Goal: Book appointment/travel/reservation

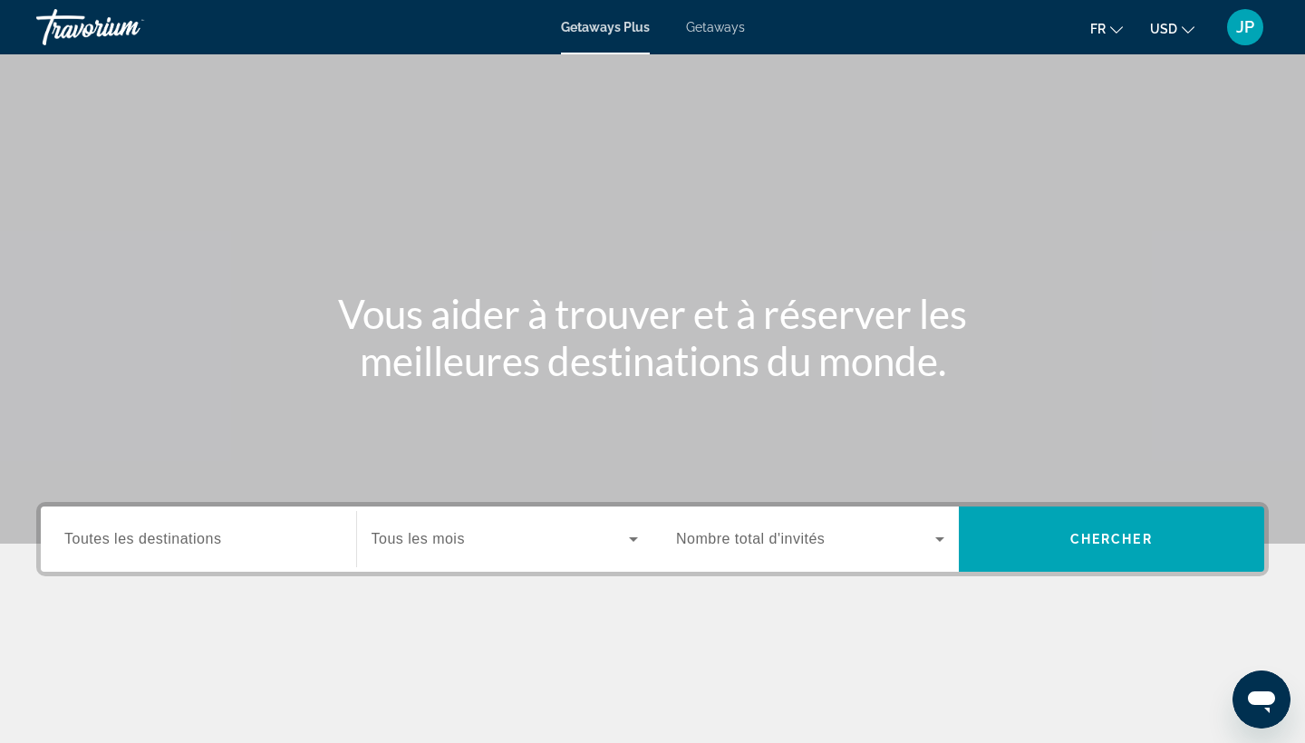
click at [188, 550] on div "Search widget" at bounding box center [198, 540] width 268 height 52
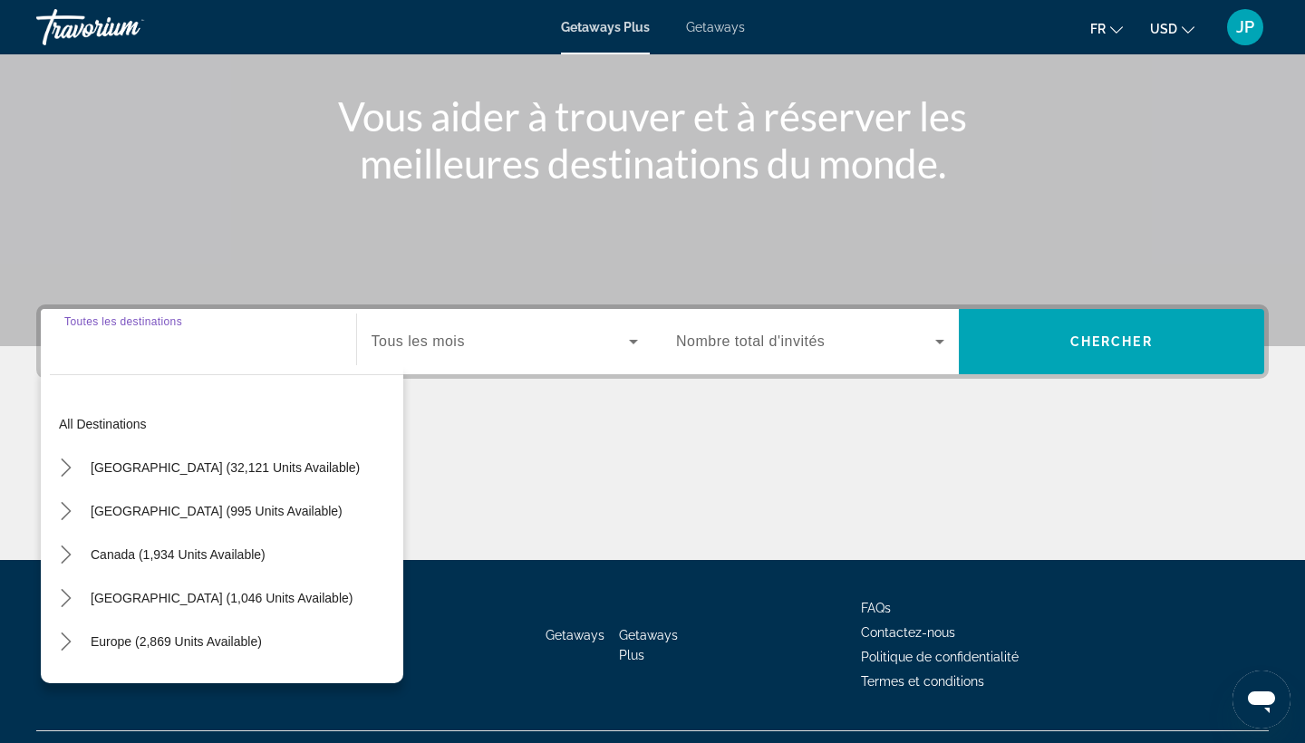
scroll to position [237, 0]
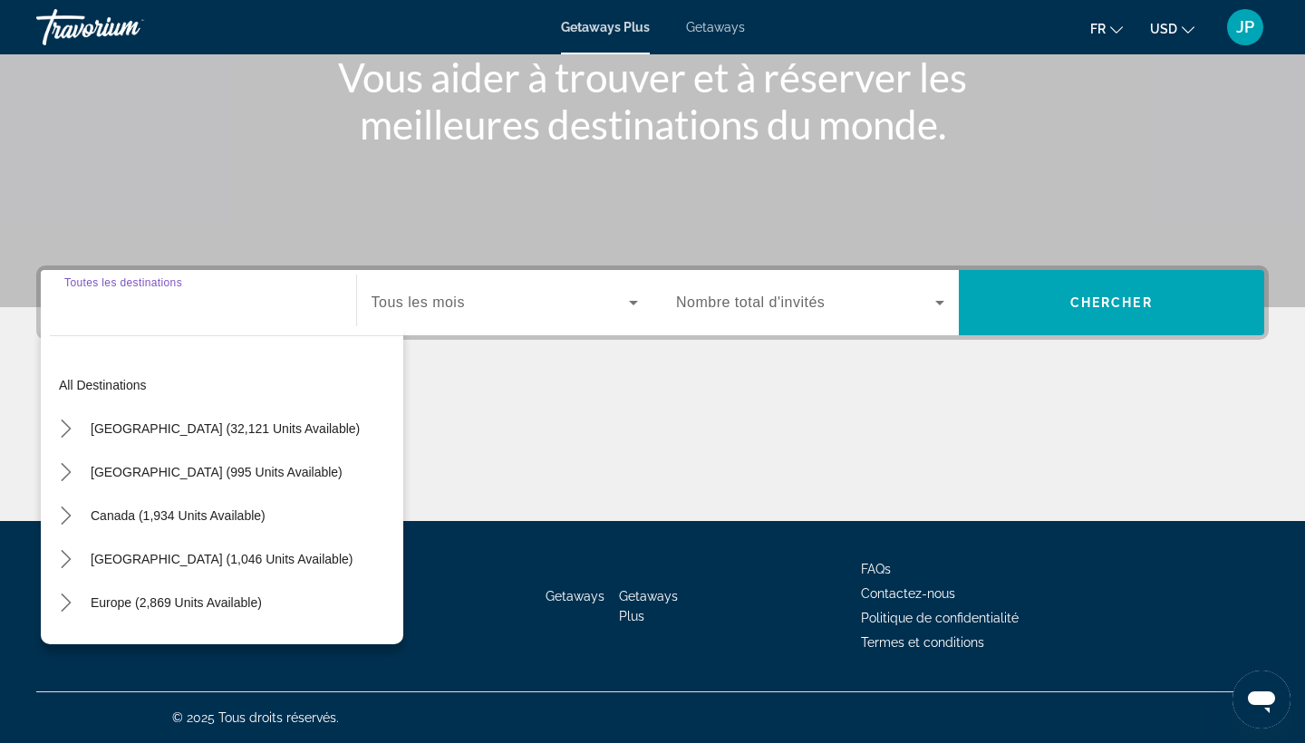
click at [402, 420] on div "[GEOGRAPHIC_DATA] (32,121 units available)" at bounding box center [226, 429] width 353 height 44
click at [453, 286] on div "Search widget" at bounding box center [505, 302] width 267 height 51
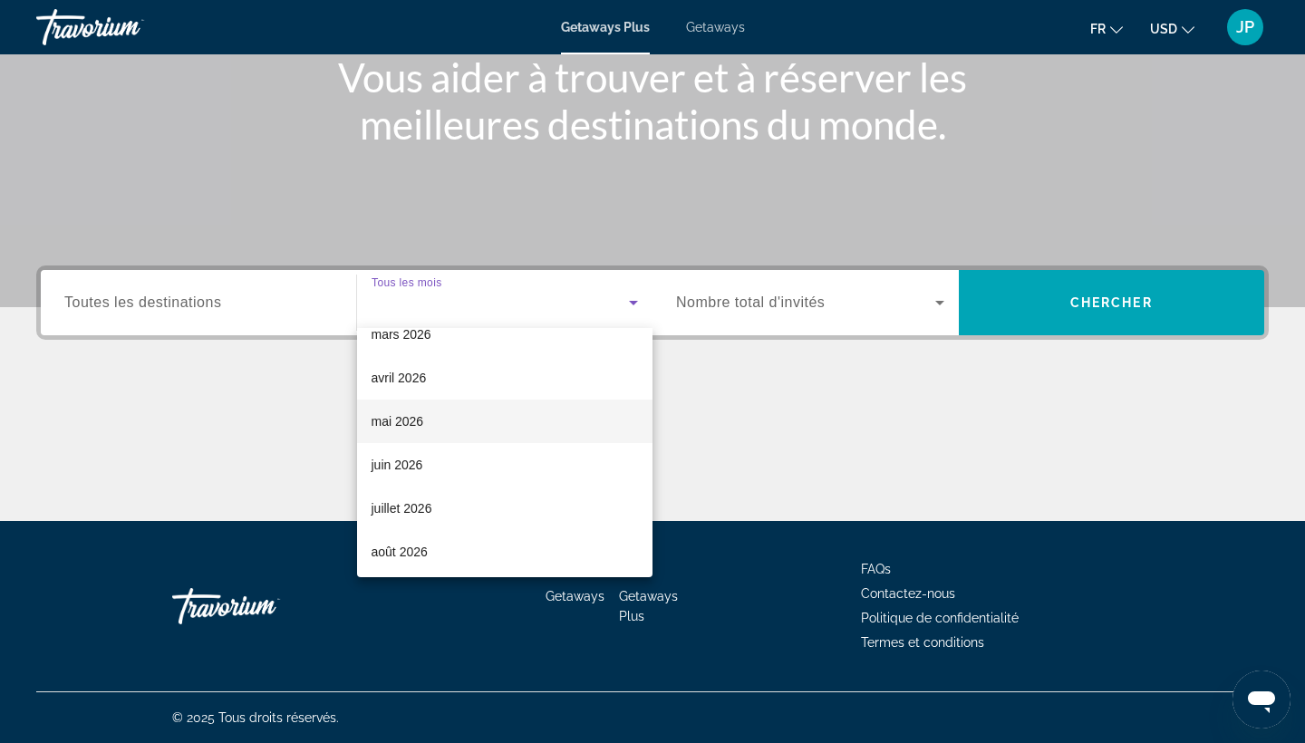
scroll to position [285, 0]
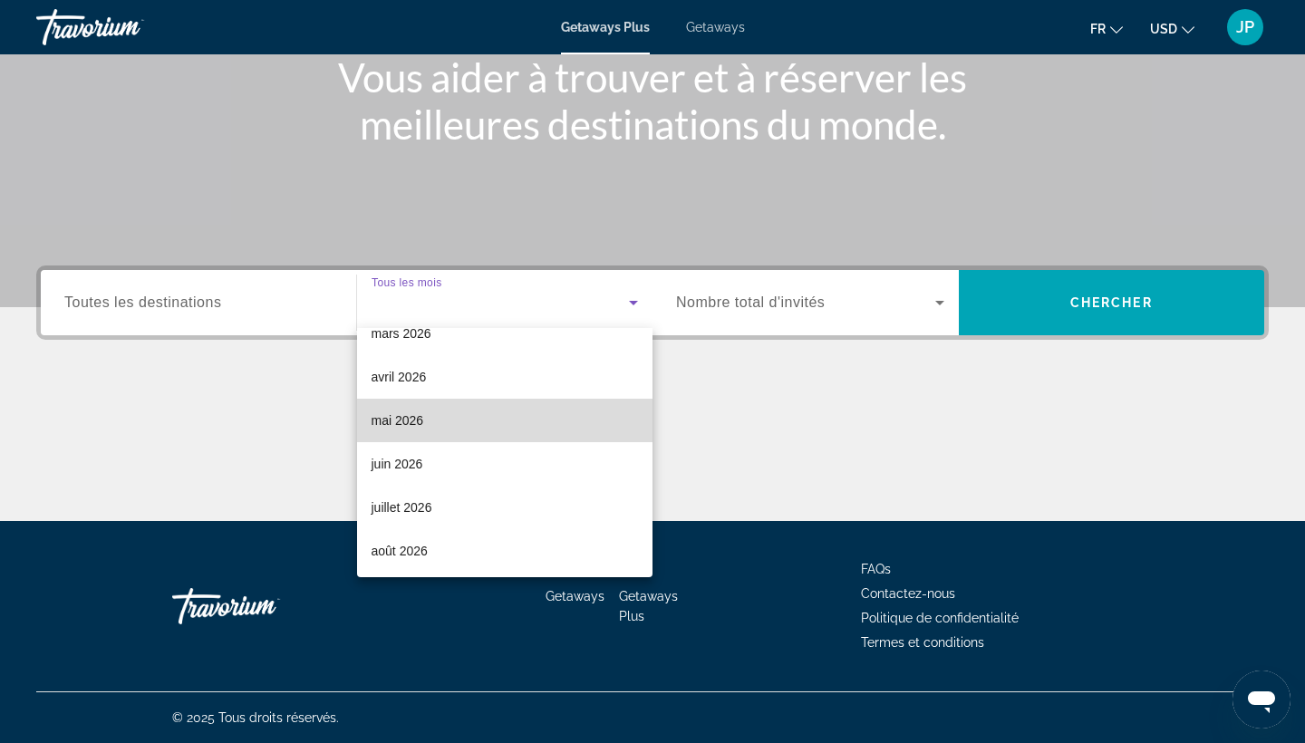
click at [453, 431] on mat-option "mai 2026" at bounding box center [505, 421] width 296 height 44
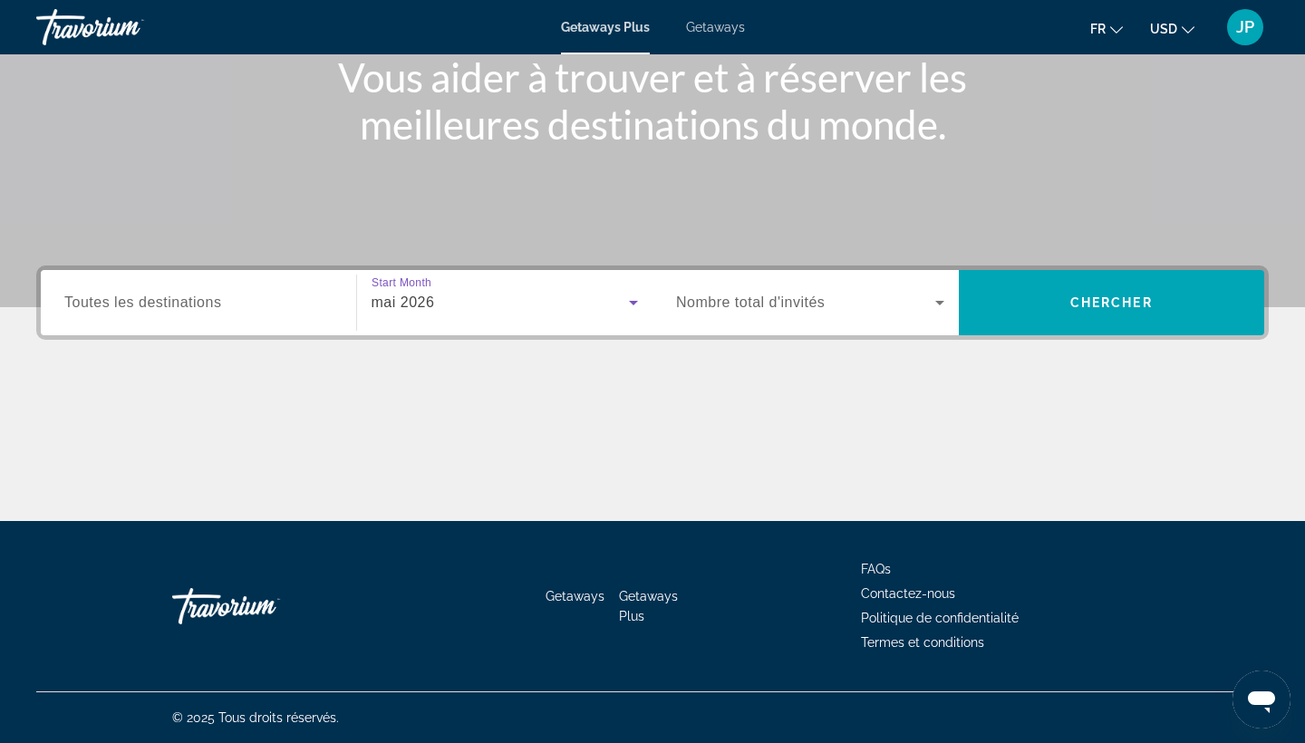
click at [750, 309] on span "Nombre total d'invités" at bounding box center [750, 302] width 149 height 15
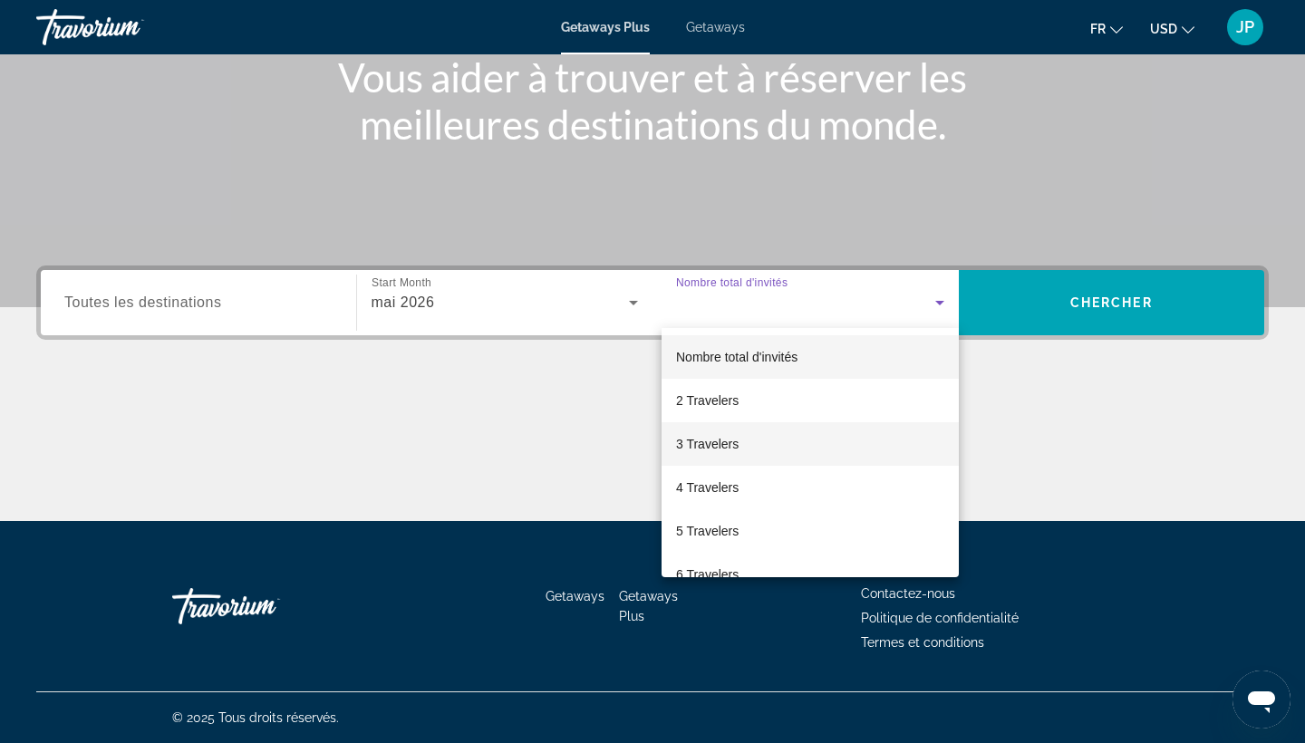
click at [753, 439] on mat-option "3 Travelers" at bounding box center [810, 444] width 297 height 44
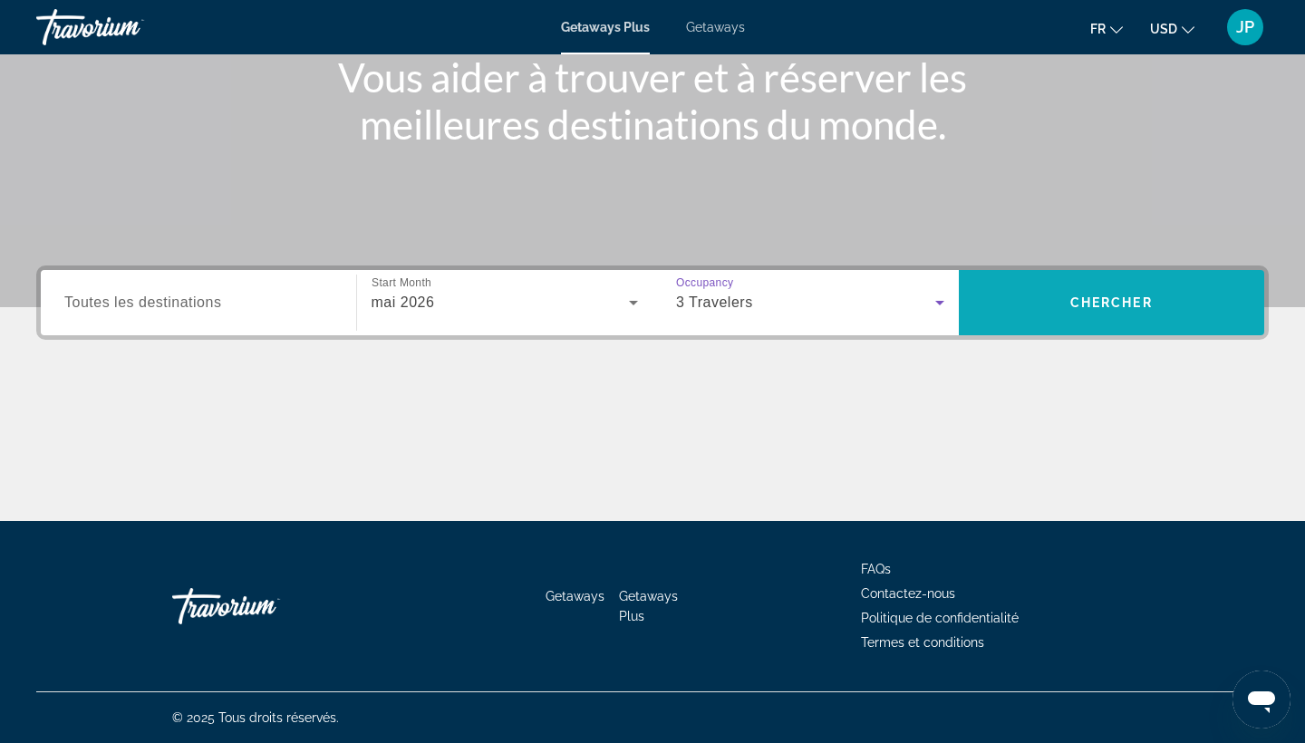
click at [1108, 313] on span "Search" at bounding box center [1112, 303] width 306 height 44
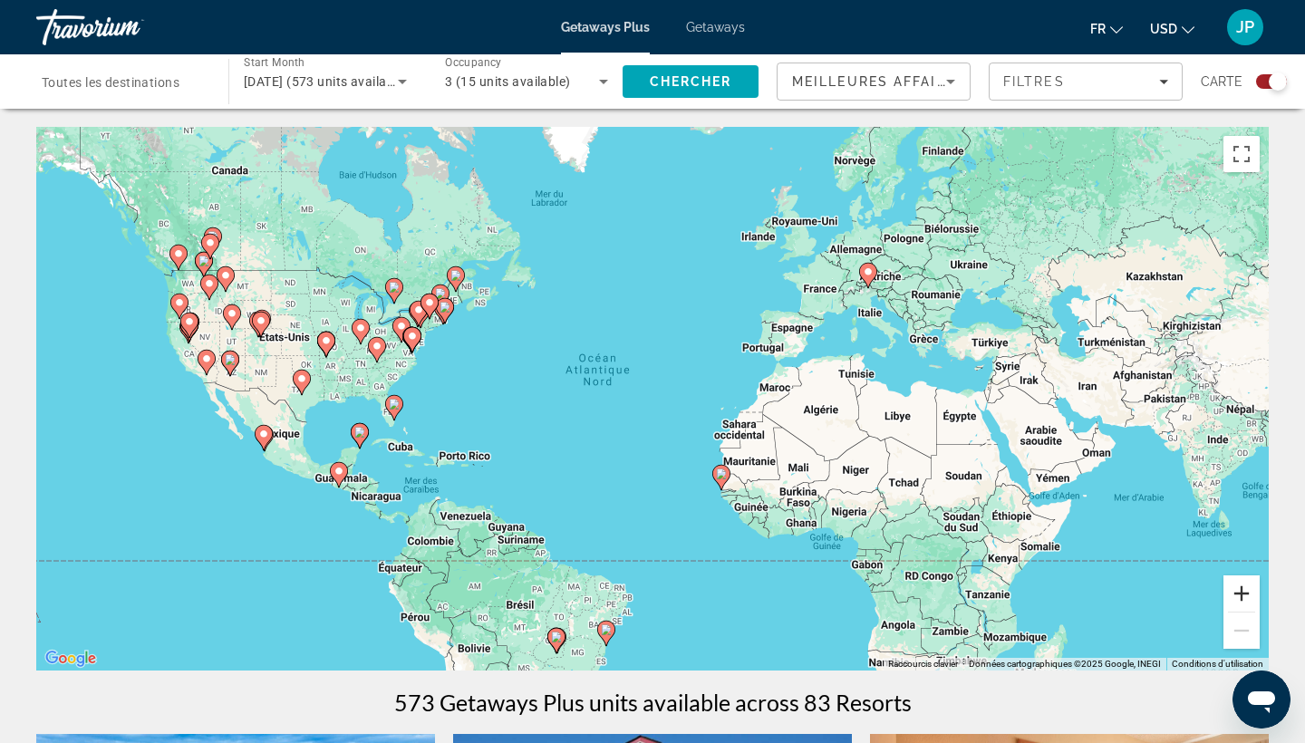
click at [1243, 592] on button "Zoom avant" at bounding box center [1242, 594] width 36 height 36
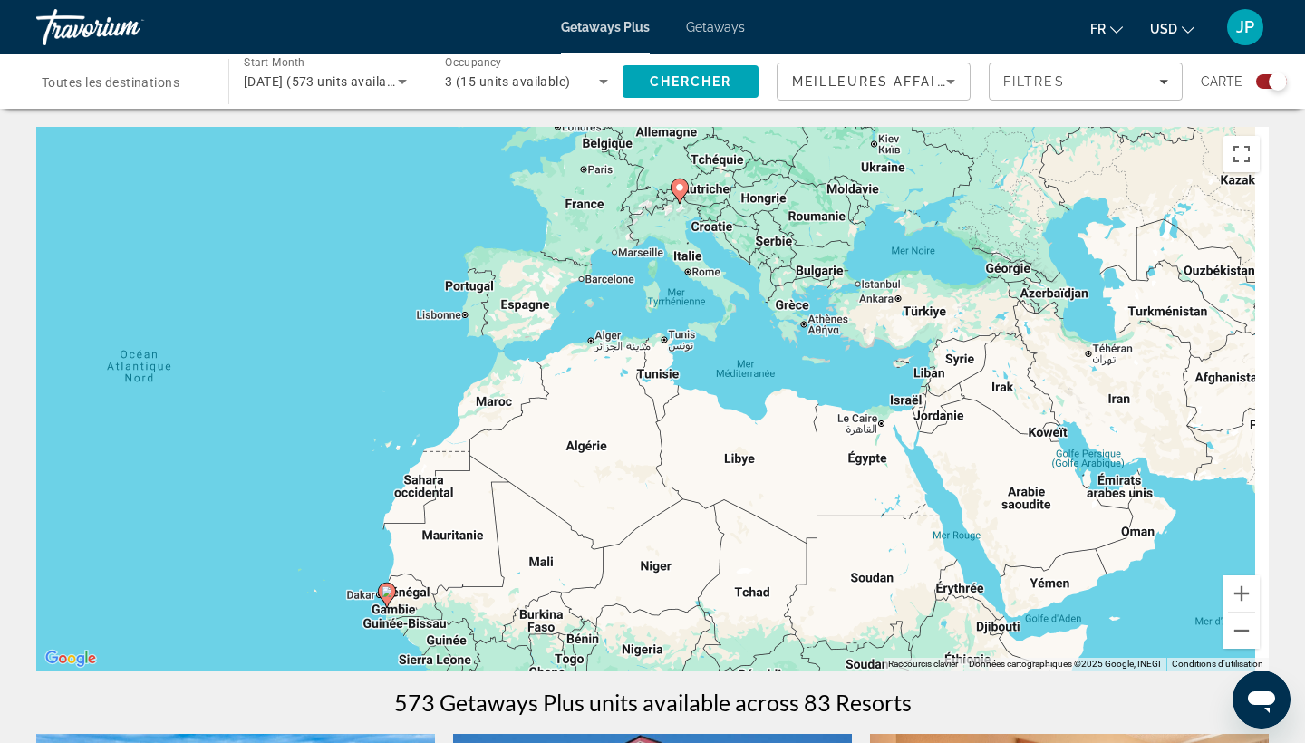
drag, startPoint x: 1041, startPoint y: 350, endPoint x: 602, endPoint y: 404, distance: 442.0
click at [603, 404] on div "Pour activer le glissement avec le clavier, appuyez sur Alt+Entrée. Une fois ce…" at bounding box center [652, 399] width 1233 height 544
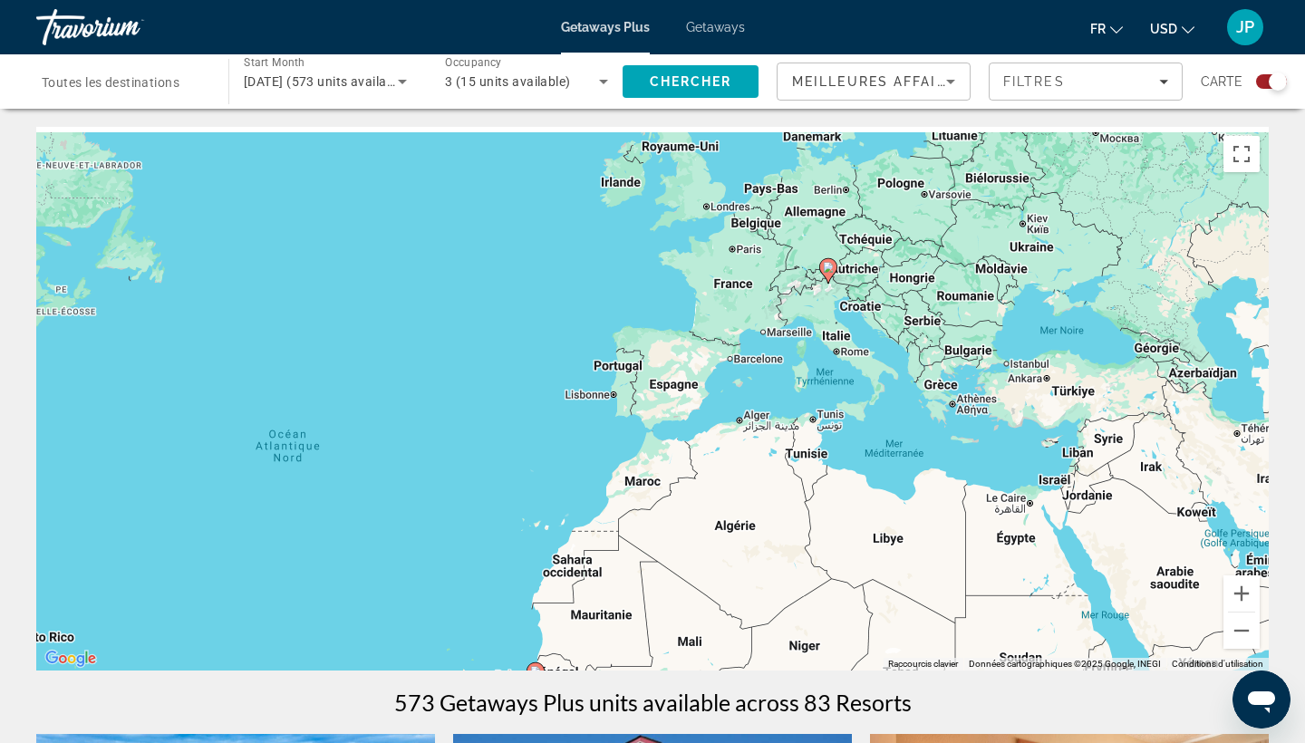
drag, startPoint x: 354, startPoint y: 332, endPoint x: 680, endPoint y: 411, distance: 334.8
click at [678, 410] on div "Pour activer le glissement avec le clavier, appuyez sur Alt+Entrée. Une fois ce…" at bounding box center [652, 399] width 1233 height 544
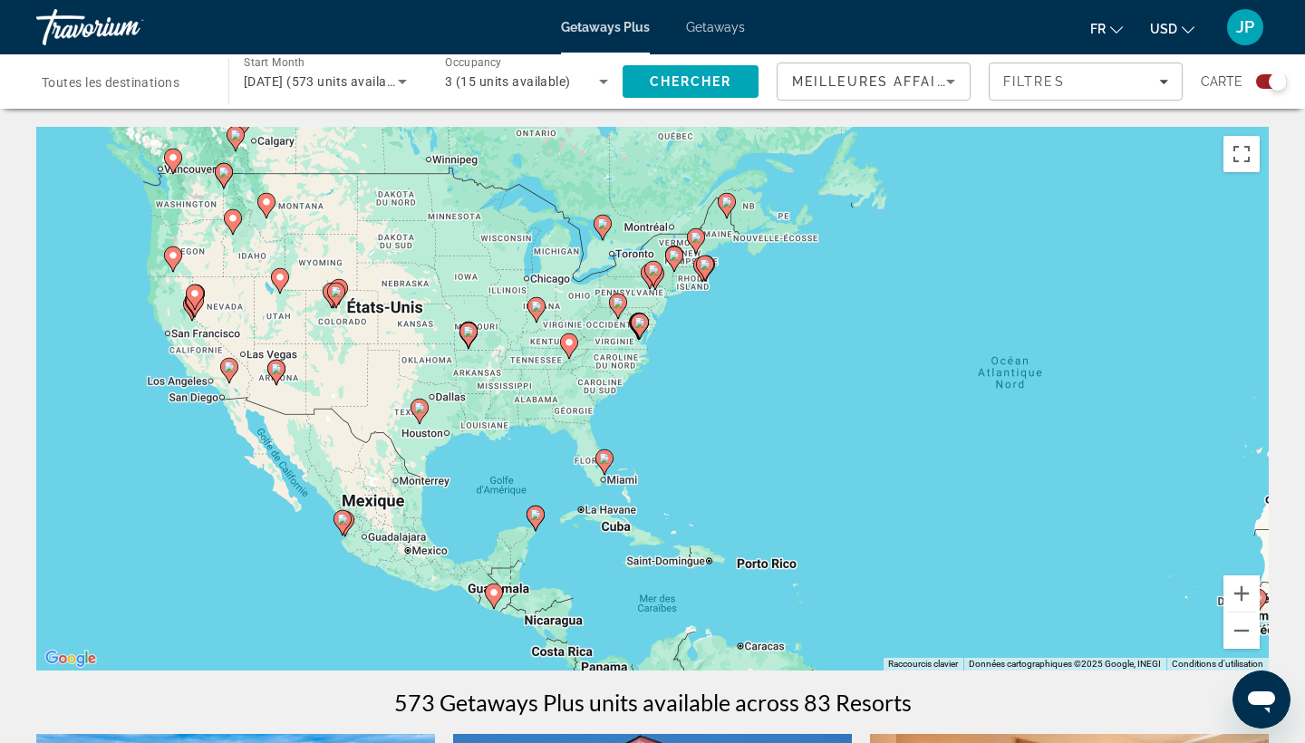
drag, startPoint x: 624, startPoint y: 435, endPoint x: 884, endPoint y: 235, distance: 328.3
click at [884, 235] on div "Pour activer le glissement avec le clavier, appuyez sur Alt+Entrée. Une fois ce…" at bounding box center [652, 399] width 1233 height 544
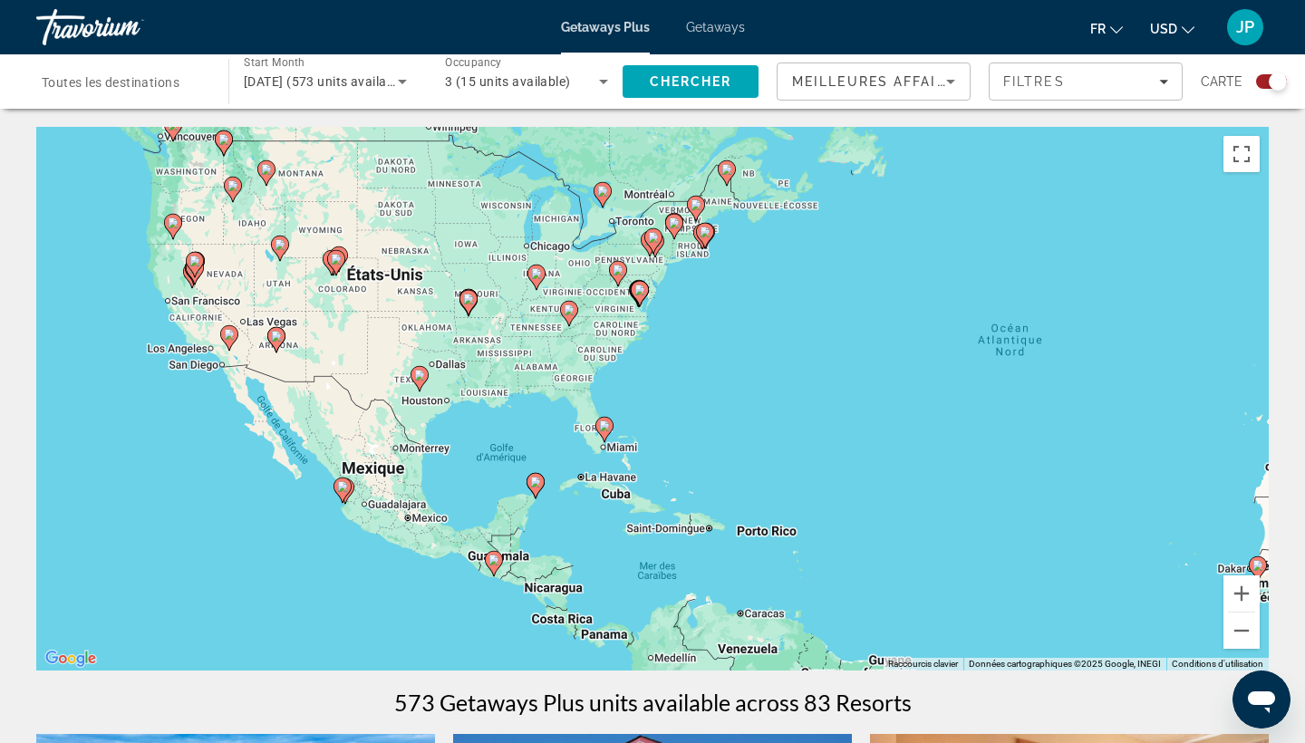
click at [605, 432] on icon "Main content" at bounding box center [604, 430] width 16 height 24
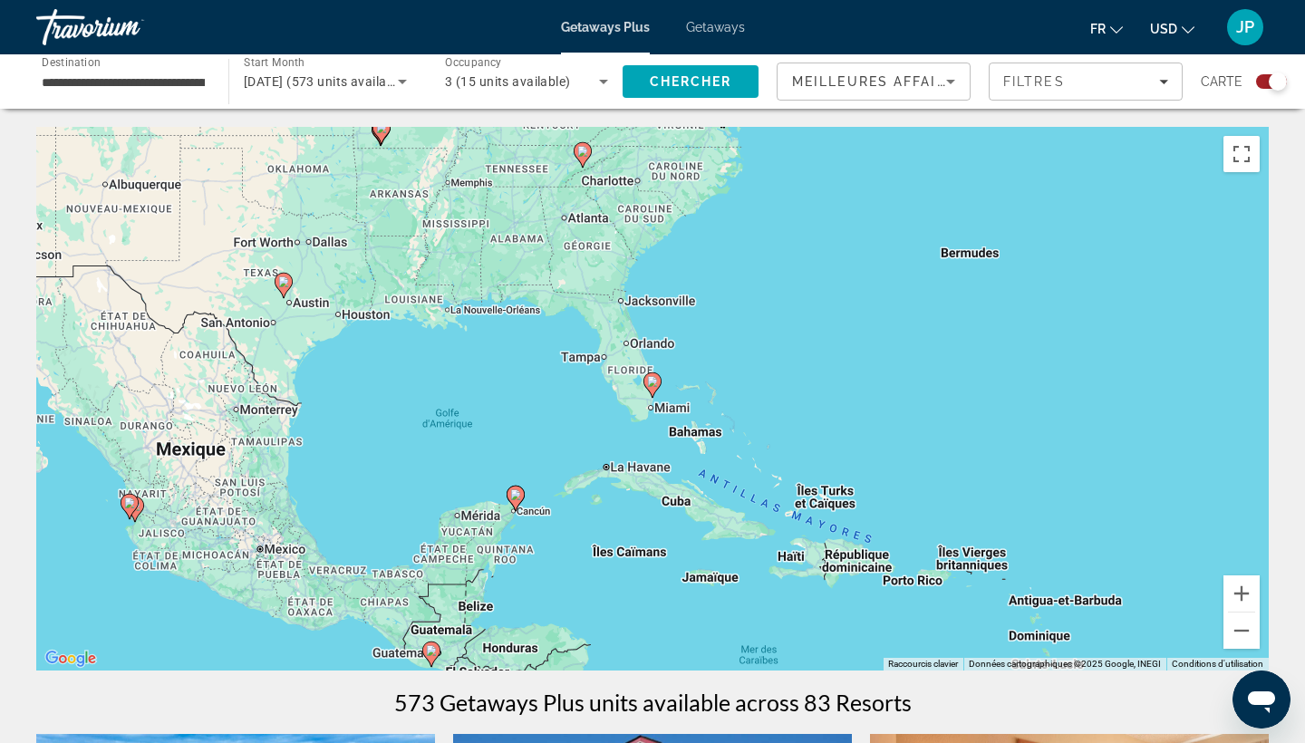
click at [519, 493] on image "Main content" at bounding box center [515, 494] width 11 height 11
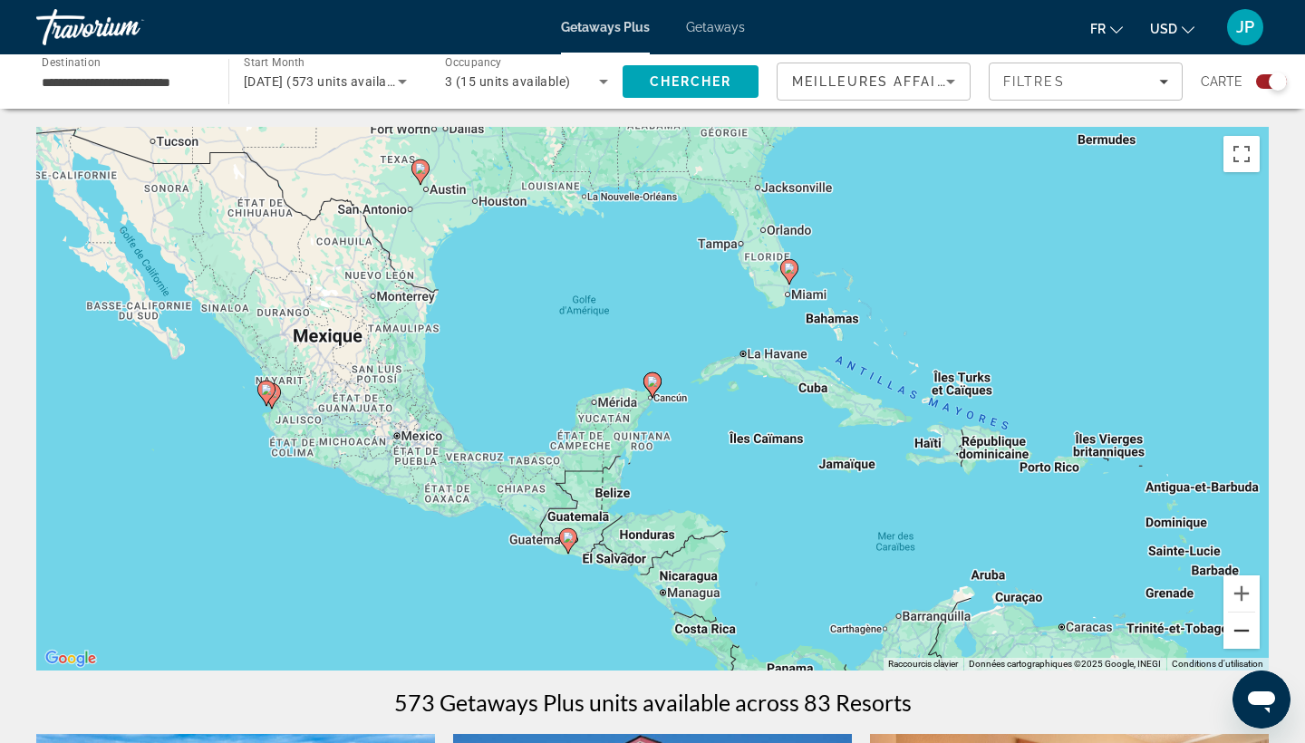
click at [1244, 636] on button "Zoom arrière" at bounding box center [1242, 631] width 36 height 36
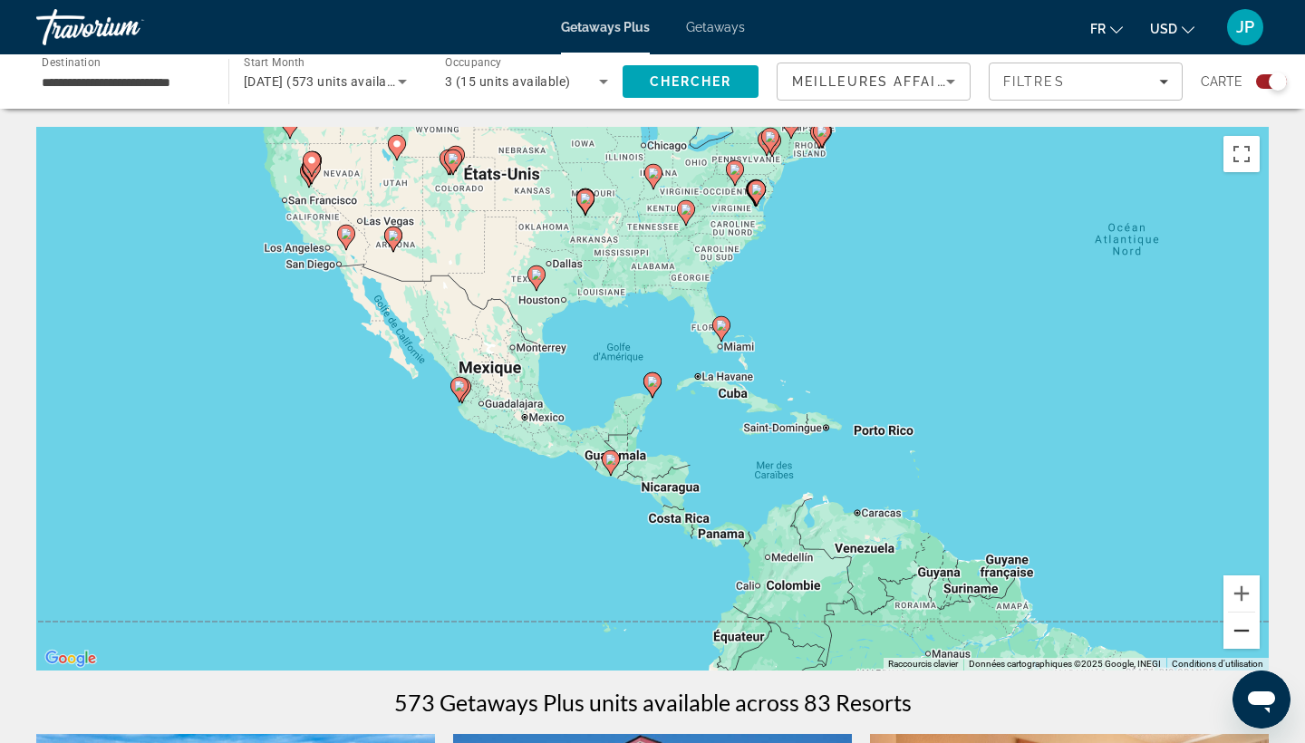
click at [1242, 636] on button "Zoom arrière" at bounding box center [1242, 631] width 36 height 36
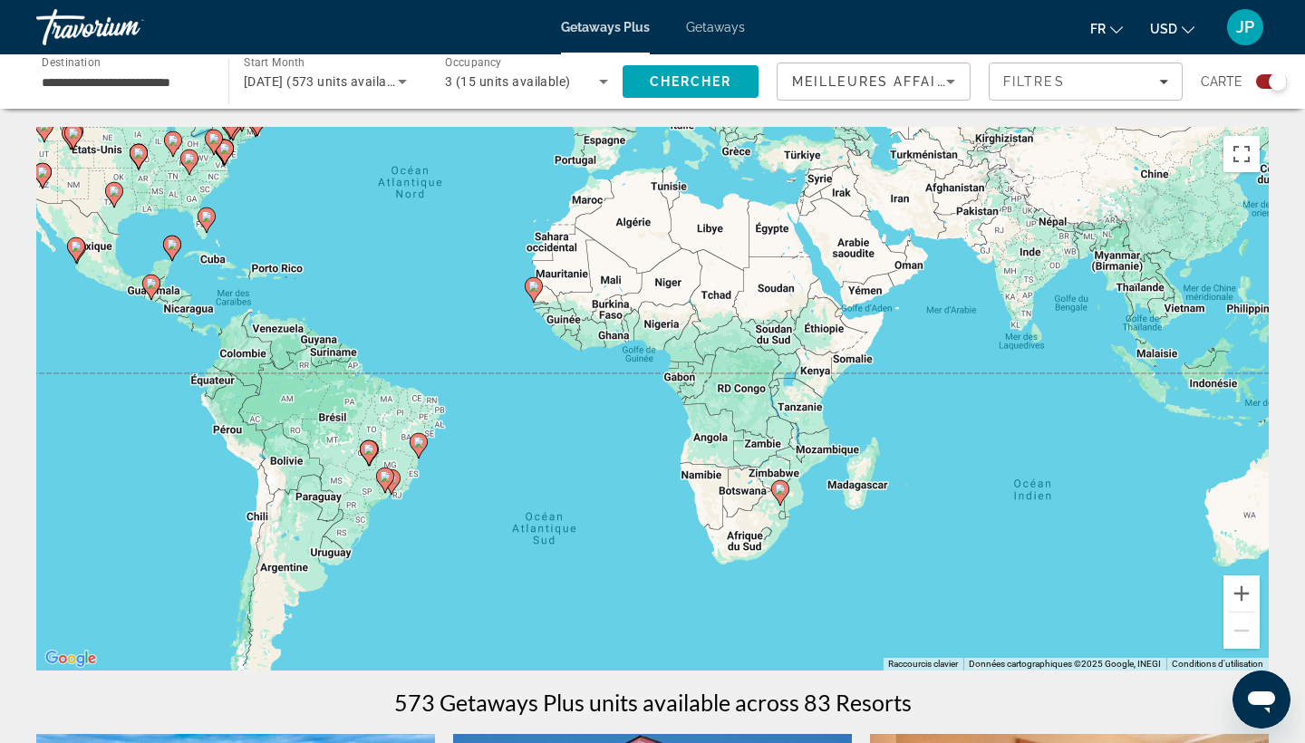
drag, startPoint x: 946, startPoint y: 356, endPoint x: 431, endPoint y: 218, distance: 534.0
click at [431, 218] on div "Pour activer le glissement avec le clavier, appuyez sur Alt+Entrée. Une fois ce…" at bounding box center [652, 399] width 1233 height 544
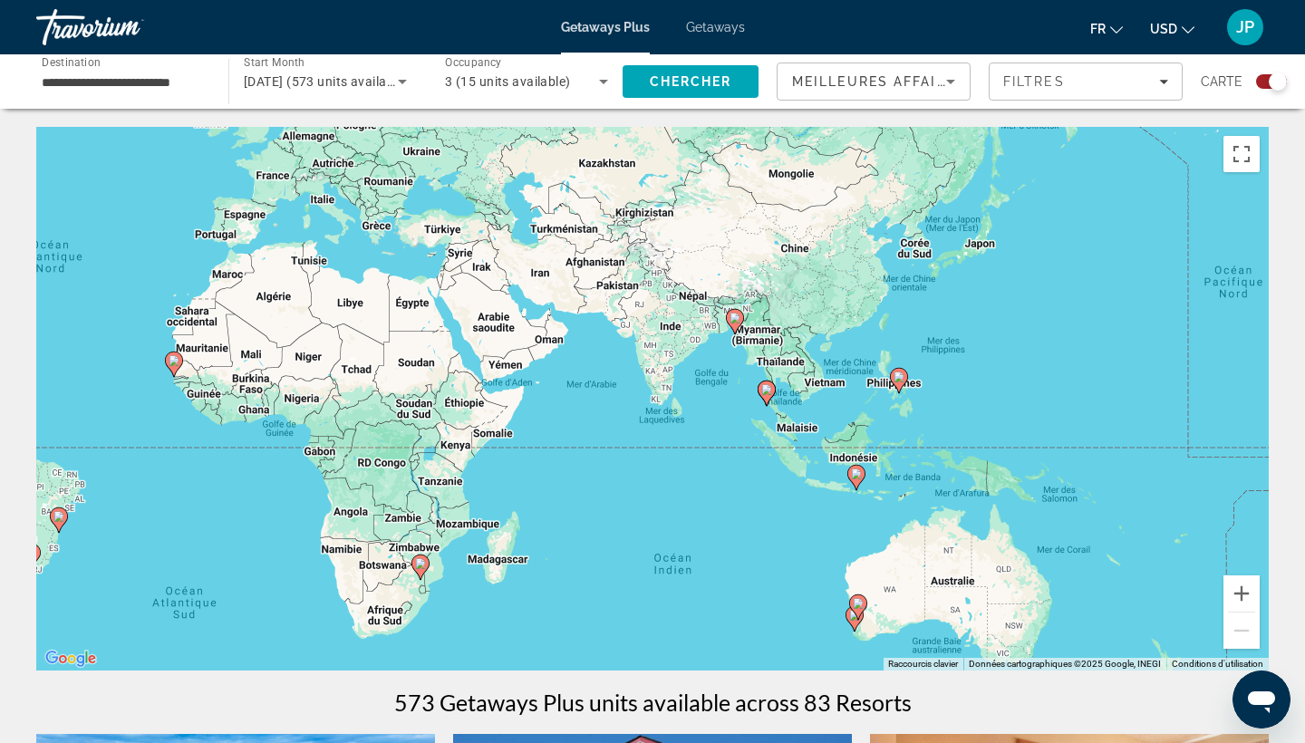
drag, startPoint x: 837, startPoint y: 286, endPoint x: 502, endPoint y: 374, distance: 346.7
click at [502, 374] on div "Pour activer le glissement avec le clavier, appuyez sur Alt+Entrée. Une fois ce…" at bounding box center [652, 399] width 1233 height 544
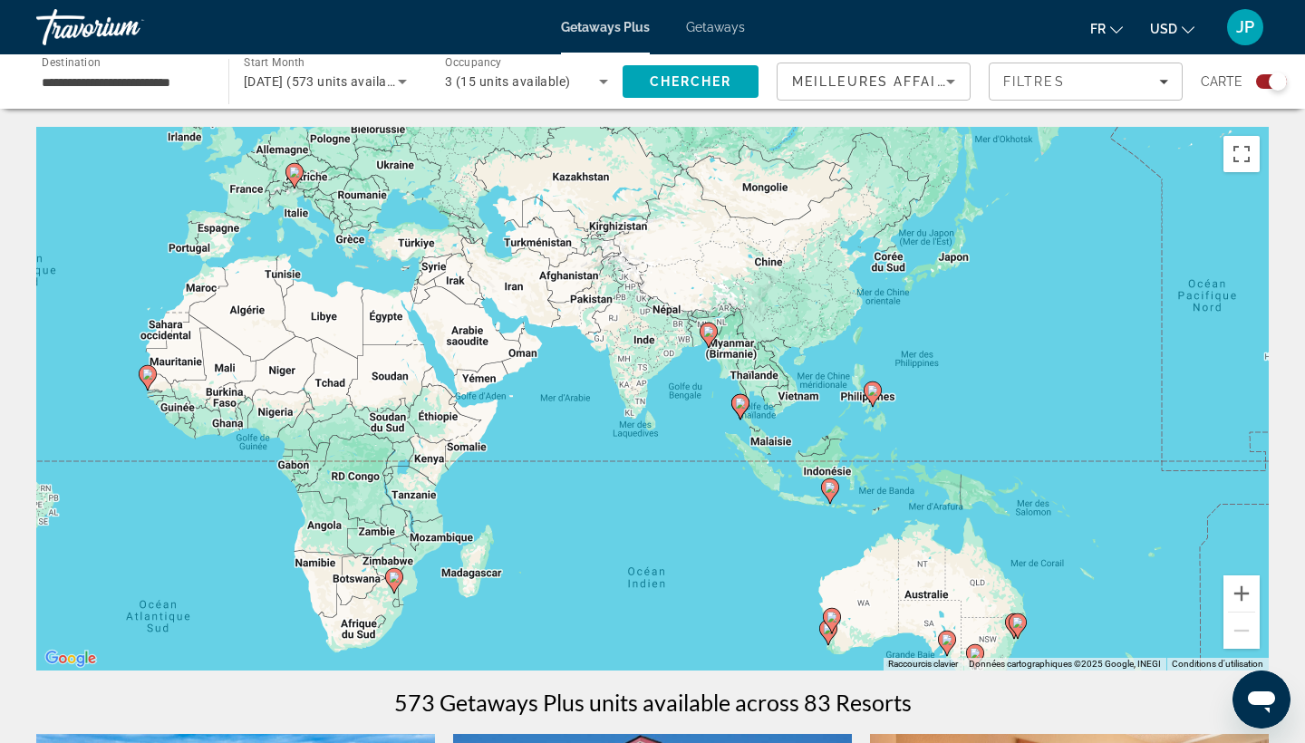
click at [876, 392] on image "Main content" at bounding box center [872, 390] width 11 height 11
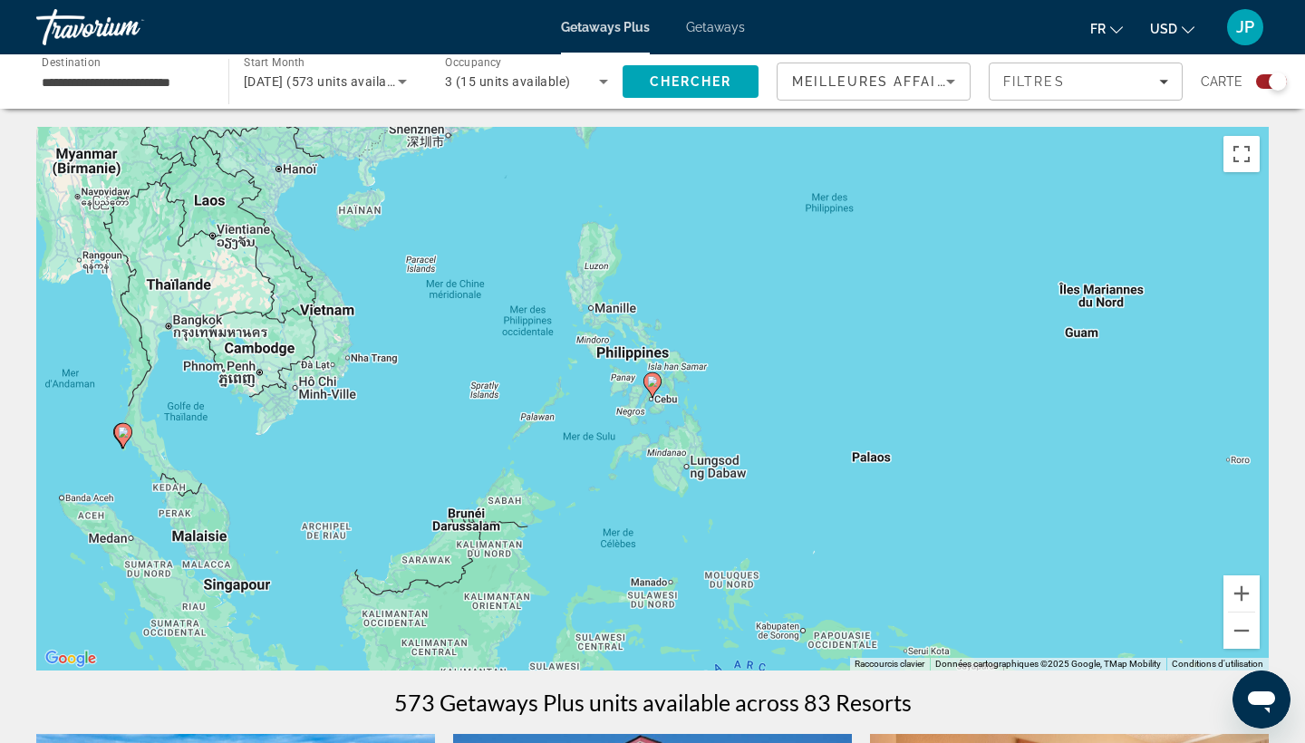
click at [653, 382] on image "Main content" at bounding box center [652, 381] width 11 height 11
type input "**********"
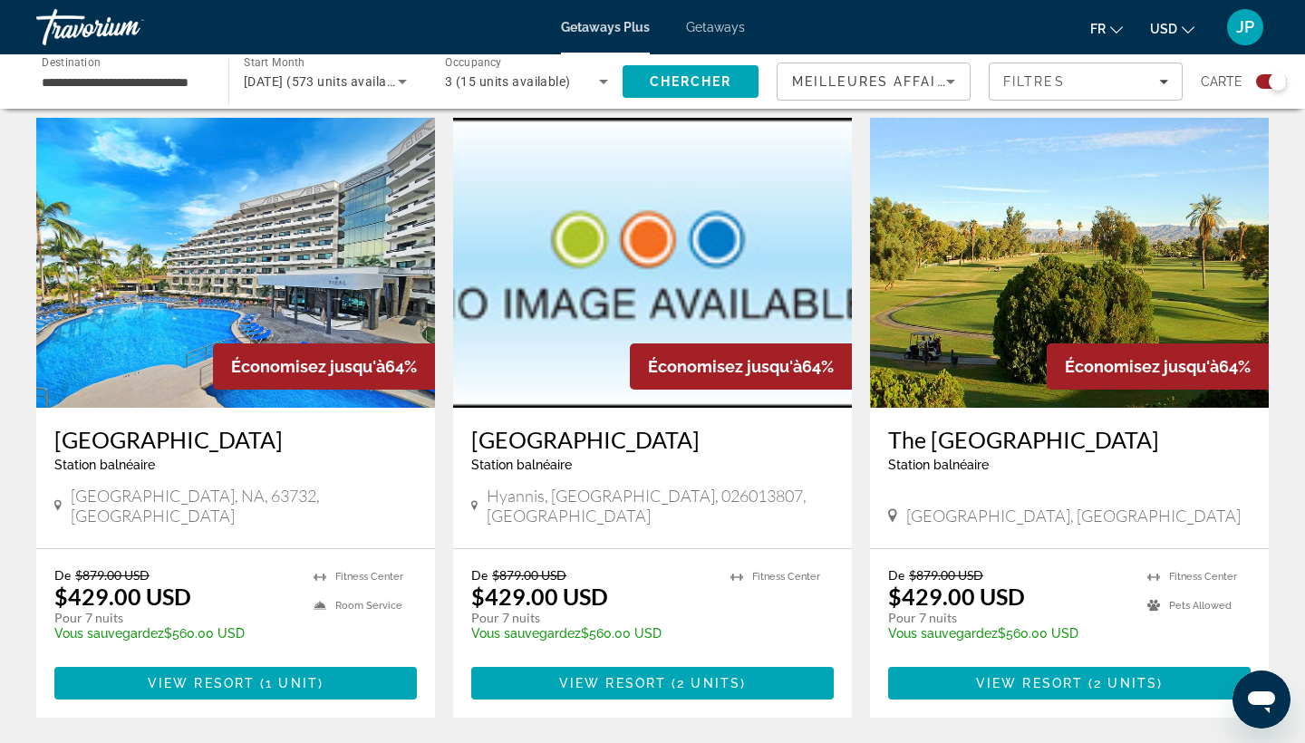
scroll to position [2534, 0]
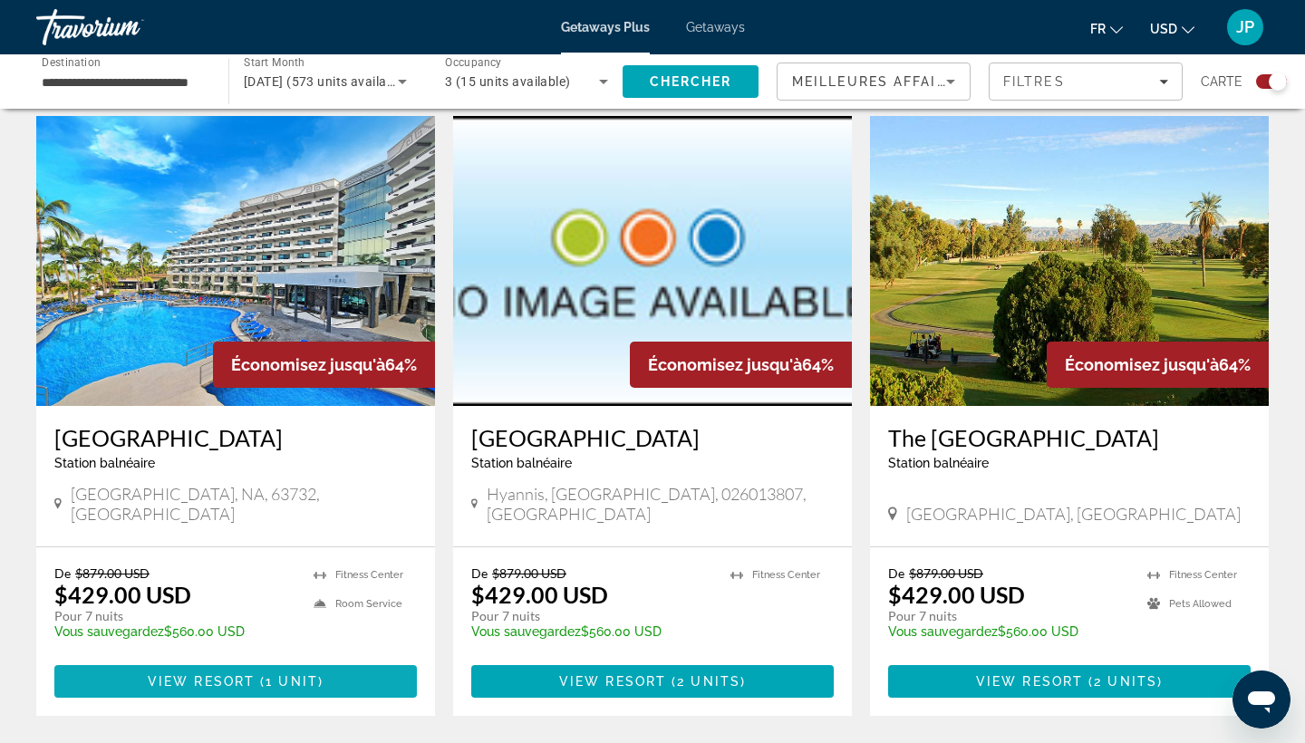
click at [284, 674] on span "1 unit" at bounding box center [292, 681] width 53 height 15
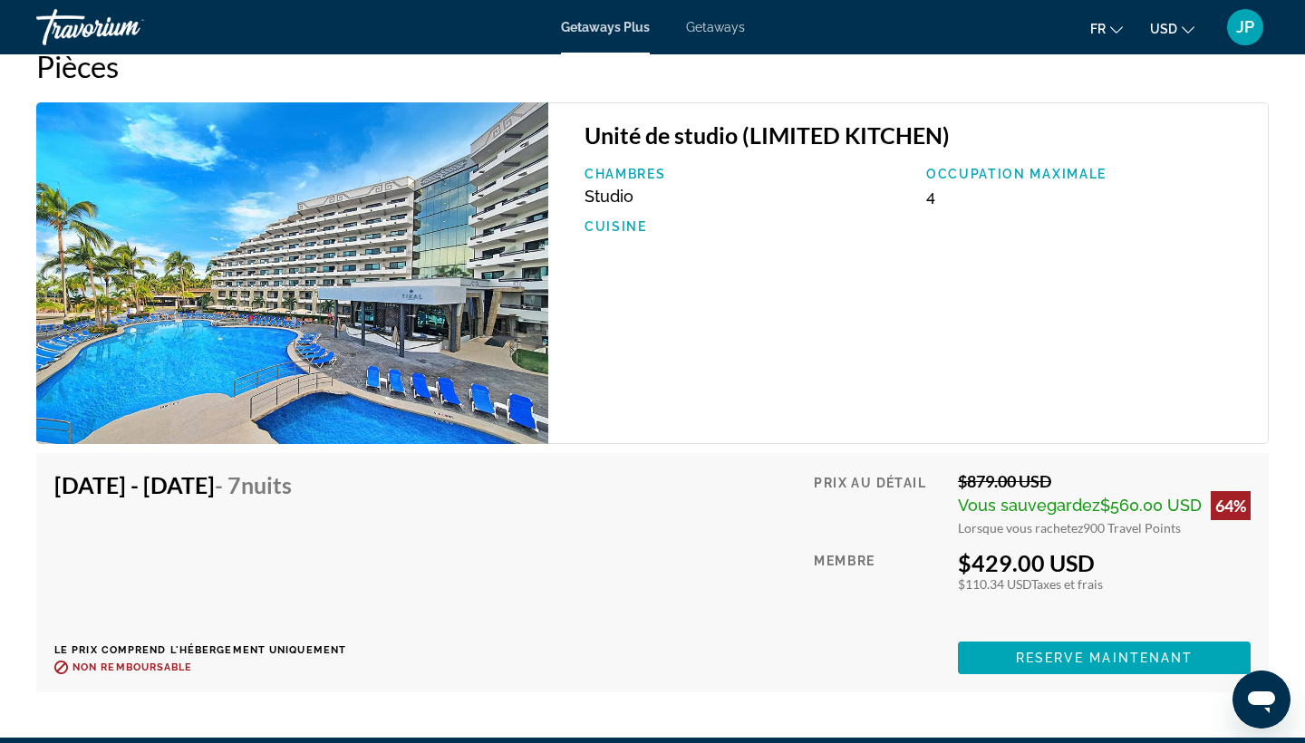
scroll to position [2994, 0]
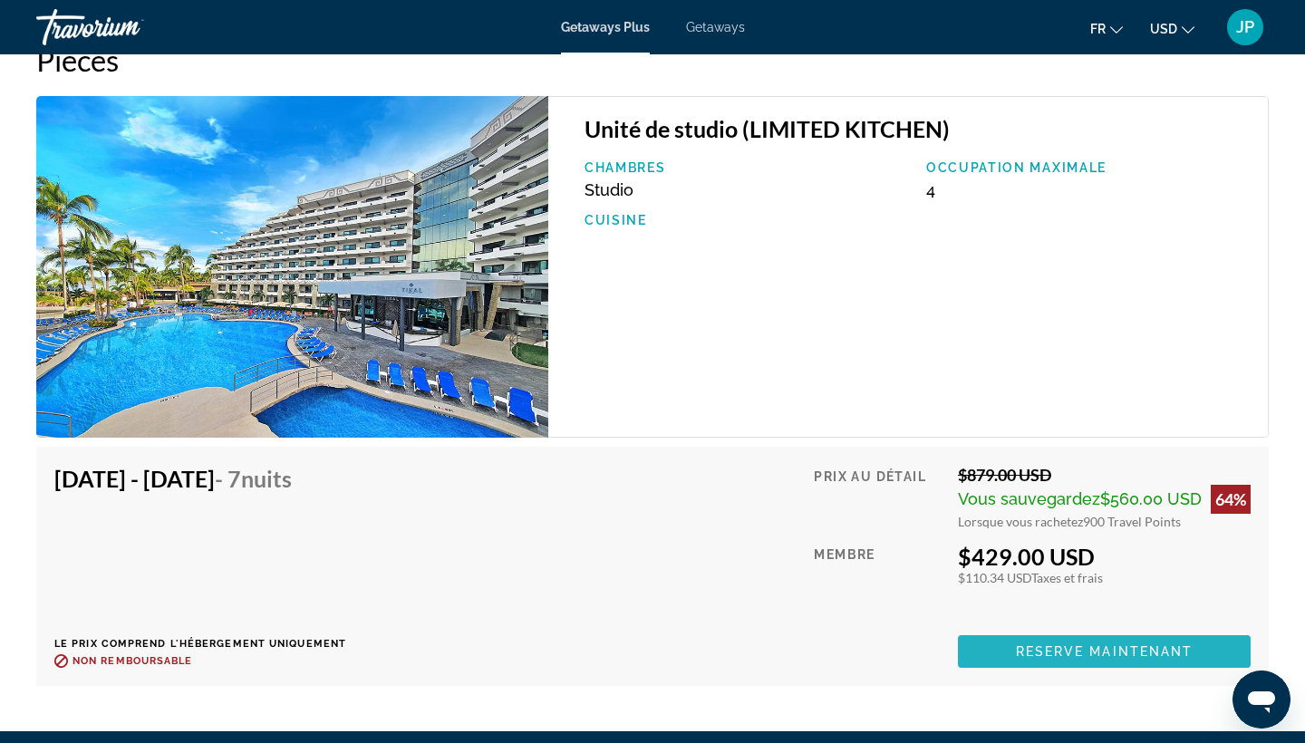
click at [997, 647] on span "Main content" at bounding box center [1104, 652] width 293 height 44
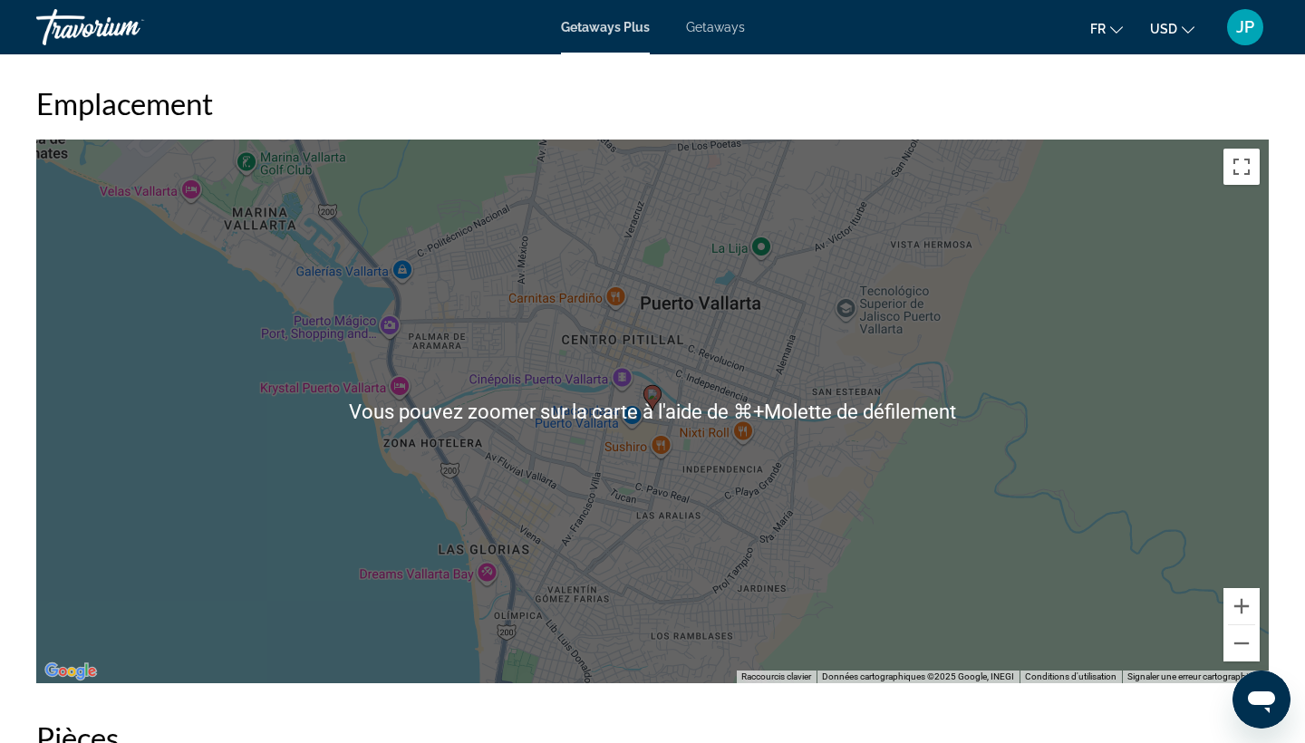
scroll to position [2327, 0]
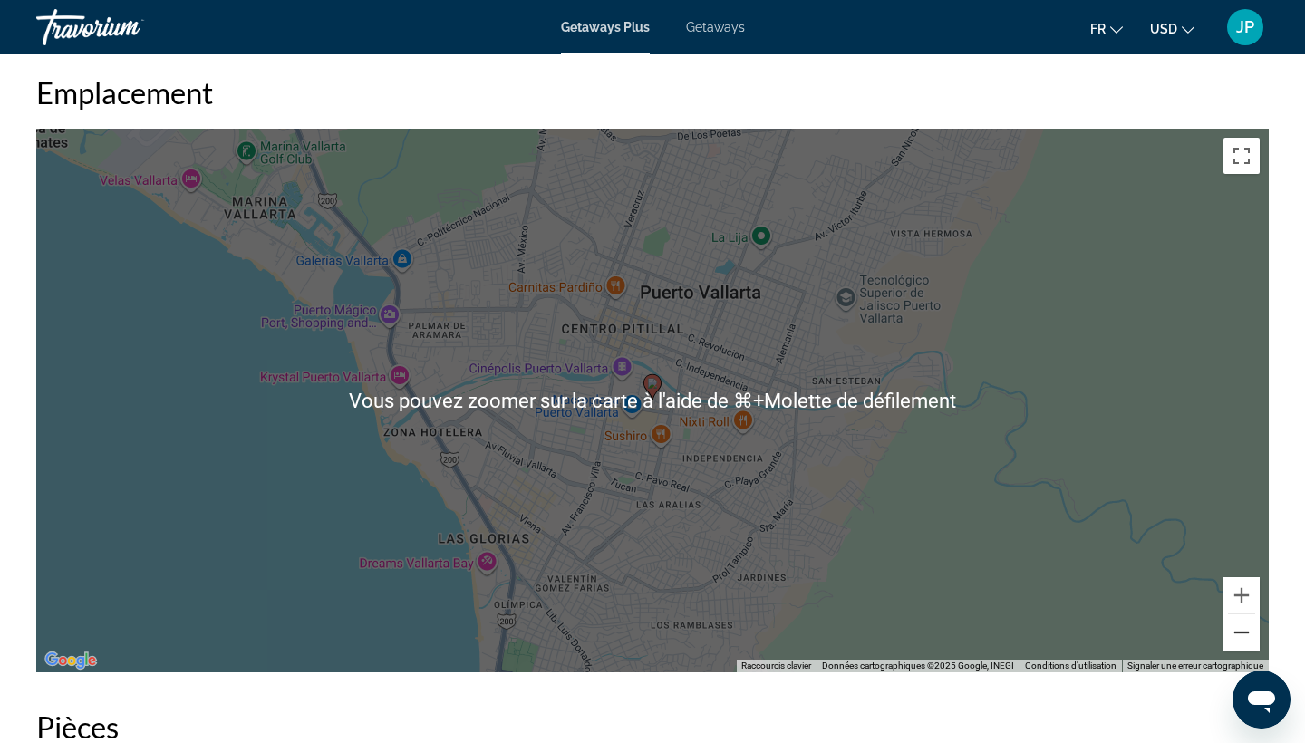
click at [1239, 633] on button "Zoom arrière" at bounding box center [1242, 633] width 36 height 36
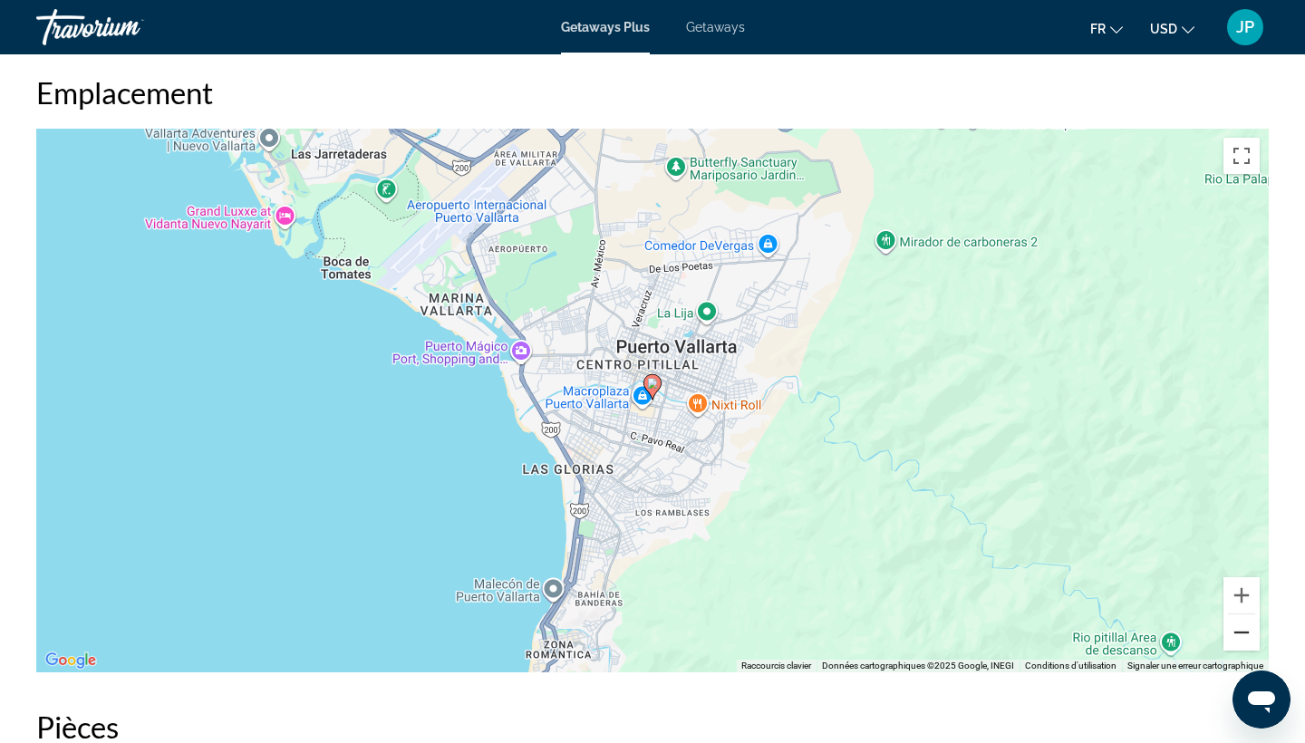
click at [1239, 633] on button "Zoom arrière" at bounding box center [1242, 633] width 36 height 36
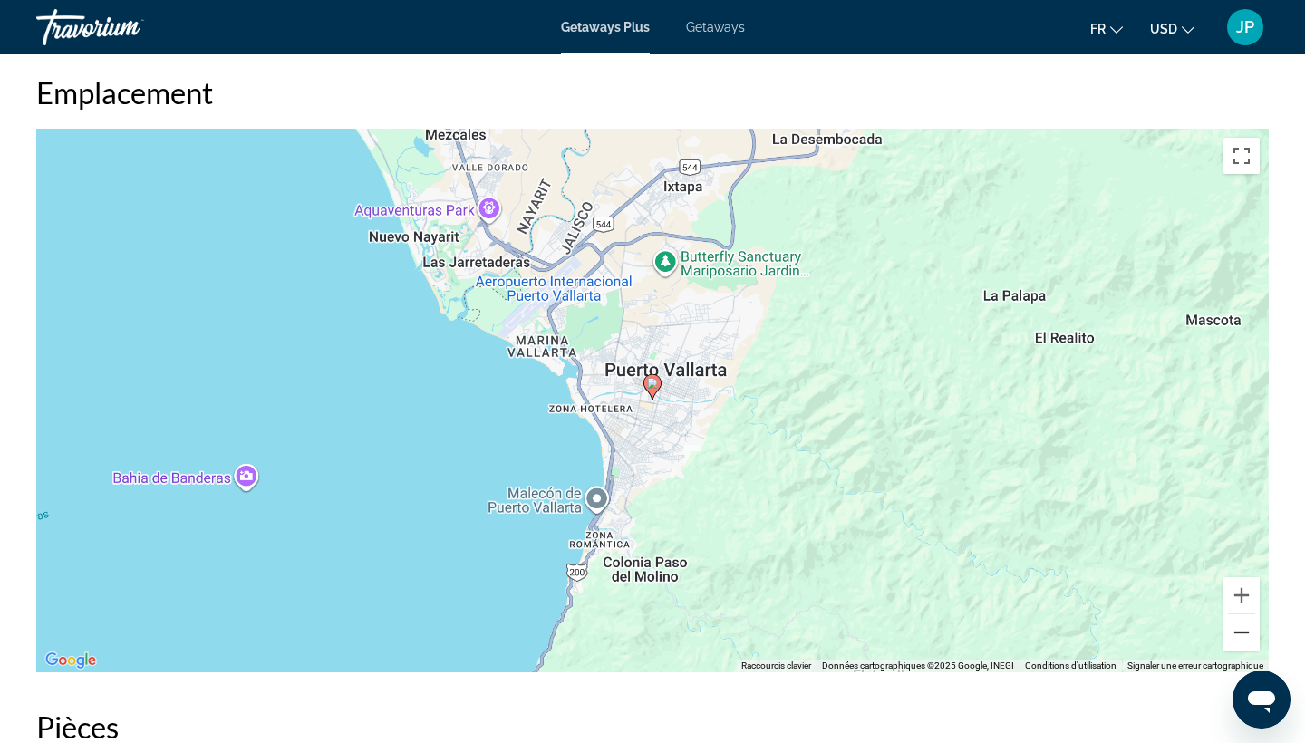
click at [1239, 633] on button "Zoom arrière" at bounding box center [1242, 633] width 36 height 36
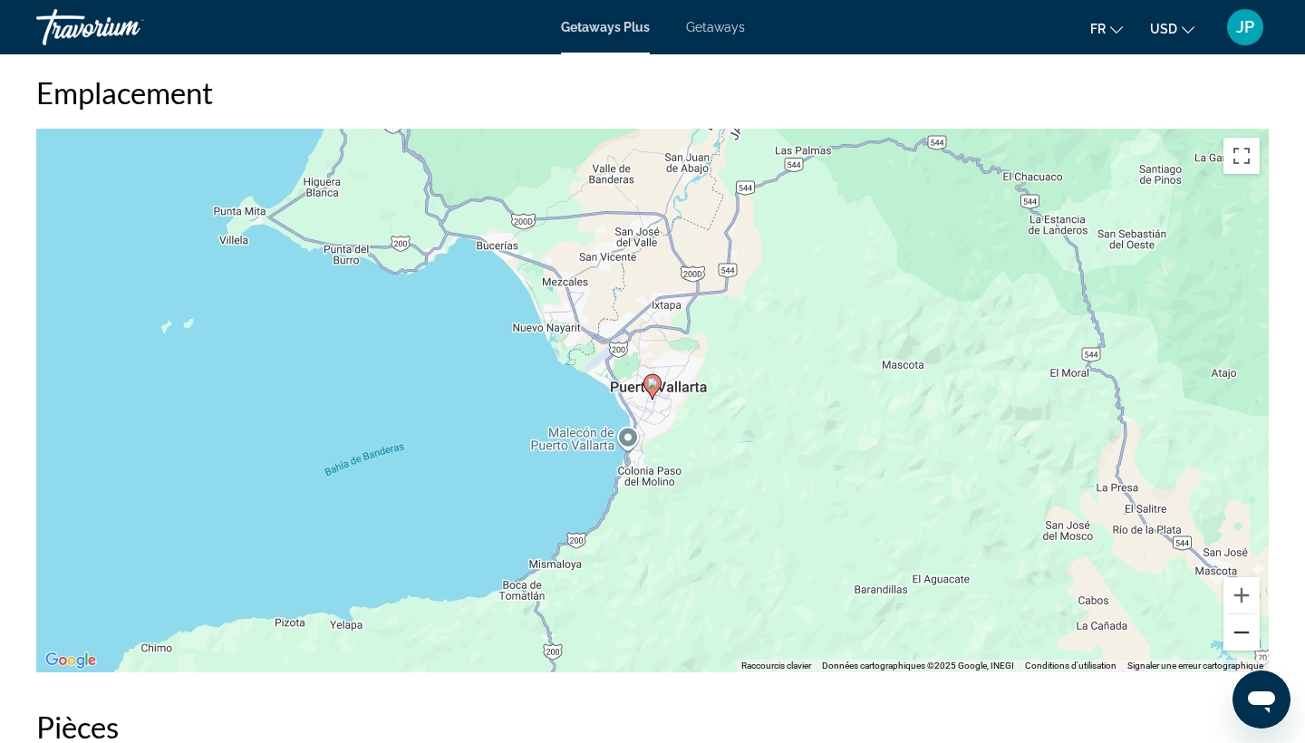
click at [1239, 633] on button "Zoom arrière" at bounding box center [1242, 633] width 36 height 36
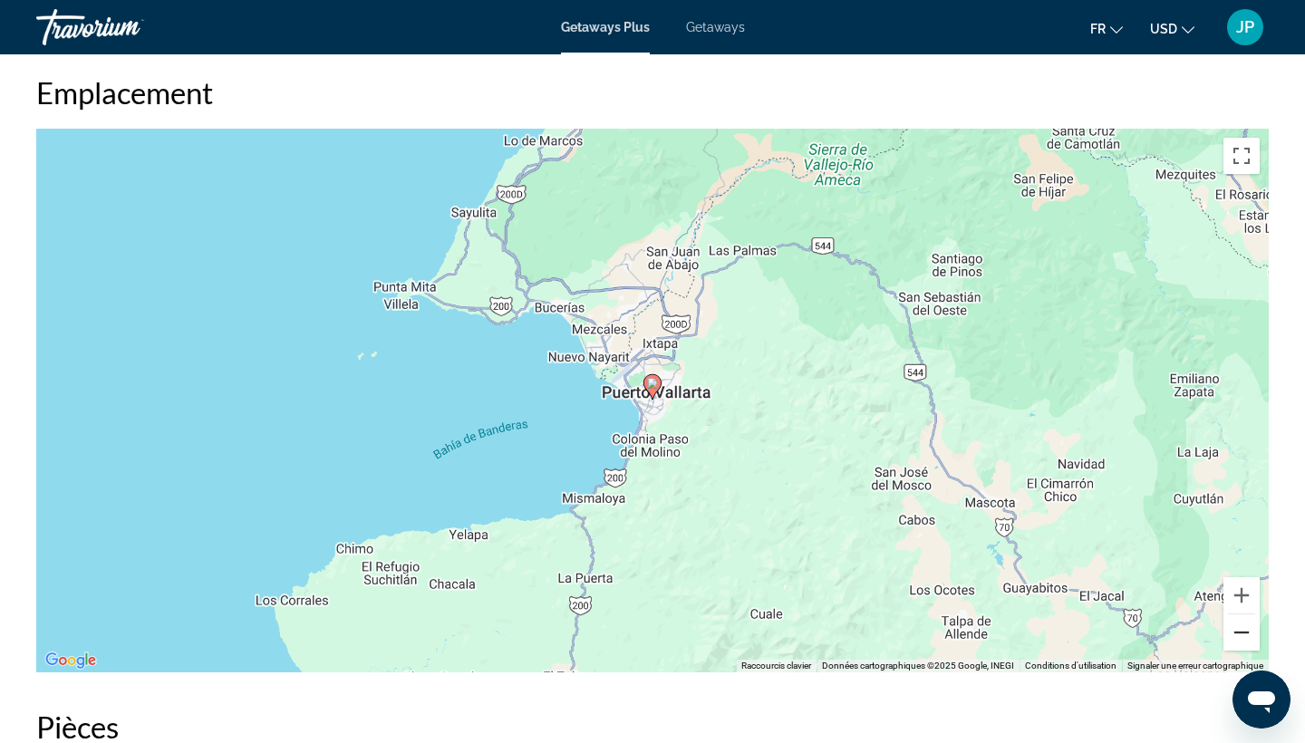
click at [1239, 633] on button "Zoom arrière" at bounding box center [1242, 633] width 36 height 36
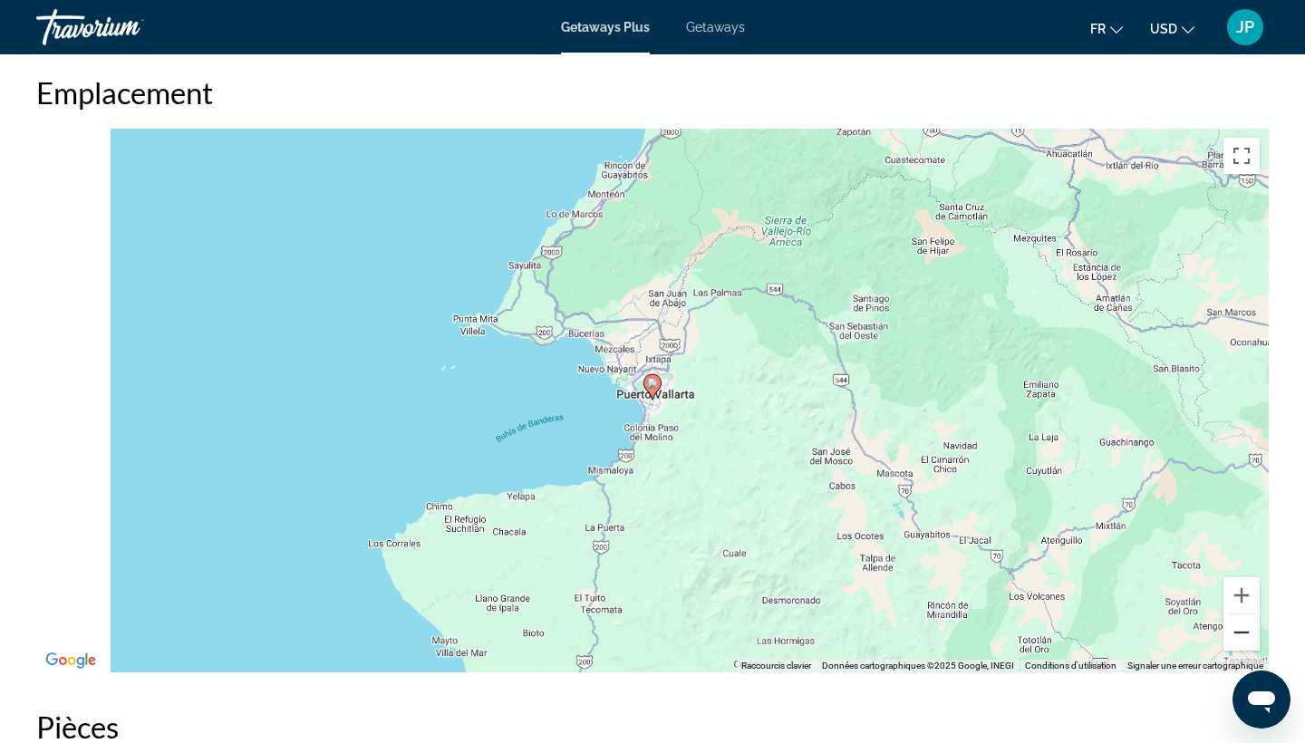
click at [1239, 633] on button "Zoom arrière" at bounding box center [1242, 633] width 36 height 36
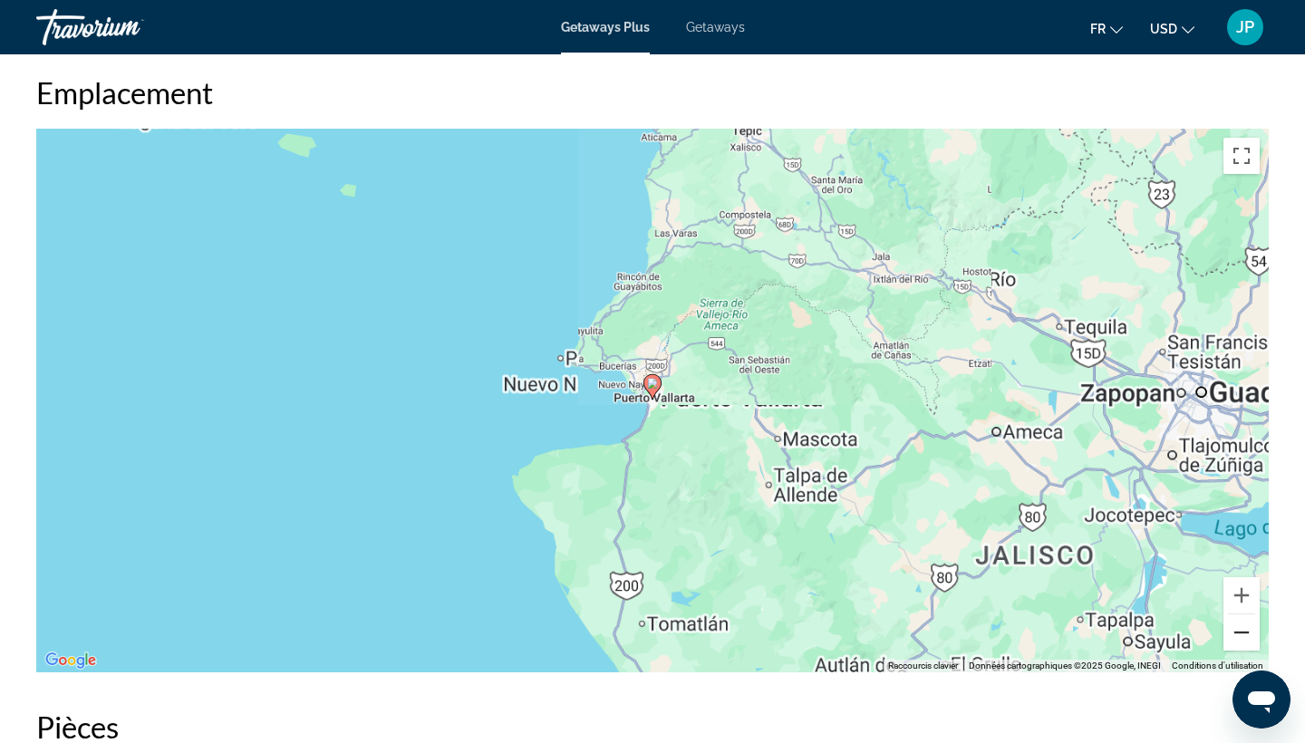
click at [1239, 633] on button "Zoom arrière" at bounding box center [1242, 633] width 36 height 36
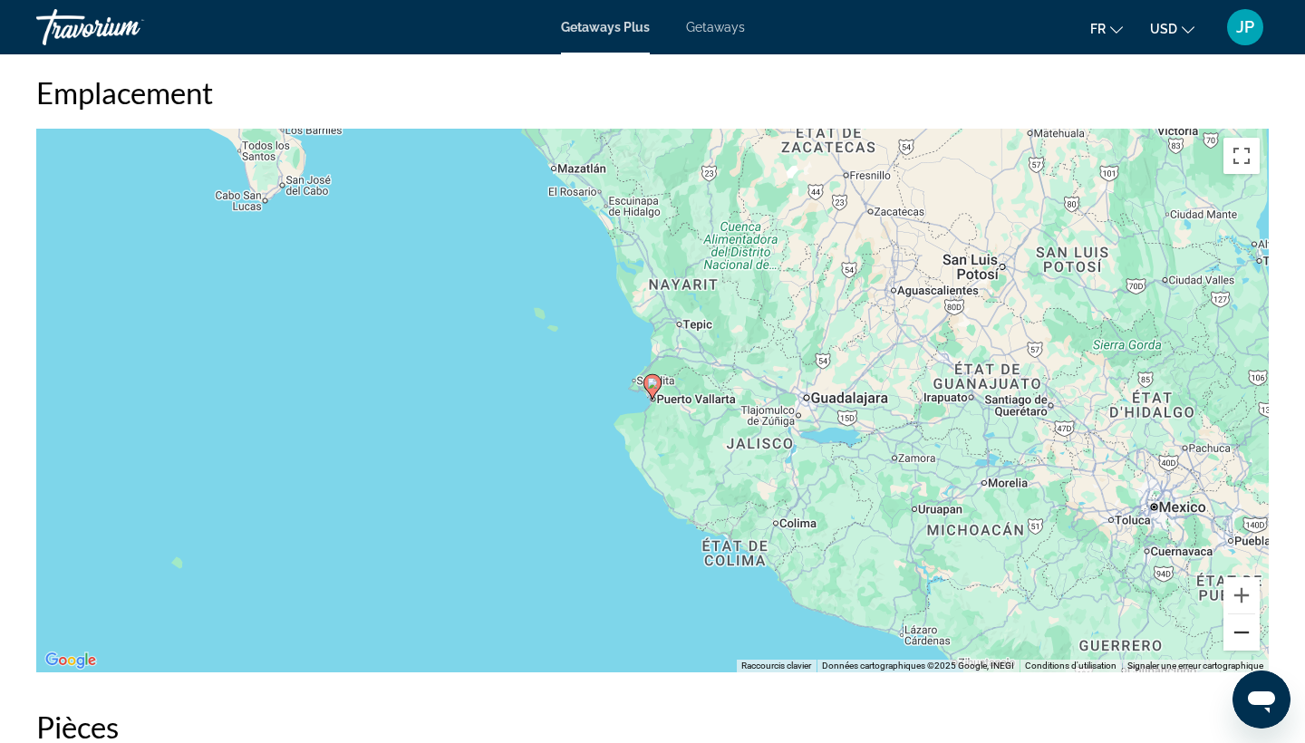
click at [1239, 633] on button "Zoom arrière" at bounding box center [1242, 633] width 36 height 36
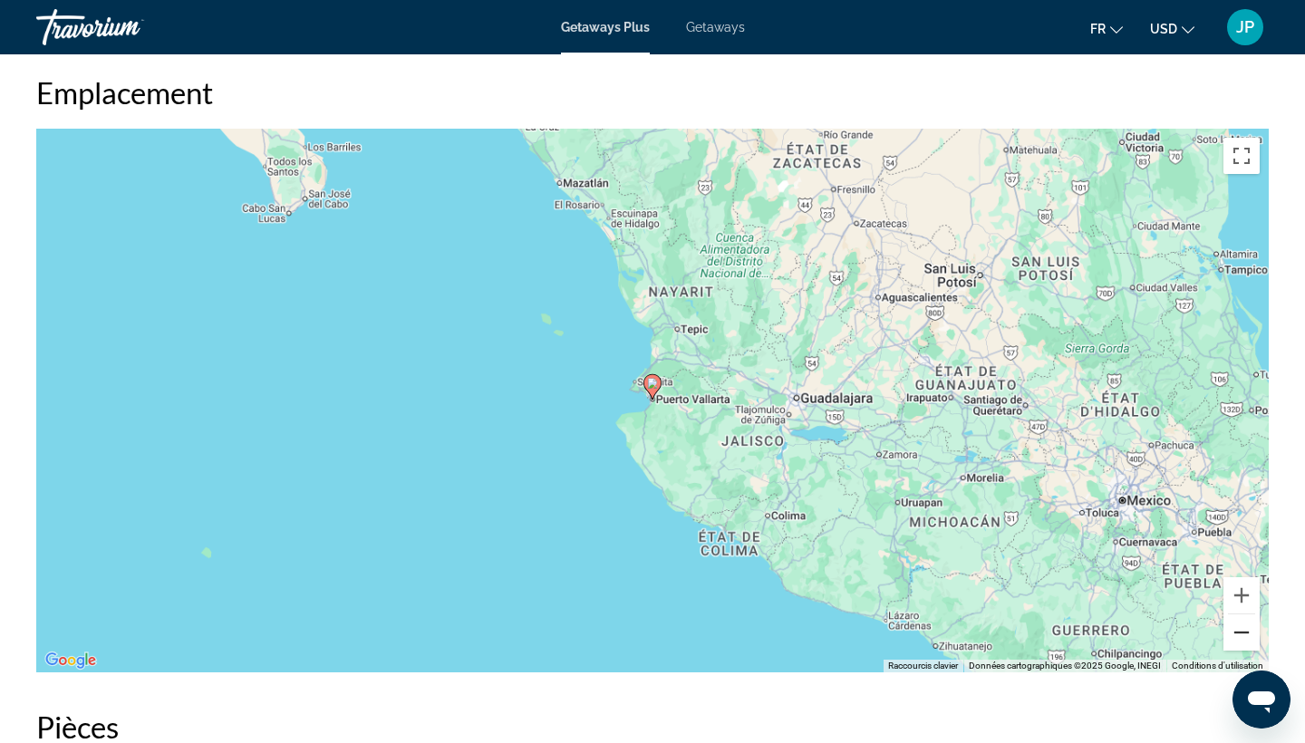
click at [1239, 633] on button "Zoom arrière" at bounding box center [1242, 633] width 36 height 36
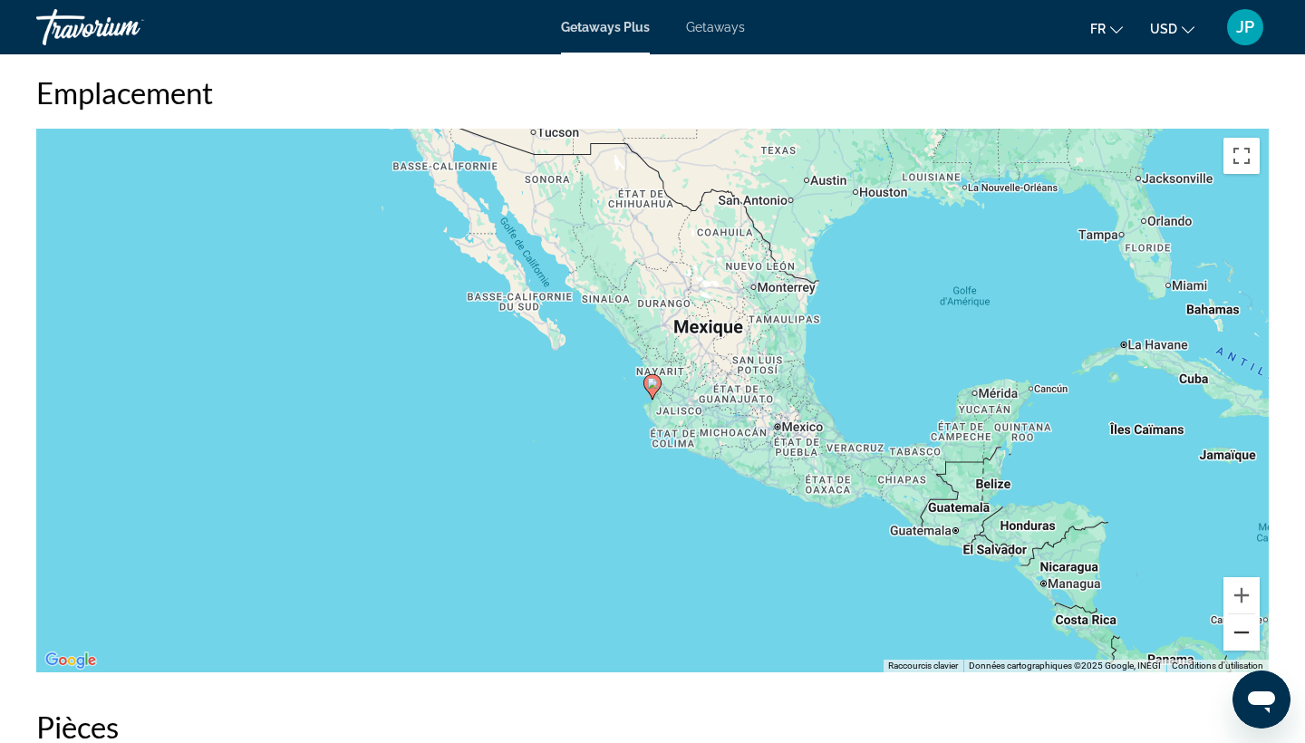
click at [1239, 633] on button "Zoom arrière" at bounding box center [1242, 633] width 36 height 36
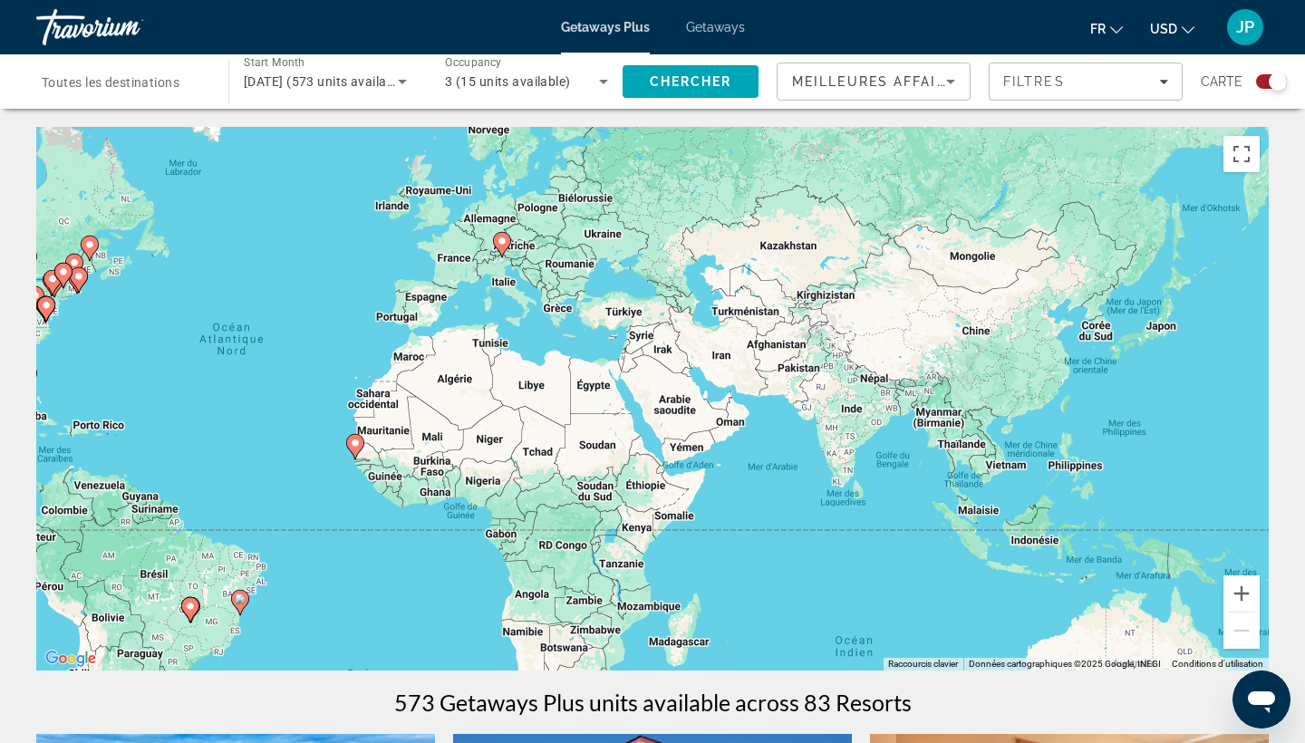
drag, startPoint x: 1060, startPoint y: 512, endPoint x: 681, endPoint y: 480, distance: 380.2
click at [681, 480] on div "Pour activer le glissement avec le clavier, appuyez sur Alt+Entrée. Une fois ce…" at bounding box center [652, 399] width 1233 height 544
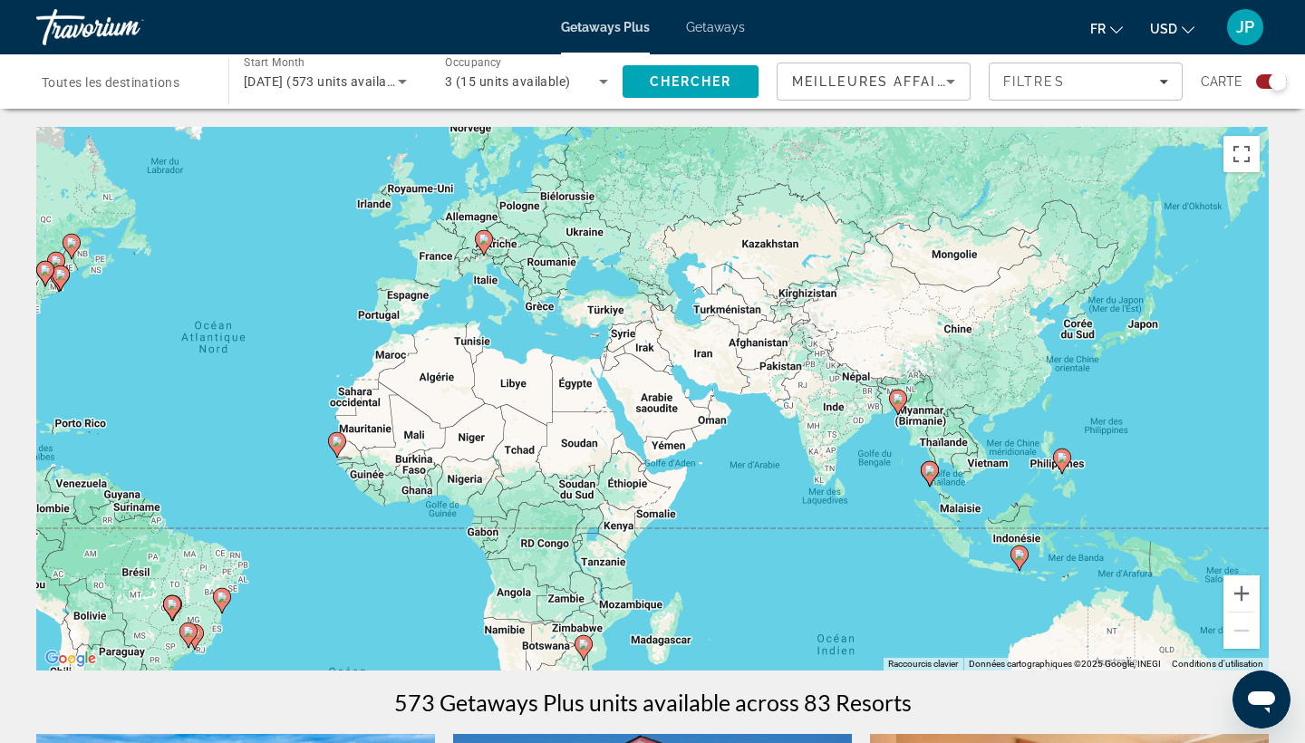
click at [1068, 460] on icon "Main content" at bounding box center [1062, 462] width 16 height 24
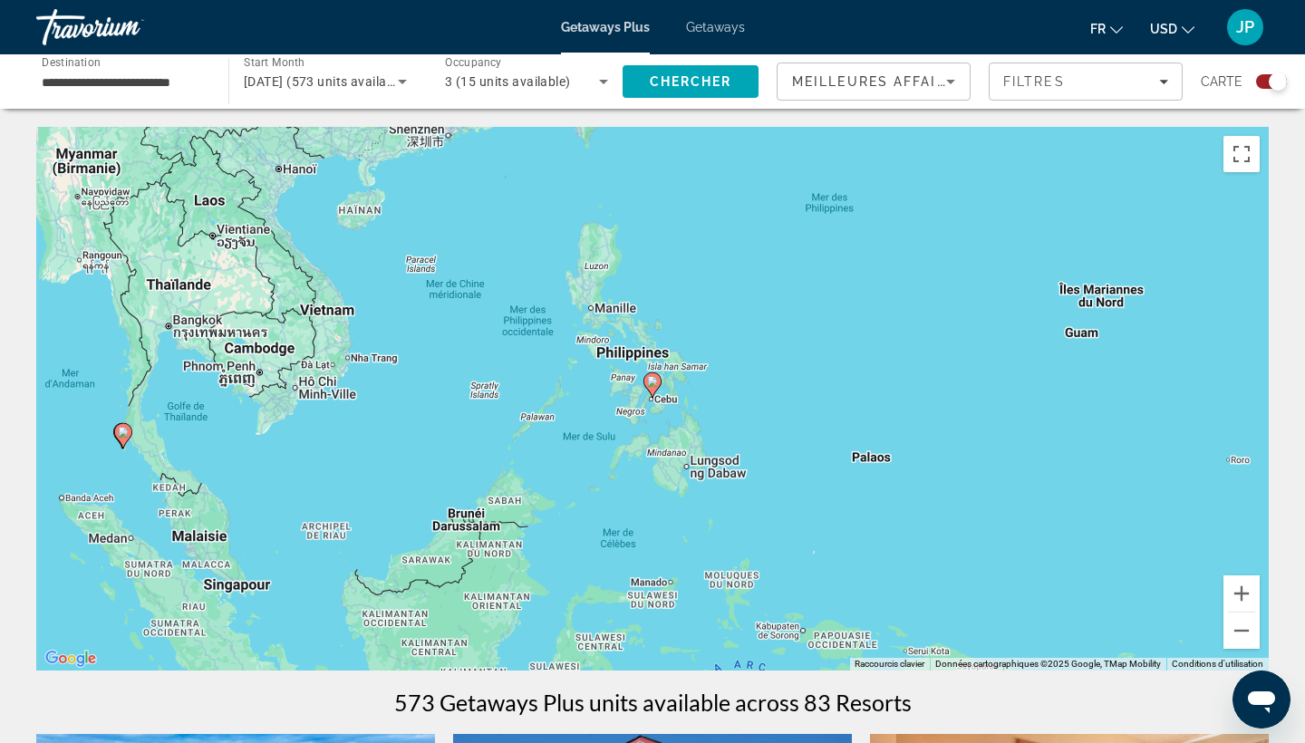
click at [653, 385] on image "Main content" at bounding box center [652, 381] width 11 height 11
type input "**********"
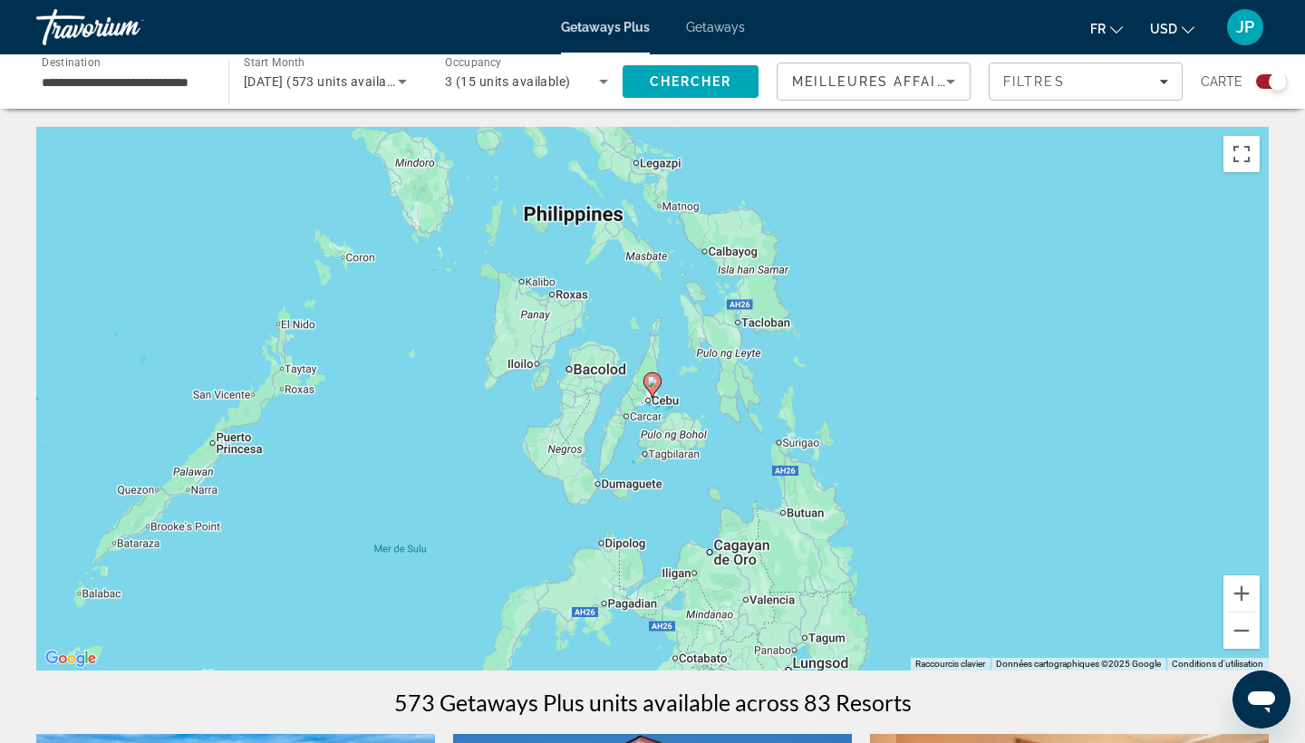
click at [653, 385] on image "Main content" at bounding box center [652, 381] width 11 height 11
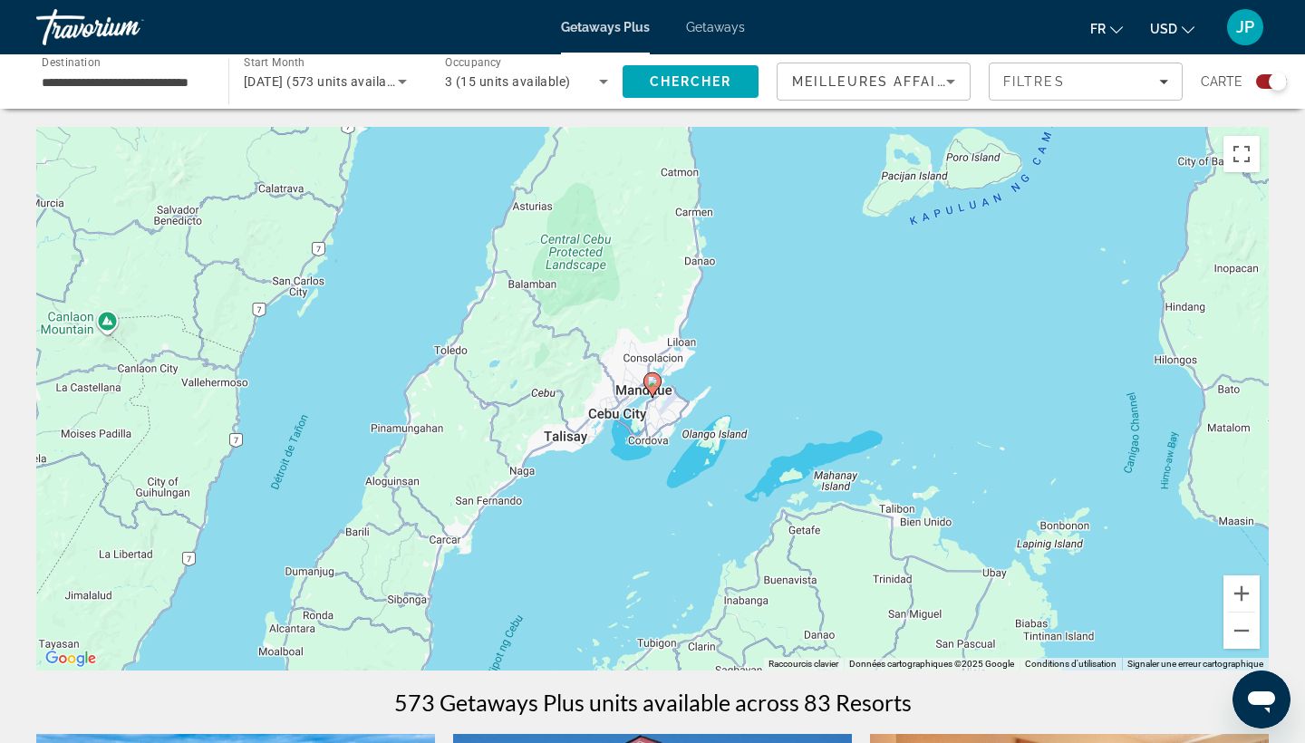
click at [653, 385] on image "Main content" at bounding box center [652, 381] width 11 height 11
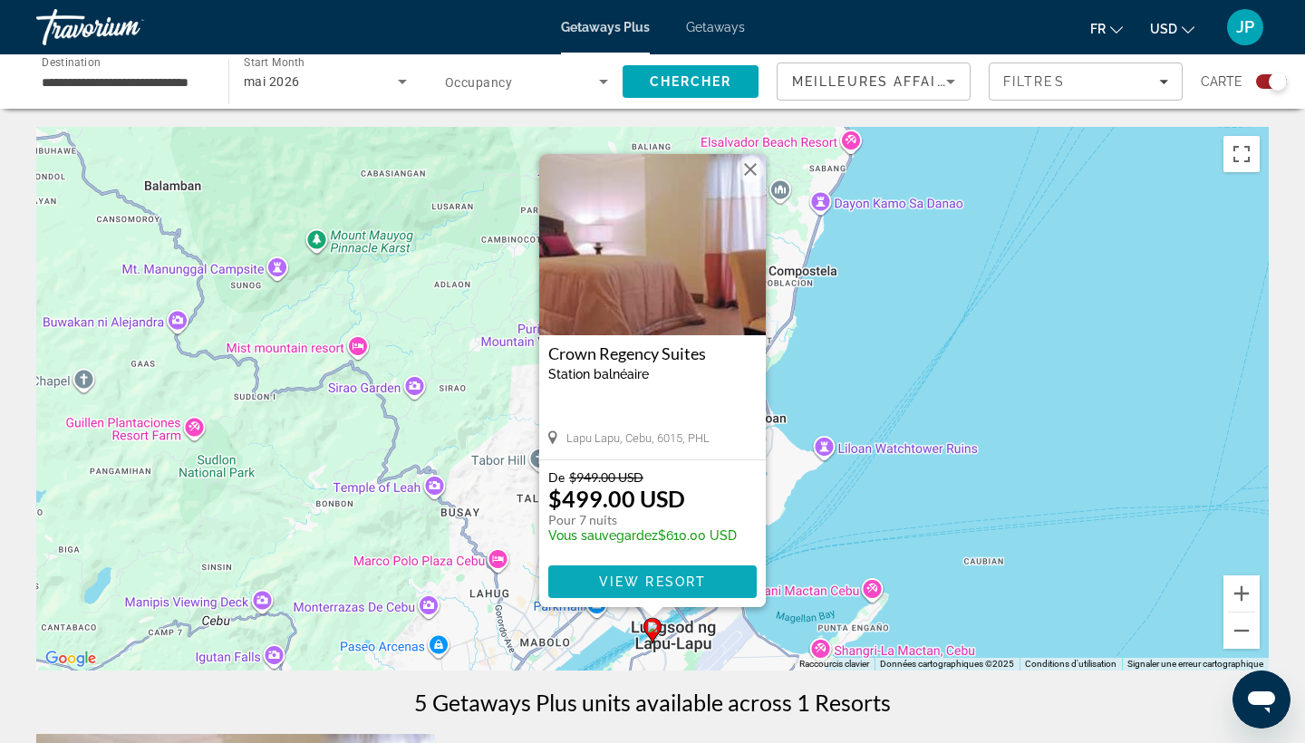
click at [691, 593] on span "Main content" at bounding box center [652, 582] width 208 height 44
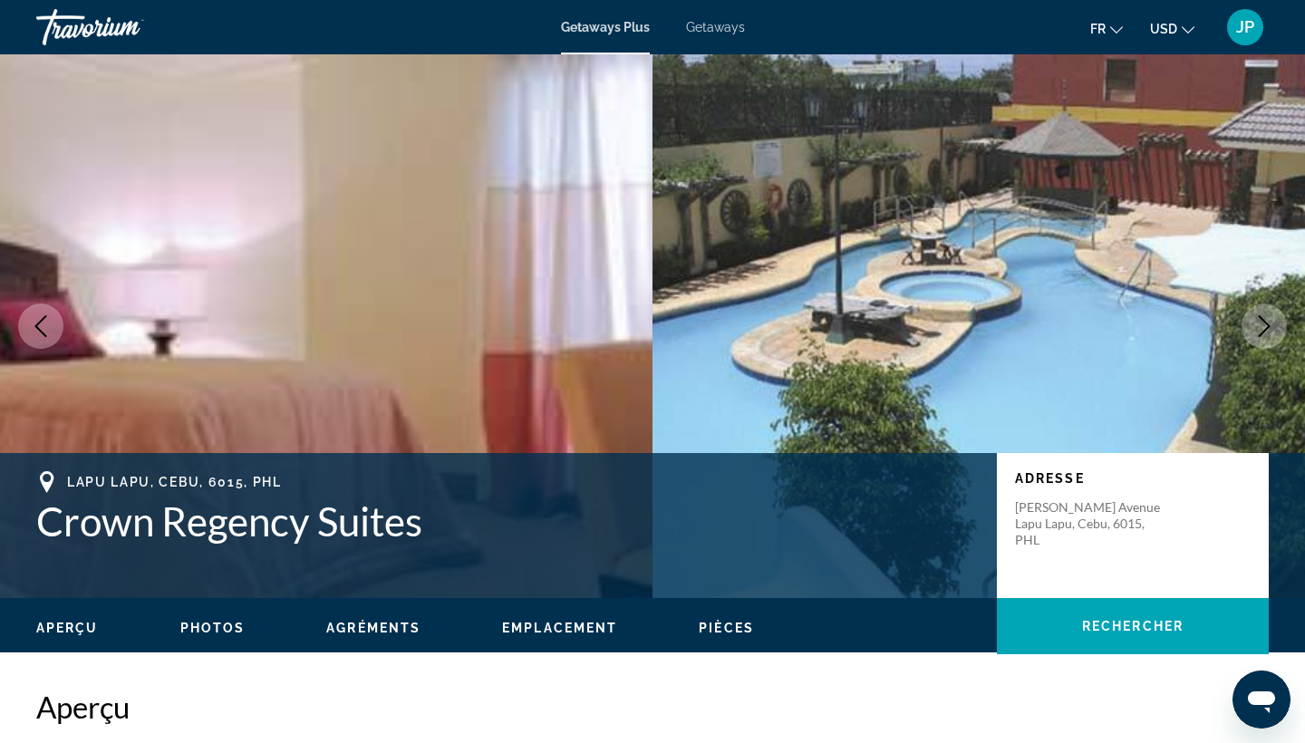
click at [1271, 319] on icon "Next image" at bounding box center [1264, 326] width 22 height 22
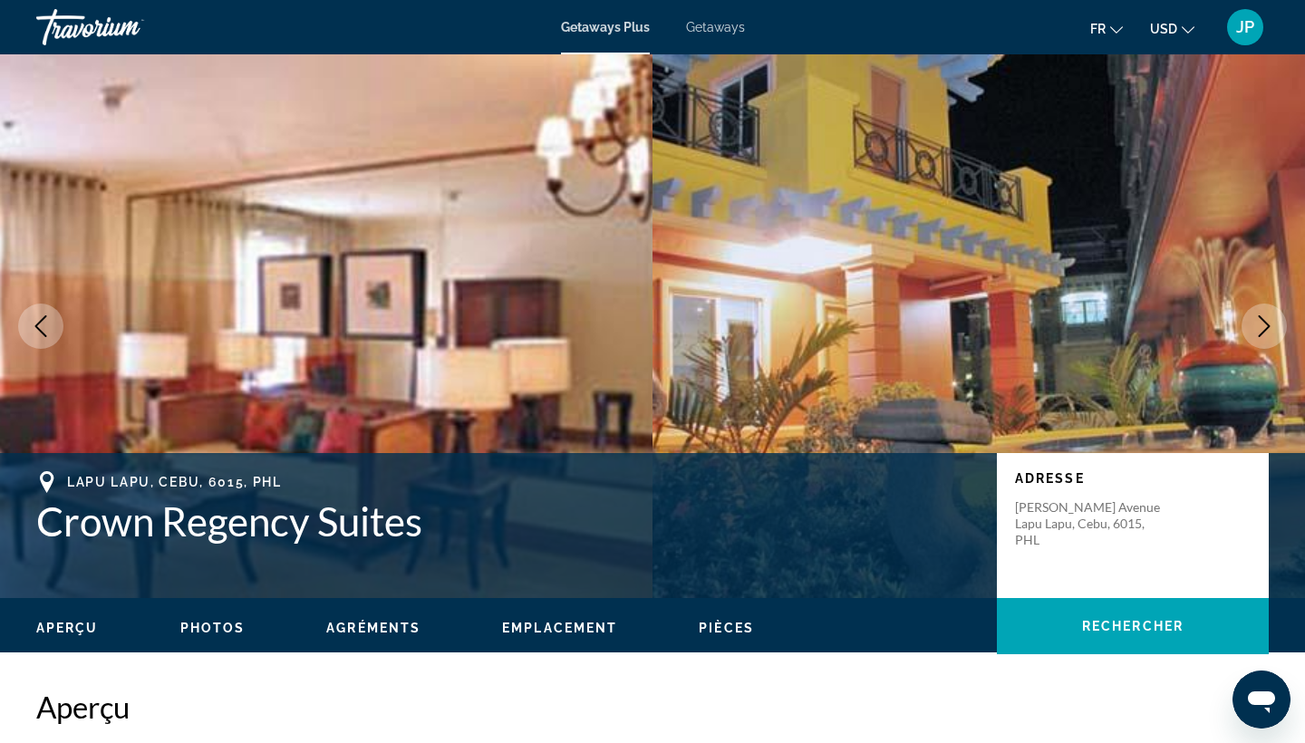
click at [1271, 319] on icon "Next image" at bounding box center [1264, 326] width 22 height 22
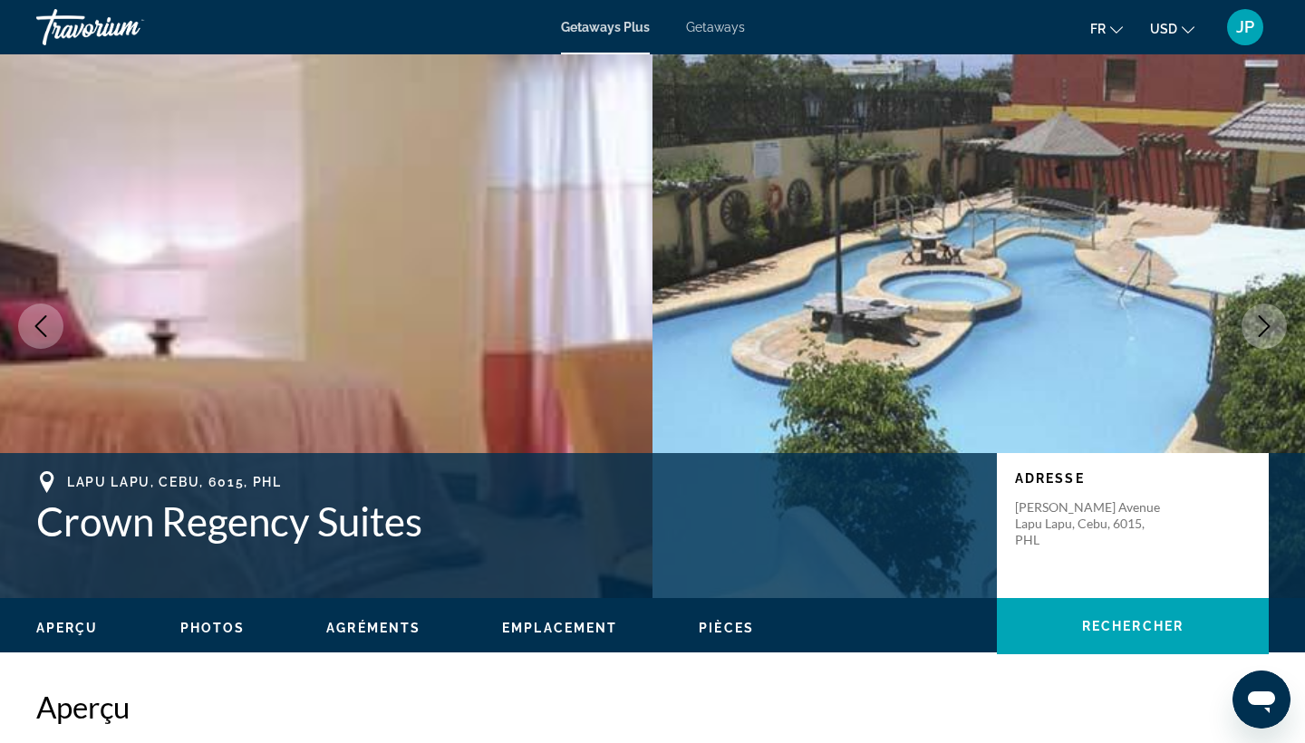
click at [1271, 319] on icon "Next image" at bounding box center [1264, 326] width 22 height 22
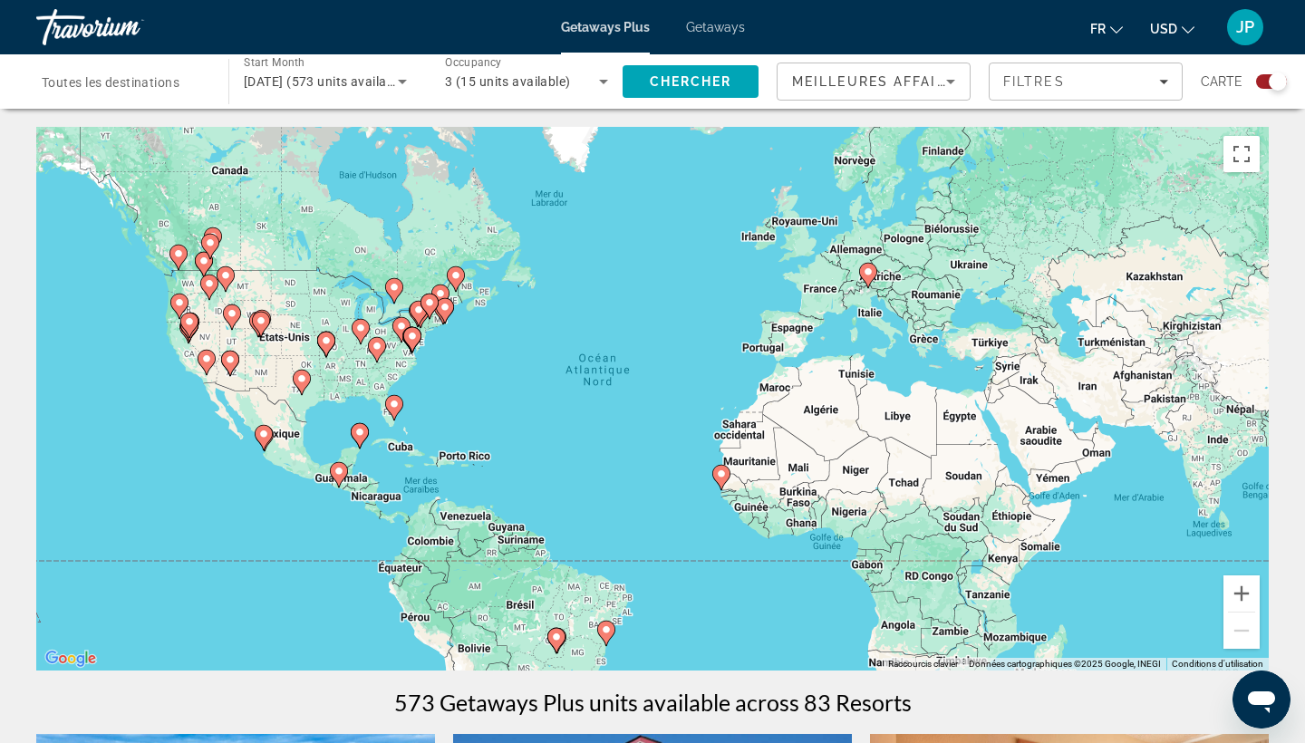
drag, startPoint x: 1149, startPoint y: 518, endPoint x: 707, endPoint y: 488, distance: 443.3
click at [707, 488] on div "Pour activer le glissement avec le clavier, appuyez sur Alt+Entrée. Une fois ce…" at bounding box center [652, 399] width 1233 height 544
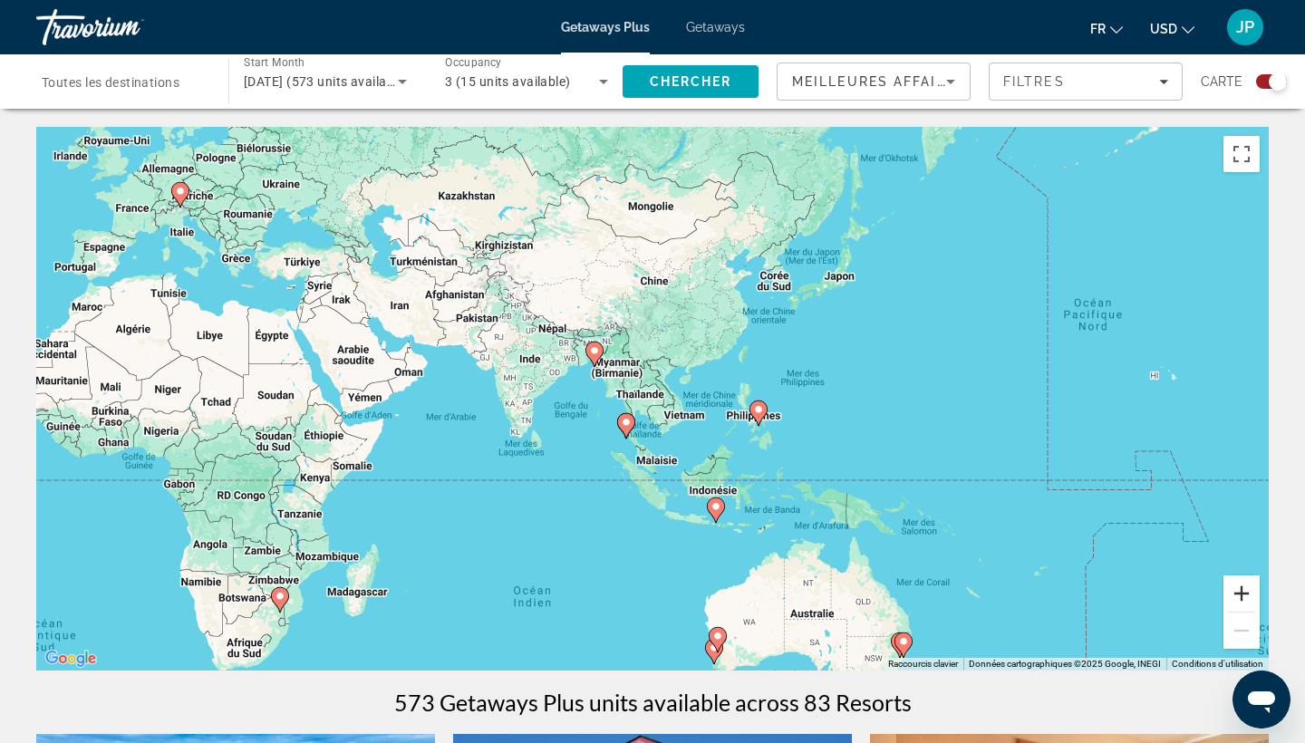
click at [1249, 592] on button "Zoom avant" at bounding box center [1242, 594] width 36 height 36
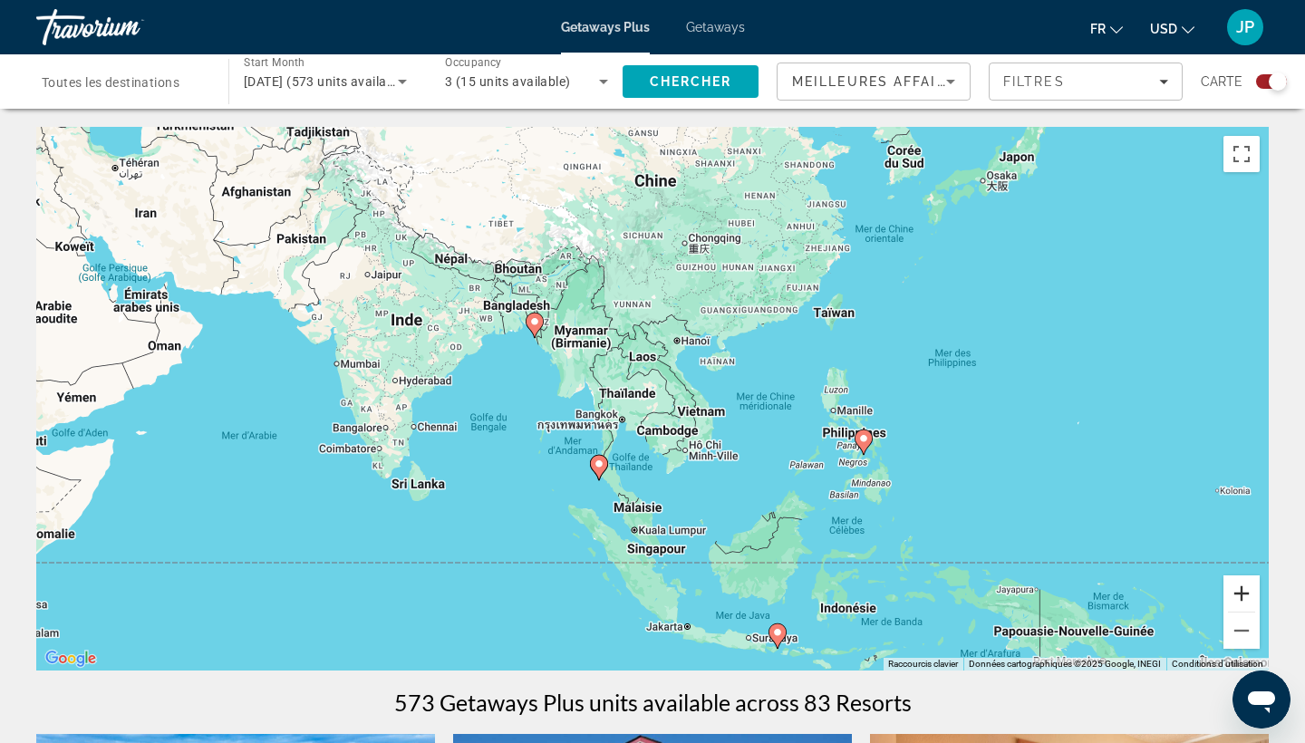
click at [1249, 592] on button "Zoom avant" at bounding box center [1242, 594] width 36 height 36
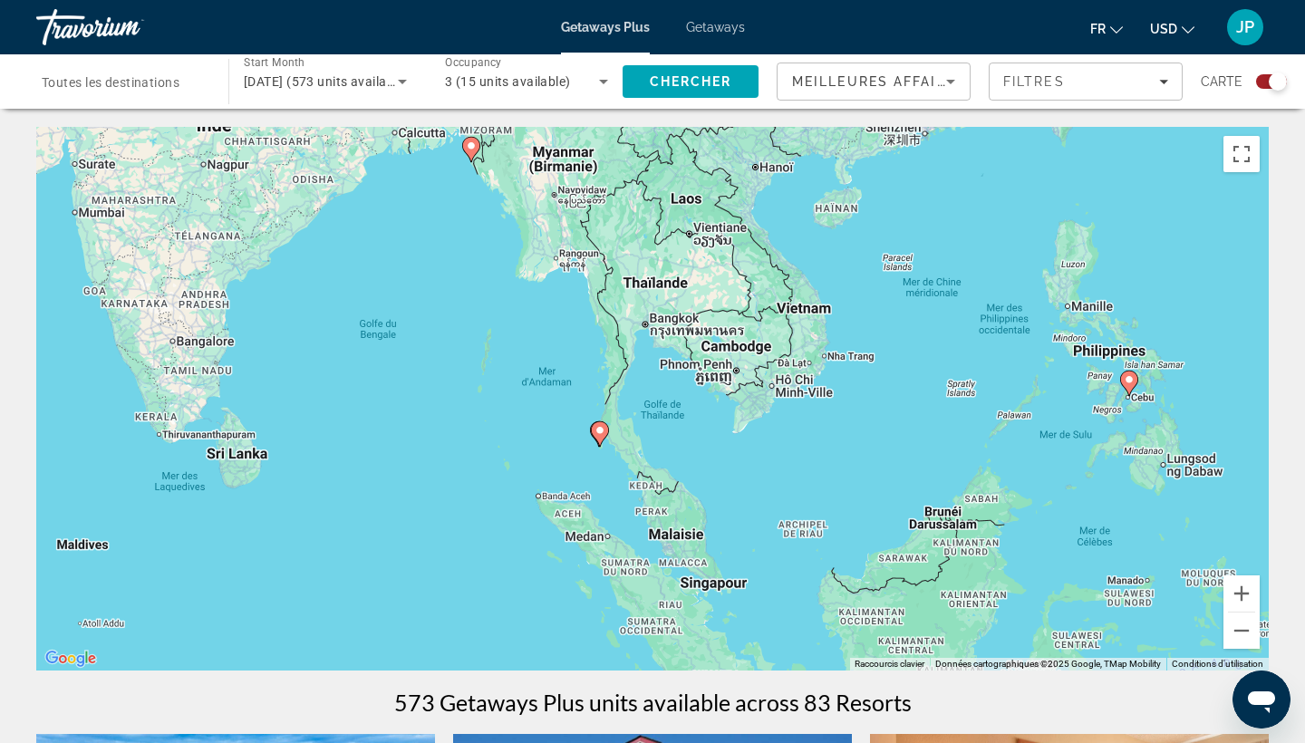
drag, startPoint x: 671, startPoint y: 503, endPoint x: 723, endPoint y: 384, distance: 129.9
click at [723, 384] on div "Pour activer le glissement avec le clavier, appuyez sur Alt+Entrée. Une fois ce…" at bounding box center [652, 399] width 1233 height 544
click at [600, 433] on image "Main content" at bounding box center [600, 429] width 11 height 11
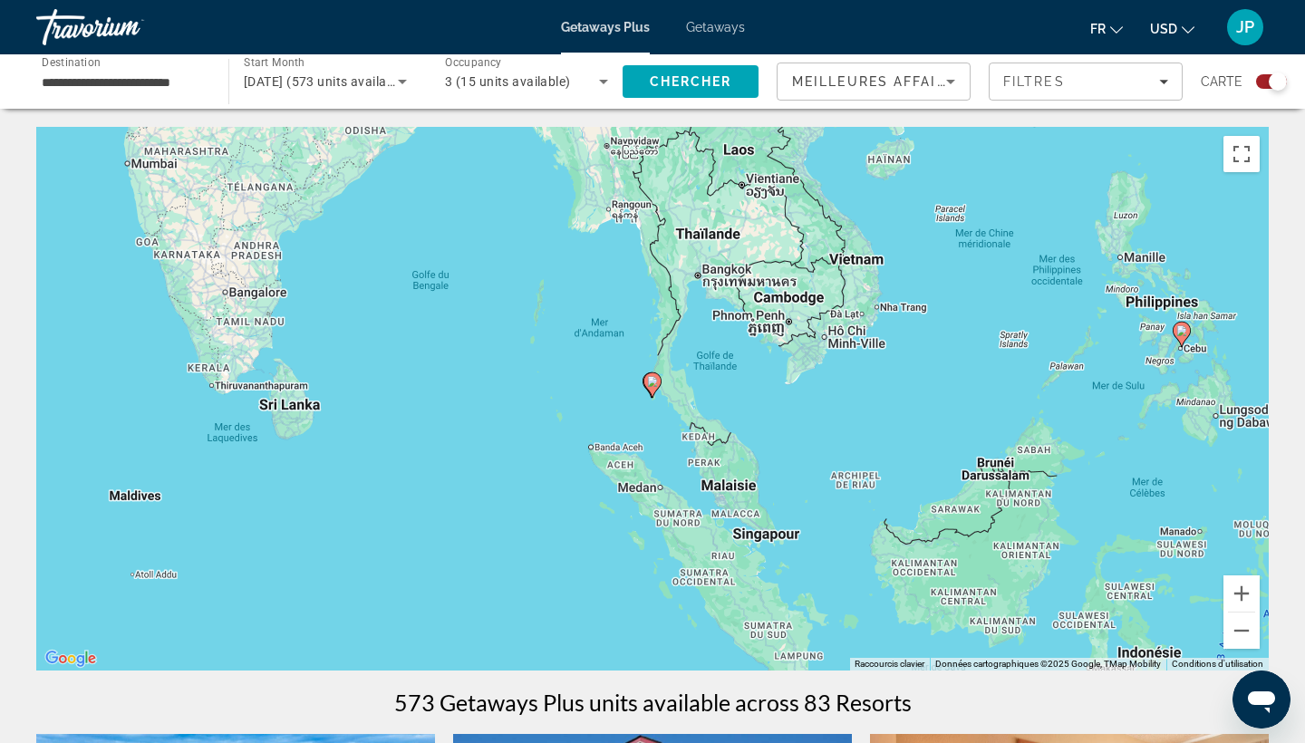
click at [654, 379] on image "Main content" at bounding box center [652, 381] width 11 height 11
type input "**********"
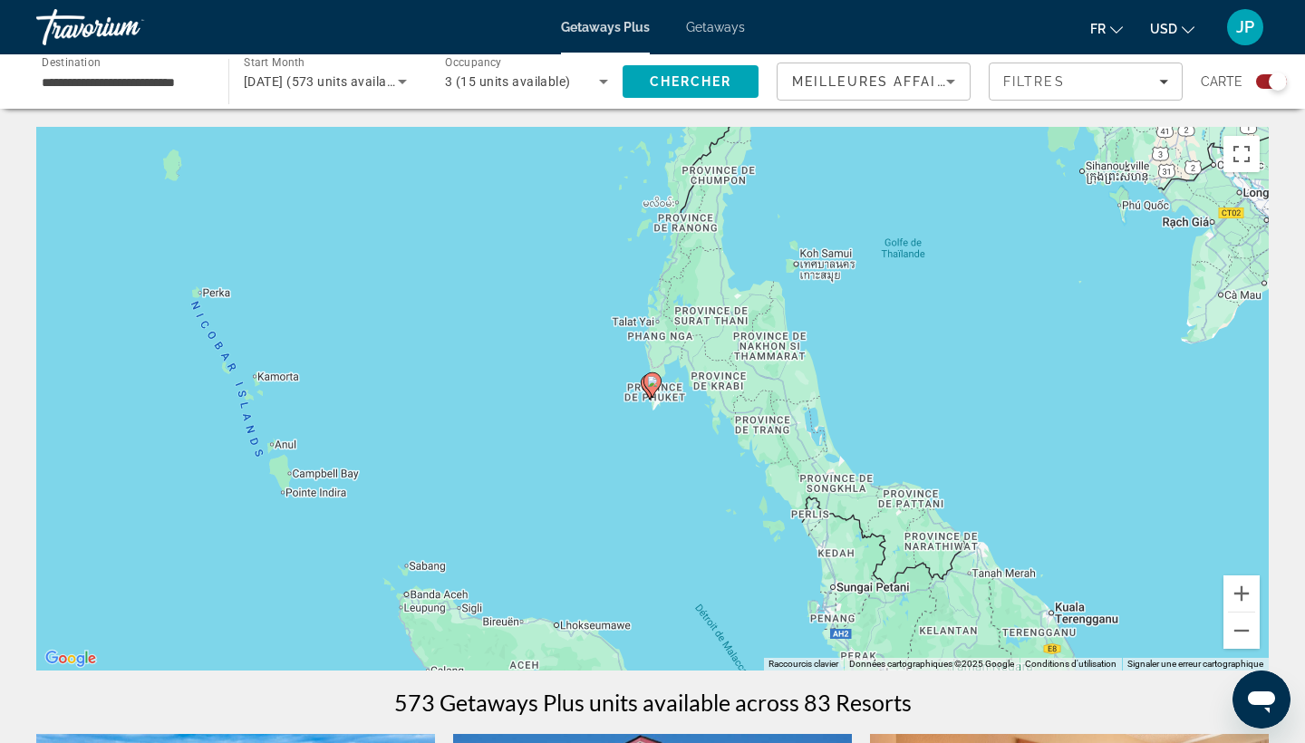
click at [654, 379] on image "Main content" at bounding box center [652, 381] width 11 height 11
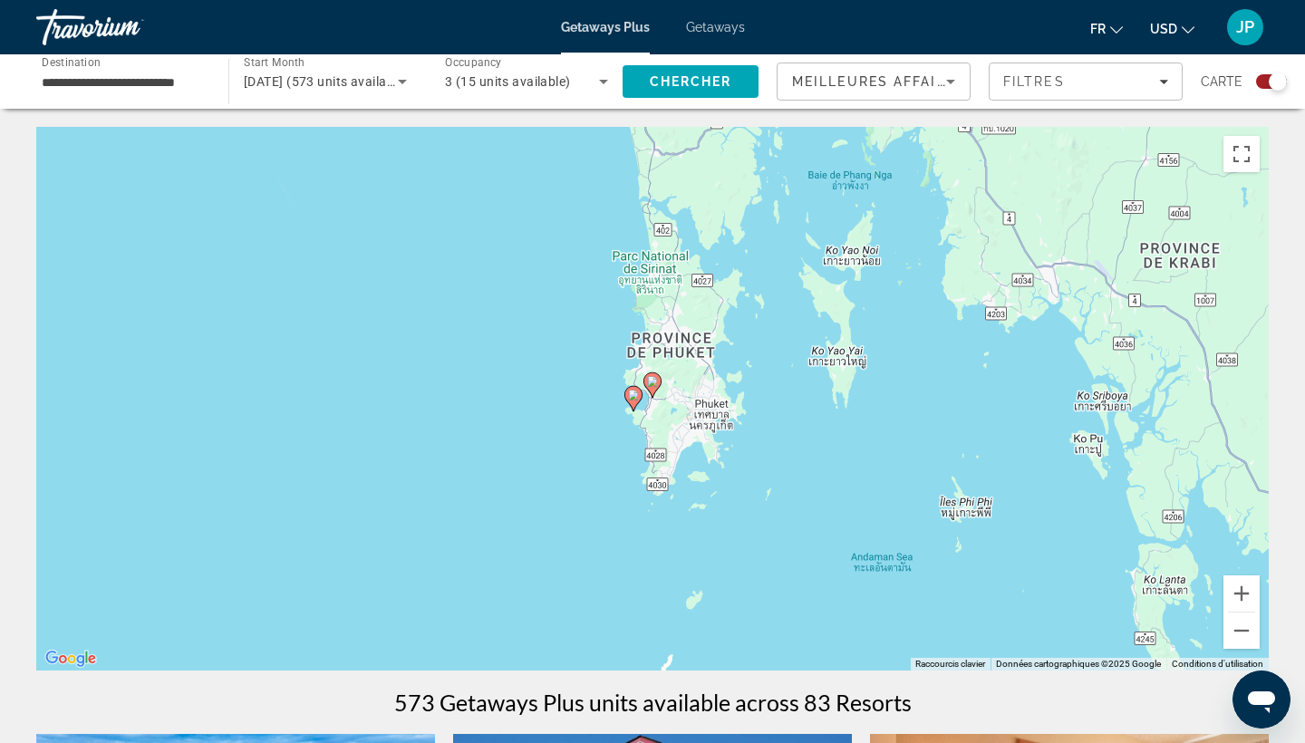
click at [655, 384] on image "Main content" at bounding box center [652, 381] width 11 height 11
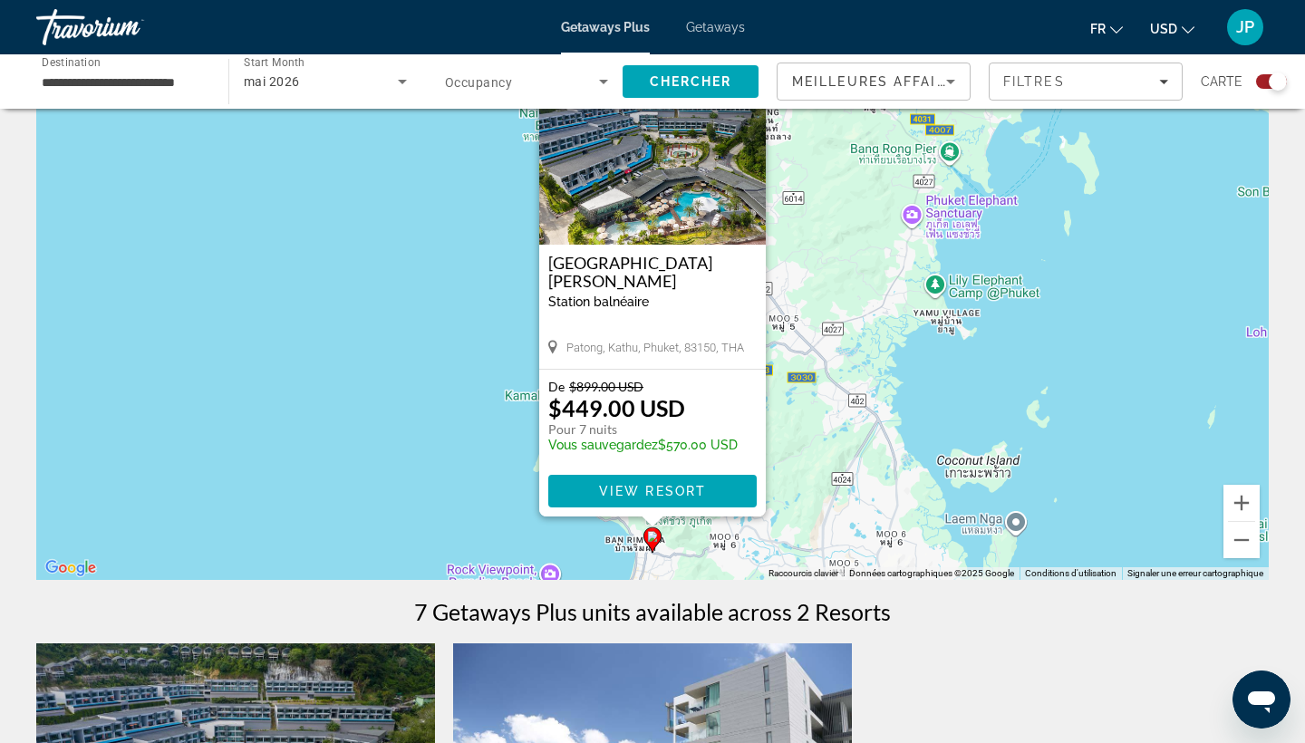
scroll to position [94, 0]
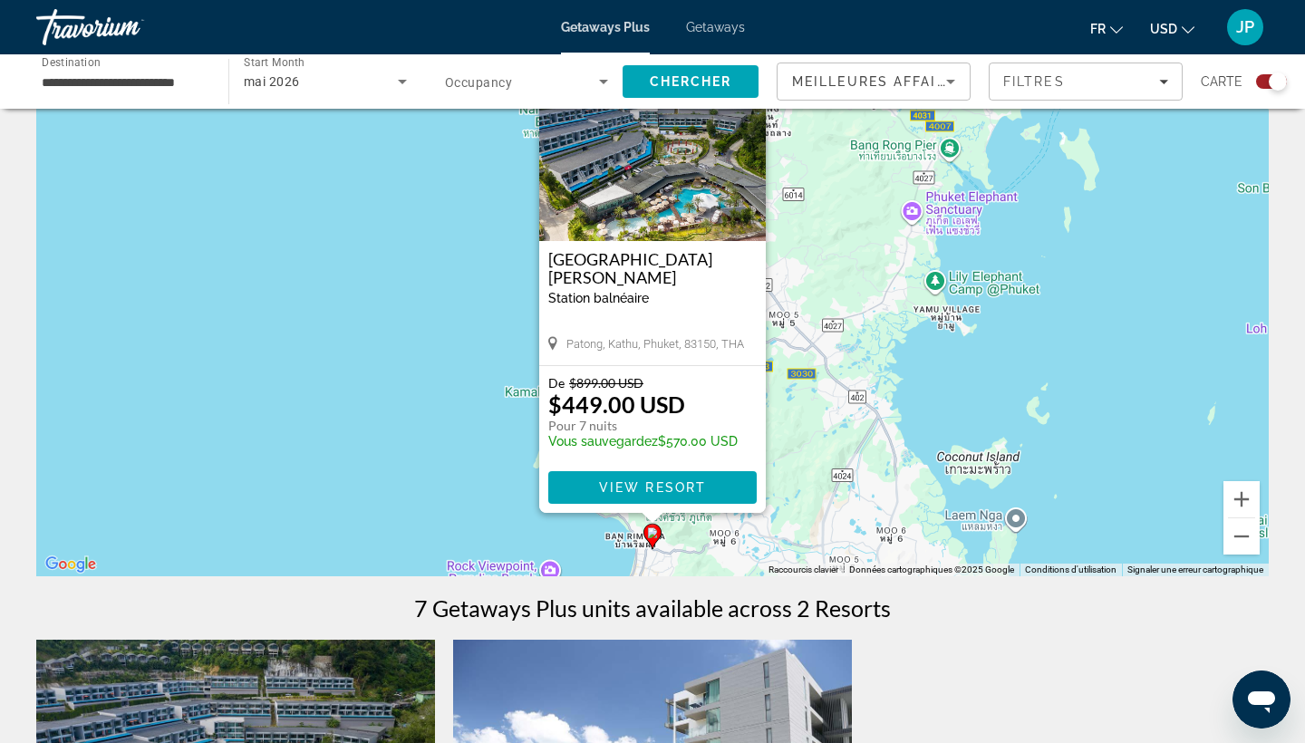
click at [815, 517] on div "Pour activer le glissement avec le clavier, appuyez sur Alt+Entrée. Une fois ce…" at bounding box center [652, 305] width 1233 height 544
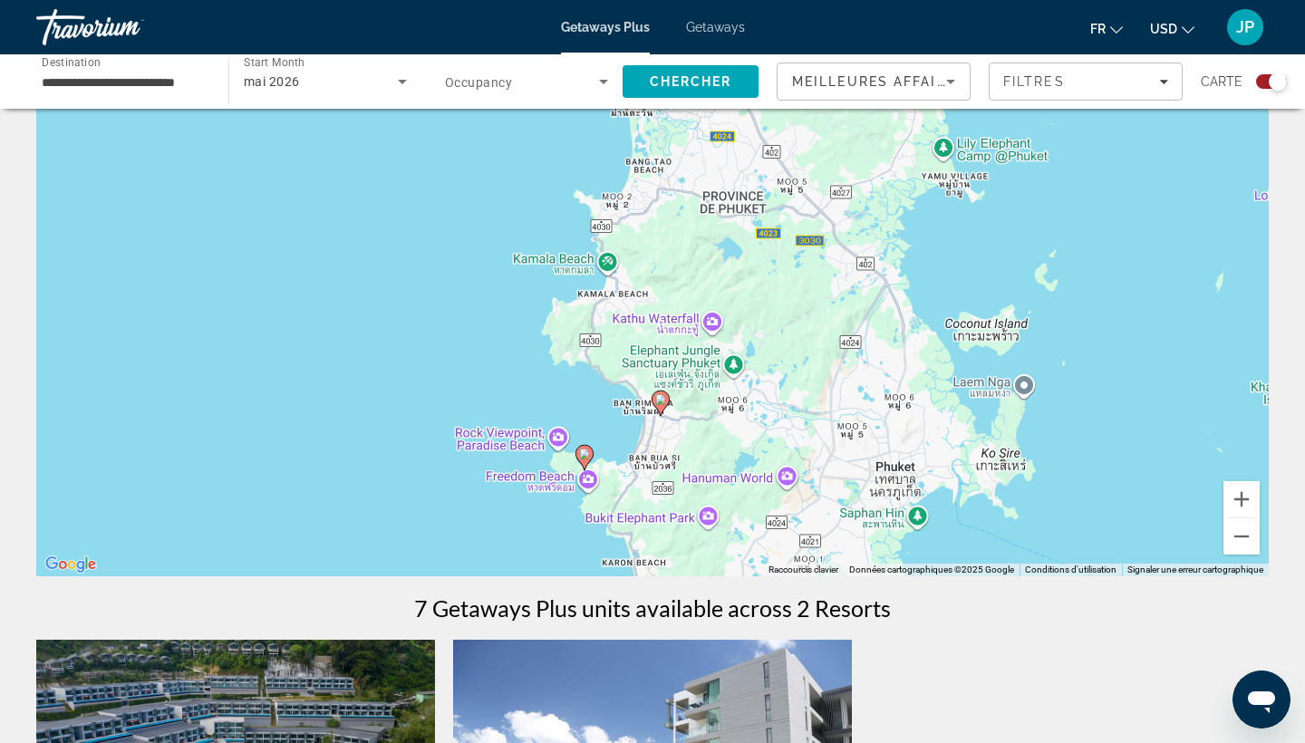
drag, startPoint x: 745, startPoint y: 544, endPoint x: 753, endPoint y: 393, distance: 150.7
click at [753, 393] on div "Pour activer le glissement avec le clavier, appuyez sur Alt+Entrée. Une fois ce…" at bounding box center [652, 305] width 1233 height 544
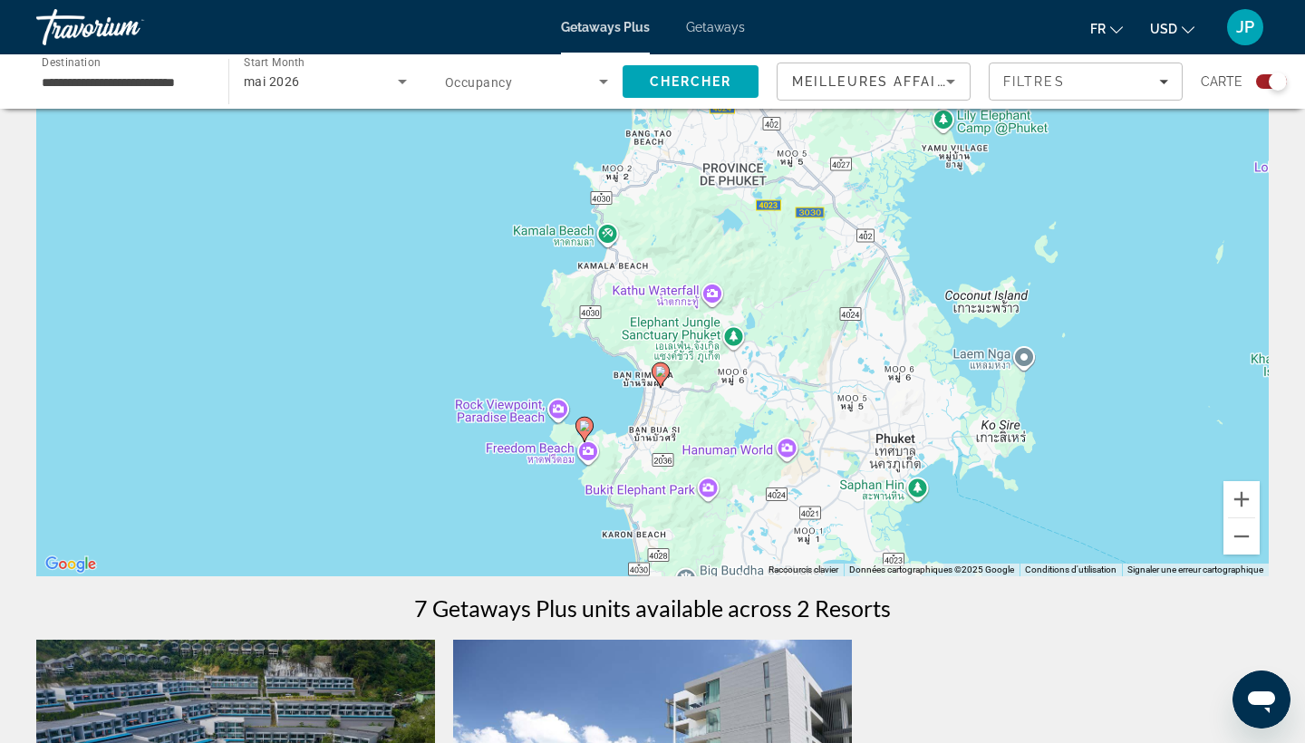
click at [586, 430] on image "Main content" at bounding box center [584, 426] width 11 height 11
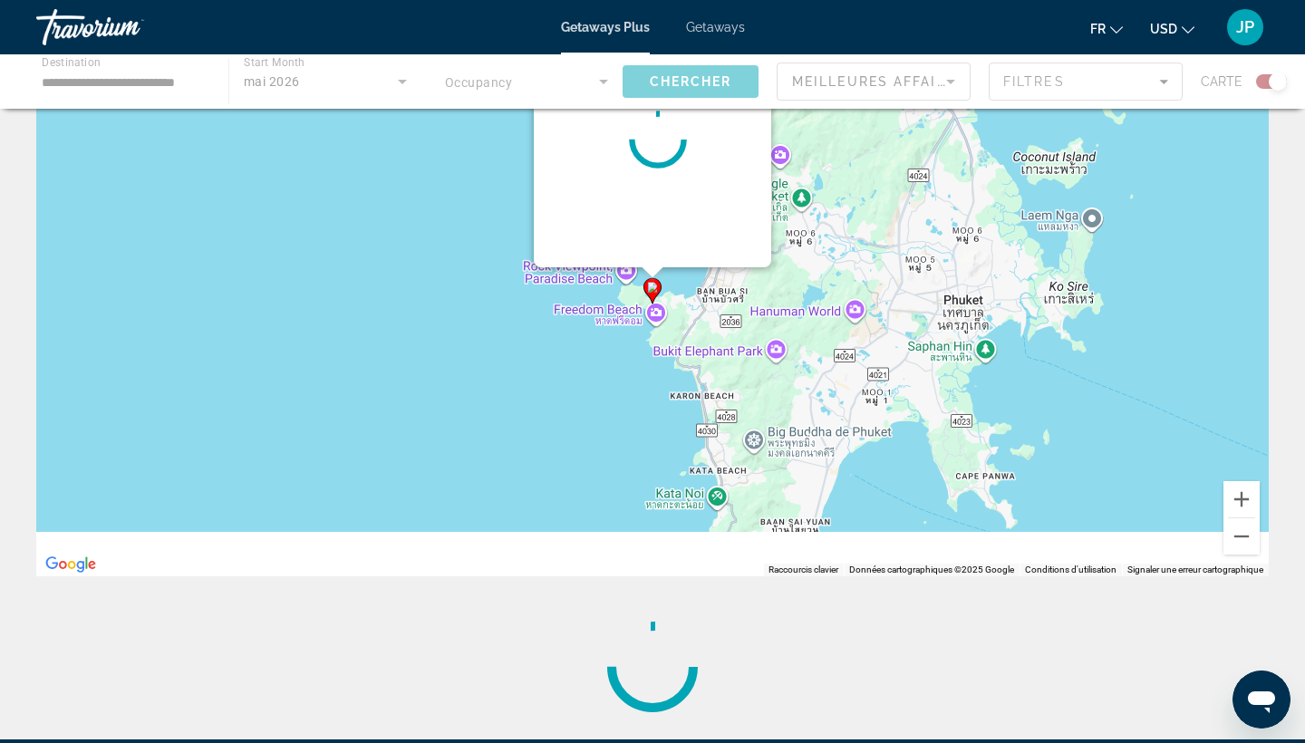
scroll to position [0, 0]
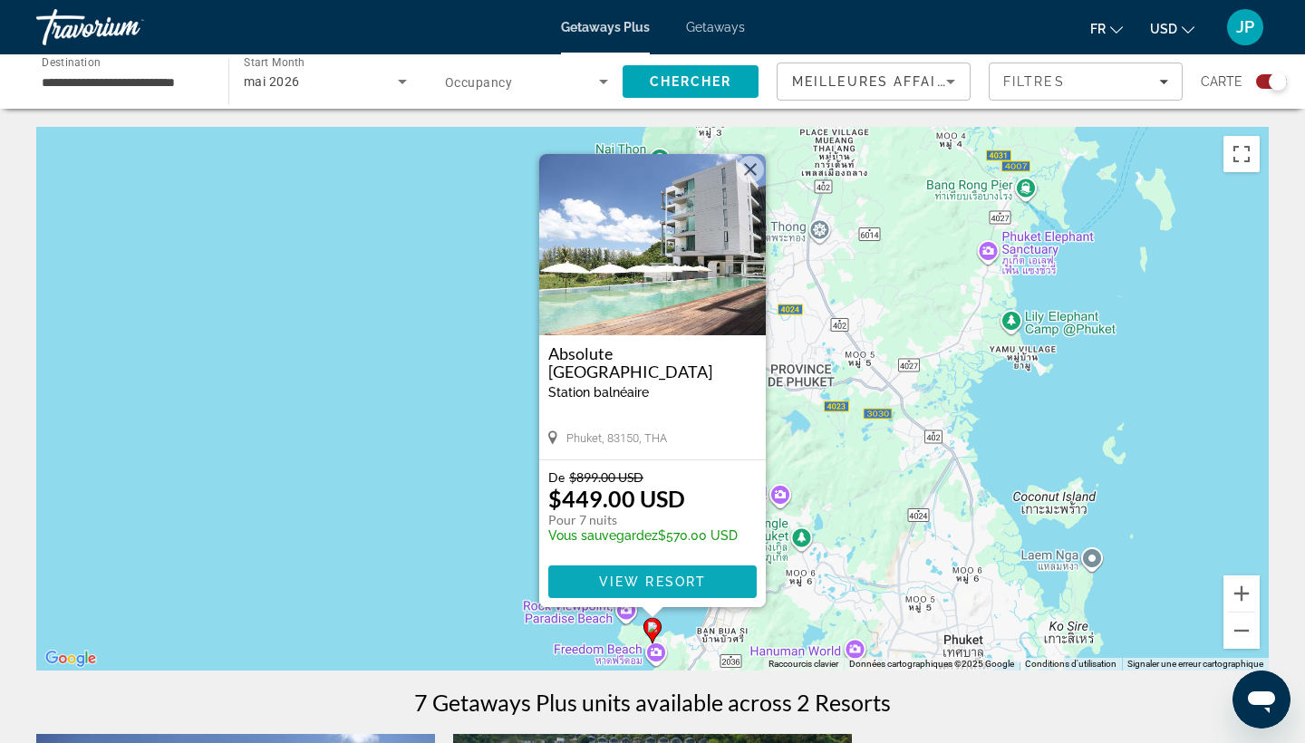
click at [684, 582] on span "View Resort" at bounding box center [652, 582] width 107 height 15
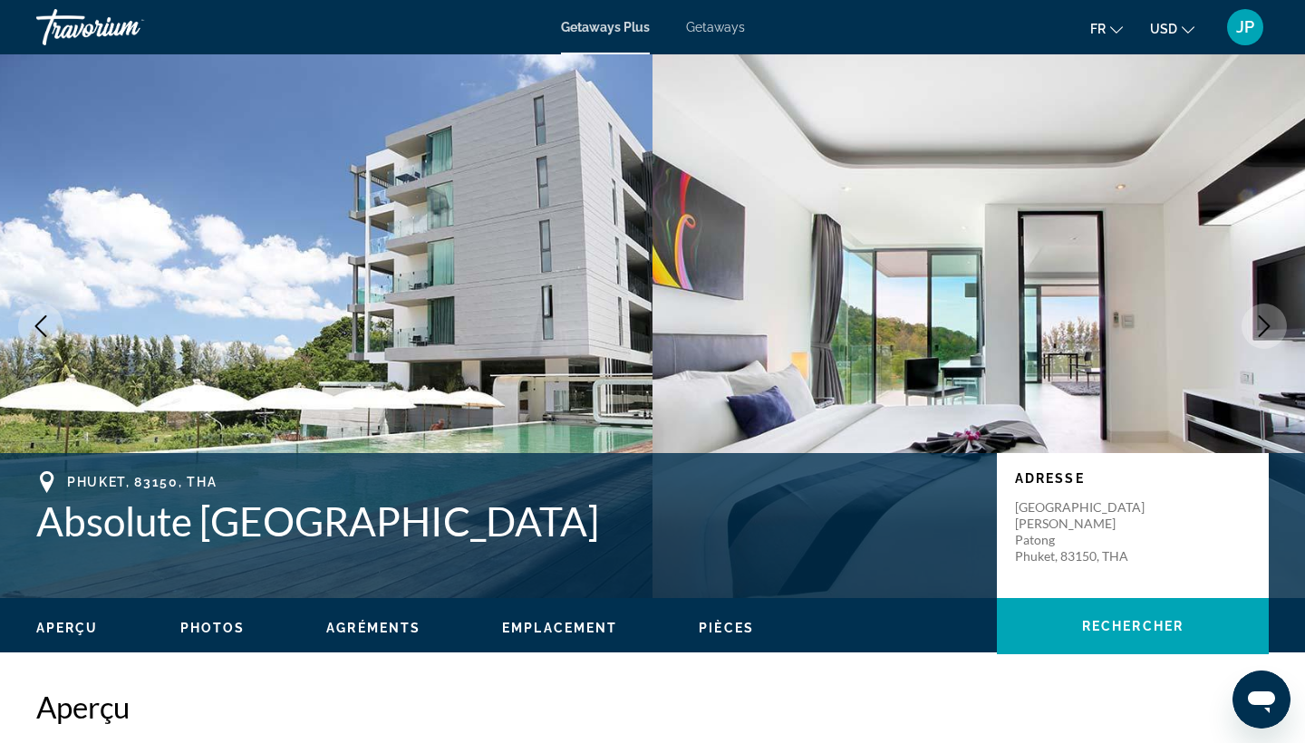
click at [1269, 330] on icon "Next image" at bounding box center [1264, 326] width 22 height 22
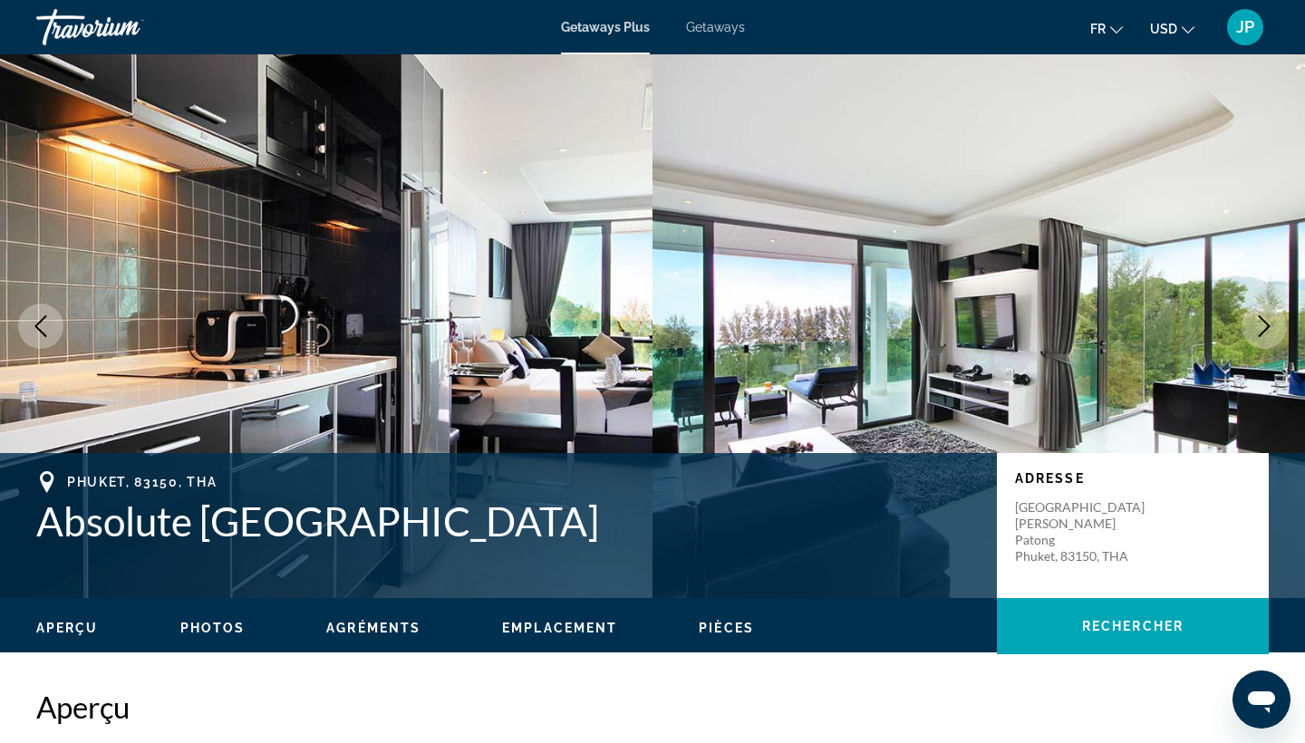
click at [1269, 332] on icon "Next image" at bounding box center [1264, 326] width 22 height 22
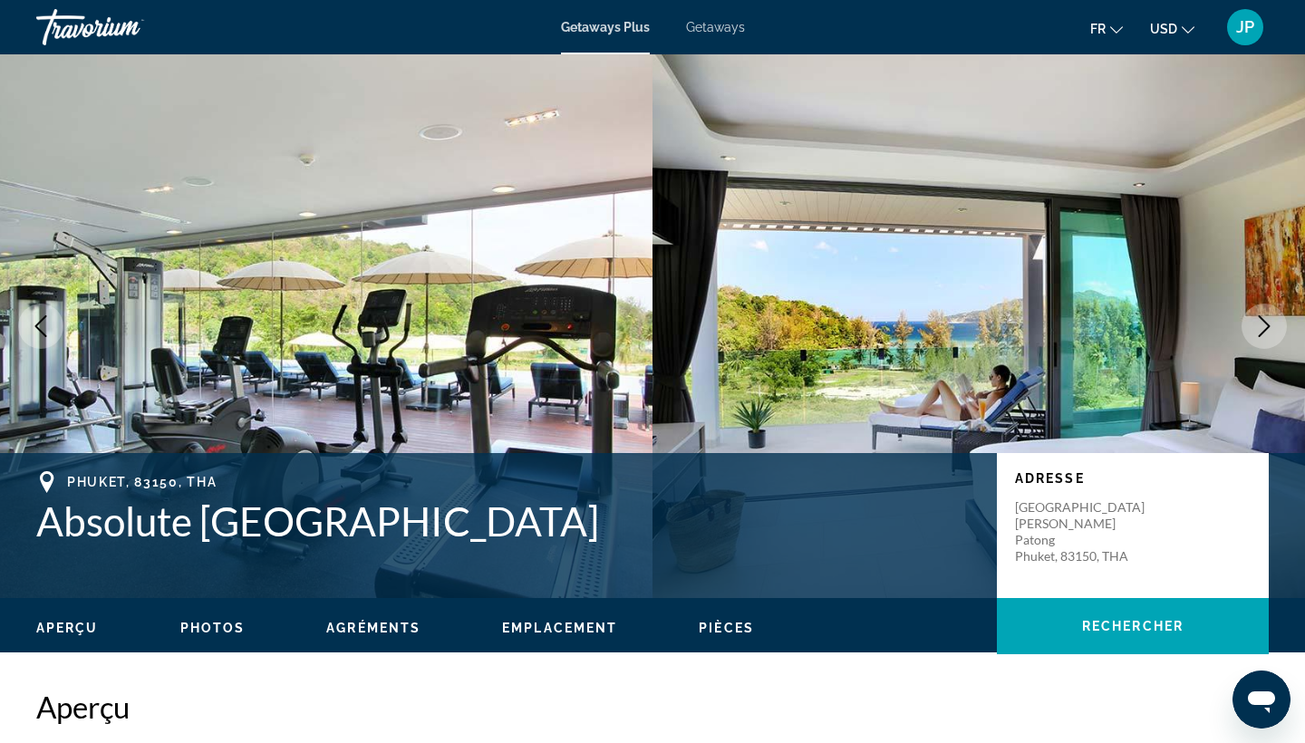
click at [1269, 332] on icon "Next image" at bounding box center [1264, 326] width 22 height 22
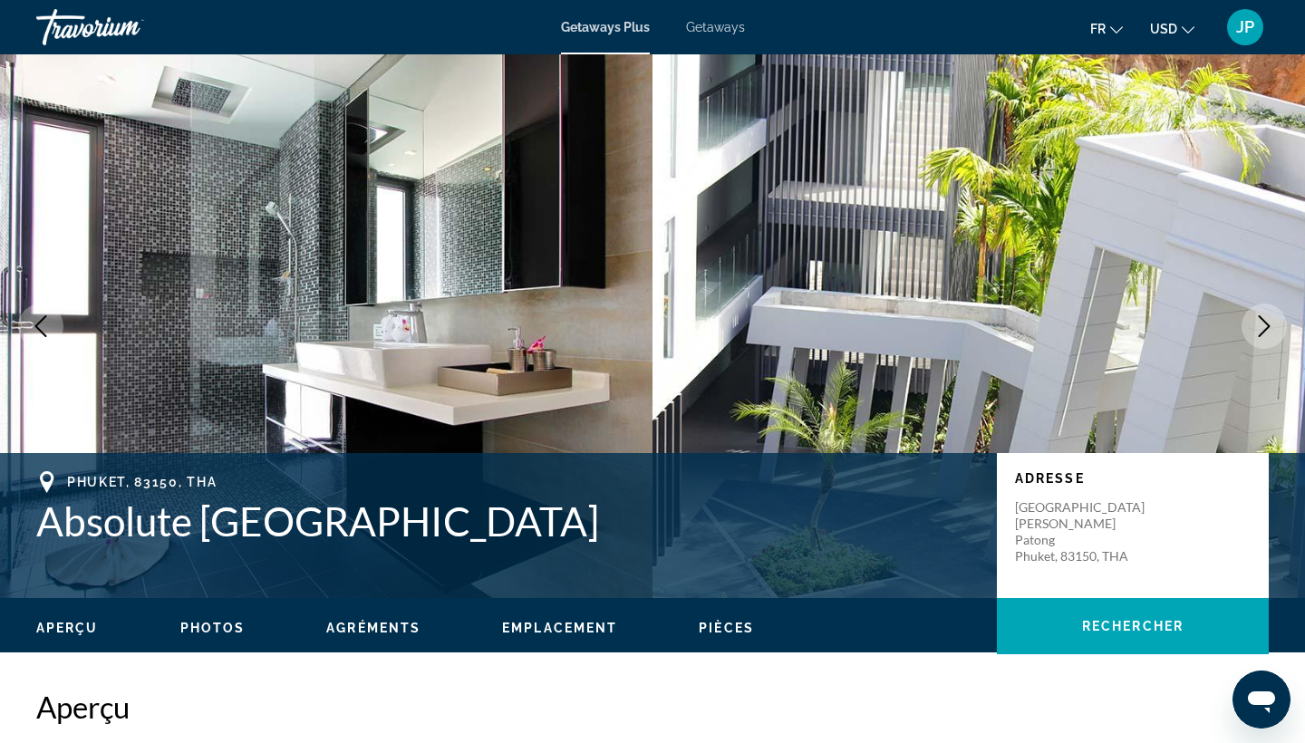
click at [1269, 331] on icon "Next image" at bounding box center [1264, 326] width 22 height 22
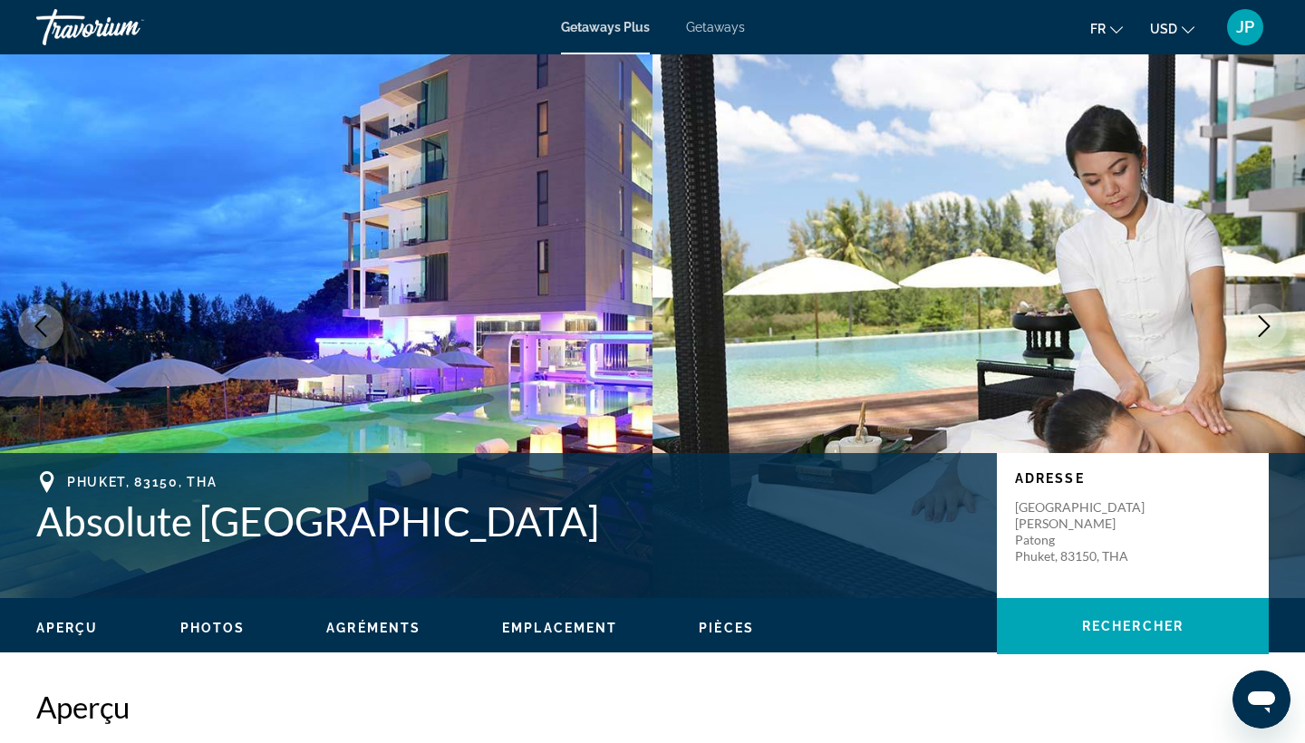
click at [1269, 332] on icon "Next image" at bounding box center [1264, 326] width 22 height 22
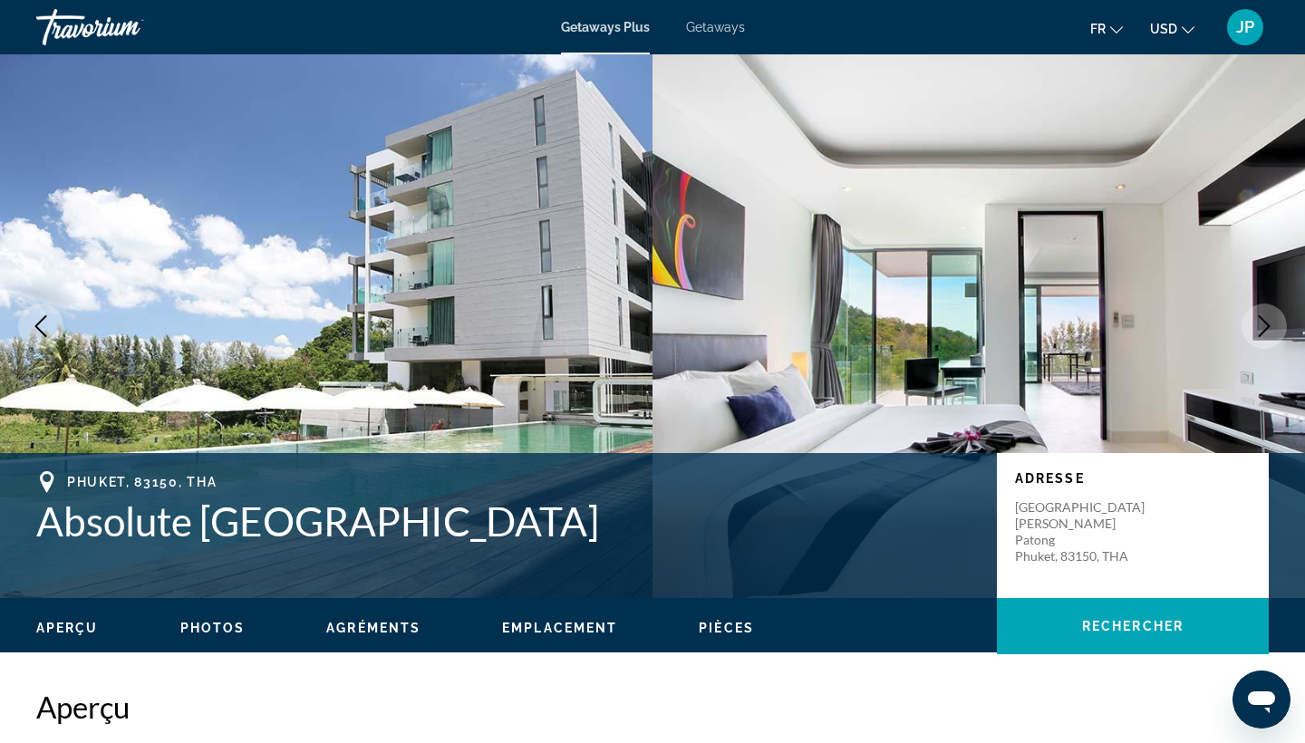
click at [1269, 332] on icon "Next image" at bounding box center [1264, 326] width 22 height 22
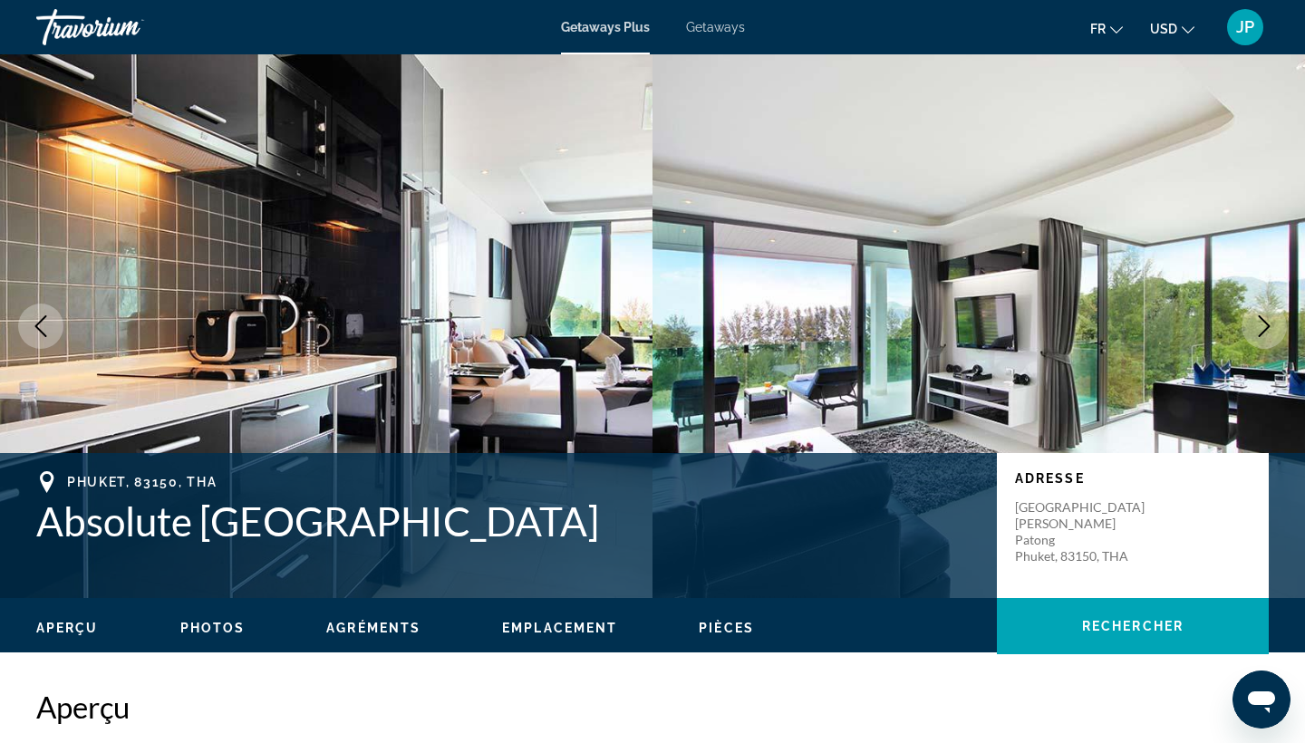
click at [1269, 332] on icon "Next image" at bounding box center [1264, 326] width 22 height 22
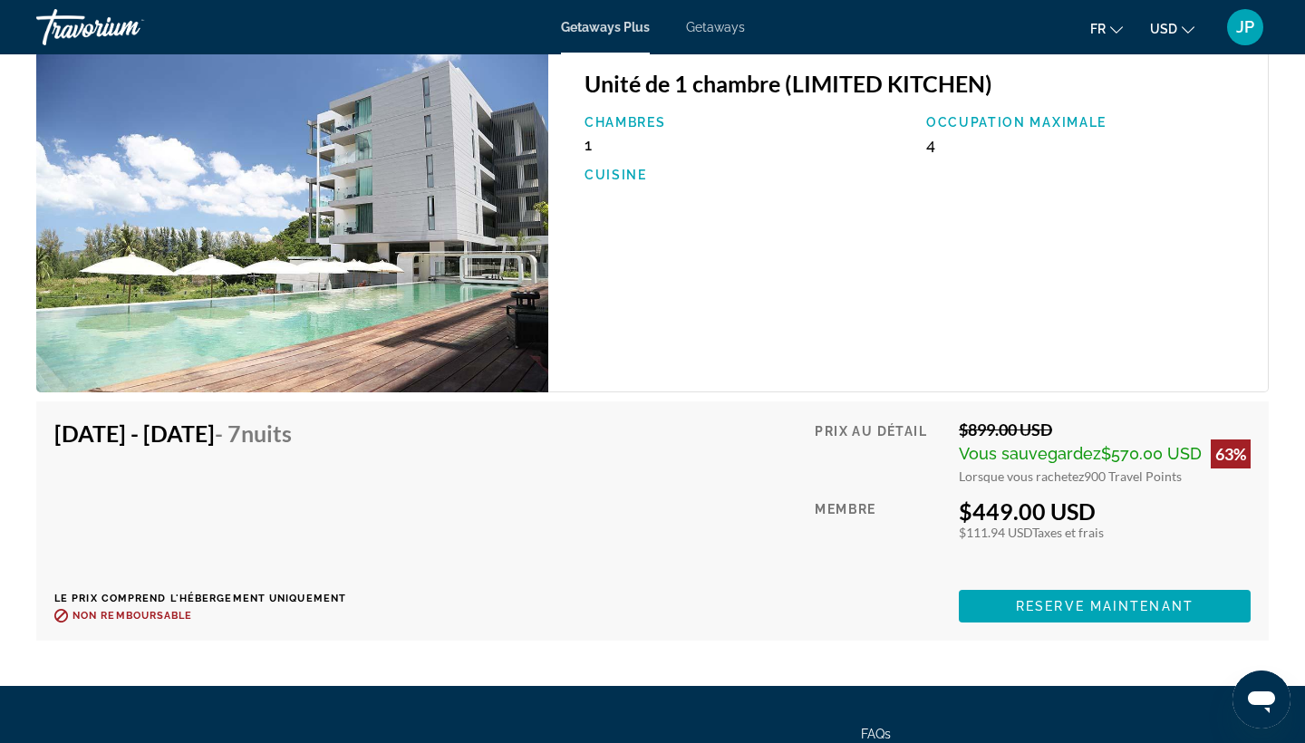
scroll to position [3034, 0]
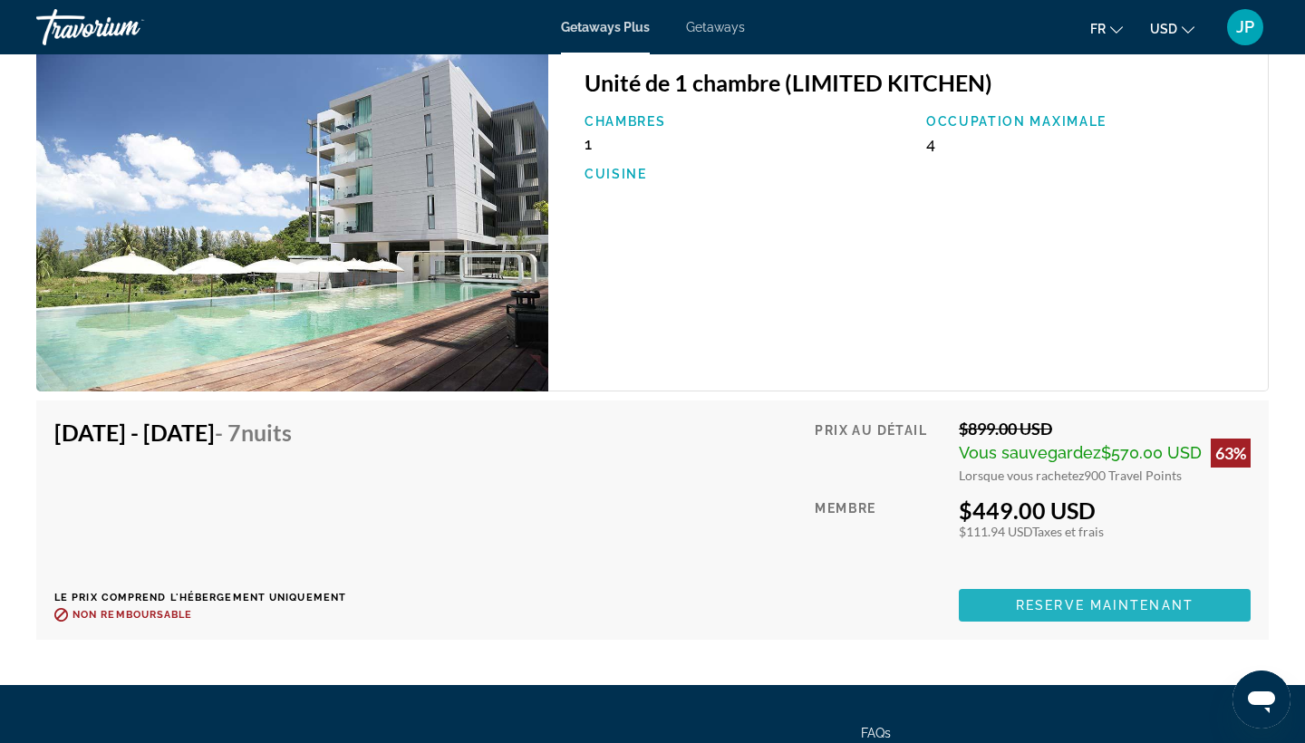
click at [1037, 598] on span "Reserve maintenant" at bounding box center [1105, 605] width 178 height 15
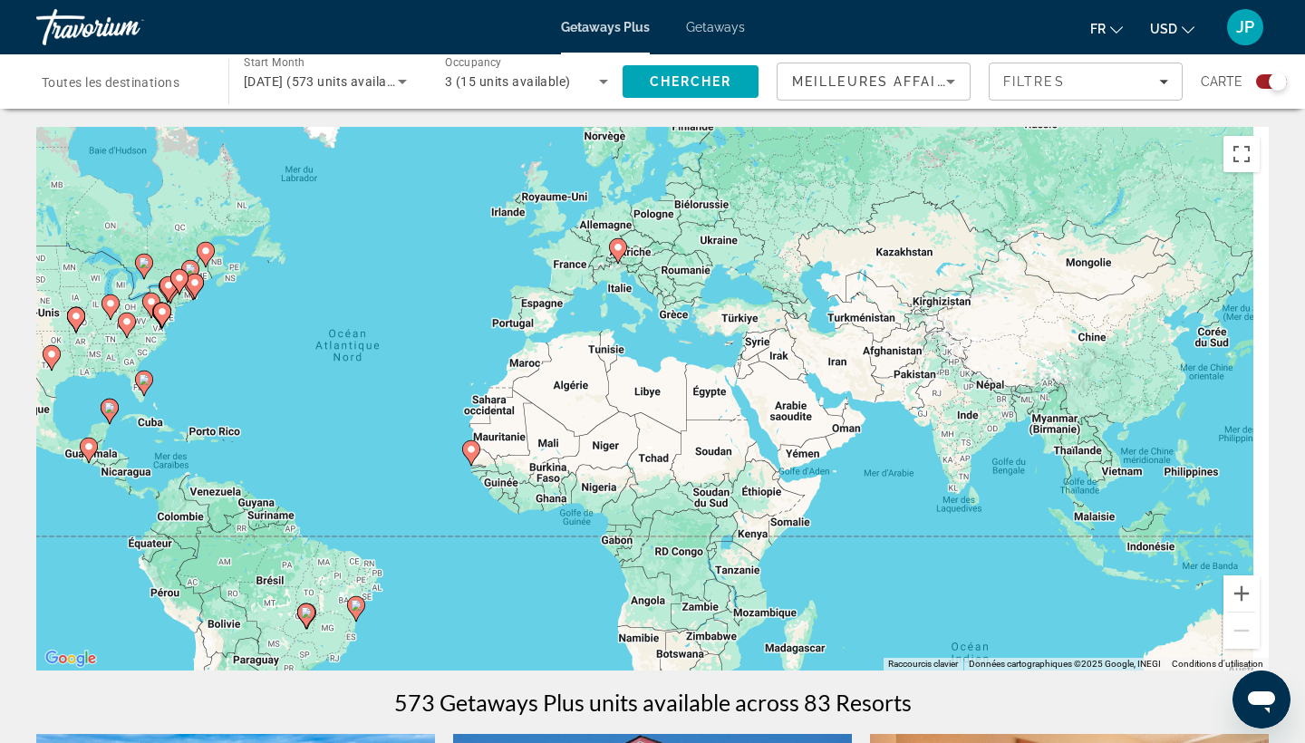
drag, startPoint x: 737, startPoint y: 355, endPoint x: 338, endPoint y: 290, distance: 404.1
click at [341, 291] on div "Pour activer le glissement avec le clavier, appuyez sur Alt+Entrée. Une fois ce…" at bounding box center [652, 399] width 1233 height 544
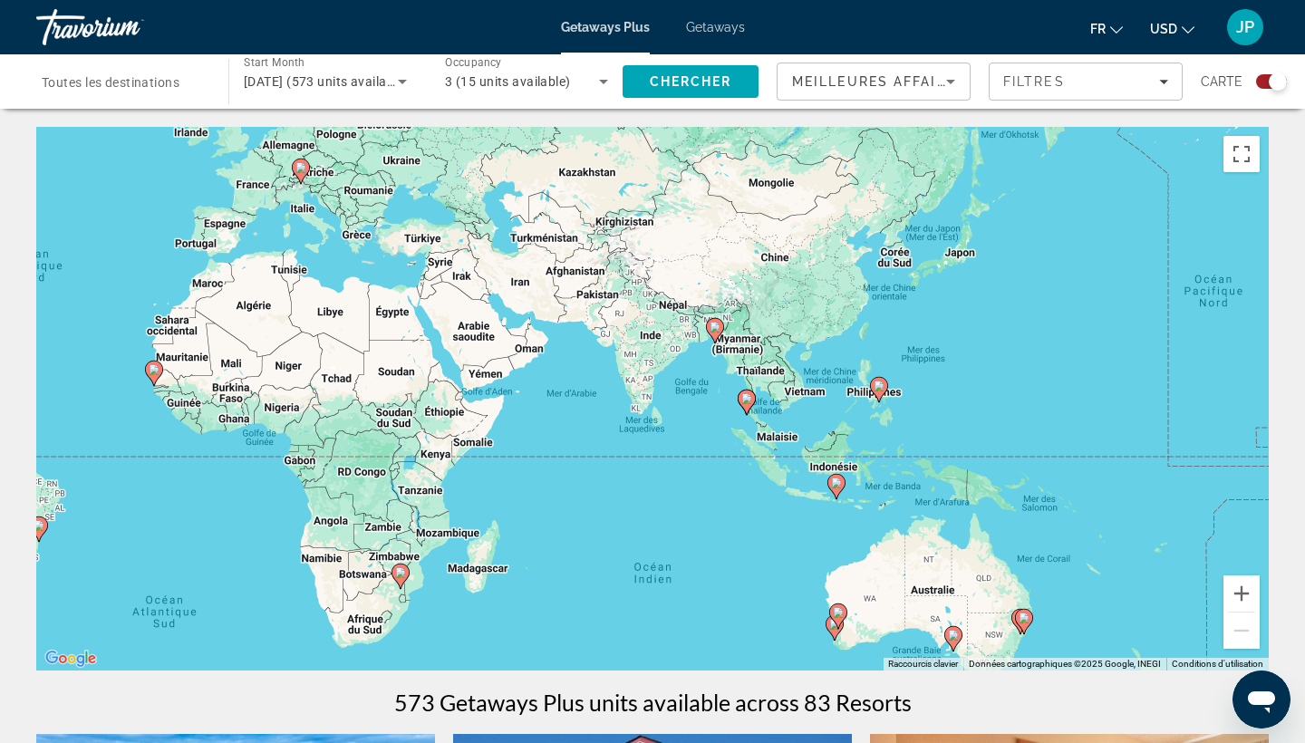
drag, startPoint x: 781, startPoint y: 451, endPoint x: 677, endPoint y: 440, distance: 104.9
click at [677, 440] on div "Pour activer le glissement avec le clavier, appuyez sur Alt+Entrée. Une fois ce…" at bounding box center [652, 399] width 1233 height 544
click at [1242, 586] on button "Zoom avant" at bounding box center [1242, 594] width 36 height 36
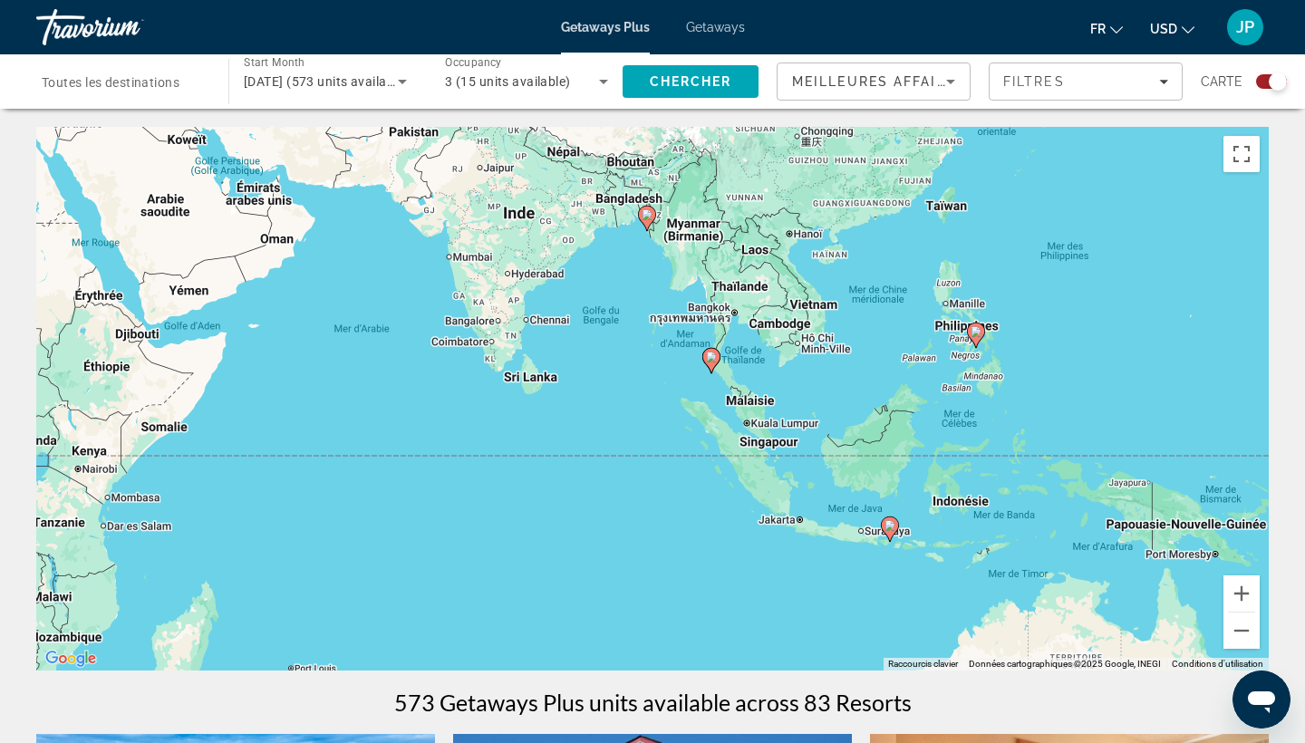
drag, startPoint x: 996, startPoint y: 544, endPoint x: 827, endPoint y: 462, distance: 188.1
click at [827, 462] on div "Pour activer le glissement avec le clavier, appuyez sur Alt+Entrée. Une fois ce…" at bounding box center [652, 399] width 1233 height 544
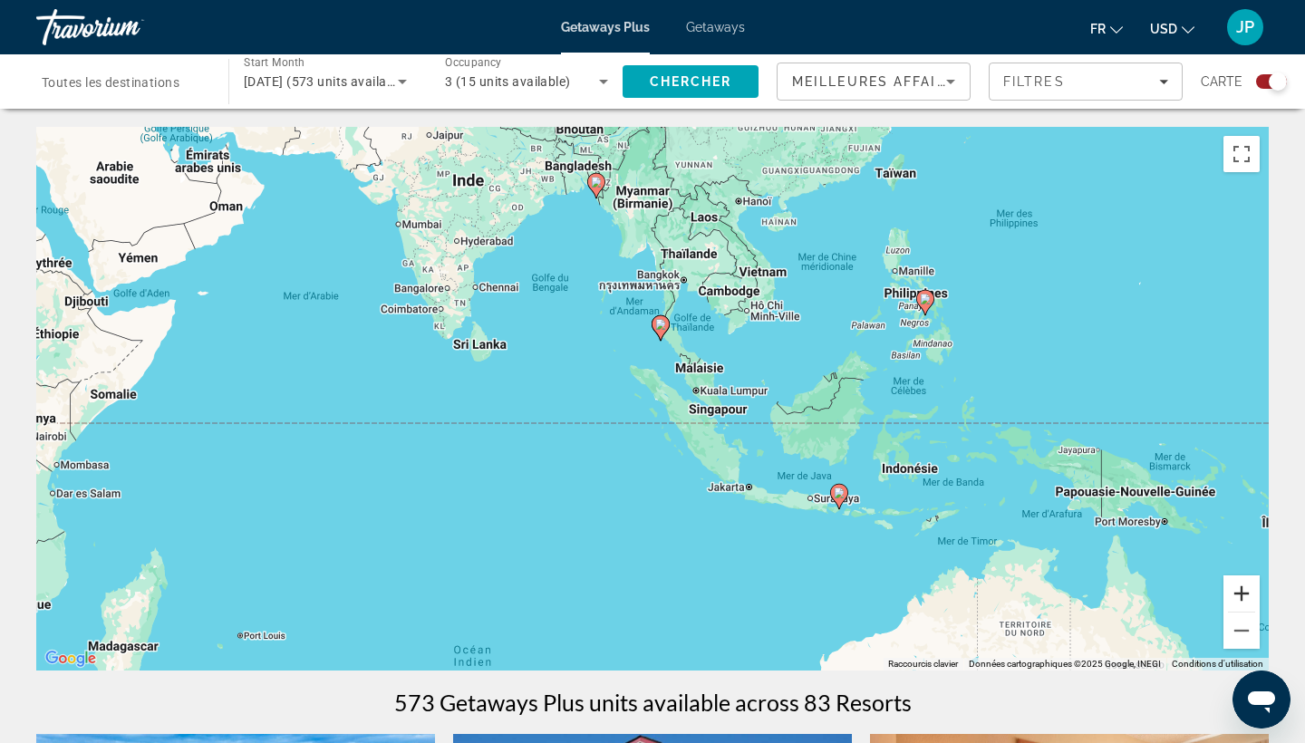
click at [1244, 590] on button "Zoom avant" at bounding box center [1242, 594] width 36 height 36
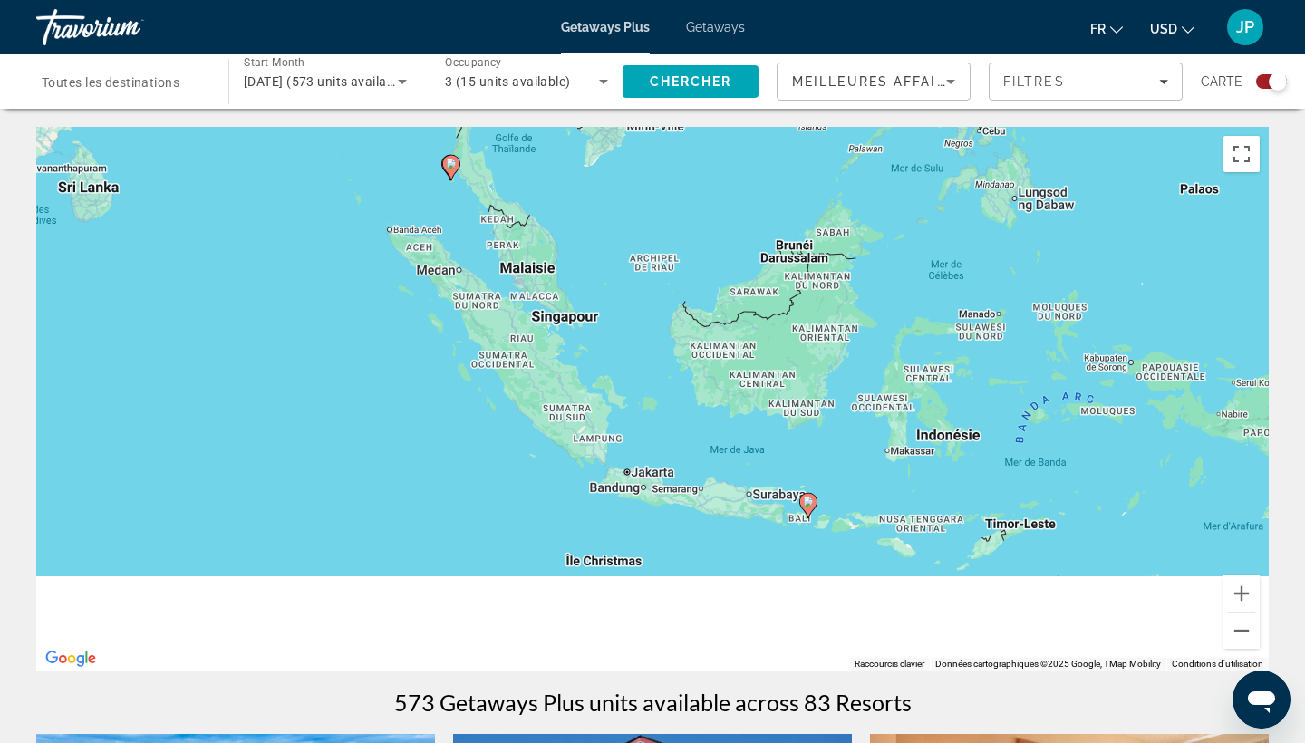
drag, startPoint x: 951, startPoint y: 532, endPoint x: 687, endPoint y: 409, distance: 291.1
click at [688, 409] on div "Pour activer le glissement avec le clavier, appuyez sur Alt+Entrée. Une fois ce…" at bounding box center [652, 399] width 1233 height 544
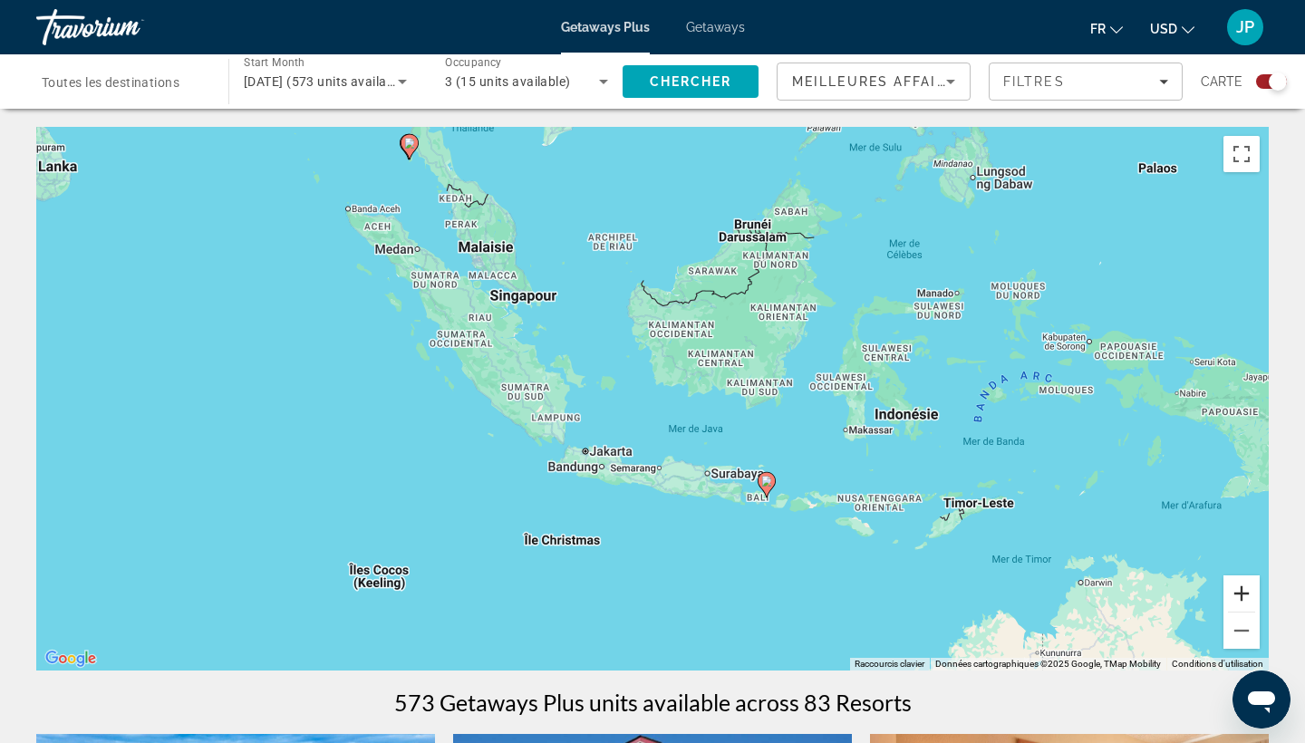
click at [1244, 592] on button "Zoom avant" at bounding box center [1242, 594] width 36 height 36
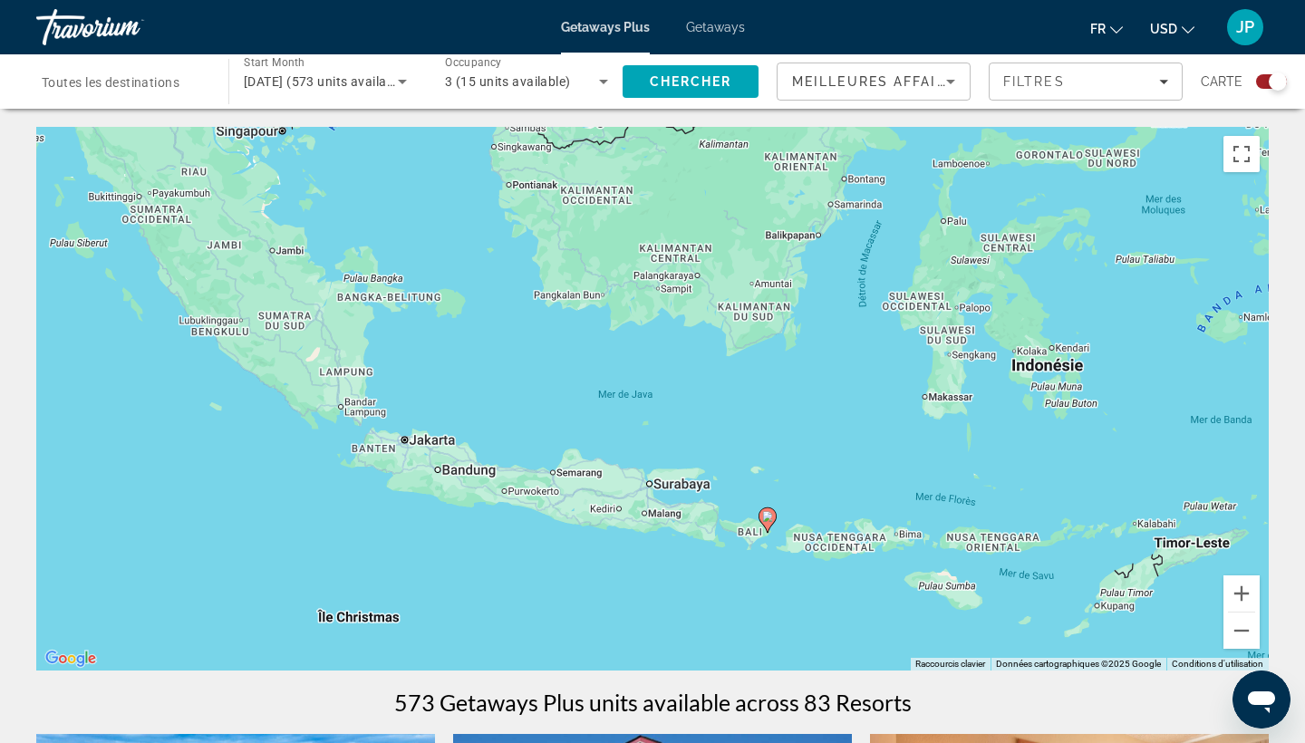
drag, startPoint x: 909, startPoint y: 528, endPoint x: 791, endPoint y: 462, distance: 134.7
click at [791, 462] on div "Pour activer le glissement avec le clavier, appuyez sur Alt+Entrée. Une fois ce…" at bounding box center [652, 399] width 1233 height 544
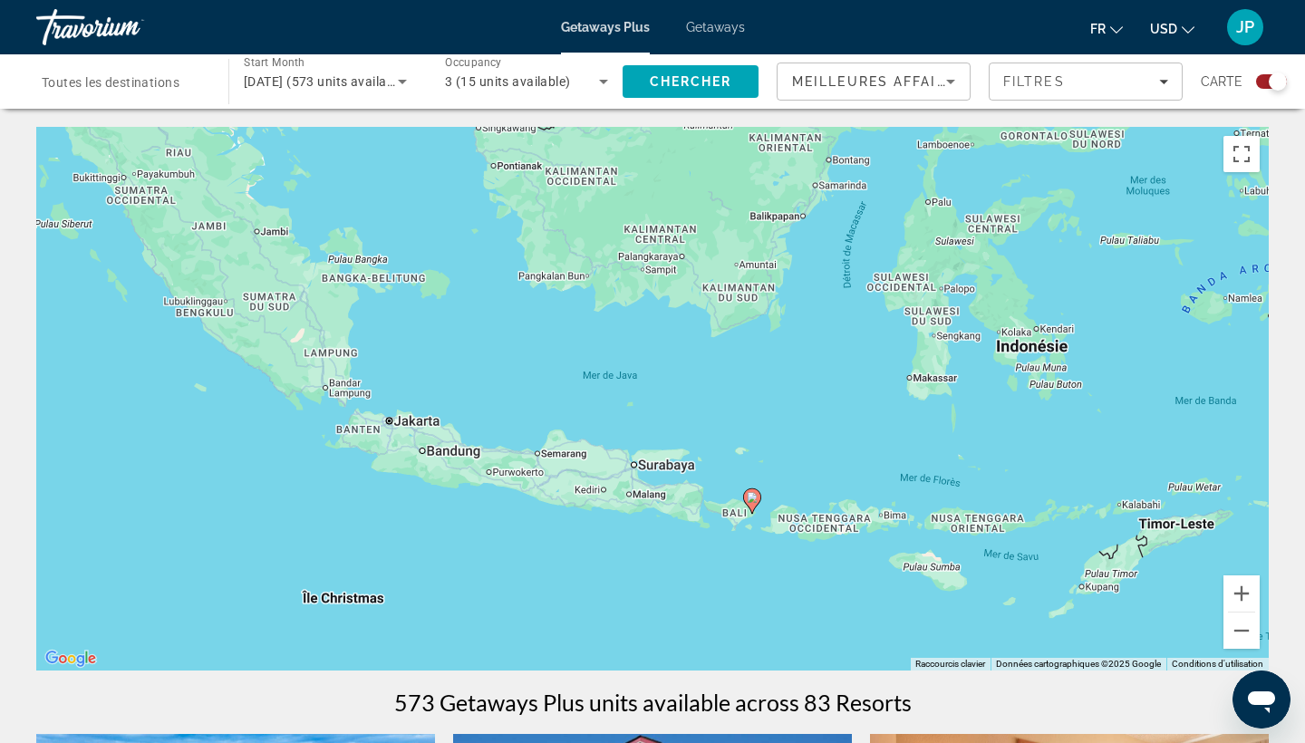
click at [757, 497] on image "Main content" at bounding box center [752, 497] width 11 height 11
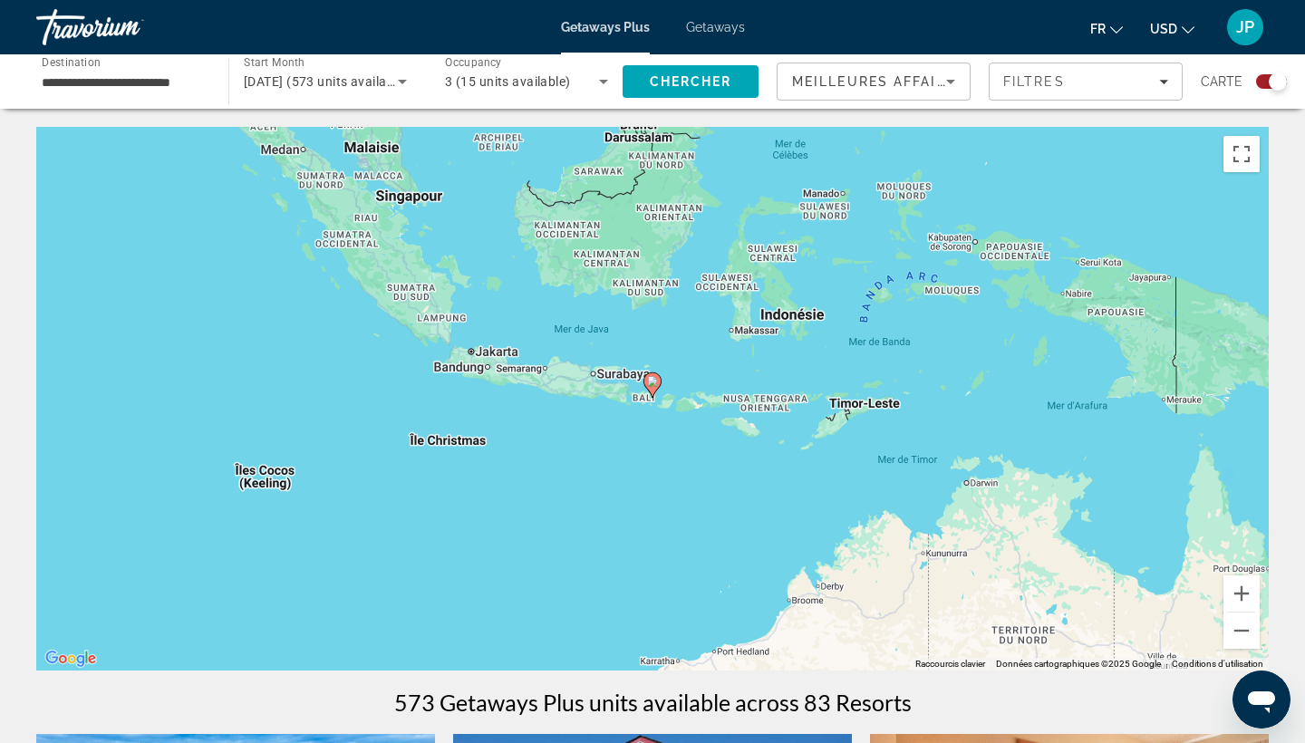
click at [653, 383] on image "Main content" at bounding box center [652, 381] width 11 height 11
type input "**********"
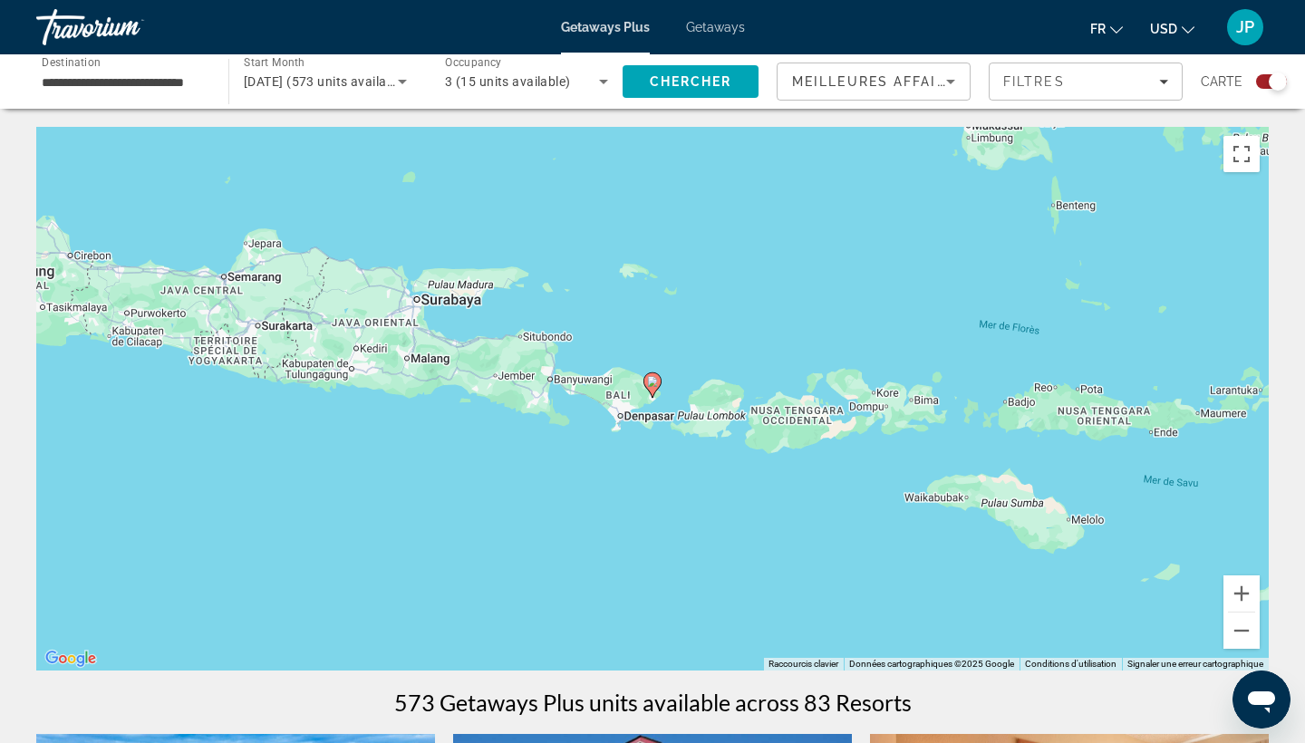
click at [653, 383] on image "Main content" at bounding box center [652, 381] width 11 height 11
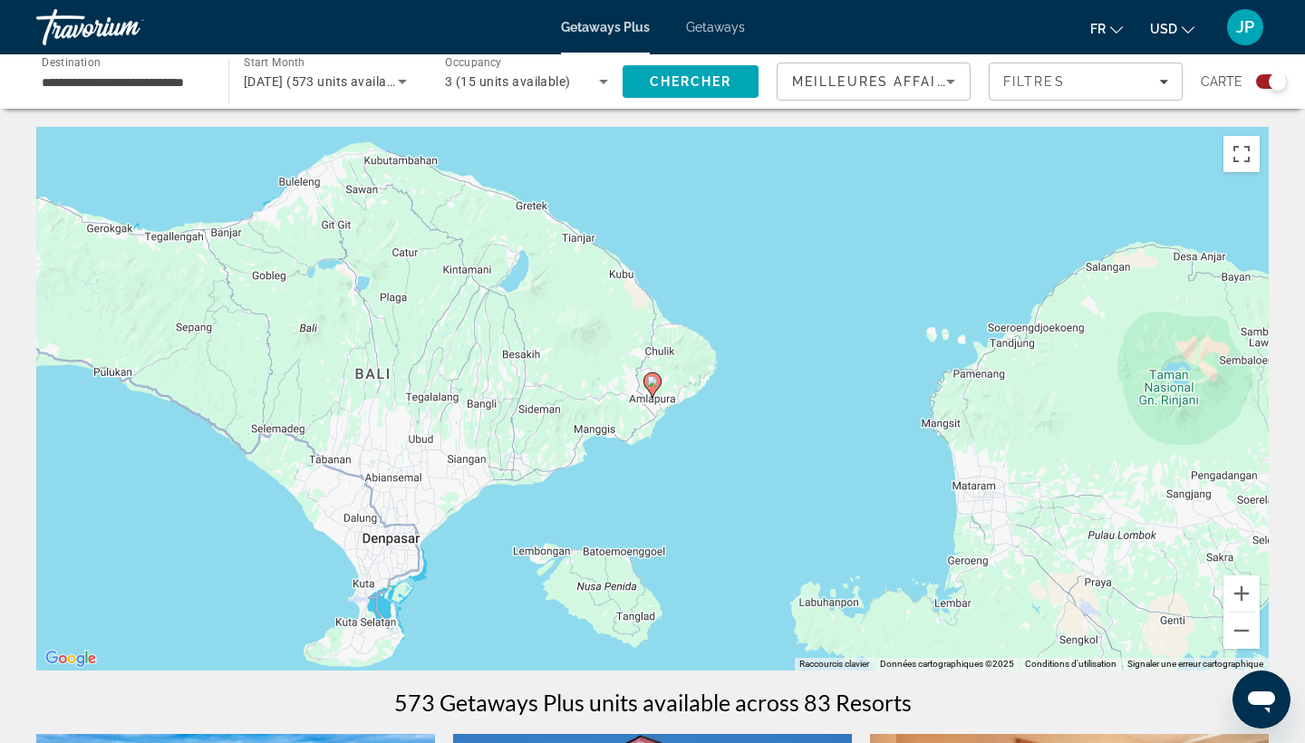
click at [653, 383] on image "Main content" at bounding box center [652, 381] width 11 height 11
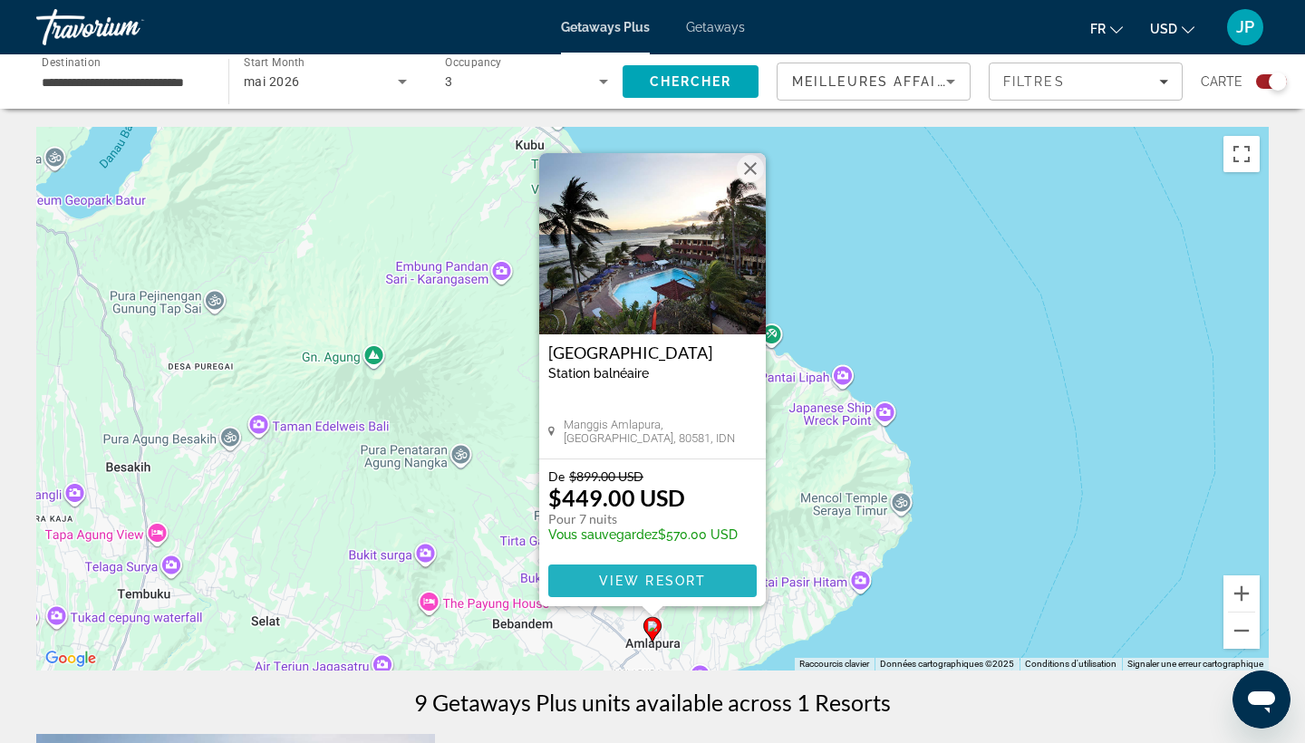
click at [706, 576] on span "Main content" at bounding box center [652, 581] width 208 height 44
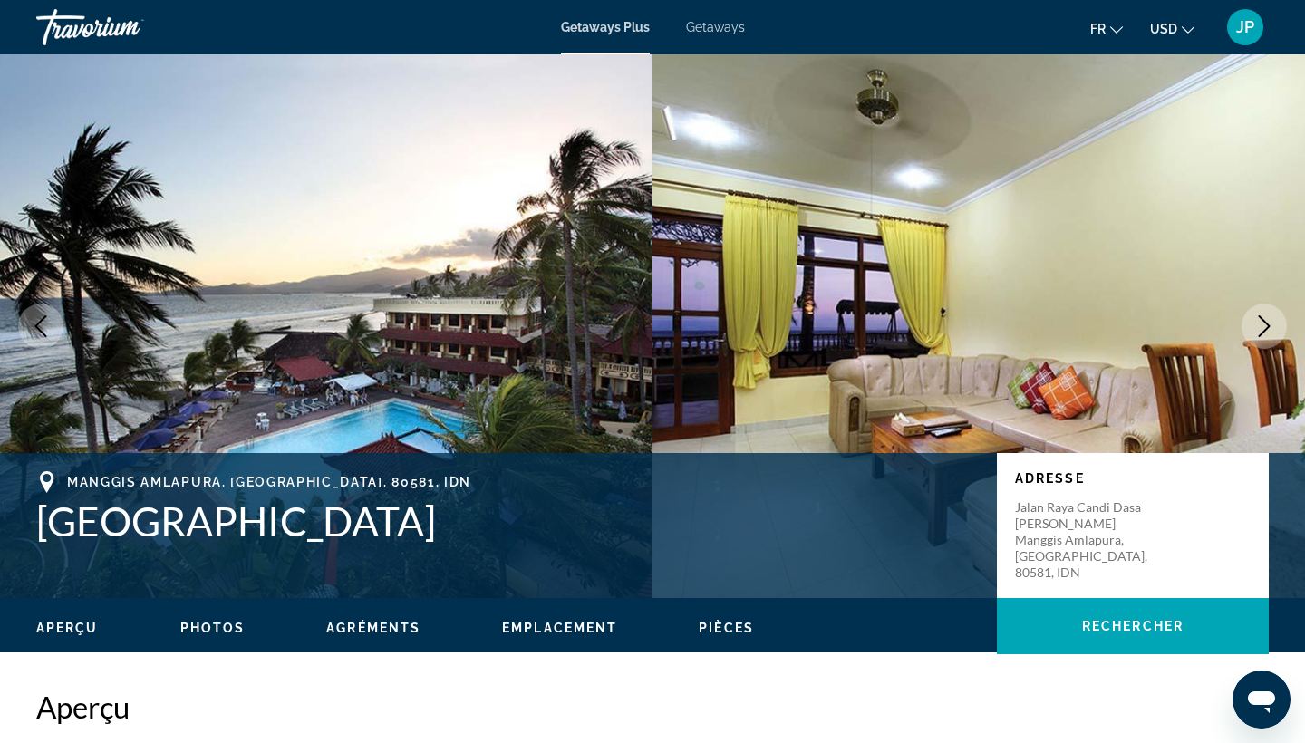
click at [1261, 335] on icon "Next image" at bounding box center [1265, 326] width 12 height 22
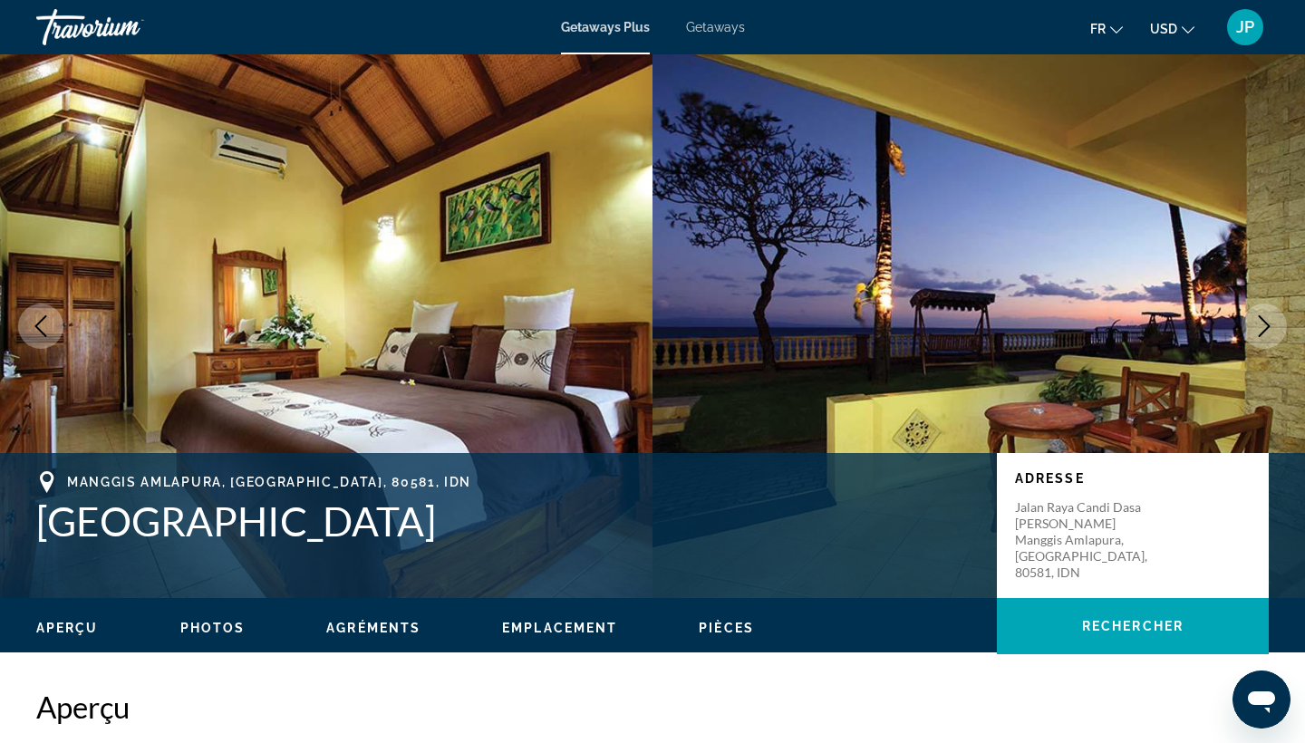
click at [1261, 335] on icon "Next image" at bounding box center [1265, 326] width 12 height 22
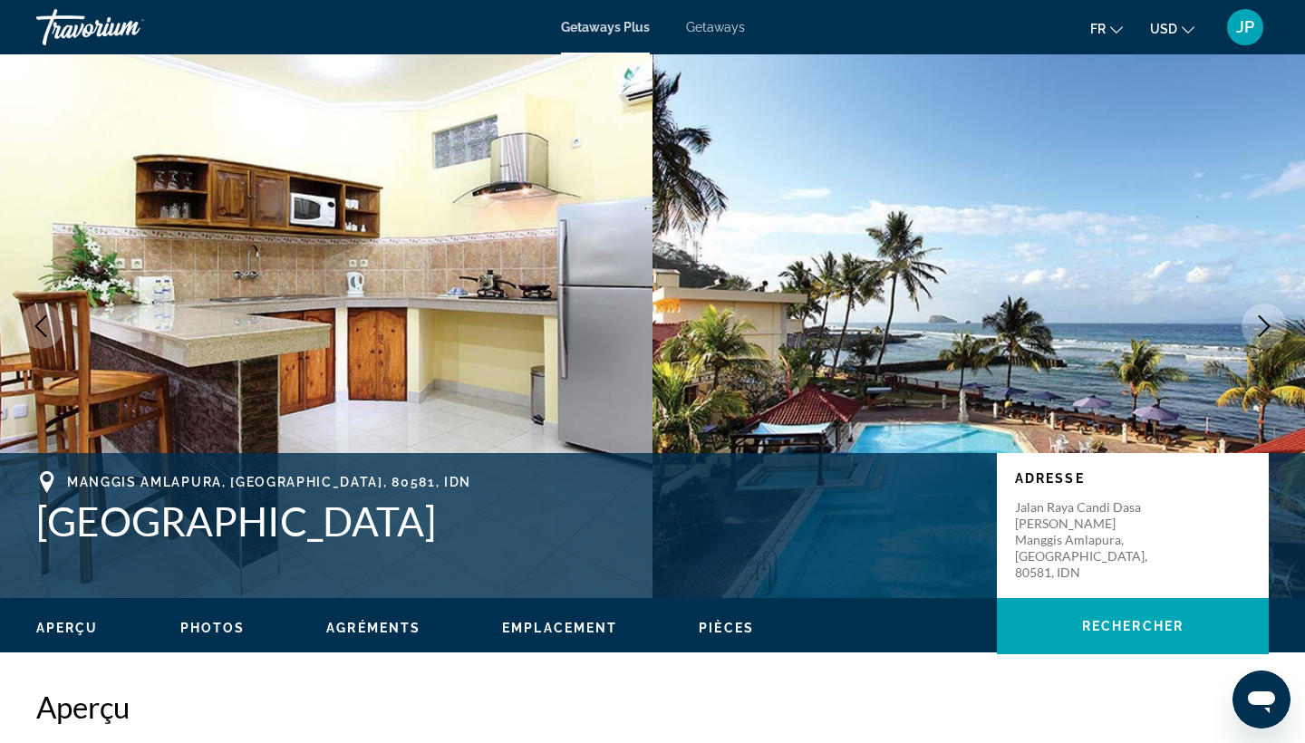
click at [1261, 335] on icon "Next image" at bounding box center [1265, 326] width 12 height 22
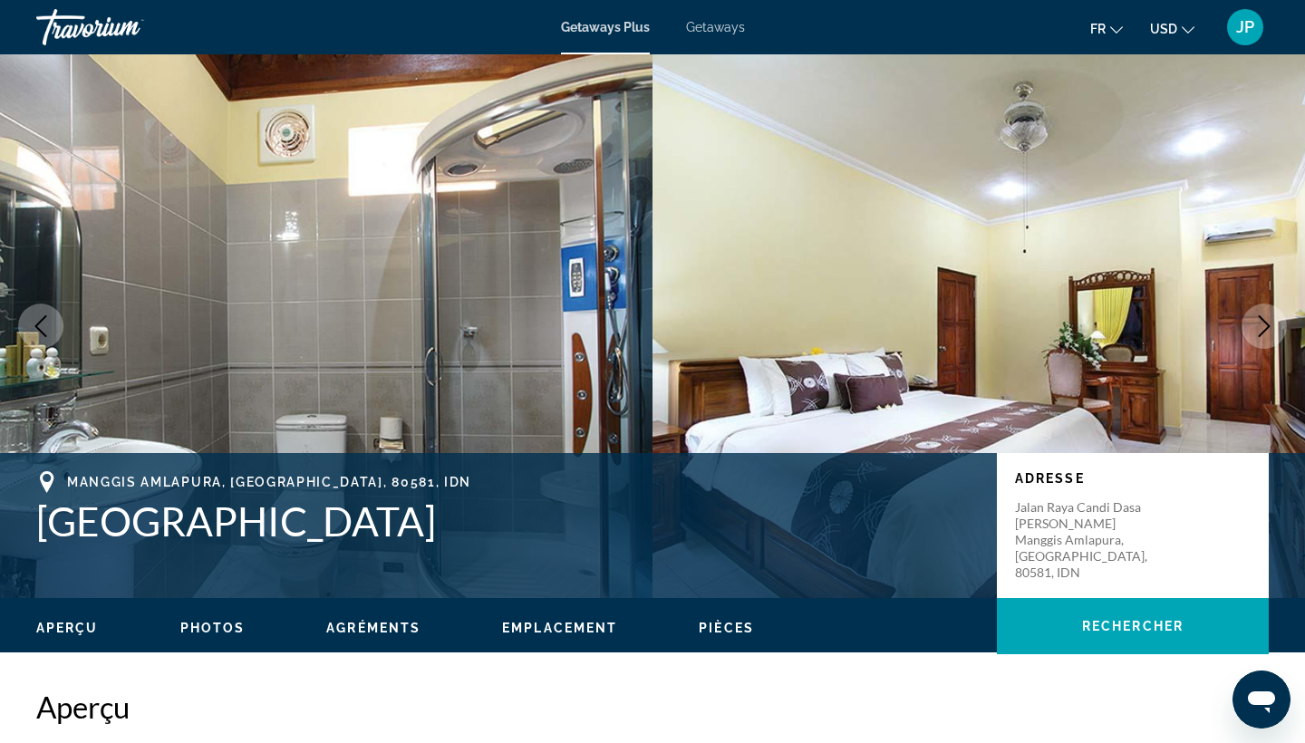
click at [1261, 335] on icon "Next image" at bounding box center [1265, 326] width 12 height 22
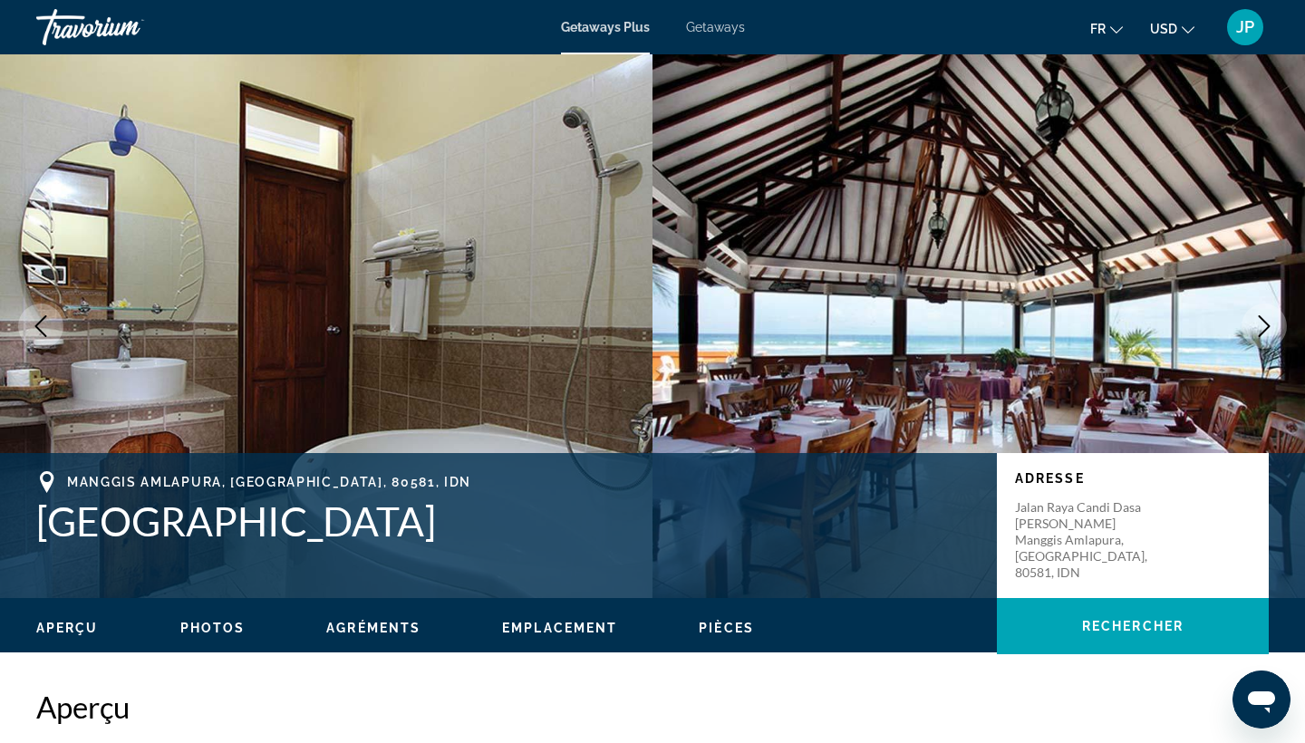
click at [1261, 336] on icon "Next image" at bounding box center [1264, 326] width 22 height 22
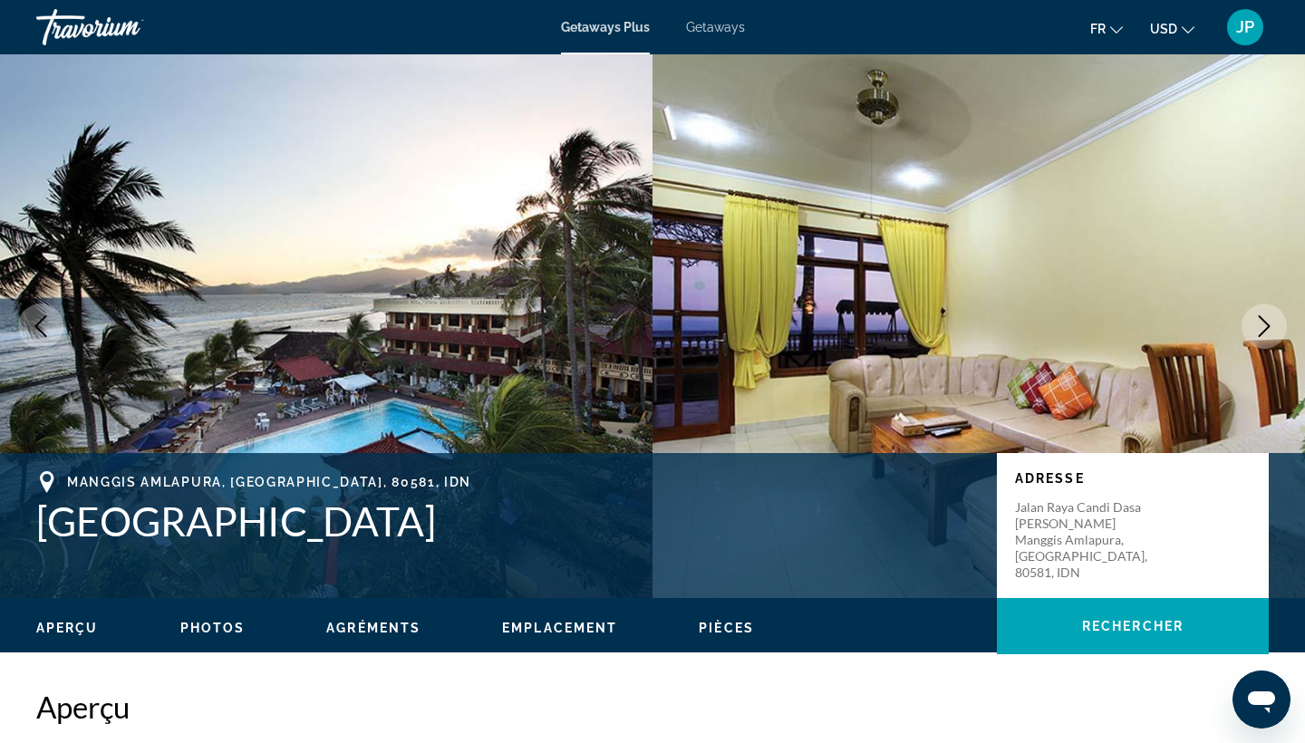
click at [1261, 336] on icon "Next image" at bounding box center [1264, 326] width 22 height 22
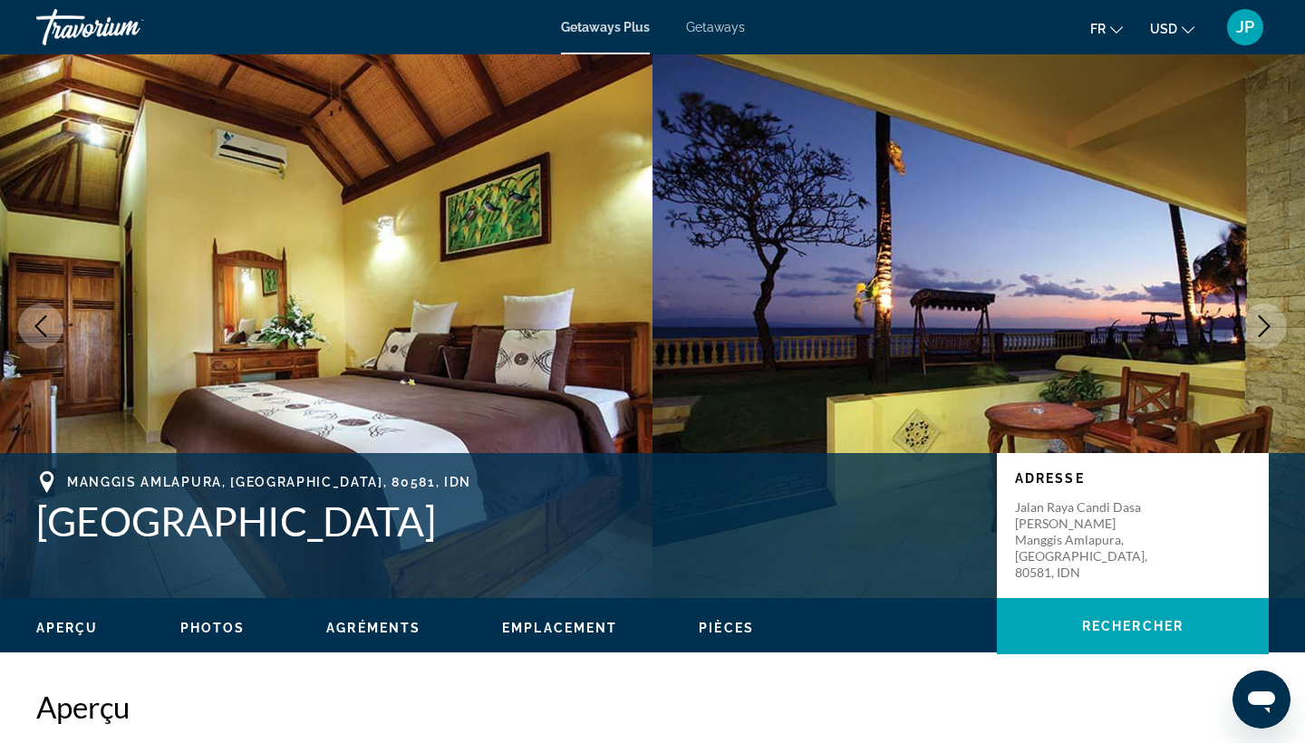
click at [1261, 336] on icon "Next image" at bounding box center [1264, 326] width 22 height 22
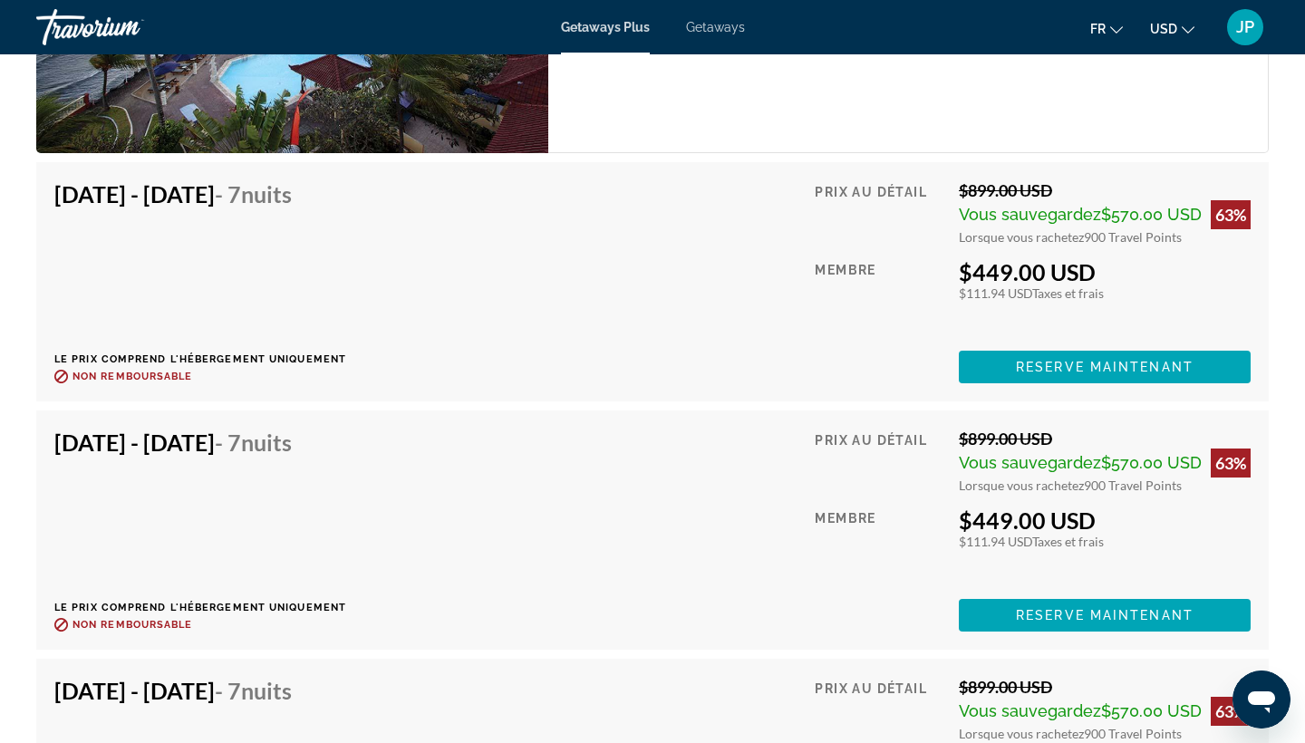
scroll to position [3274, 0]
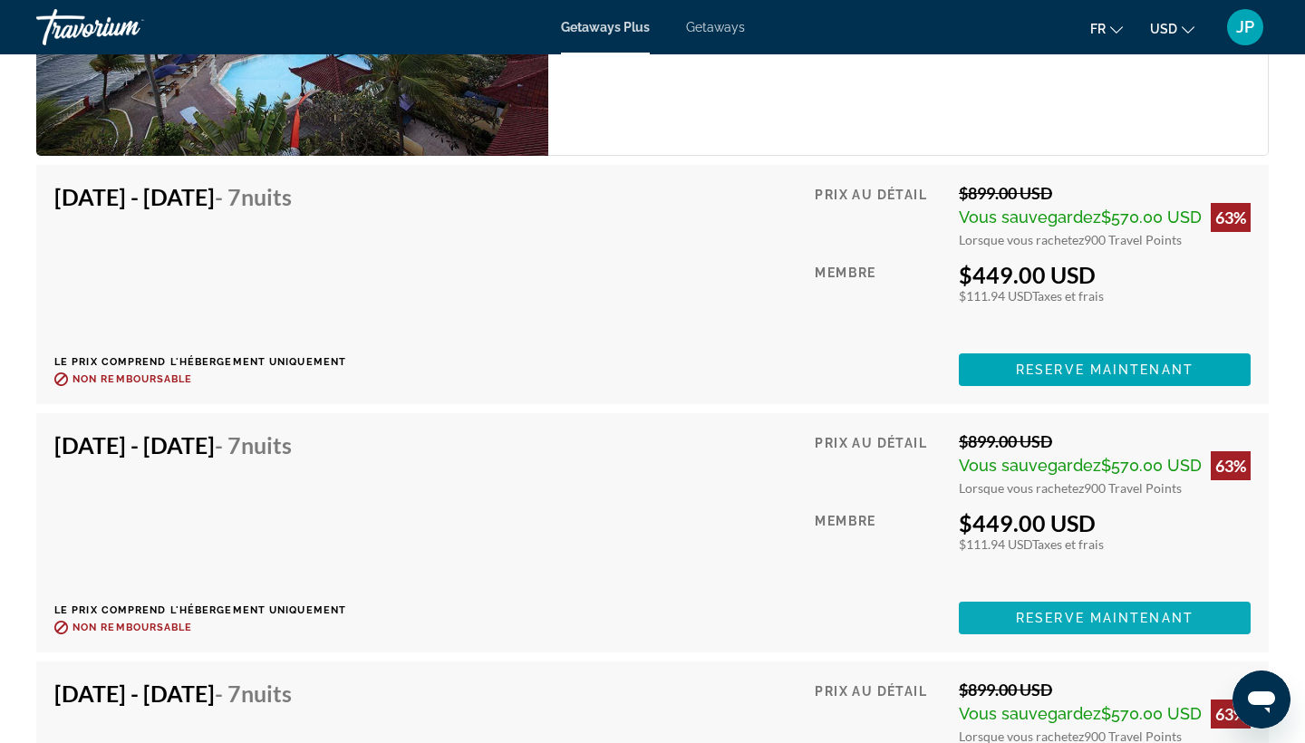
click at [1118, 621] on span "Reserve maintenant" at bounding box center [1105, 618] width 178 height 15
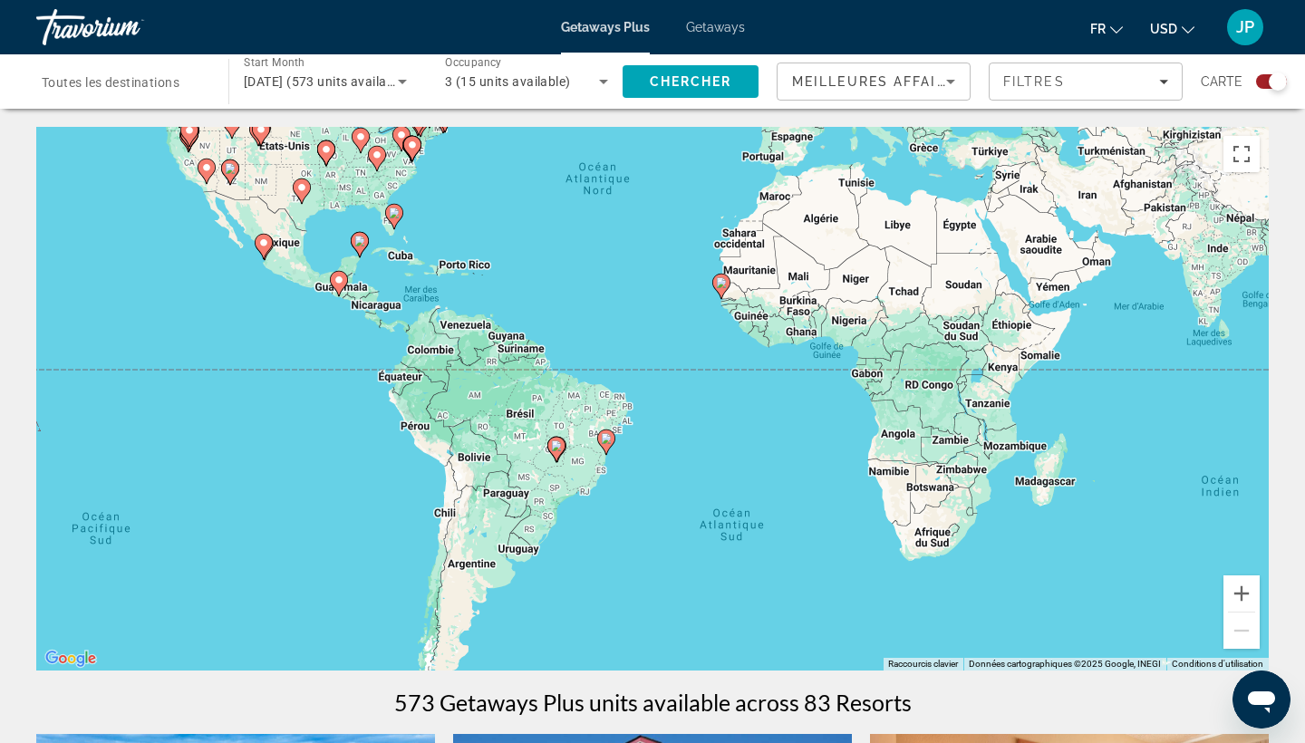
drag, startPoint x: 663, startPoint y: 535, endPoint x: 669, endPoint y: 319, distance: 215.8
click at [669, 319] on div "Pour activer le glissement avec le clavier, appuyez sur Alt+Entrée. Une fois ce…" at bounding box center [652, 399] width 1233 height 544
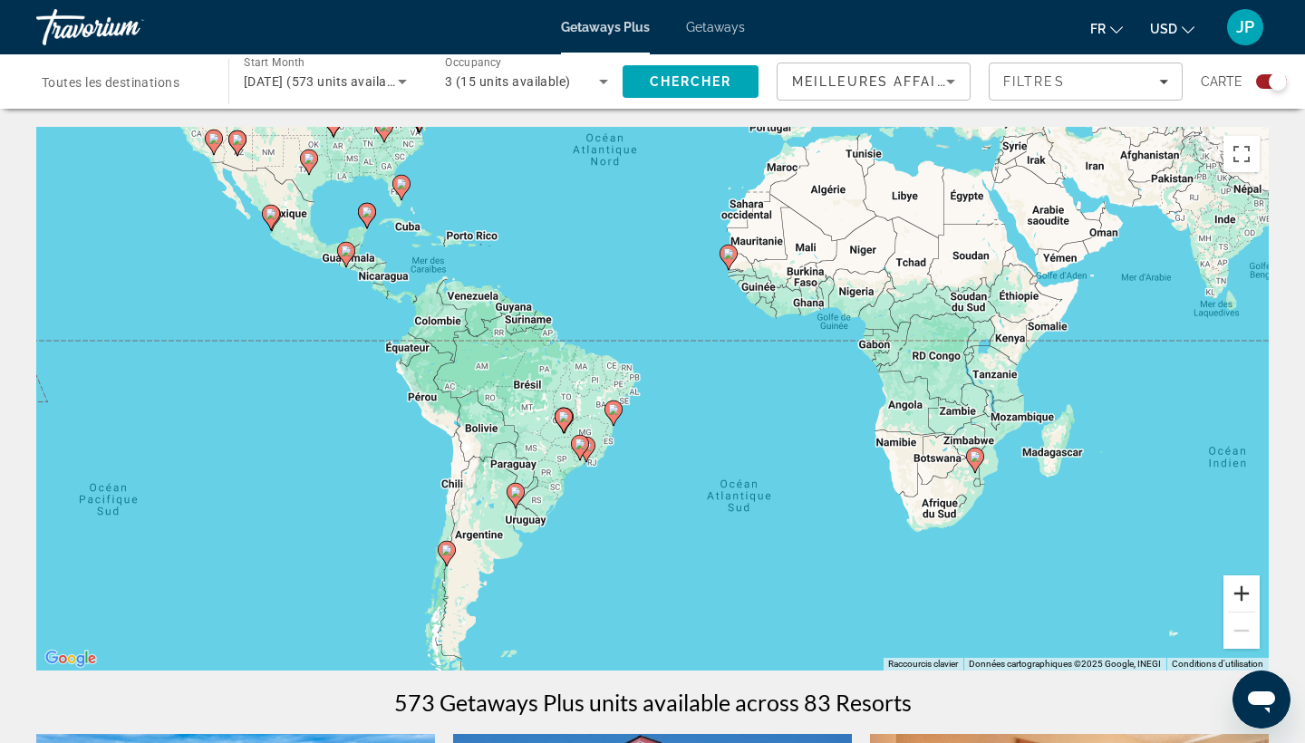
click at [1236, 596] on button "Zoom avant" at bounding box center [1242, 594] width 36 height 36
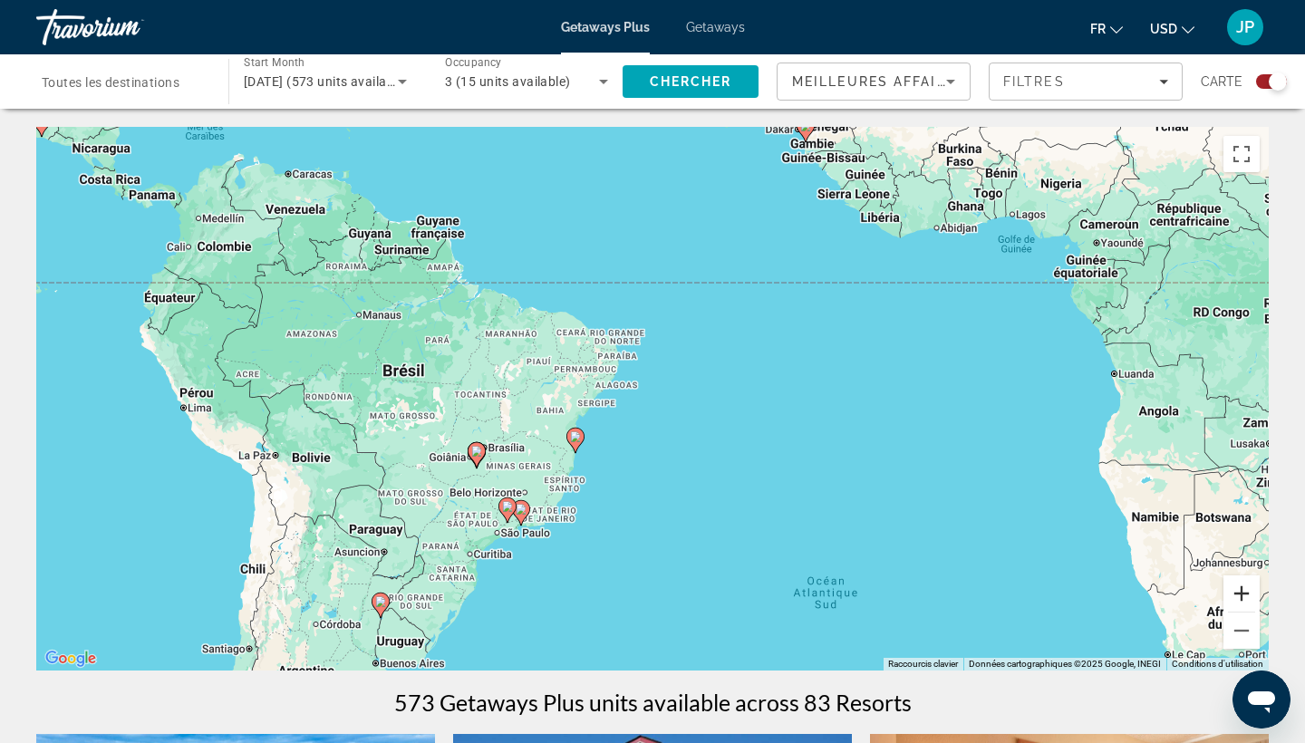
click at [1236, 596] on button "Zoom avant" at bounding box center [1242, 594] width 36 height 36
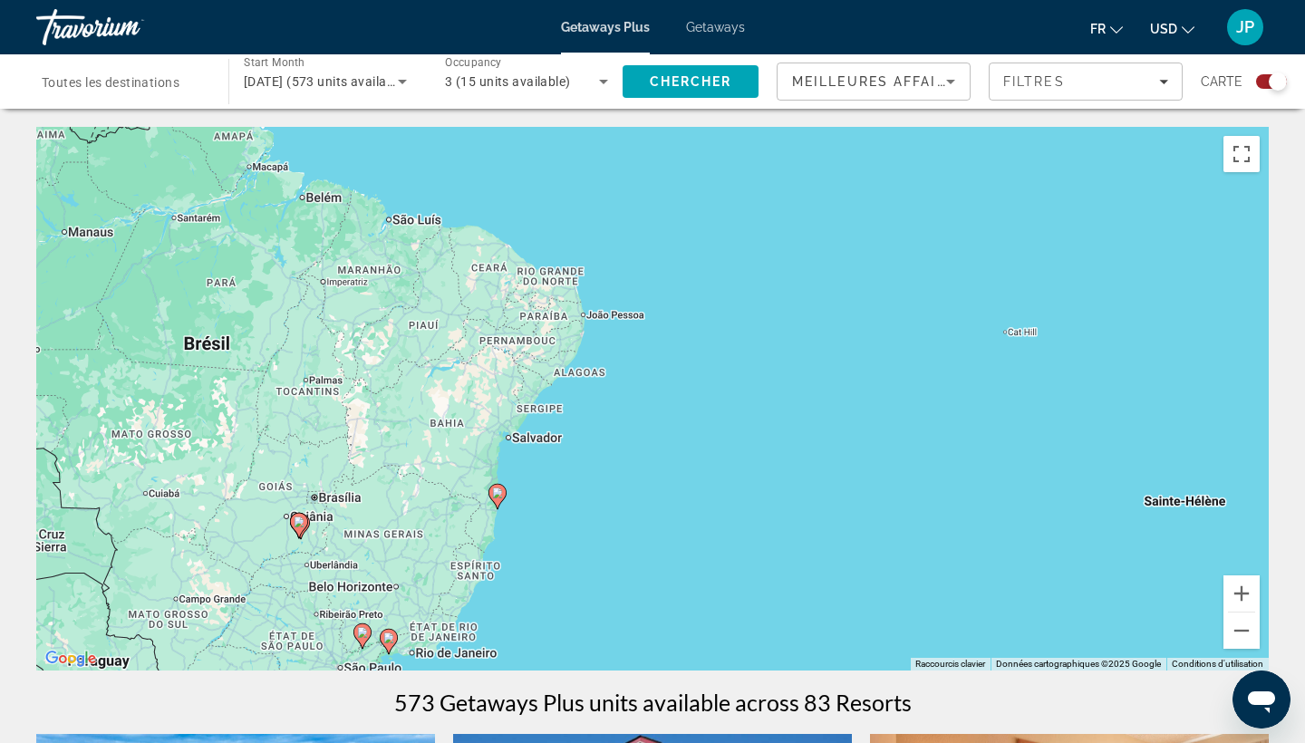
drag, startPoint x: 585, startPoint y: 676, endPoint x: 674, endPoint y: 465, distance: 229.5
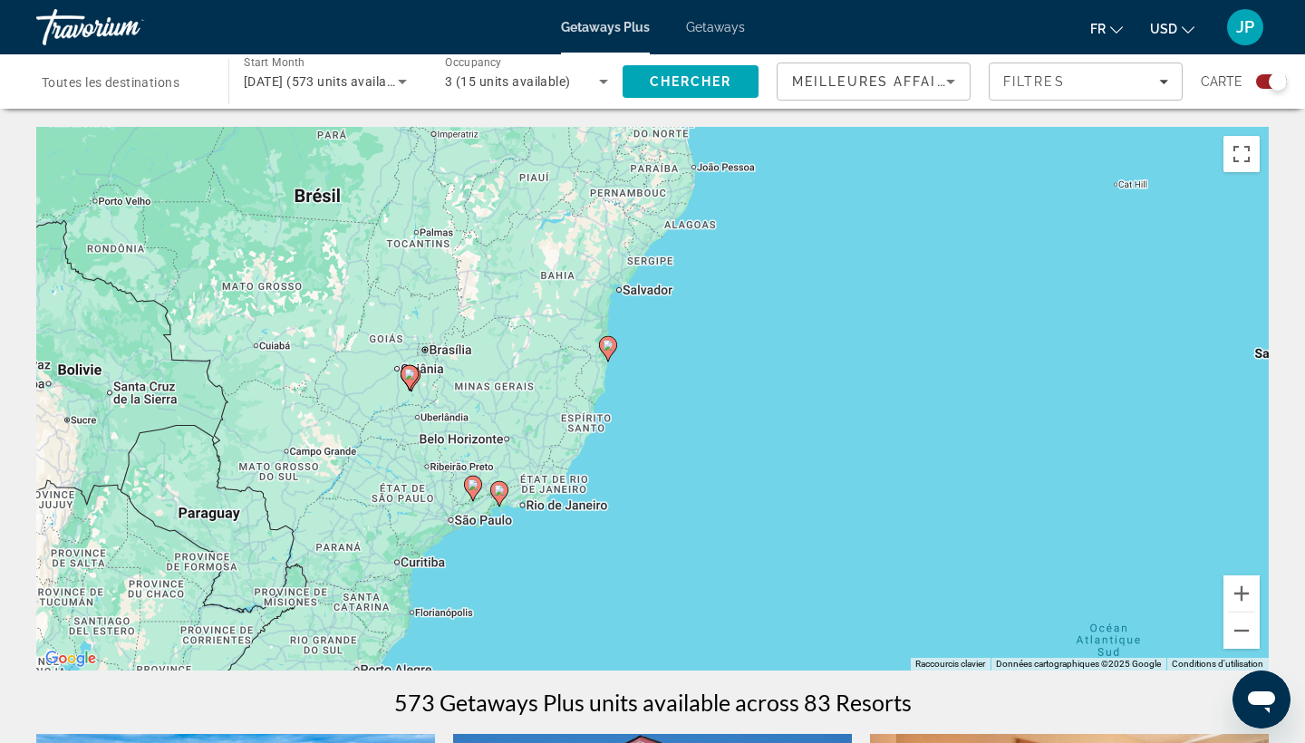
drag, startPoint x: 540, startPoint y: 514, endPoint x: 659, endPoint y: 356, distance: 197.4
click at [661, 356] on div "Pour activer le glissement avec le clavier, appuyez sur Alt+Entrée. Une fois ce…" at bounding box center [652, 399] width 1233 height 544
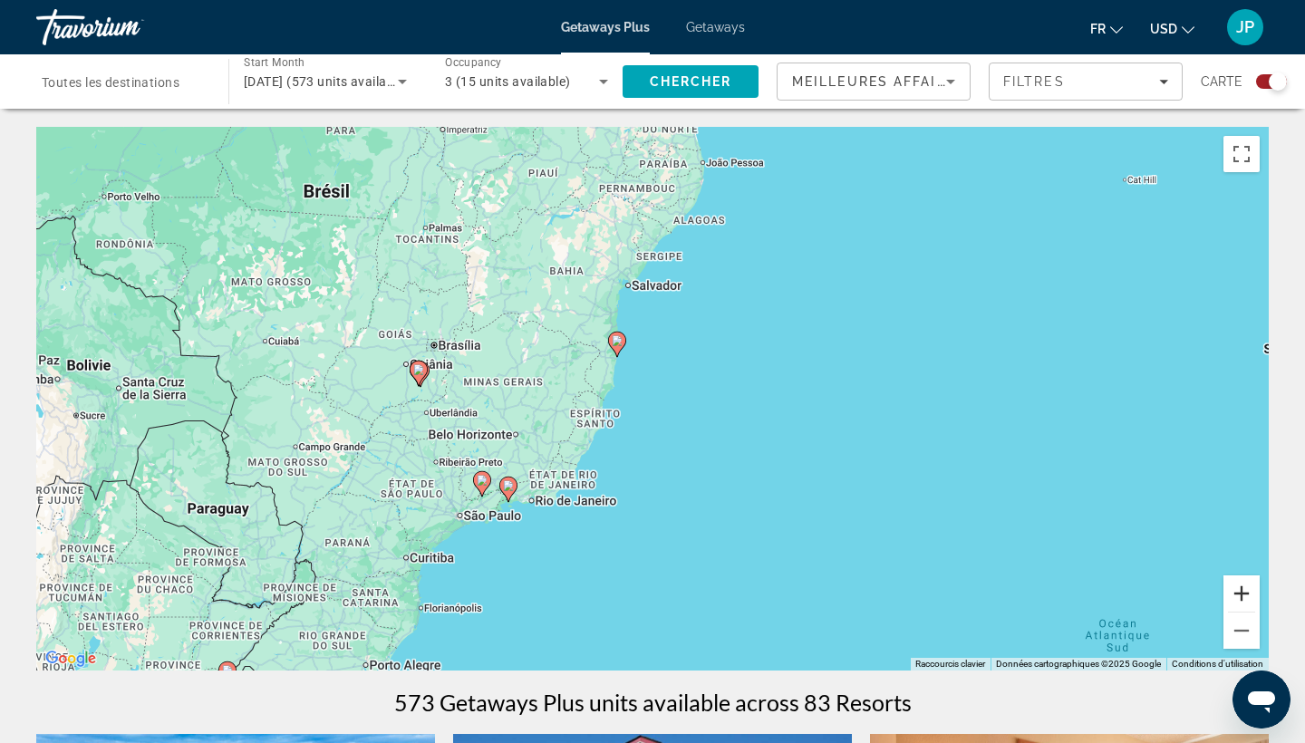
click at [1240, 596] on button "Zoom avant" at bounding box center [1242, 594] width 36 height 36
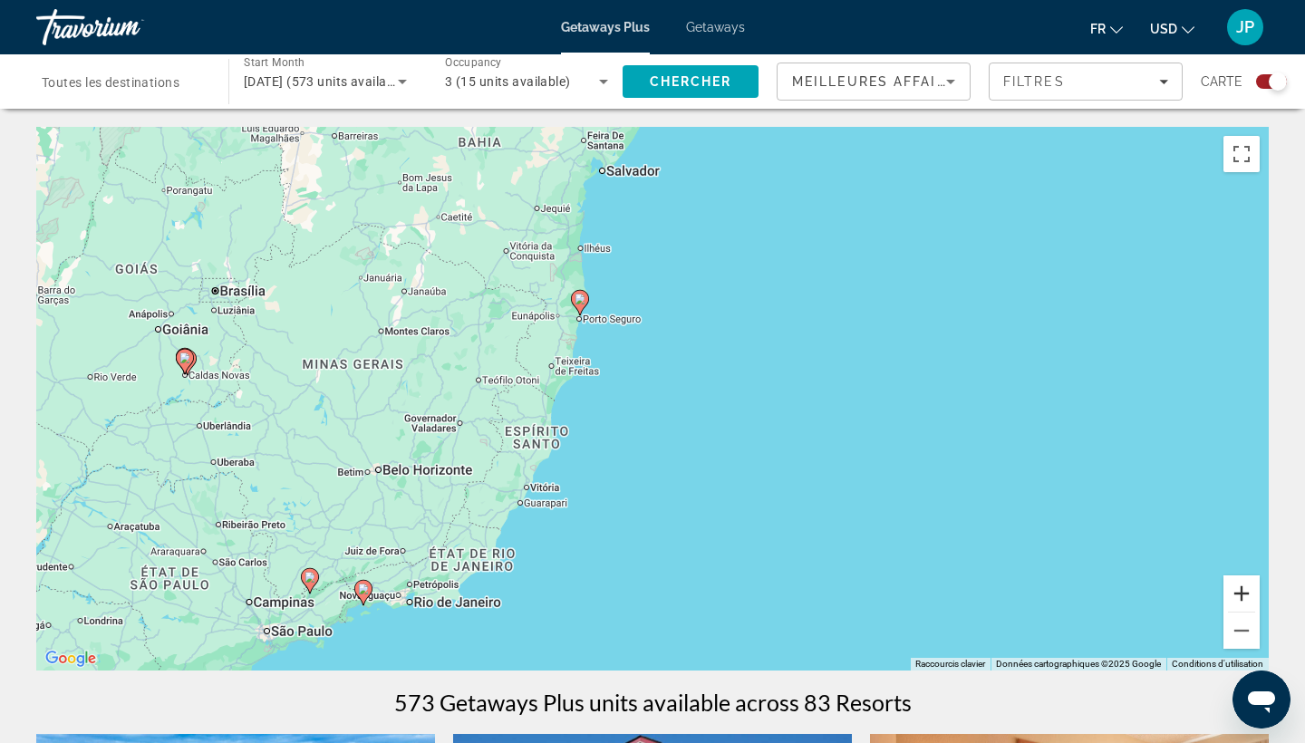
click at [1240, 596] on button "Zoom avant" at bounding box center [1242, 594] width 36 height 36
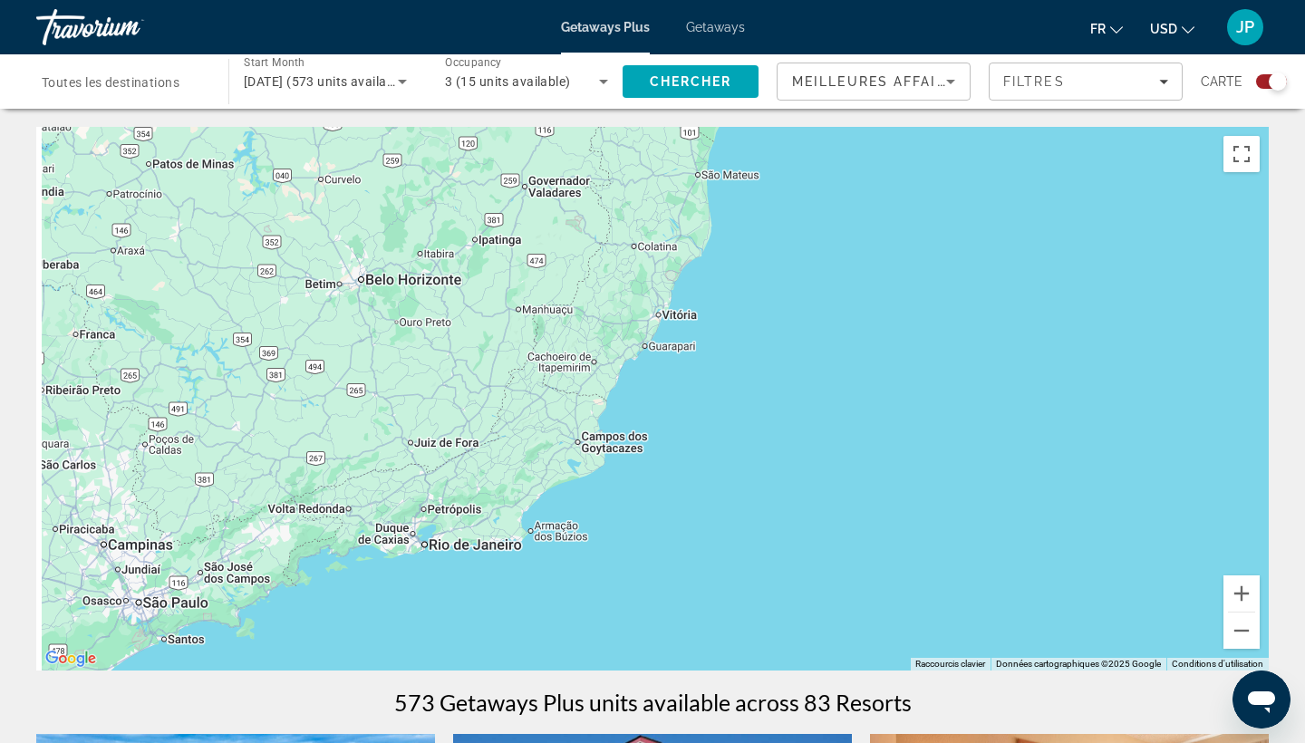
drag, startPoint x: 481, startPoint y: 598, endPoint x: 740, endPoint y: 332, distance: 371.8
click at [740, 332] on div "Pour activer le glissement avec le clavier, appuyez sur Alt+Entrée. Une fois ce…" at bounding box center [652, 399] width 1233 height 544
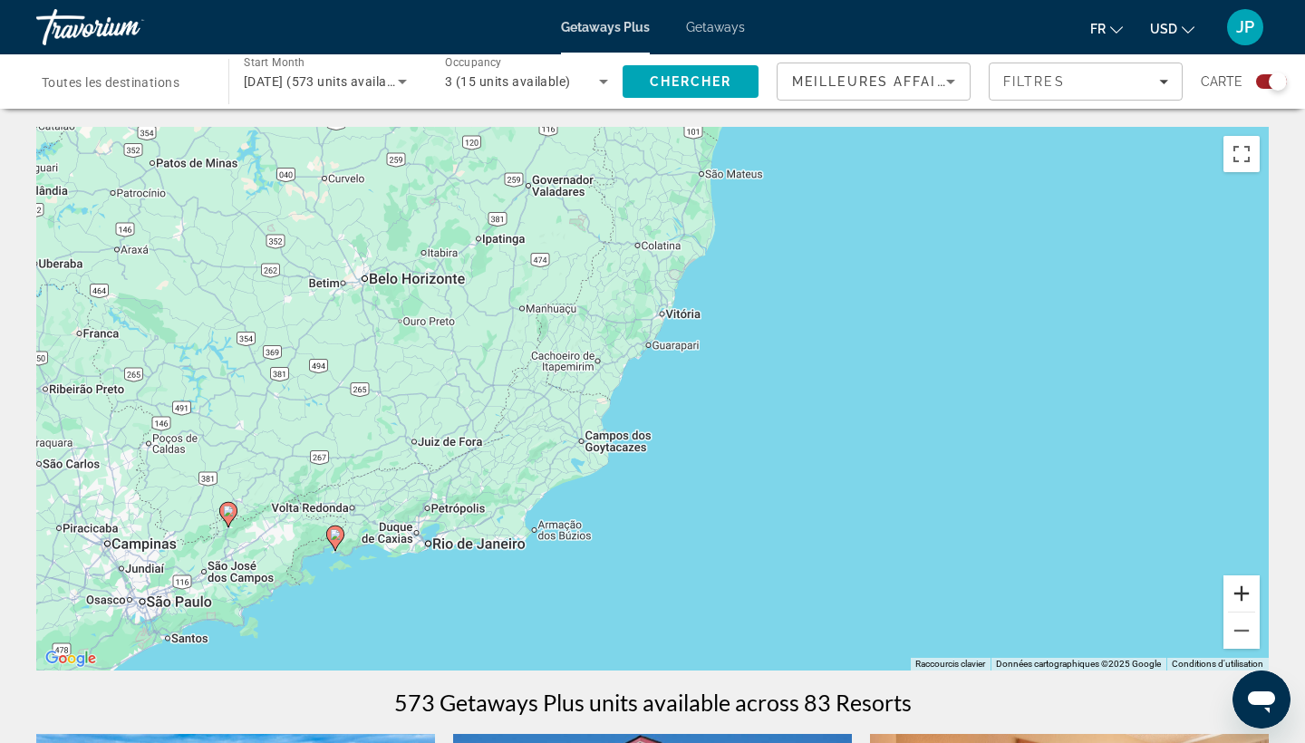
click at [1240, 591] on button "Zoom avant" at bounding box center [1242, 594] width 36 height 36
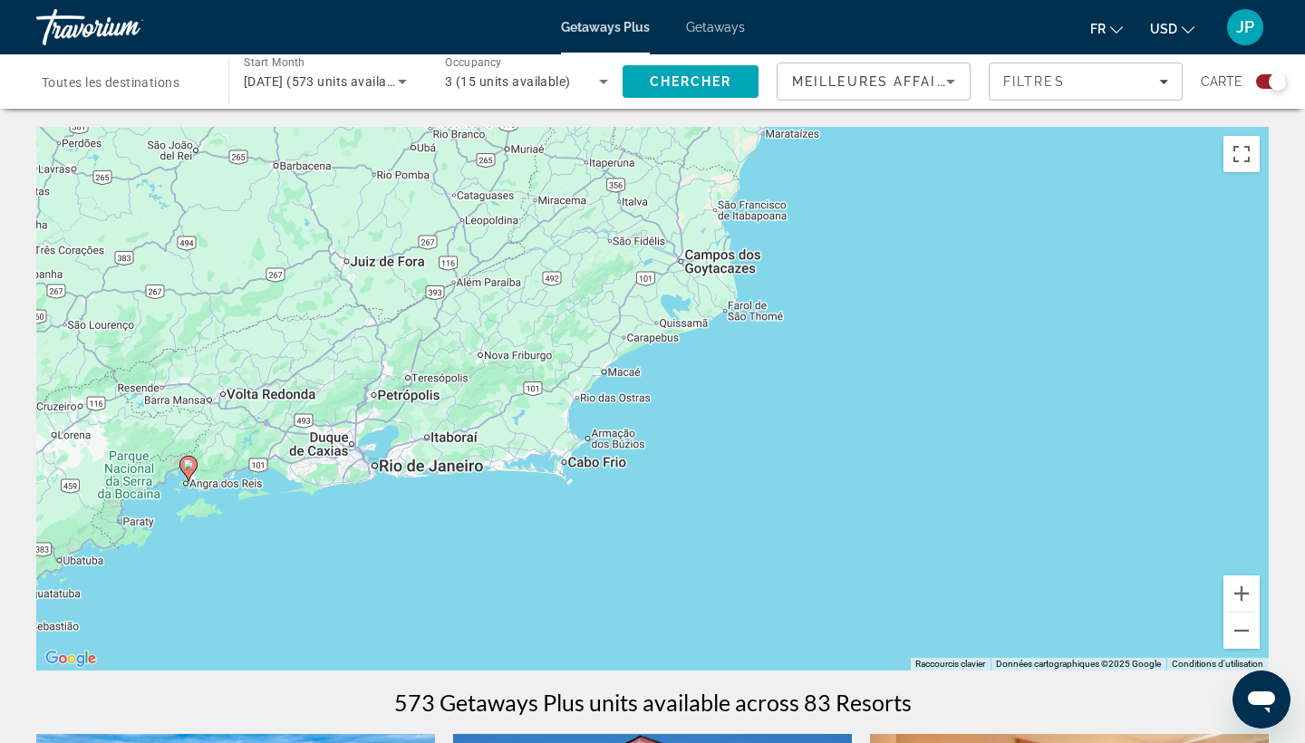
drag, startPoint x: 449, startPoint y: 589, endPoint x: 619, endPoint y: 364, distance: 282.1
click at [620, 364] on div "Pour activer le glissement avec le clavier, appuyez sur Alt+Entrée. Une fois ce…" at bounding box center [652, 399] width 1233 height 544
click at [188, 468] on image "Main content" at bounding box center [187, 465] width 11 height 11
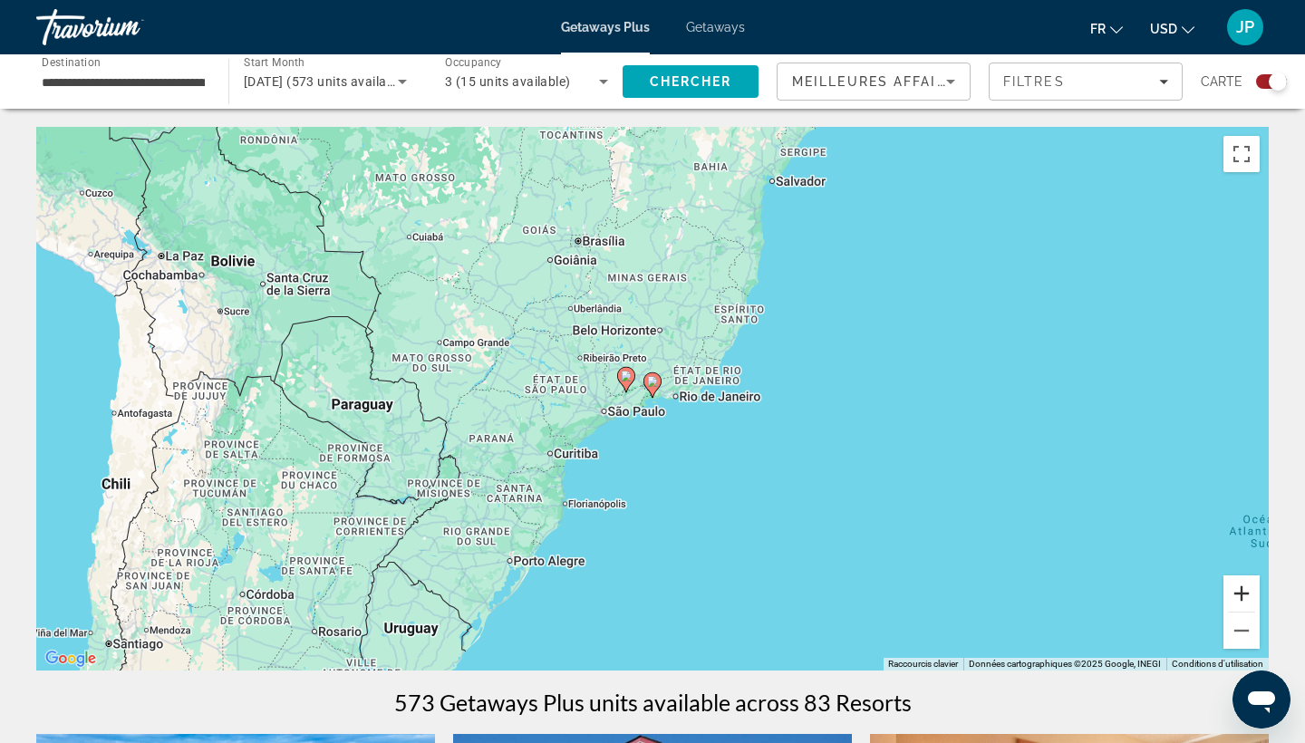
click at [1245, 592] on button "Zoom avant" at bounding box center [1242, 594] width 36 height 36
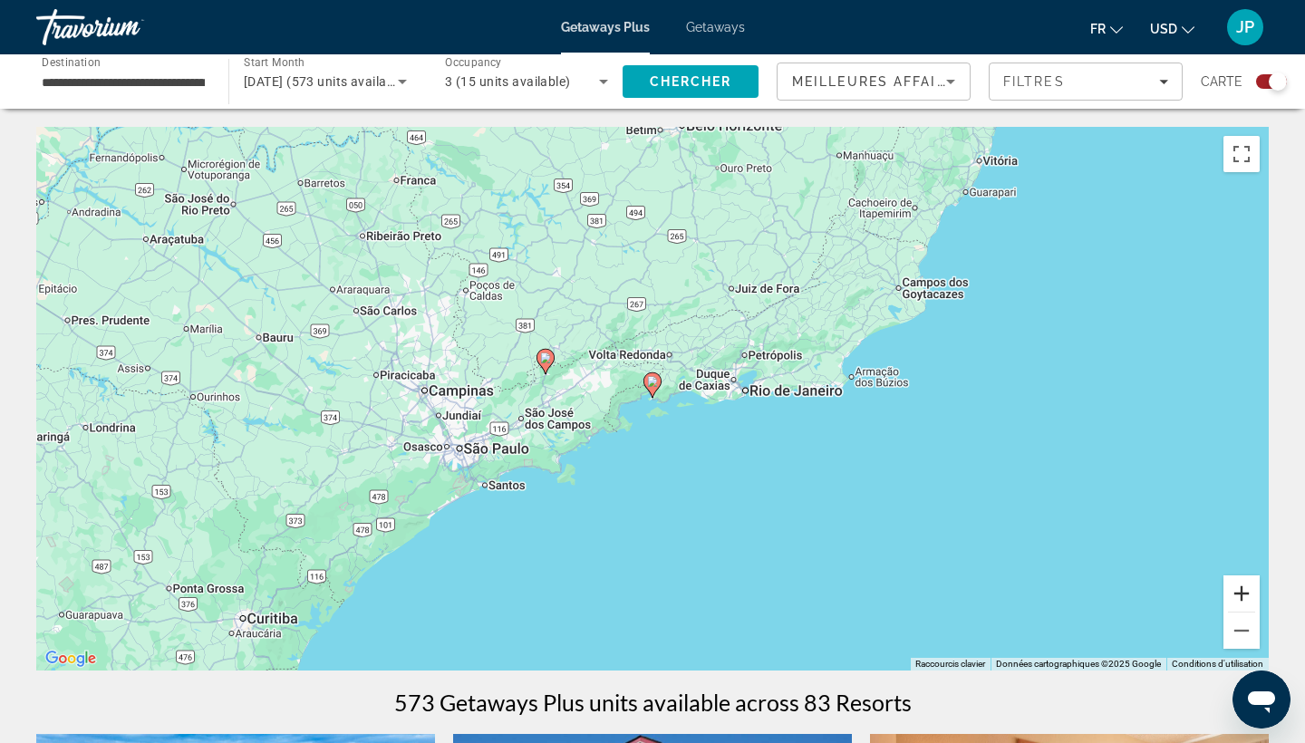
click at [1241, 577] on button "Zoom avant" at bounding box center [1242, 594] width 36 height 36
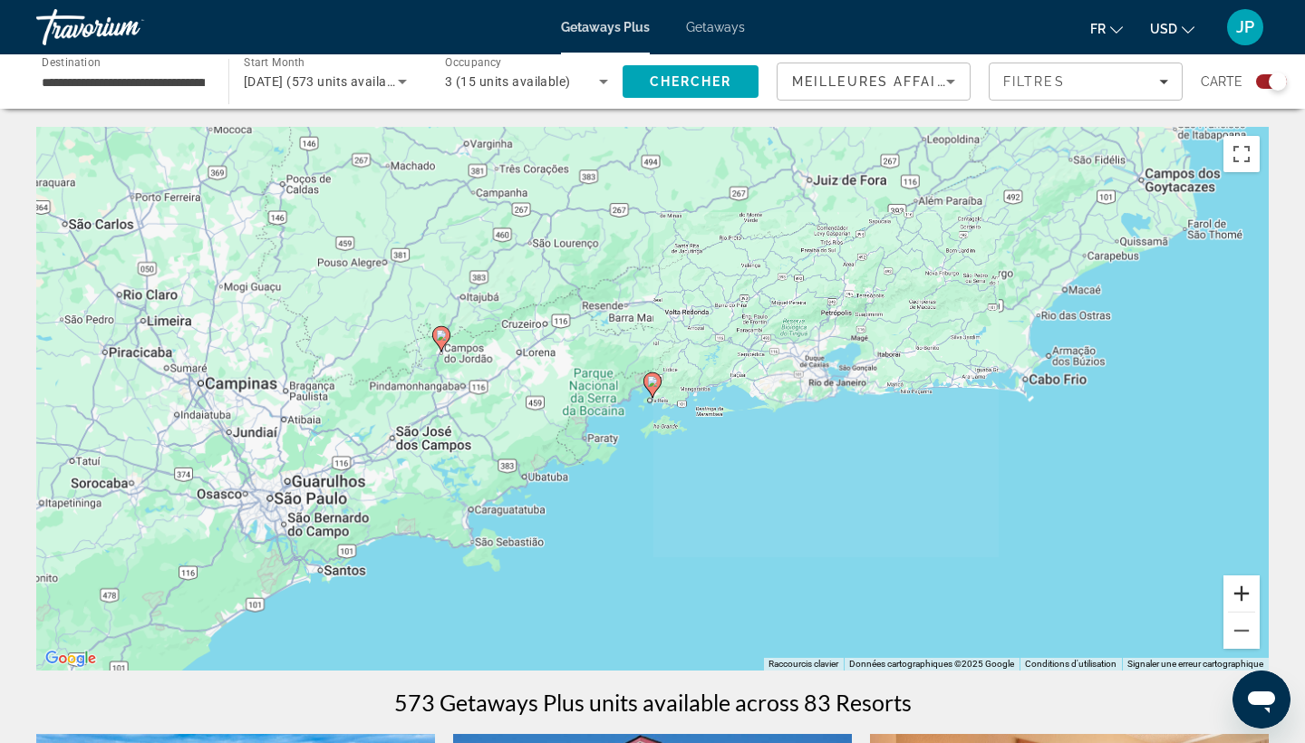
click at [1241, 577] on button "Zoom avant" at bounding box center [1242, 594] width 36 height 36
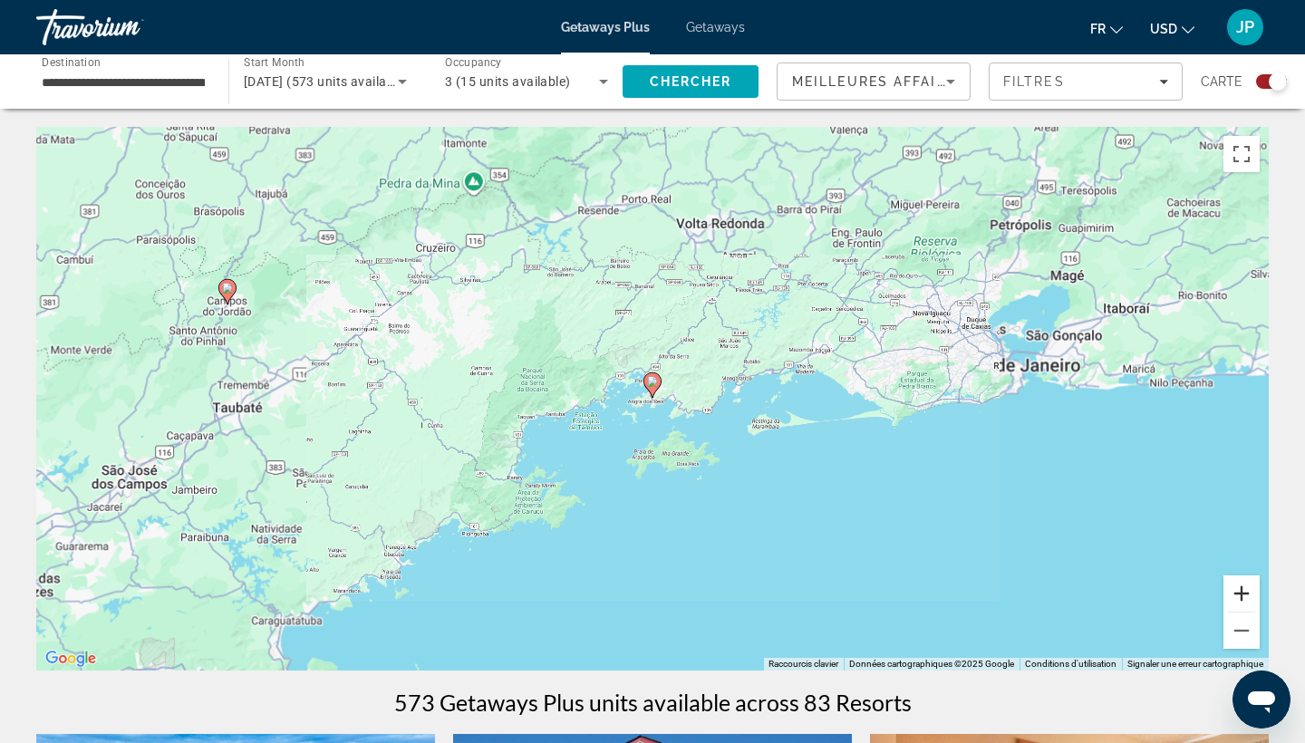
click at [1241, 577] on button "Zoom avant" at bounding box center [1242, 594] width 36 height 36
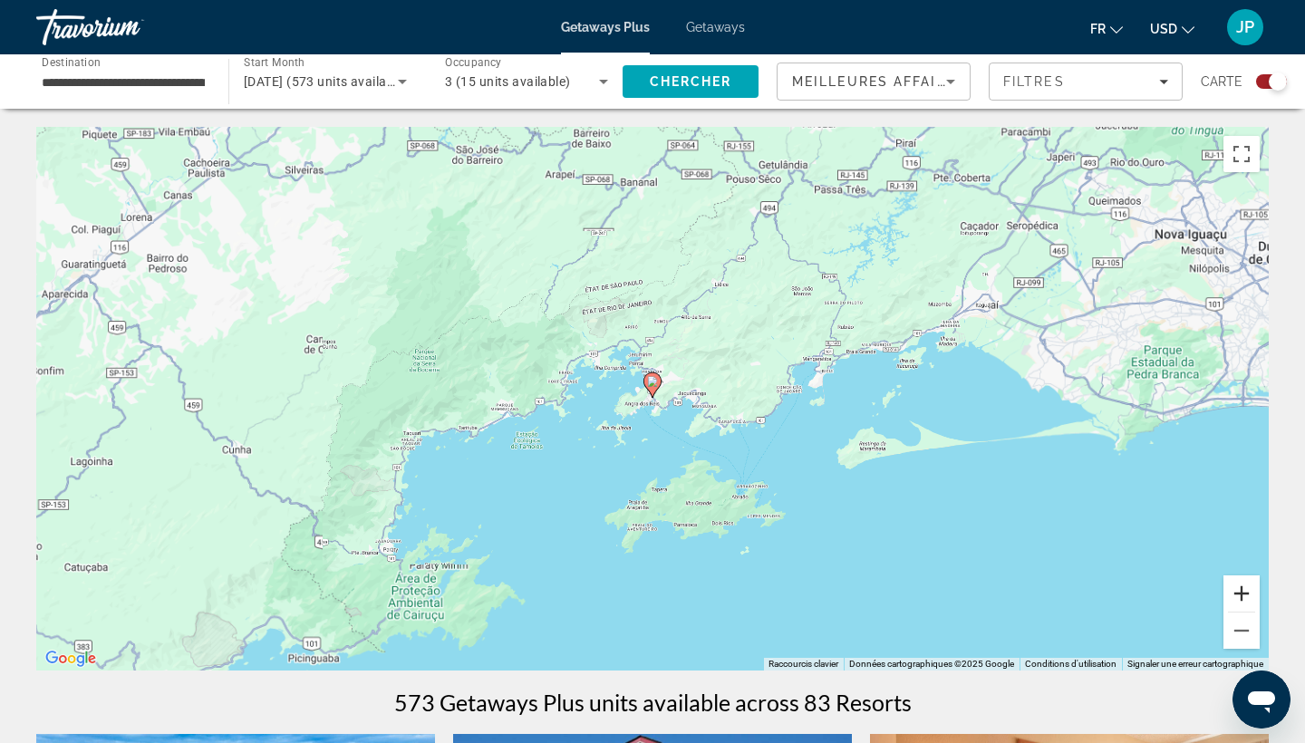
click at [1241, 577] on button "Zoom avant" at bounding box center [1242, 594] width 36 height 36
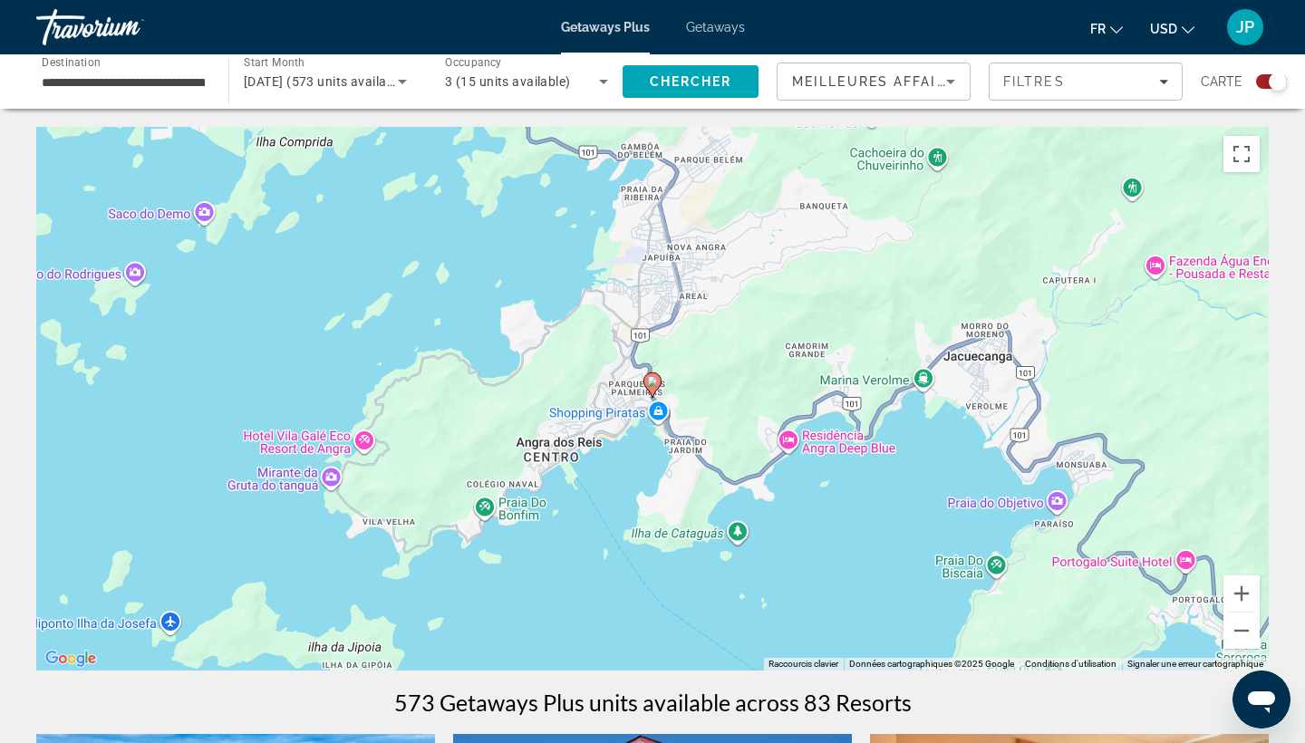
click at [655, 380] on image "Main content" at bounding box center [652, 381] width 11 height 11
type input "**********"
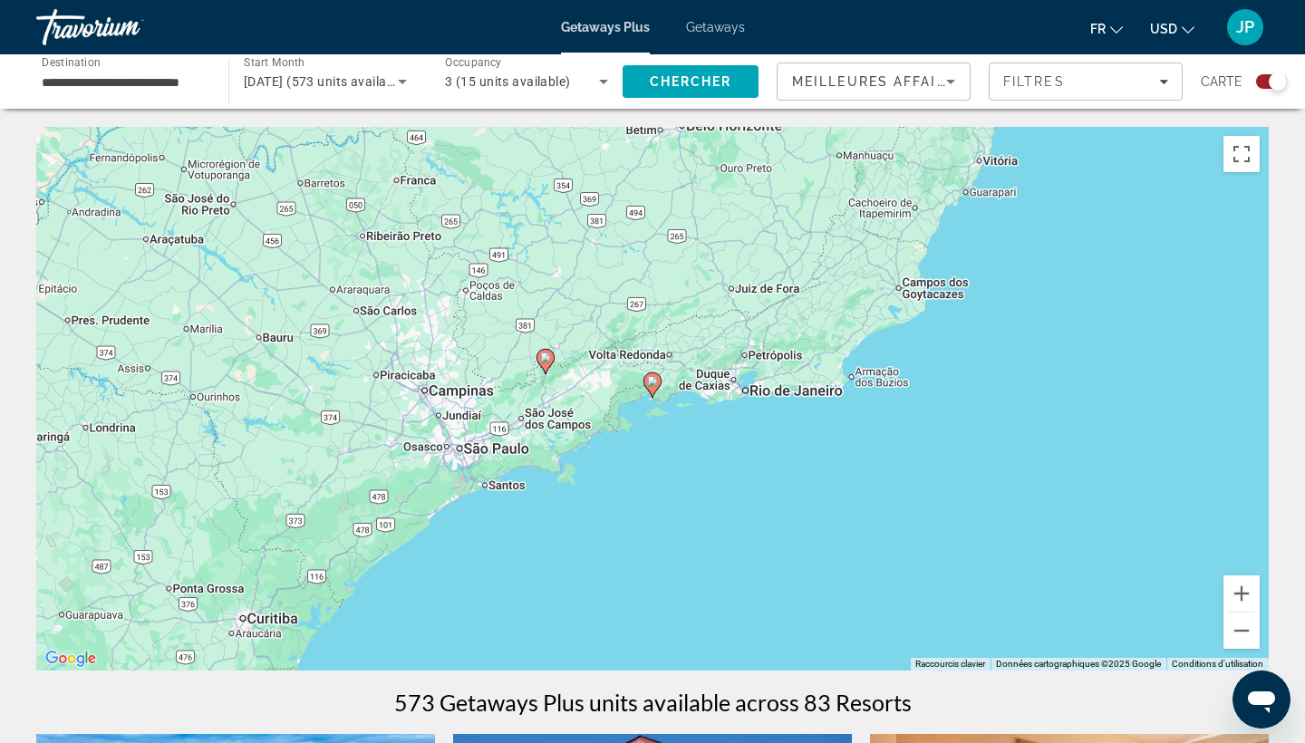
click at [652, 382] on image "Main content" at bounding box center [652, 381] width 11 height 11
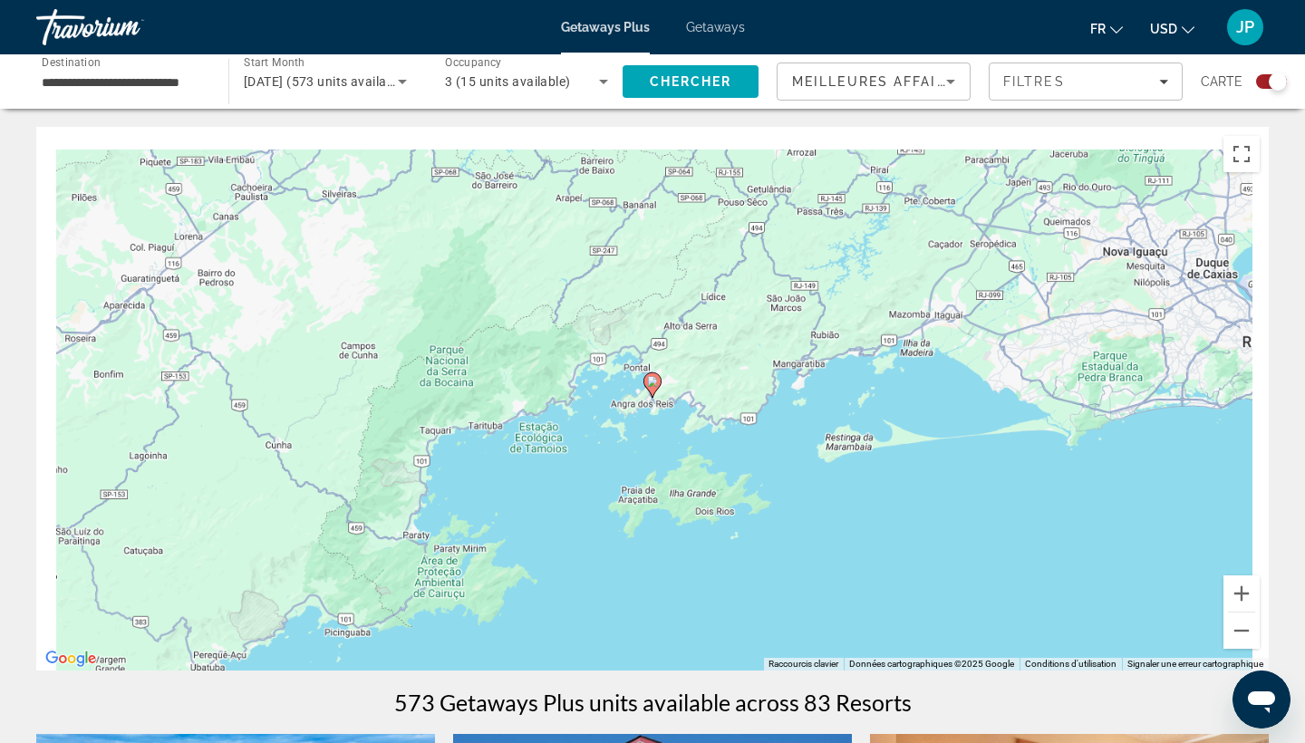
click at [652, 382] on image "Main content" at bounding box center [652, 381] width 11 height 11
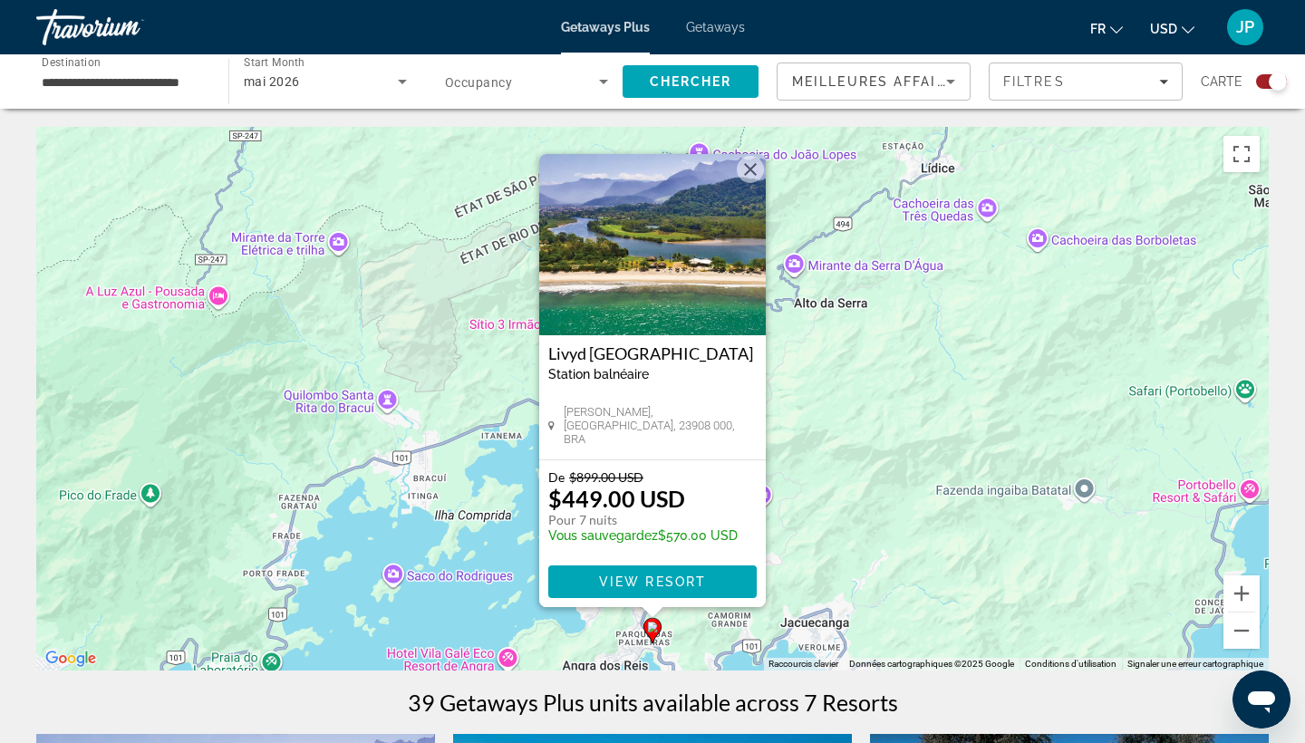
click at [759, 178] on button "Fermer" at bounding box center [750, 169] width 27 height 27
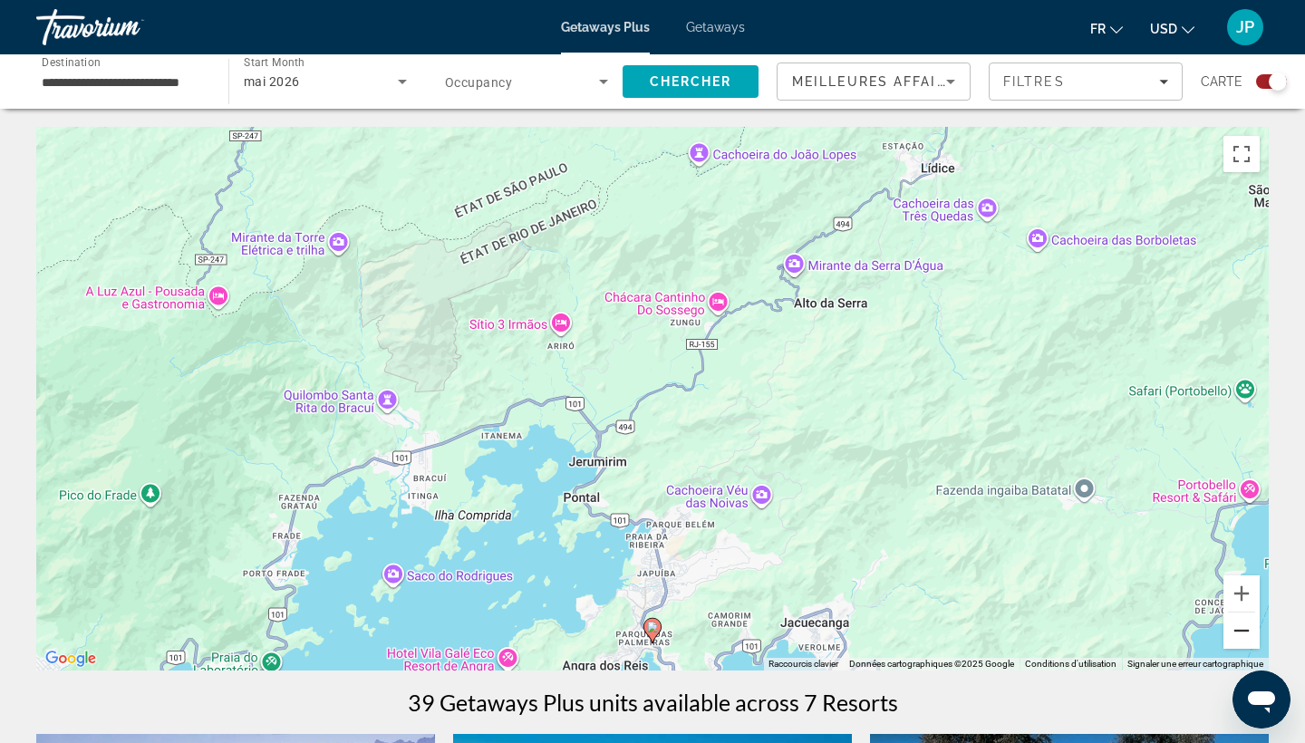
click at [1250, 626] on button "Zoom arrière" at bounding box center [1242, 631] width 36 height 36
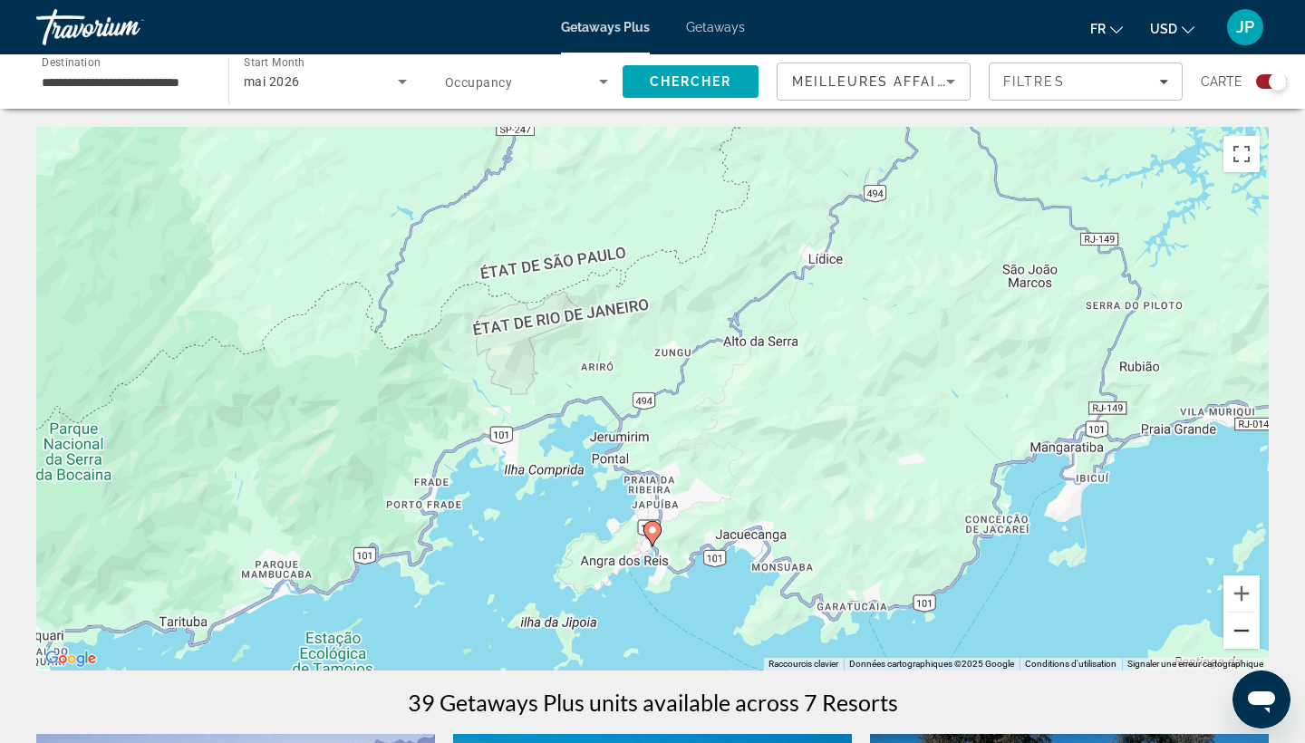
click at [1250, 626] on button "Zoom arrière" at bounding box center [1242, 631] width 36 height 36
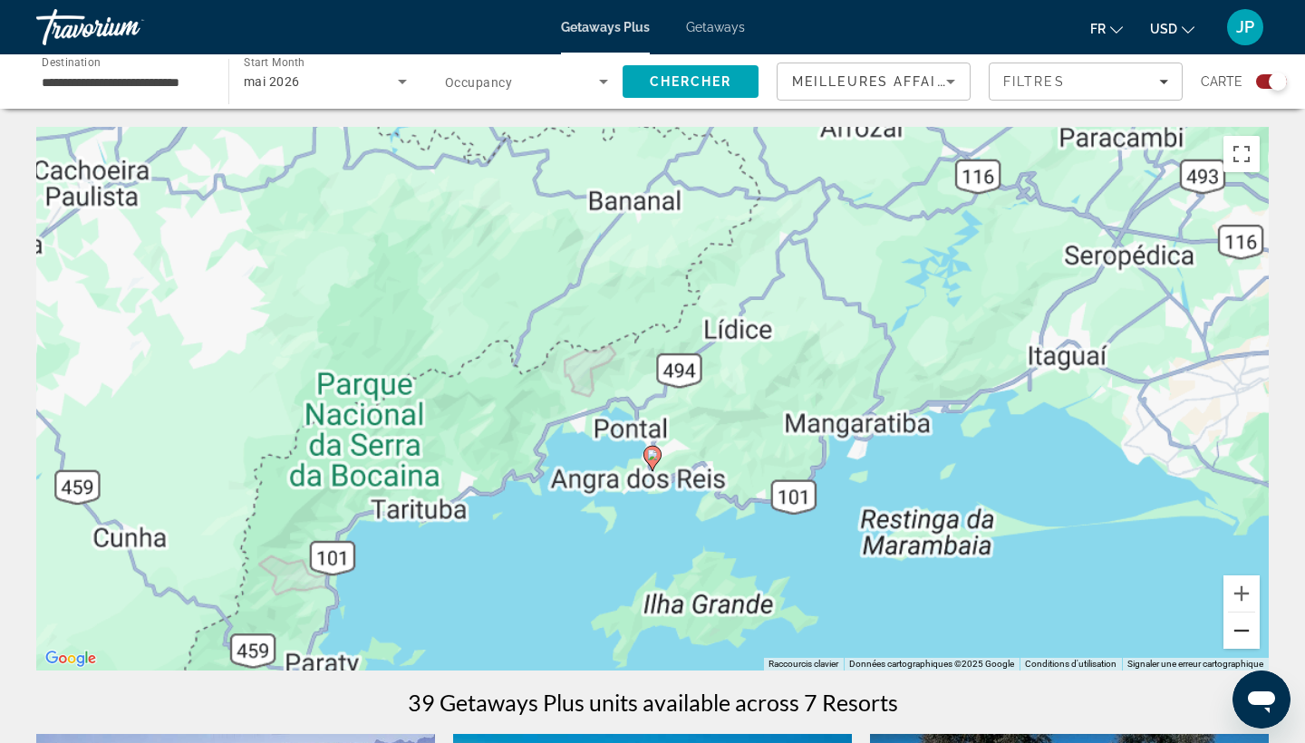
click at [1250, 626] on button "Zoom arrière" at bounding box center [1242, 631] width 36 height 36
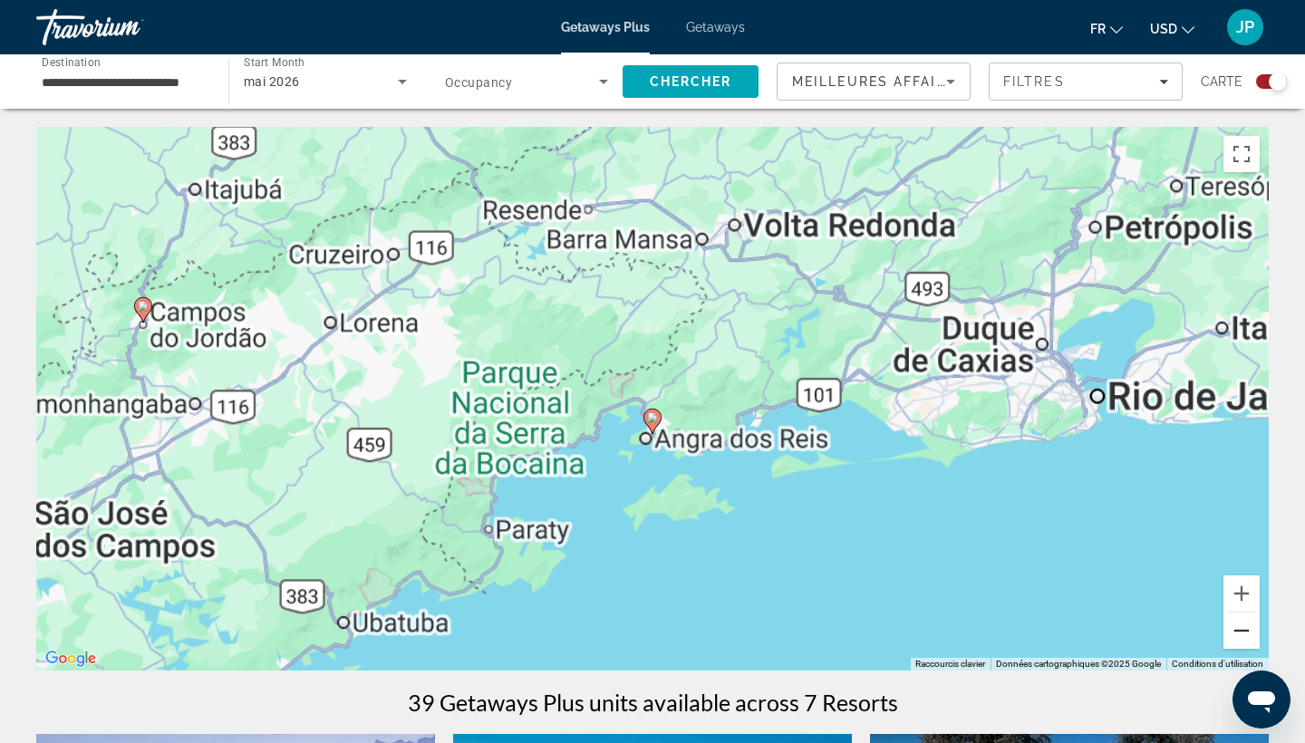
click at [1250, 626] on button "Zoom arrière" at bounding box center [1242, 631] width 36 height 36
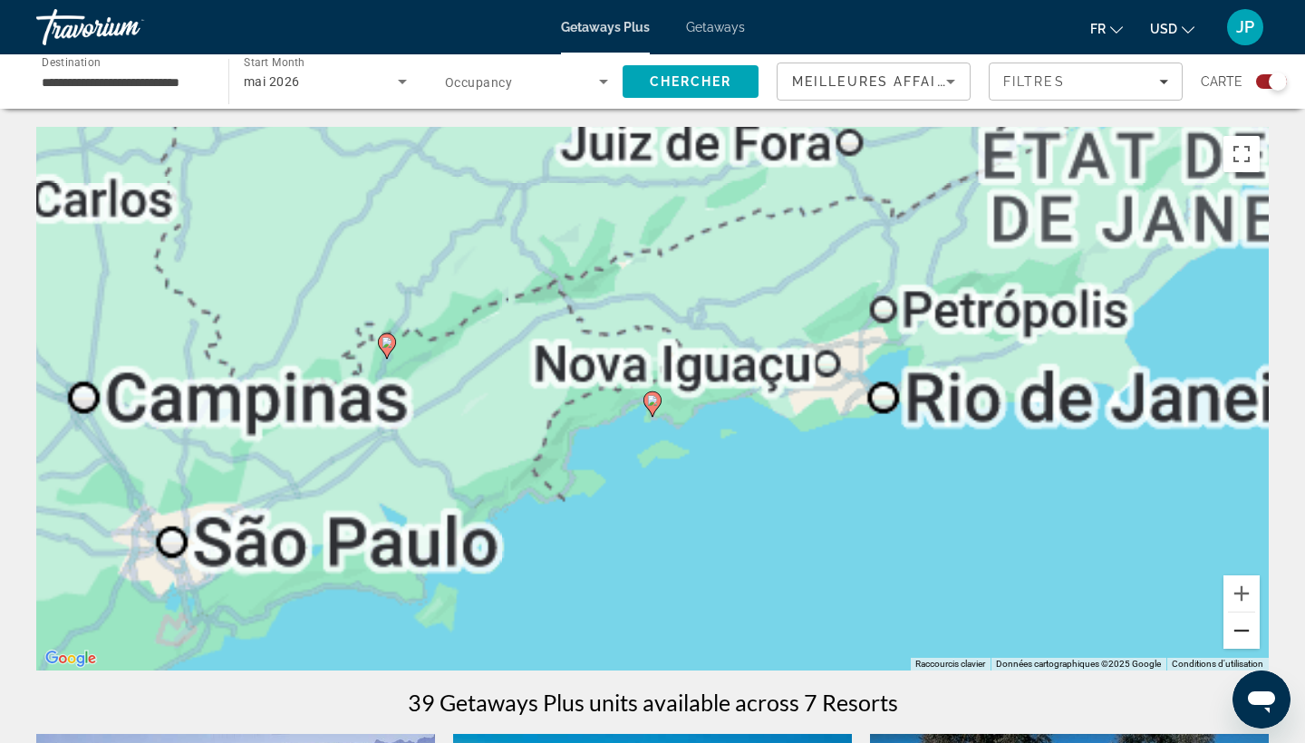
click at [1250, 626] on button "Zoom arrière" at bounding box center [1242, 631] width 36 height 36
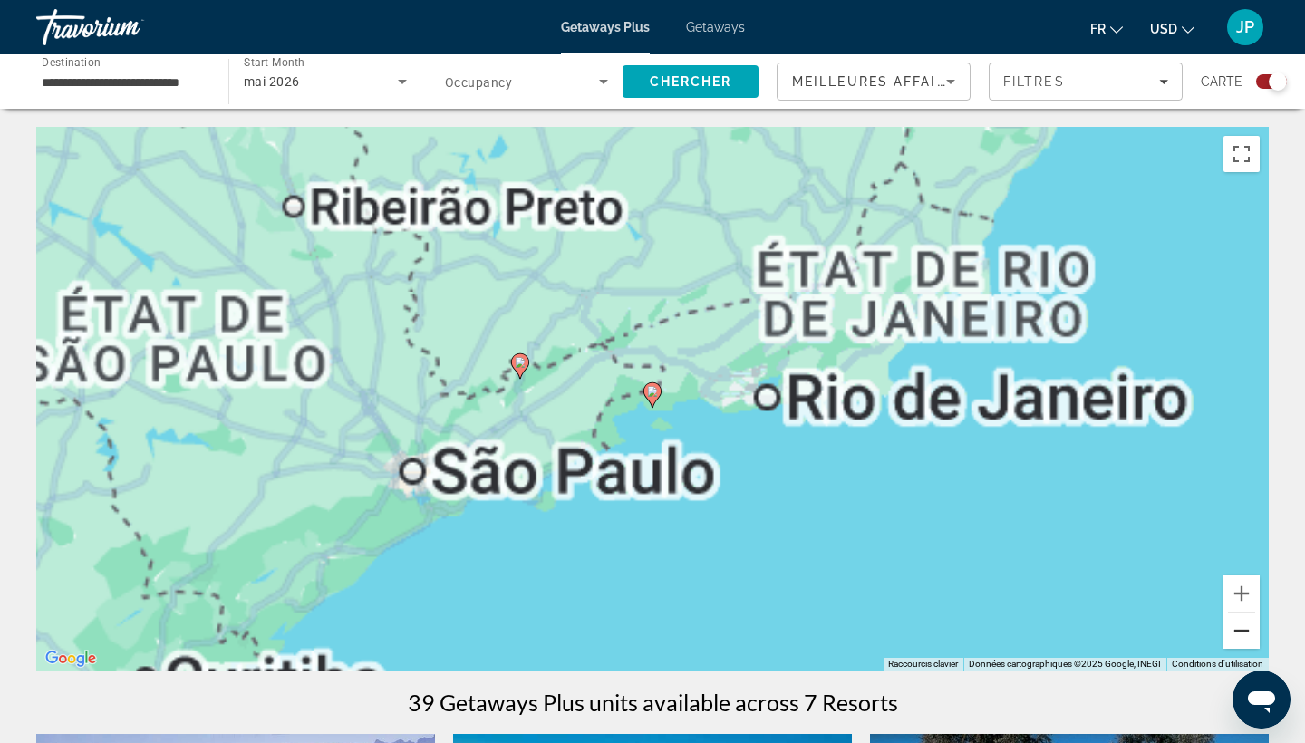
click at [1250, 626] on button "Zoom arrière" at bounding box center [1242, 631] width 36 height 36
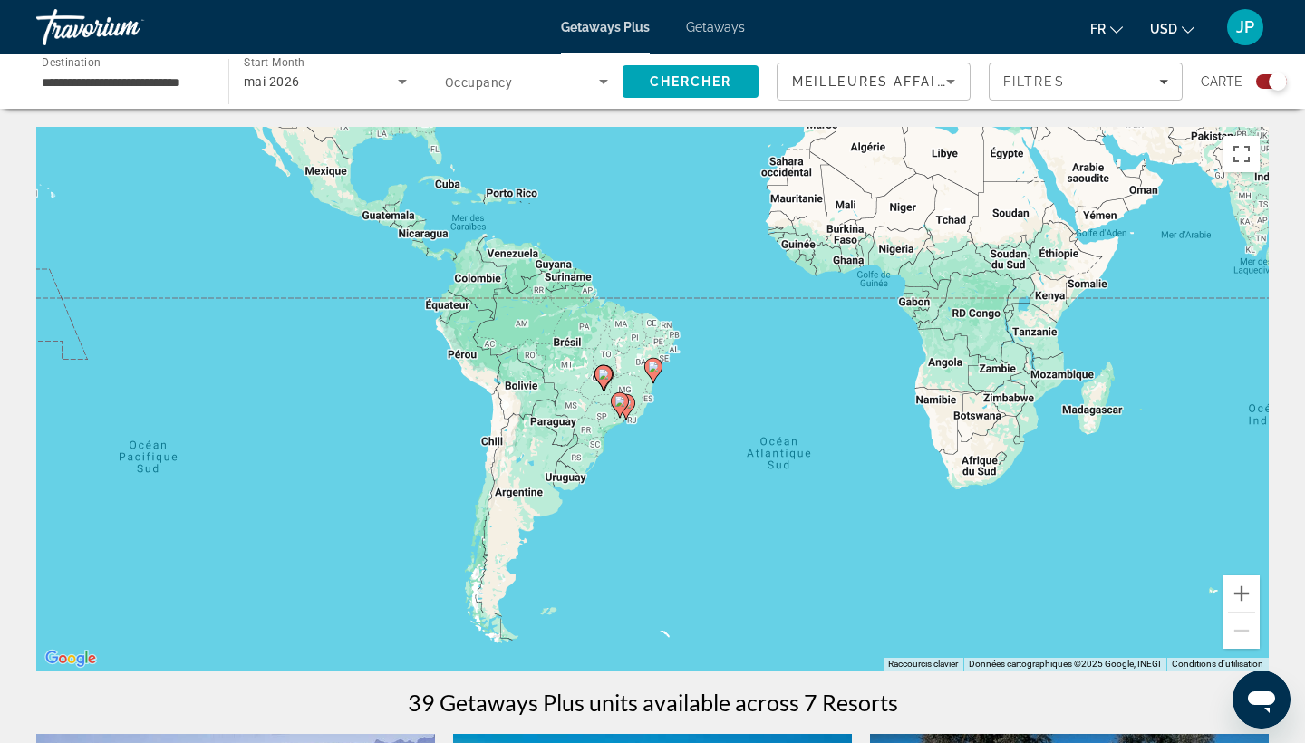
drag, startPoint x: 977, startPoint y: 437, endPoint x: 767, endPoint y: 552, distance: 239.7
click at [770, 551] on div "Pour activer le glissement avec le clavier, appuyez sur Alt+Entrée. Une fois ce…" at bounding box center [652, 399] width 1233 height 544
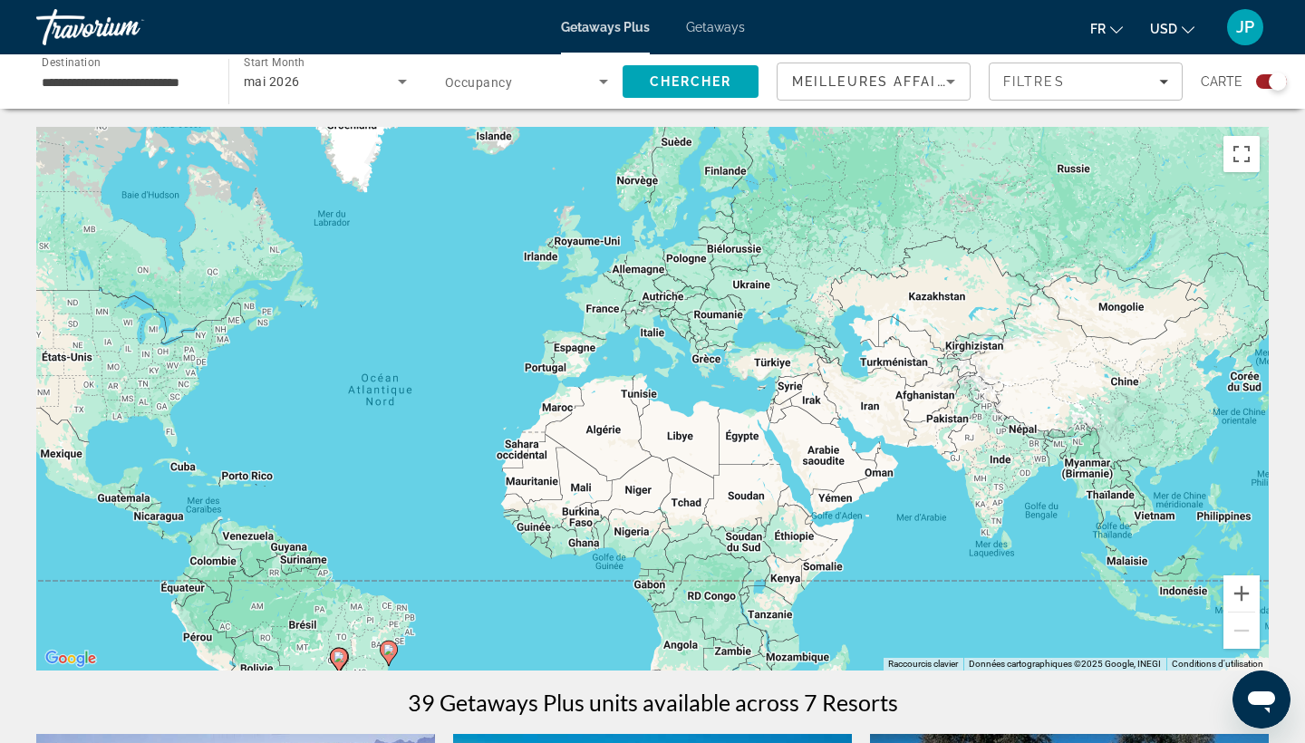
drag, startPoint x: 840, startPoint y: 364, endPoint x: 892, endPoint y: 498, distance: 143.7
click at [892, 498] on div "Pour activer le glissement avec le clavier, appuyez sur Alt+Entrée. Une fois ce…" at bounding box center [652, 399] width 1233 height 544
click at [180, 82] on input "**********" at bounding box center [123, 83] width 163 height 22
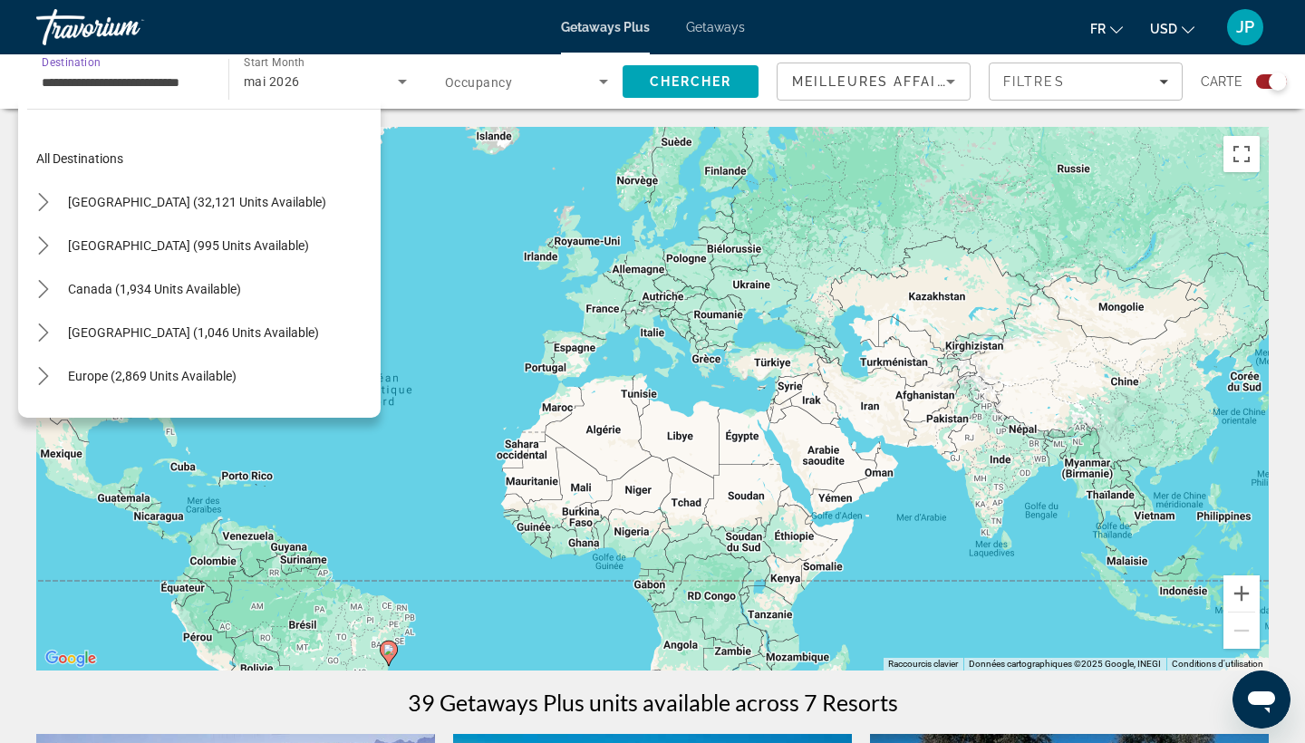
scroll to position [369, 0]
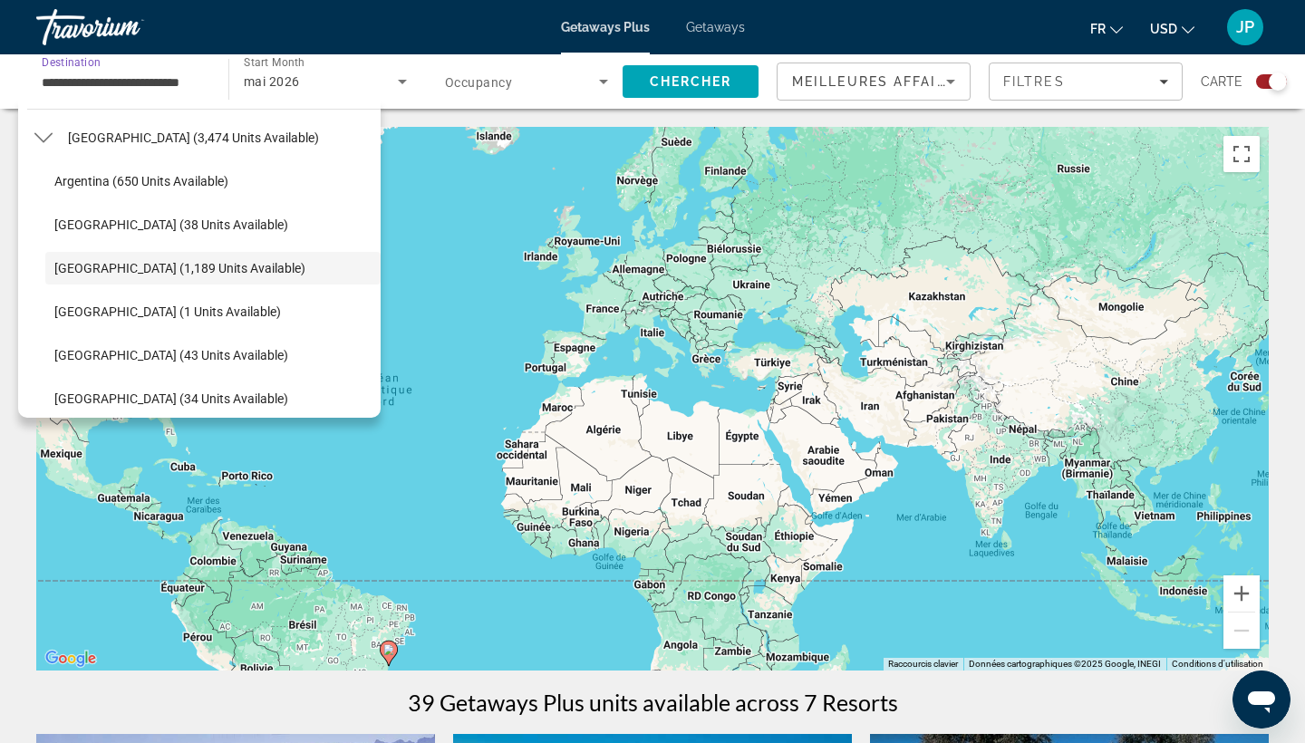
click at [438, 204] on div "Pour activer le glissement avec le clavier, appuyez sur Alt+Entrée. Une fois ce…" at bounding box center [652, 399] width 1233 height 544
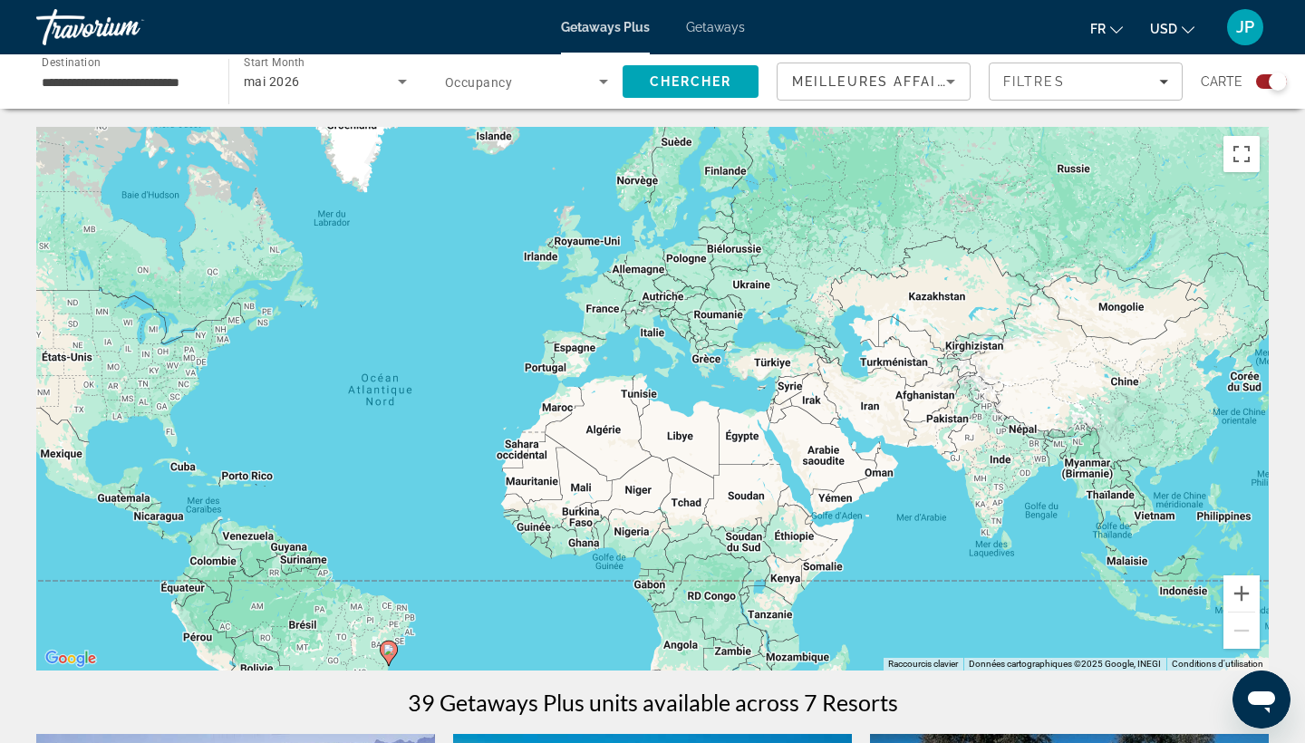
click at [529, 425] on div "Pour activer le glissement avec le clavier, appuyez sur Alt+Entrée. Une fois ce…" at bounding box center [652, 399] width 1233 height 544
click at [565, 408] on div "Pour activer le glissement avec le clavier, appuyez sur Alt+Entrée. Une fois ce…" at bounding box center [652, 399] width 1233 height 544
click at [1049, 92] on span "Filters" at bounding box center [1086, 82] width 192 height 44
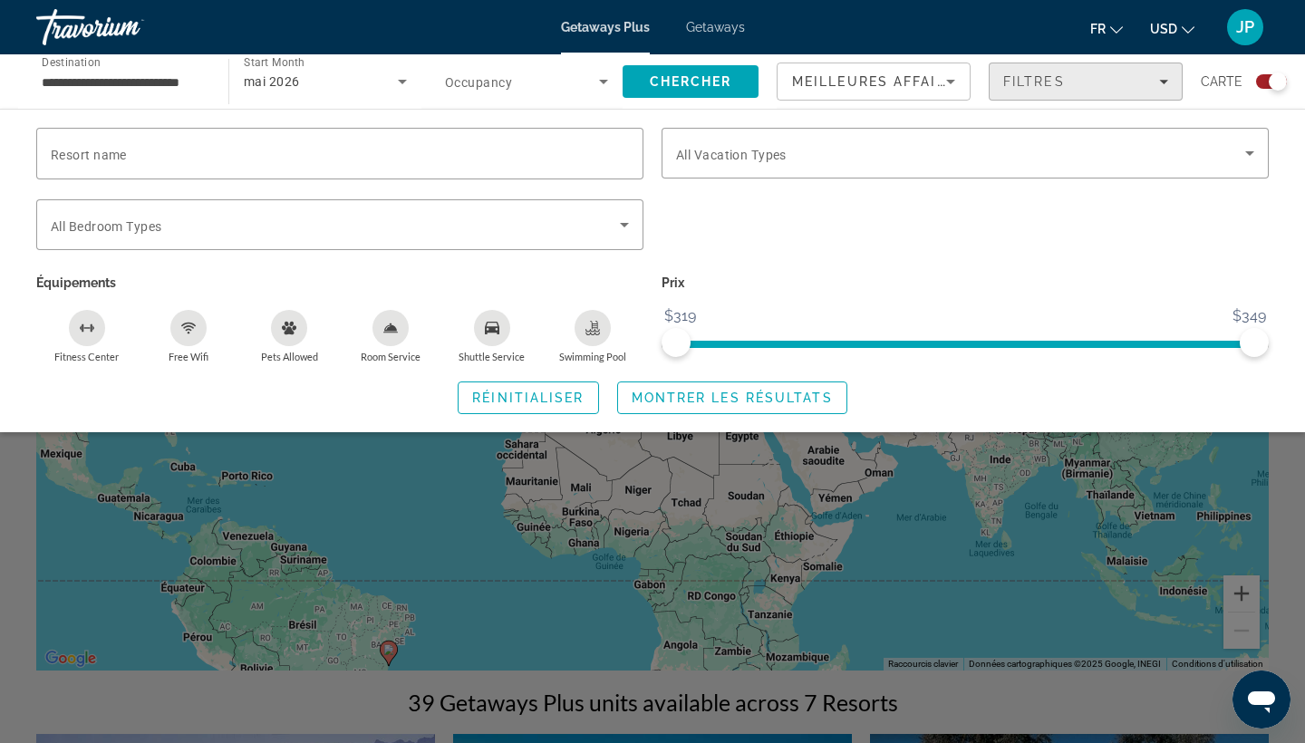
click at [1049, 92] on span "Filters" at bounding box center [1086, 82] width 192 height 44
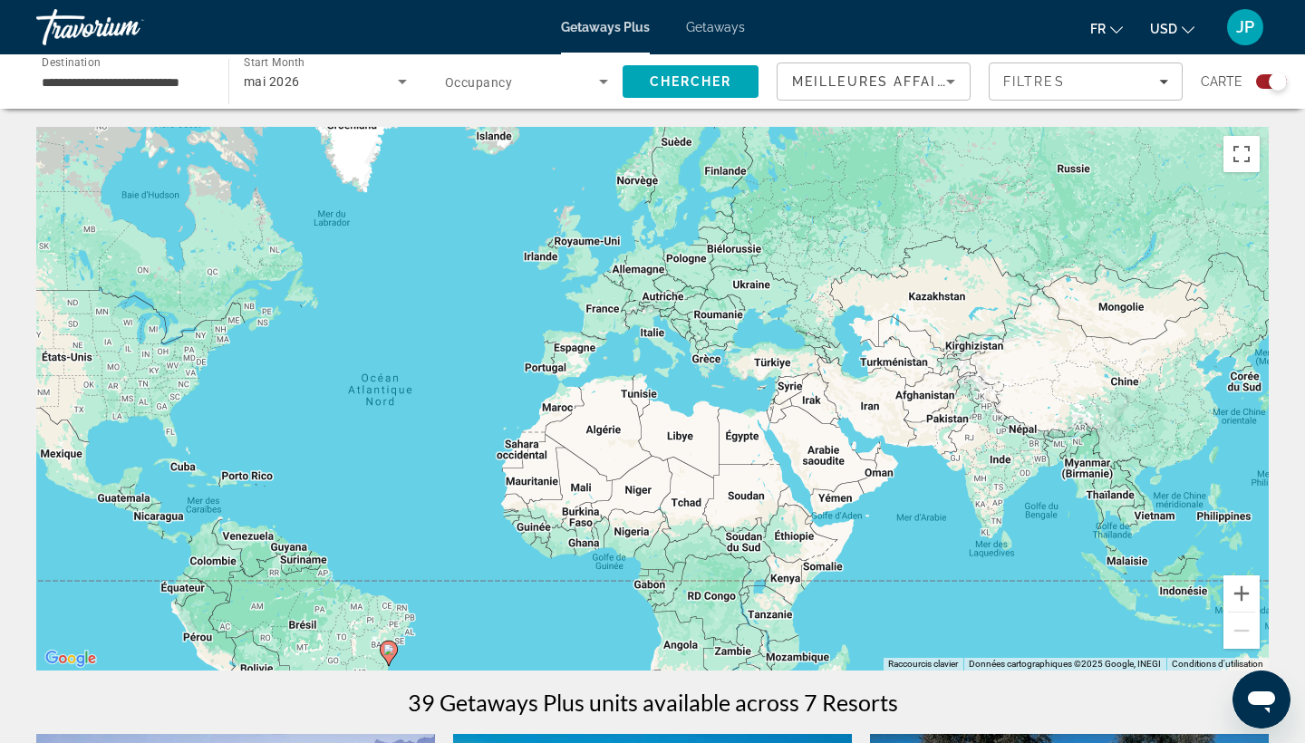
click at [197, 82] on input "**********" at bounding box center [123, 83] width 163 height 22
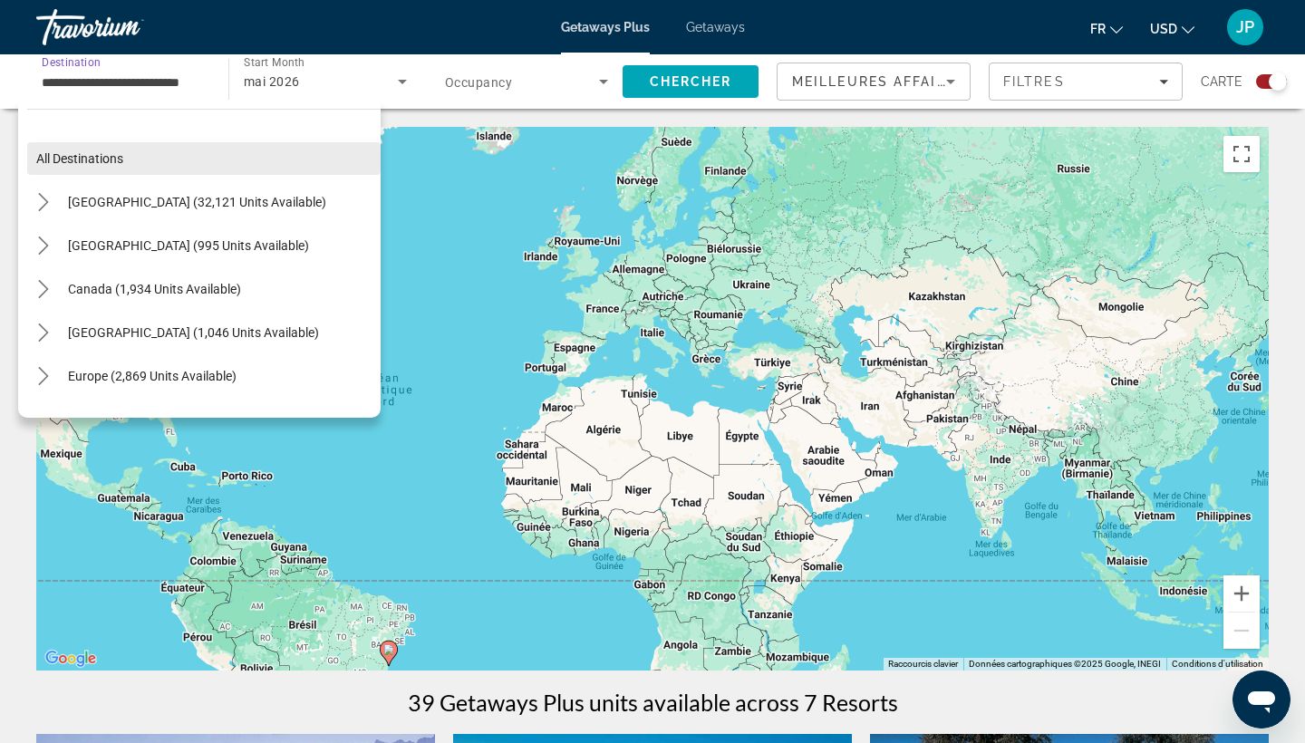
scroll to position [0, 0]
click at [143, 165] on span "Select destination: All destinations" at bounding box center [203, 159] width 353 height 44
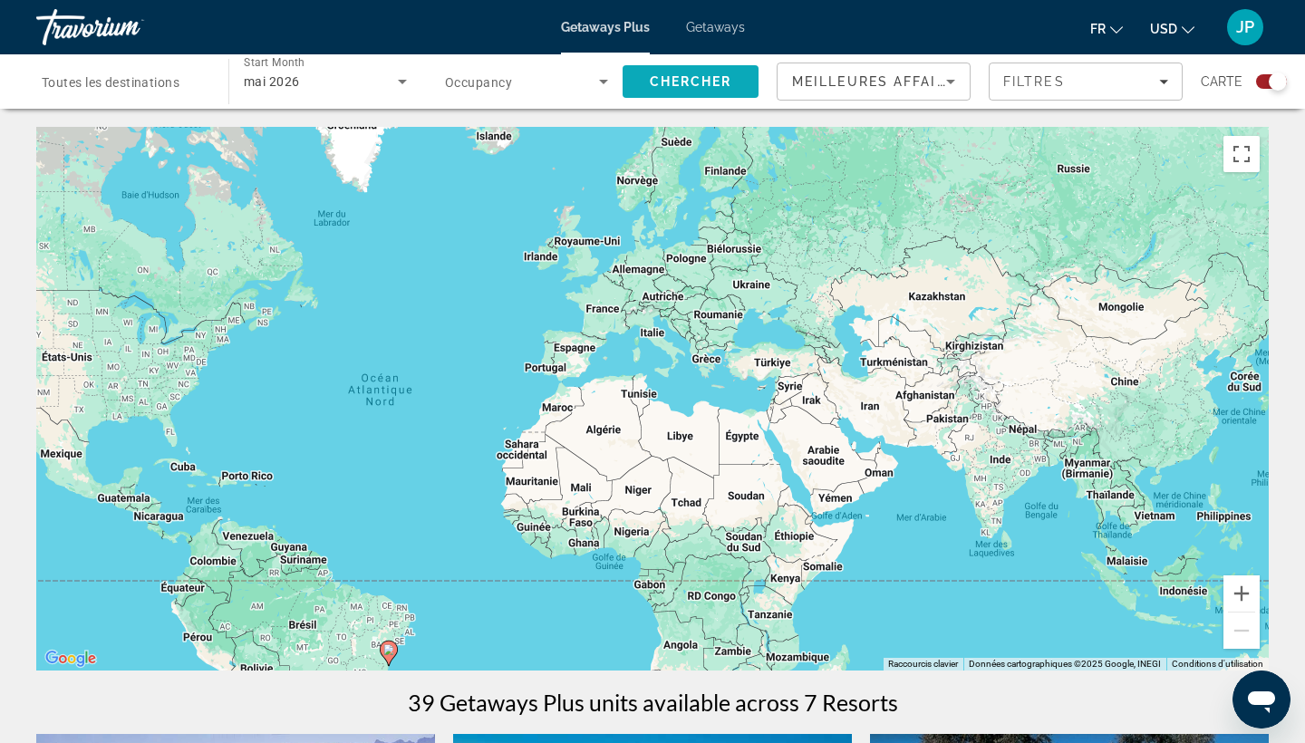
click at [697, 83] on span "Chercher" at bounding box center [691, 81] width 82 height 15
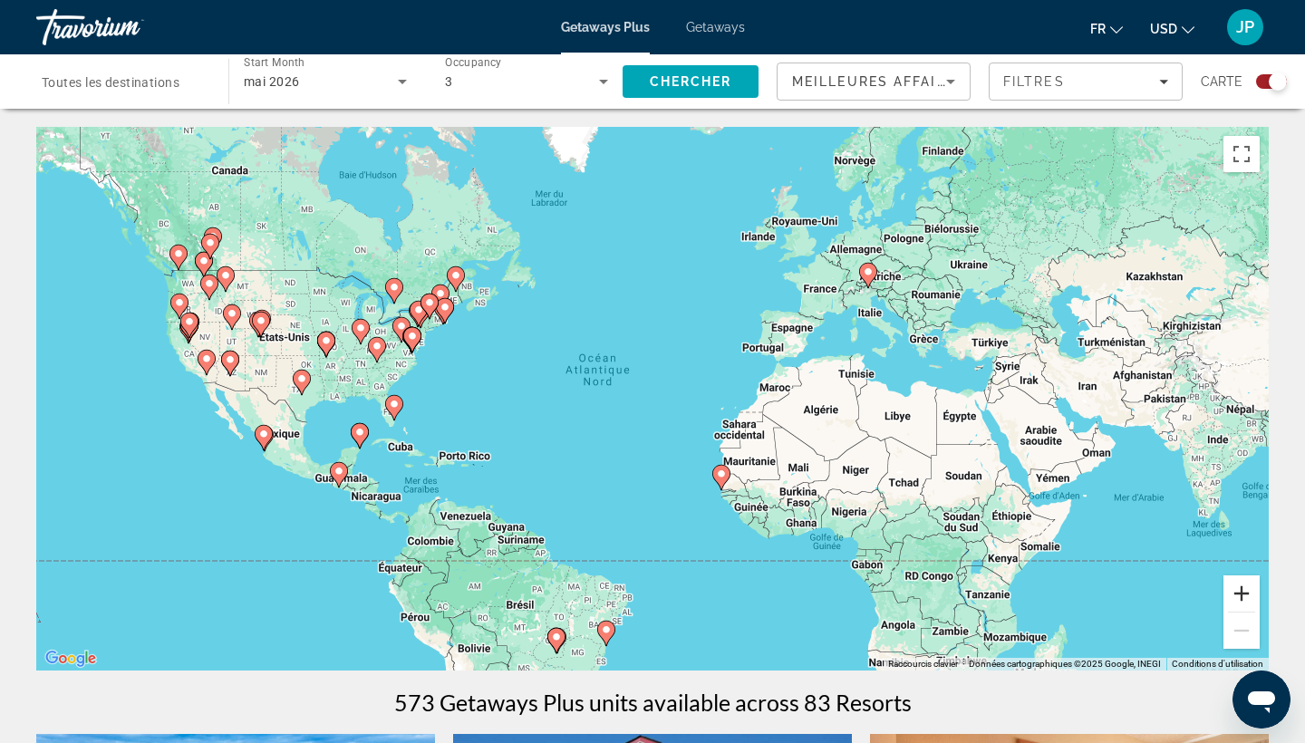
click at [1246, 593] on button "Zoom avant" at bounding box center [1242, 594] width 36 height 36
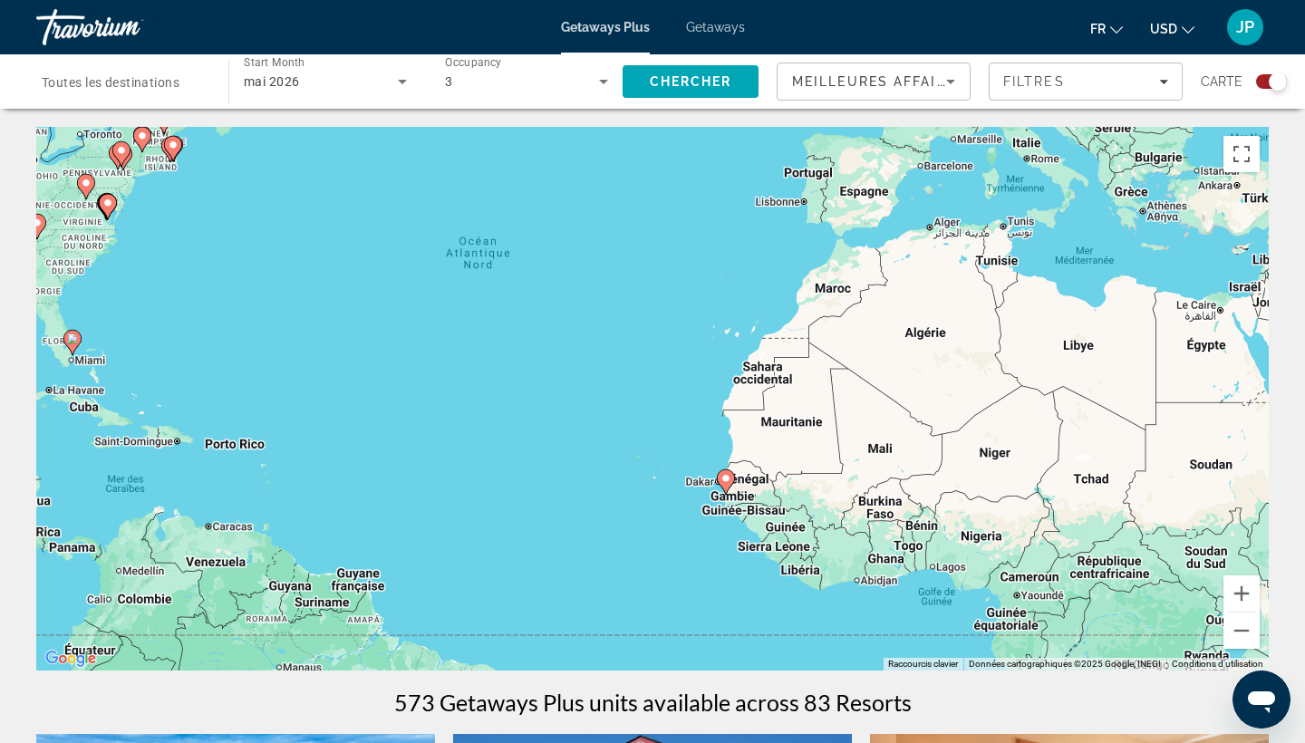
drag, startPoint x: 979, startPoint y: 533, endPoint x: 908, endPoint y: 437, distance: 119.3
click at [908, 437] on div "Pour activer le glissement avec le clavier, appuyez sur Alt+Entrée. Une fois ce…" at bounding box center [652, 399] width 1233 height 544
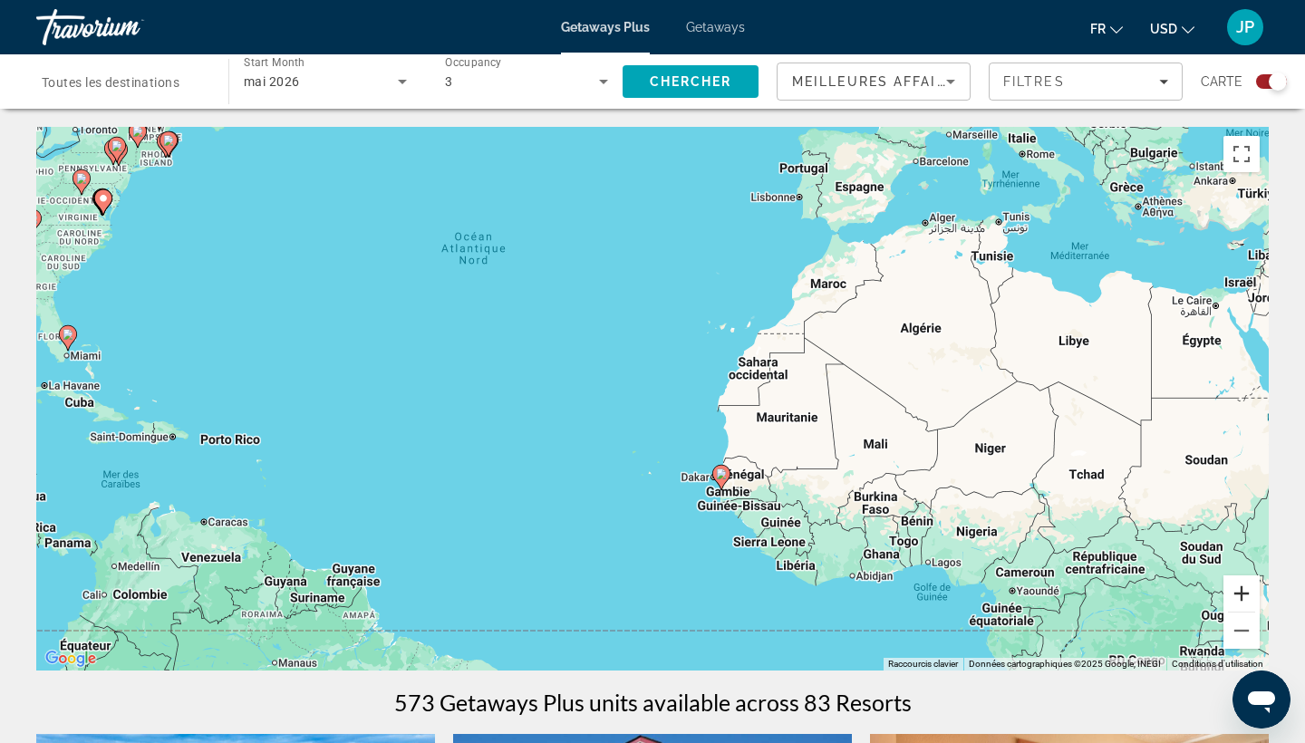
click at [1238, 602] on button "Zoom avant" at bounding box center [1242, 594] width 36 height 36
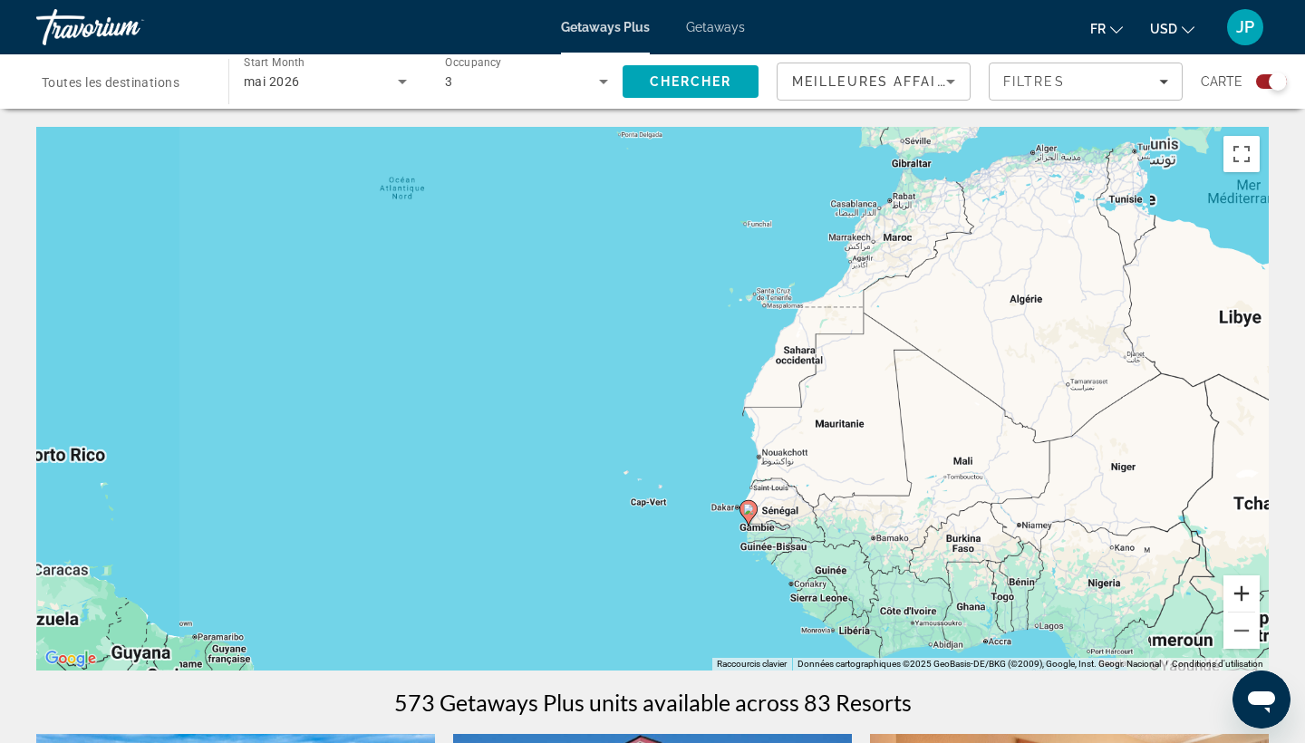
click at [1238, 602] on button "Zoom avant" at bounding box center [1242, 594] width 36 height 36
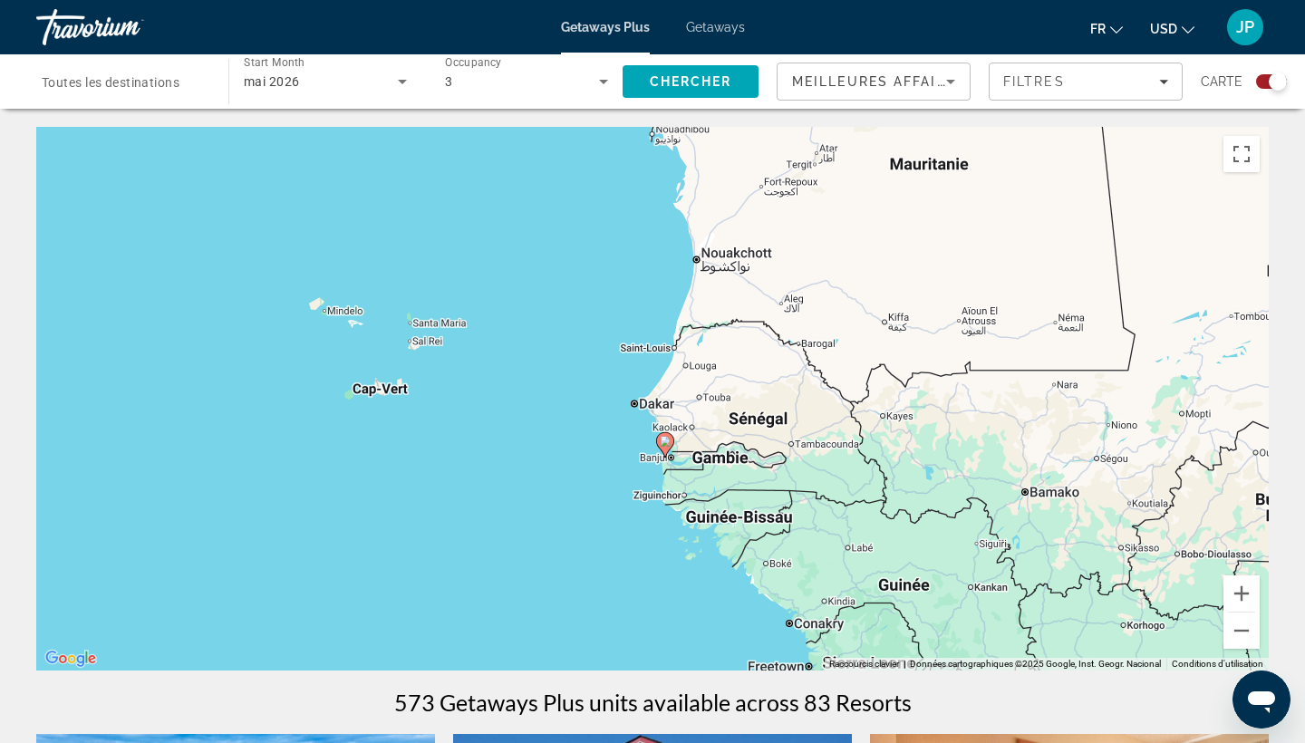
drag, startPoint x: 996, startPoint y: 563, endPoint x: 728, endPoint y: 245, distance: 416.2
click at [728, 245] on div "Pour activer le glissement avec le clavier, appuyez sur Alt+Entrée. Une fois ce…" at bounding box center [652, 399] width 1233 height 544
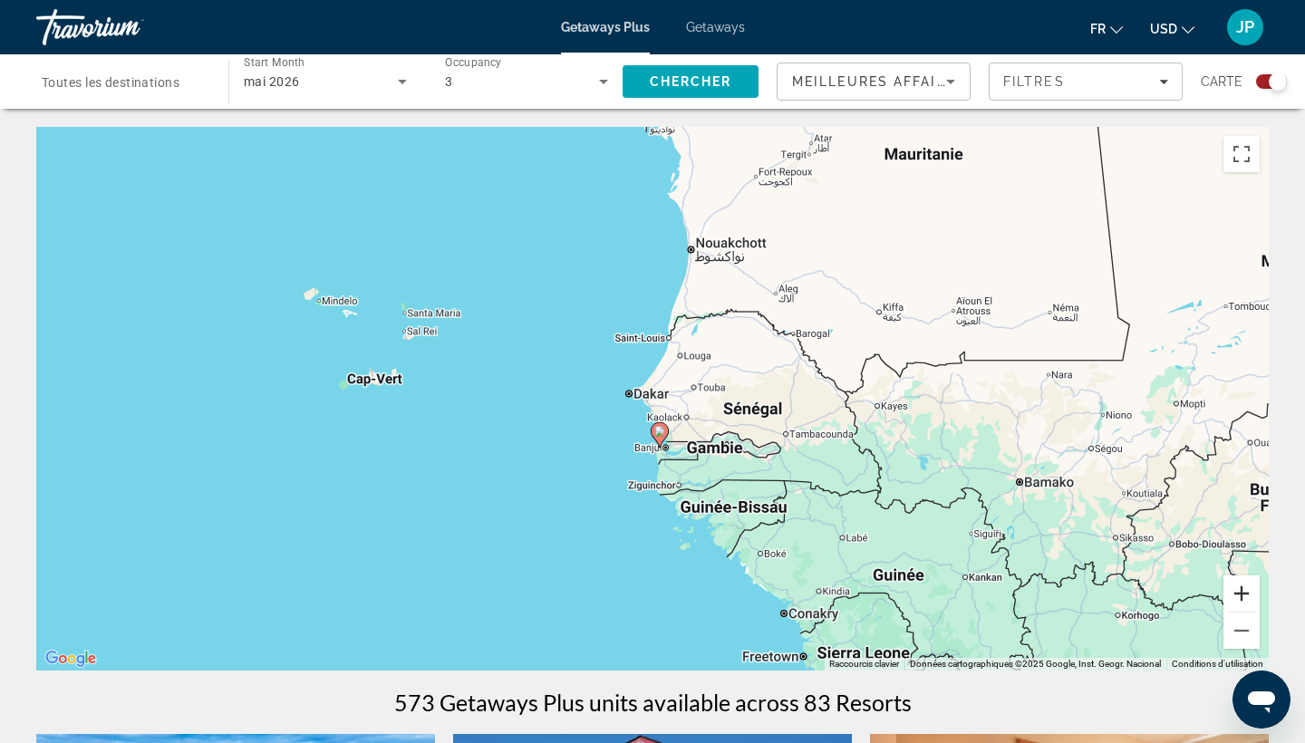
click at [1243, 591] on button "Zoom avant" at bounding box center [1242, 594] width 36 height 36
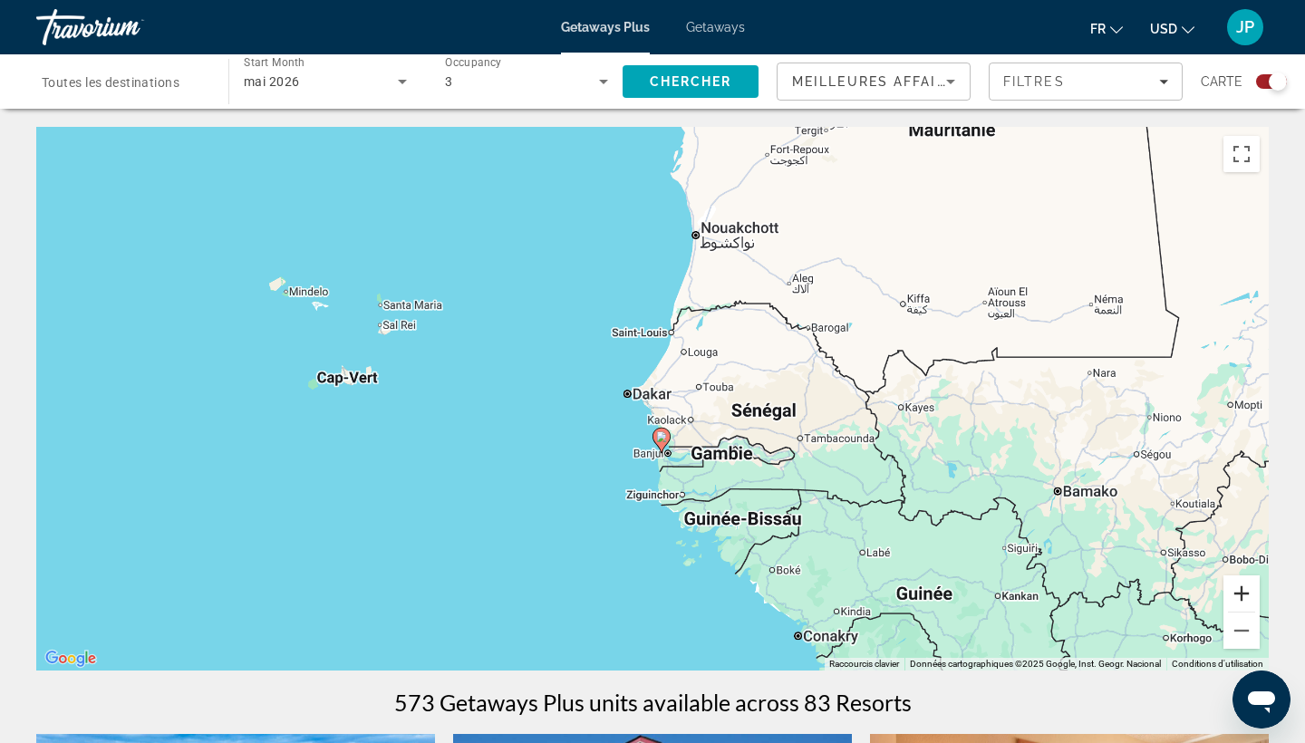
click at [1243, 591] on button "Zoom avant" at bounding box center [1242, 594] width 36 height 36
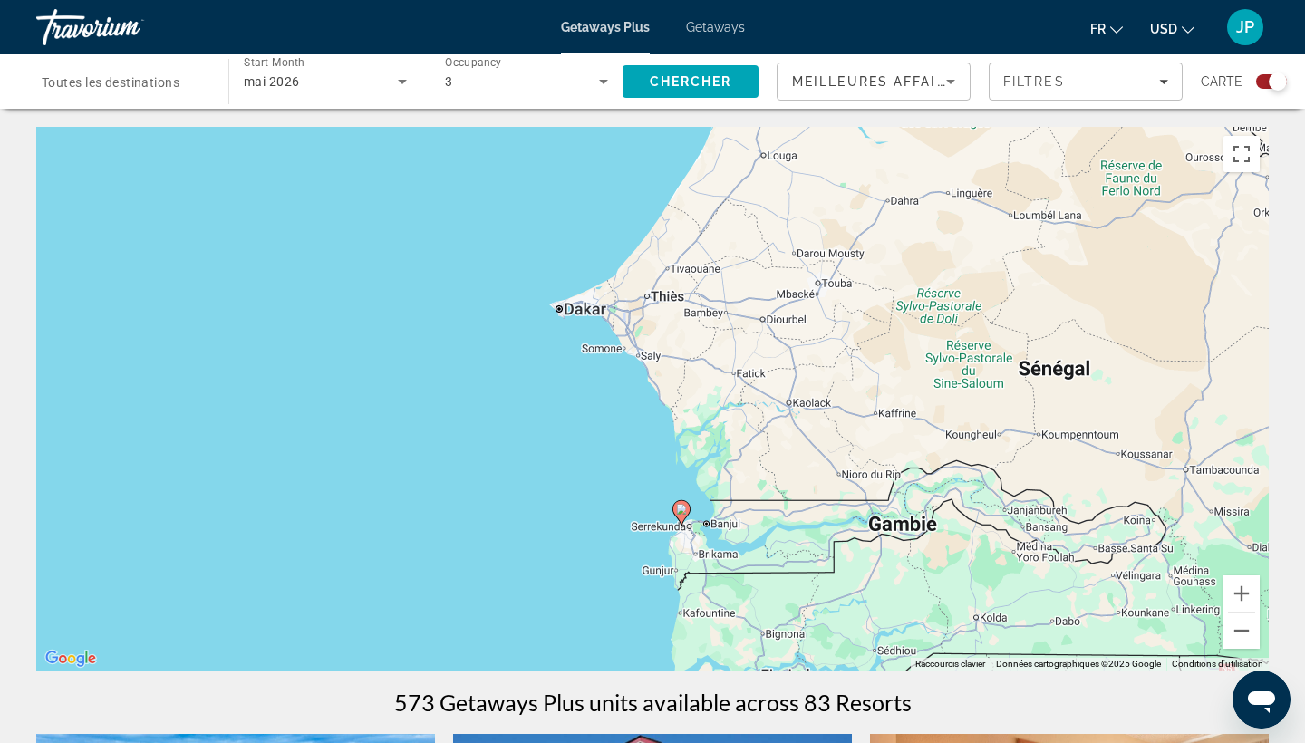
drag, startPoint x: 856, startPoint y: 457, endPoint x: 842, endPoint y: 334, distance: 124.0
click at [842, 334] on div "Pour activer le glissement avec le clavier, appuyez sur Alt+Entrée. Une fois ce…" at bounding box center [652, 399] width 1233 height 544
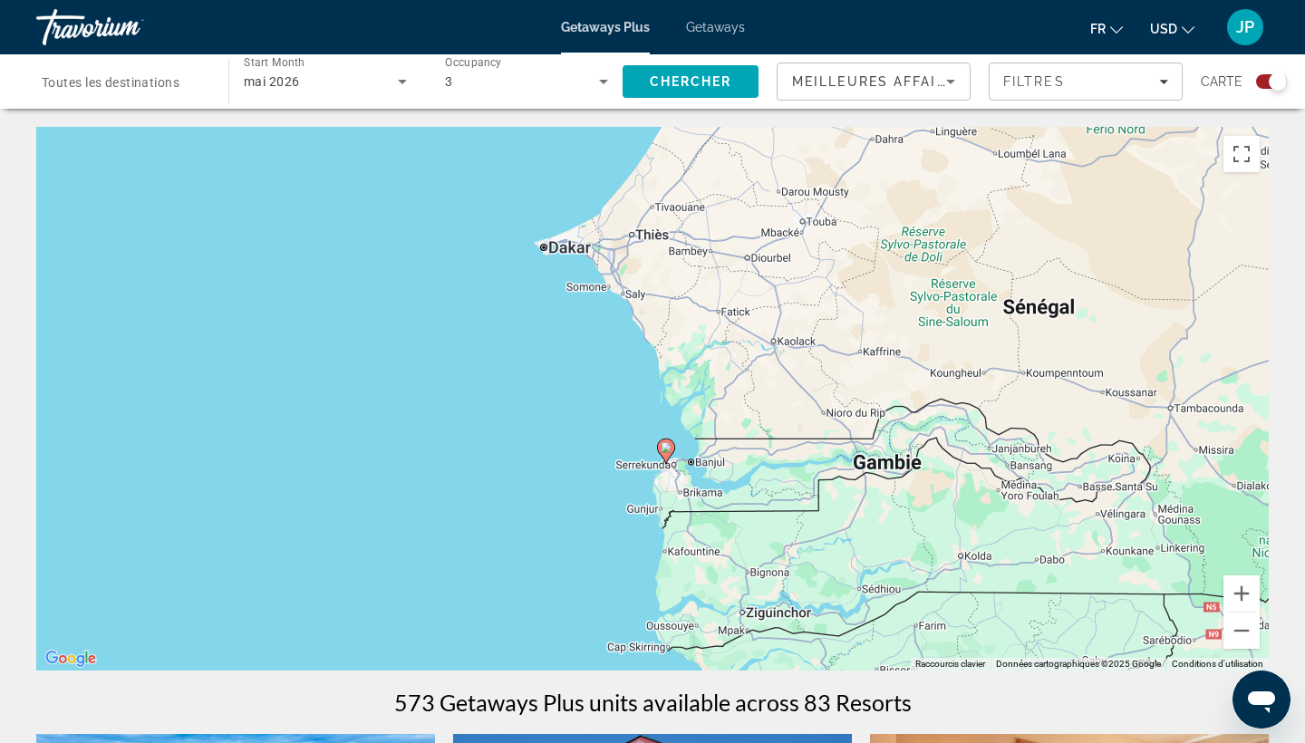
click at [670, 449] on image "Main content" at bounding box center [666, 447] width 11 height 11
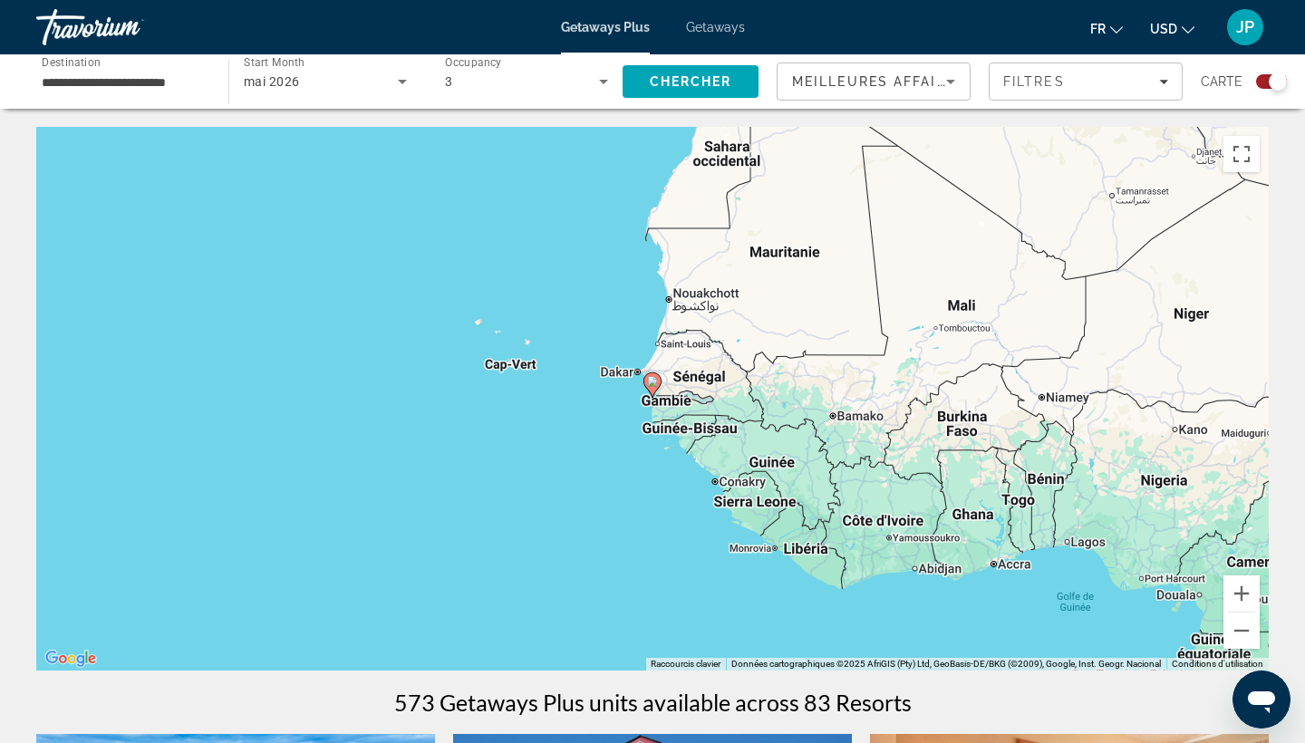
click at [653, 382] on image "Main content" at bounding box center [652, 381] width 11 height 11
type input "**********"
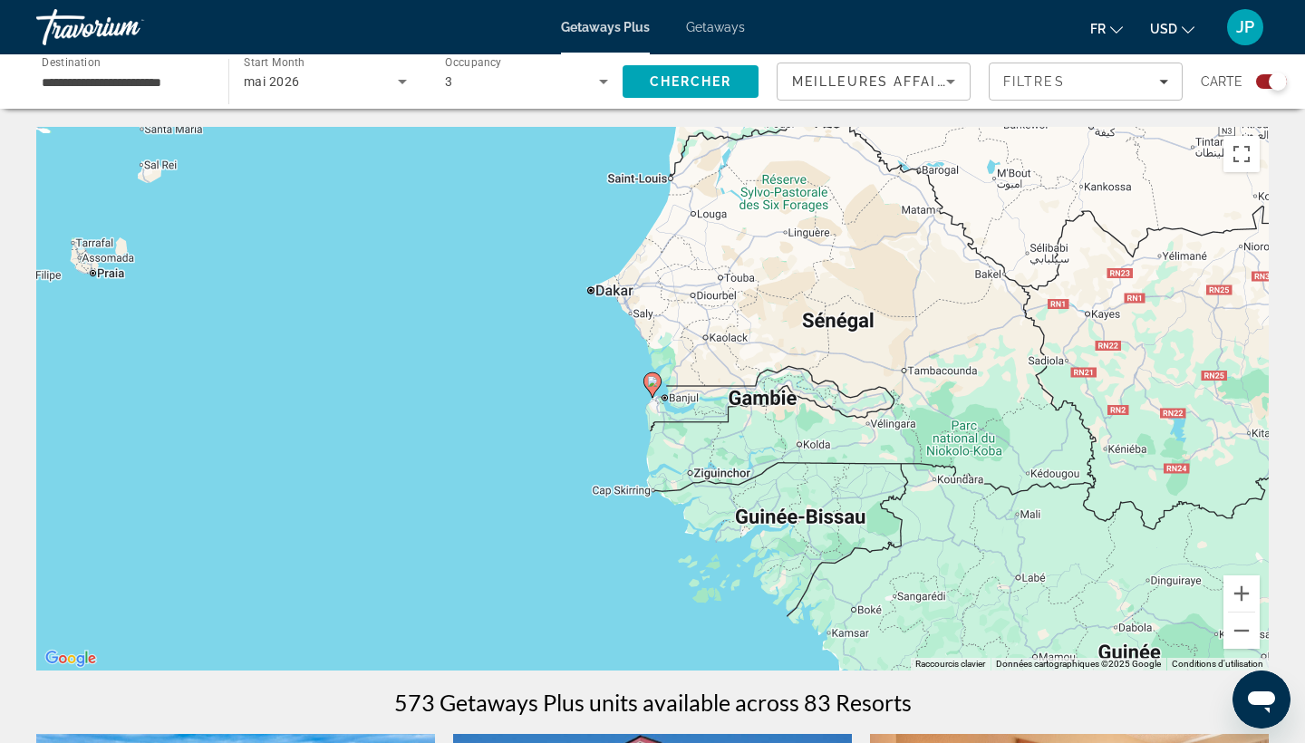
click at [653, 382] on image "Main content" at bounding box center [652, 381] width 11 height 11
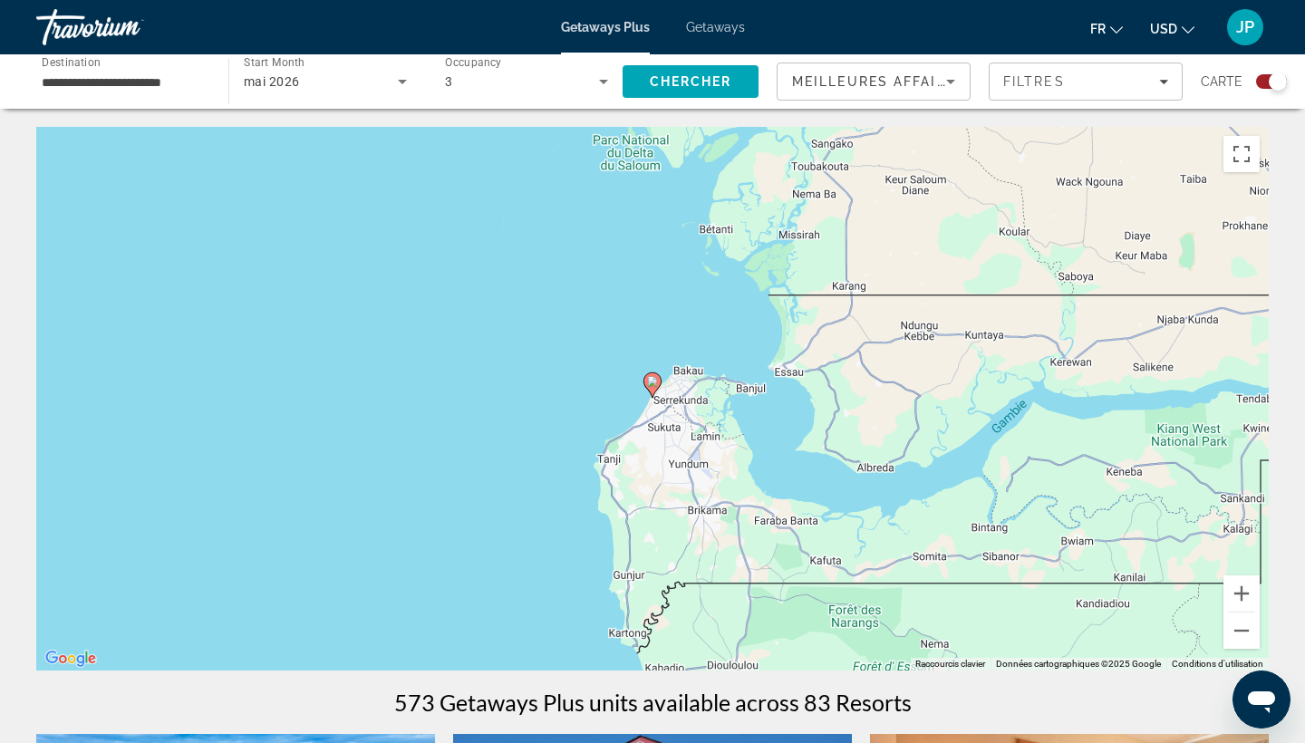
click at [653, 382] on image "Main content" at bounding box center [652, 381] width 11 height 11
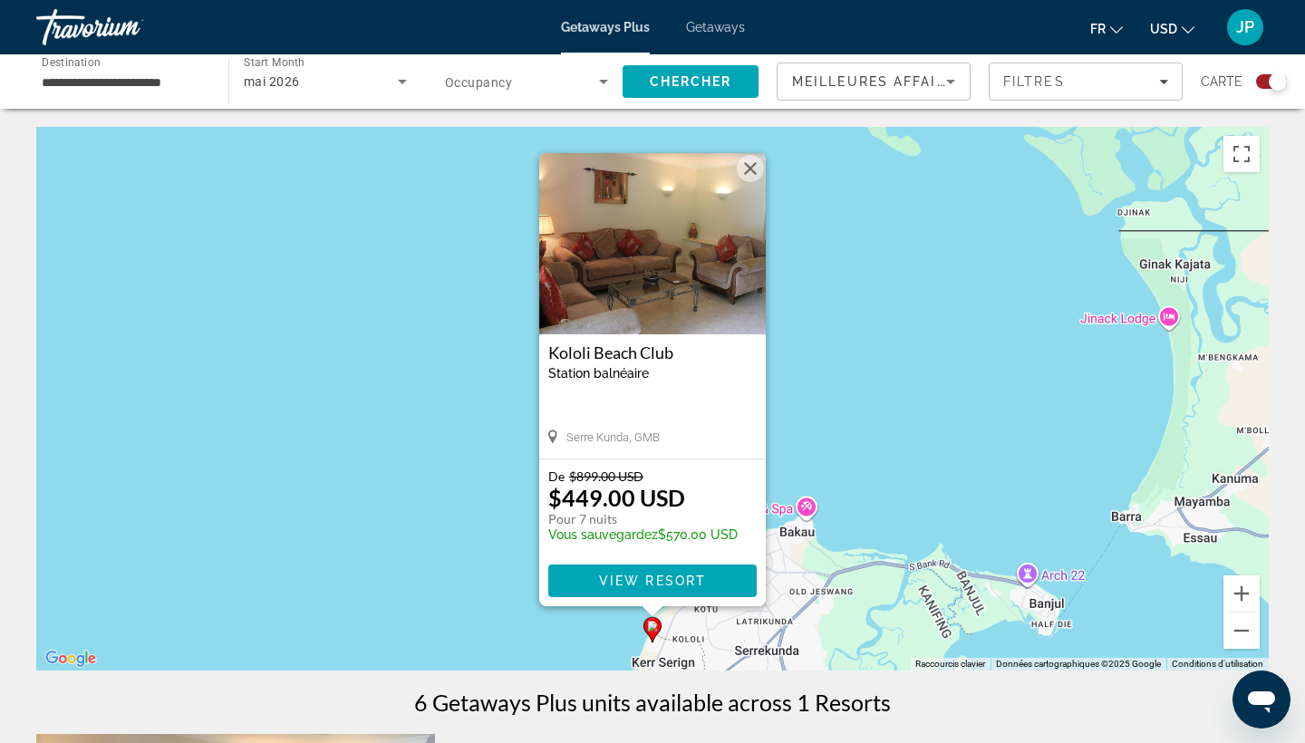
click at [750, 169] on button "Fermer" at bounding box center [750, 168] width 27 height 27
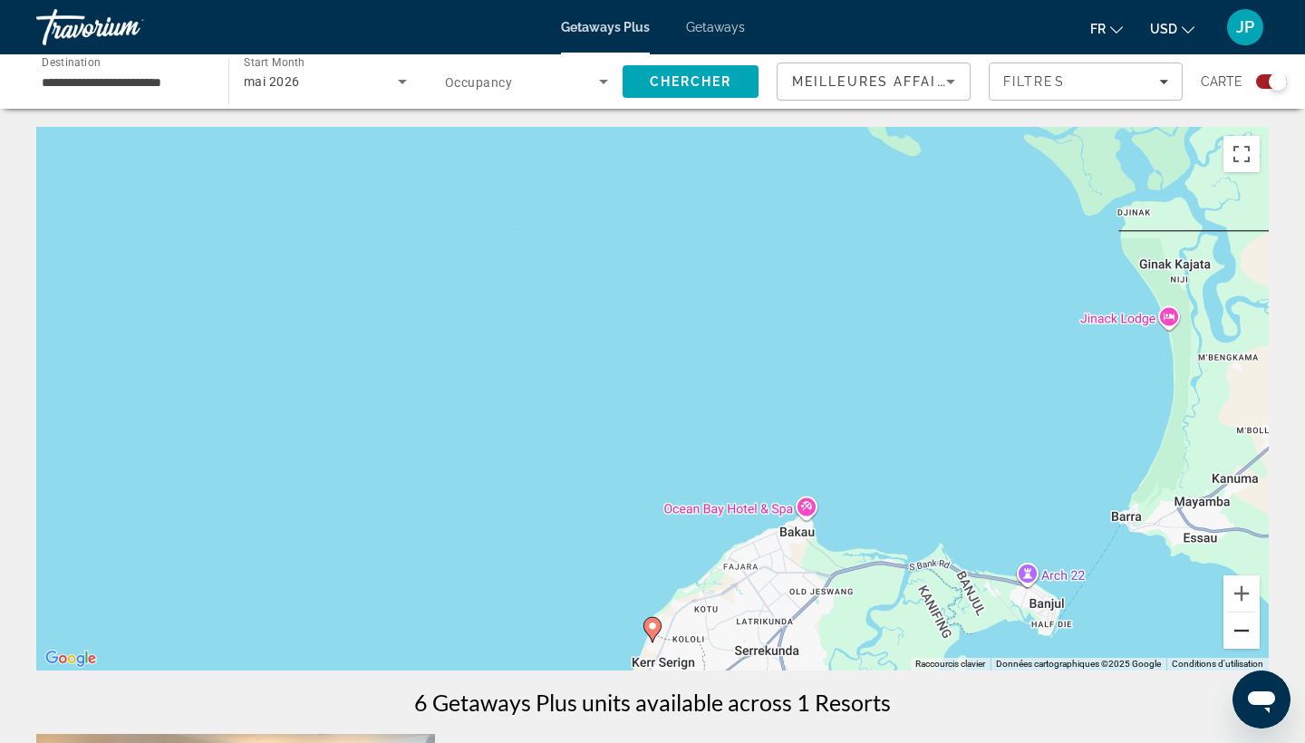
click at [1249, 634] on button "Zoom arrière" at bounding box center [1242, 631] width 36 height 36
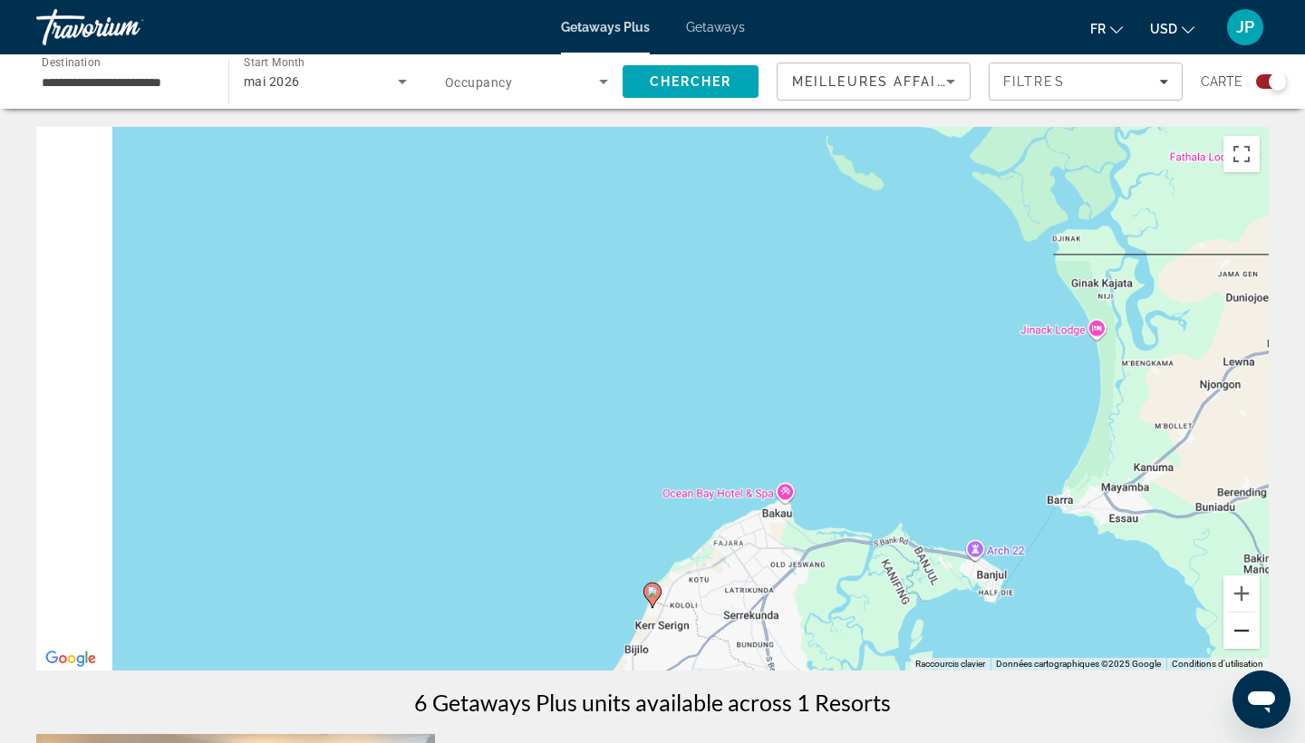
click at [1249, 634] on button "Zoom arrière" at bounding box center [1242, 631] width 36 height 36
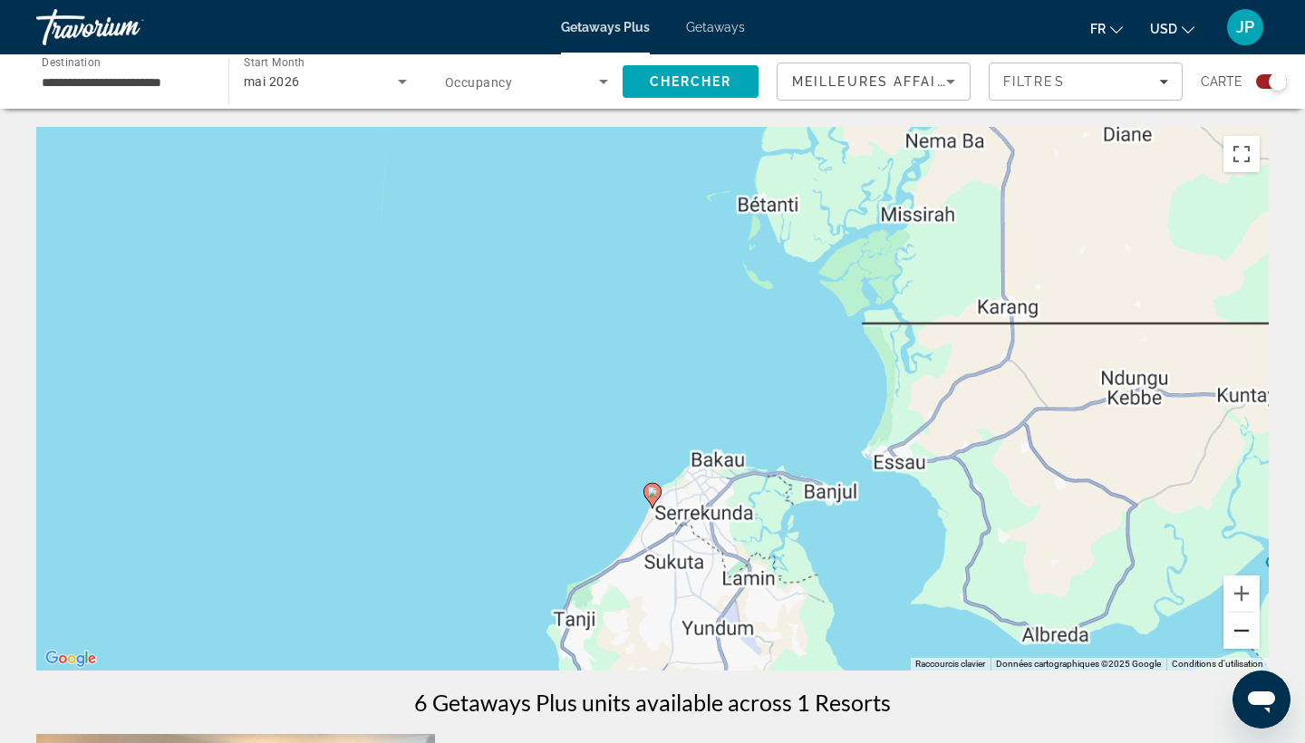
click at [1249, 634] on button "Zoom arrière" at bounding box center [1242, 631] width 36 height 36
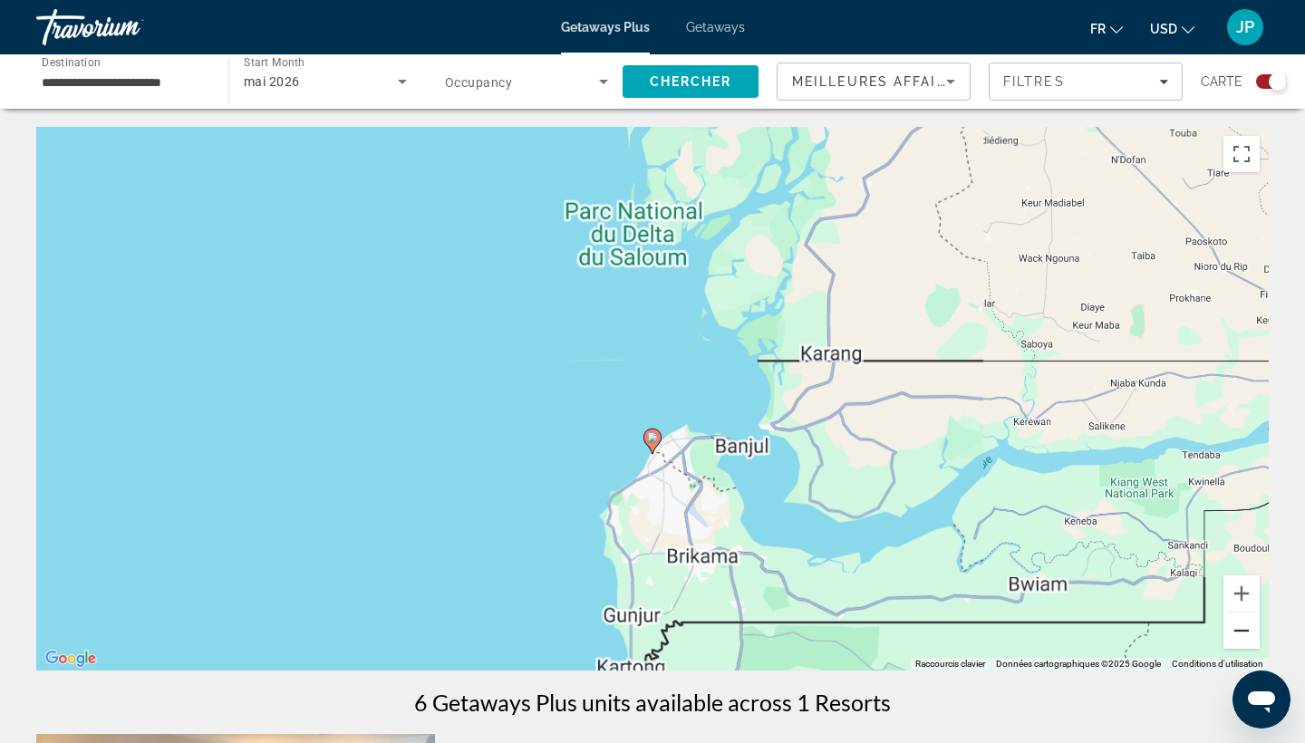
click at [1249, 634] on button "Zoom arrière" at bounding box center [1242, 631] width 36 height 36
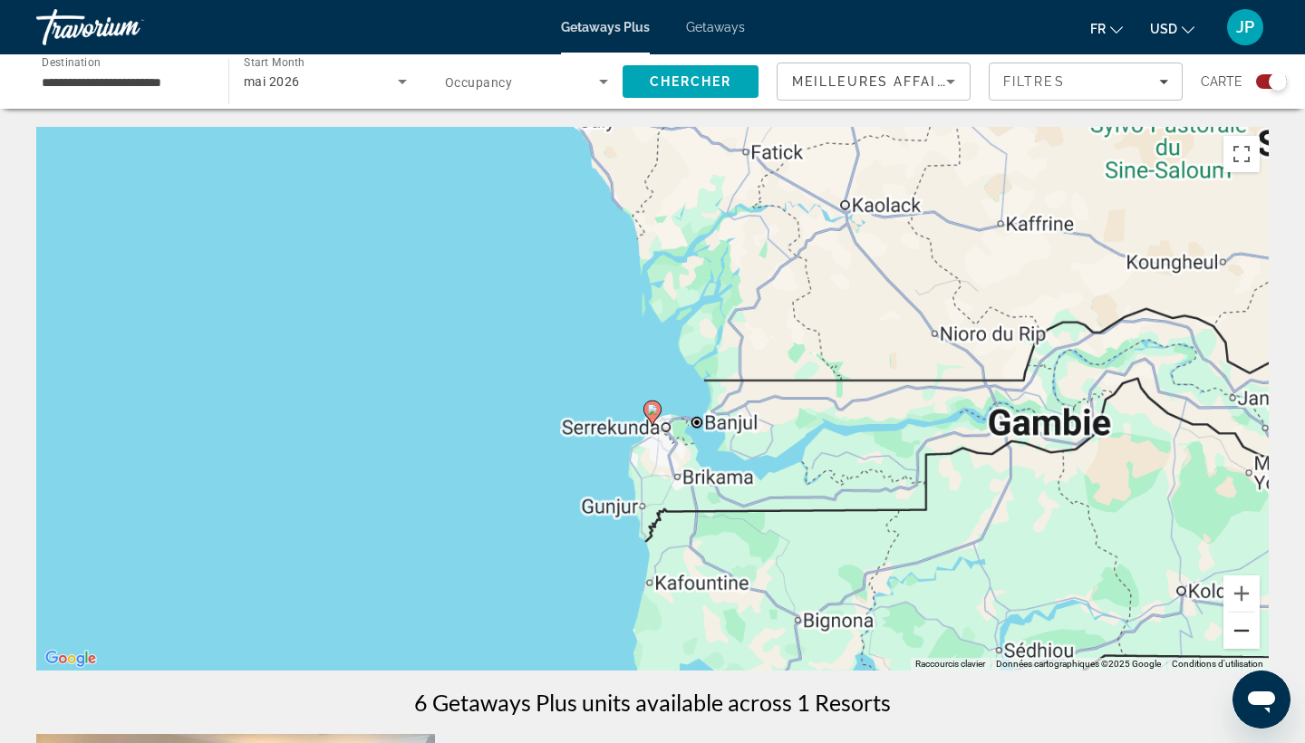
click at [1249, 634] on button "Zoom arrière" at bounding box center [1242, 631] width 36 height 36
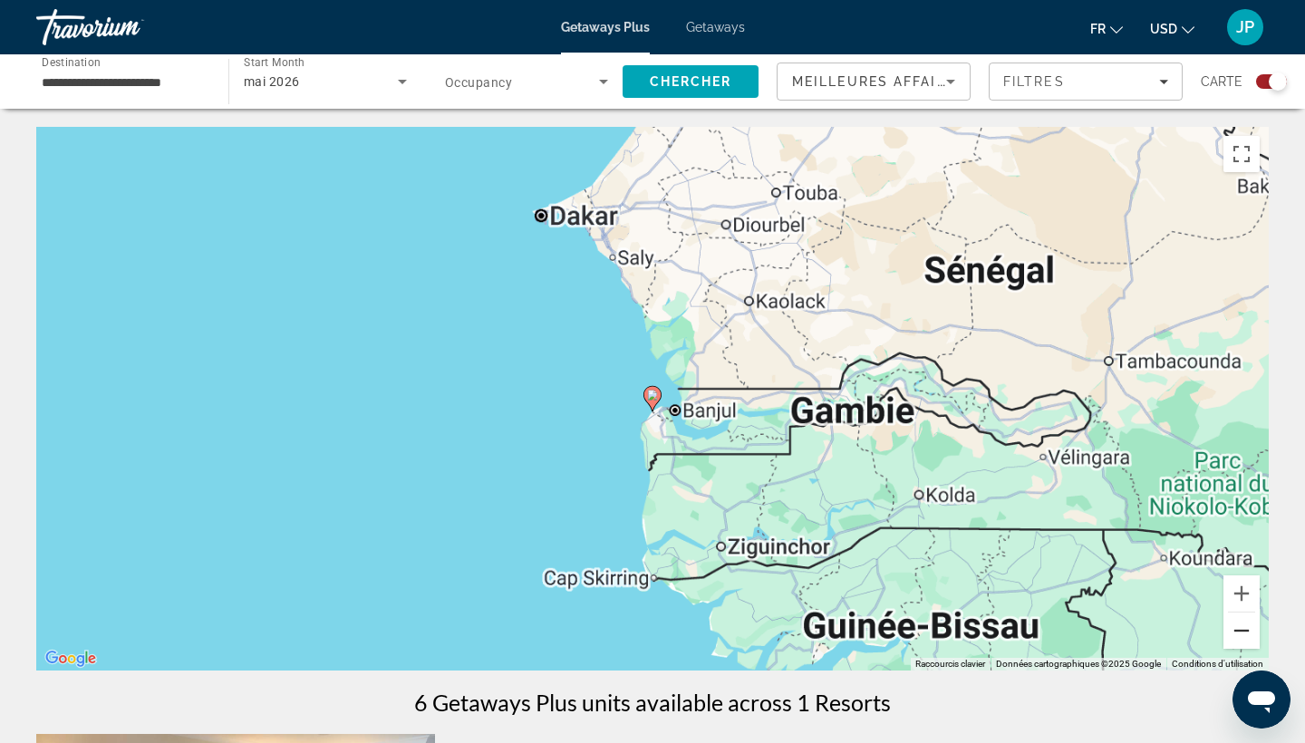
click at [1249, 634] on button "Zoom arrière" at bounding box center [1242, 631] width 36 height 36
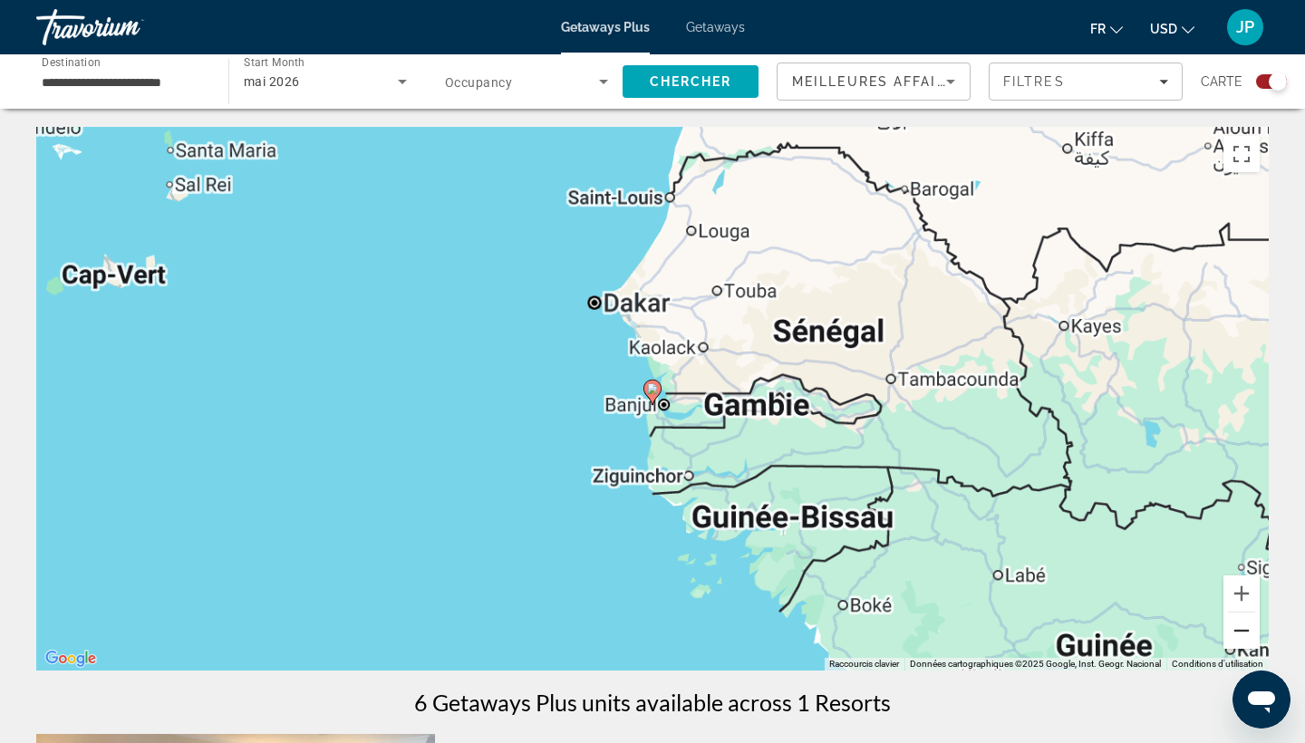
click at [1249, 634] on button "Zoom arrière" at bounding box center [1242, 631] width 36 height 36
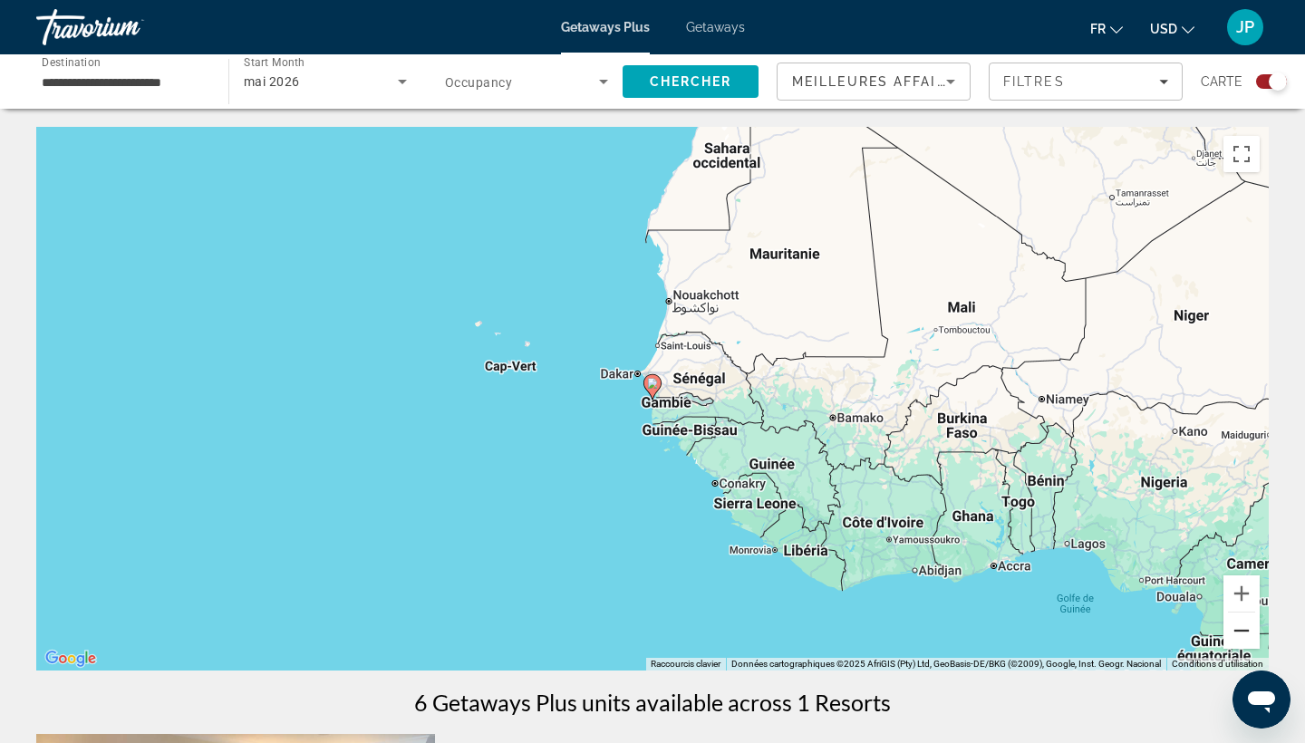
click at [1249, 634] on button "Zoom arrière" at bounding box center [1242, 631] width 36 height 36
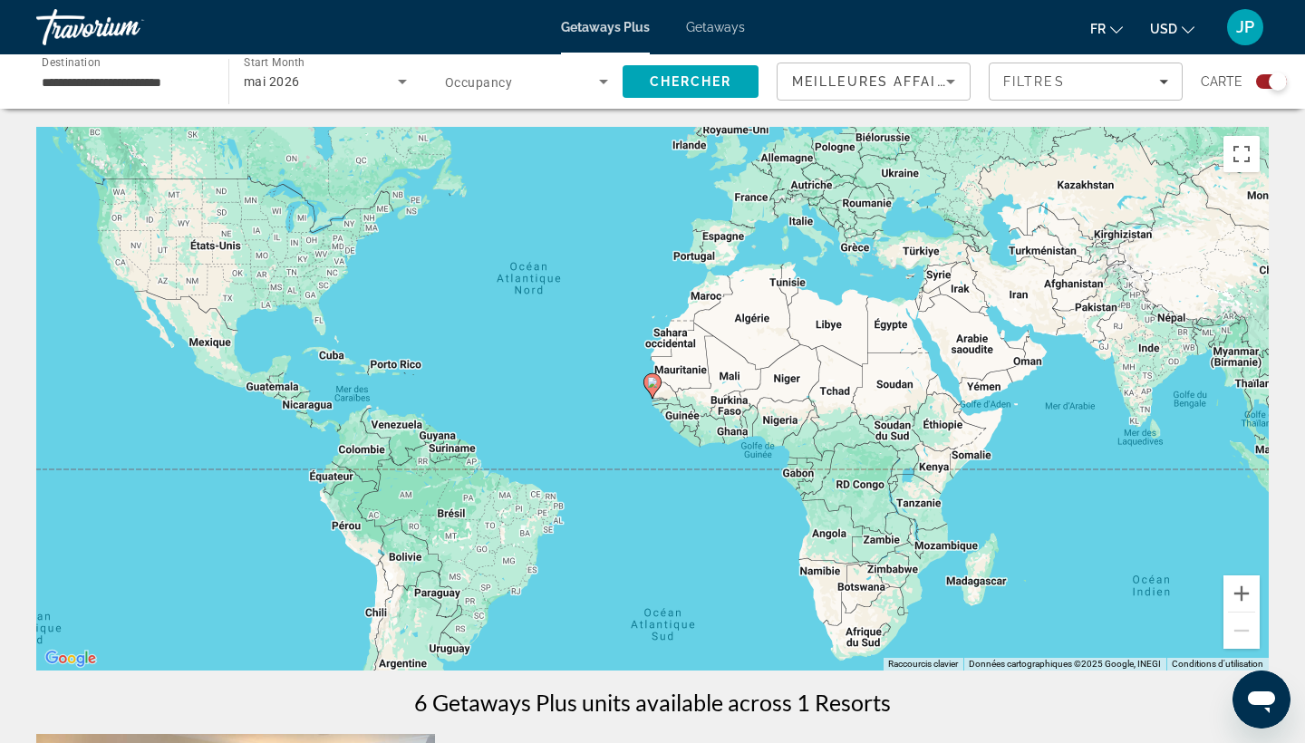
click at [154, 103] on div "**********" at bounding box center [123, 82] width 163 height 52
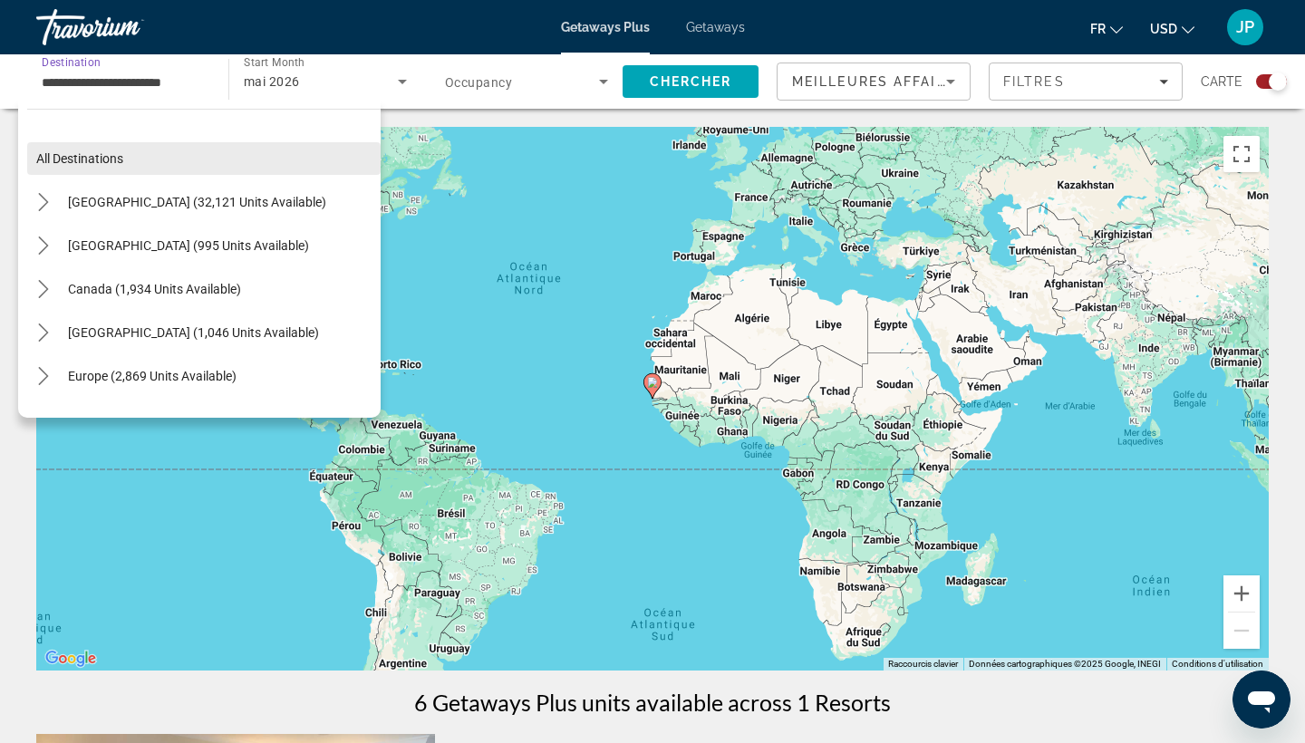
click at [149, 151] on span "Select destination: All destinations" at bounding box center [203, 159] width 353 height 44
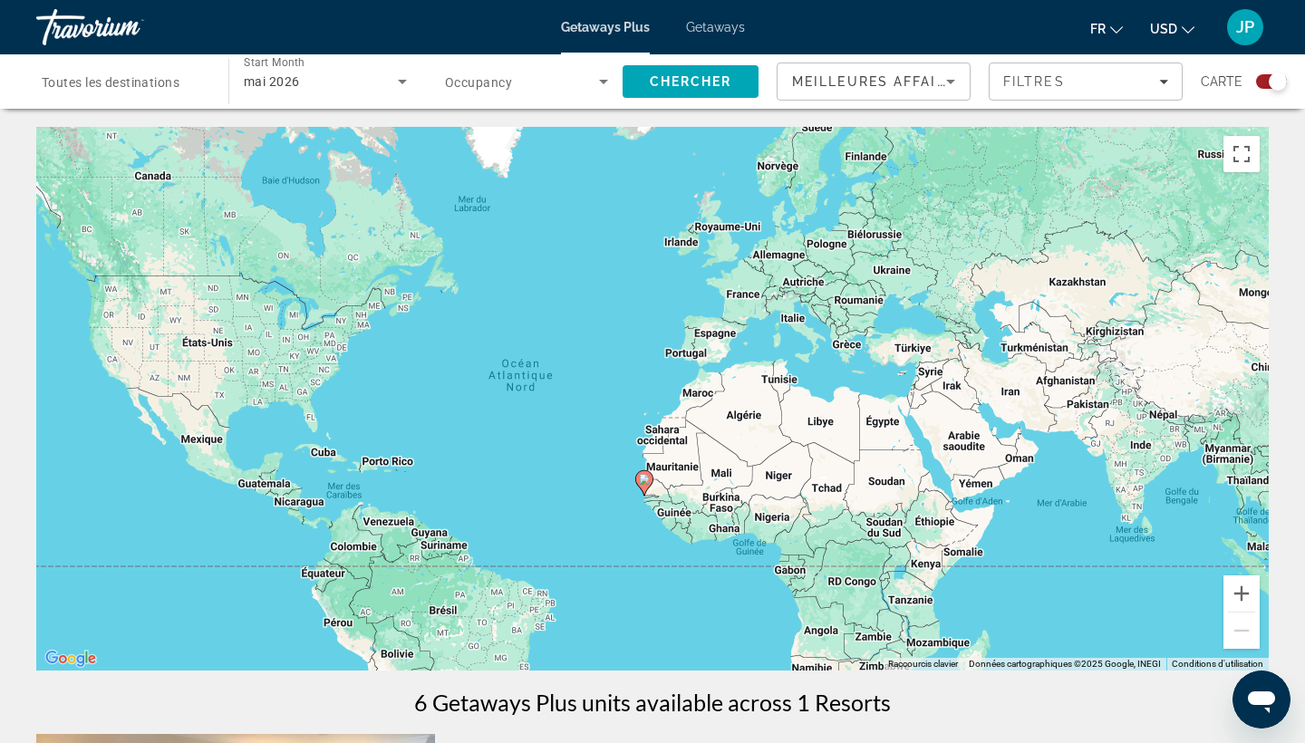
drag, startPoint x: 580, startPoint y: 283, endPoint x: 572, endPoint y: 385, distance: 102.7
click at [572, 385] on div "Pour activer le glissement avec le clavier, appuyez sur Alt+Entrée. Une fois ce…" at bounding box center [652, 399] width 1233 height 544
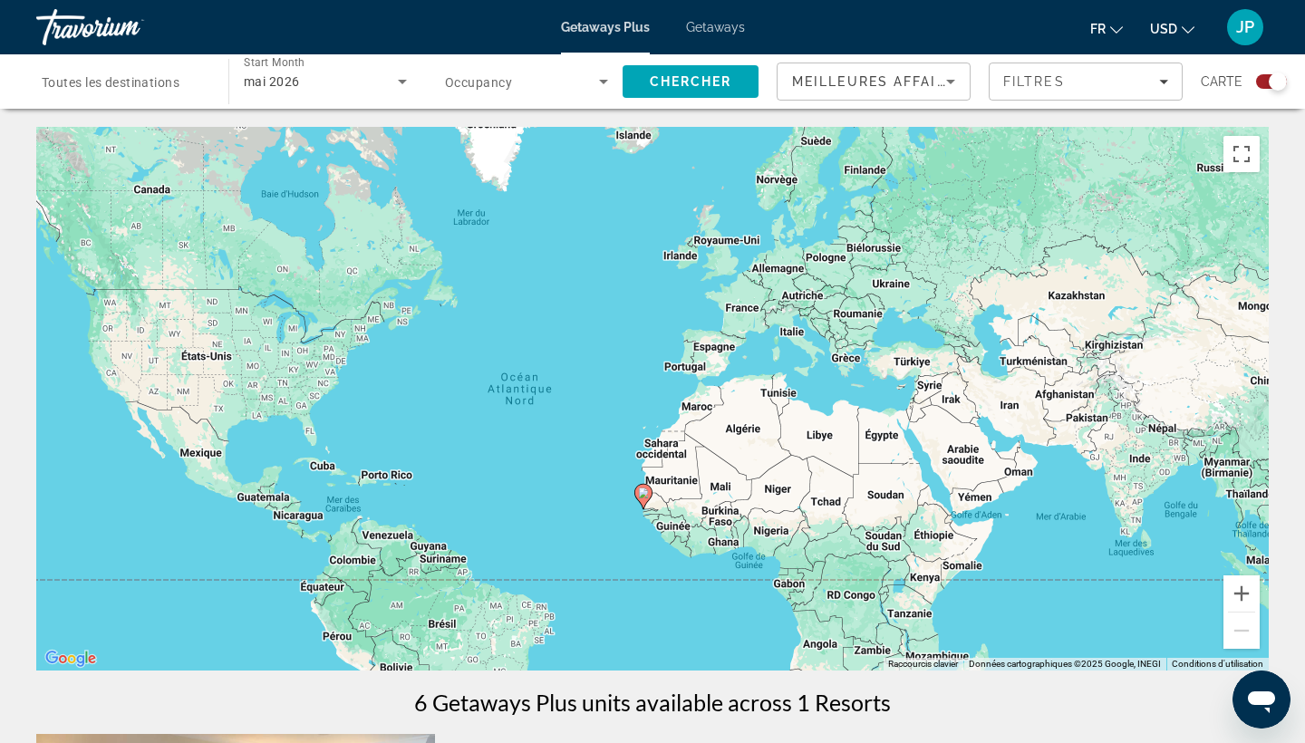
click at [146, 87] on span "Toutes les destinations" at bounding box center [111, 82] width 138 height 15
click at [146, 87] on input "Destination Toutes les destinations" at bounding box center [123, 83] width 163 height 22
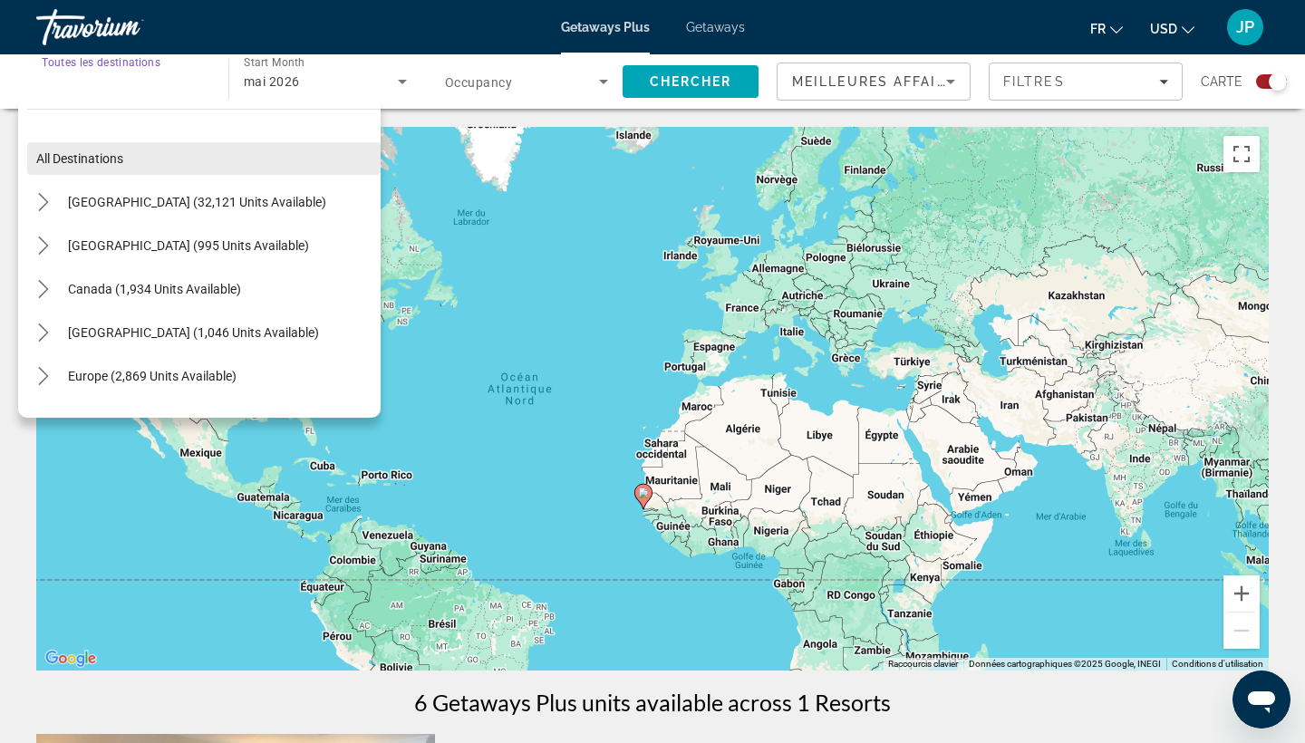
click at [146, 152] on span "Select destination: All destinations" at bounding box center [203, 159] width 353 height 44
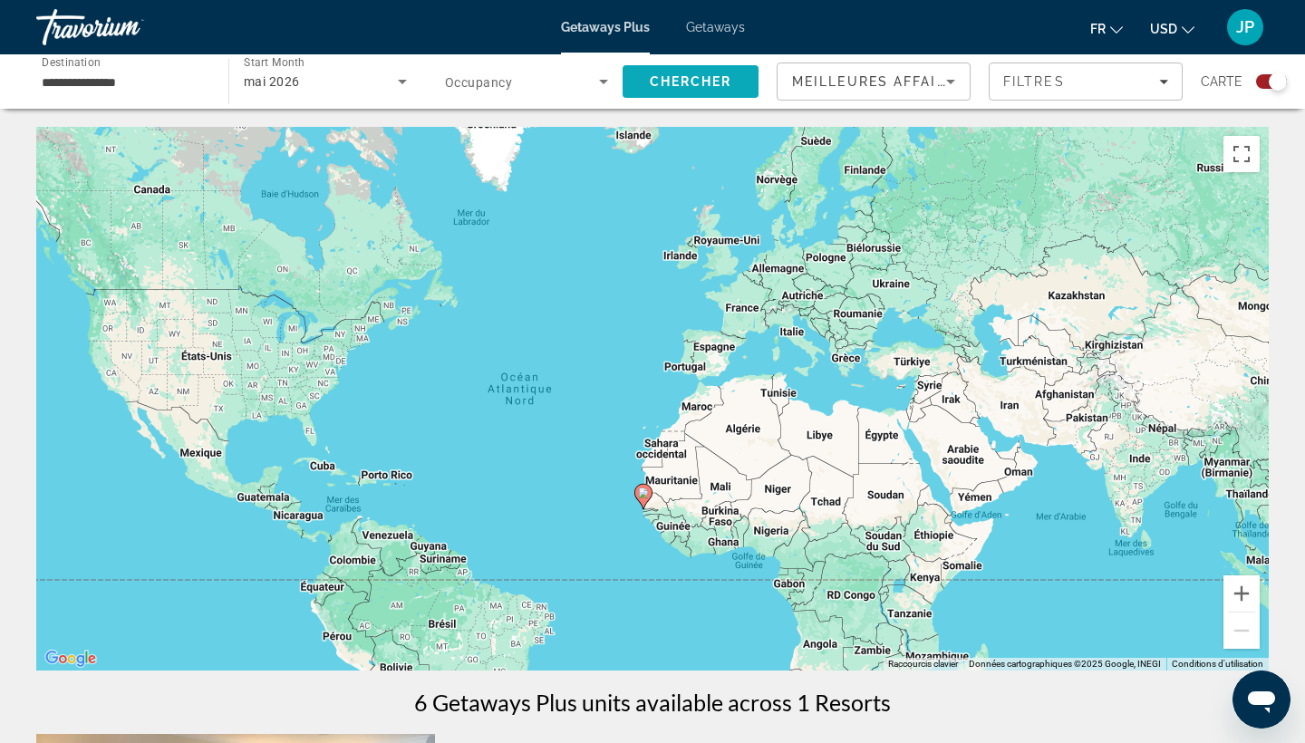
click at [686, 91] on span "Search" at bounding box center [691, 82] width 136 height 44
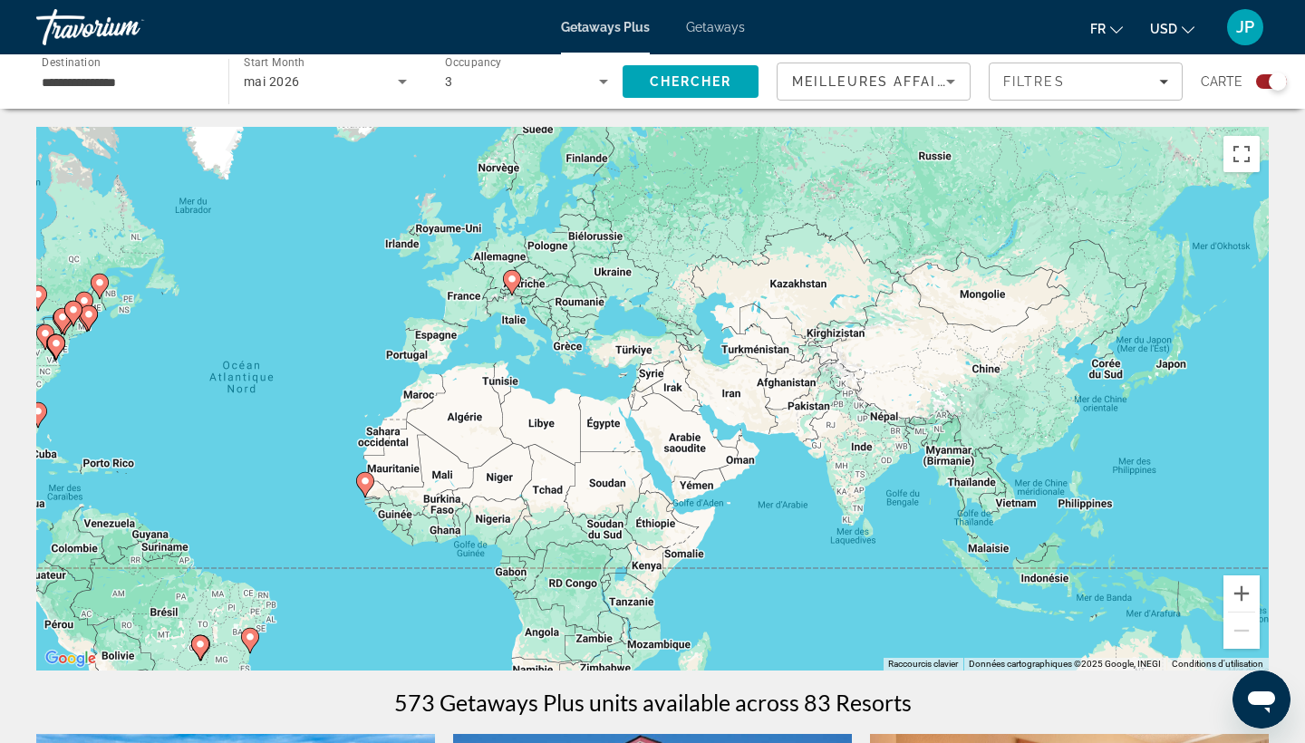
drag, startPoint x: 1180, startPoint y: 401, endPoint x: 782, endPoint y: 353, distance: 400.8
click at [782, 353] on div "Pour activer le glissement avec le clavier, appuyez sur Alt+Entrée. Une fois ce…" at bounding box center [652, 399] width 1233 height 544
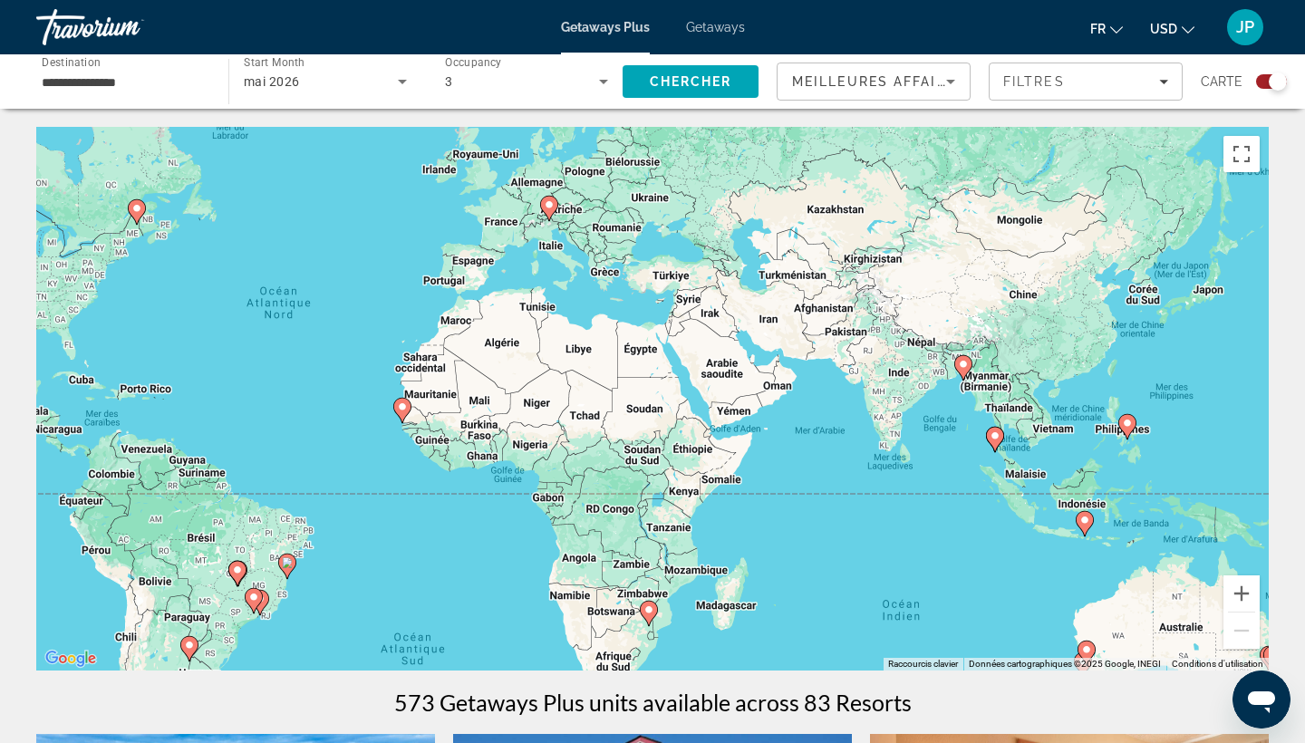
drag, startPoint x: 921, startPoint y: 431, endPoint x: 1015, endPoint y: 446, distance: 95.4
click at [1015, 446] on div "Pour activer le glissement avec le clavier, appuyez sur Alt+Entrée. Une fois ce…" at bounding box center [652, 399] width 1233 height 544
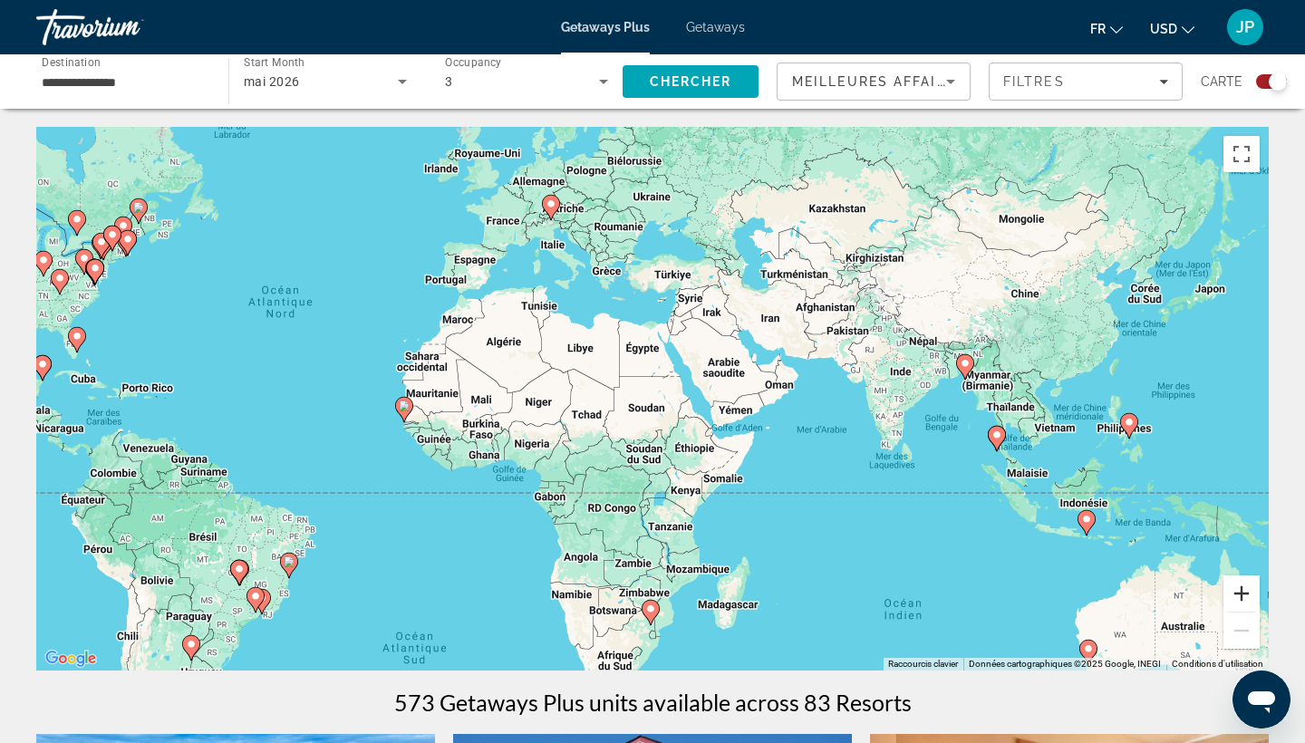
click at [1252, 587] on button "Zoom avant" at bounding box center [1242, 594] width 36 height 36
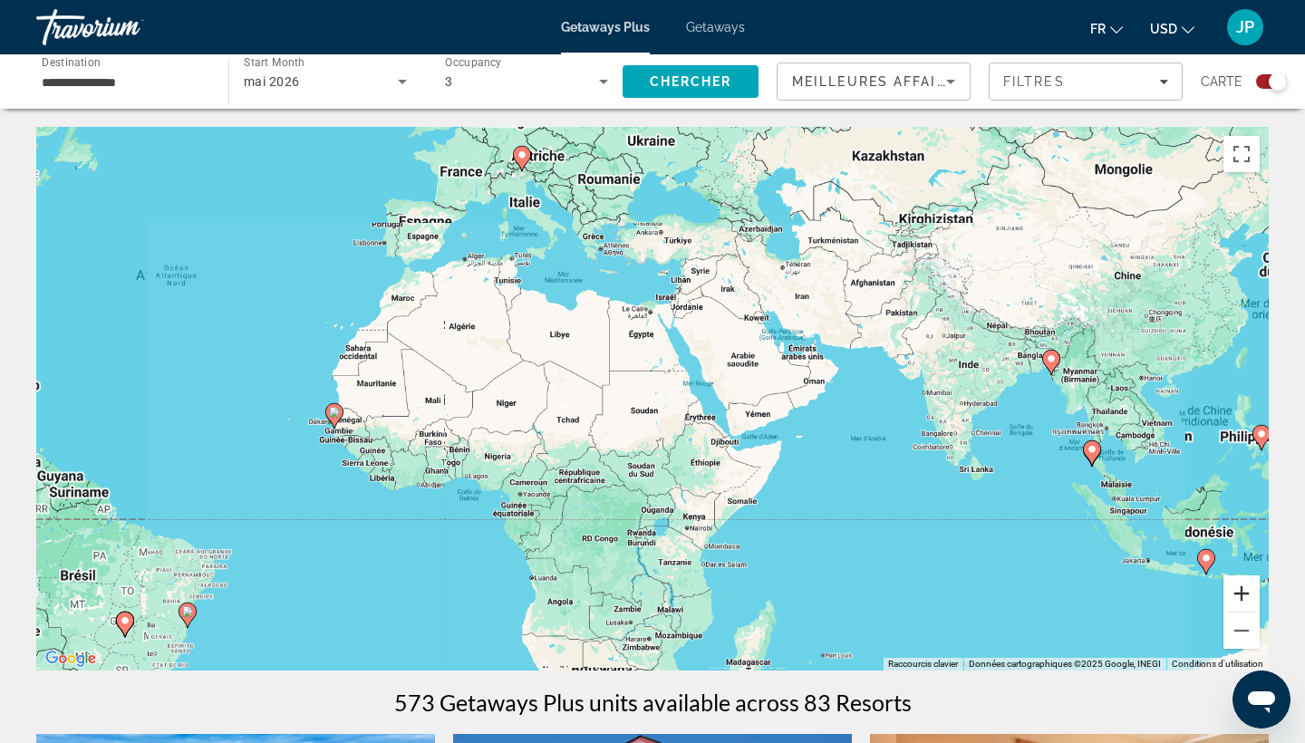
click at [1252, 587] on button "Zoom avant" at bounding box center [1242, 594] width 36 height 36
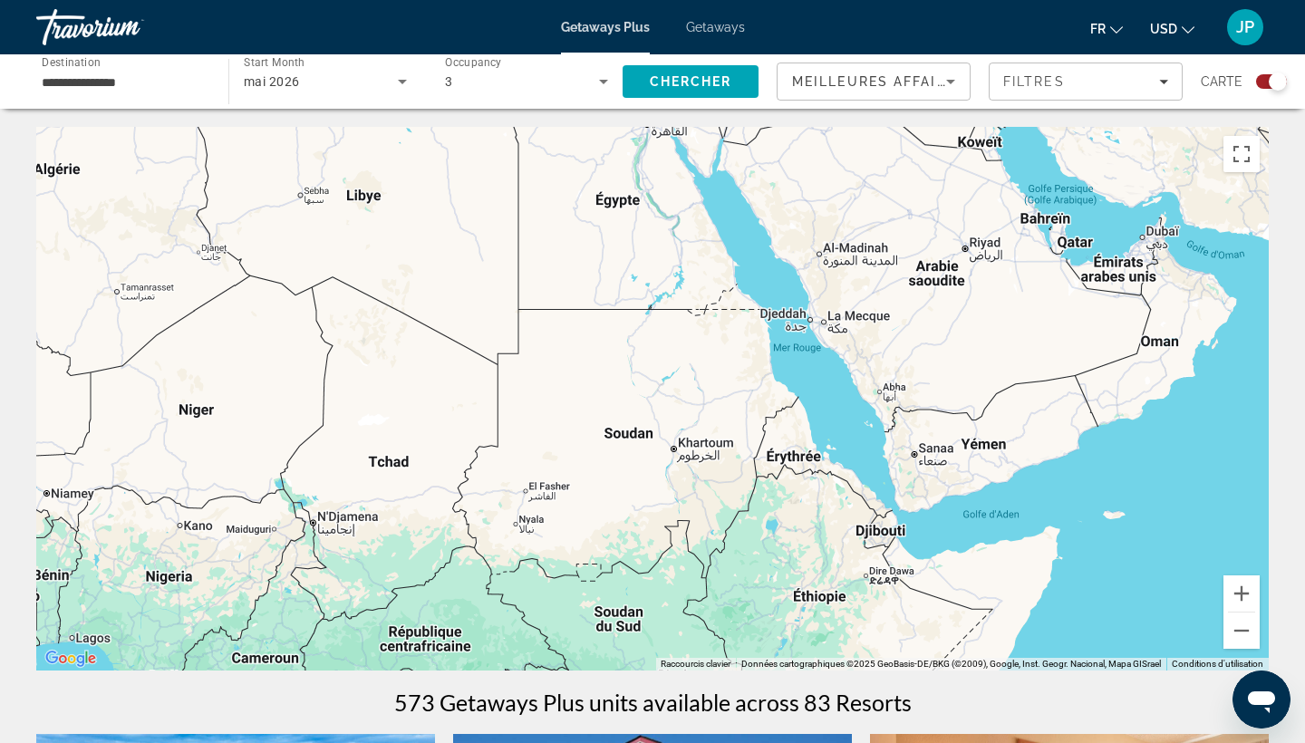
drag, startPoint x: 674, startPoint y: 263, endPoint x: 873, endPoint y: 644, distance: 429.3
click at [871, 640] on div "Main content" at bounding box center [652, 399] width 1233 height 544
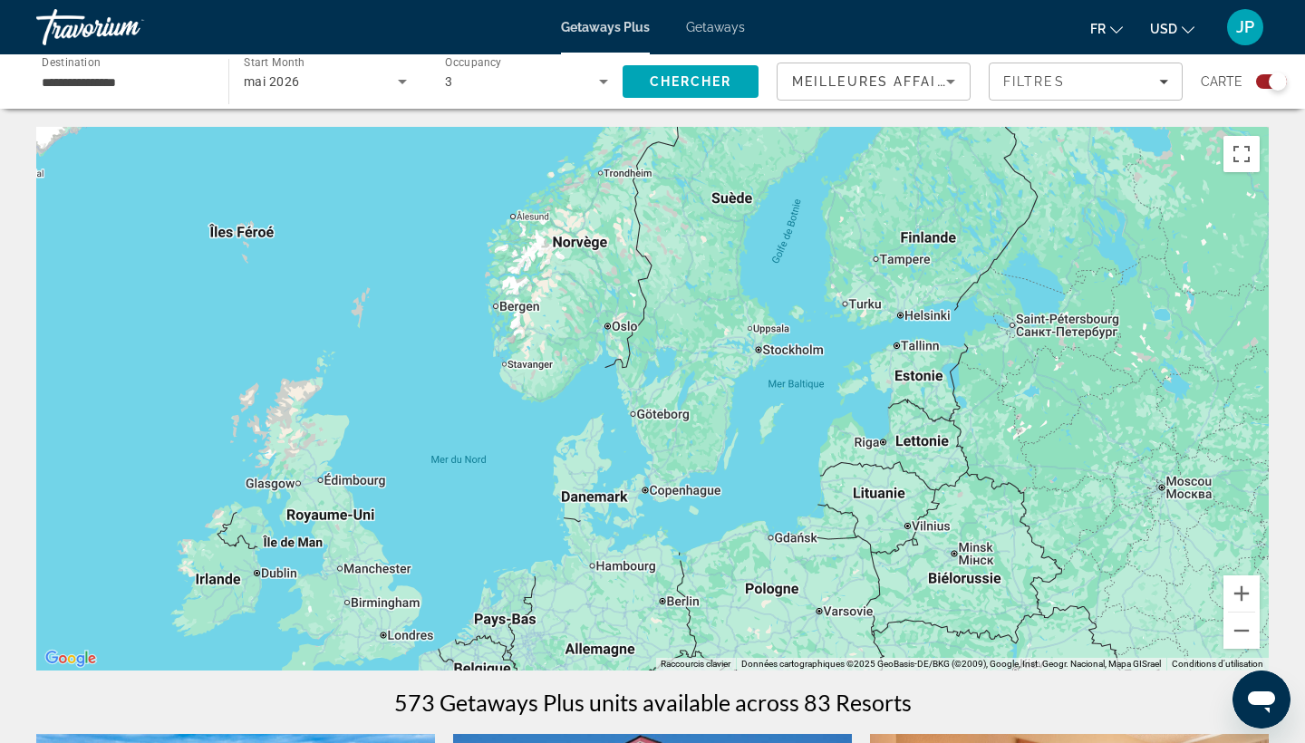
drag, startPoint x: 876, startPoint y: 579, endPoint x: 675, endPoint y: 555, distance: 201.8
click at [675, 555] on div "Main content" at bounding box center [652, 399] width 1233 height 544
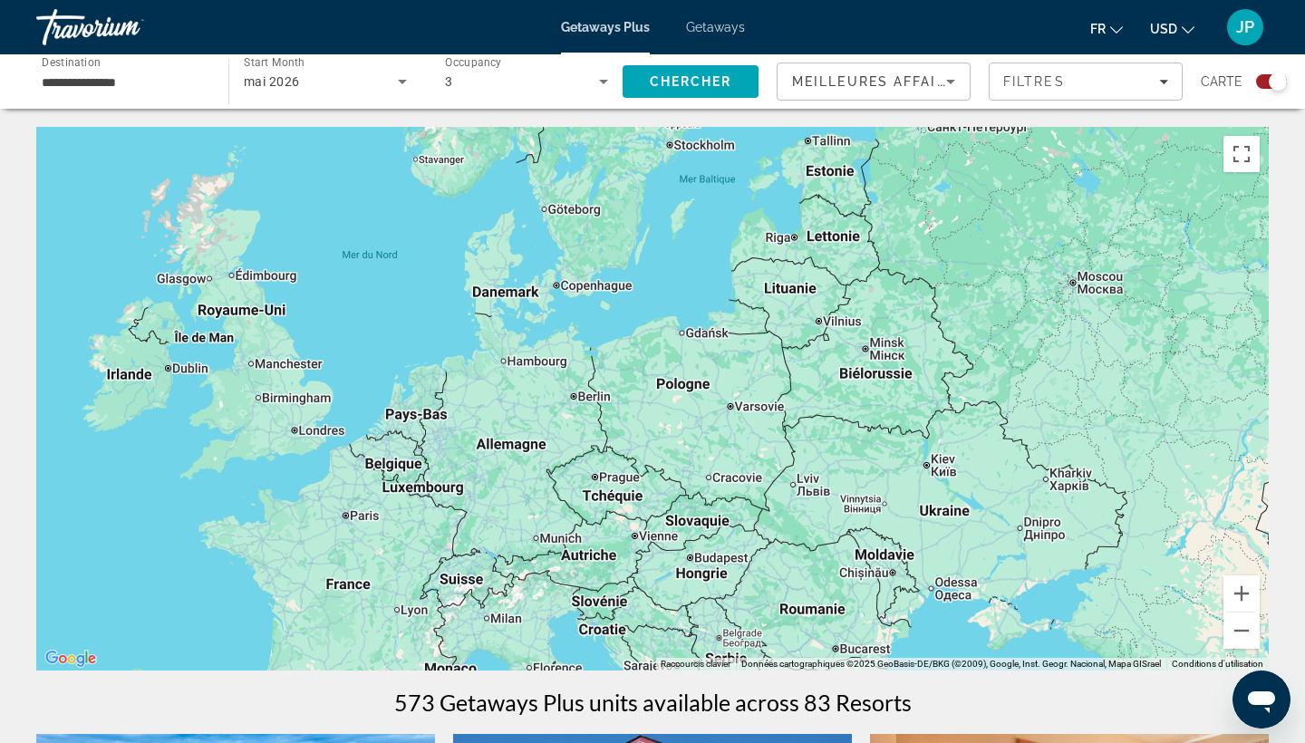
drag, startPoint x: 766, startPoint y: 504, endPoint x: 664, endPoint y: 252, distance: 271.6
click at [664, 252] on div "Main content" at bounding box center [652, 399] width 1233 height 544
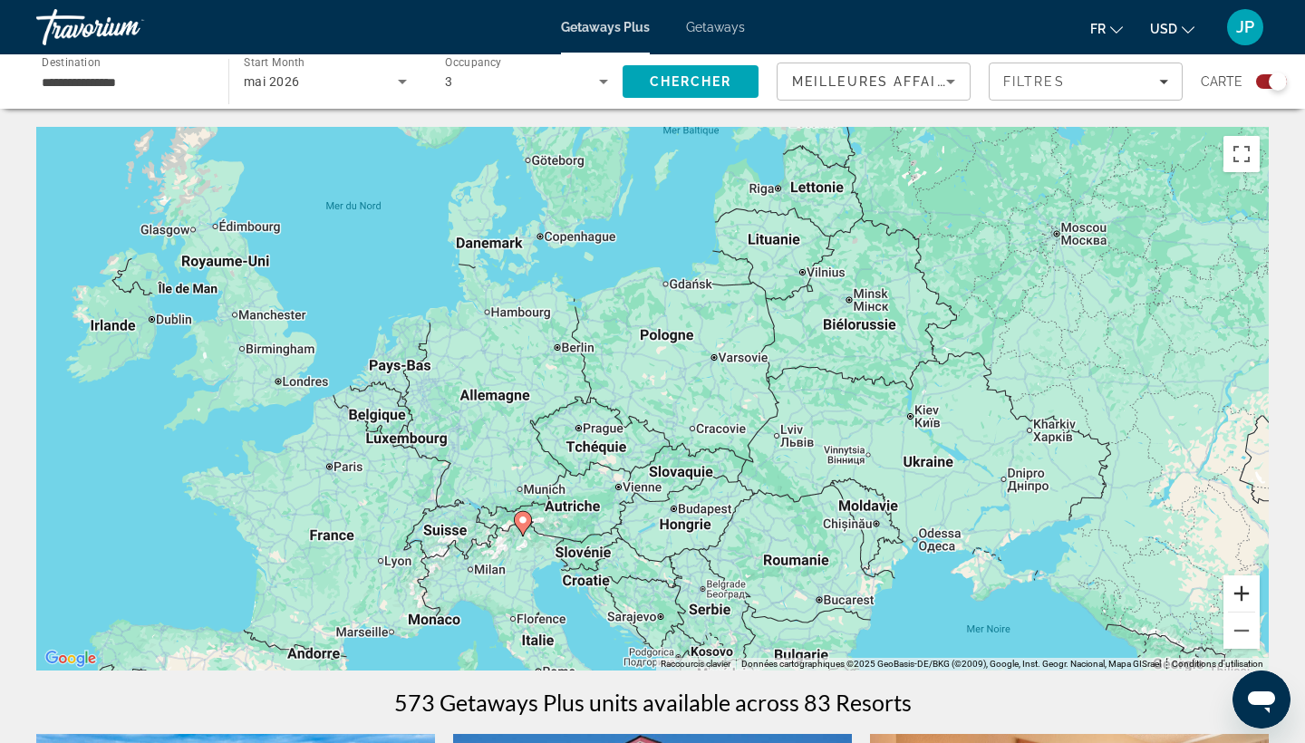
click at [1237, 595] on button "Zoom avant" at bounding box center [1242, 594] width 36 height 36
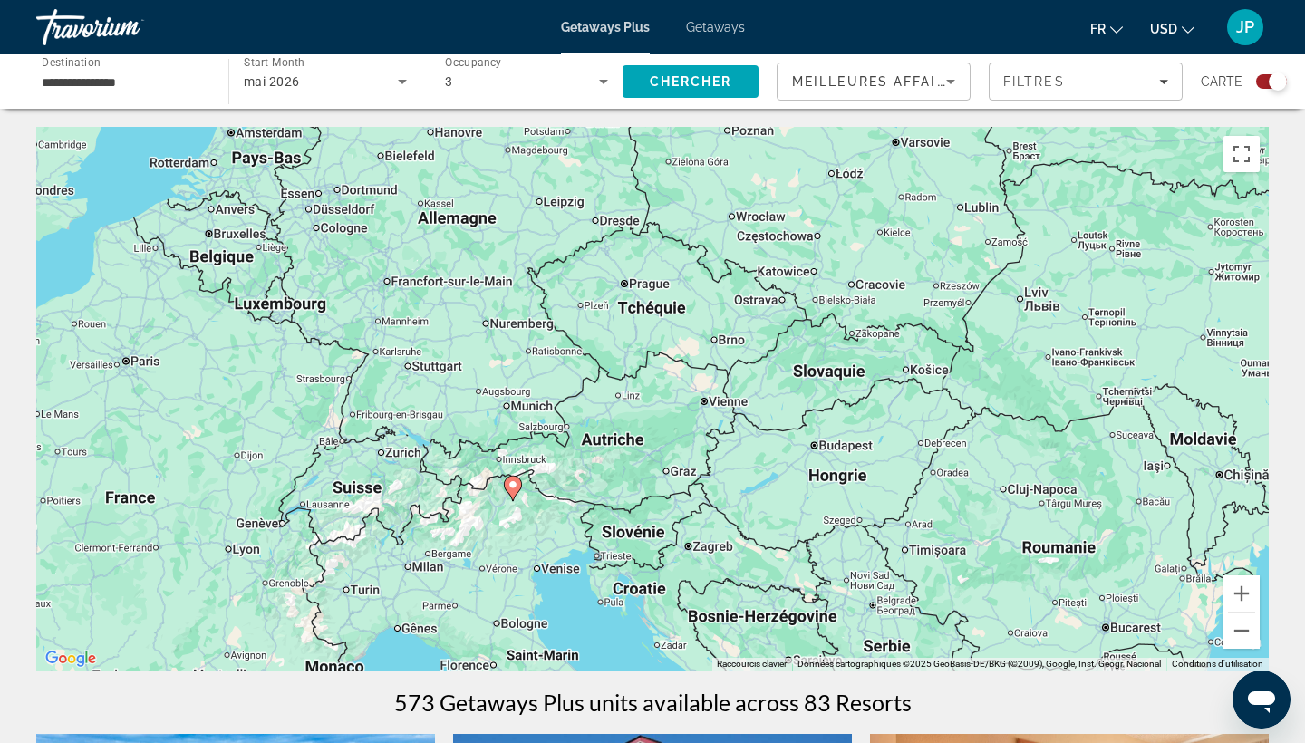
drag, startPoint x: 478, startPoint y: 583, endPoint x: 611, endPoint y: 386, distance: 237.6
click at [611, 386] on div "Pour activer le glissement avec le clavier, appuyez sur Alt+Entrée. Une fois ce…" at bounding box center [652, 399] width 1233 height 544
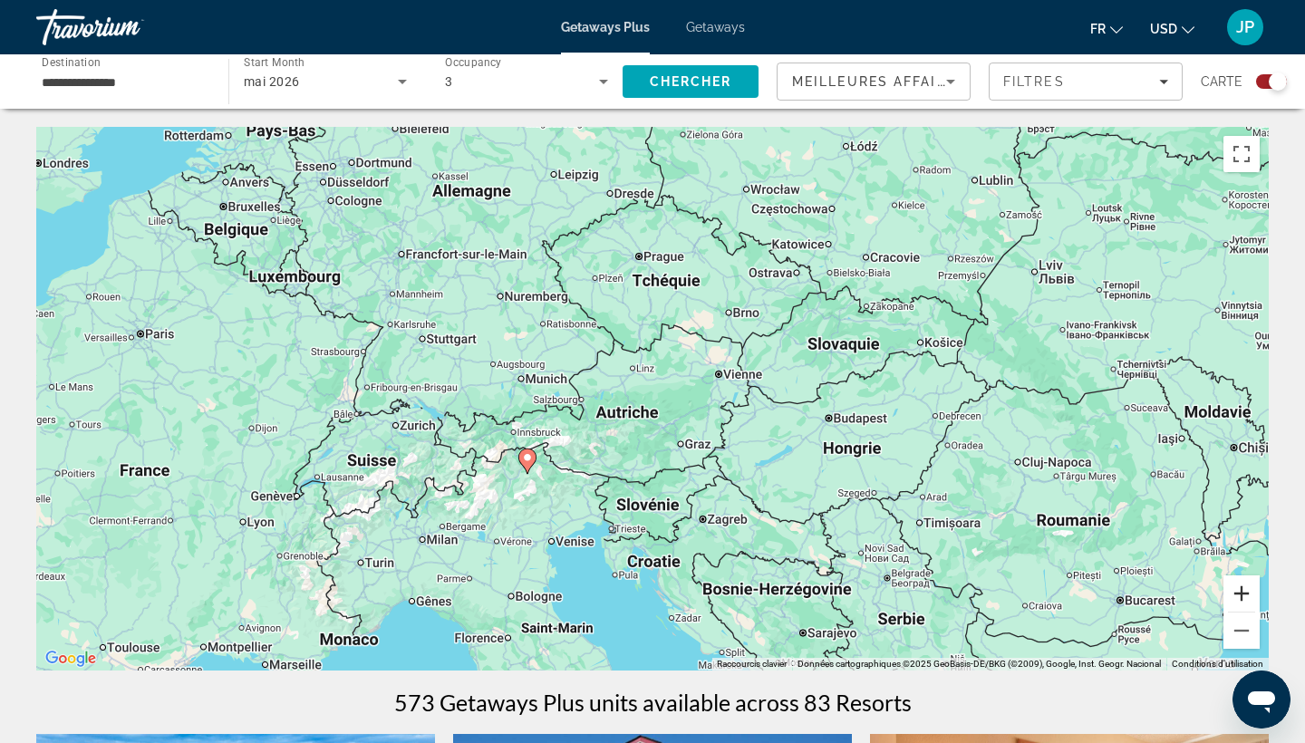
click at [1240, 588] on button "Zoom avant" at bounding box center [1242, 594] width 36 height 36
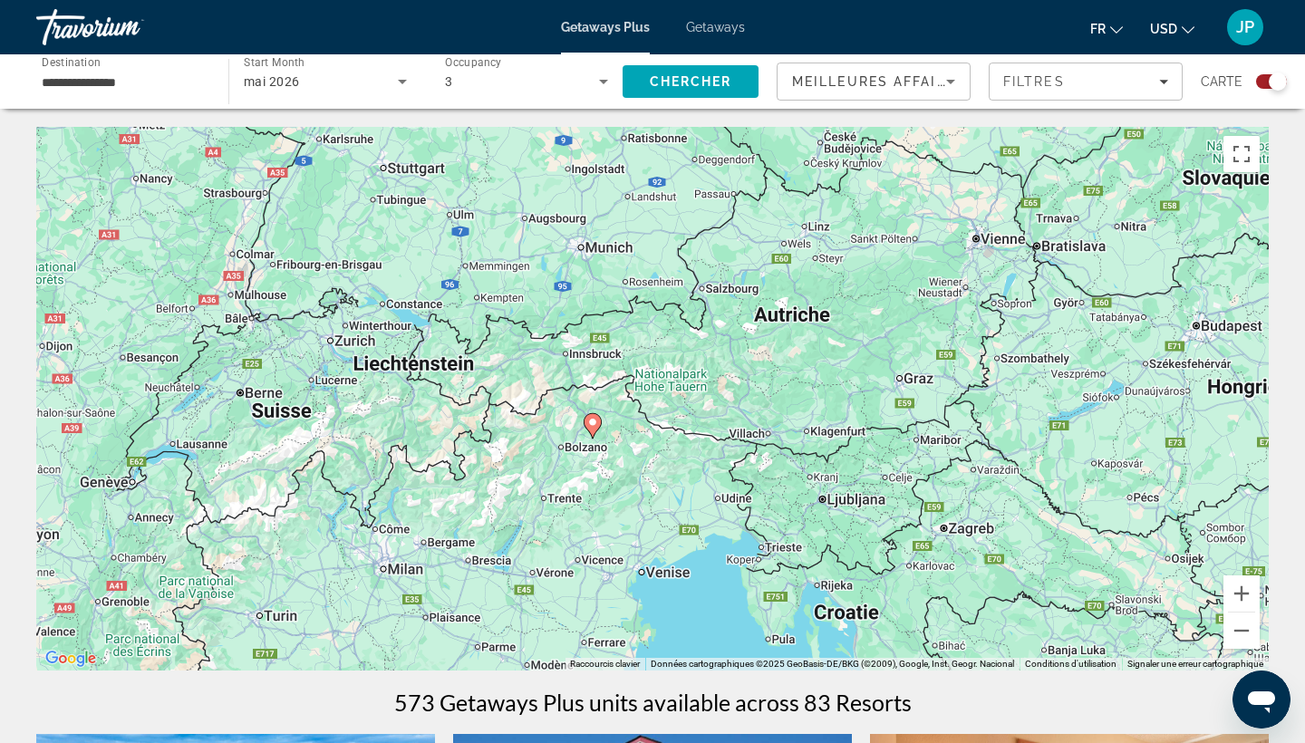
drag, startPoint x: 581, startPoint y: 524, endPoint x: 775, endPoint y: 411, distance: 224.6
click at [775, 411] on div "Pour activer le glissement avec le clavier, appuyez sur Alt+Entrée. Une fois ce…" at bounding box center [652, 399] width 1233 height 544
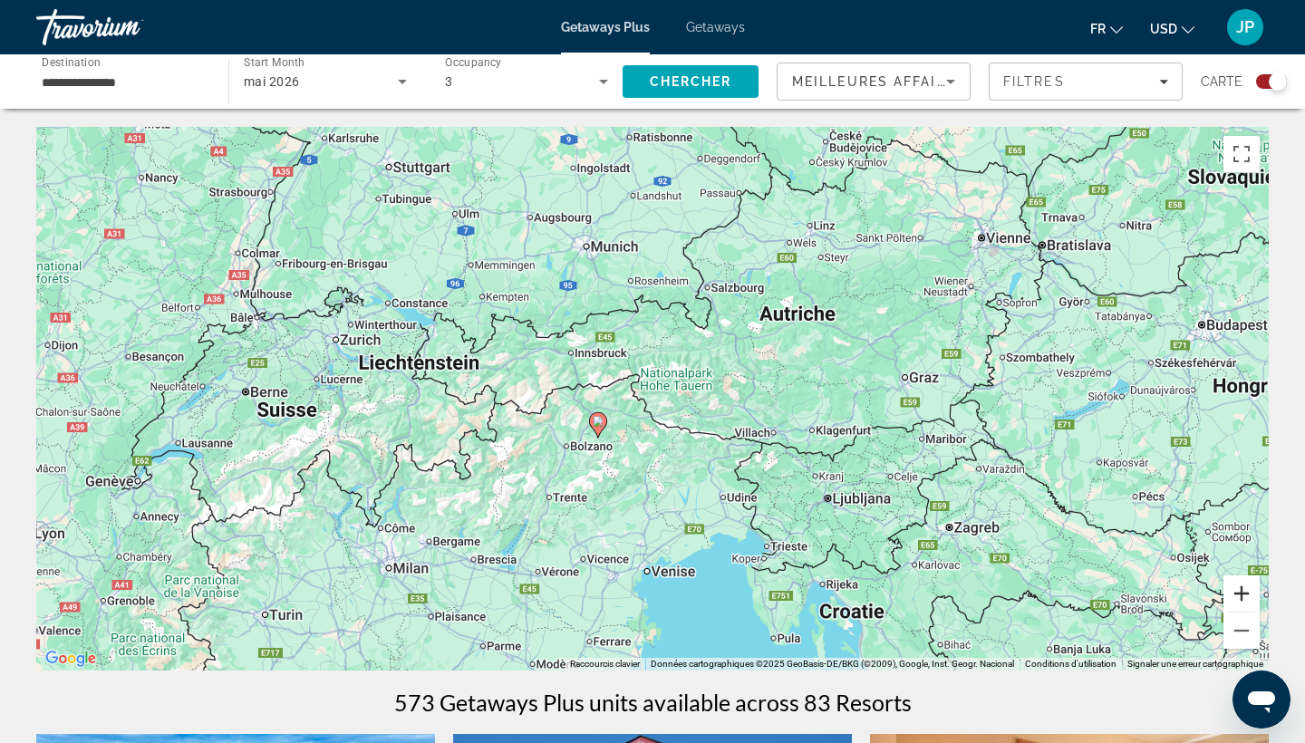
click at [1242, 592] on button "Zoom avant" at bounding box center [1242, 594] width 36 height 36
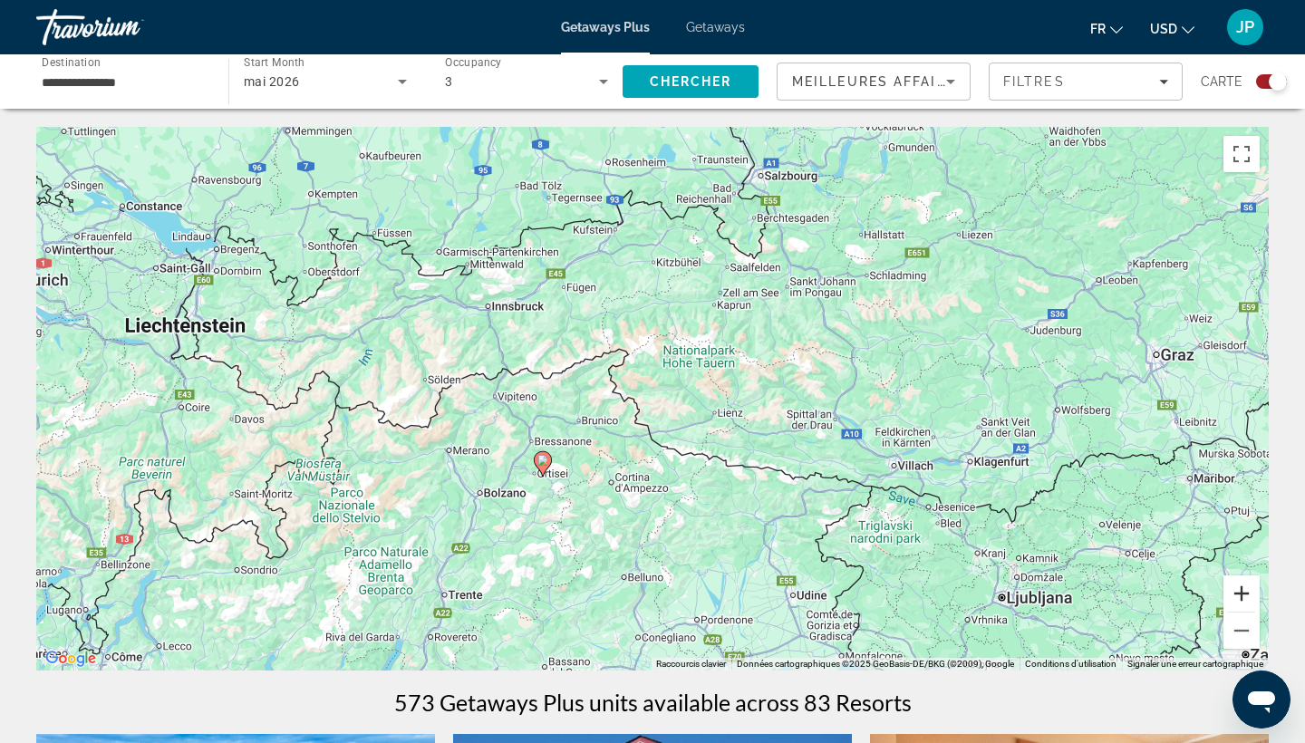
click at [1242, 592] on button "Zoom avant" at bounding box center [1242, 594] width 36 height 36
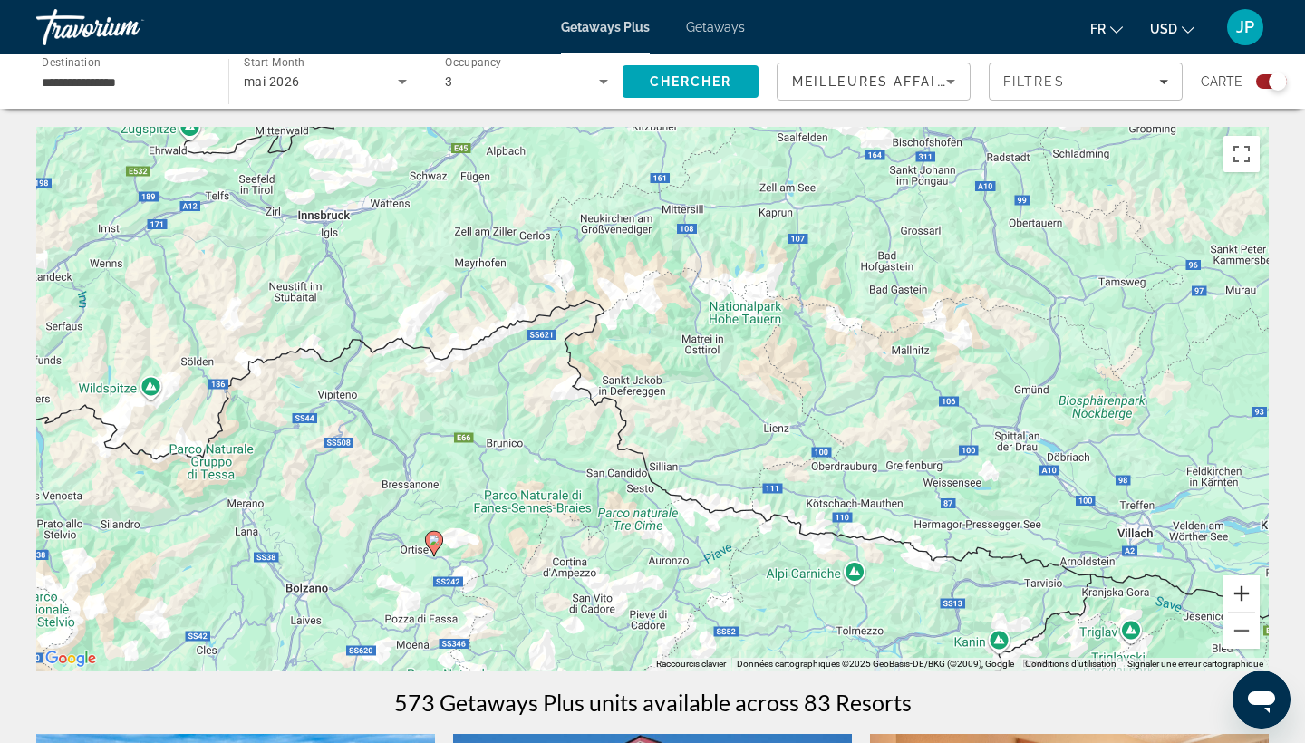
click at [1242, 592] on button "Zoom avant" at bounding box center [1242, 594] width 36 height 36
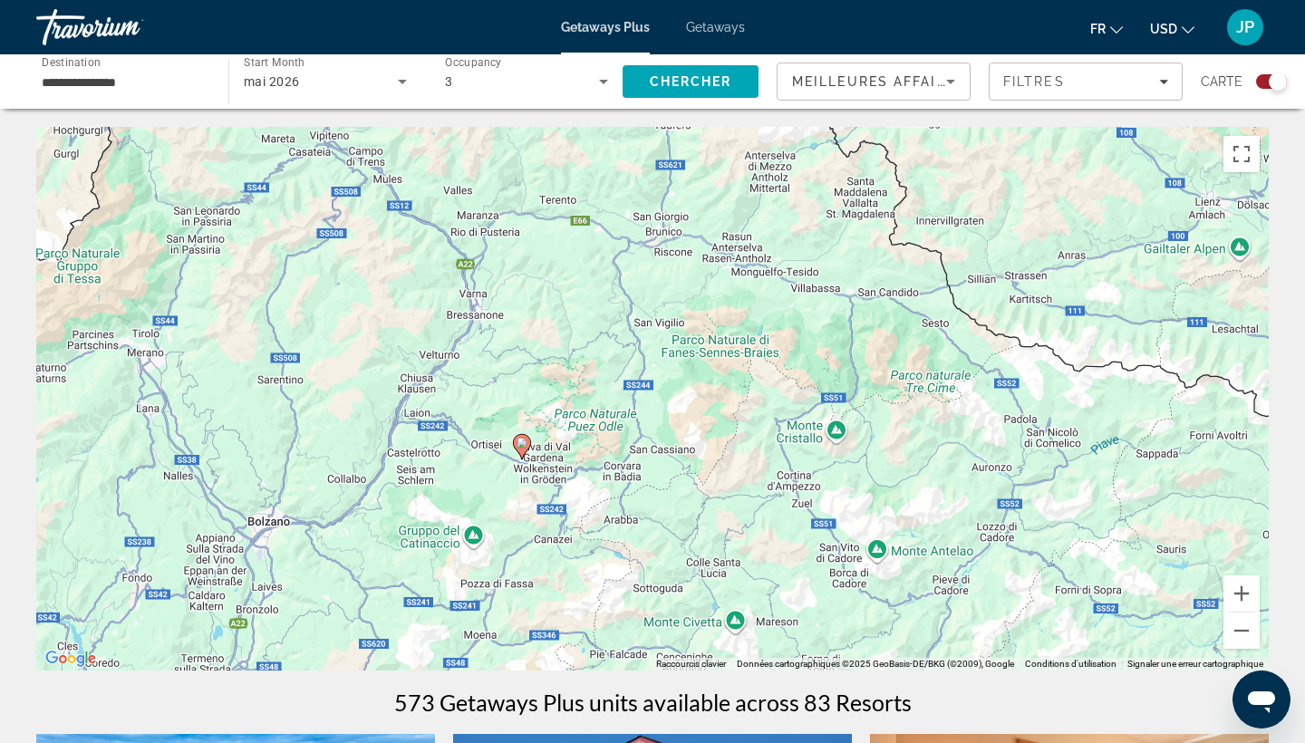
drag, startPoint x: 414, startPoint y: 557, endPoint x: 722, endPoint y: 301, distance: 400.9
click at [722, 301] on div "Pour activer le glissement avec le clavier, appuyez sur Alt+Entrée. Une fois ce…" at bounding box center [652, 399] width 1233 height 544
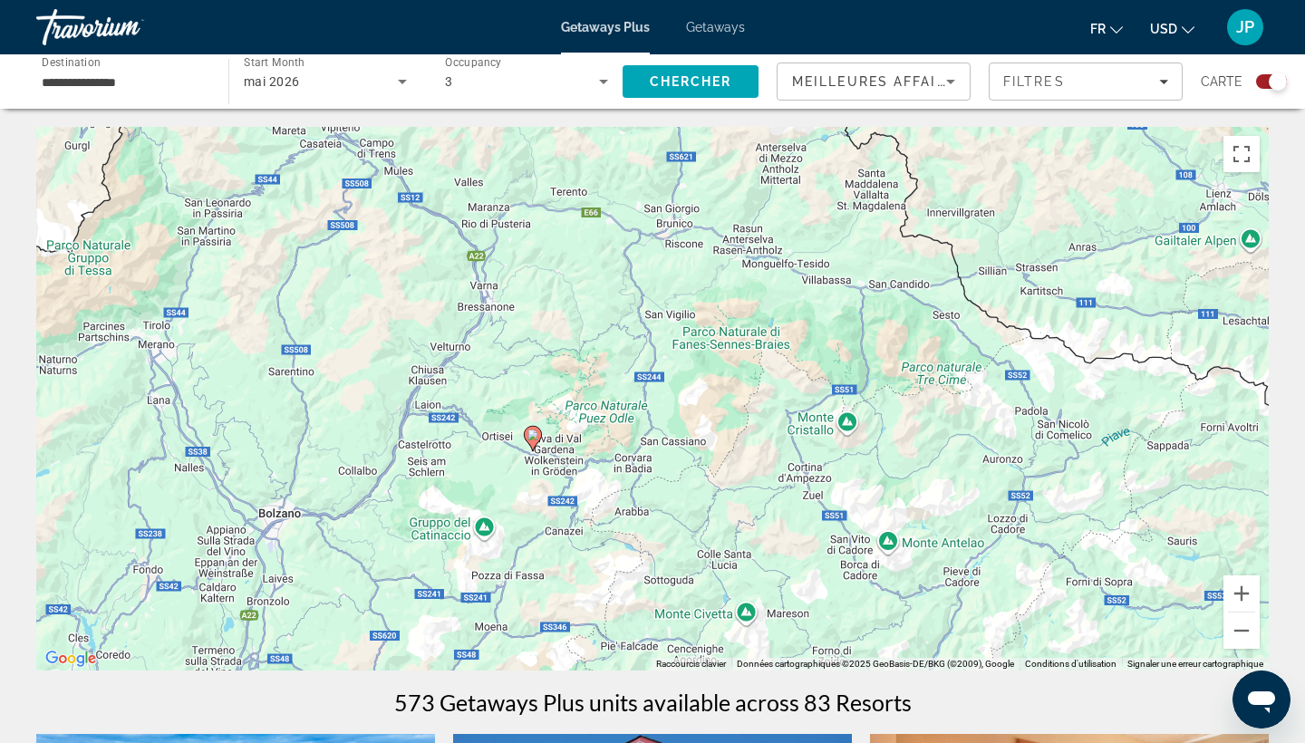
click at [524, 437] on gmp-advanced-marker "Main content" at bounding box center [533, 438] width 18 height 27
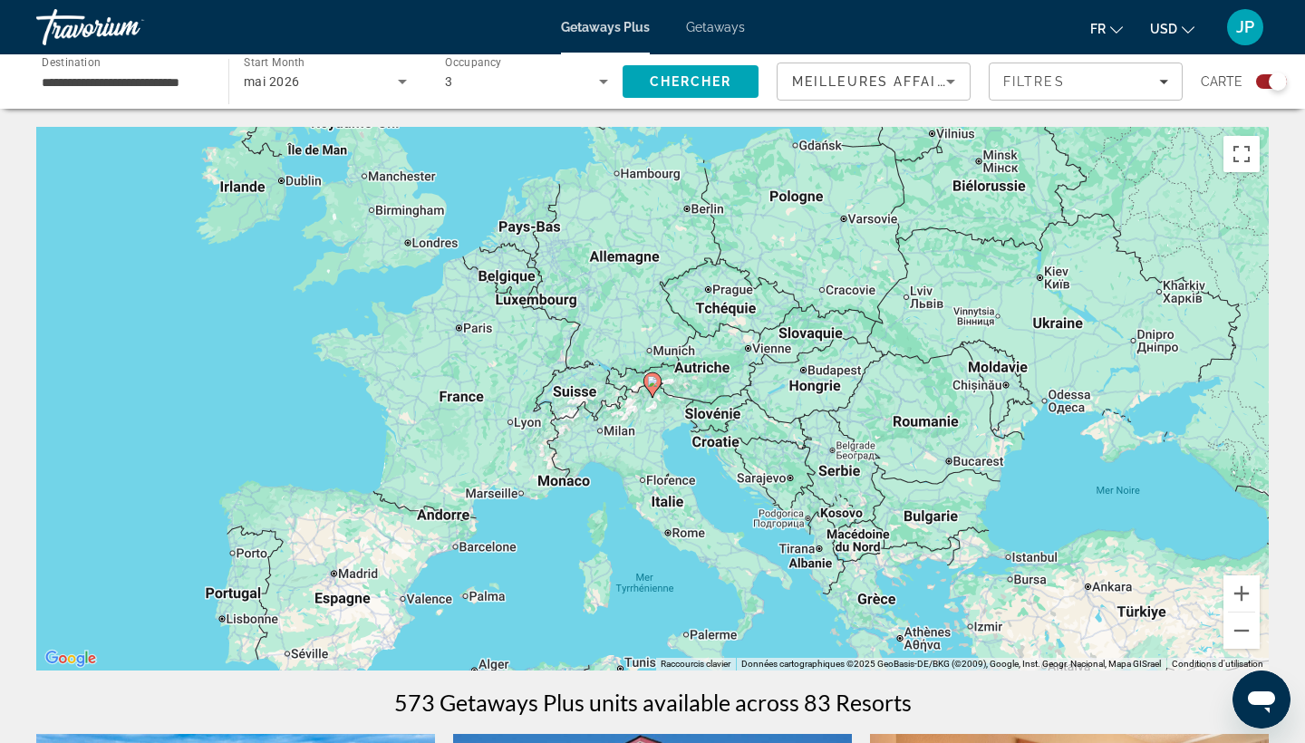
click at [649, 381] on image "Main content" at bounding box center [652, 381] width 11 height 11
type input "**********"
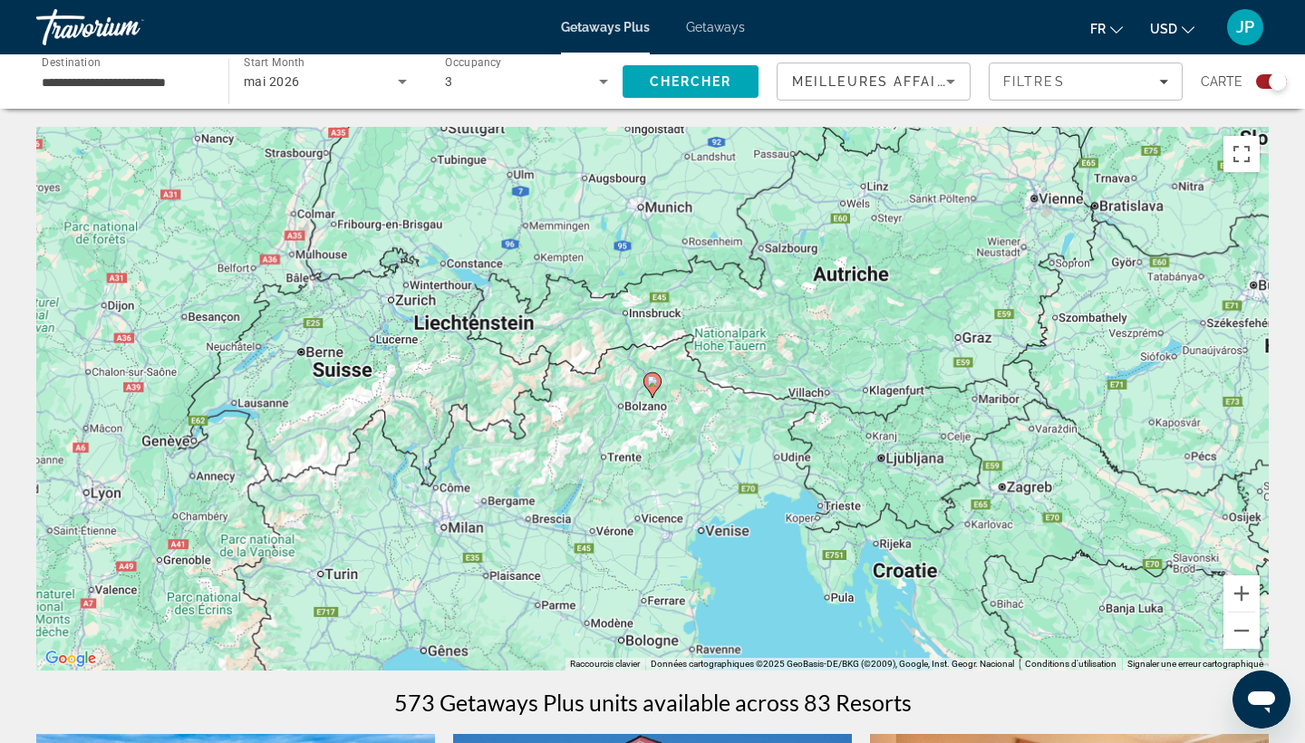
click at [653, 383] on image "Main content" at bounding box center [652, 381] width 11 height 11
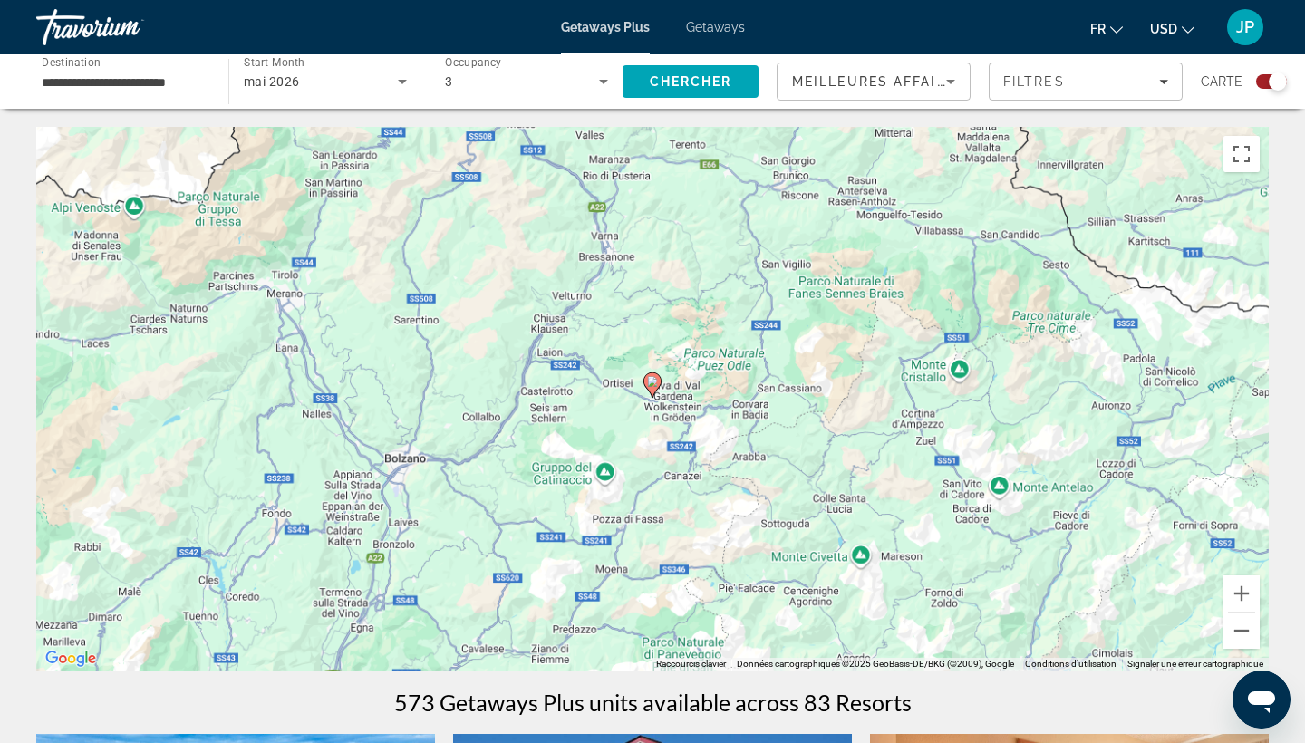
click at [653, 383] on image "Main content" at bounding box center [652, 381] width 11 height 11
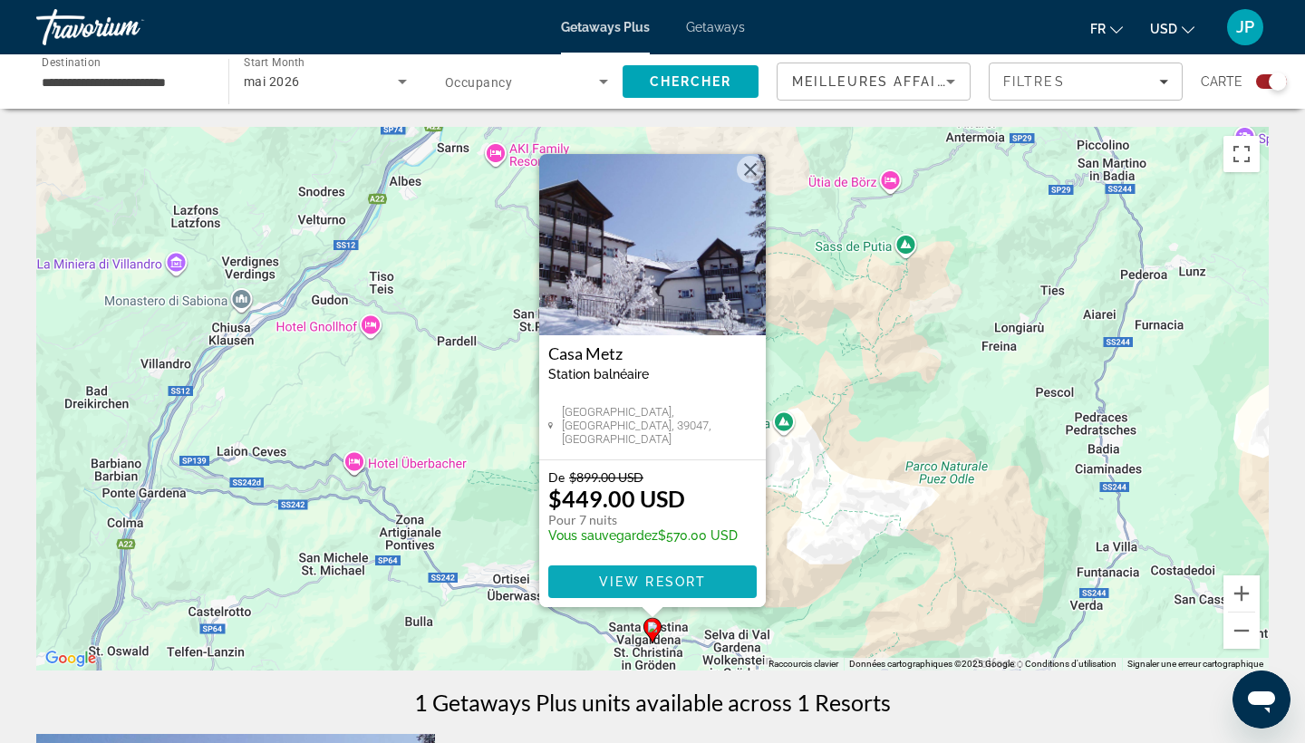
click at [675, 583] on span "View Resort" at bounding box center [652, 582] width 107 height 15
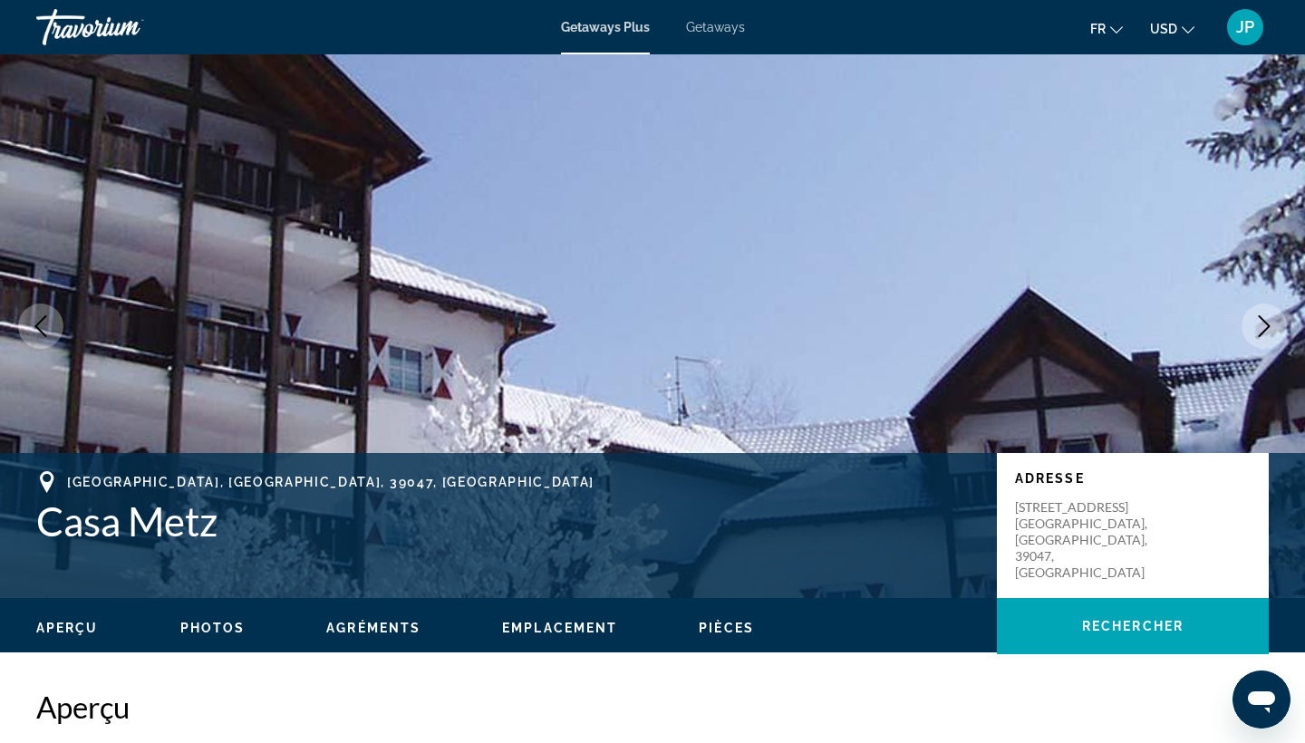
click at [1258, 341] on button "Next image" at bounding box center [1264, 326] width 45 height 45
click at [1265, 334] on icon "Next image" at bounding box center [1264, 326] width 22 height 22
click at [1265, 329] on icon "Next image" at bounding box center [1265, 326] width 12 height 22
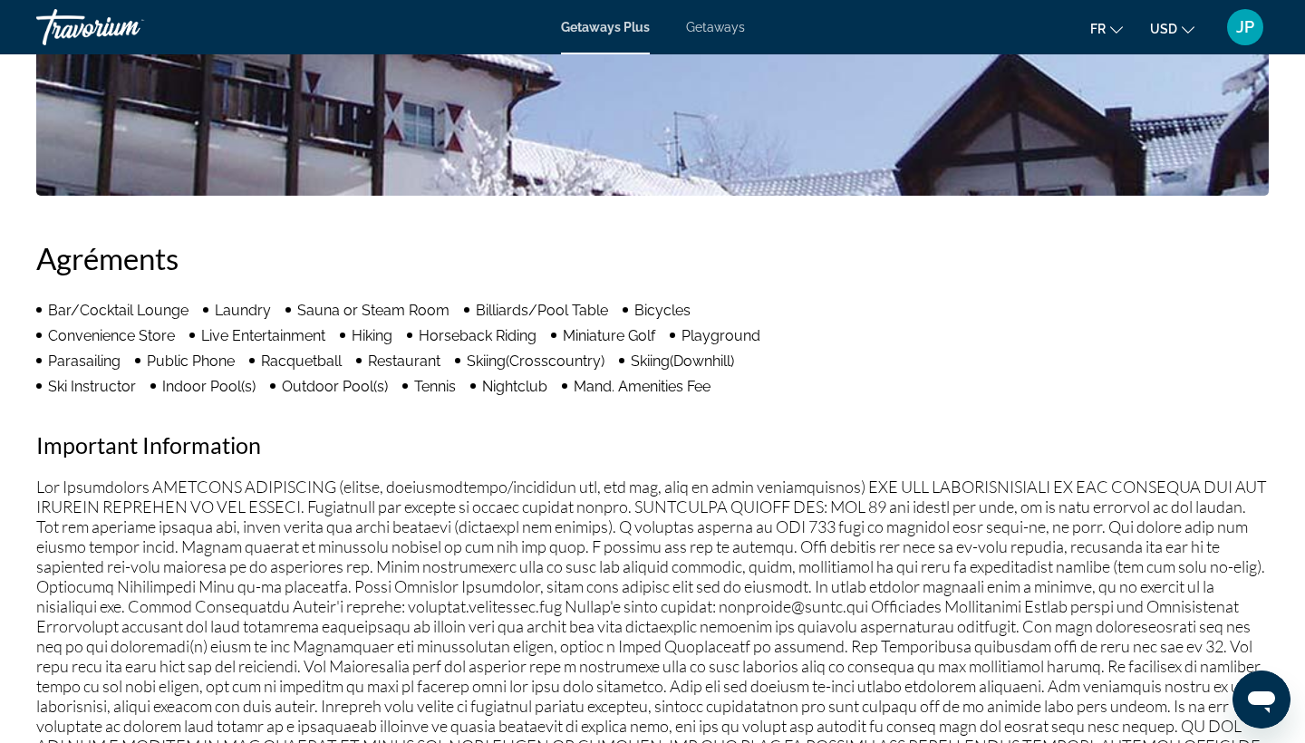
scroll to position [669, 0]
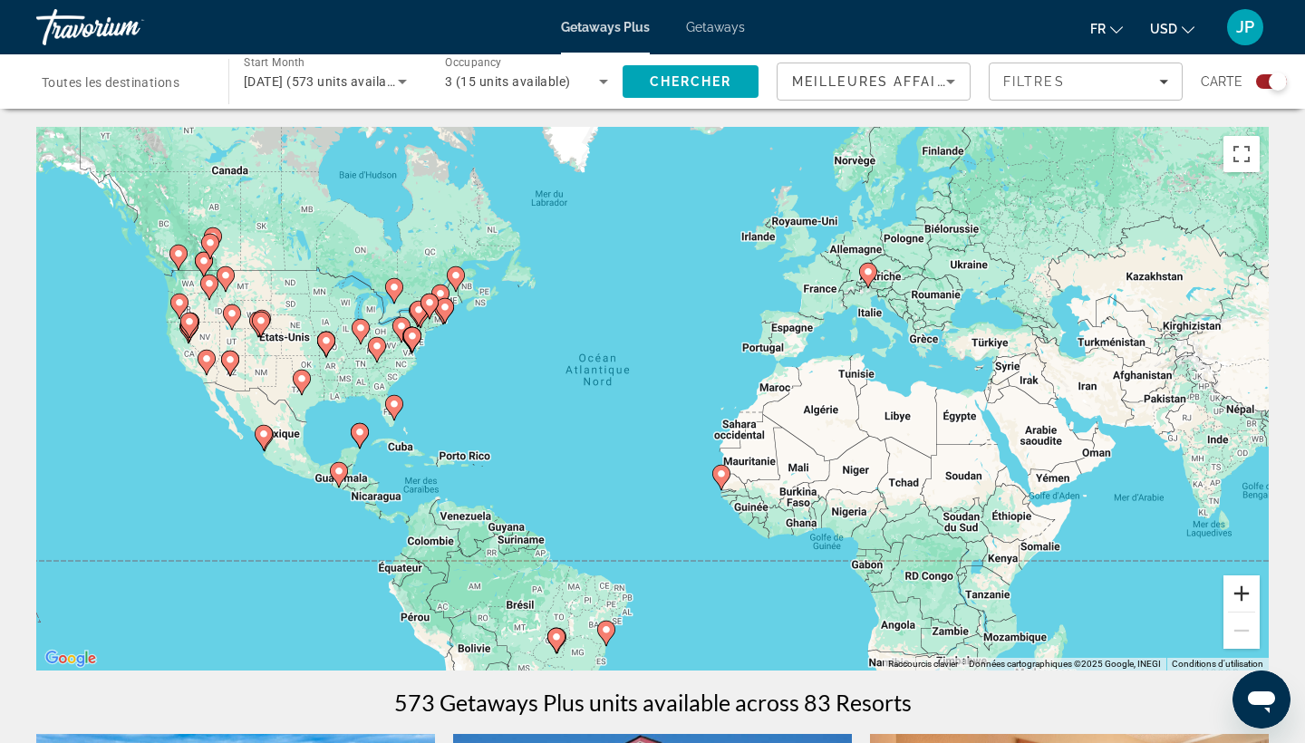
click at [1249, 600] on button "Zoom avant" at bounding box center [1242, 594] width 36 height 36
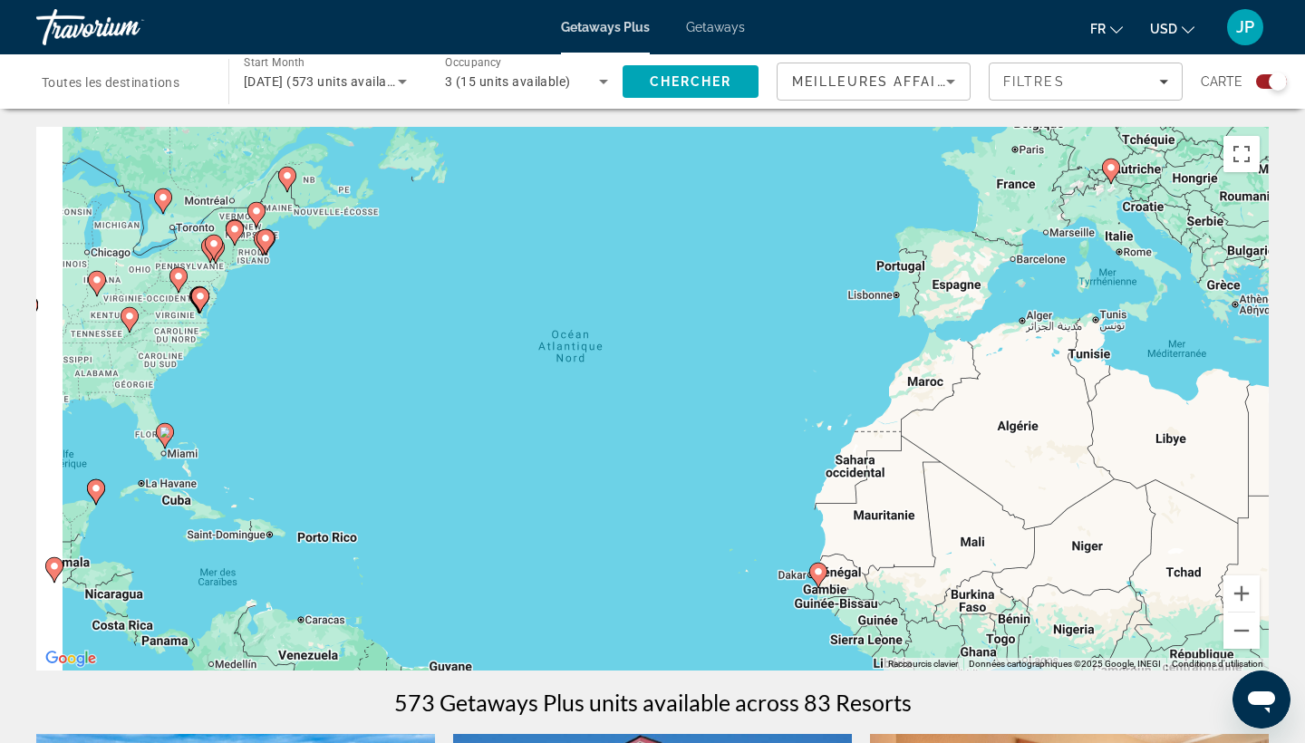
drag, startPoint x: 375, startPoint y: 306, endPoint x: 676, endPoint y: 435, distance: 327.3
click at [676, 435] on div "Pour activer le glissement avec le clavier, appuyez sur Alt+Entrée. Une fois ce…" at bounding box center [652, 399] width 1233 height 544
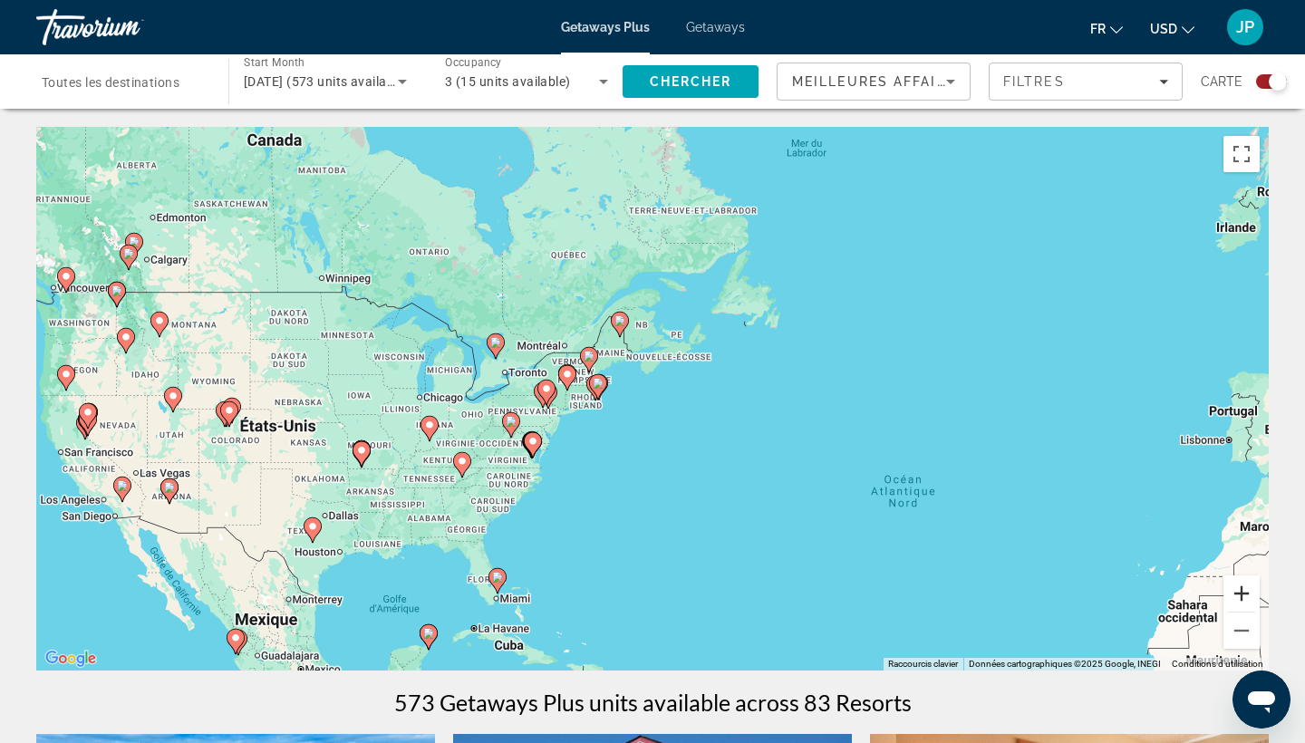
click at [1244, 591] on button "Zoom avant" at bounding box center [1242, 594] width 36 height 36
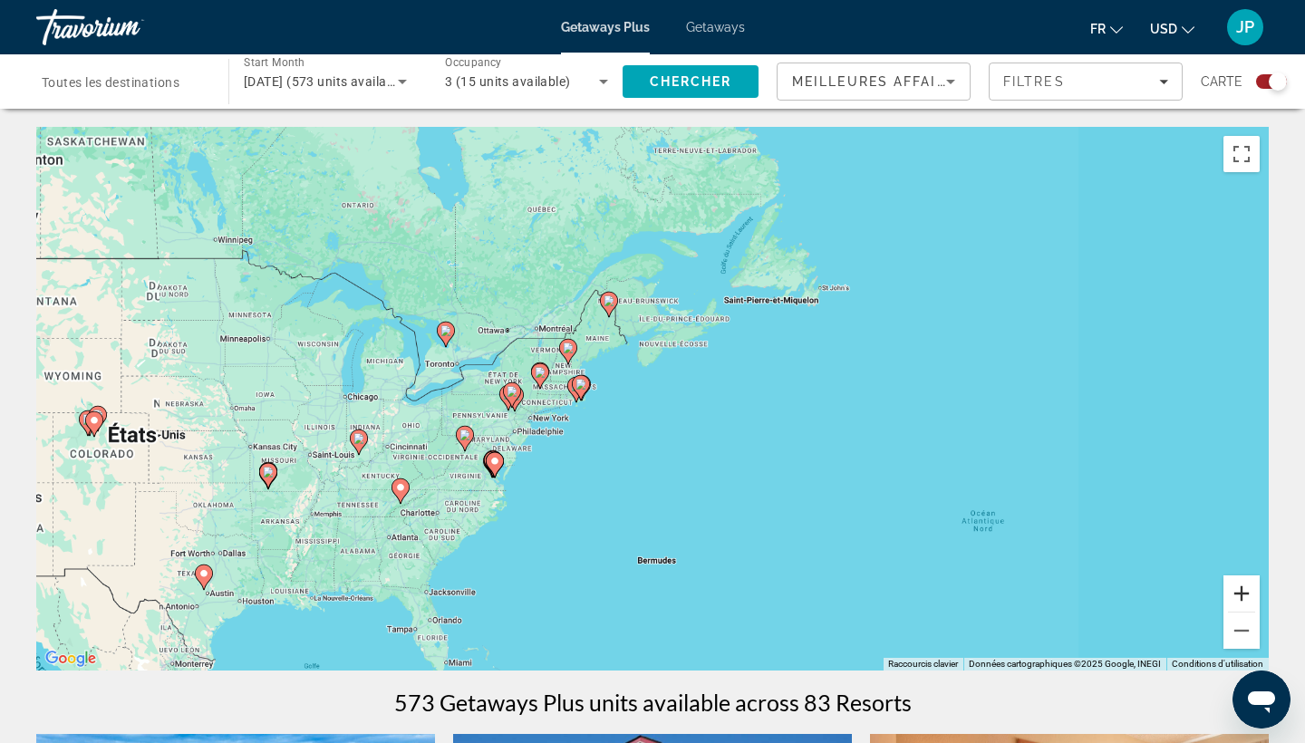
click at [1244, 591] on button "Zoom avant" at bounding box center [1242, 594] width 36 height 36
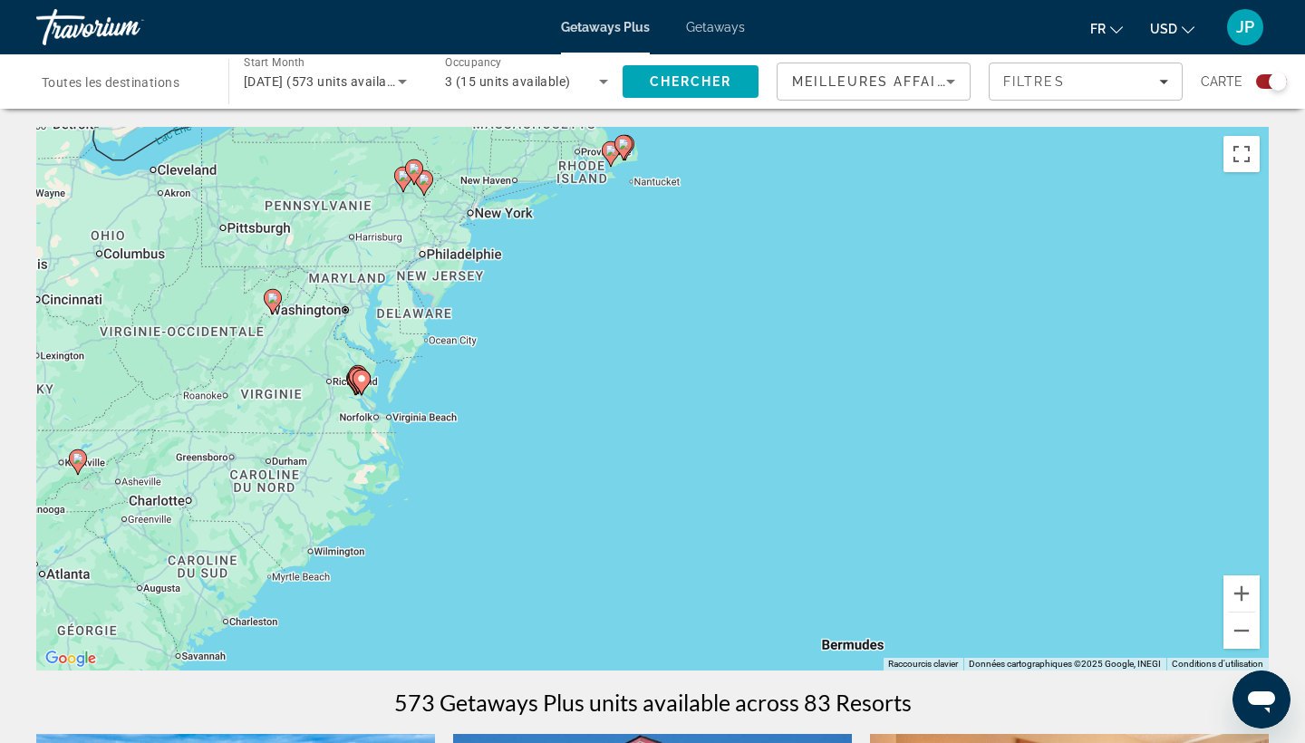
drag, startPoint x: 669, startPoint y: 519, endPoint x: 858, endPoint y: 268, distance: 314.5
click at [858, 268] on div "Pour activer le glissement avec le clavier, appuyez sur Alt+Entrée. Une fois ce…" at bounding box center [652, 399] width 1233 height 544
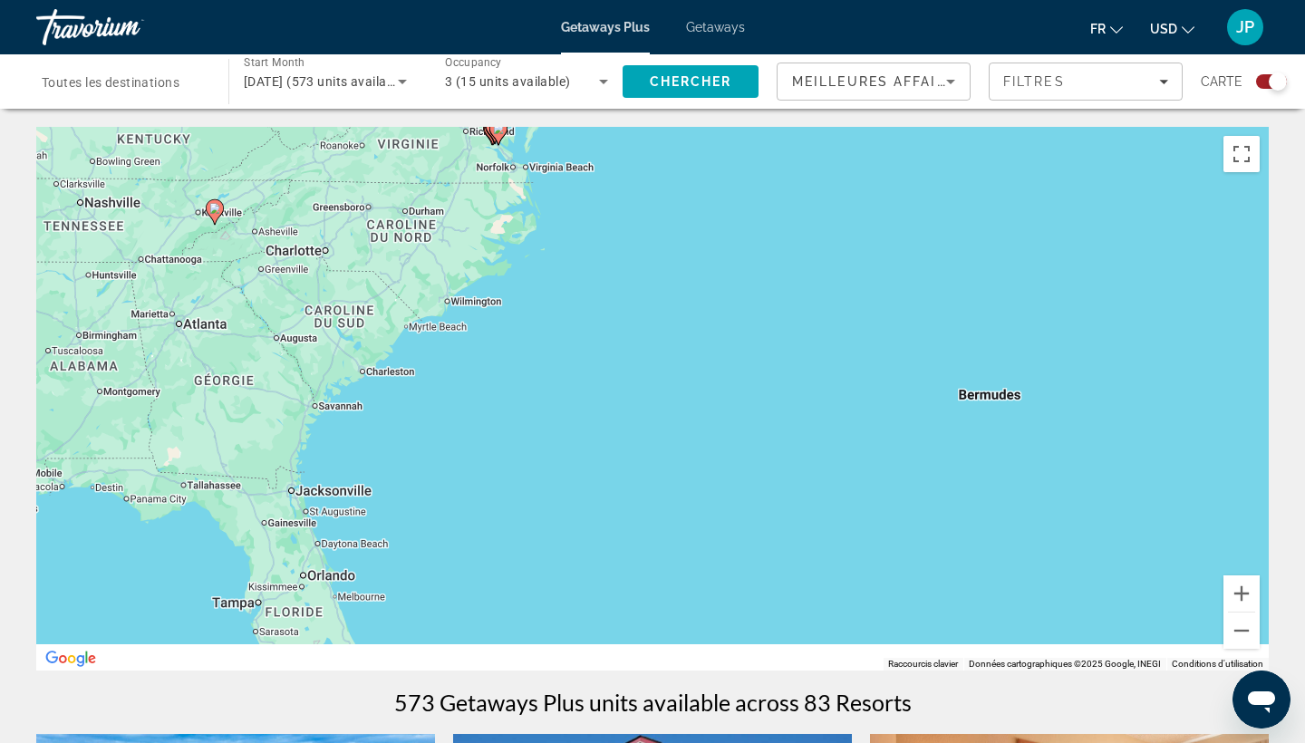
drag, startPoint x: 504, startPoint y: 357, endPoint x: 778, endPoint y: -20, distance: 465.9
click at [778, 0] on html "Passer au contenu principal Getaways Plus Getaways fr English Español Français …" at bounding box center [652, 371] width 1305 height 743
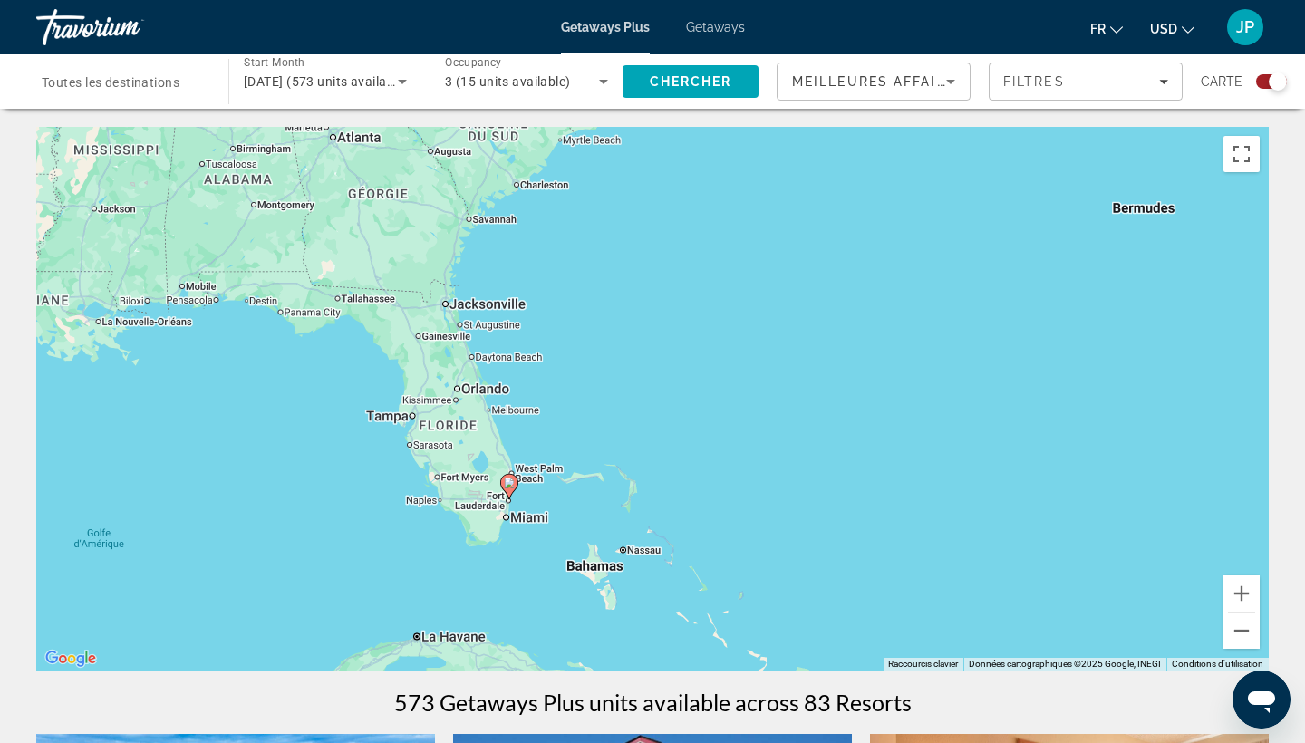
click at [513, 490] on icon "Main content" at bounding box center [509, 487] width 16 height 24
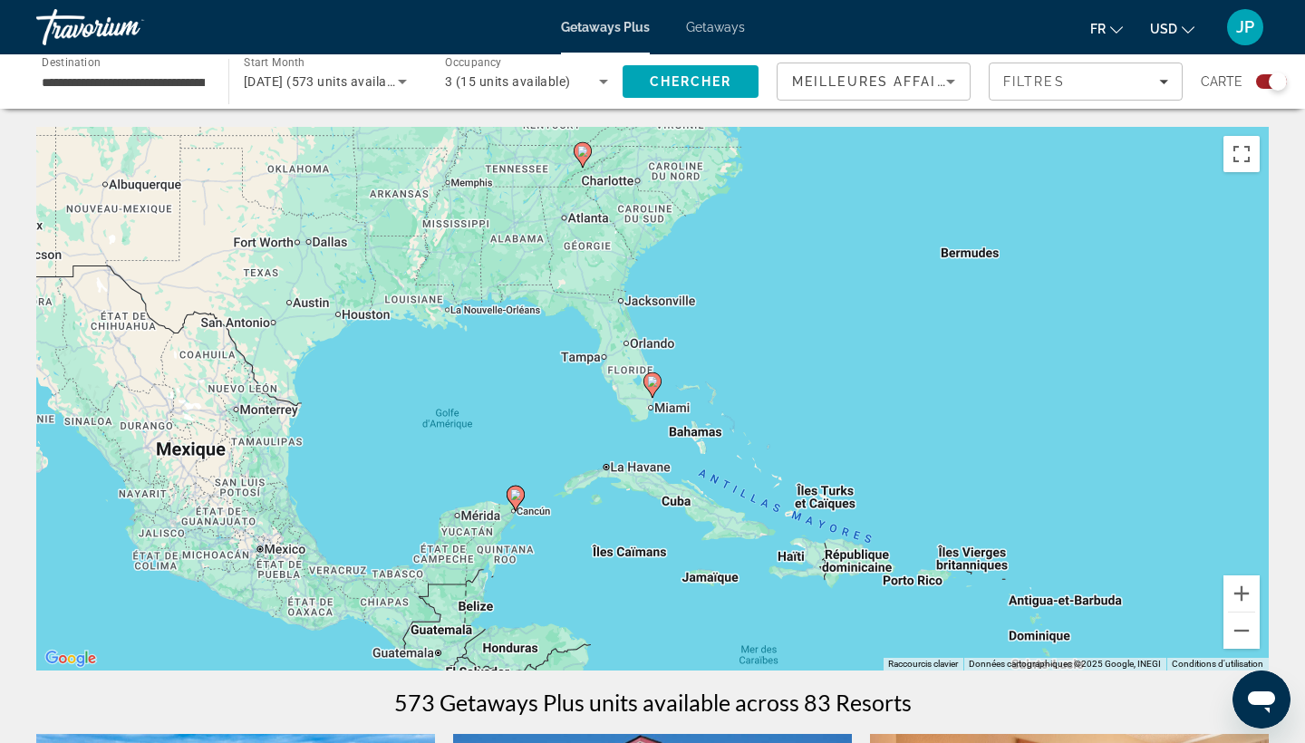
click at [653, 385] on image "Main content" at bounding box center [652, 381] width 11 height 11
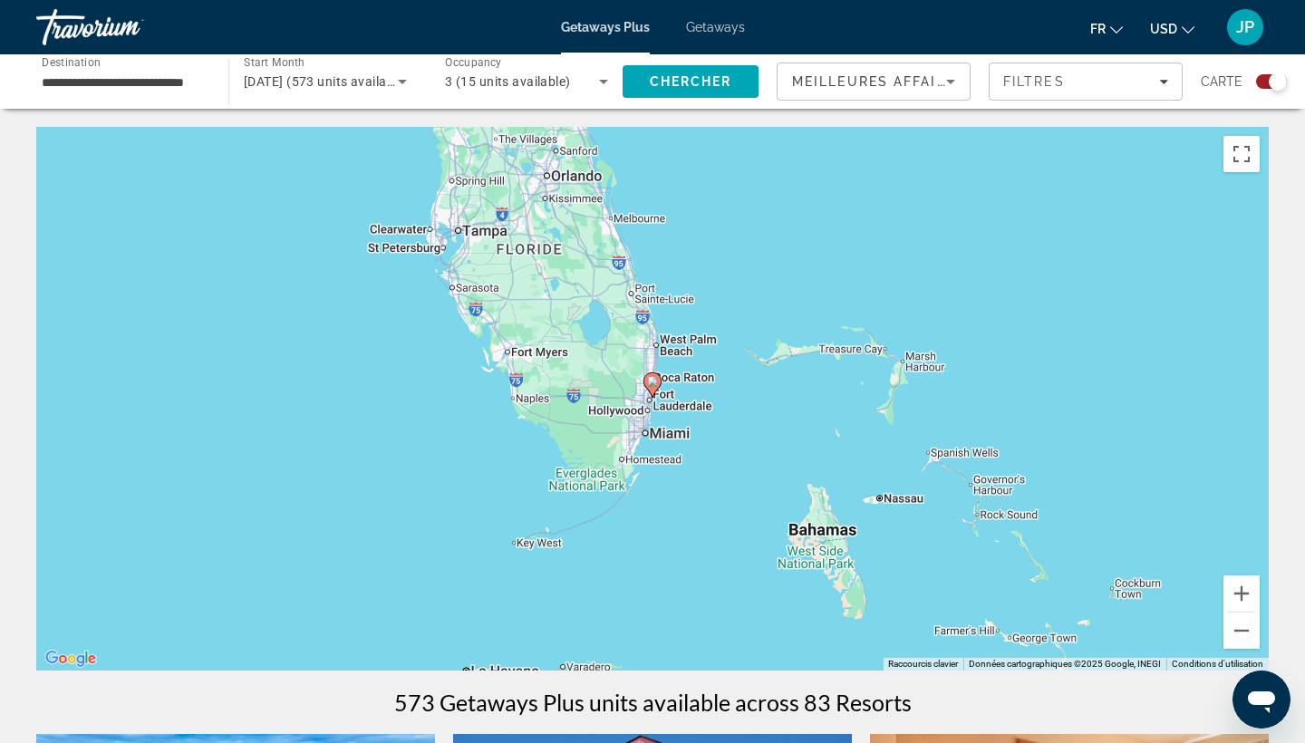
click at [654, 382] on image "Main content" at bounding box center [652, 381] width 11 height 11
type input "**********"
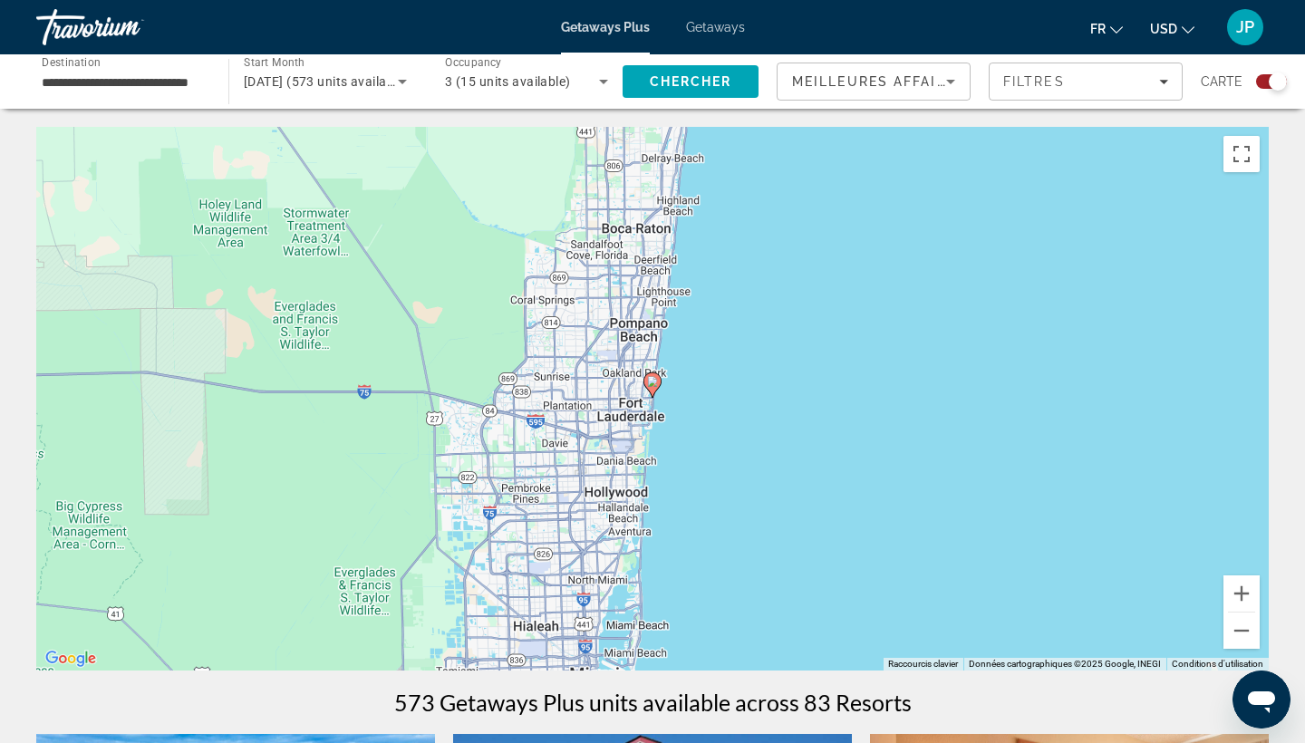
click at [654, 383] on image "Main content" at bounding box center [652, 381] width 11 height 11
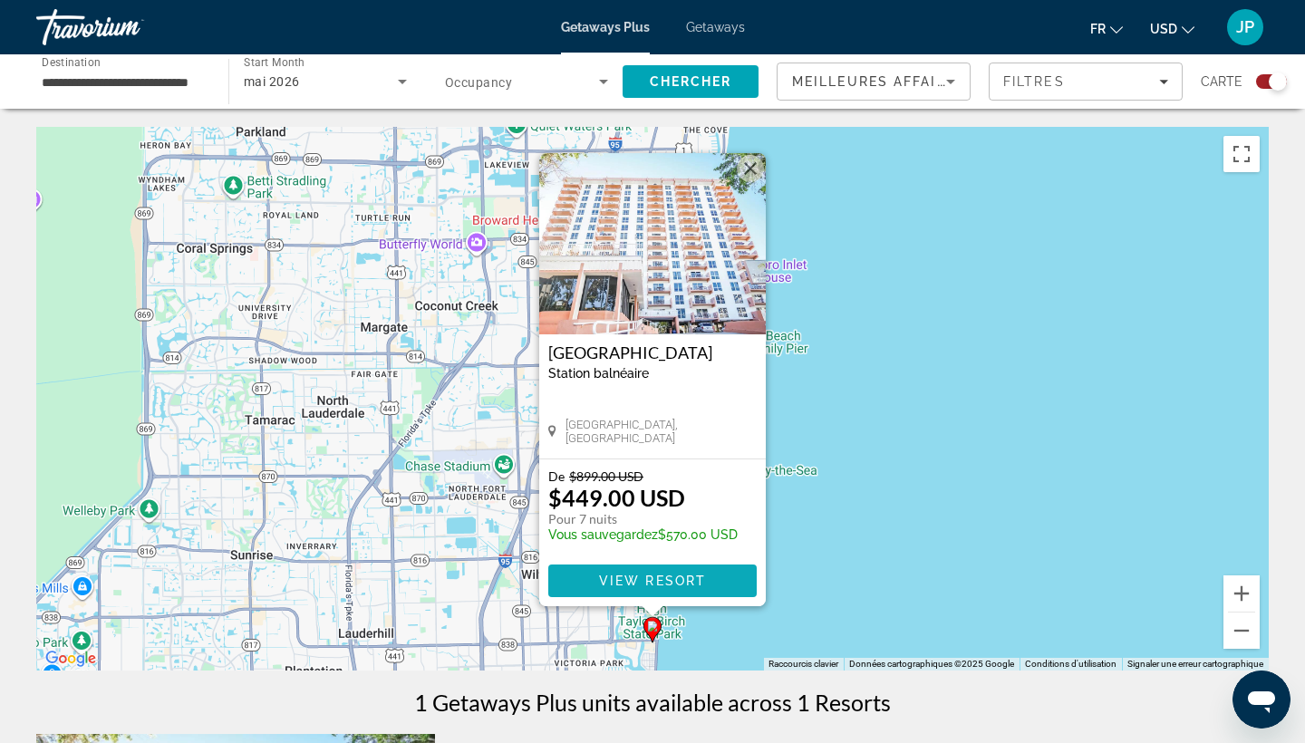
click at [699, 581] on span "View Resort" at bounding box center [652, 581] width 107 height 15
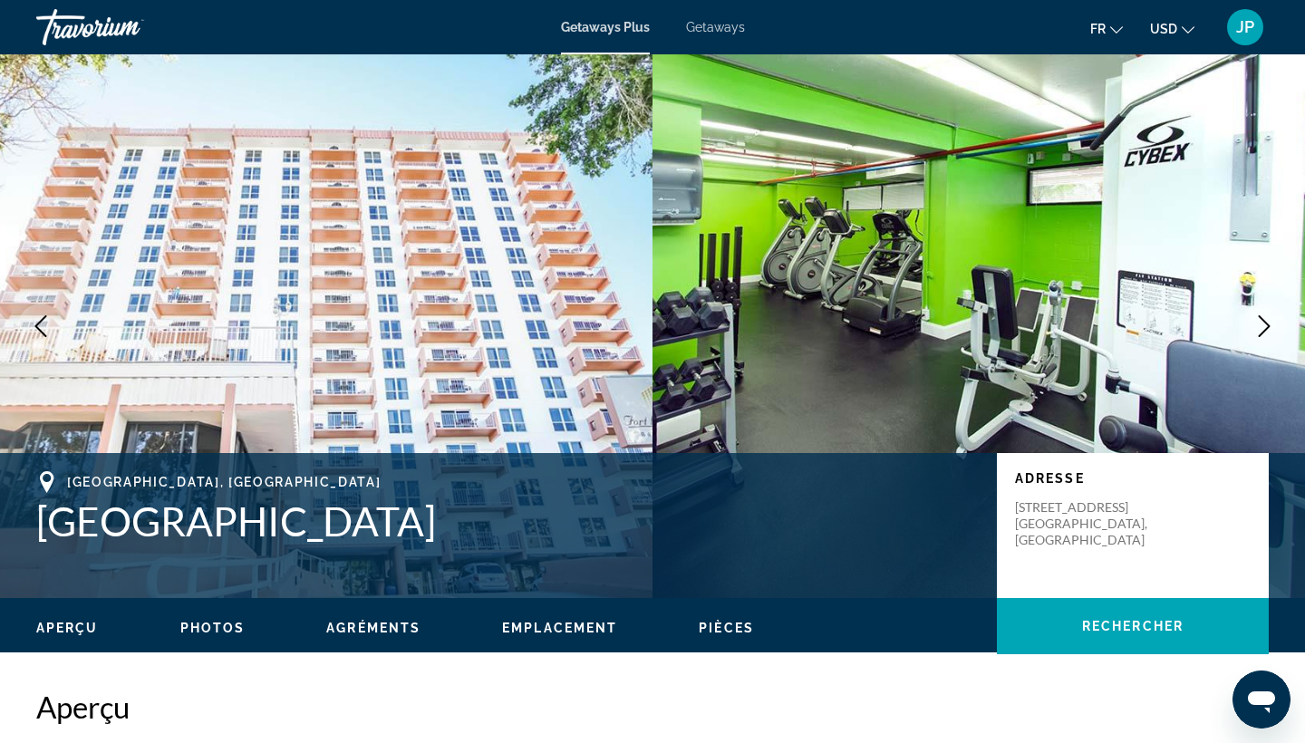
click at [1268, 321] on icon "Next image" at bounding box center [1264, 326] width 22 height 22
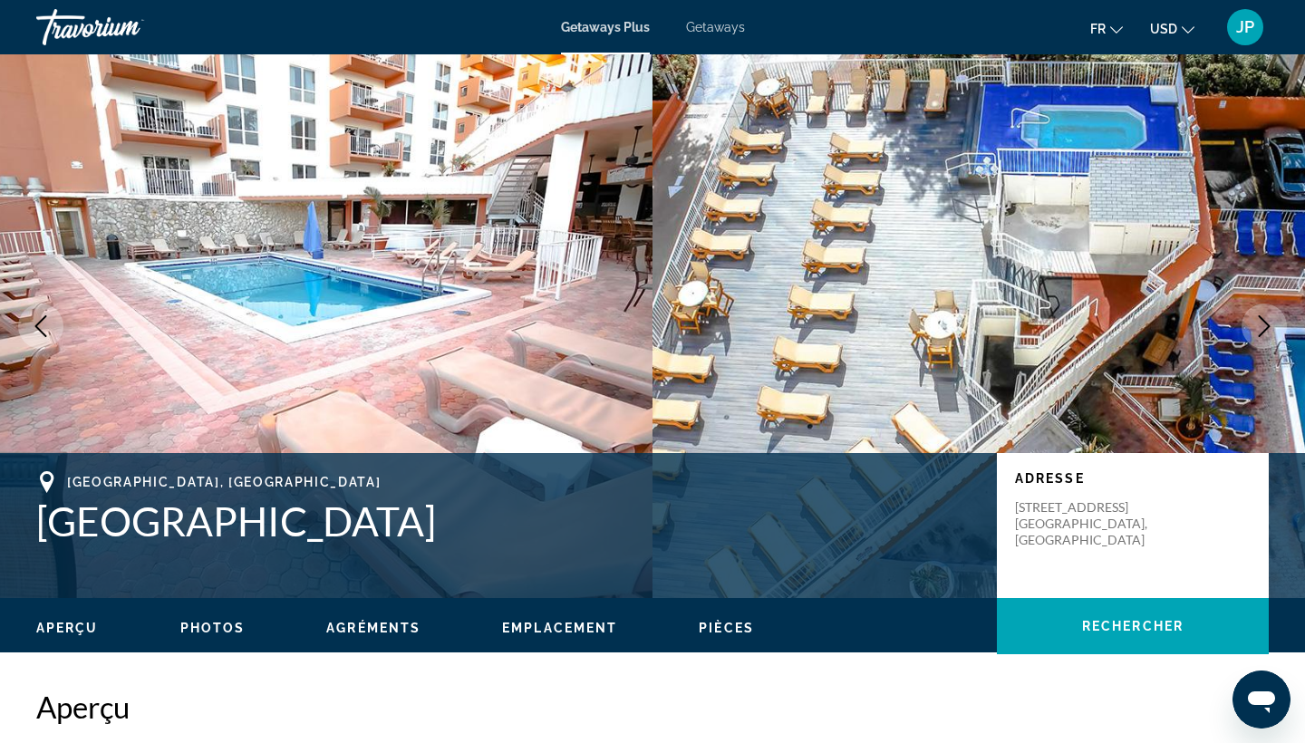
click at [1268, 321] on icon "Next image" at bounding box center [1264, 326] width 22 height 22
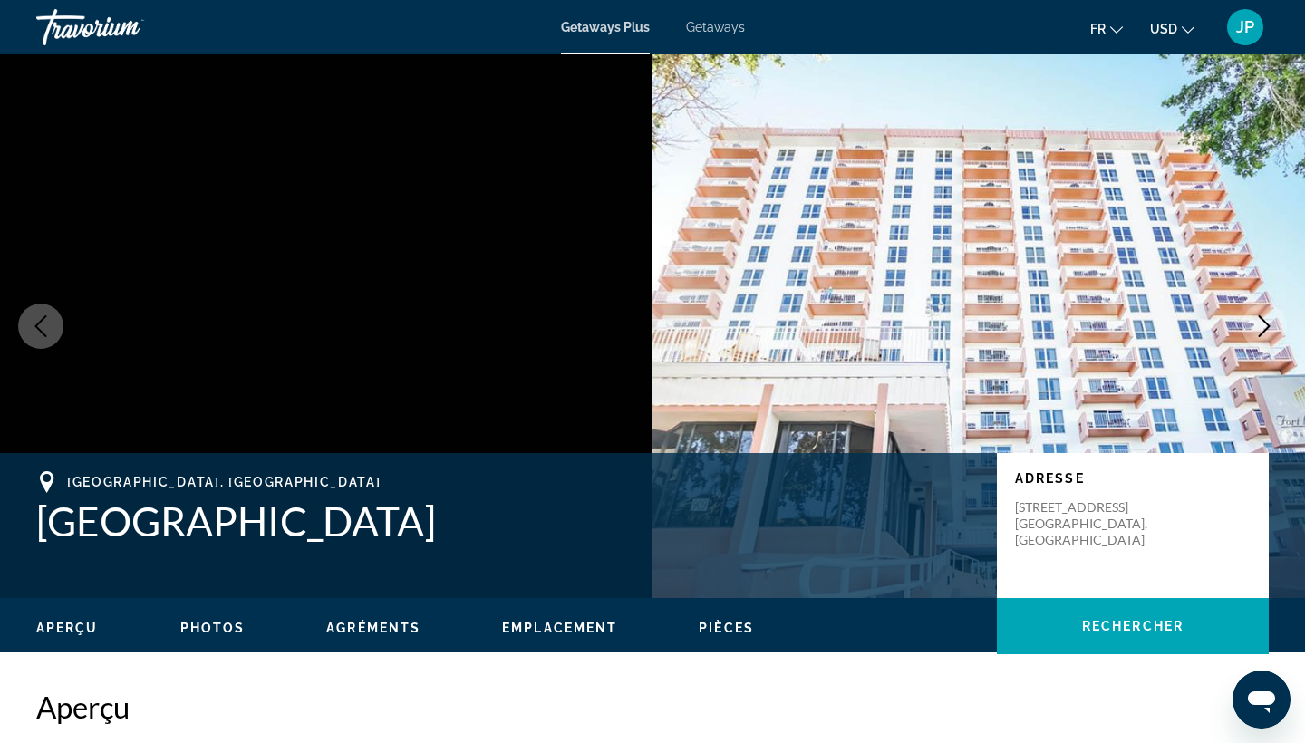
click at [1268, 321] on icon "Next image" at bounding box center [1264, 326] width 22 height 22
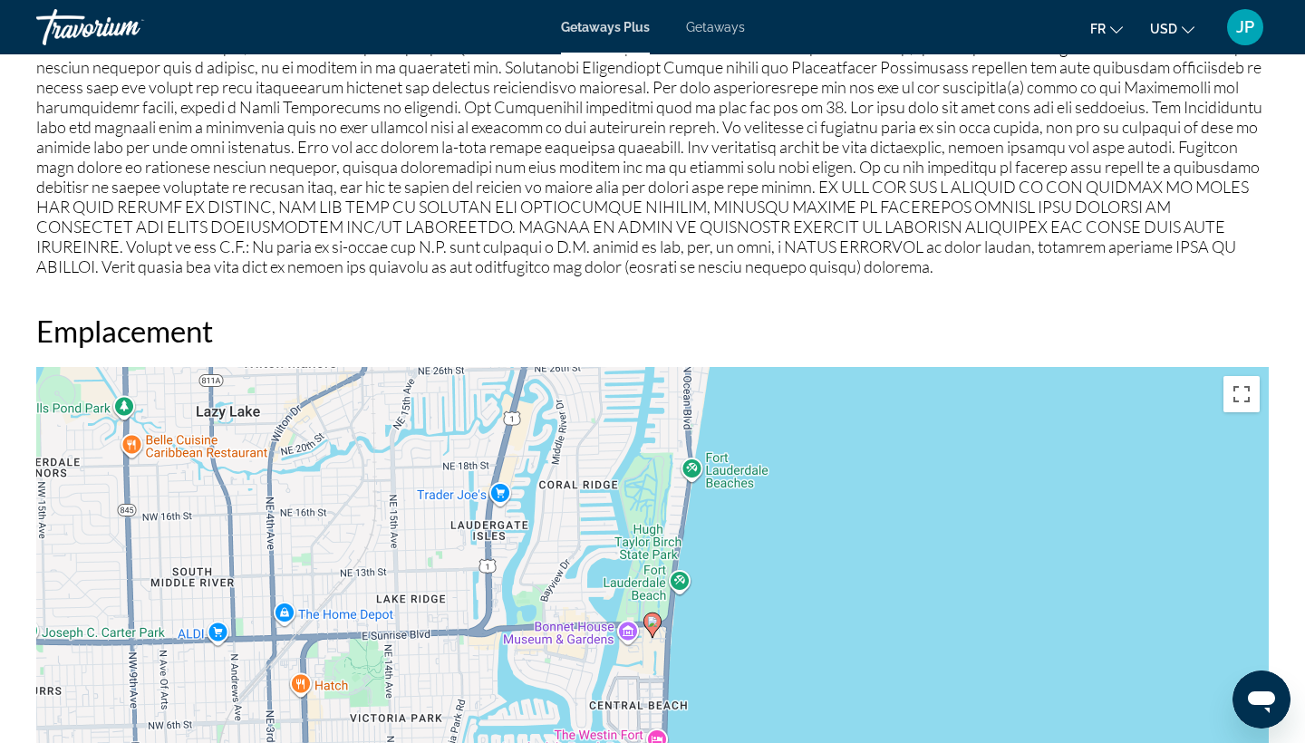
scroll to position [1424, 0]
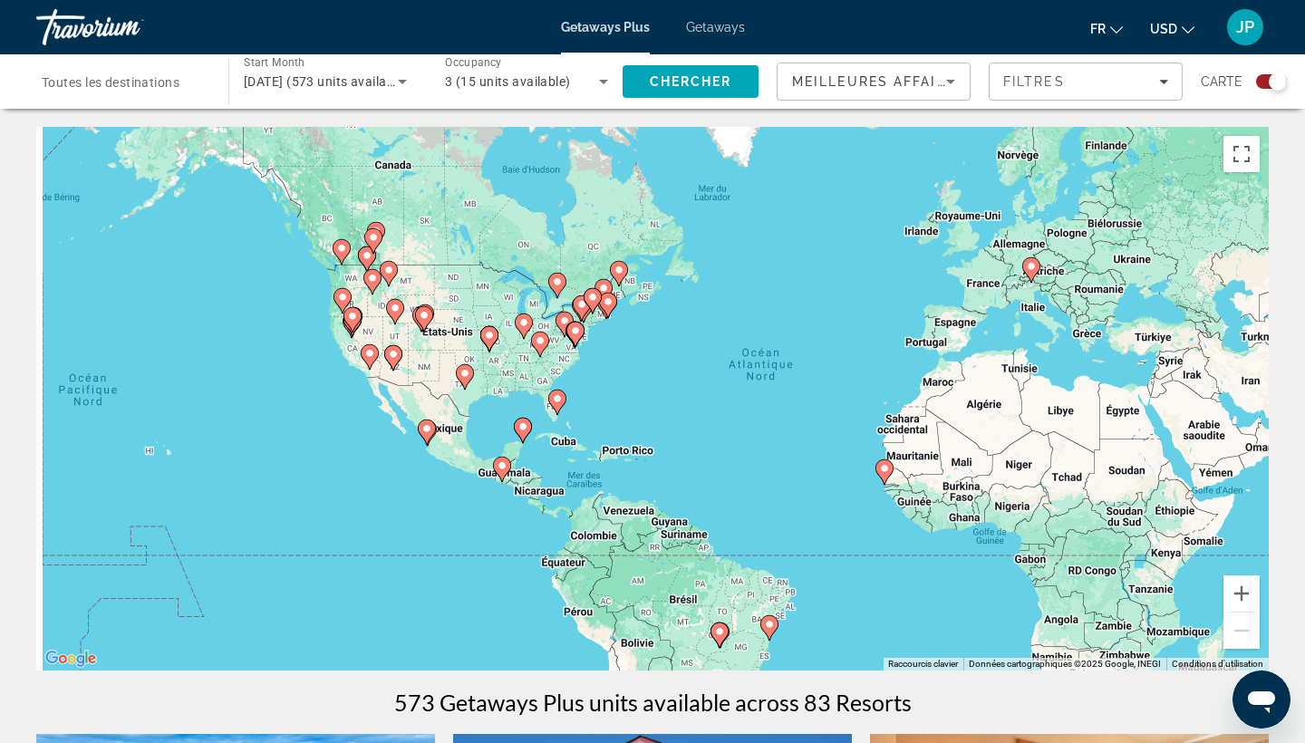
drag, startPoint x: 523, startPoint y: 423, endPoint x: 768, endPoint y: 404, distance: 245.5
click at [768, 404] on div "Pour activer le glissement avec le clavier, appuyez sur Alt+Entrée. Une fois ce…" at bounding box center [652, 399] width 1233 height 544
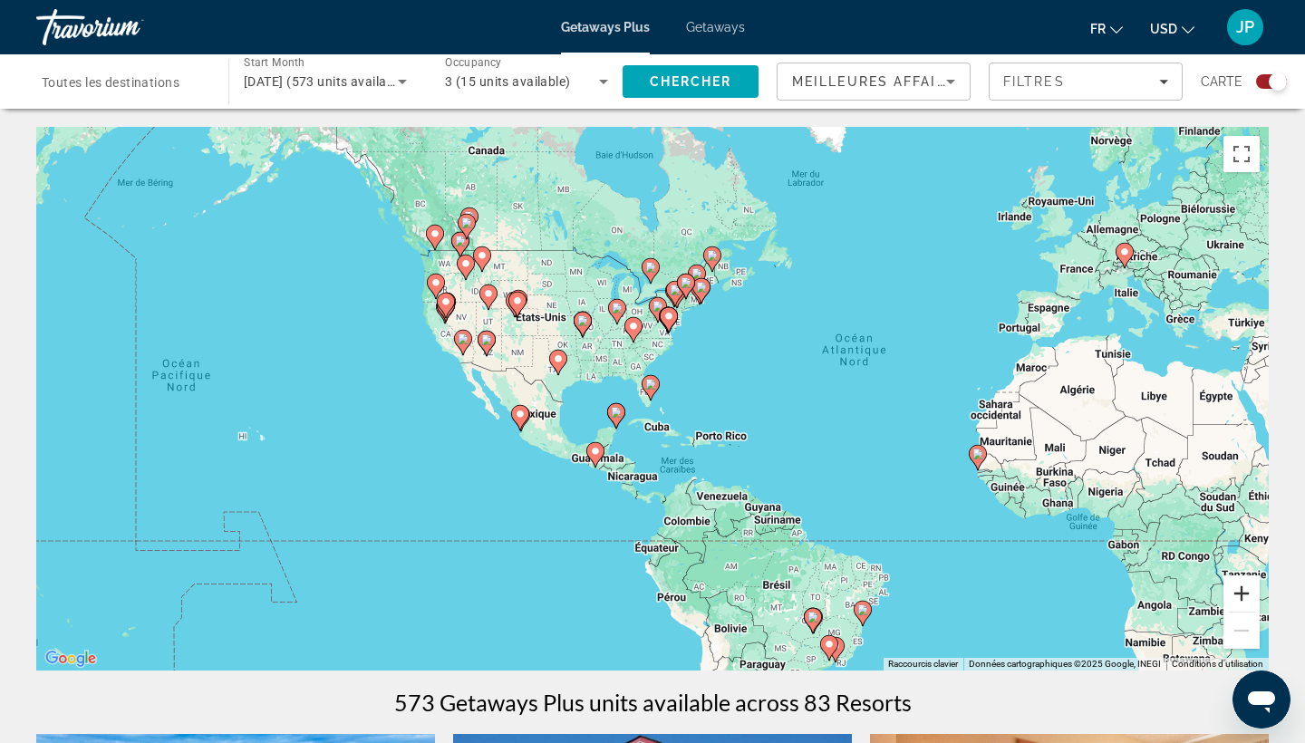
click at [1239, 588] on button "Zoom avant" at bounding box center [1242, 594] width 36 height 36
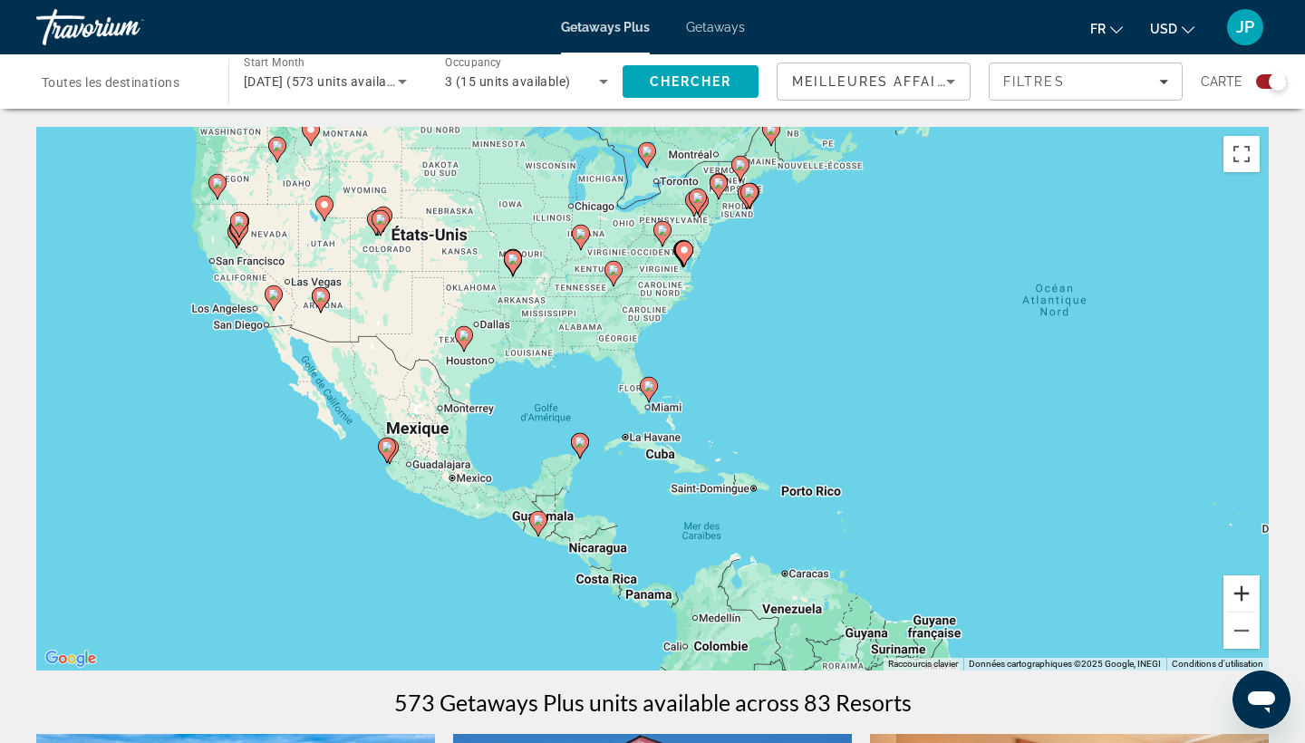
click at [1239, 588] on button "Zoom avant" at bounding box center [1242, 594] width 36 height 36
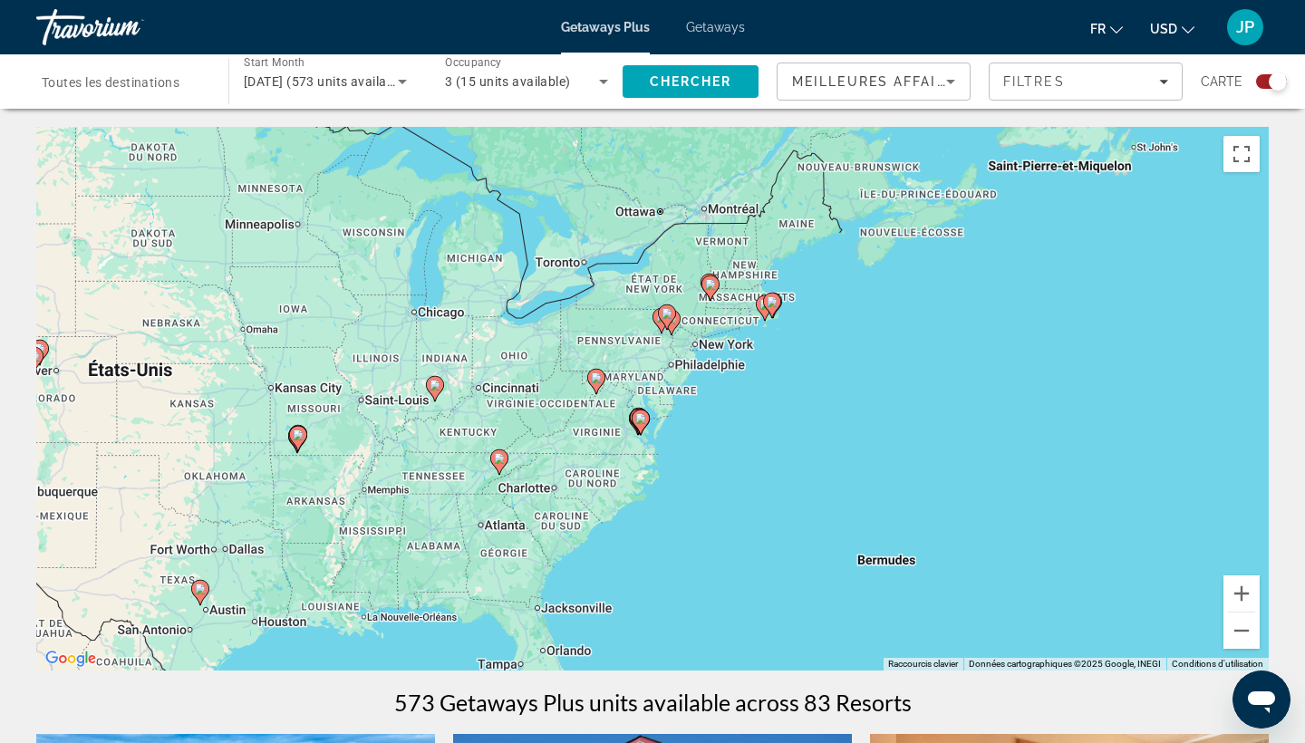
drag, startPoint x: 849, startPoint y: 263, endPoint x: 771, endPoint y: 566, distance: 312.6
click at [771, 566] on div "Pour activer le glissement avec le clavier, appuyez sur Alt+Entrée. Une fois ce…" at bounding box center [652, 399] width 1233 height 544
click at [1242, 598] on button "Zoom avant" at bounding box center [1242, 594] width 36 height 36
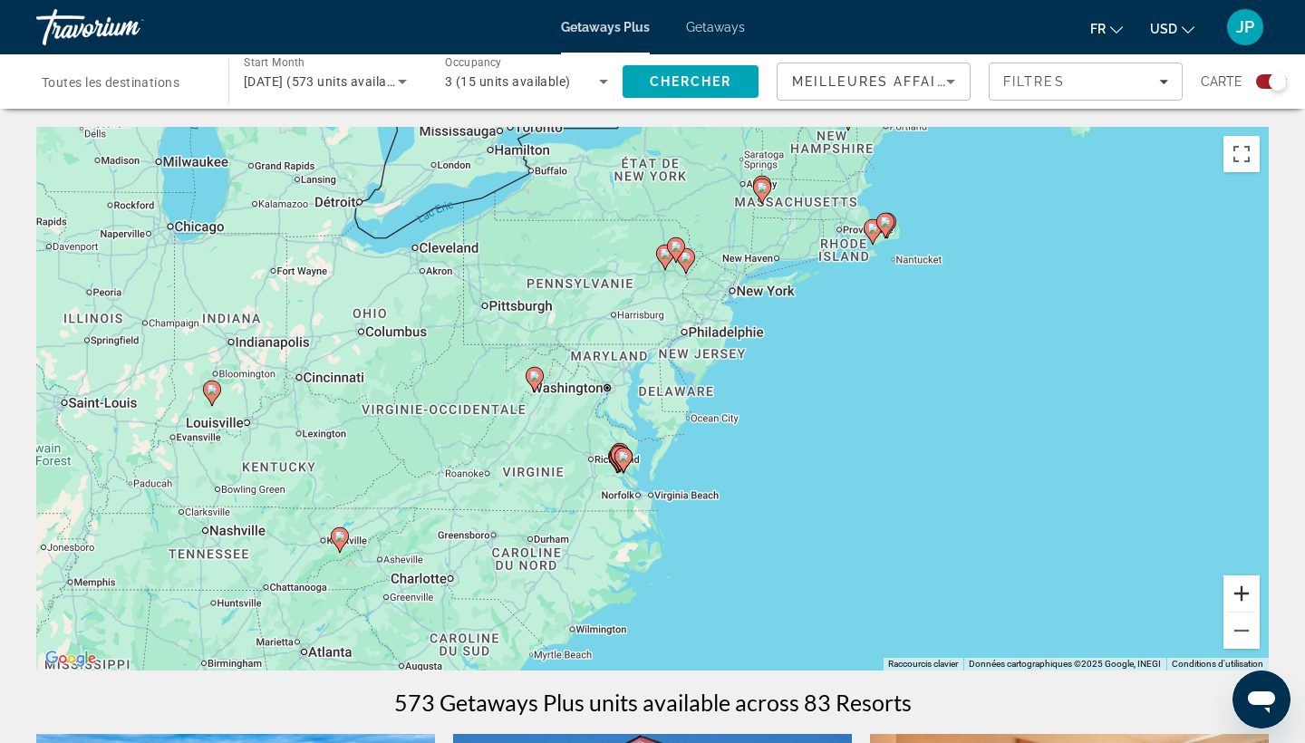
click at [1242, 598] on button "Zoom avant" at bounding box center [1242, 594] width 36 height 36
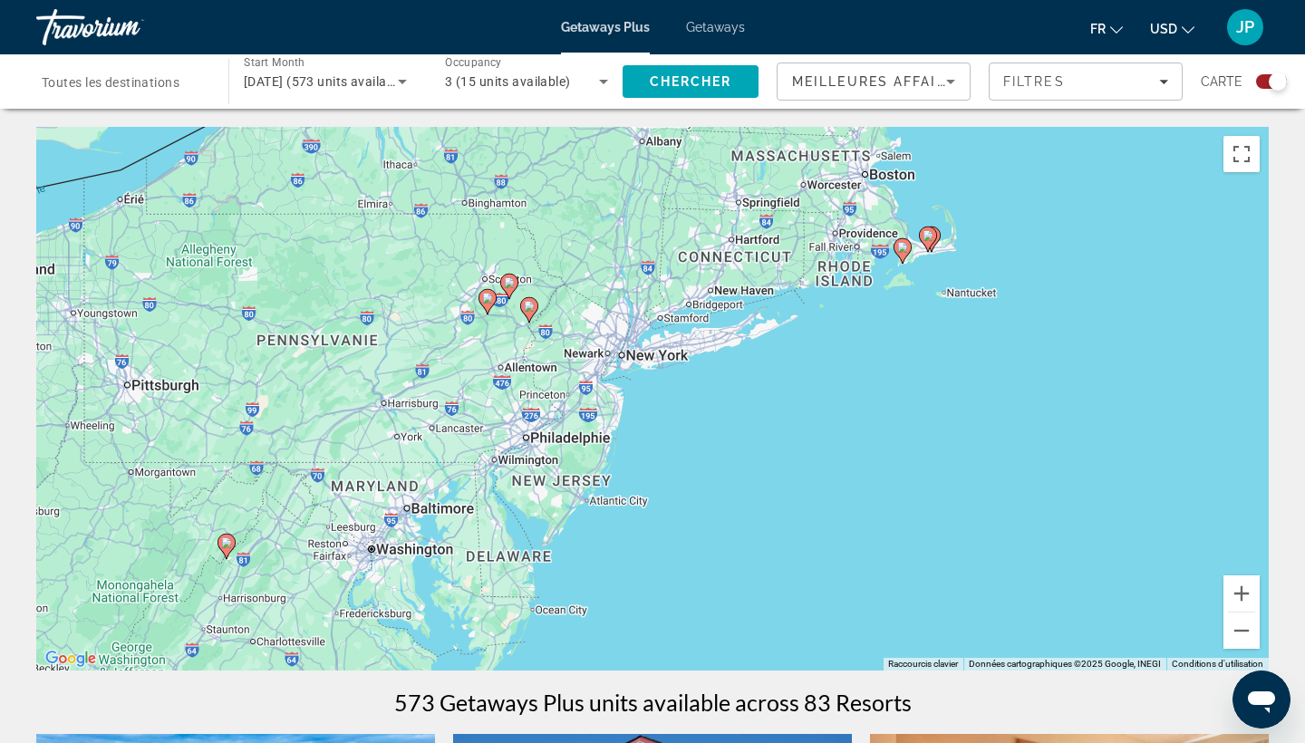
drag, startPoint x: 934, startPoint y: 410, endPoint x: 740, endPoint y: 583, distance: 259.3
click at [740, 583] on div "Pour activer le glissement avec le clavier, appuyez sur Alt+Entrée. Une fois ce…" at bounding box center [652, 399] width 1233 height 544
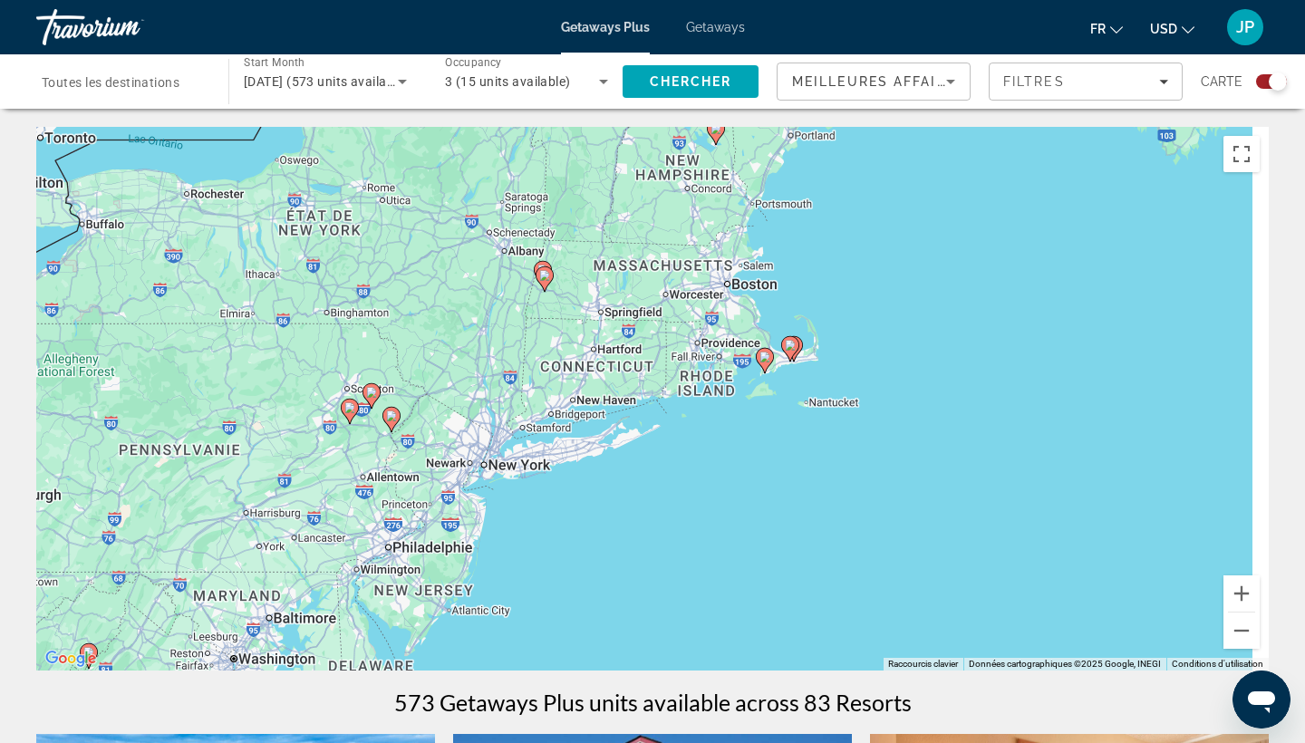
drag, startPoint x: 946, startPoint y: 334, endPoint x: 764, endPoint y: 460, distance: 221.5
click at [764, 460] on div "Pour activer le glissement avec le clavier, appuyez sur Alt+Entrée. Une fois ce…" at bounding box center [652, 399] width 1233 height 544
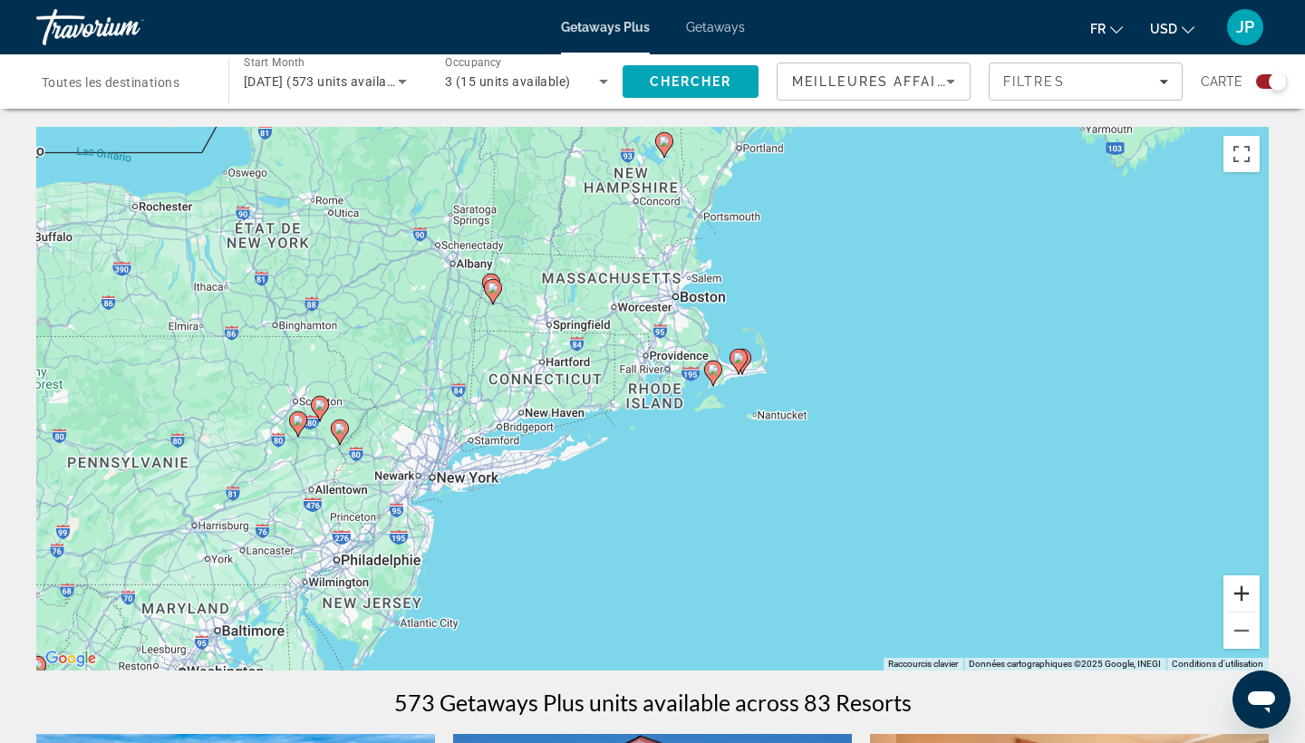
click at [1244, 595] on button "Zoom avant" at bounding box center [1242, 594] width 36 height 36
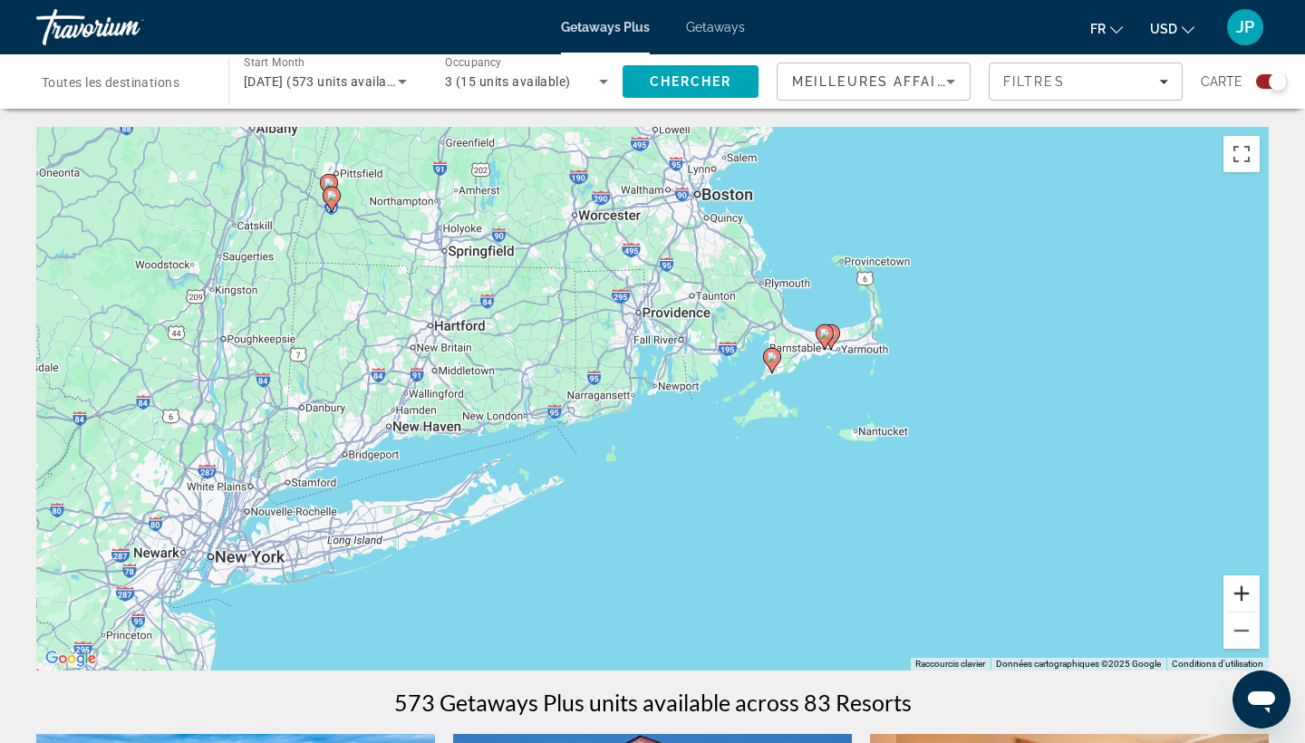
click at [1244, 588] on button "Zoom avant" at bounding box center [1242, 594] width 36 height 36
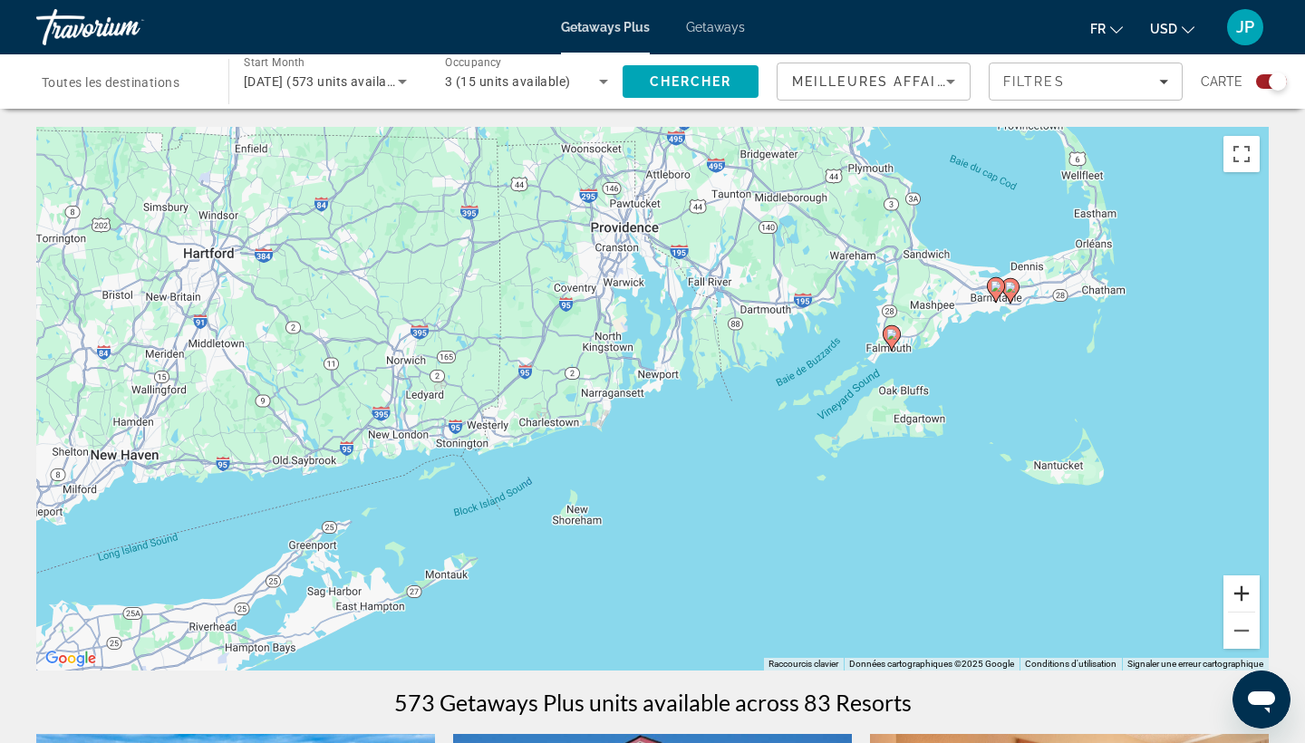
click at [1244, 588] on button "Zoom avant" at bounding box center [1242, 594] width 36 height 36
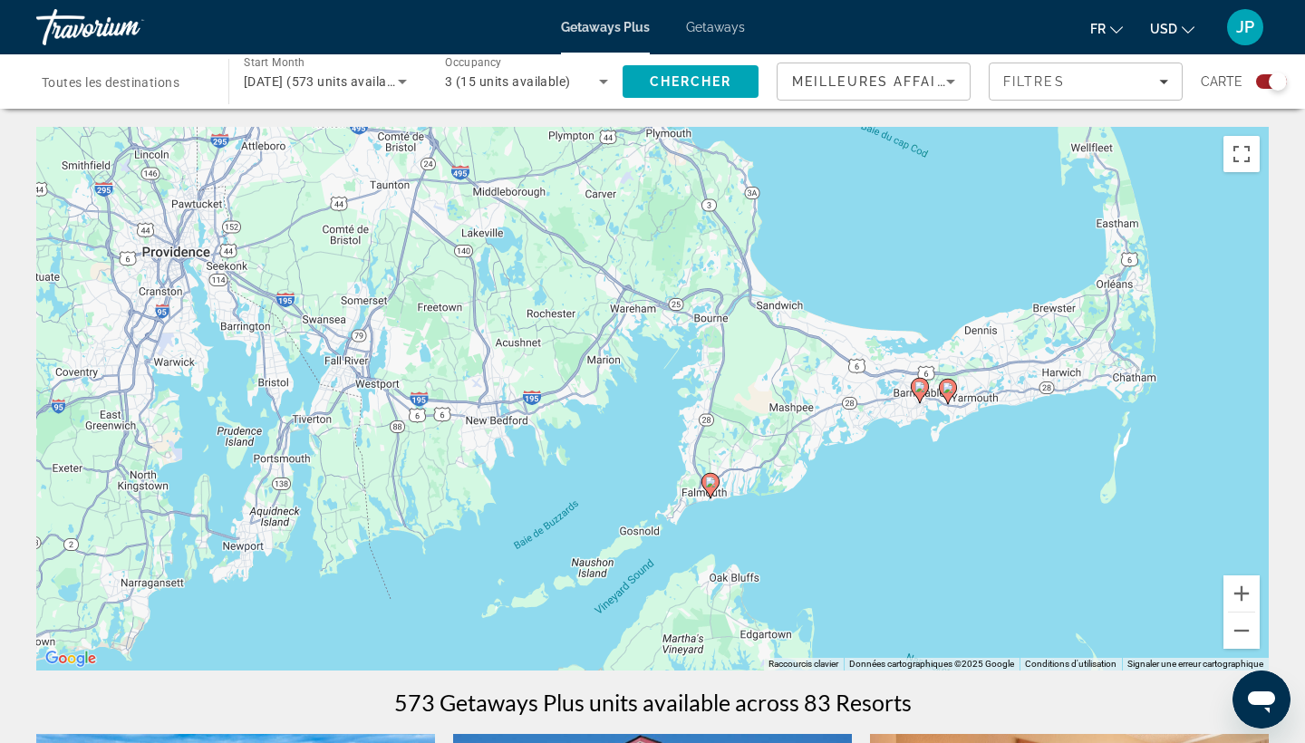
drag, startPoint x: 1104, startPoint y: 381, endPoint x: 649, endPoint y: 595, distance: 503.2
click at [649, 595] on div "Pour activer le glissement avec le clavier, appuyez sur Alt+Entrée. Une fois ce…" at bounding box center [652, 399] width 1233 height 544
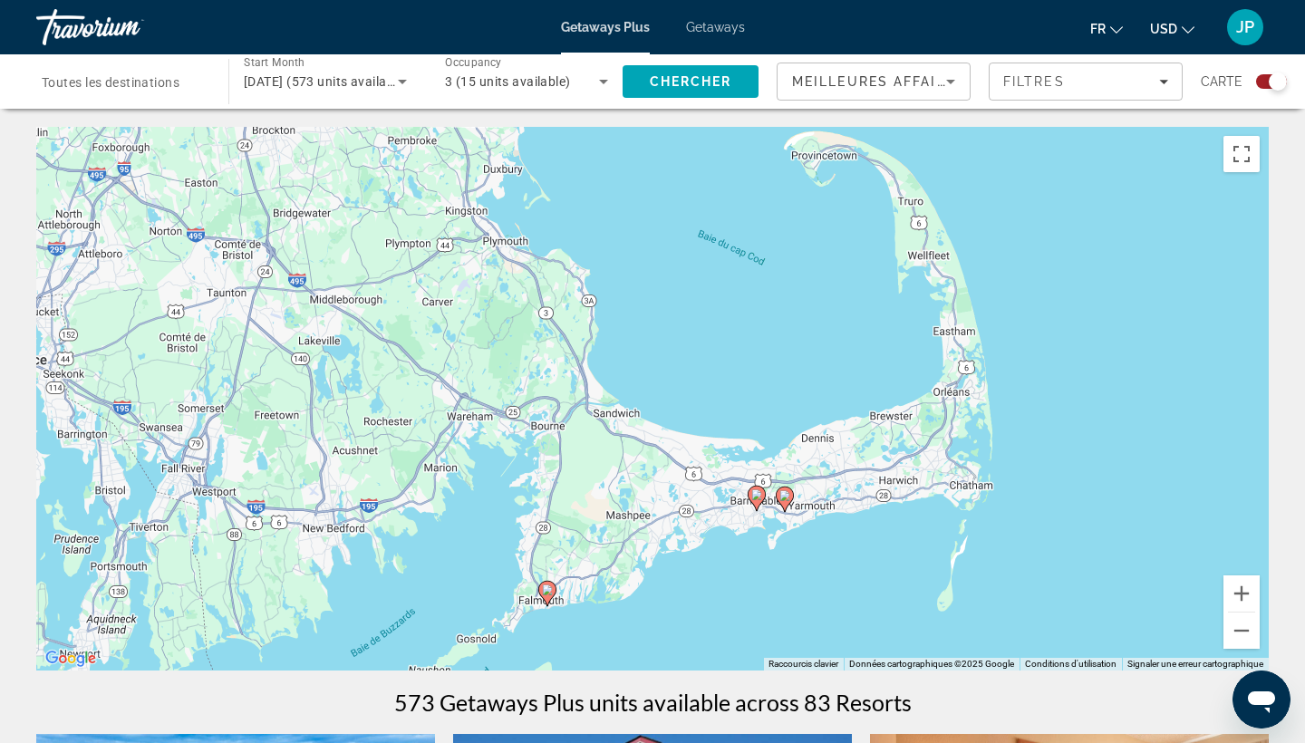
drag, startPoint x: 984, startPoint y: 479, endPoint x: 853, endPoint y: 572, distance: 161.2
click at [853, 572] on div "Pour activer le glissement avec le clavier, appuyez sur Alt+Entrée. Une fois ce…" at bounding box center [652, 399] width 1233 height 544
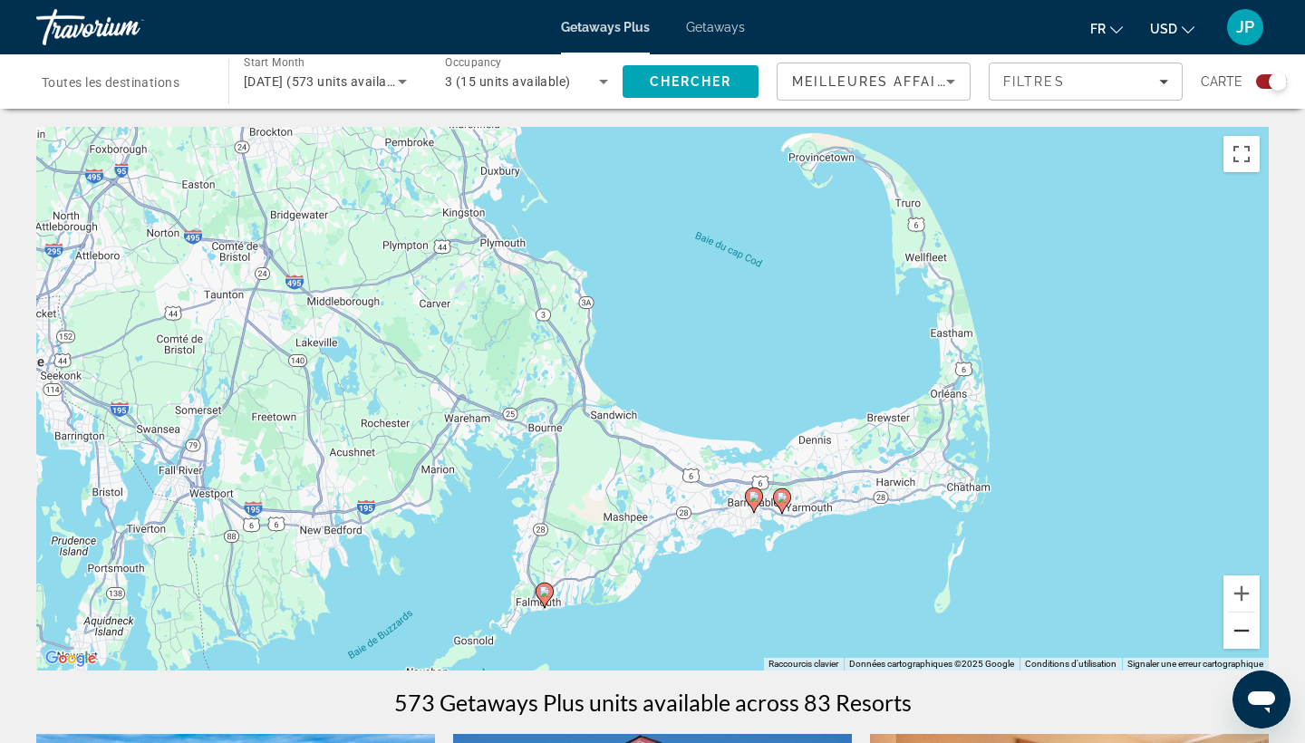
click at [1243, 635] on button "Zoom arrière" at bounding box center [1242, 631] width 36 height 36
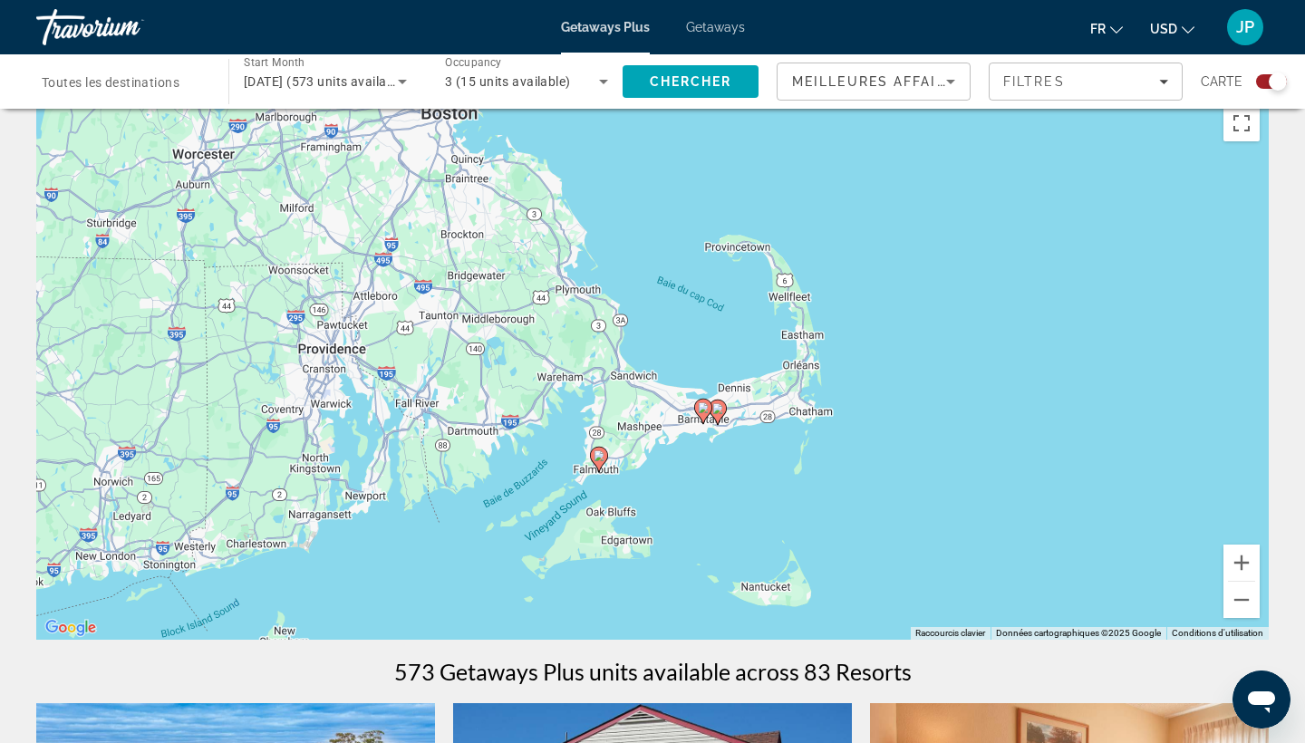
scroll to position [33, 0]
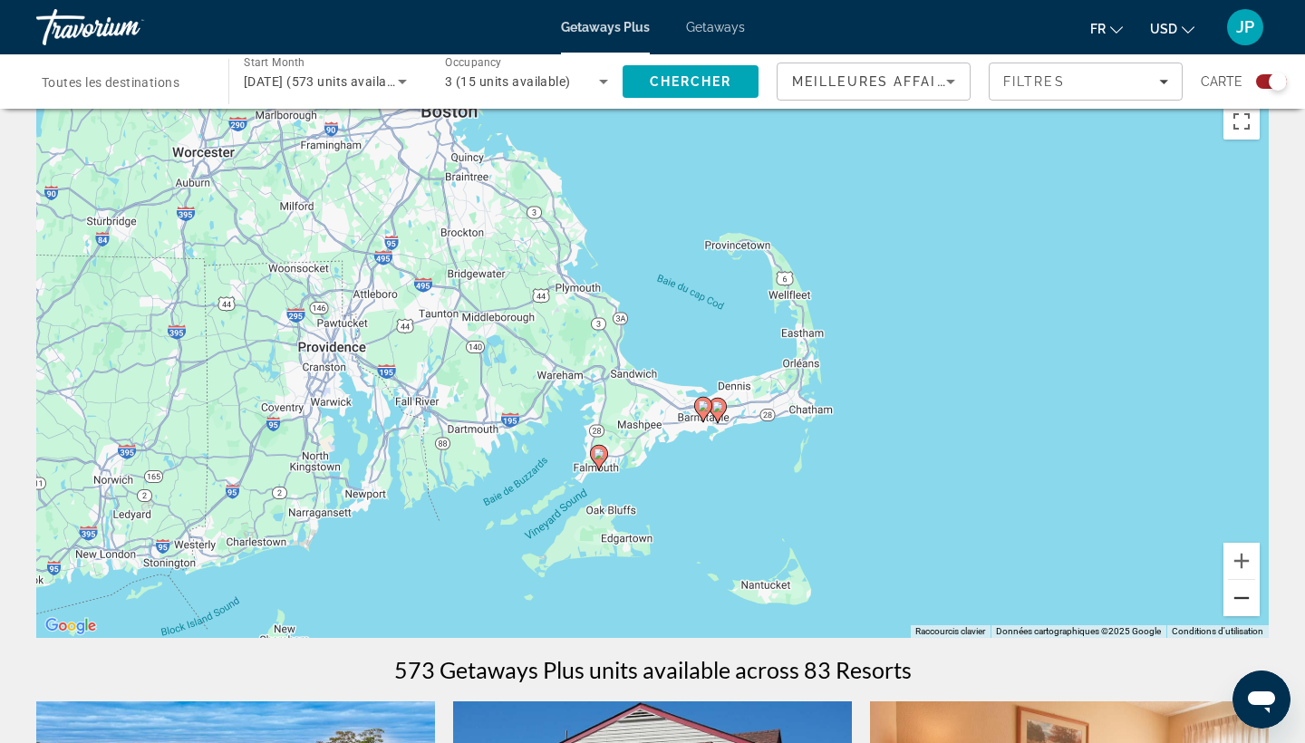
click at [1244, 591] on button "Zoom arrière" at bounding box center [1242, 598] width 36 height 36
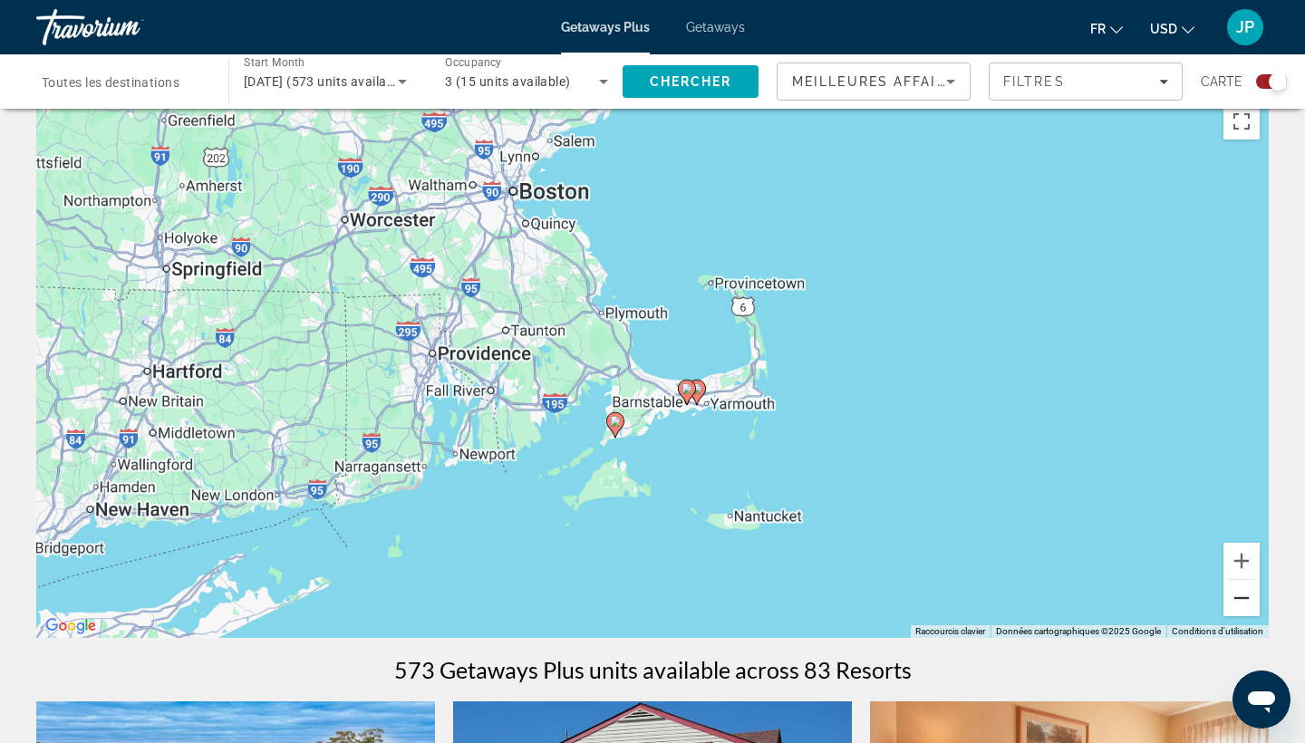
click at [1244, 591] on button "Zoom arrière" at bounding box center [1242, 598] width 36 height 36
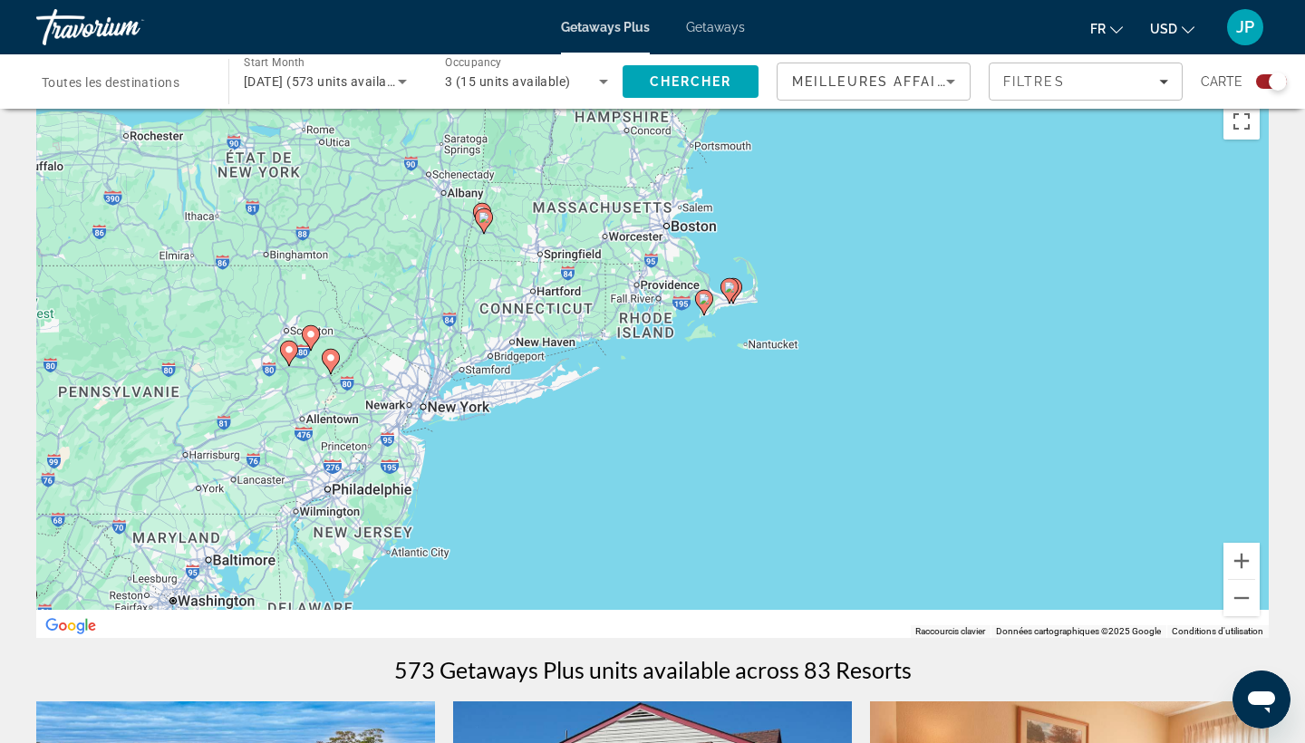
drag, startPoint x: 613, startPoint y: 498, endPoint x: 1010, endPoint y: 207, distance: 492.2
click at [1010, 207] on div "Pour activer le glissement avec le clavier, appuyez sur Alt+Entrée. Une fois ce…" at bounding box center [652, 366] width 1233 height 544
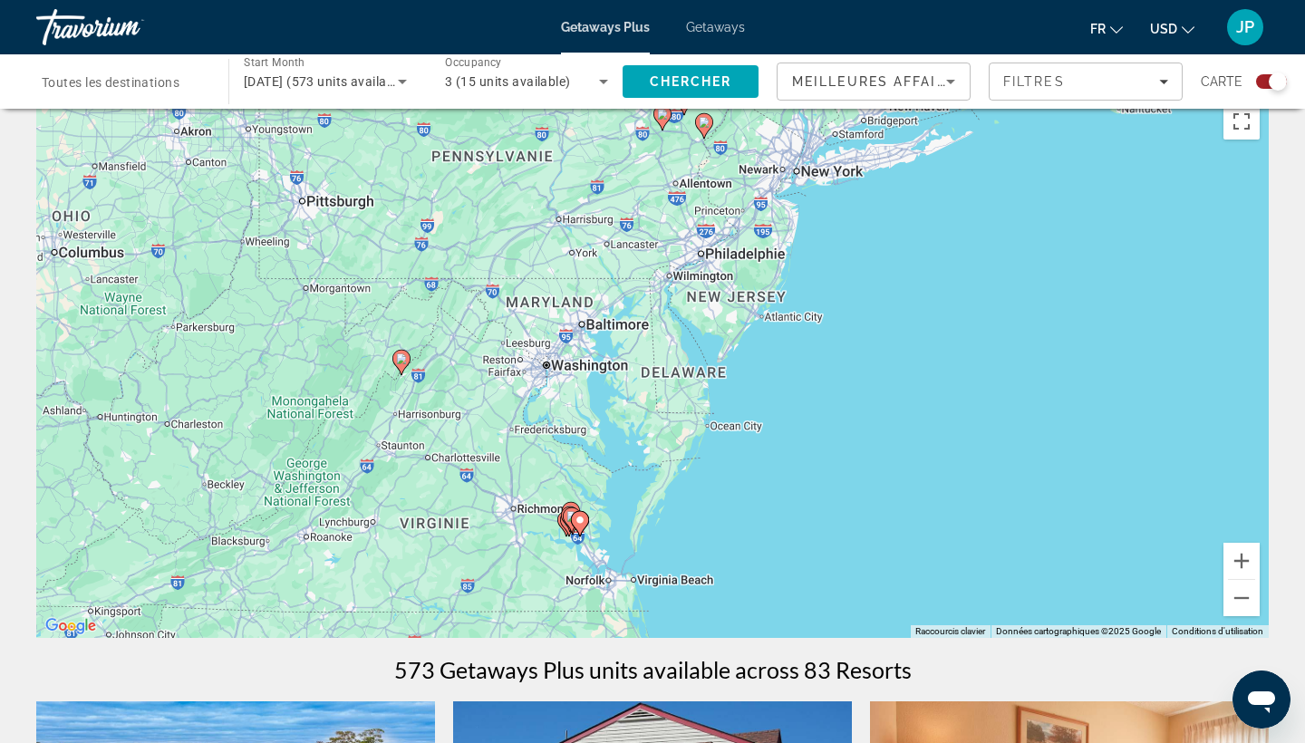
drag, startPoint x: 550, startPoint y: 409, endPoint x: 551, endPoint y: 158, distance: 251.1
click at [551, 158] on div "Pour activer le glissement avec le clavier, appuyez sur Alt+Entrée. Une fois ce…" at bounding box center [652, 366] width 1233 height 544
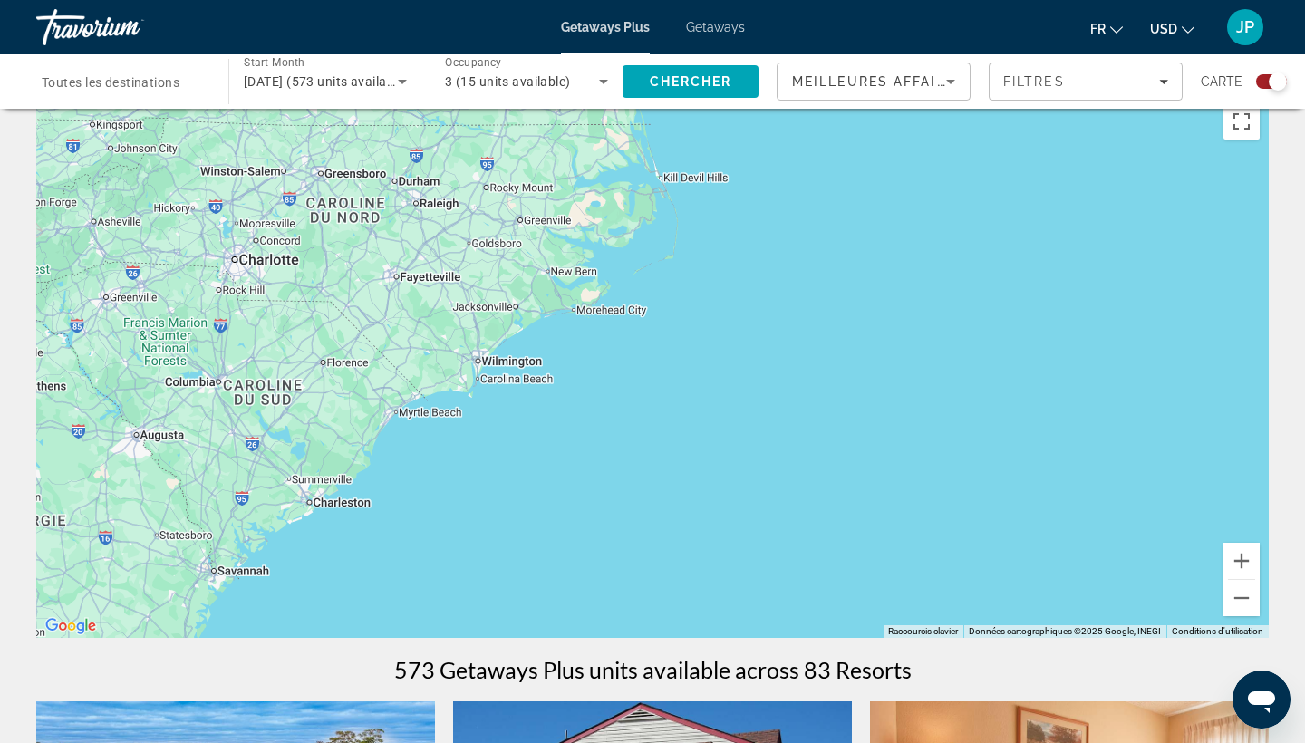
drag, startPoint x: 567, startPoint y: 417, endPoint x: 681, endPoint y: 50, distance: 384.2
click at [681, 53] on div "Passer au contenu principal Getaways Plus Getaways fr English Español Français …" at bounding box center [652, 338] width 1305 height 743
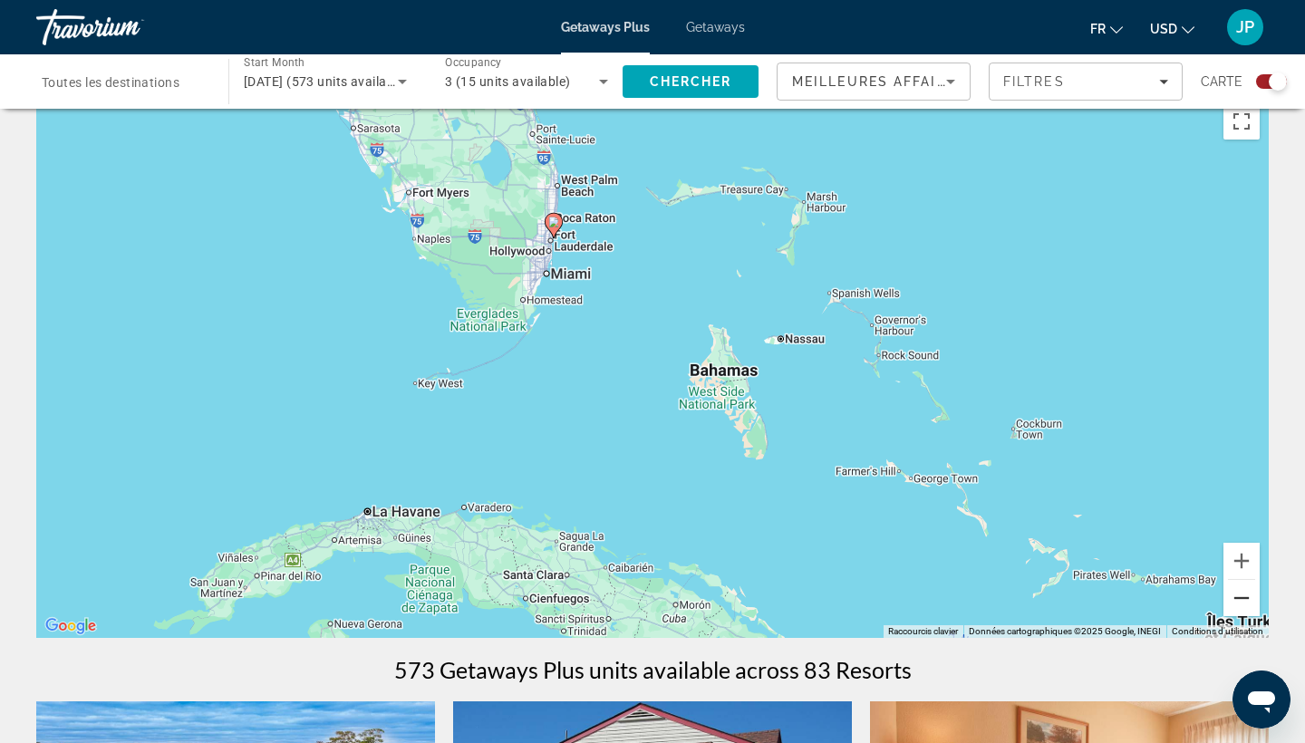
click at [1237, 595] on button "Zoom arrière" at bounding box center [1242, 598] width 36 height 36
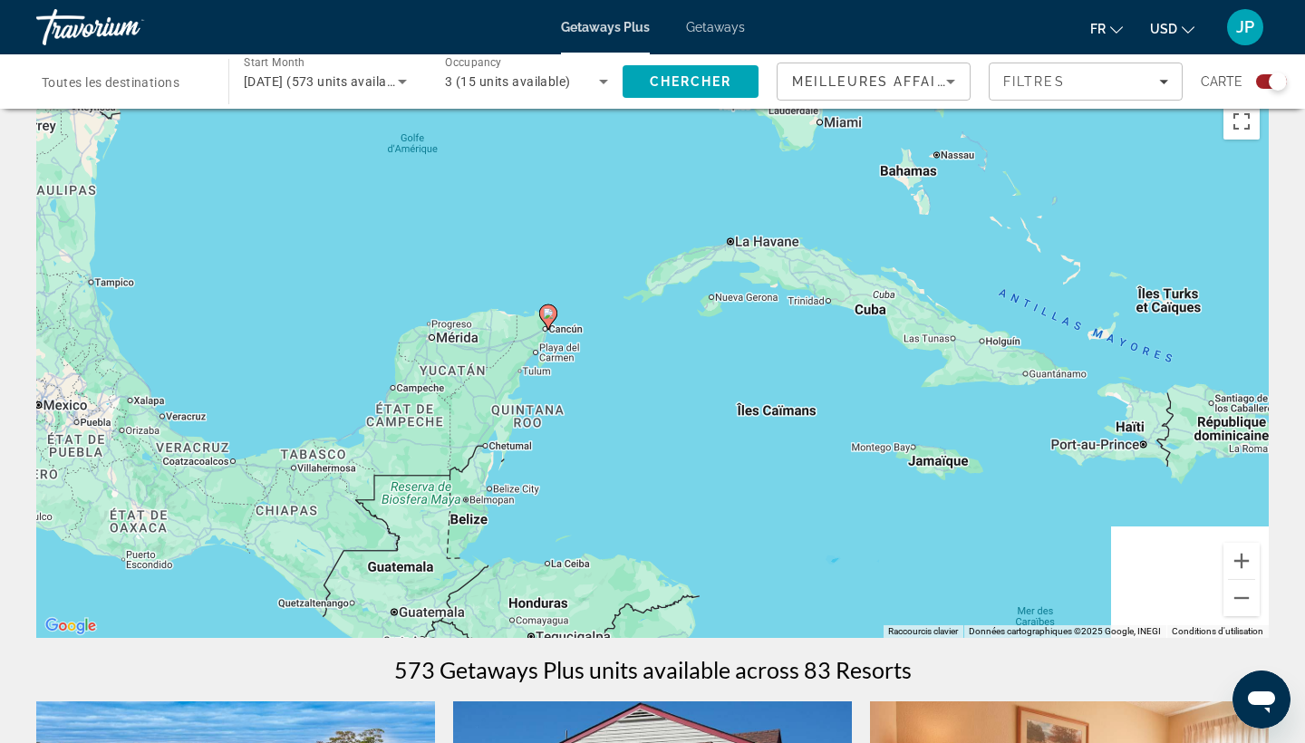
drag, startPoint x: 748, startPoint y: 480, endPoint x: 971, endPoint y: 278, distance: 300.9
click at [971, 278] on div "Pour activer le glissement avec le clavier, appuyez sur Alt+Entrée. Une fois ce…" at bounding box center [652, 366] width 1233 height 544
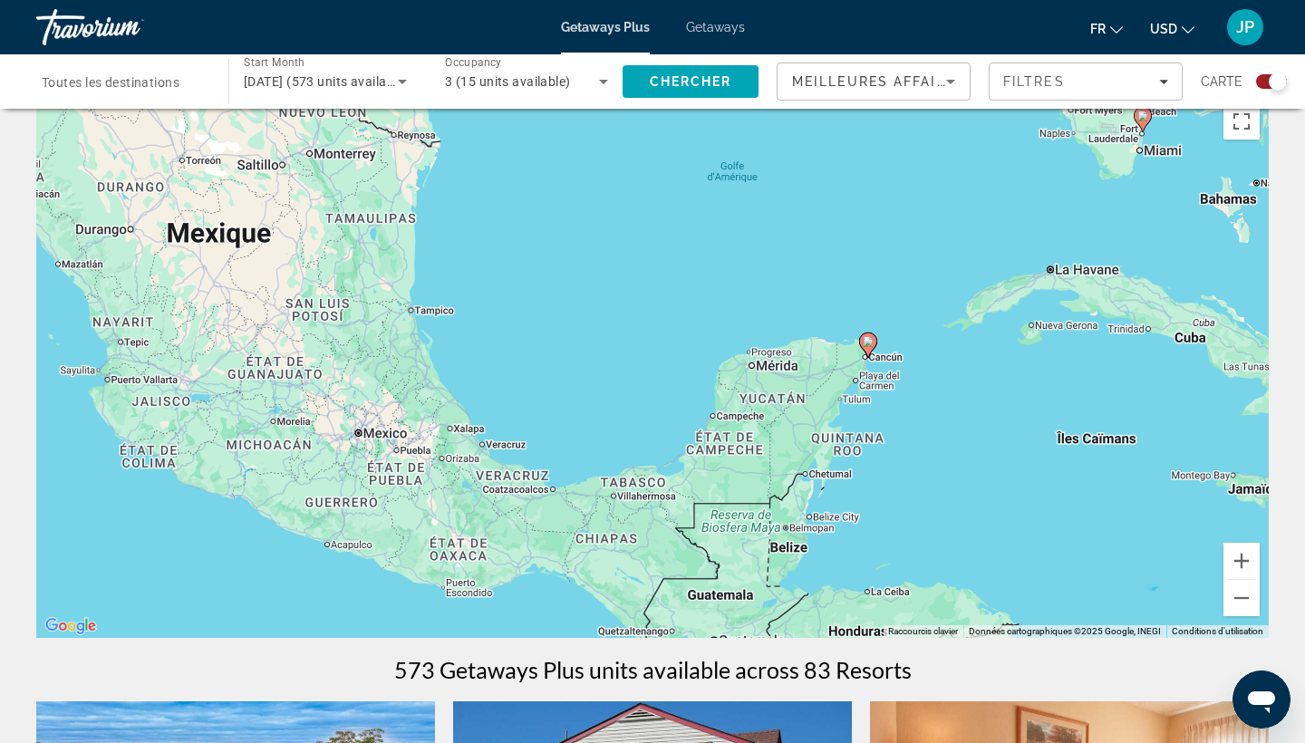
drag, startPoint x: 567, startPoint y: 479, endPoint x: 886, endPoint y: 507, distance: 319.3
click at [886, 507] on div "Pour activer le glissement avec le clavier, appuyez sur Alt+Entrée. Une fois ce…" at bounding box center [652, 366] width 1233 height 544
click at [869, 337] on image "Main content" at bounding box center [868, 341] width 11 height 11
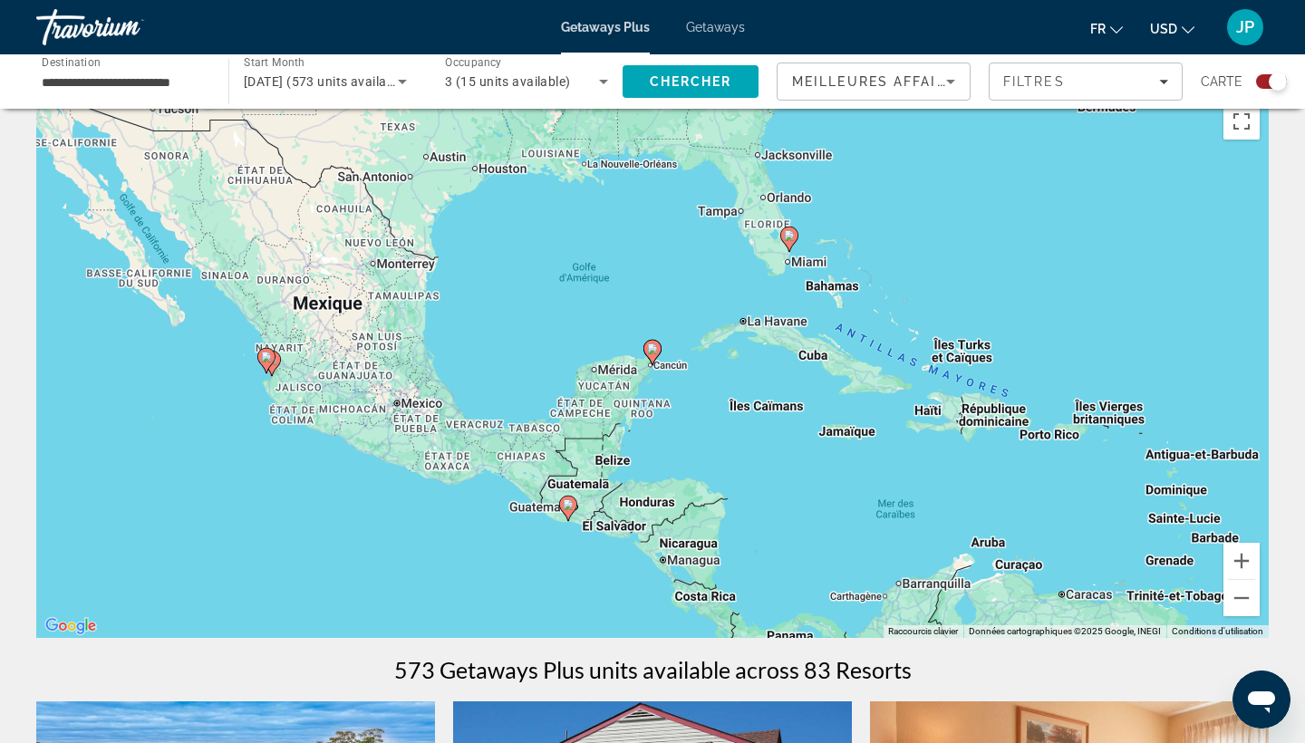
click at [653, 354] on icon "Main content" at bounding box center [652, 353] width 16 height 24
type input "**********"
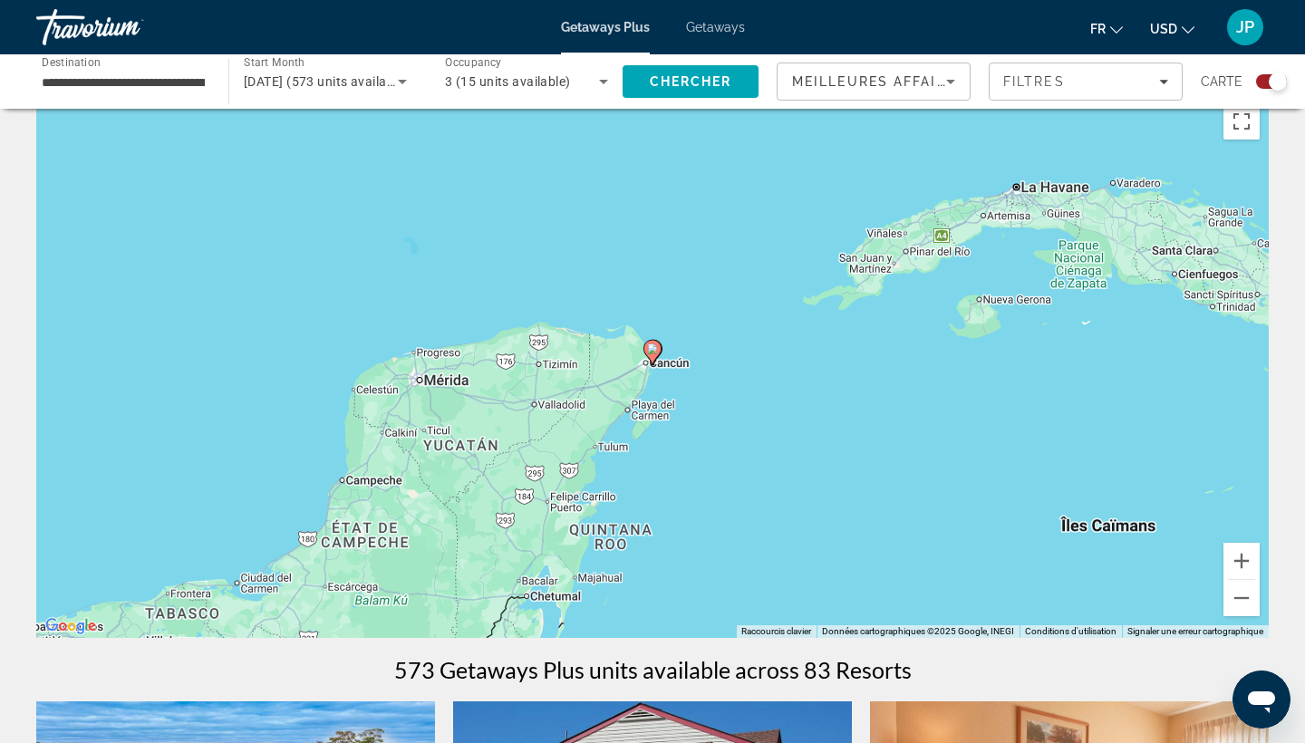
click at [653, 354] on icon "Main content" at bounding box center [652, 353] width 16 height 24
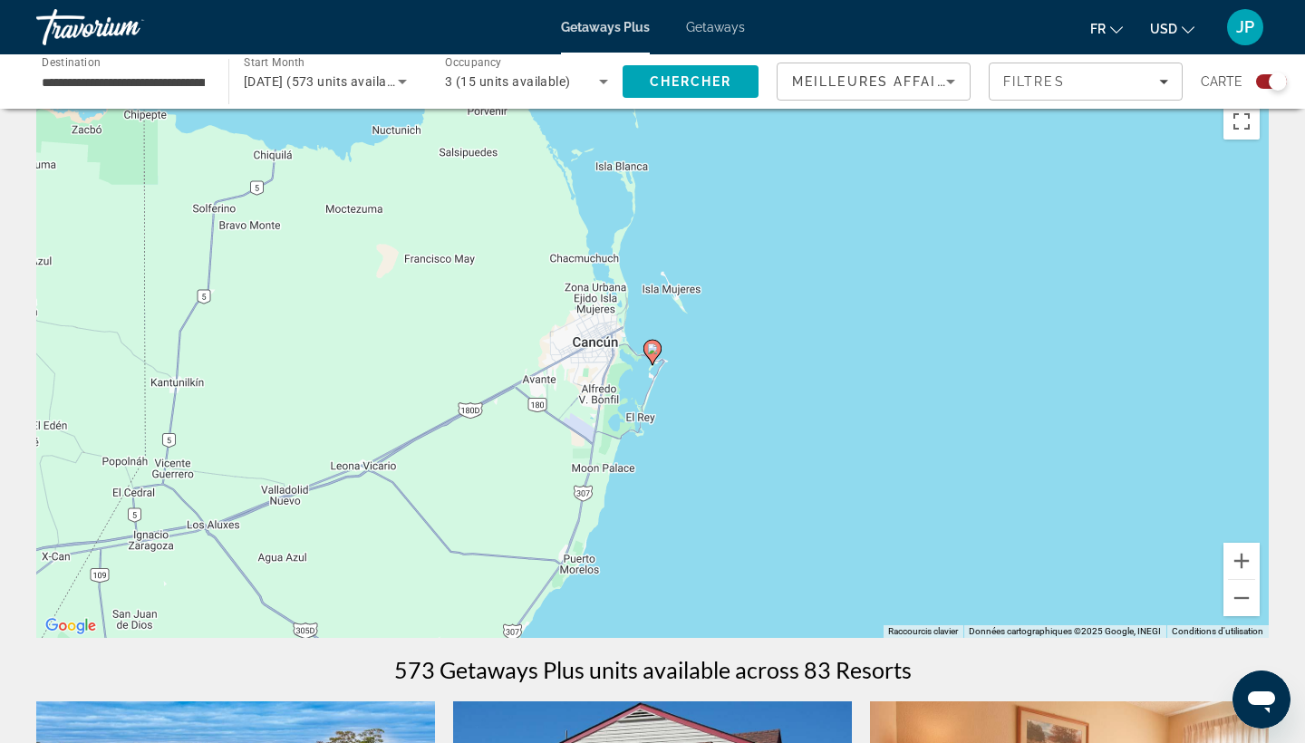
click at [653, 354] on icon "Main content" at bounding box center [652, 353] width 16 height 24
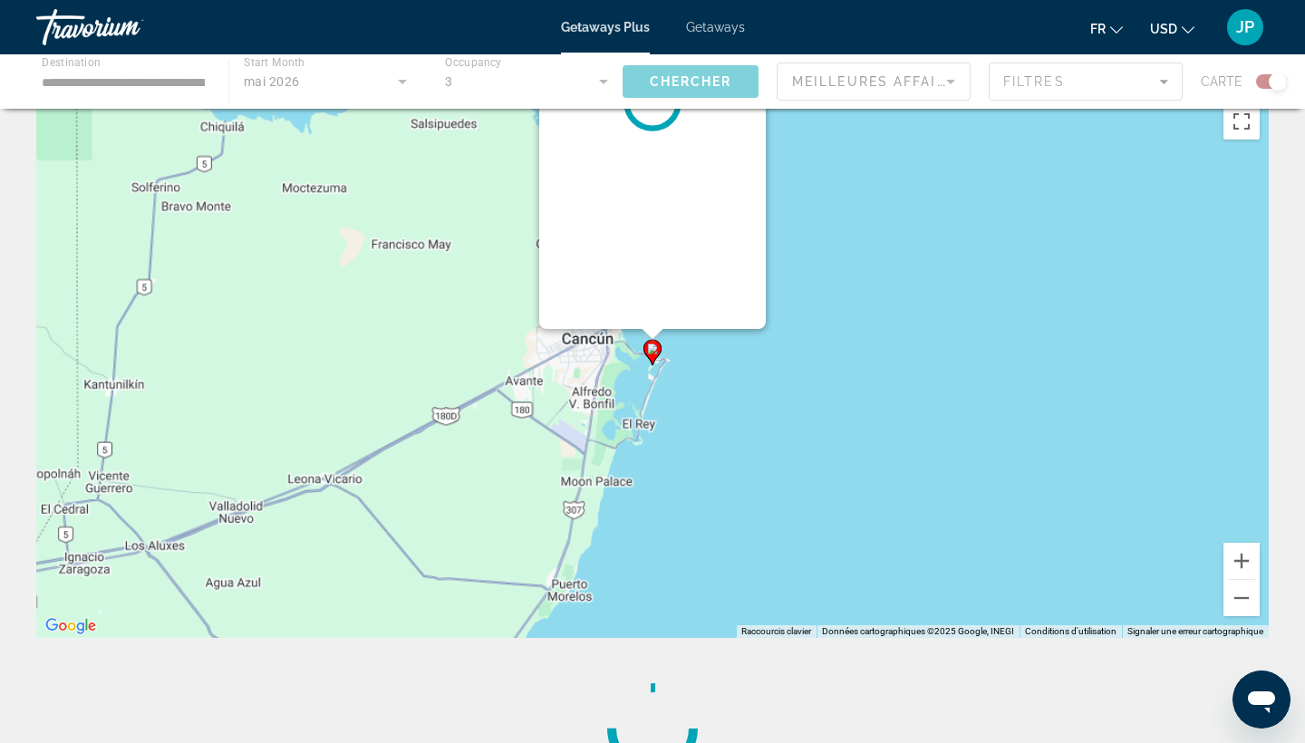
scroll to position [0, 0]
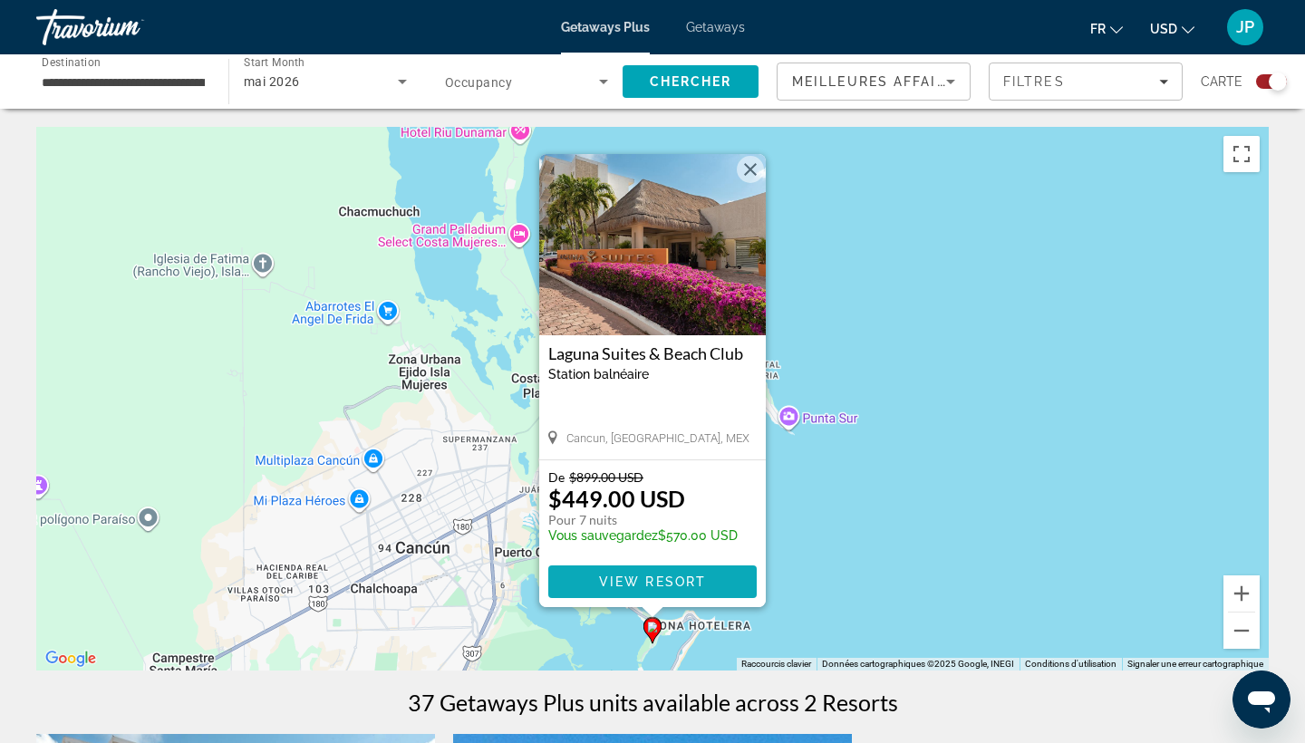
click at [705, 578] on span "View Resort" at bounding box center [652, 582] width 107 height 15
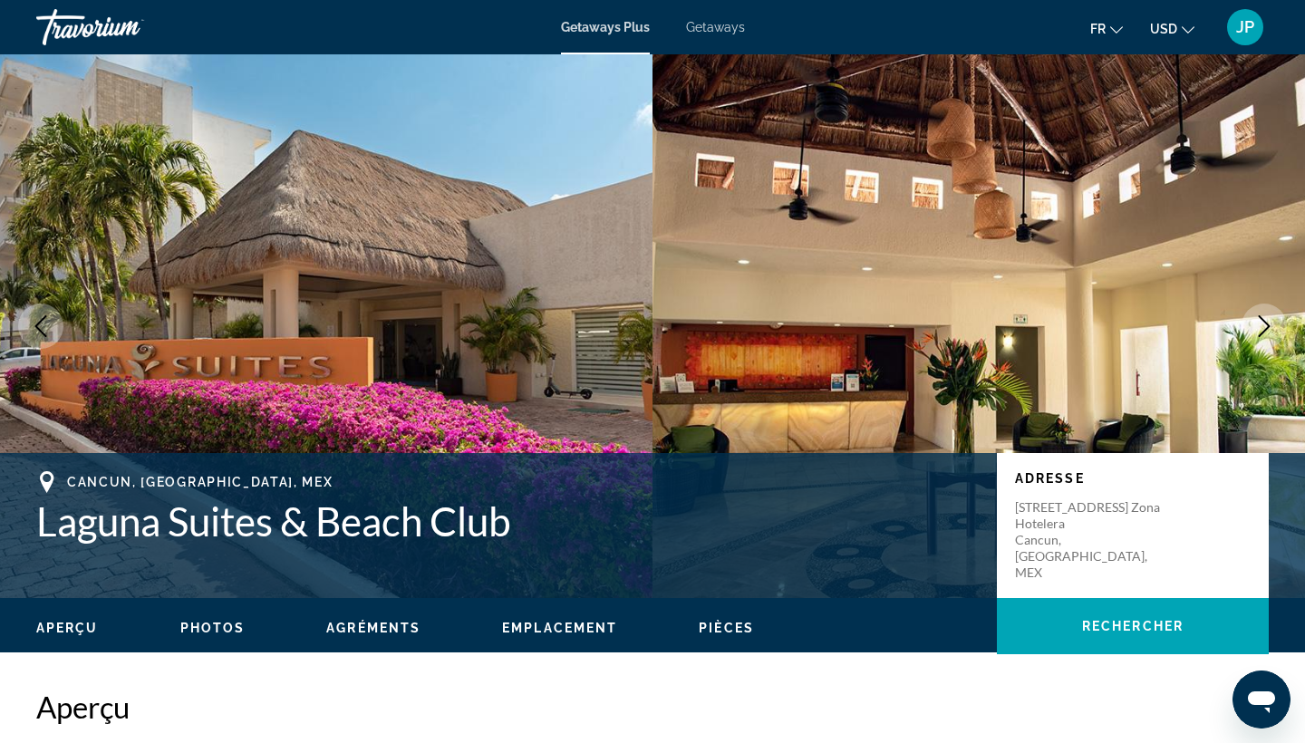
click at [1273, 320] on icon "Next image" at bounding box center [1264, 326] width 22 height 22
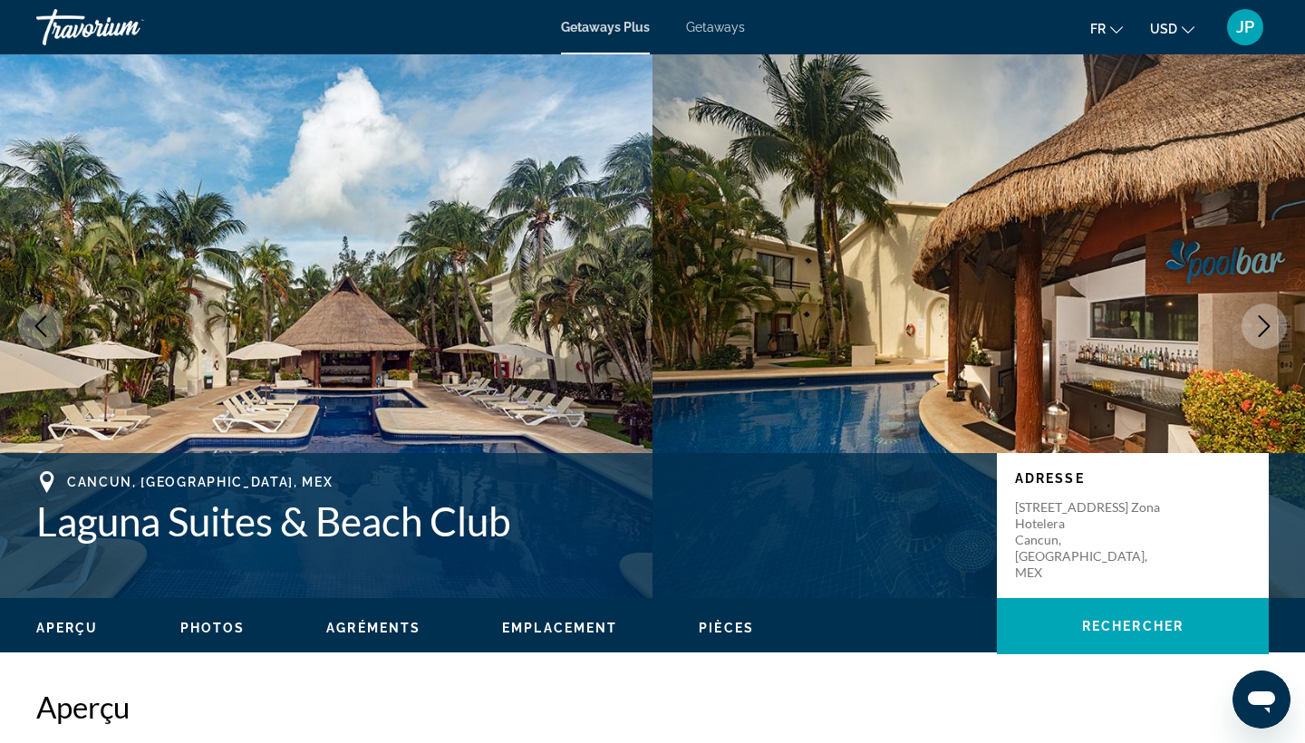
click at [1273, 319] on icon "Next image" at bounding box center [1264, 326] width 22 height 22
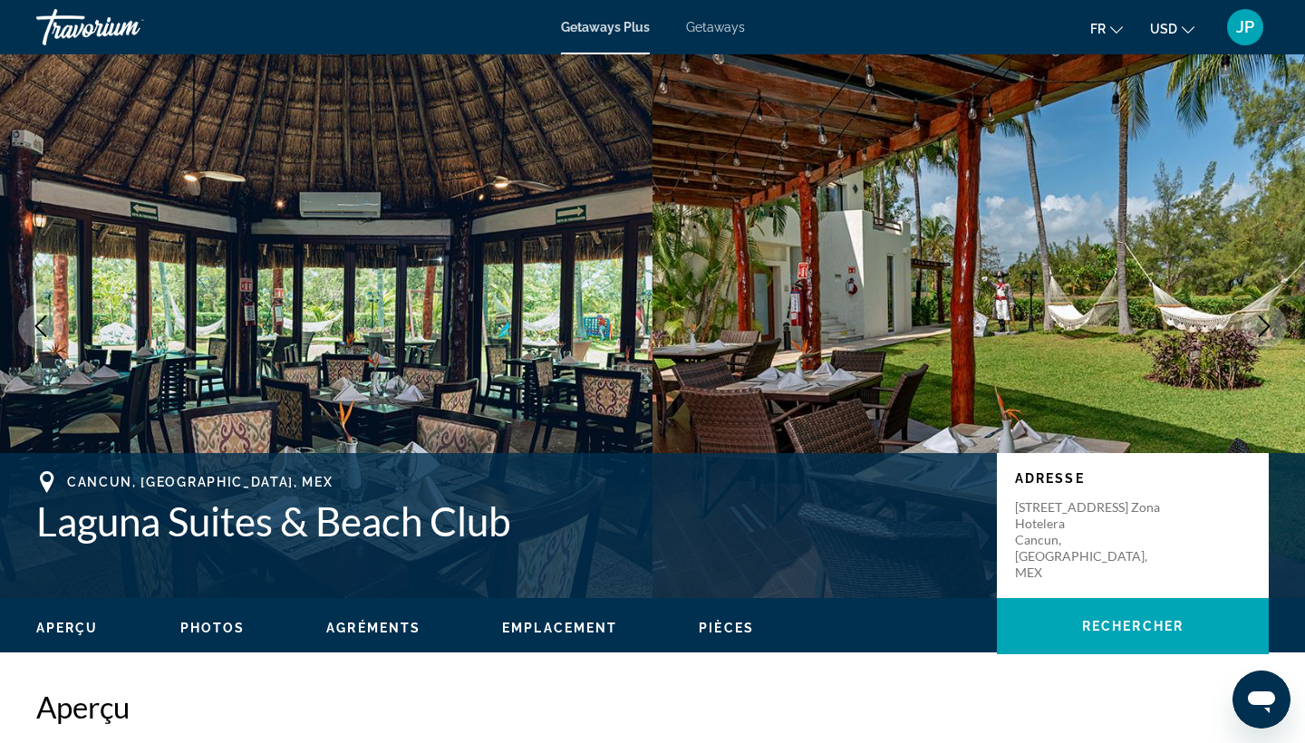
click at [1273, 319] on icon "Next image" at bounding box center [1264, 326] width 22 height 22
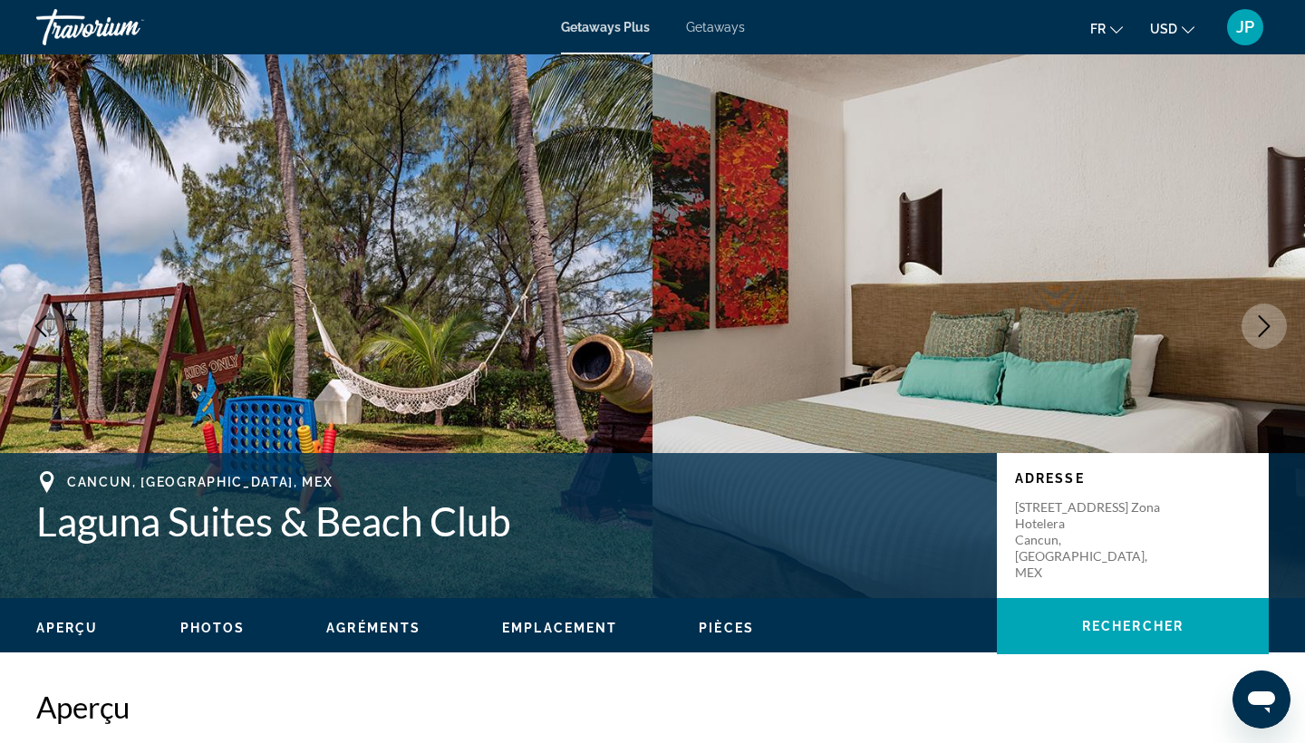
click at [1273, 319] on icon "Next image" at bounding box center [1264, 326] width 22 height 22
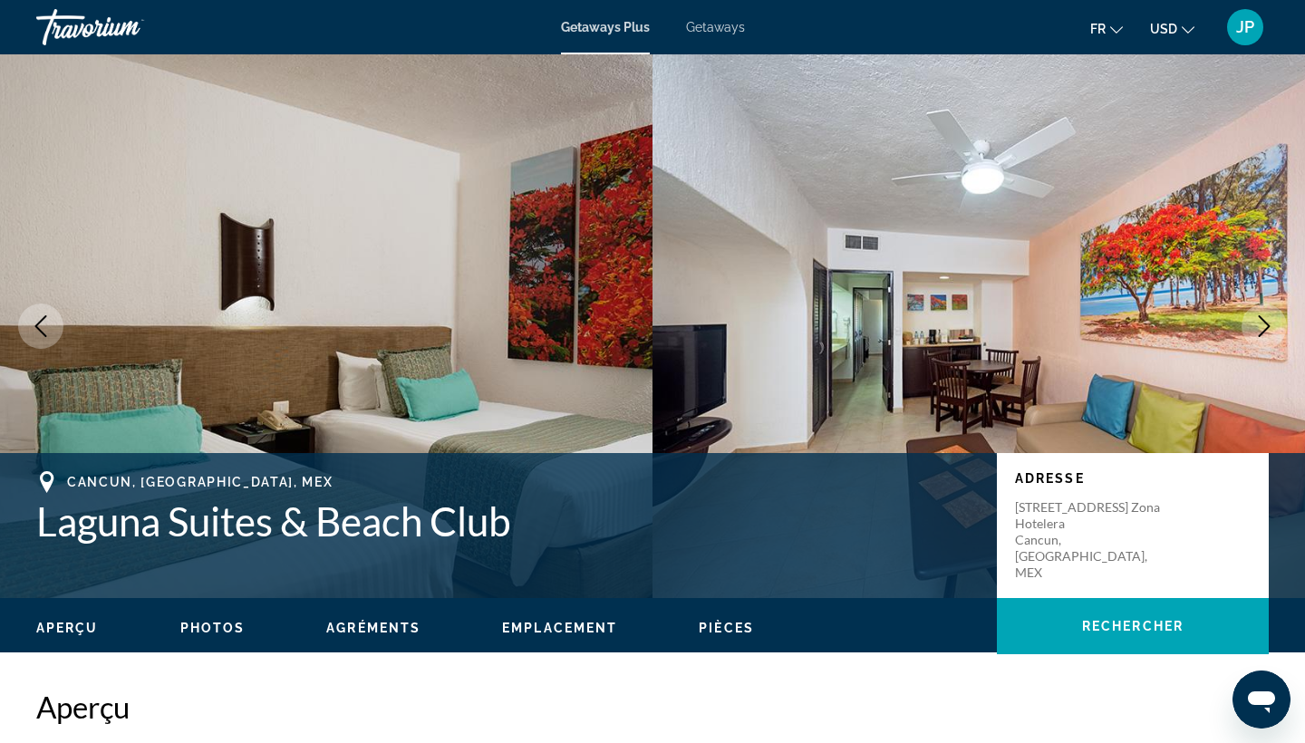
click at [1273, 319] on icon "Next image" at bounding box center [1264, 326] width 22 height 22
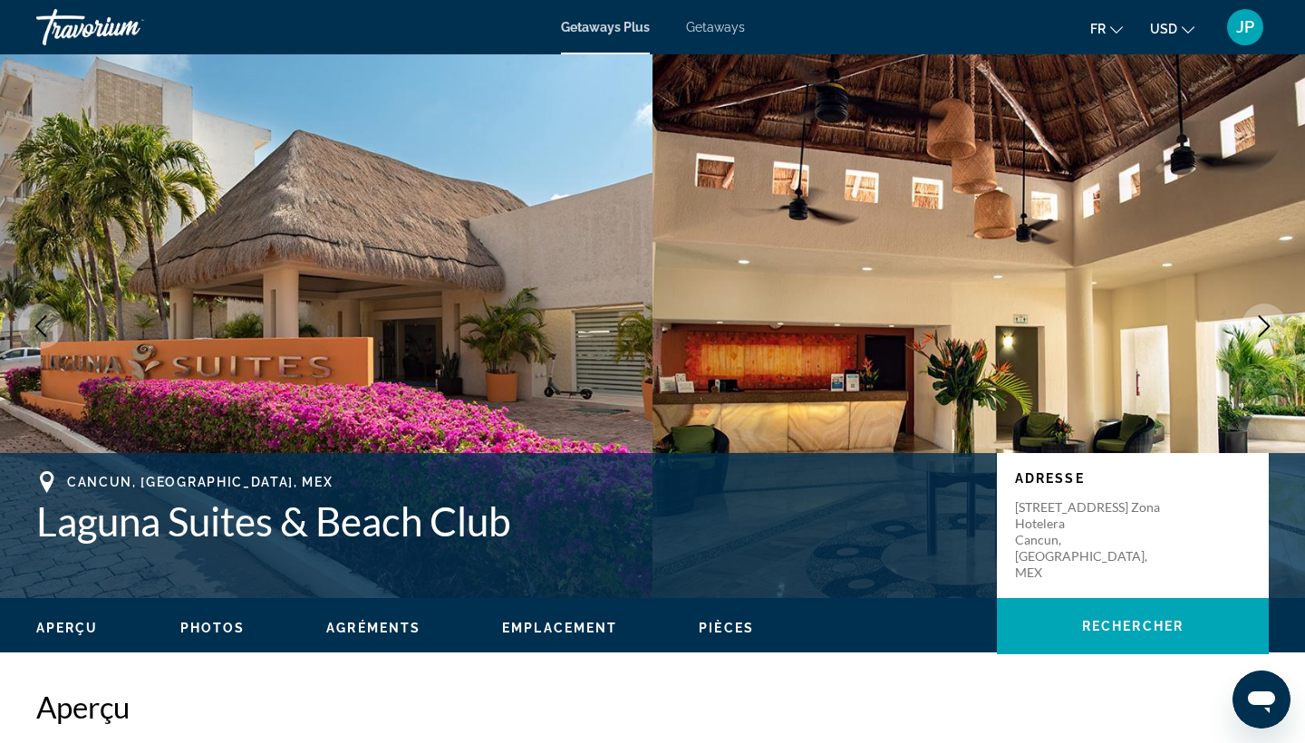
click at [727, 28] on span "Getaways" at bounding box center [715, 27] width 59 height 15
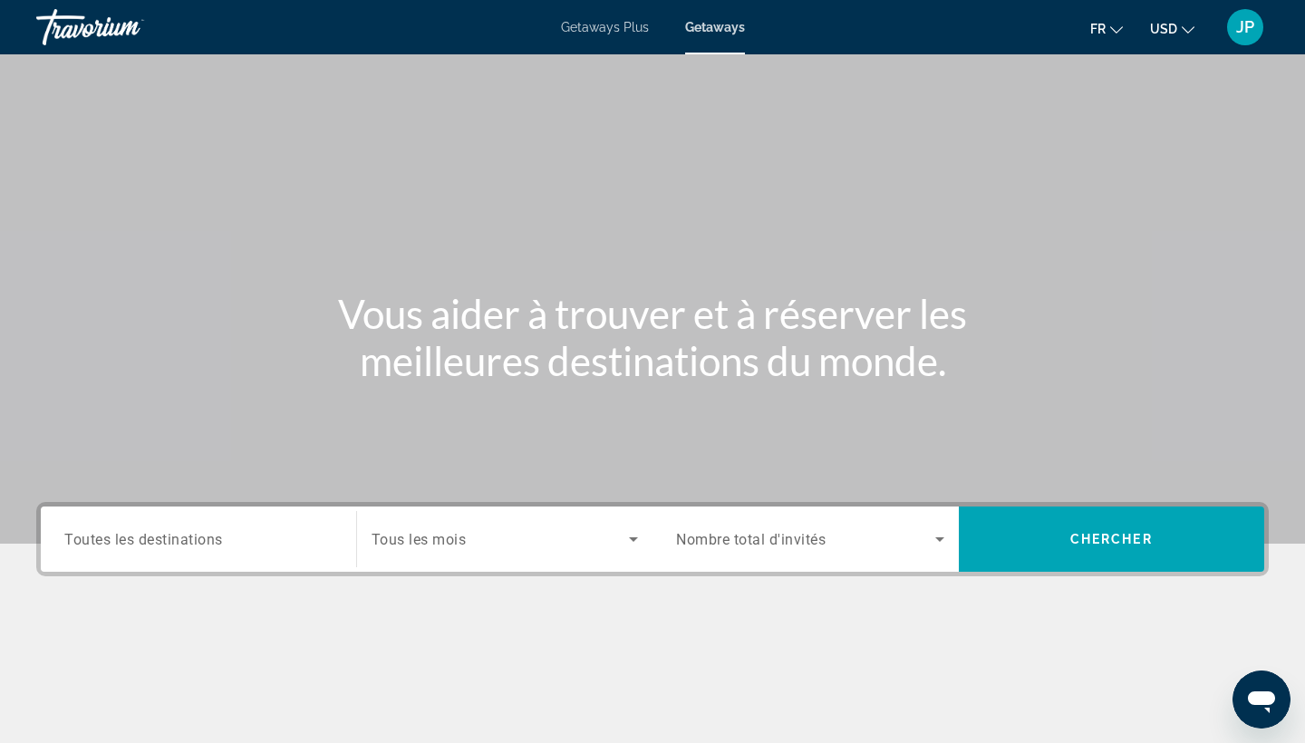
click at [468, 547] on span "Search widget" at bounding box center [501, 539] width 258 height 22
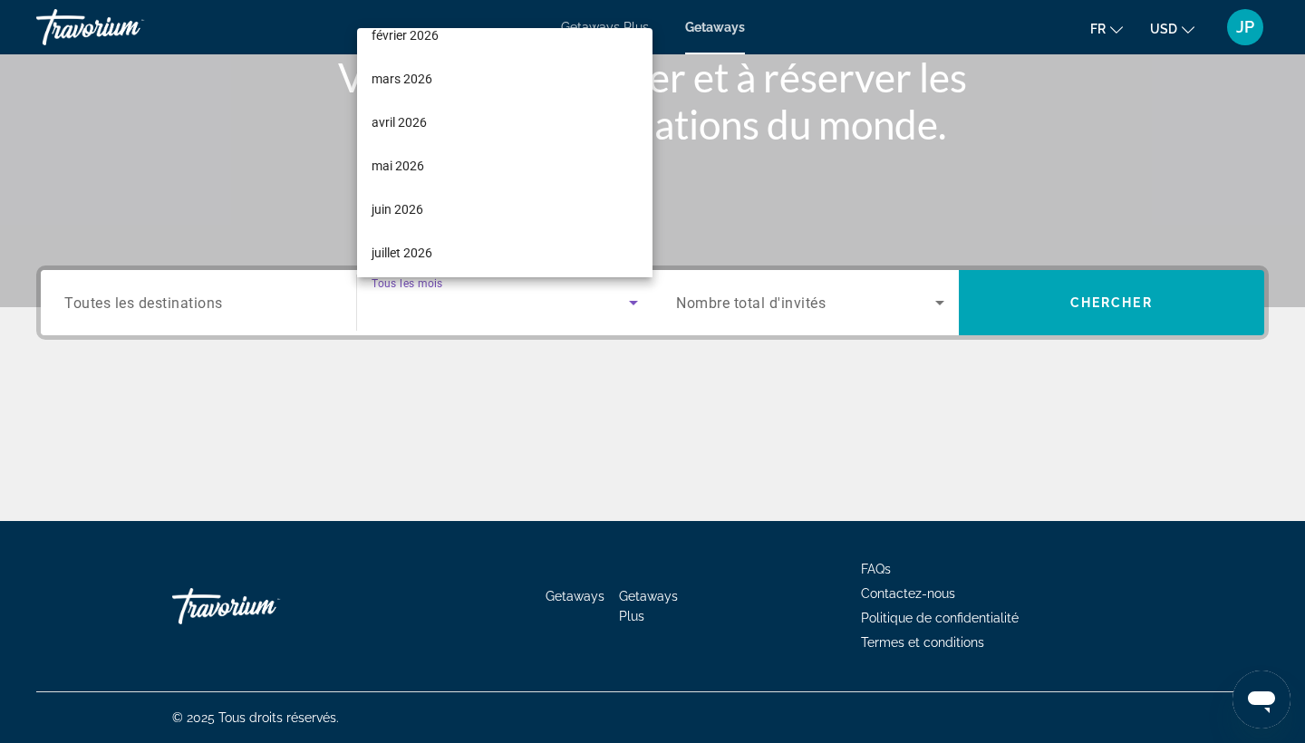
scroll to position [247, 0]
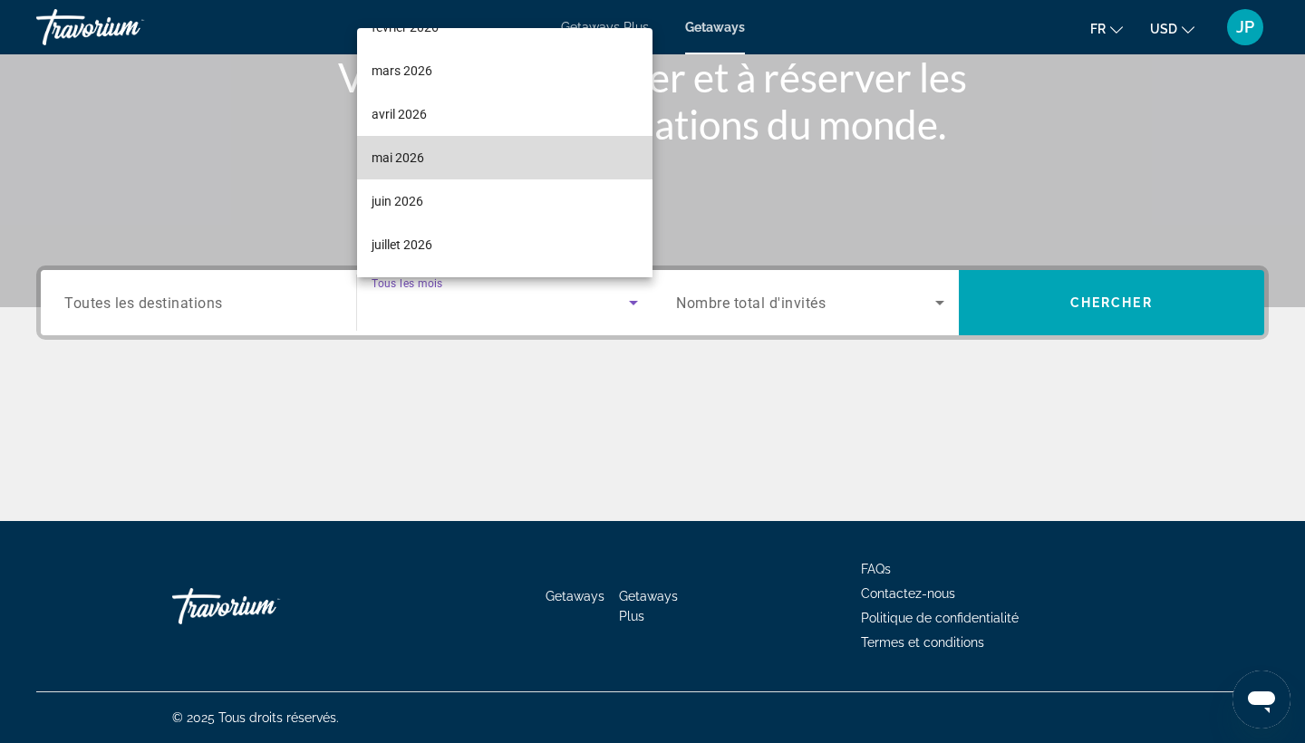
click at [459, 156] on mat-option "mai 2026" at bounding box center [505, 158] width 296 height 44
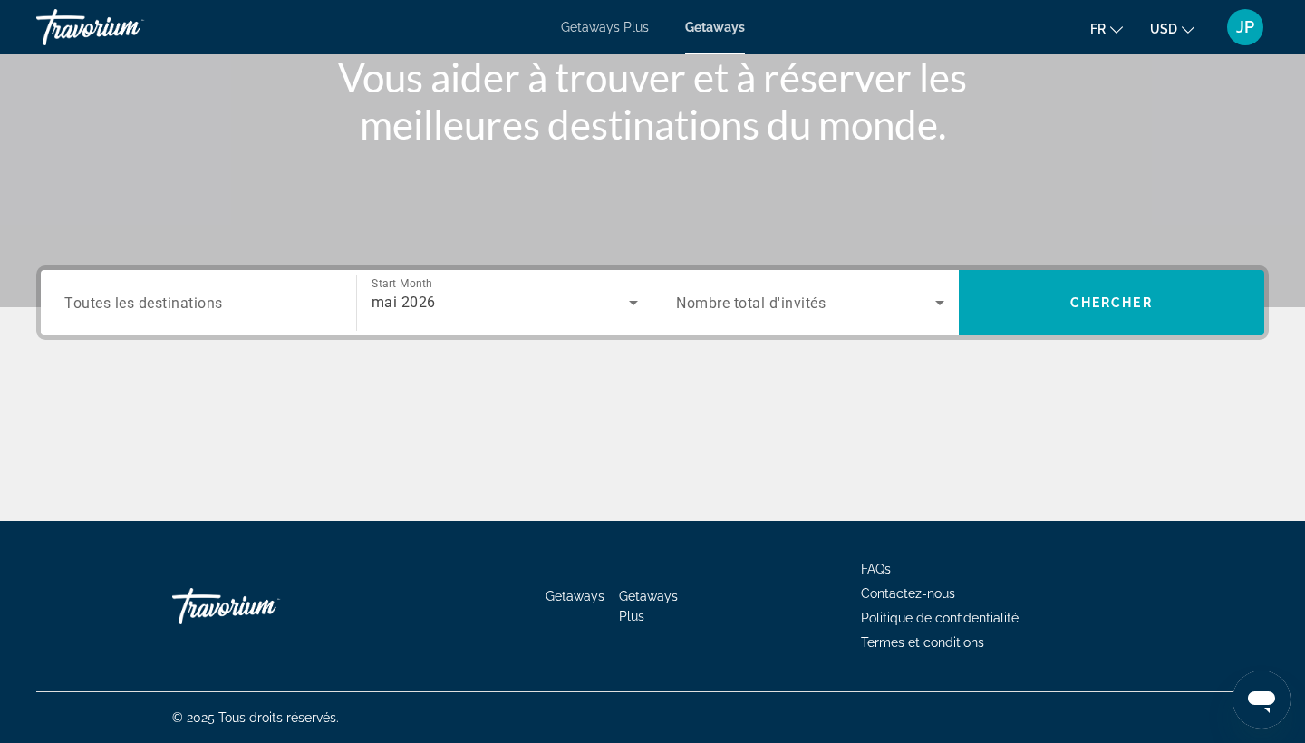
click at [809, 310] on span "Nombre total d'invités" at bounding box center [751, 303] width 150 height 17
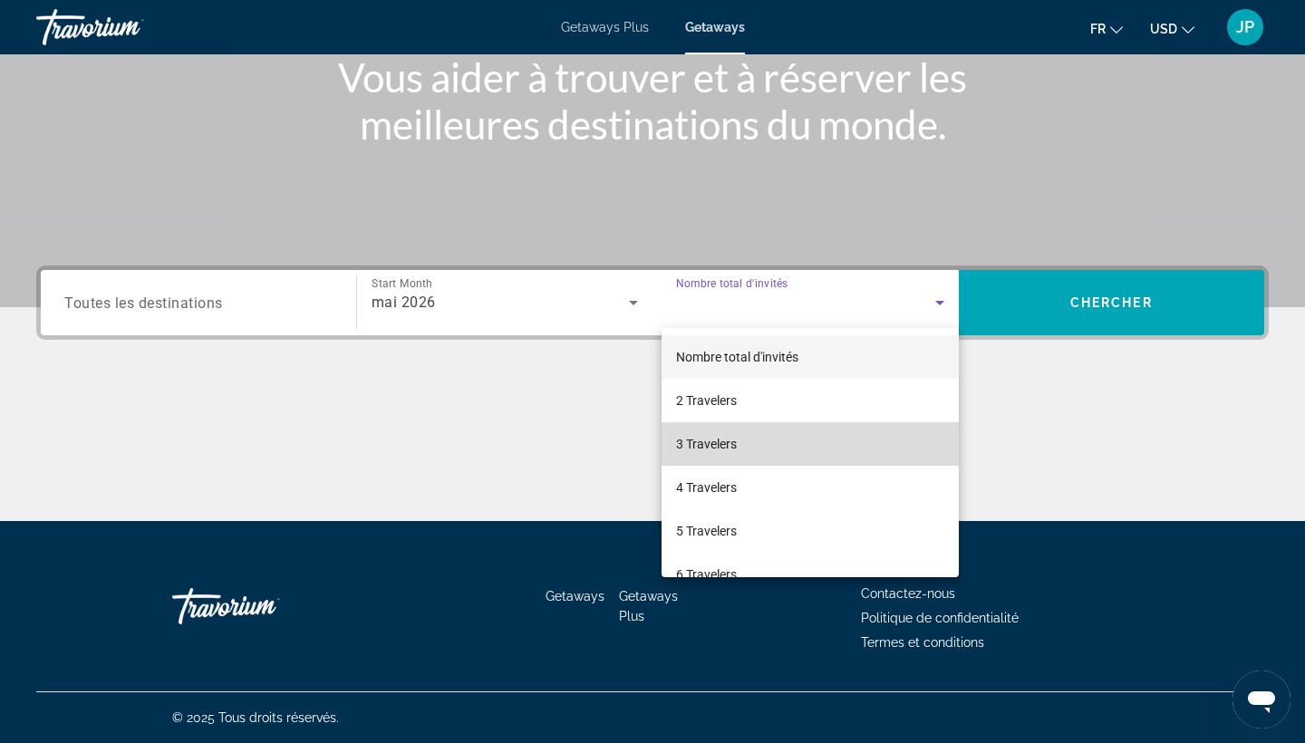
click at [761, 450] on mat-option "3 Travelers" at bounding box center [810, 444] width 297 height 44
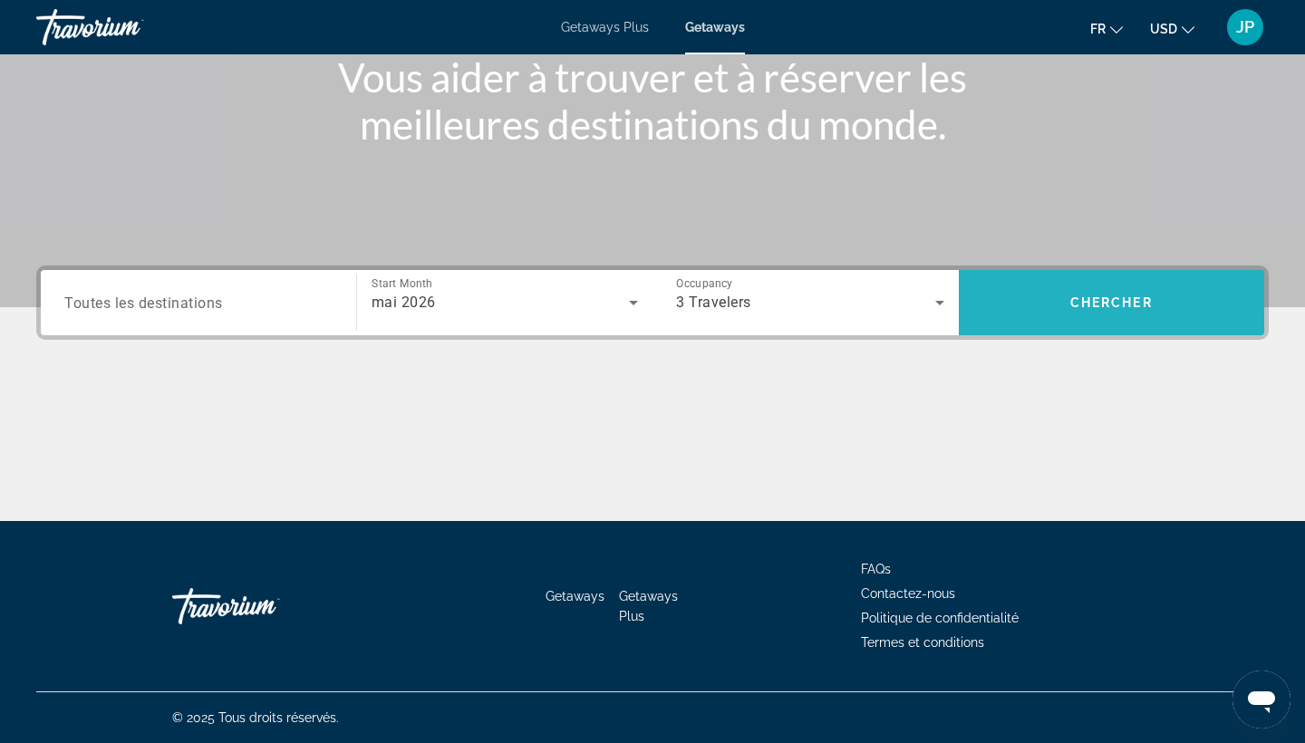
click at [1117, 309] on span "Chercher" at bounding box center [1111, 302] width 82 height 15
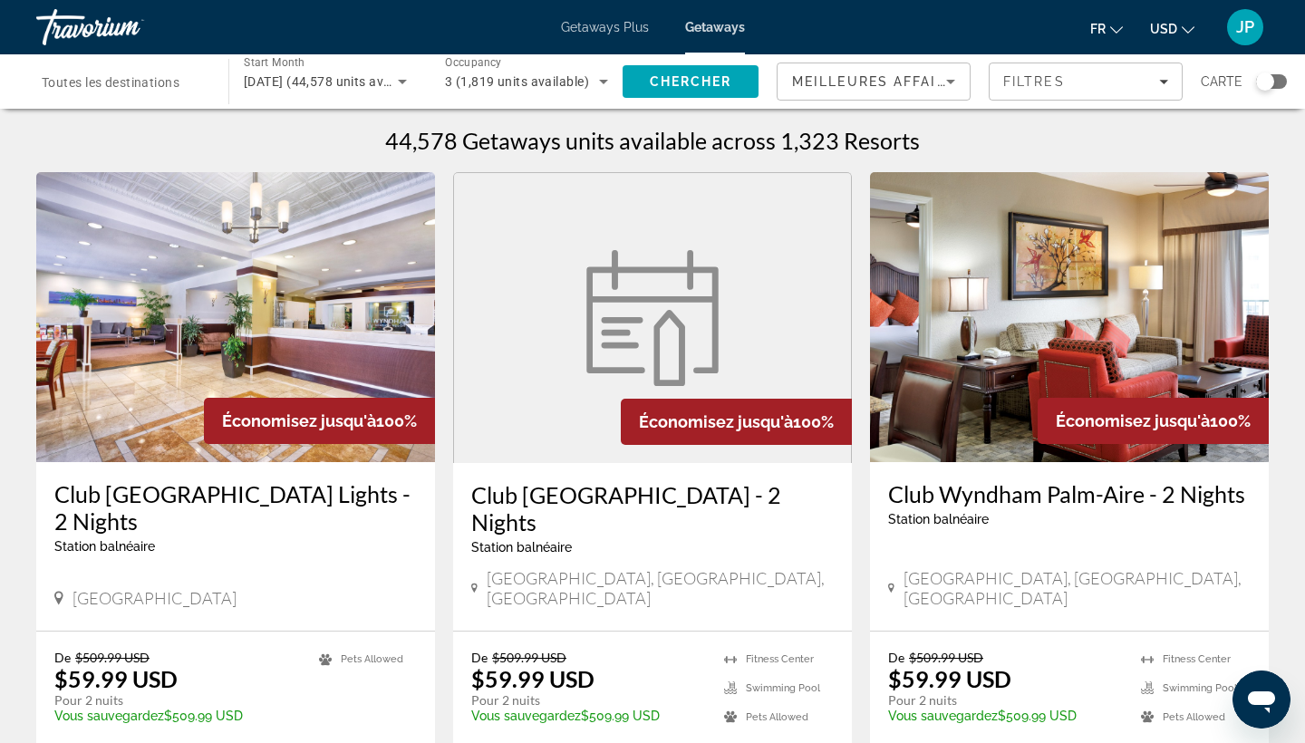
click at [153, 80] on span "Toutes les destinations" at bounding box center [111, 82] width 138 height 15
click at [153, 80] on input "Destination Toutes les destinations" at bounding box center [123, 83] width 163 height 22
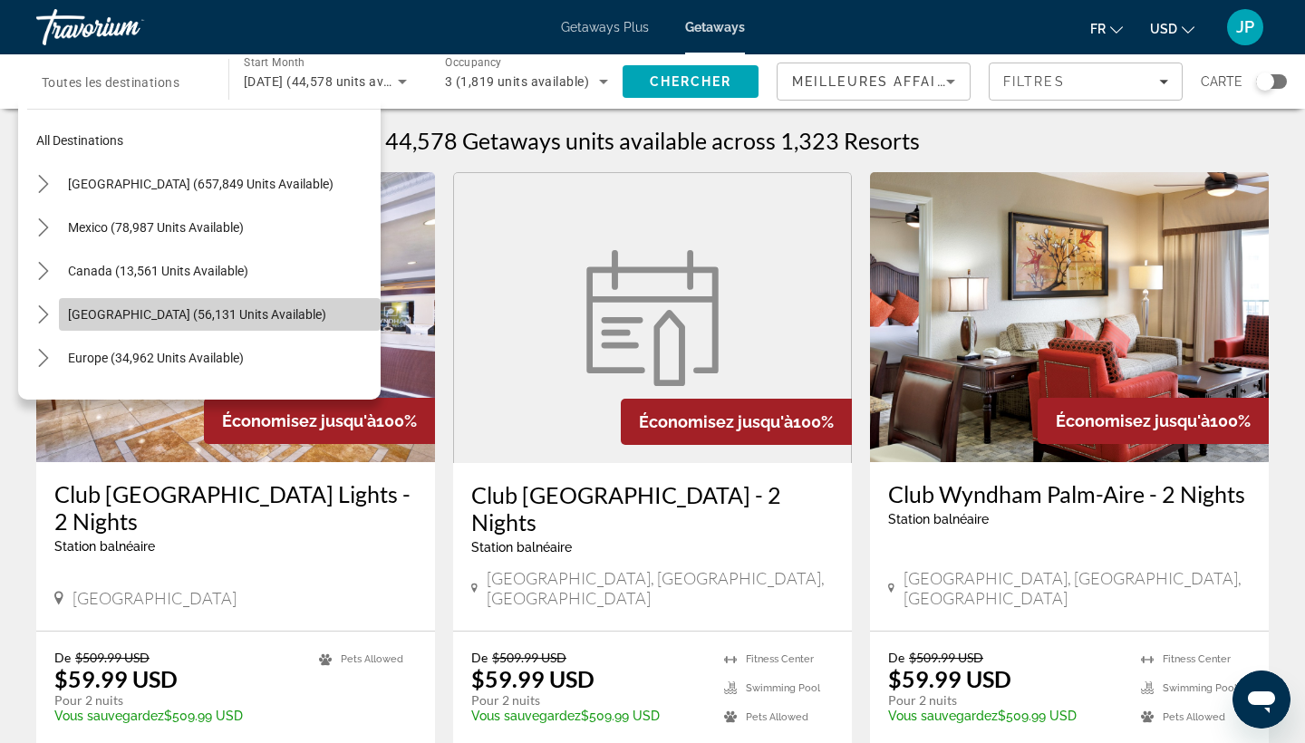
click at [220, 301] on span "Select destination: Caribbean & Atlantic Islands (56,131 units available)" at bounding box center [220, 315] width 322 height 44
type input "**********"
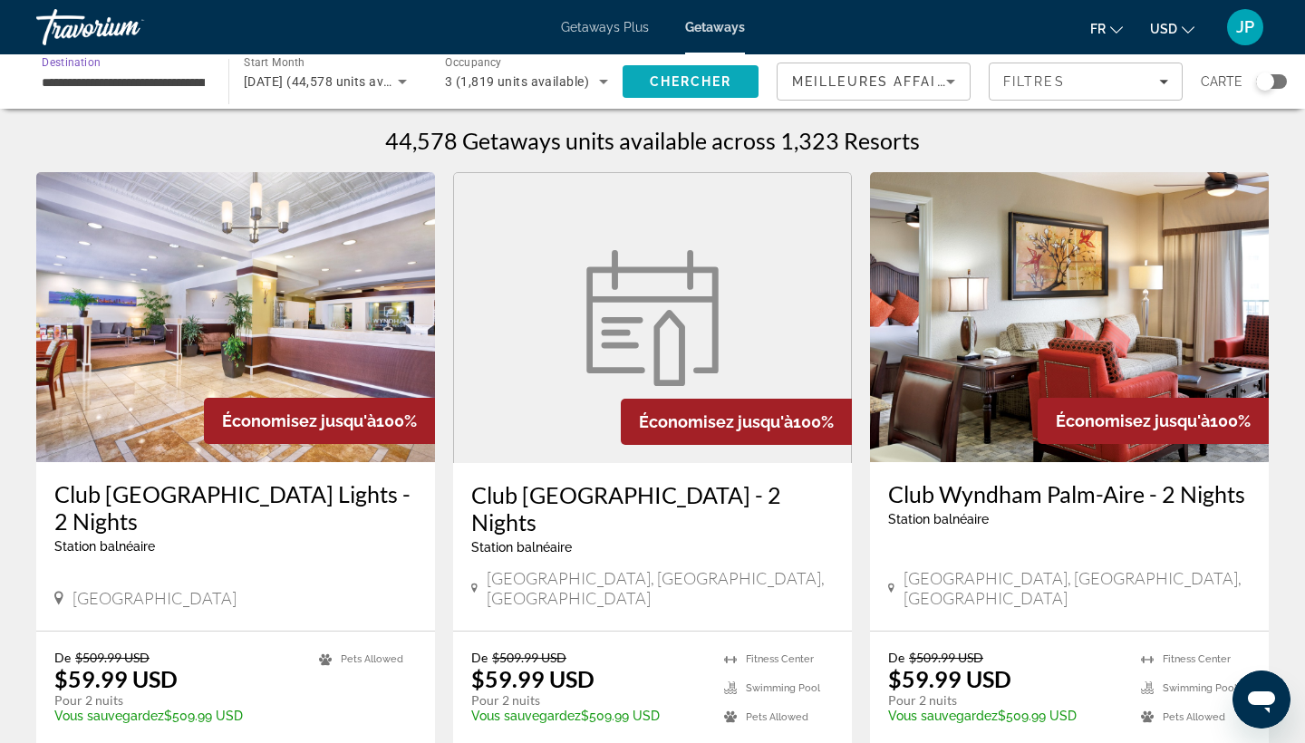
click at [683, 82] on span "Chercher" at bounding box center [691, 81] width 82 height 15
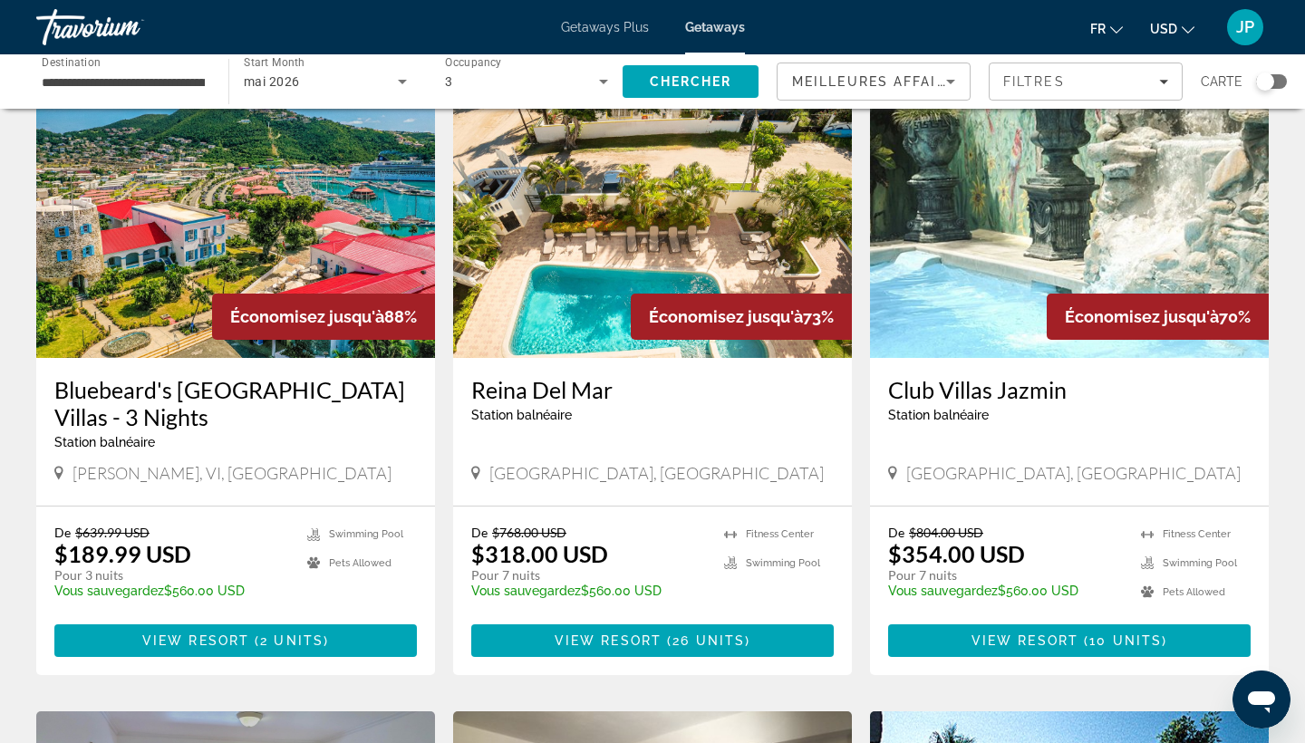
scroll to position [114, 0]
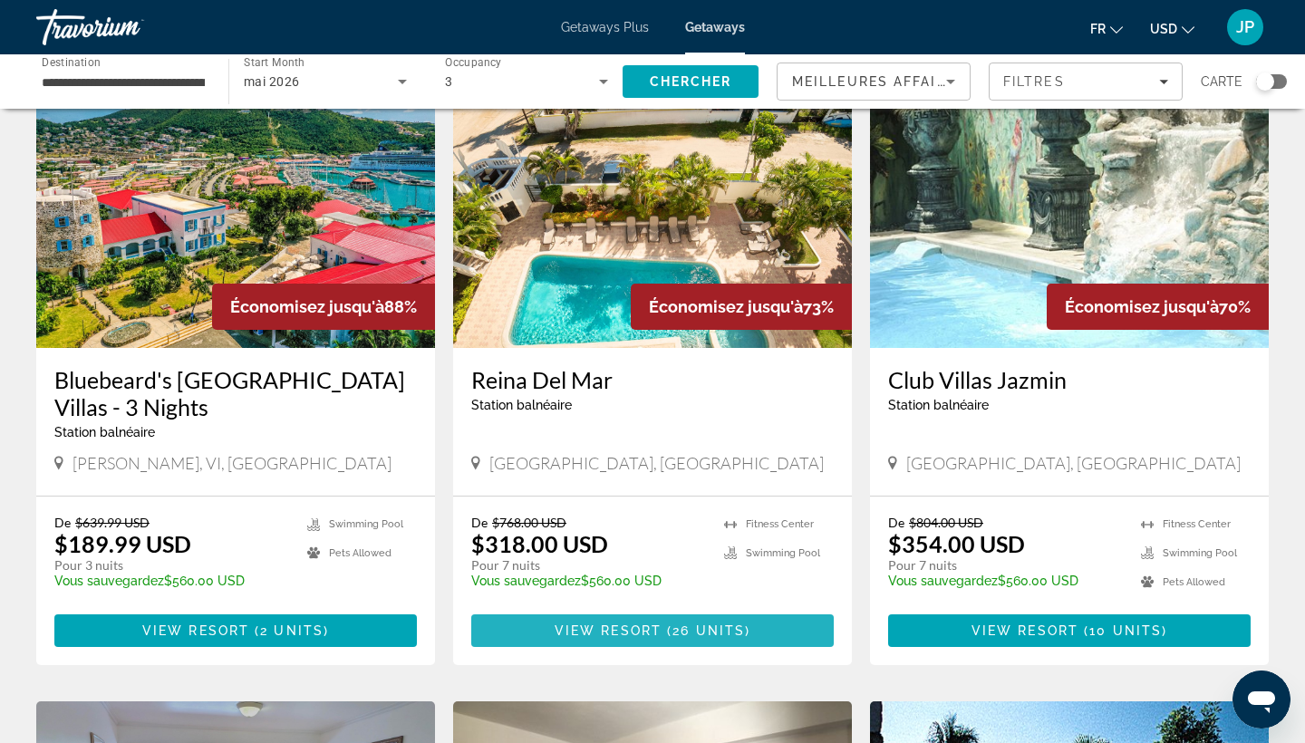
click at [675, 637] on span "26 units" at bounding box center [709, 631] width 73 height 15
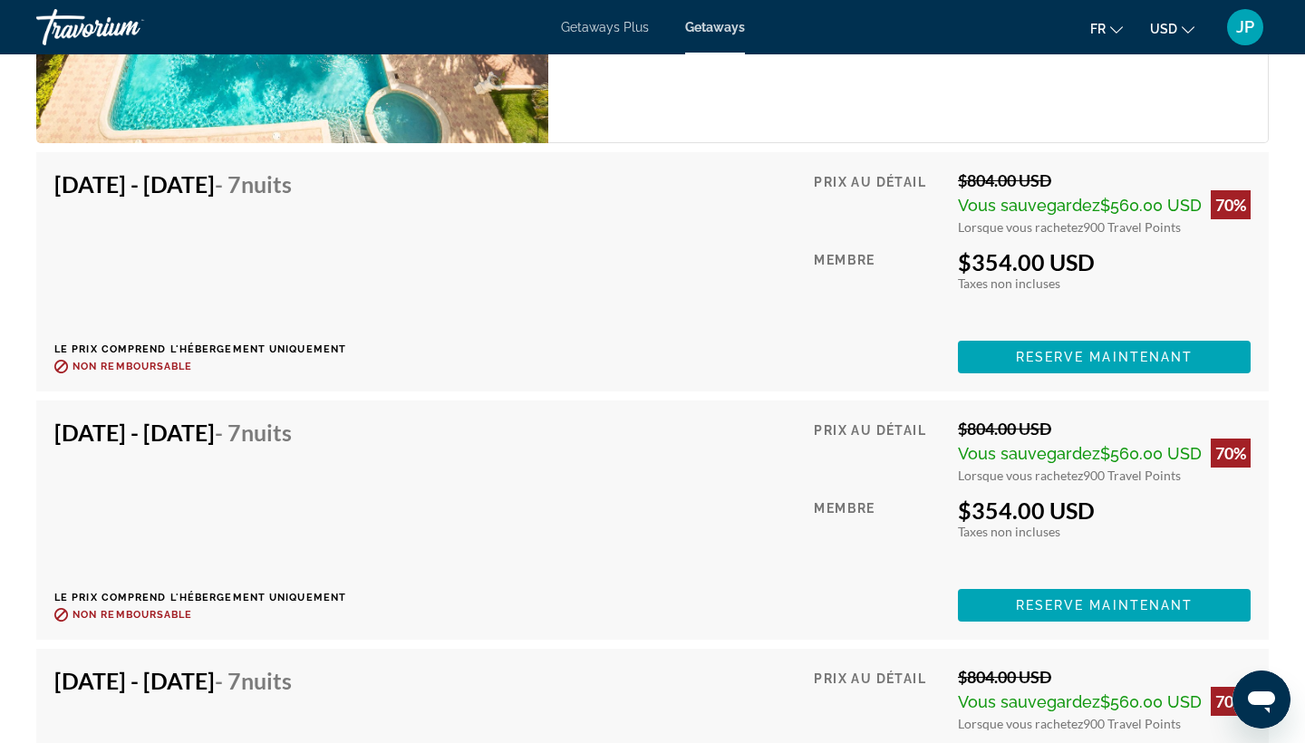
scroll to position [3432, 0]
click at [1068, 356] on span "Reserve maintenant" at bounding box center [1105, 357] width 178 height 15
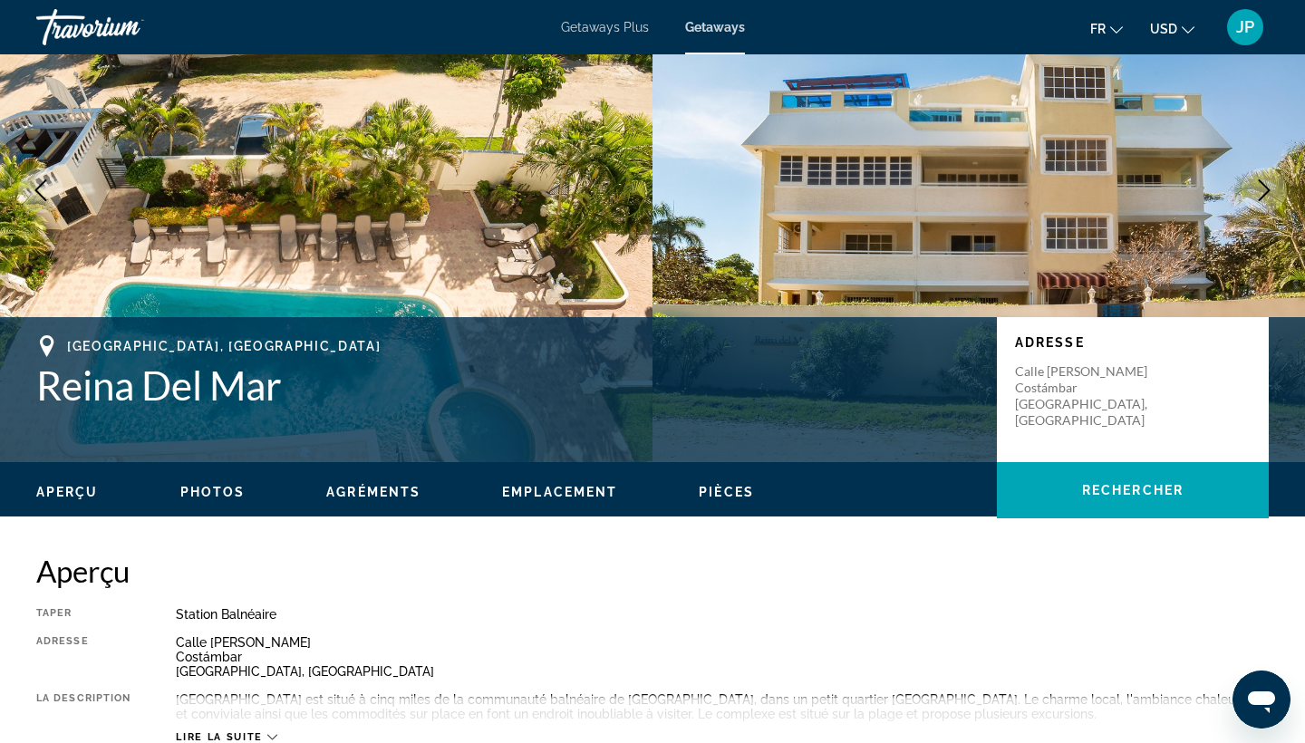
scroll to position [171, 0]
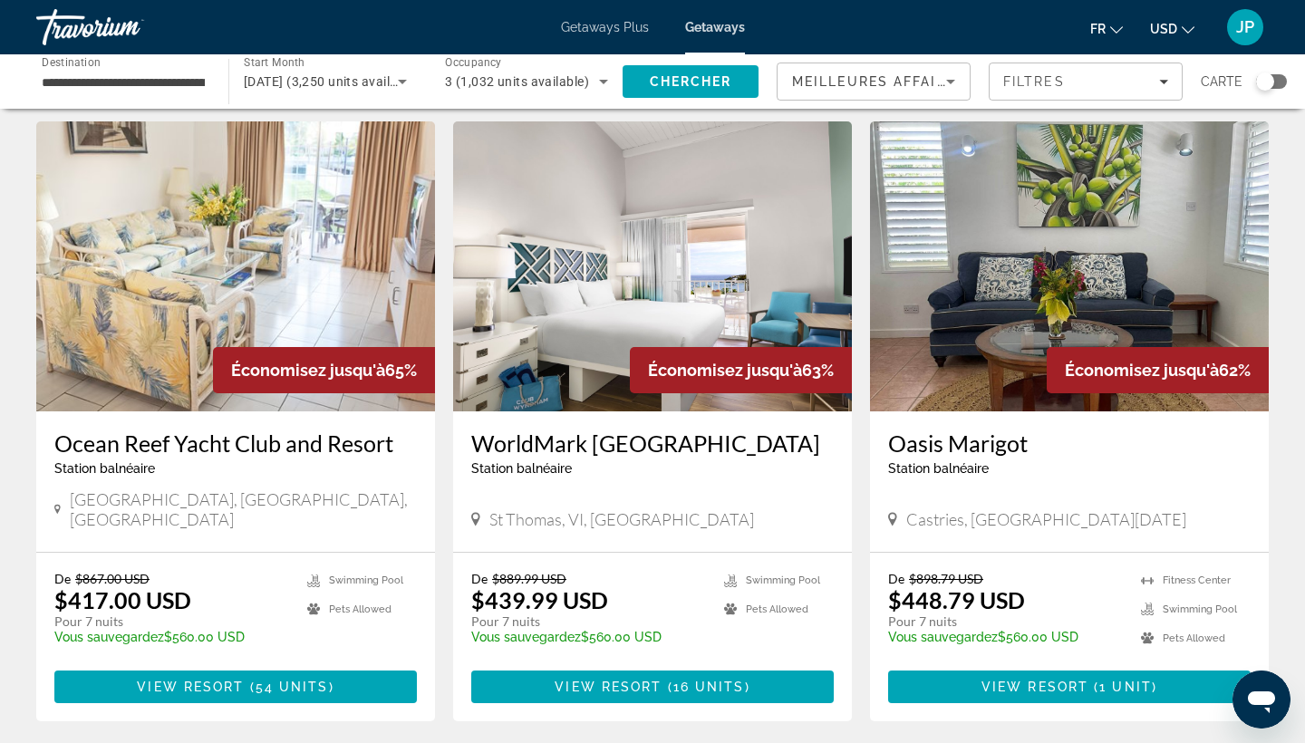
scroll to position [1331, 0]
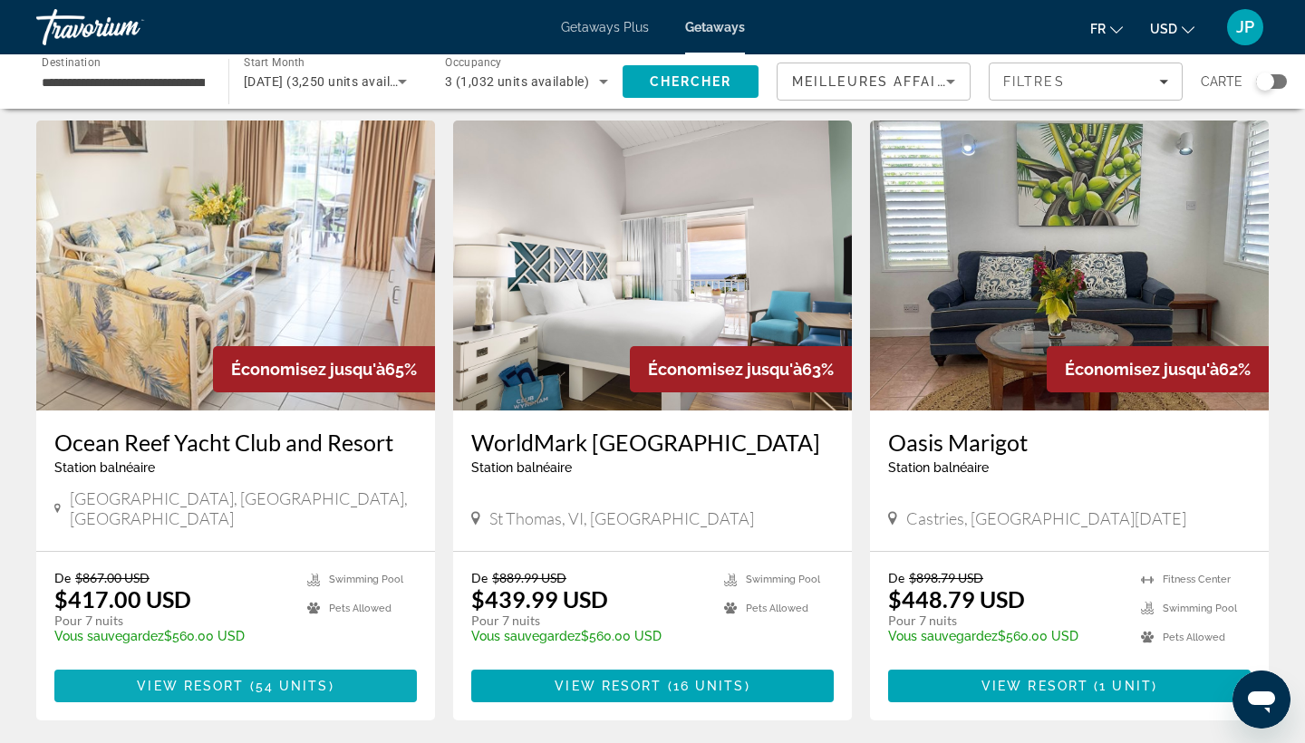
click at [298, 679] on span "54 units" at bounding box center [292, 686] width 73 height 15
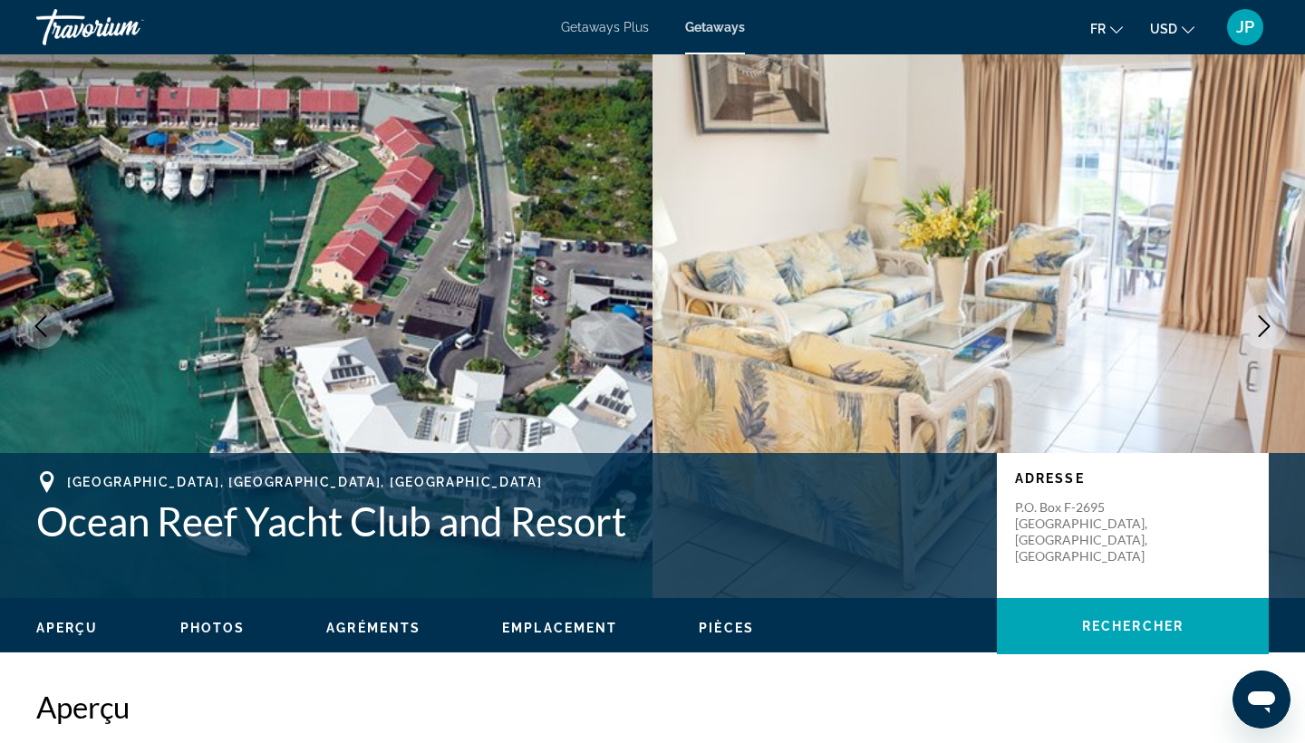
click at [1263, 329] on icon "Next image" at bounding box center [1264, 326] width 22 height 22
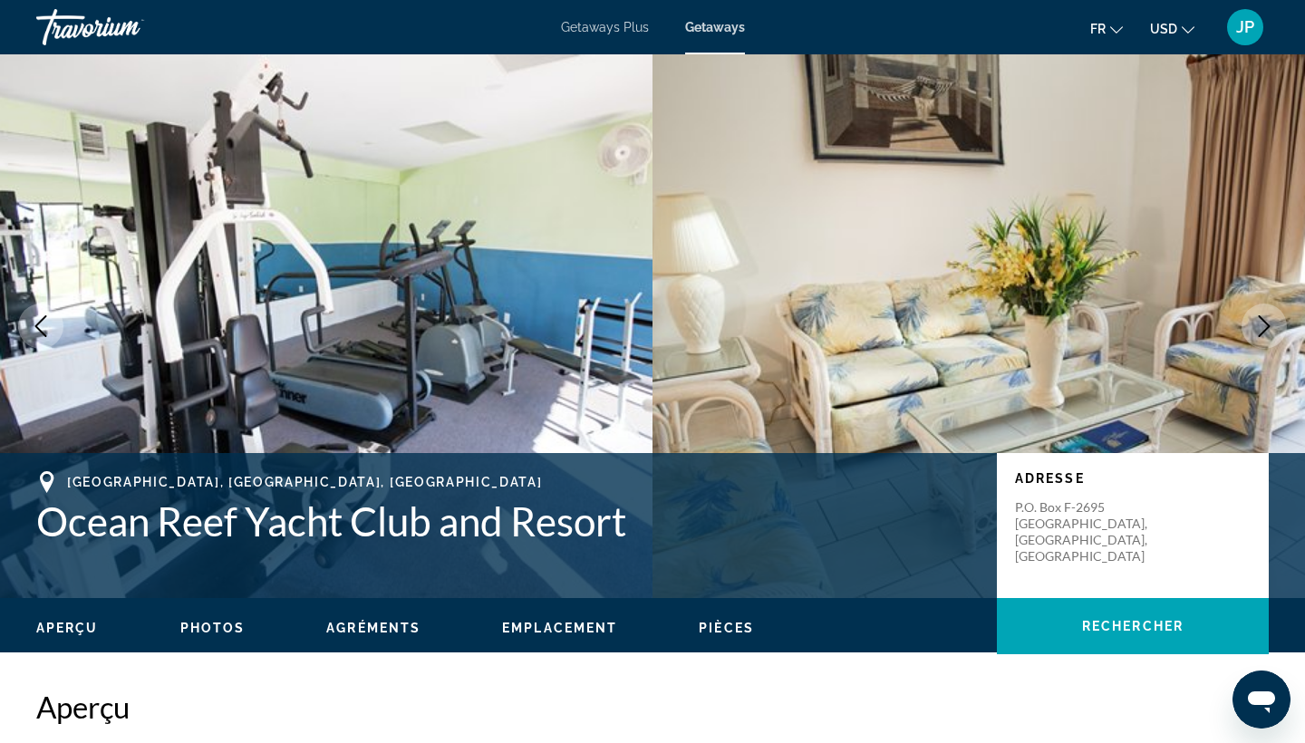
click at [1263, 328] on icon "Next image" at bounding box center [1264, 326] width 22 height 22
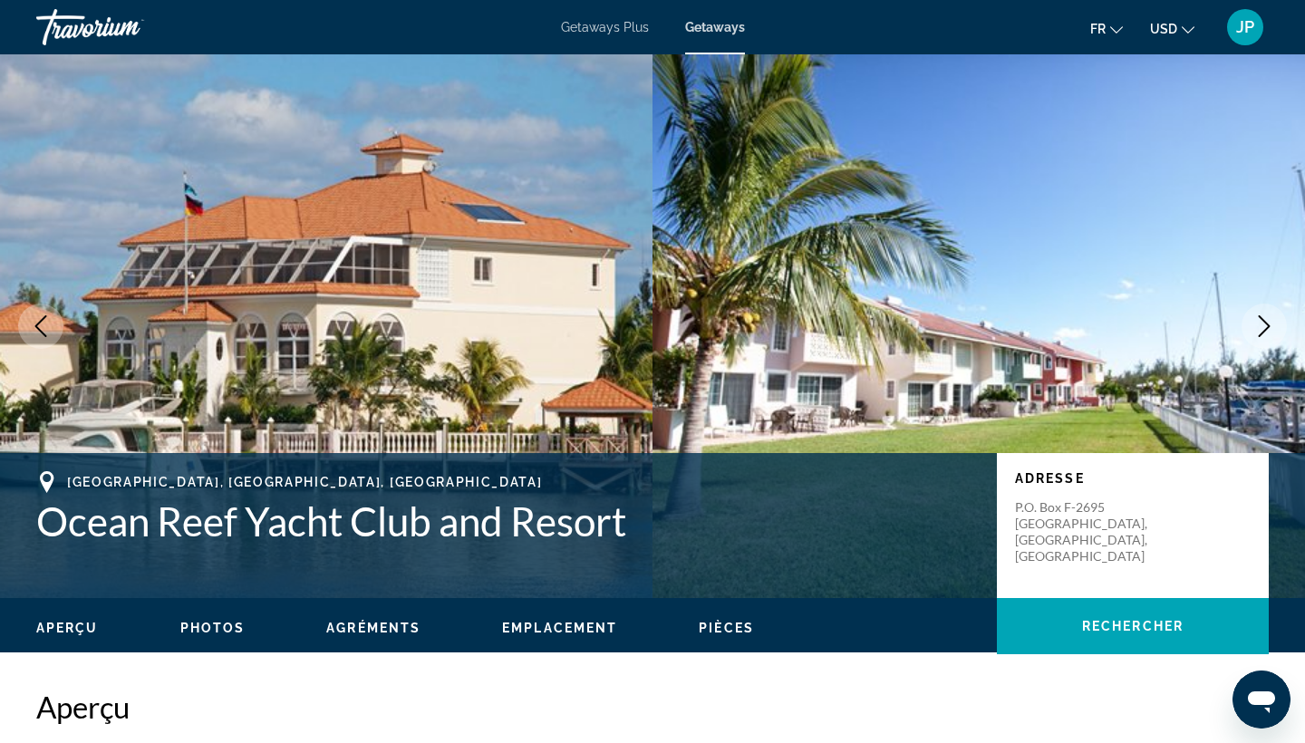
click at [1263, 328] on icon "Next image" at bounding box center [1264, 326] width 22 height 22
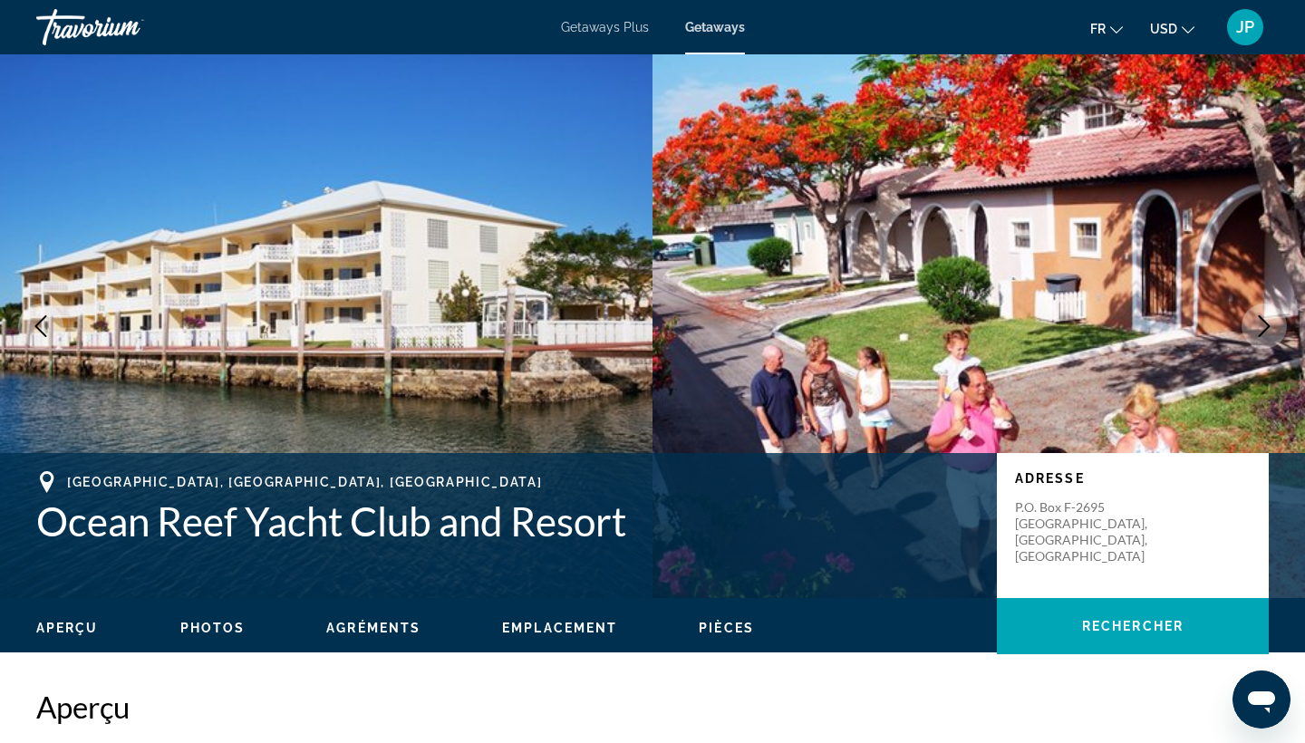
click at [1263, 328] on icon "Next image" at bounding box center [1264, 326] width 22 height 22
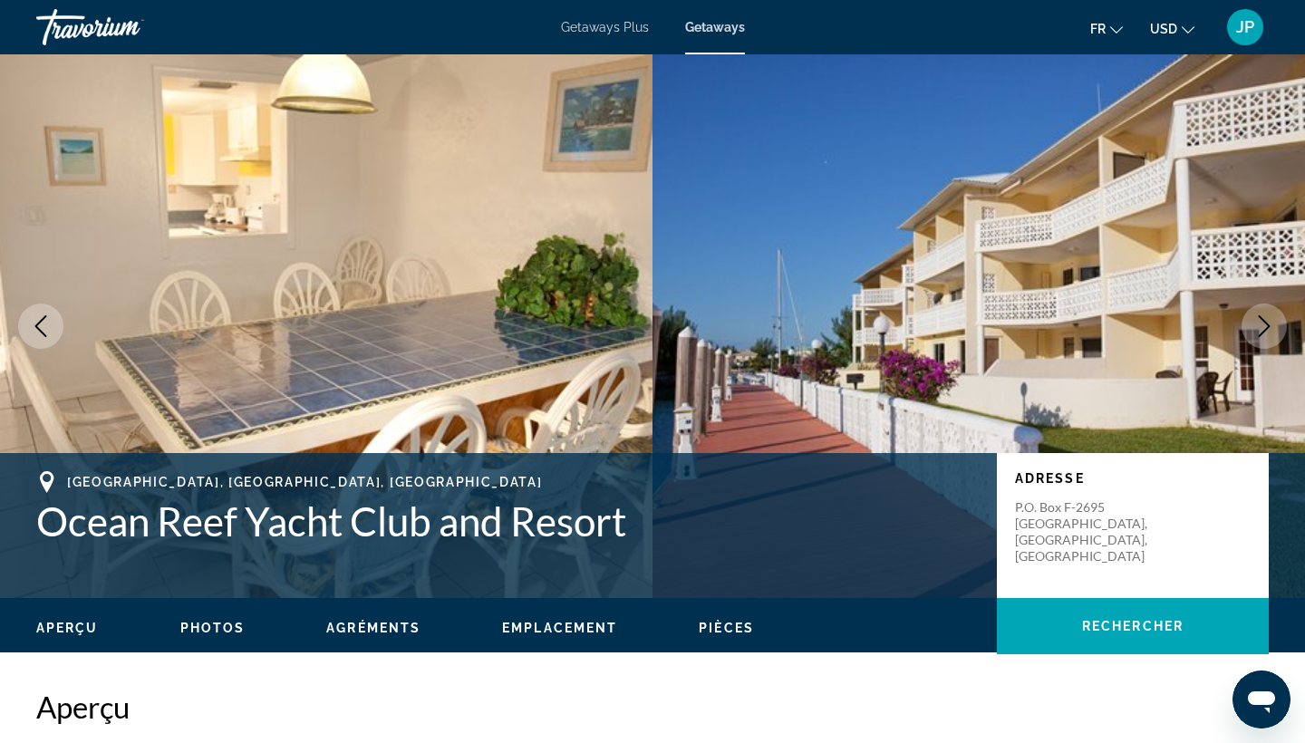
click at [1263, 327] on icon "Next image" at bounding box center [1264, 326] width 22 height 22
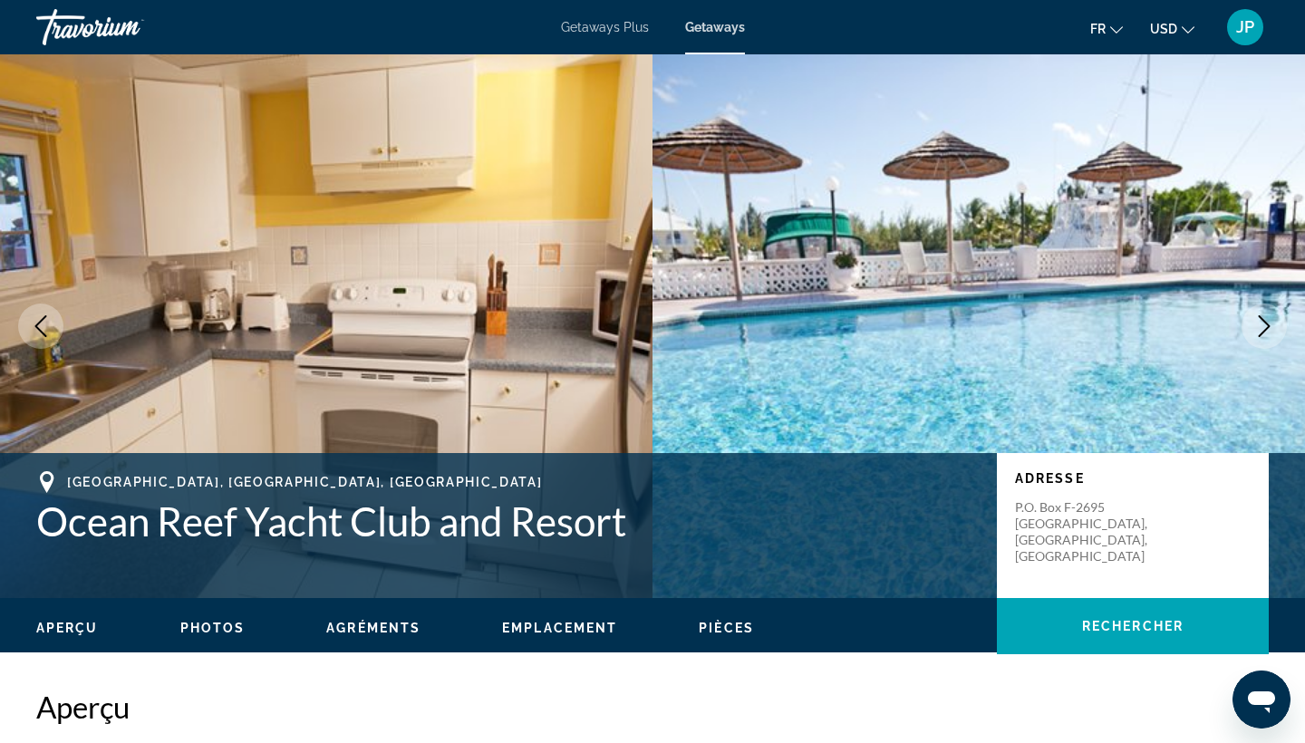
click at [1263, 325] on icon "Next image" at bounding box center [1264, 326] width 22 height 22
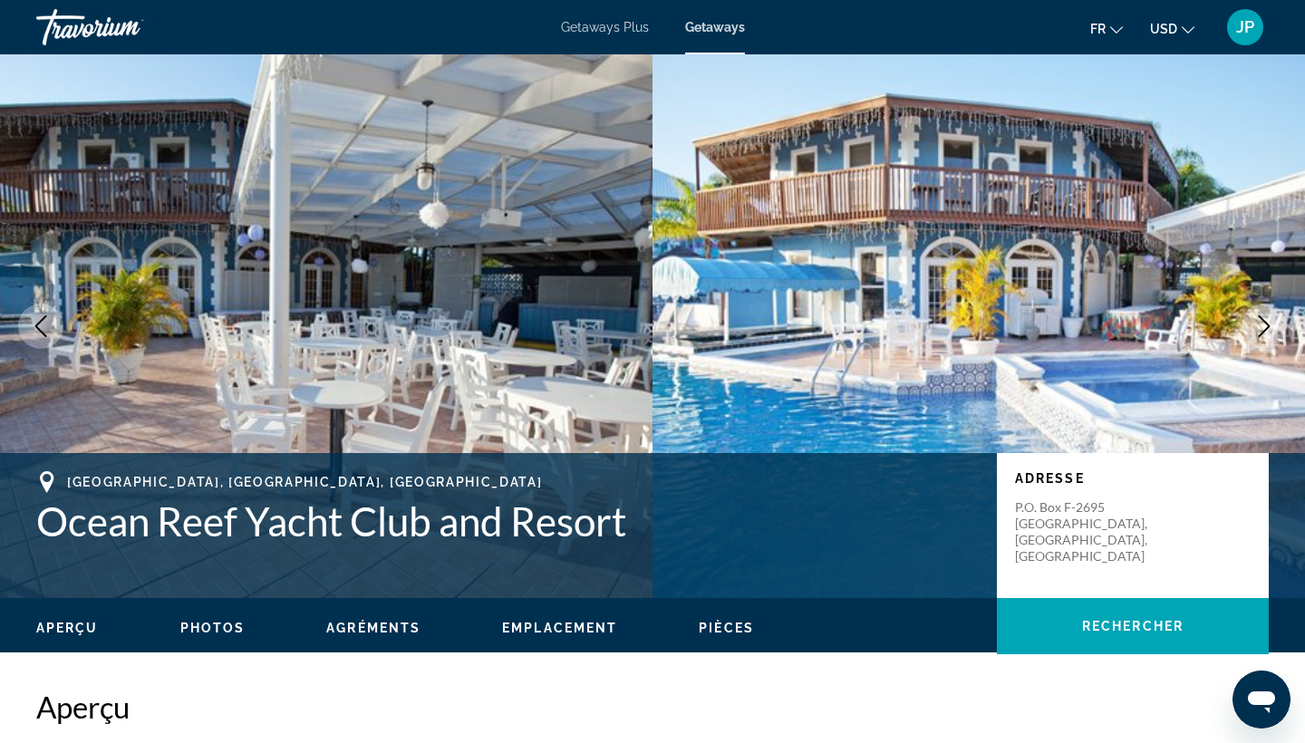
click at [1263, 325] on icon "Next image" at bounding box center [1264, 326] width 22 height 22
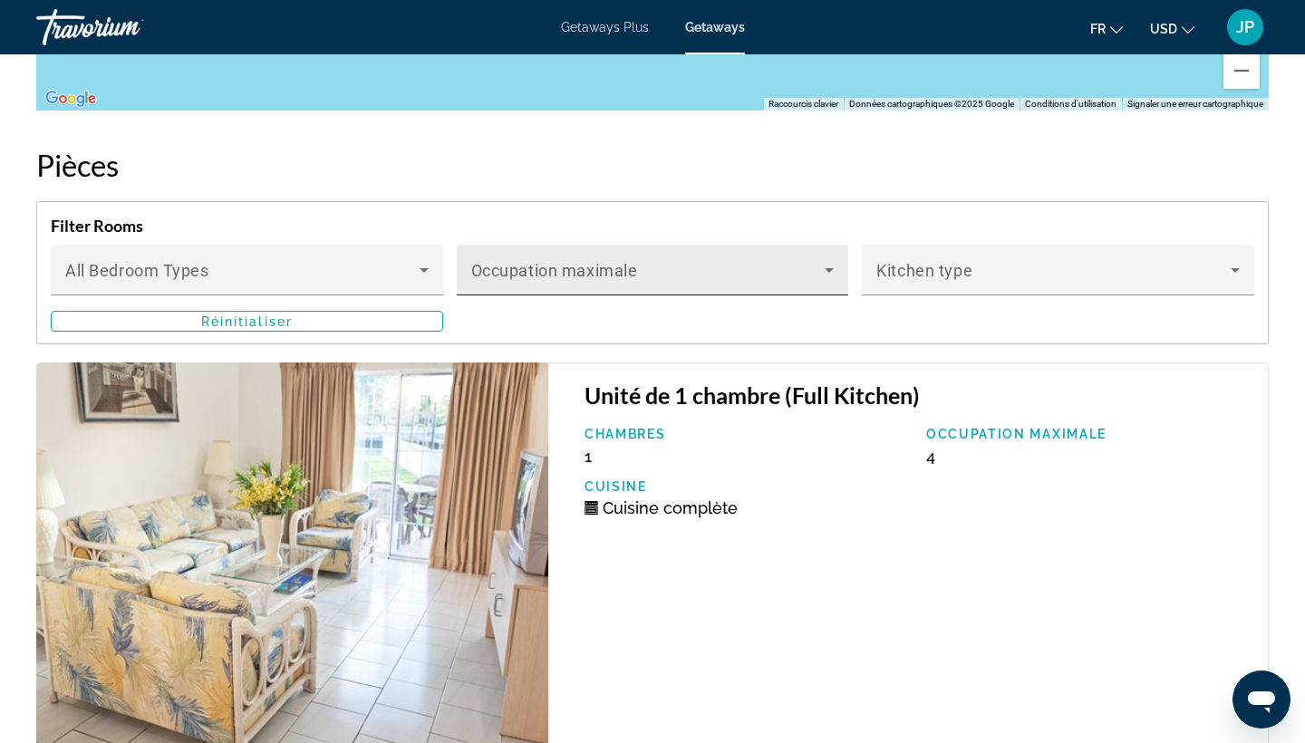
scroll to position [2952, 0]
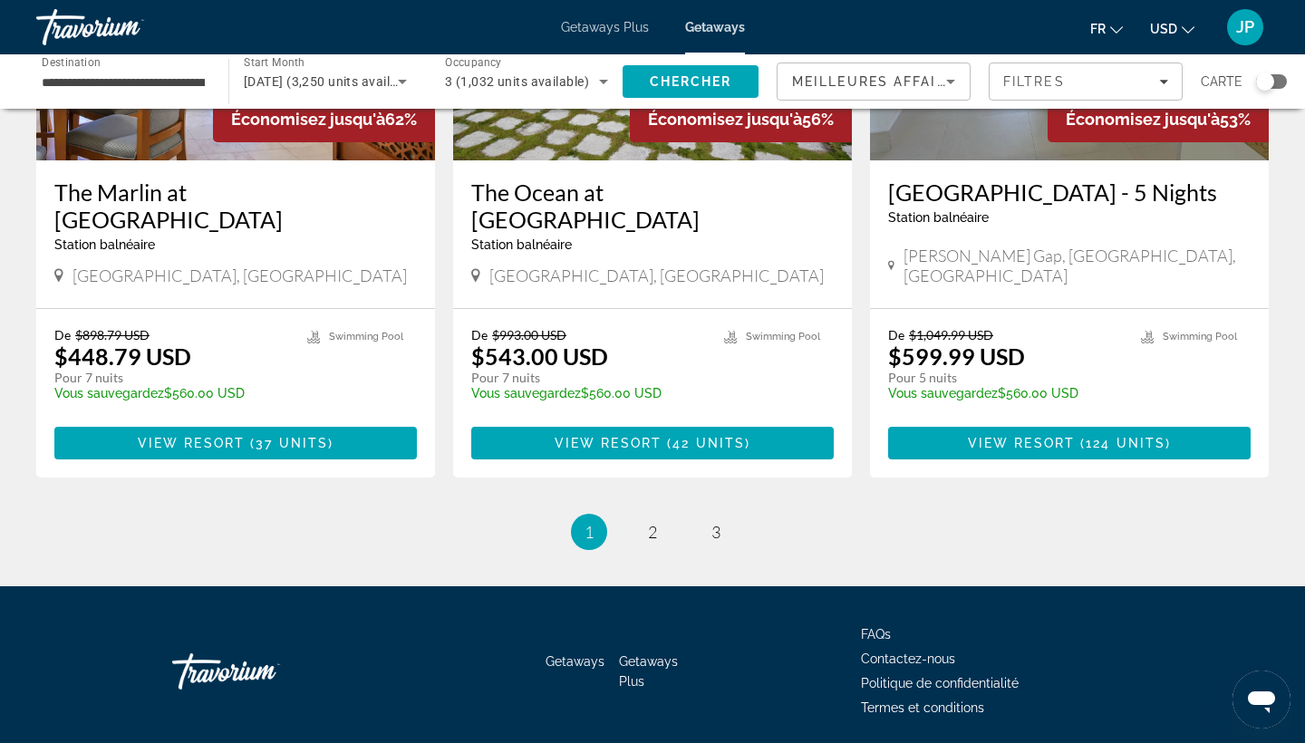
scroll to position [2217, 0]
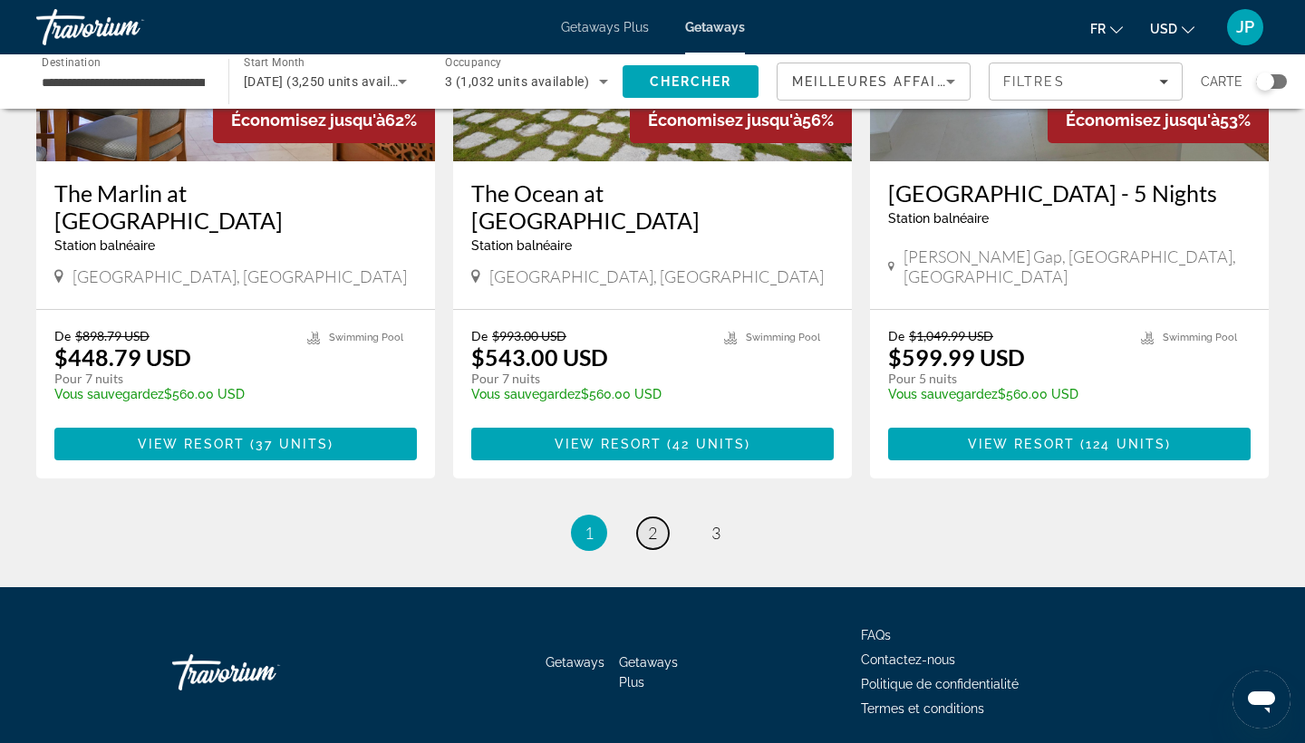
click at [653, 523] on span "2" at bounding box center [652, 533] width 9 height 20
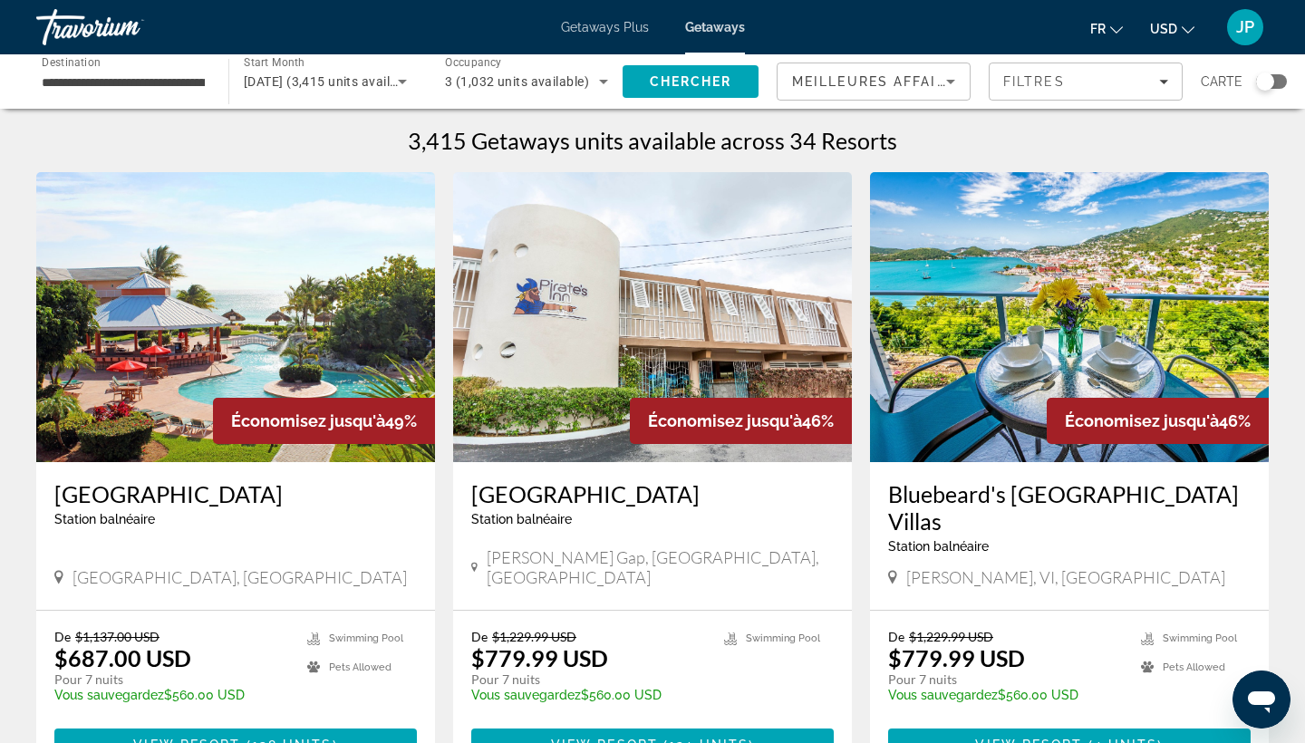
click at [159, 80] on input "**********" at bounding box center [123, 83] width 163 height 22
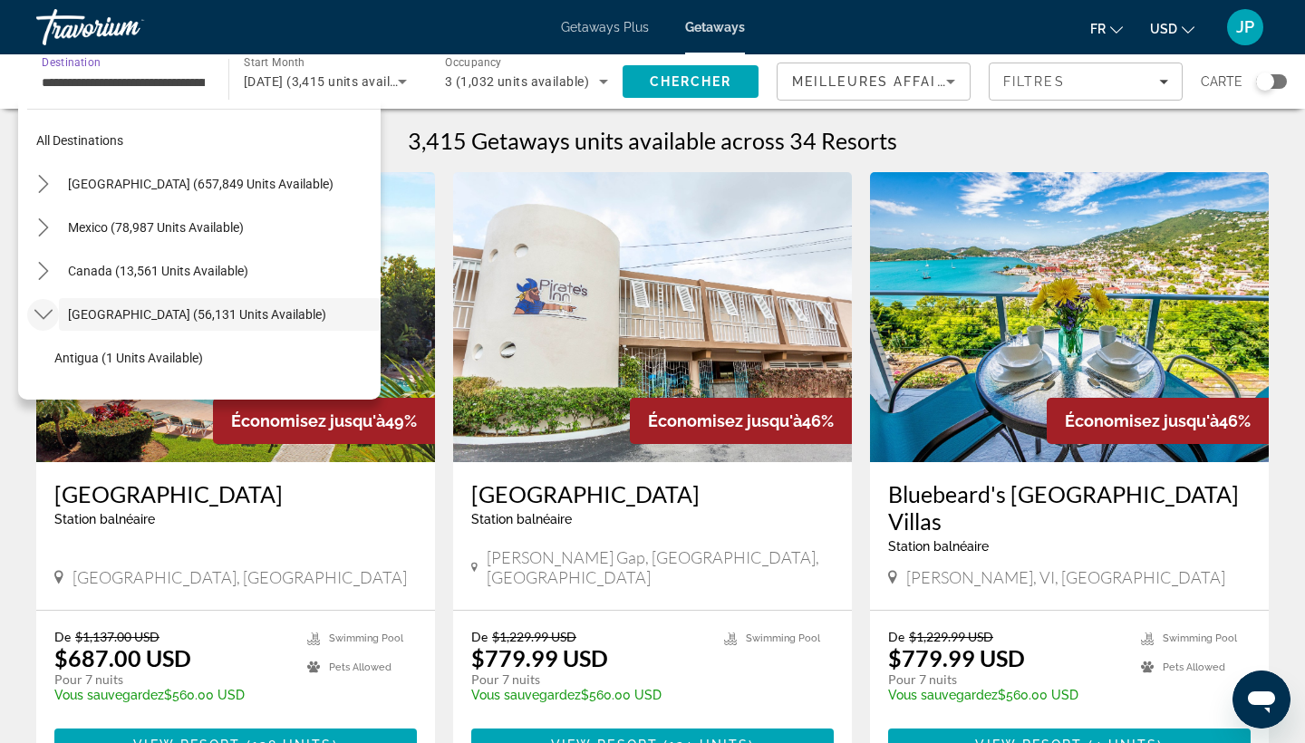
click at [46, 315] on icon "Toggle Caribbean & Atlantic Islands (56,131 units available) submenu" at bounding box center [43, 314] width 18 height 18
click at [45, 227] on icon "Toggle Mexico (78,987 units available) submenu" at bounding box center [43, 227] width 10 height 18
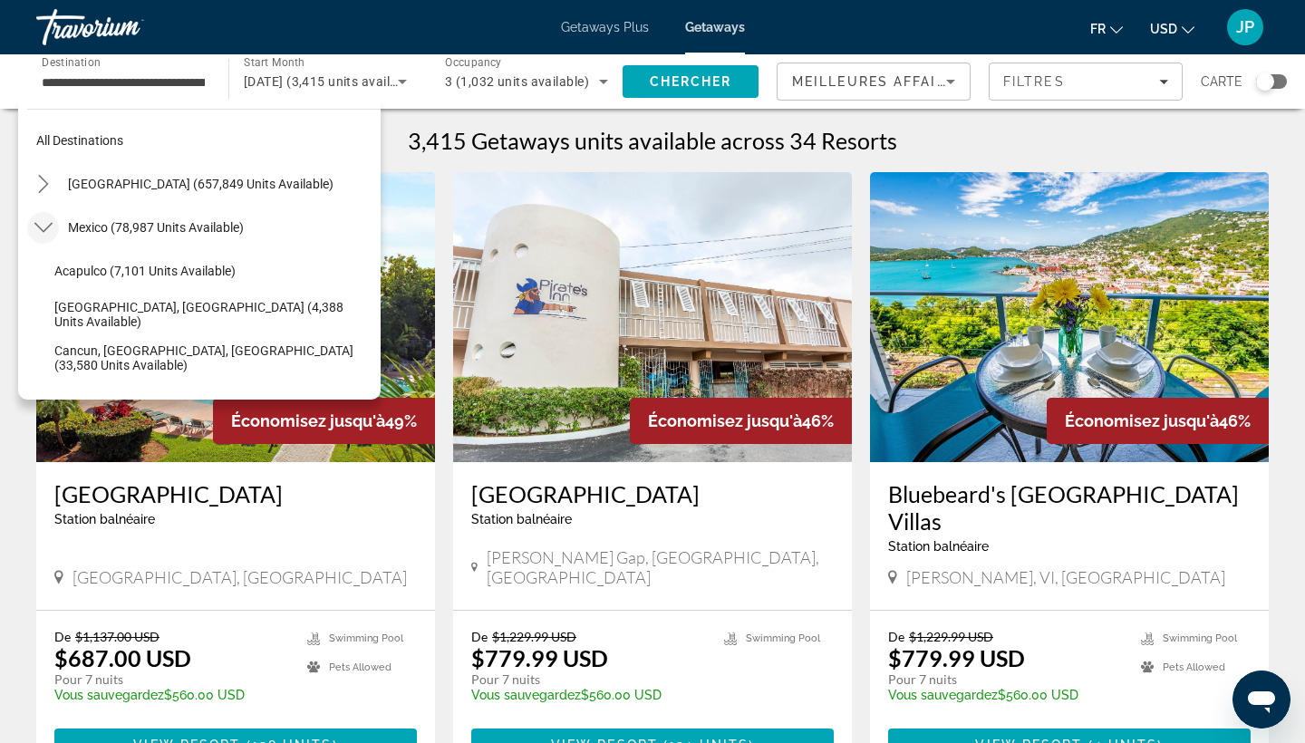
click at [98, 226] on span "Mexico (78,987 units available)" at bounding box center [156, 227] width 176 height 15
type input "**********"
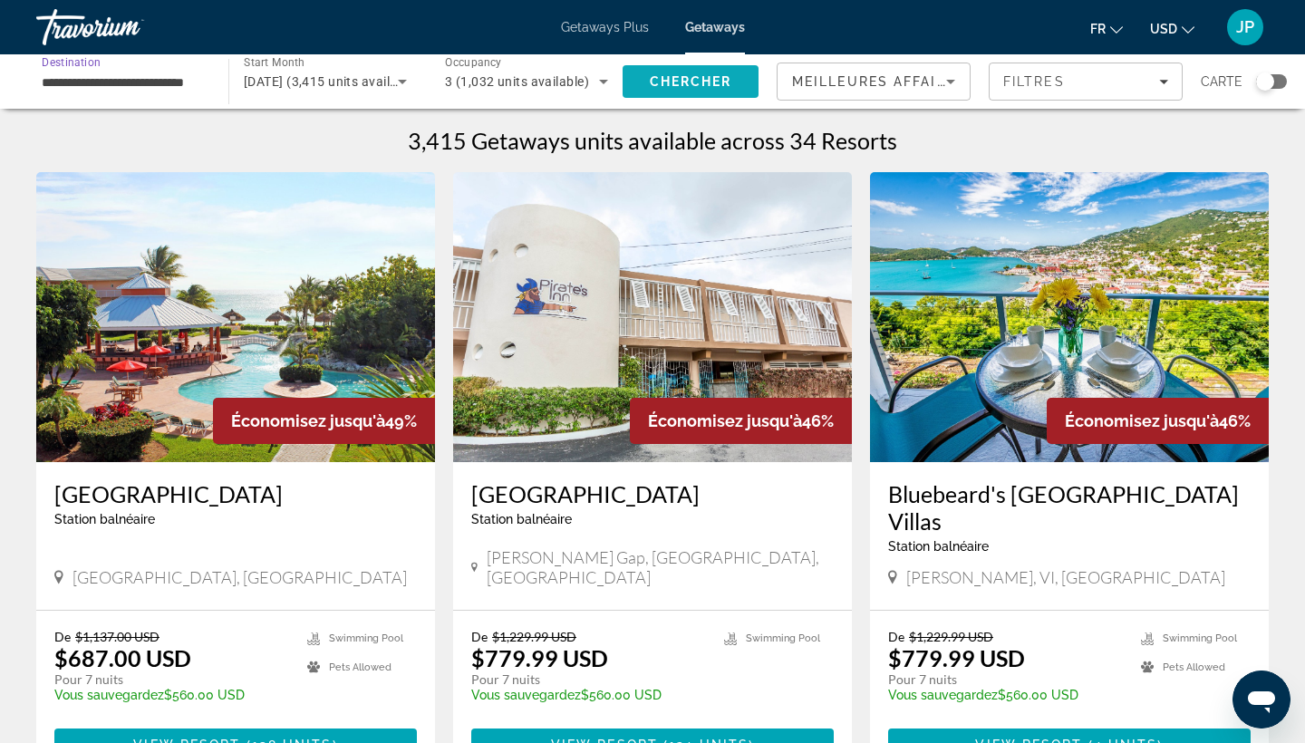
click at [687, 86] on span "Chercher" at bounding box center [691, 81] width 82 height 15
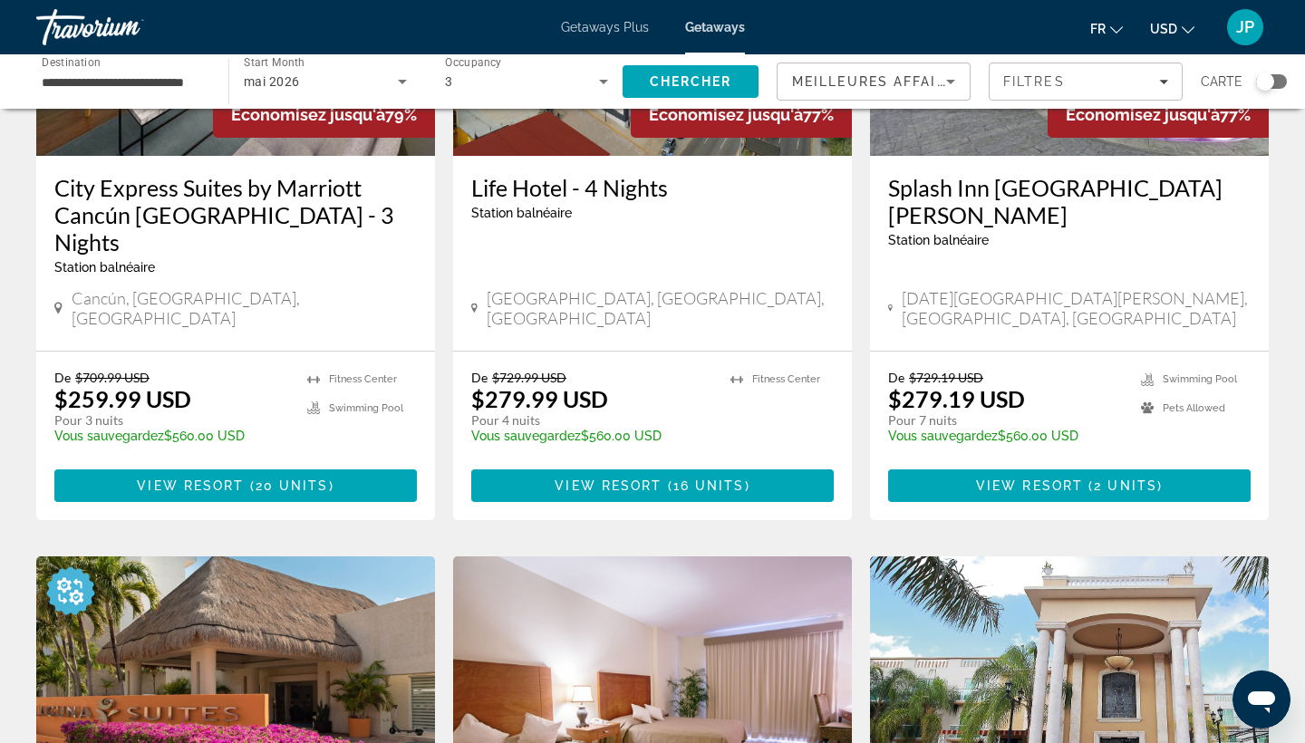
scroll to position [1496, 0]
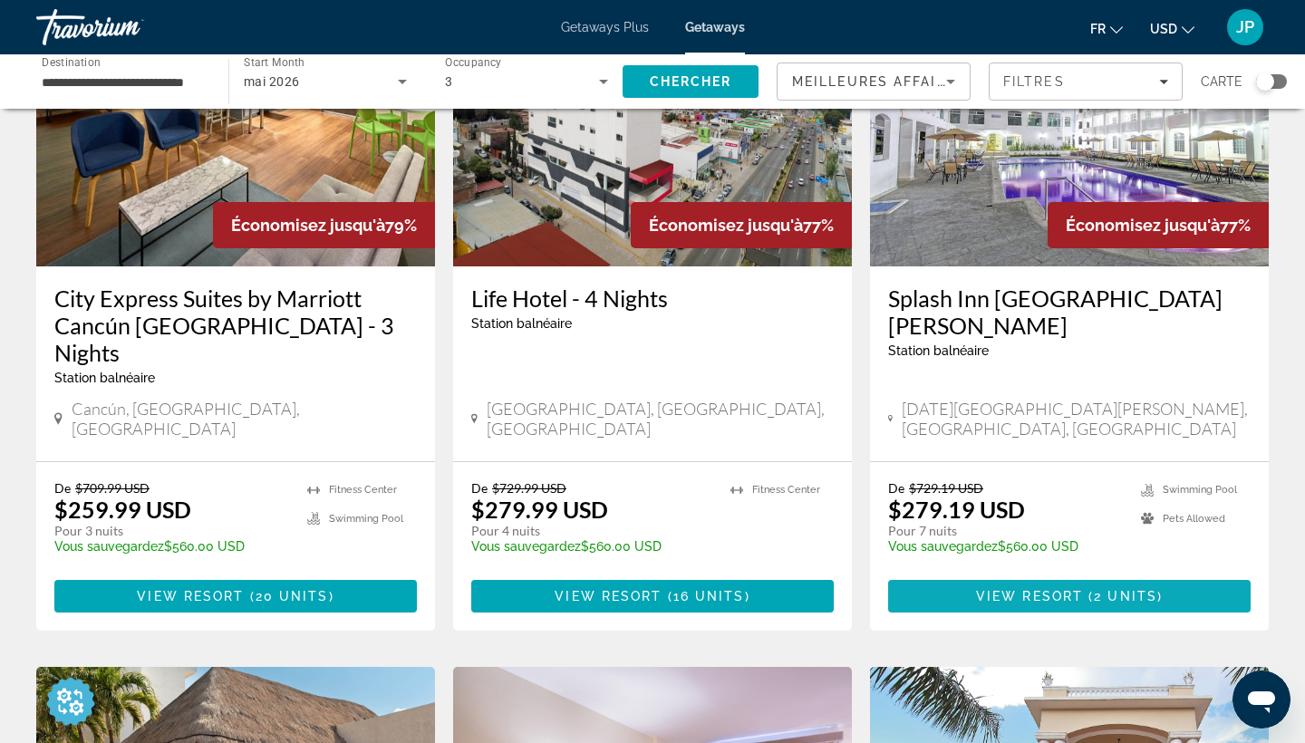
click at [1065, 589] on span "View Resort" at bounding box center [1029, 596] width 107 height 15
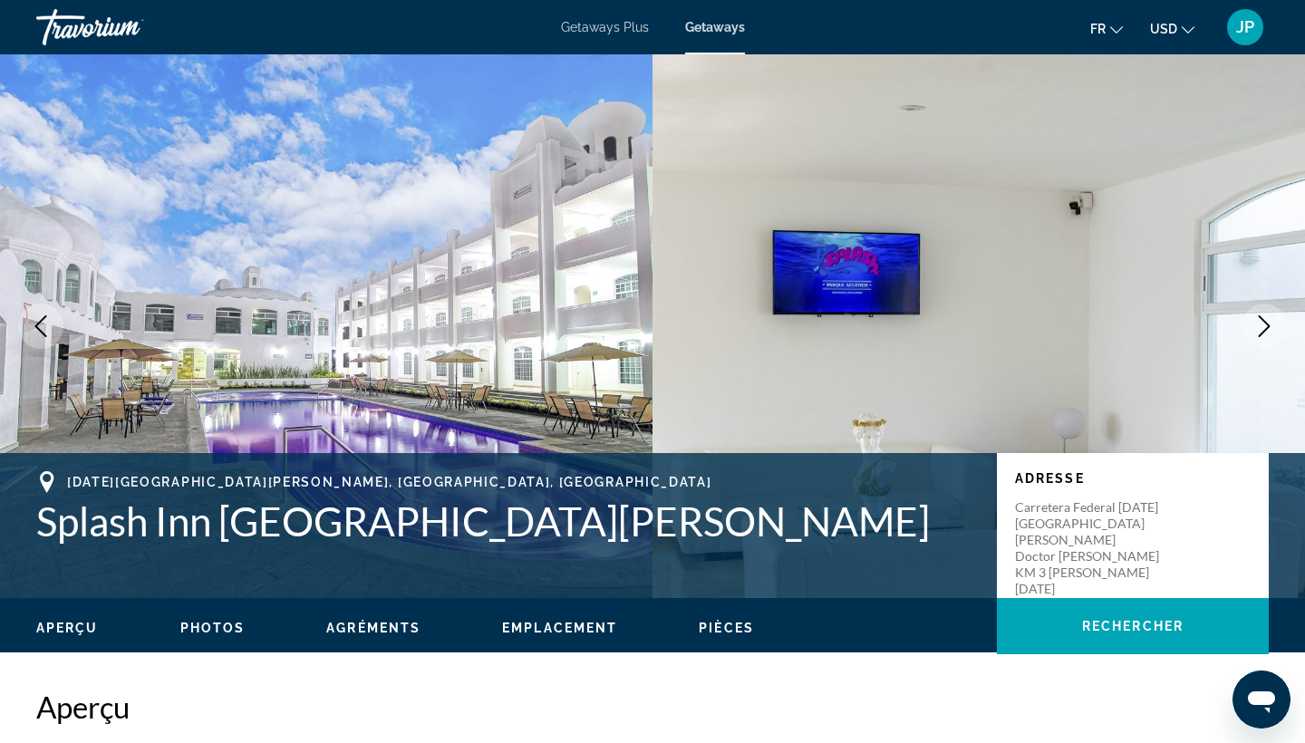
click at [1263, 323] on icon "Next image" at bounding box center [1264, 326] width 22 height 22
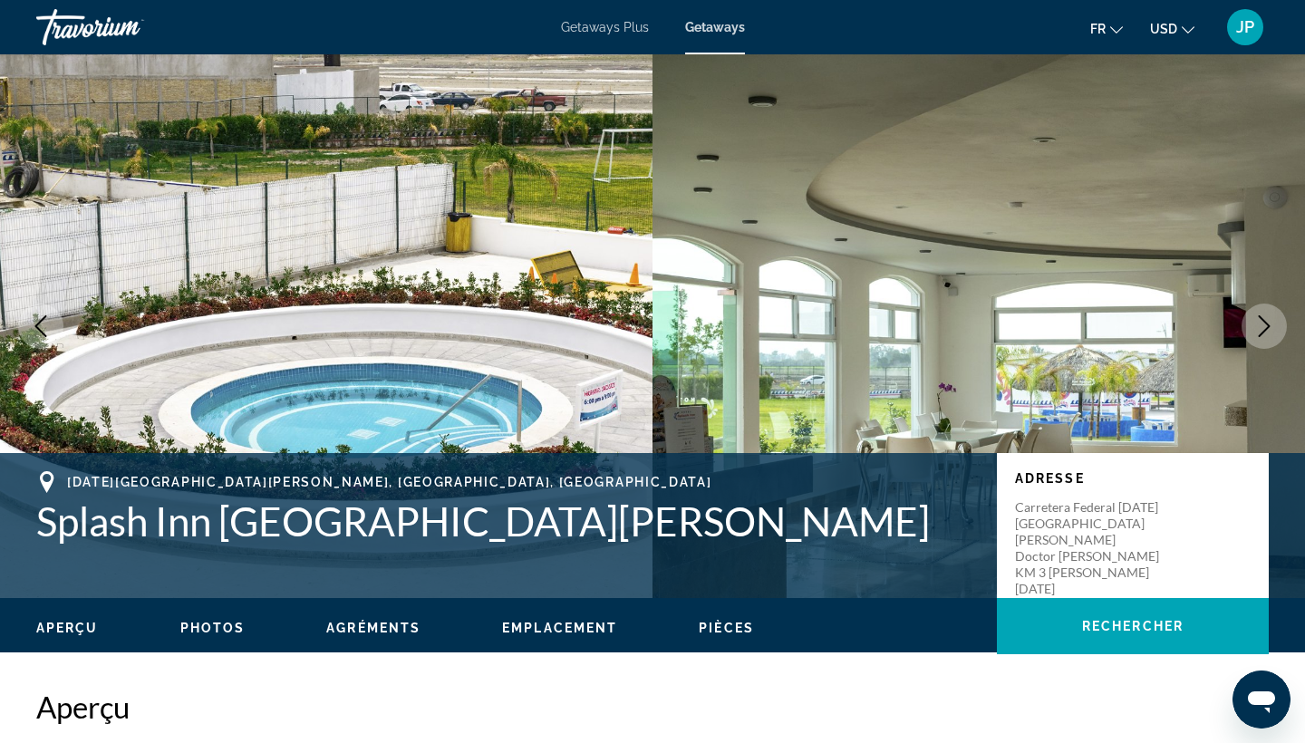
click at [1263, 323] on icon "Next image" at bounding box center [1264, 326] width 22 height 22
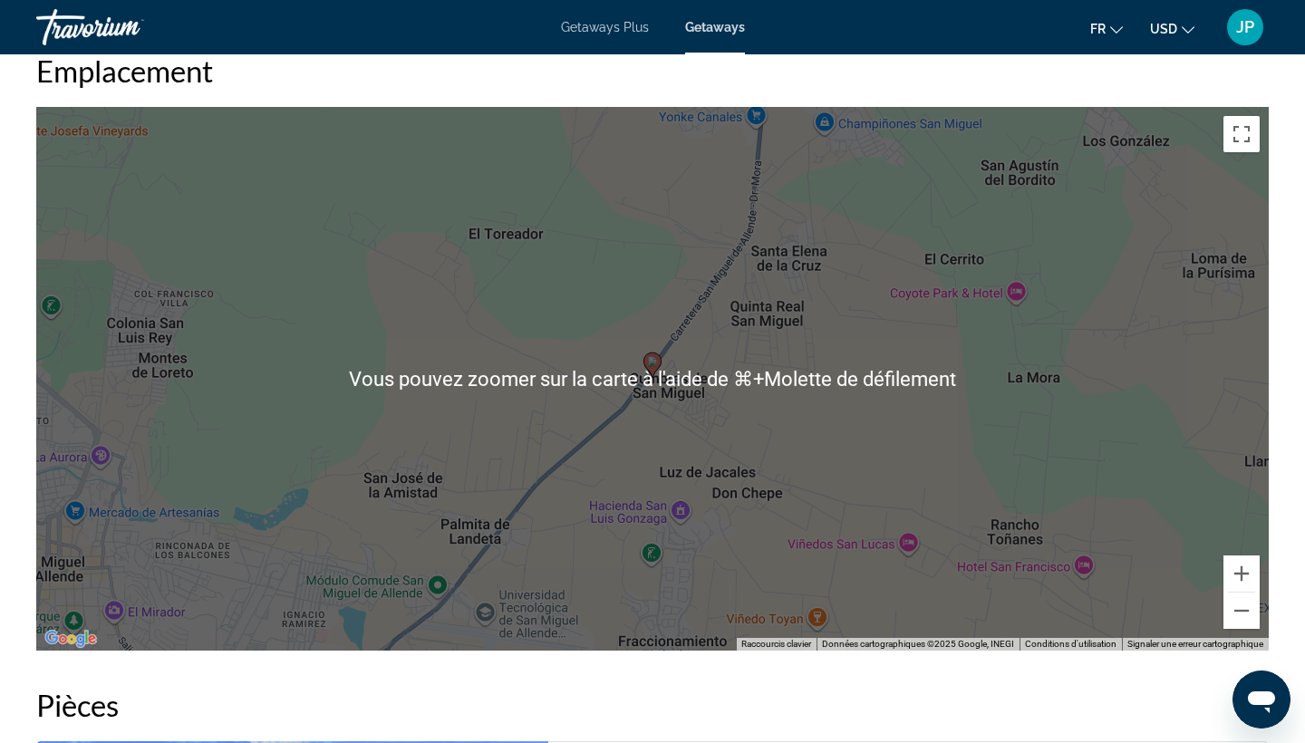
scroll to position [2228, 0]
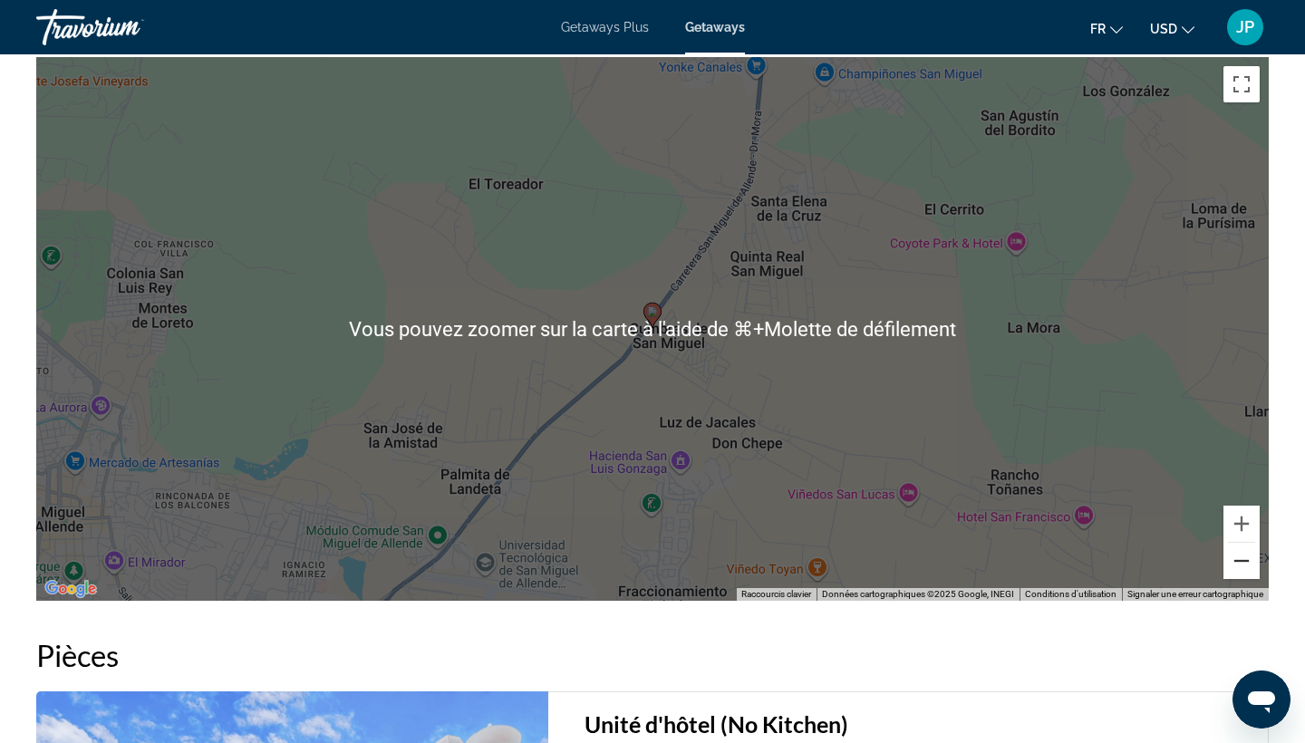
click at [1244, 543] on button "Zoom arrière" at bounding box center [1242, 561] width 36 height 36
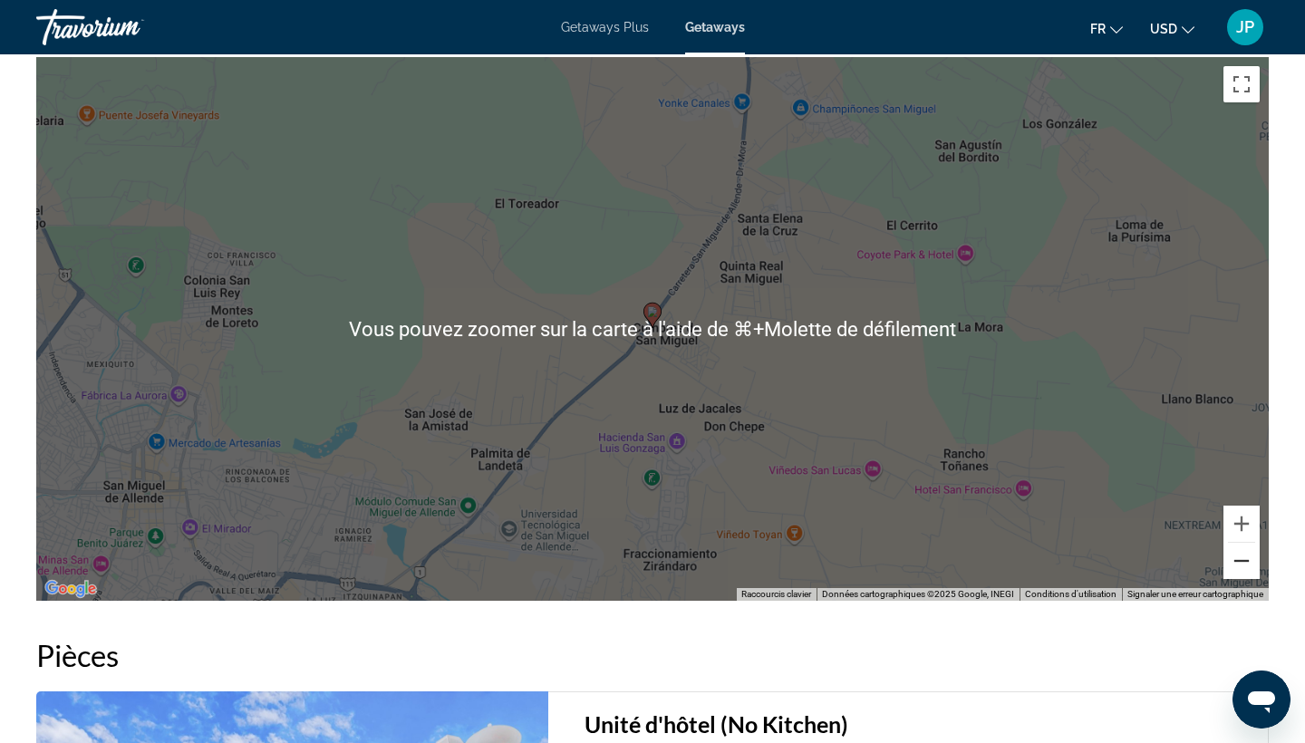
click at [1244, 543] on button "Zoom arrière" at bounding box center [1242, 561] width 36 height 36
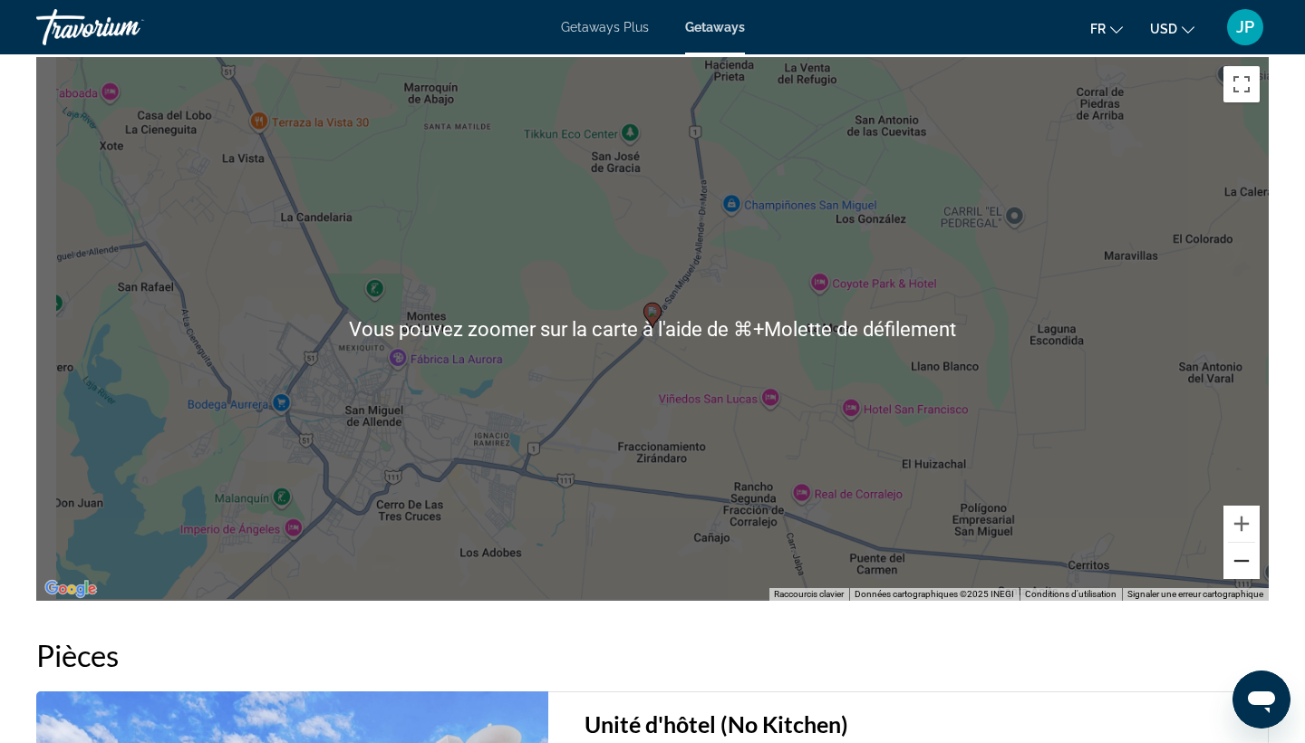
click at [1244, 543] on button "Zoom arrière" at bounding box center [1242, 561] width 36 height 36
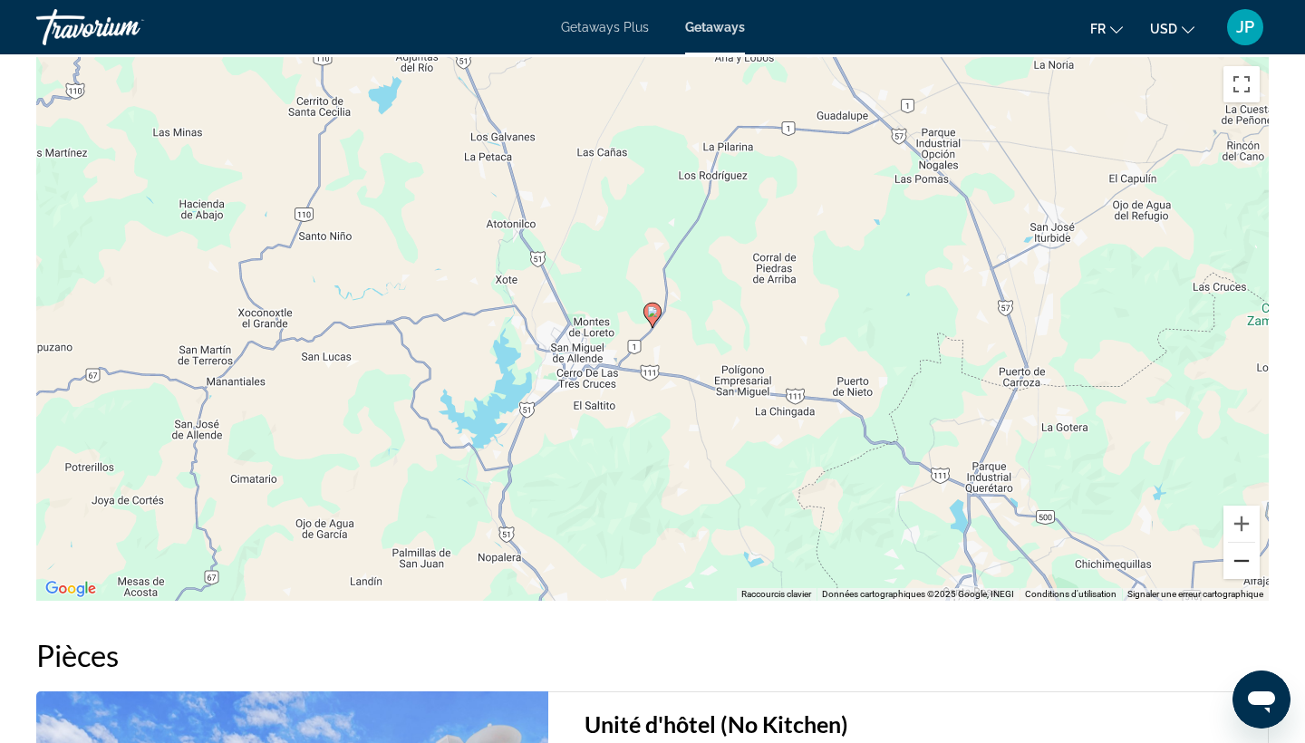
click at [1243, 543] on button "Zoom arrière" at bounding box center [1242, 561] width 36 height 36
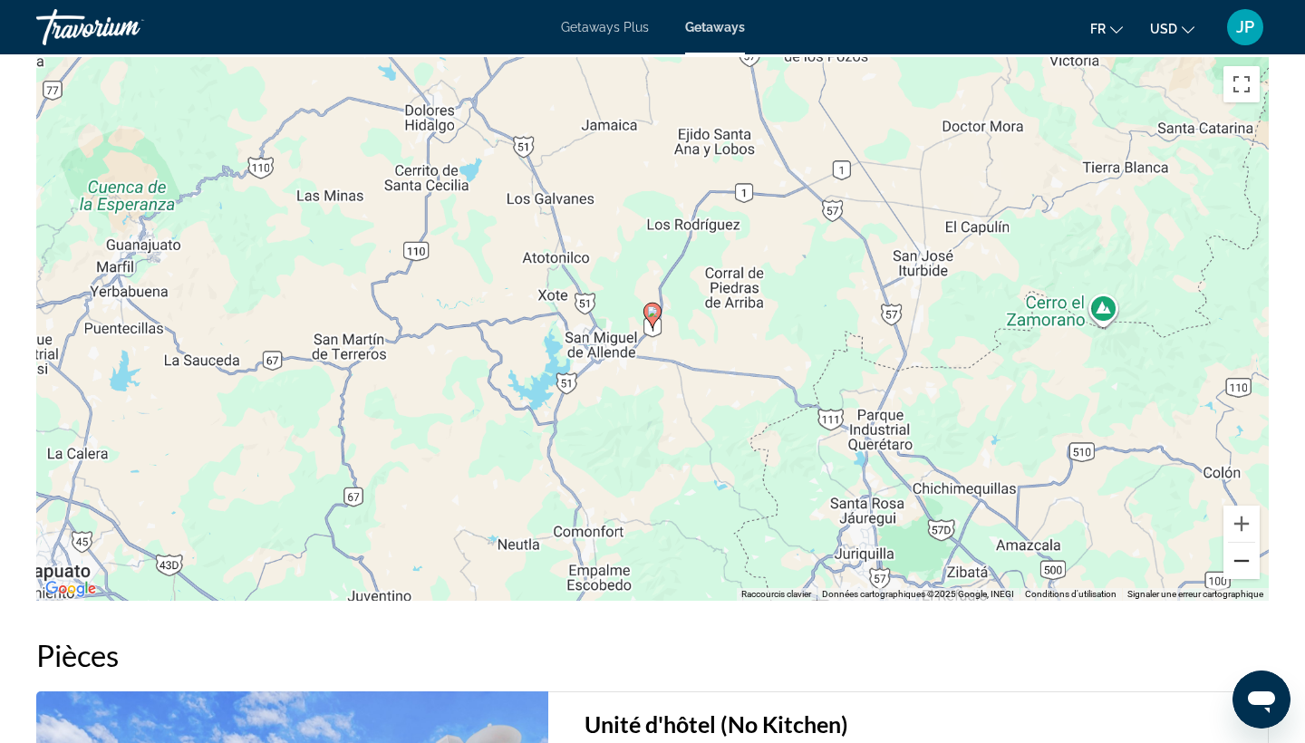
click at [1243, 543] on button "Zoom arrière" at bounding box center [1242, 561] width 36 height 36
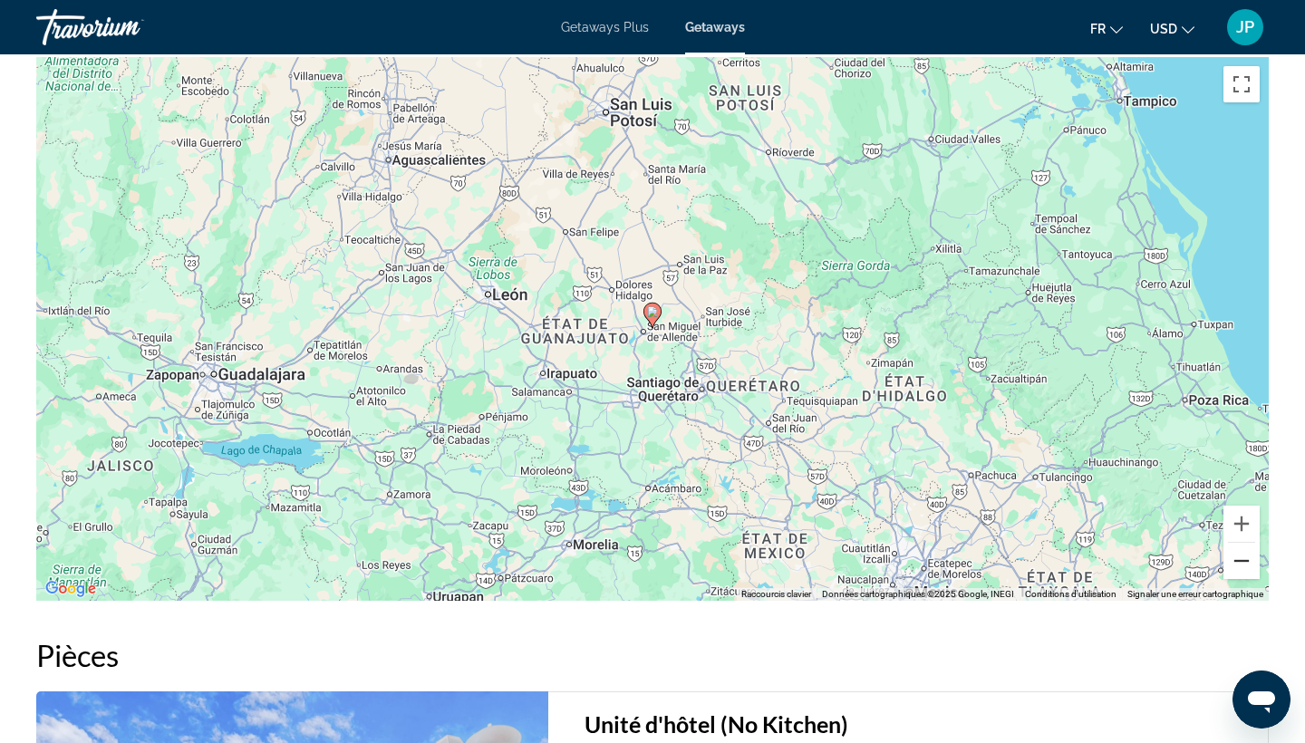
click at [1243, 543] on button "Zoom arrière" at bounding box center [1242, 561] width 36 height 36
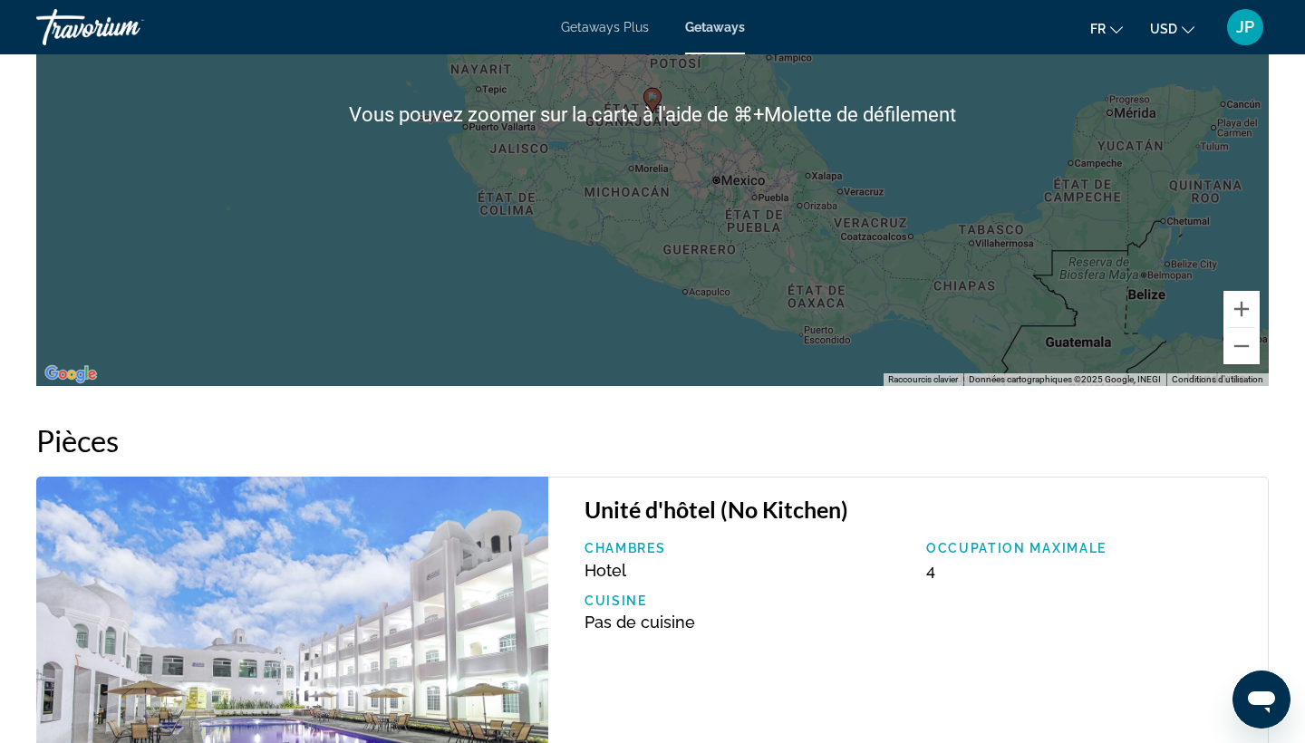
scroll to position [2329, 0]
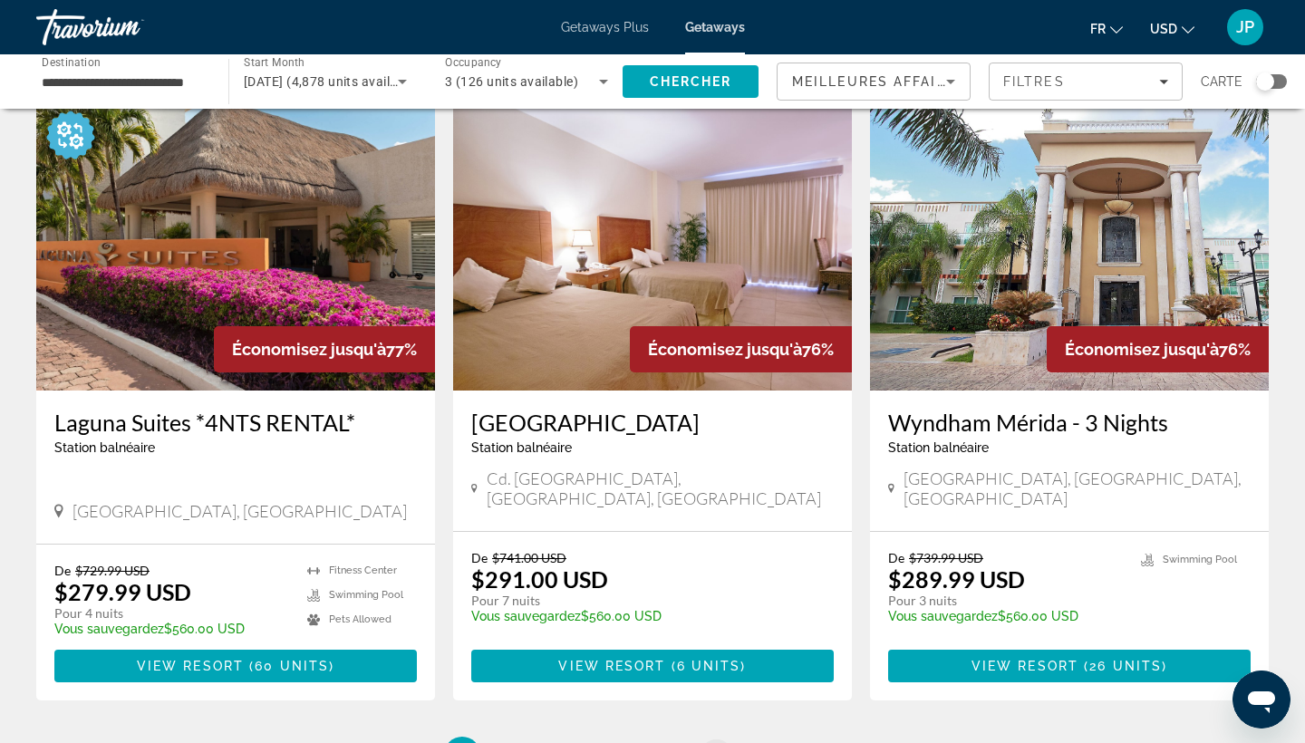
scroll to position [2056, 0]
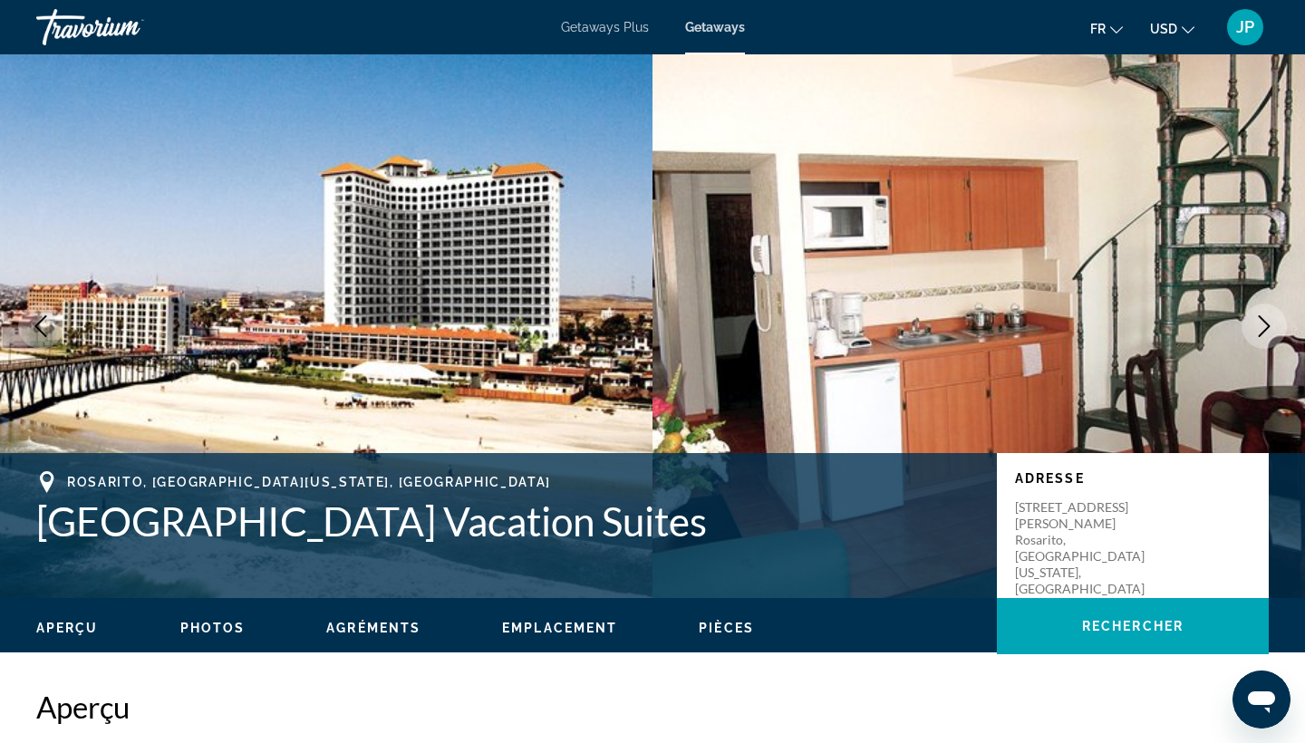
click at [1264, 327] on icon "Next image" at bounding box center [1264, 326] width 22 height 22
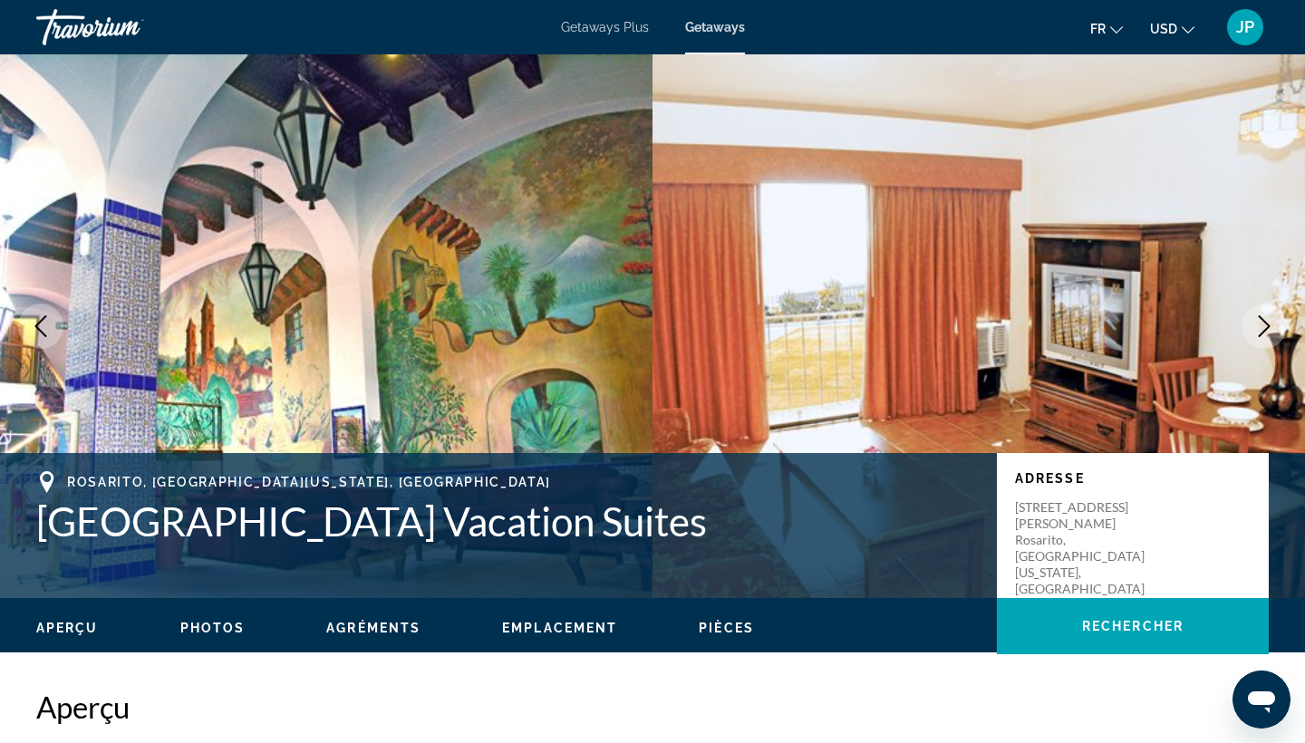
click at [1264, 327] on icon "Next image" at bounding box center [1264, 326] width 22 height 22
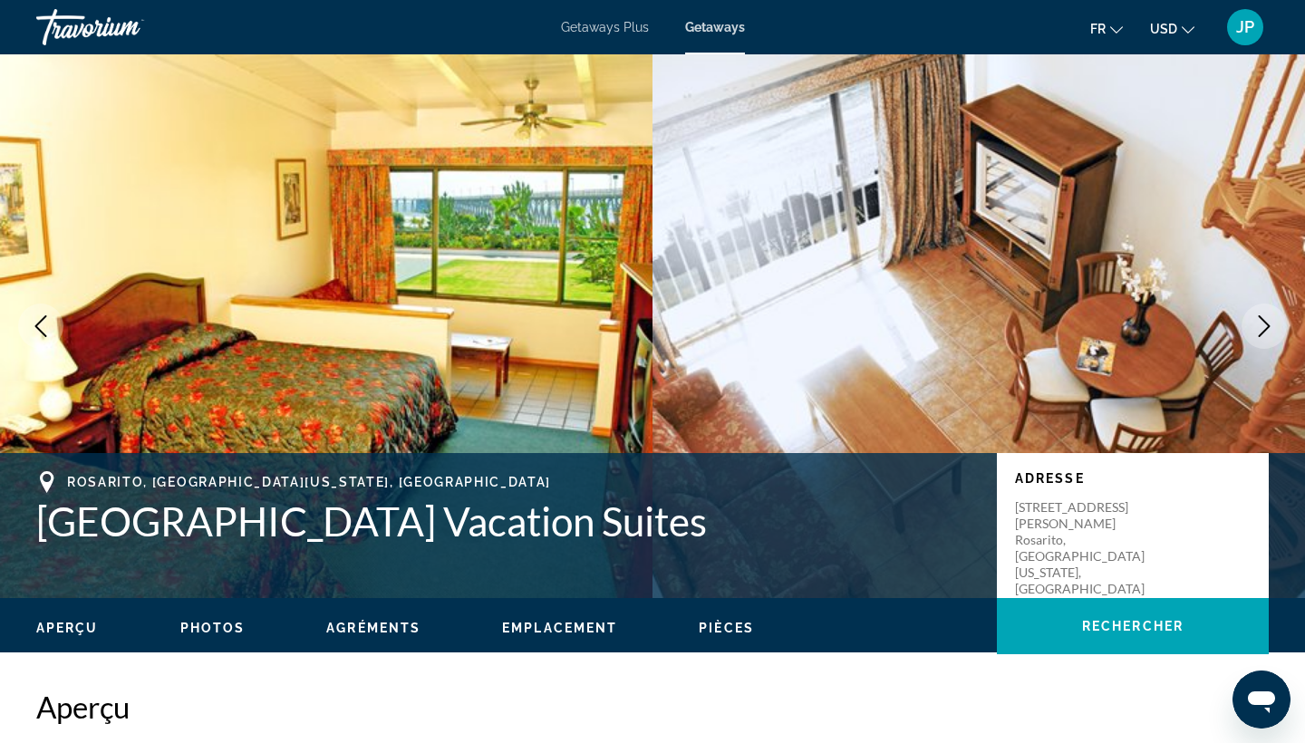
click at [1264, 327] on icon "Next image" at bounding box center [1264, 326] width 22 height 22
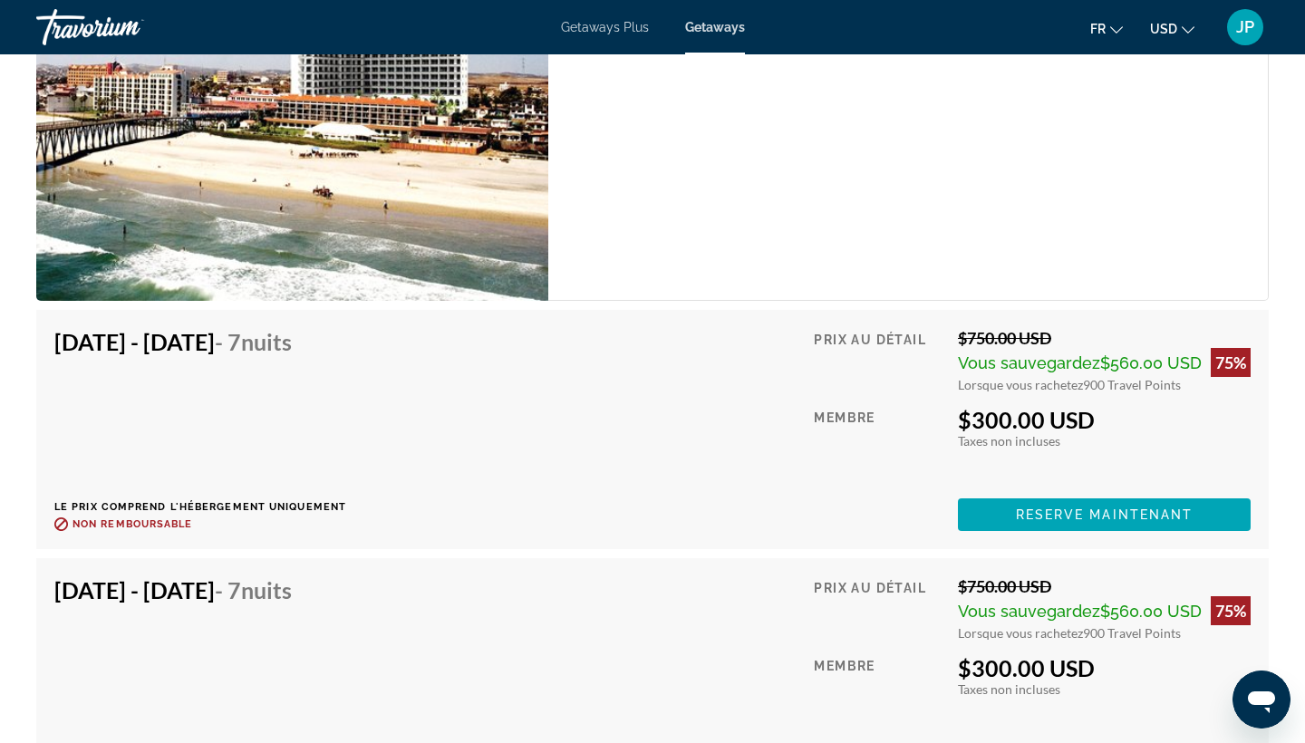
scroll to position [3231, 0]
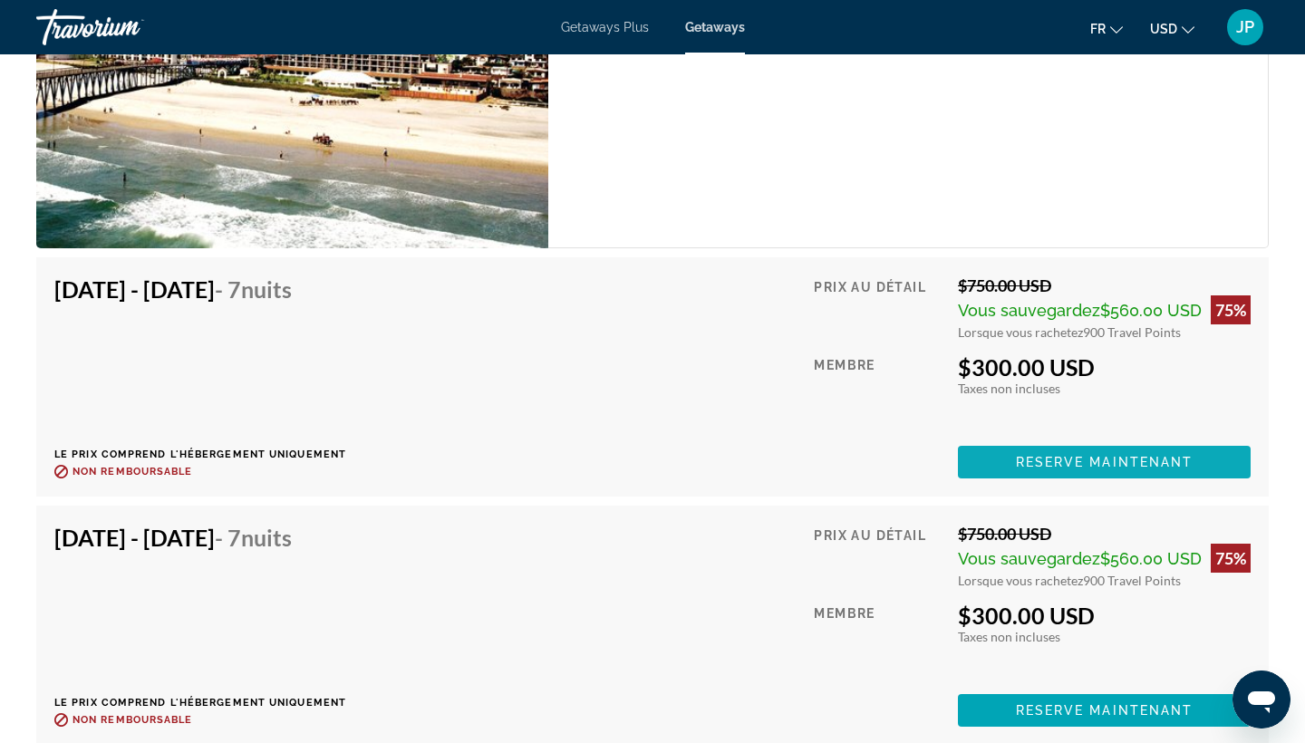
click at [1050, 469] on span "Main content" at bounding box center [1104, 462] width 293 height 44
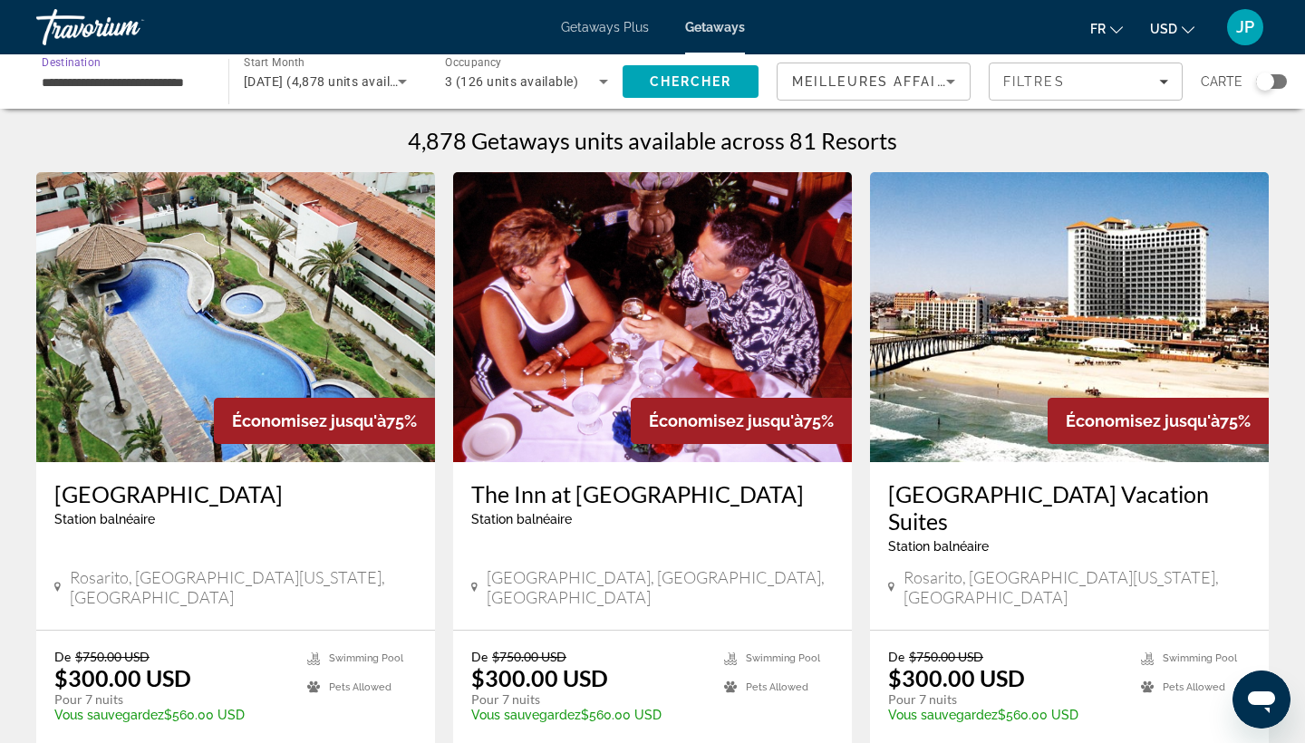
click at [154, 82] on input "**********" at bounding box center [123, 83] width 163 height 22
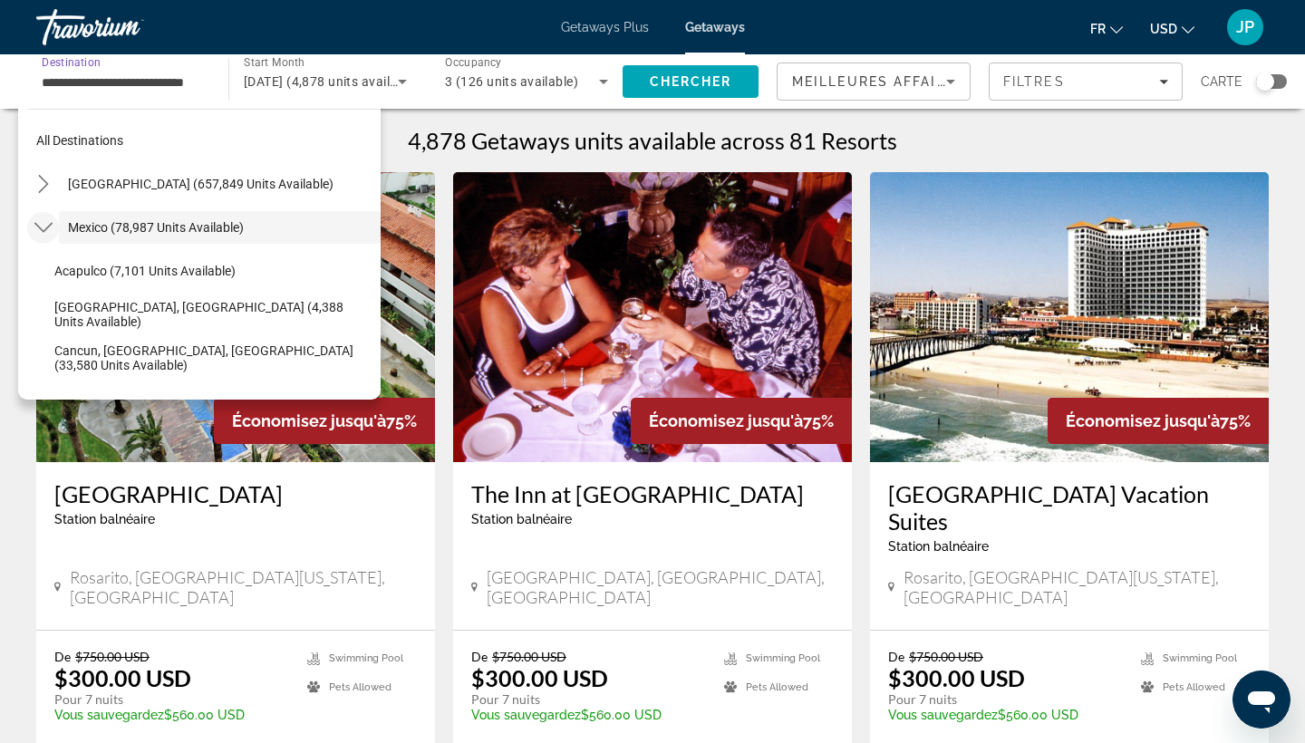
click at [55, 236] on mat-icon "Toggle Mexico (78,987 units available) submenu" at bounding box center [43, 228] width 32 height 32
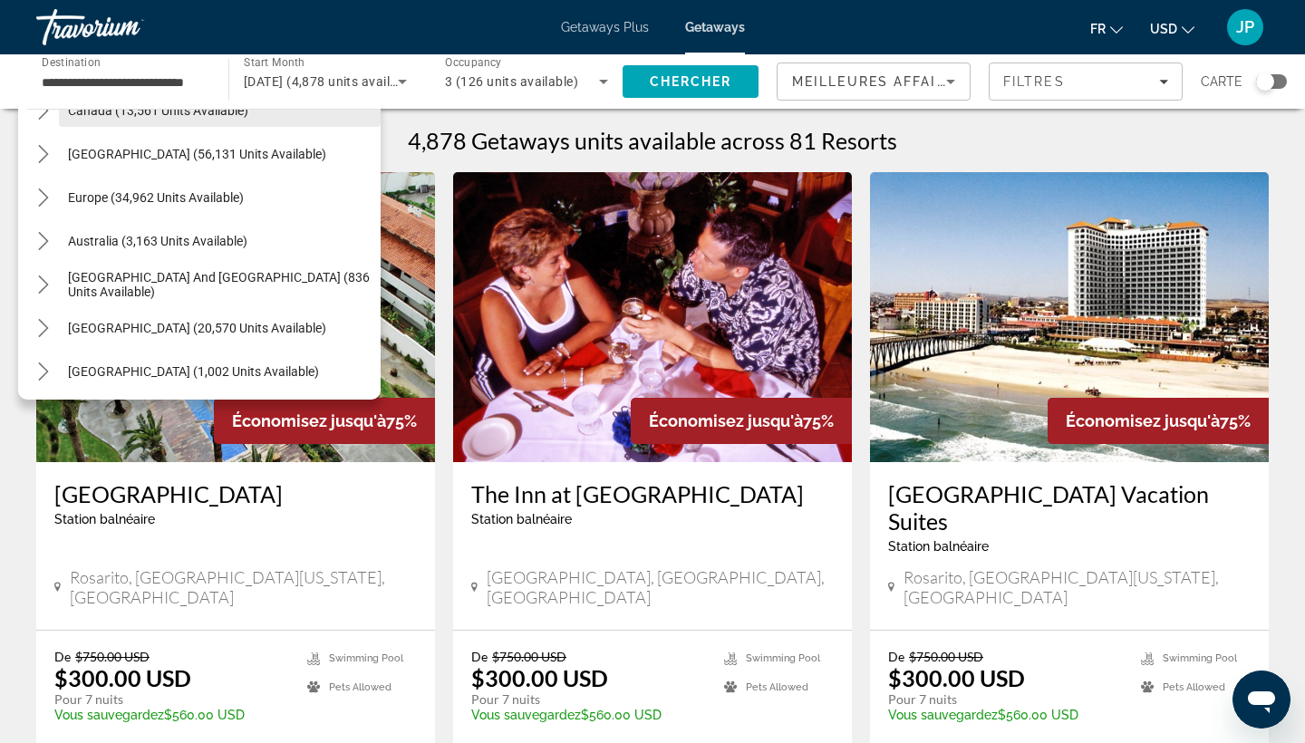
scroll to position [161, 0]
click at [44, 198] on icon "Toggle Europe (34,962 units available) submenu" at bounding box center [43, 197] width 18 height 18
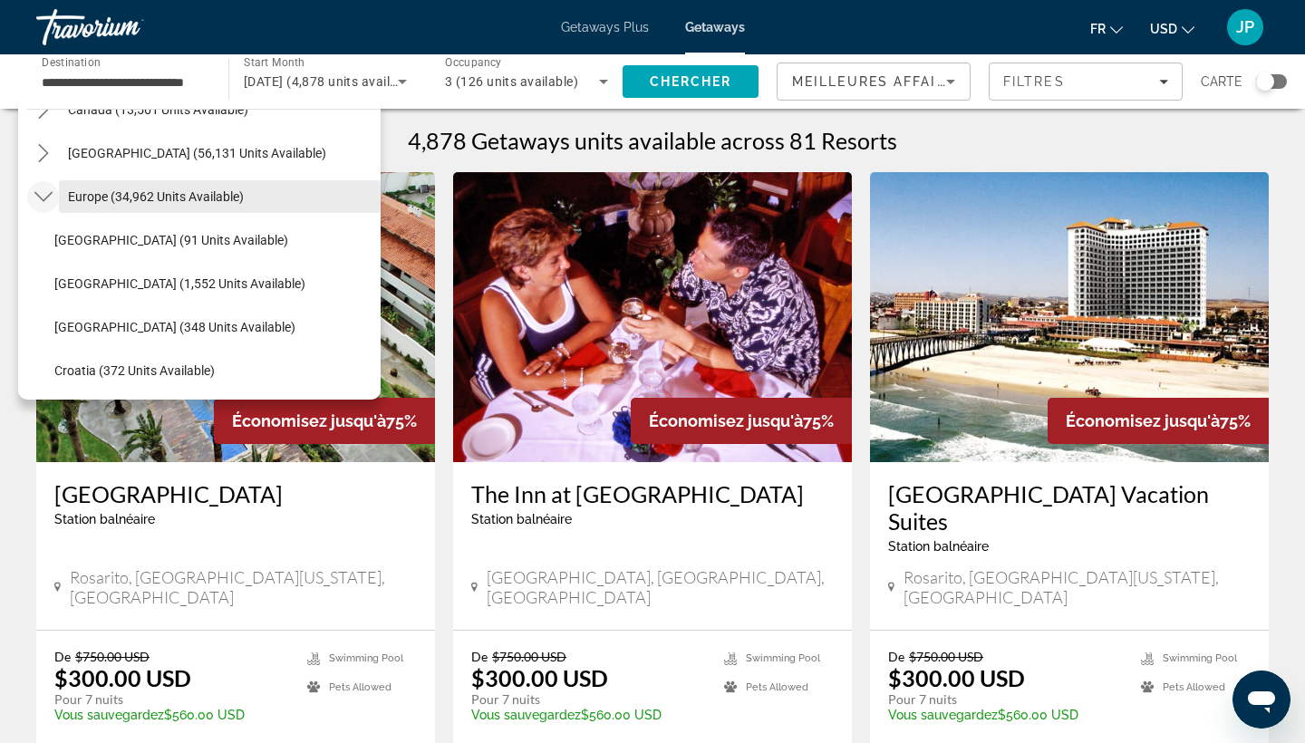
click at [91, 198] on span "Europe (34,962 units available)" at bounding box center [156, 196] width 176 height 15
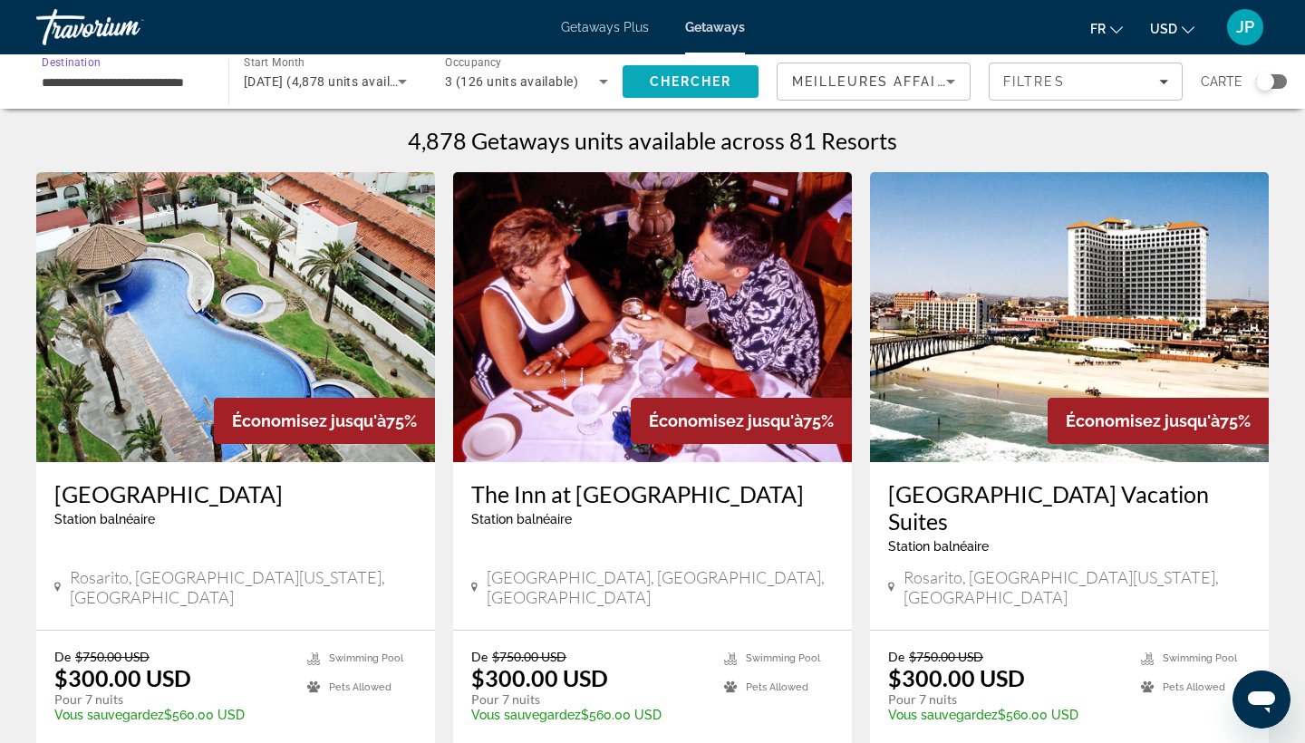
click at [721, 82] on span "Chercher" at bounding box center [691, 81] width 82 height 15
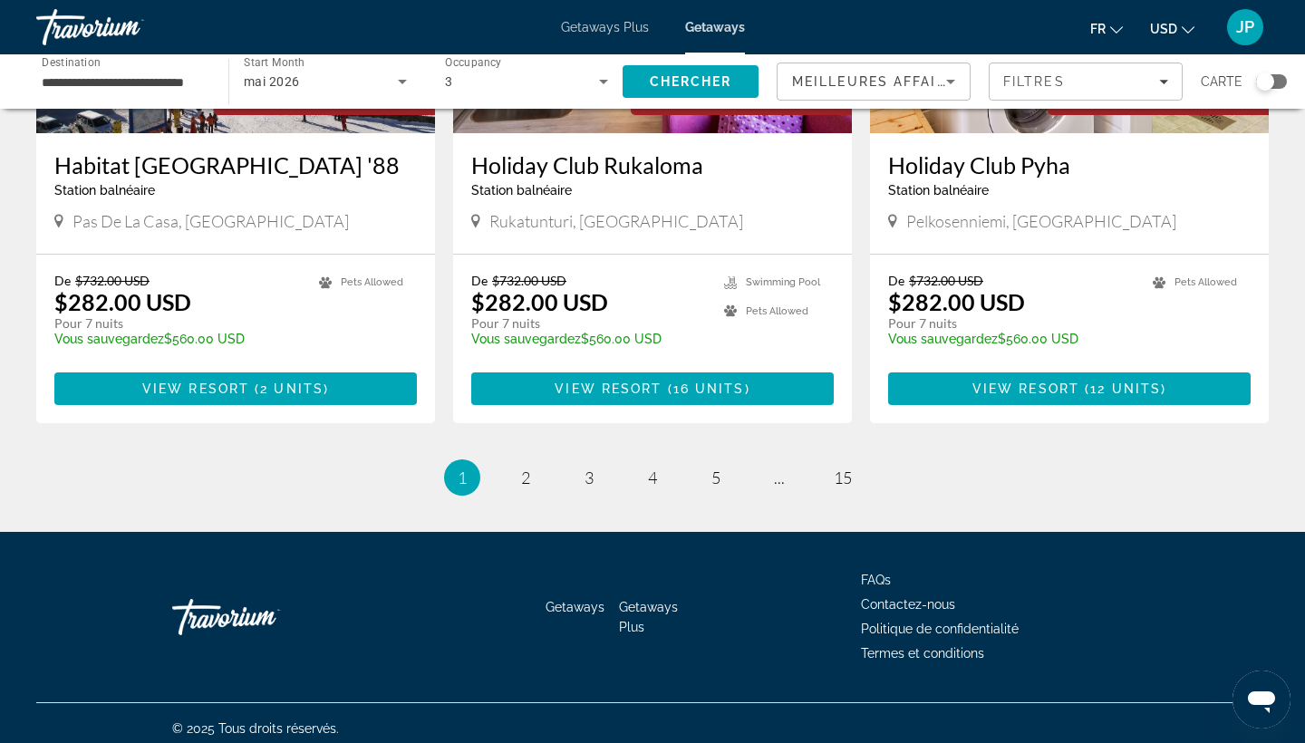
scroll to position [2244, 0]
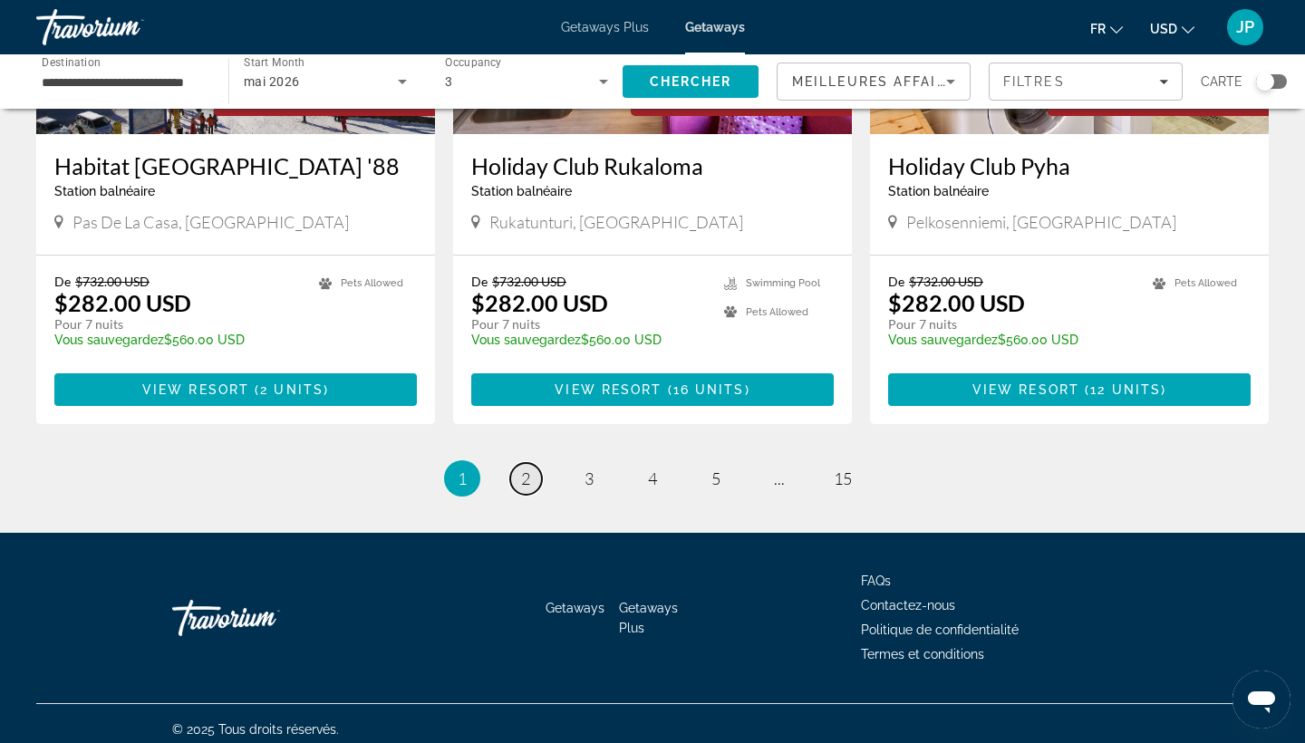
click at [521, 469] on span "2" at bounding box center [525, 479] width 9 height 20
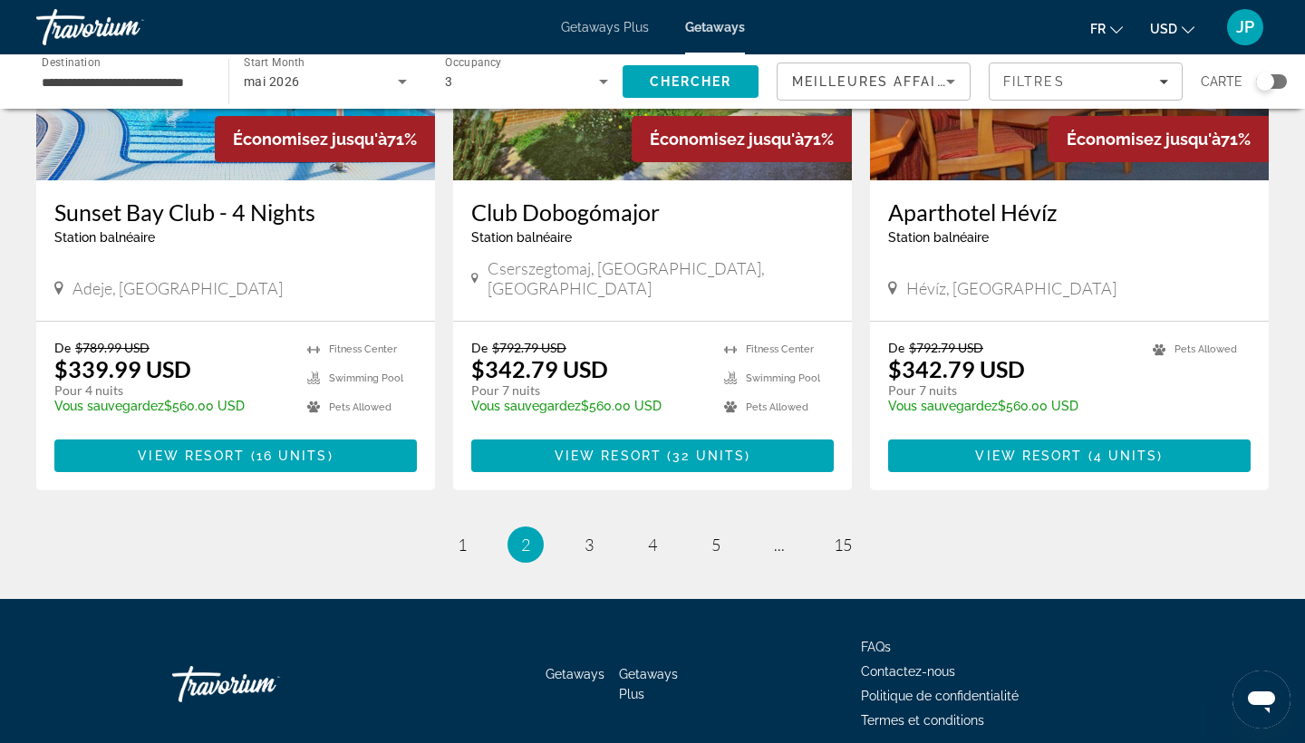
scroll to position [2190, 0]
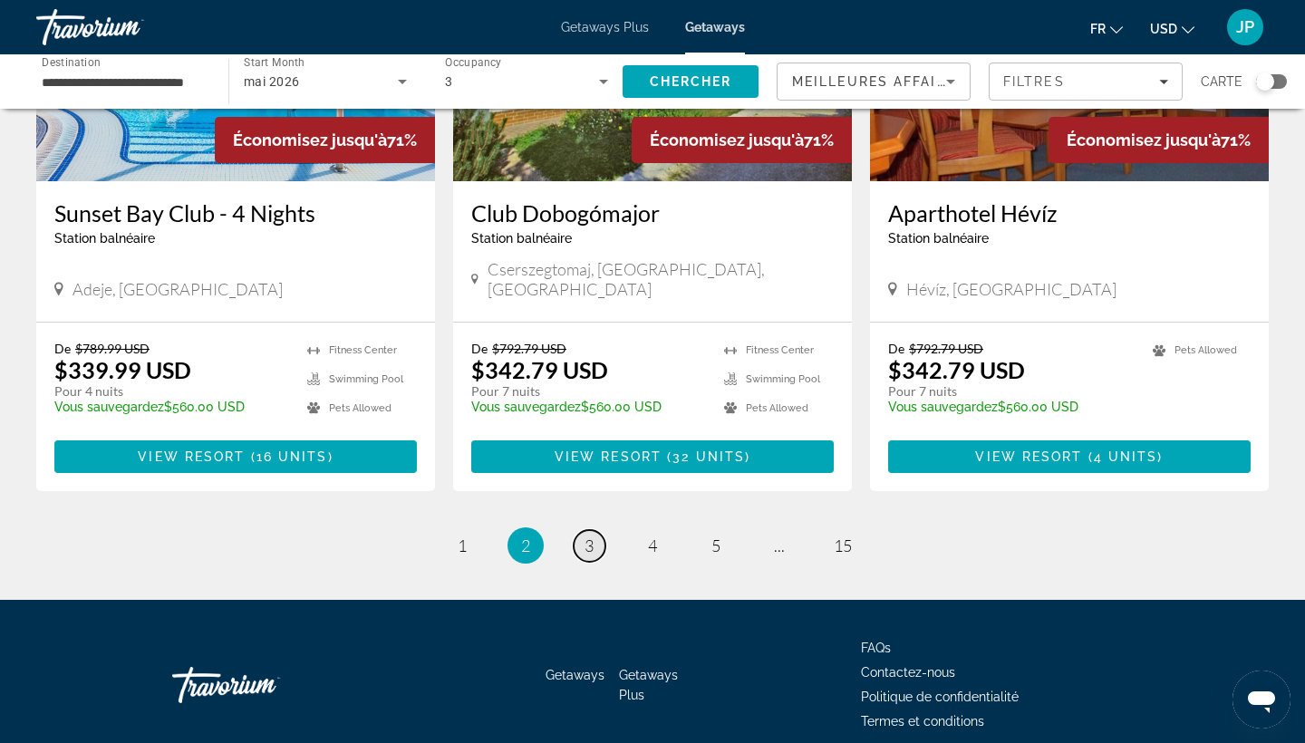
click at [592, 536] on span "3" at bounding box center [589, 546] width 9 height 20
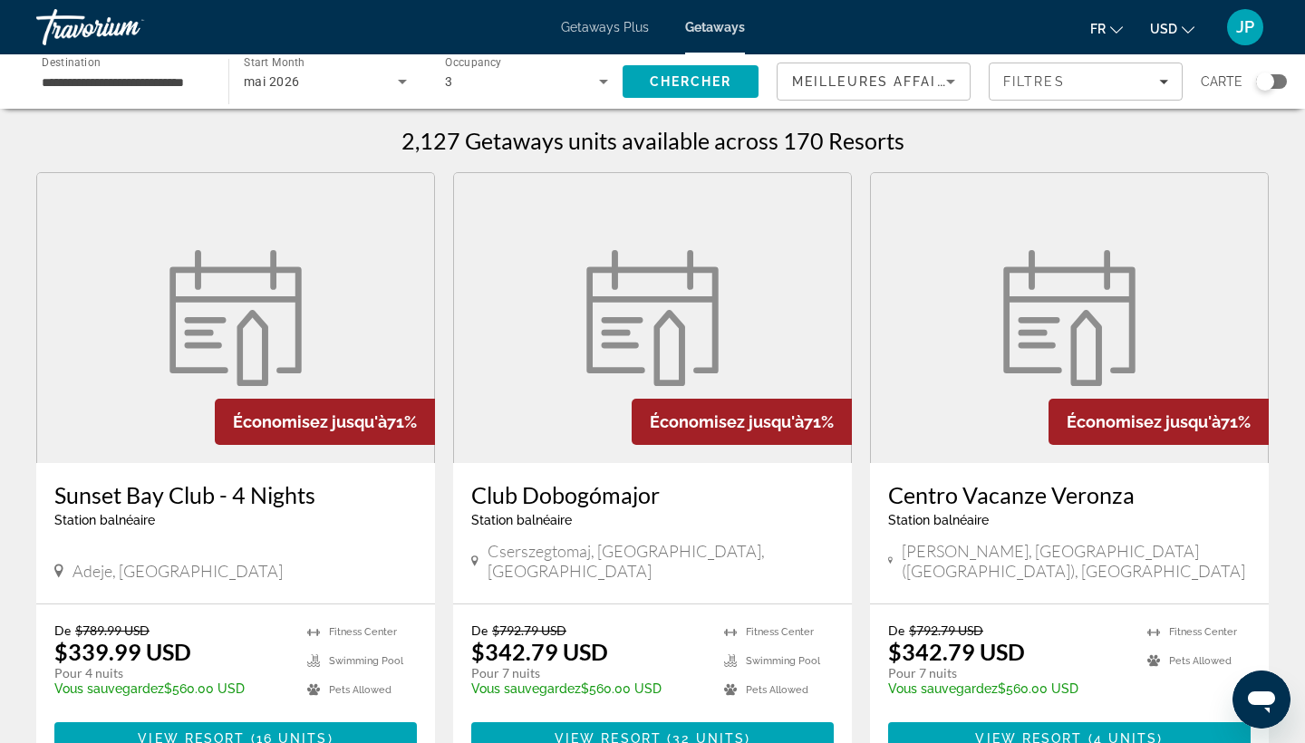
click at [145, 84] on input "**********" at bounding box center [123, 83] width 163 height 22
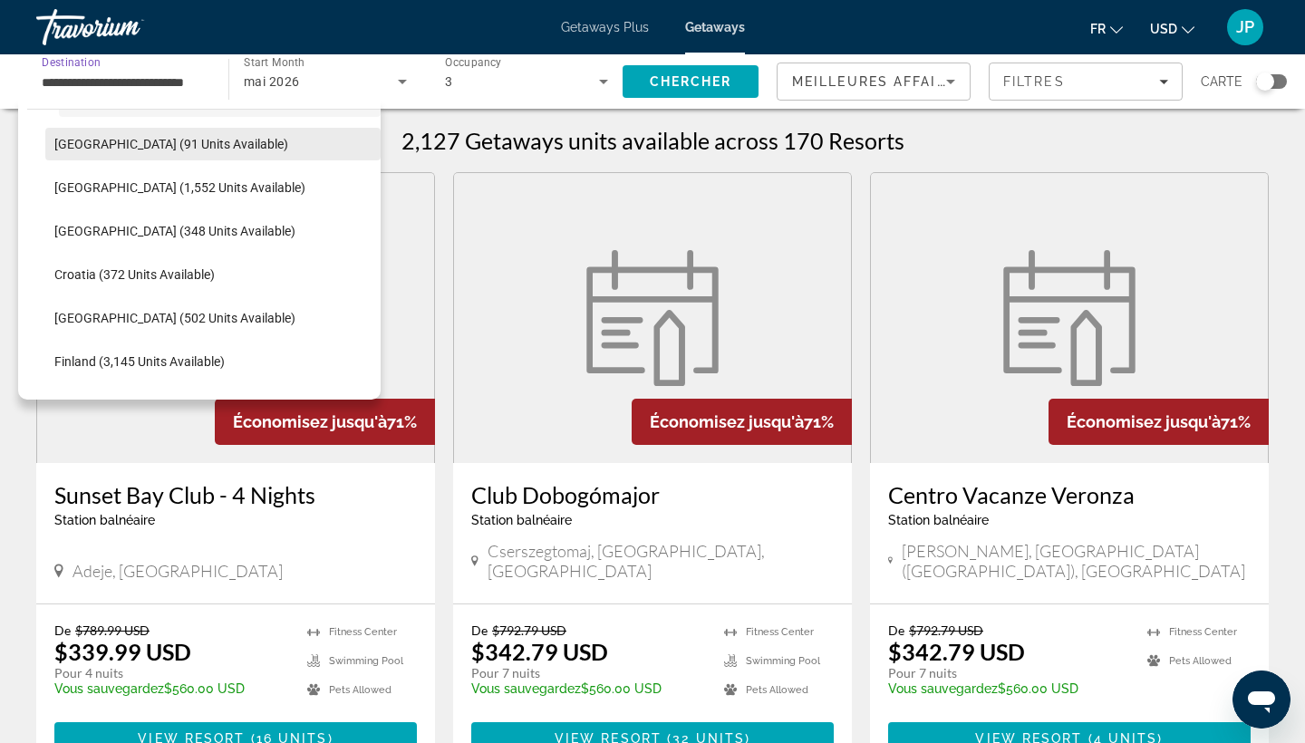
scroll to position [308, 0]
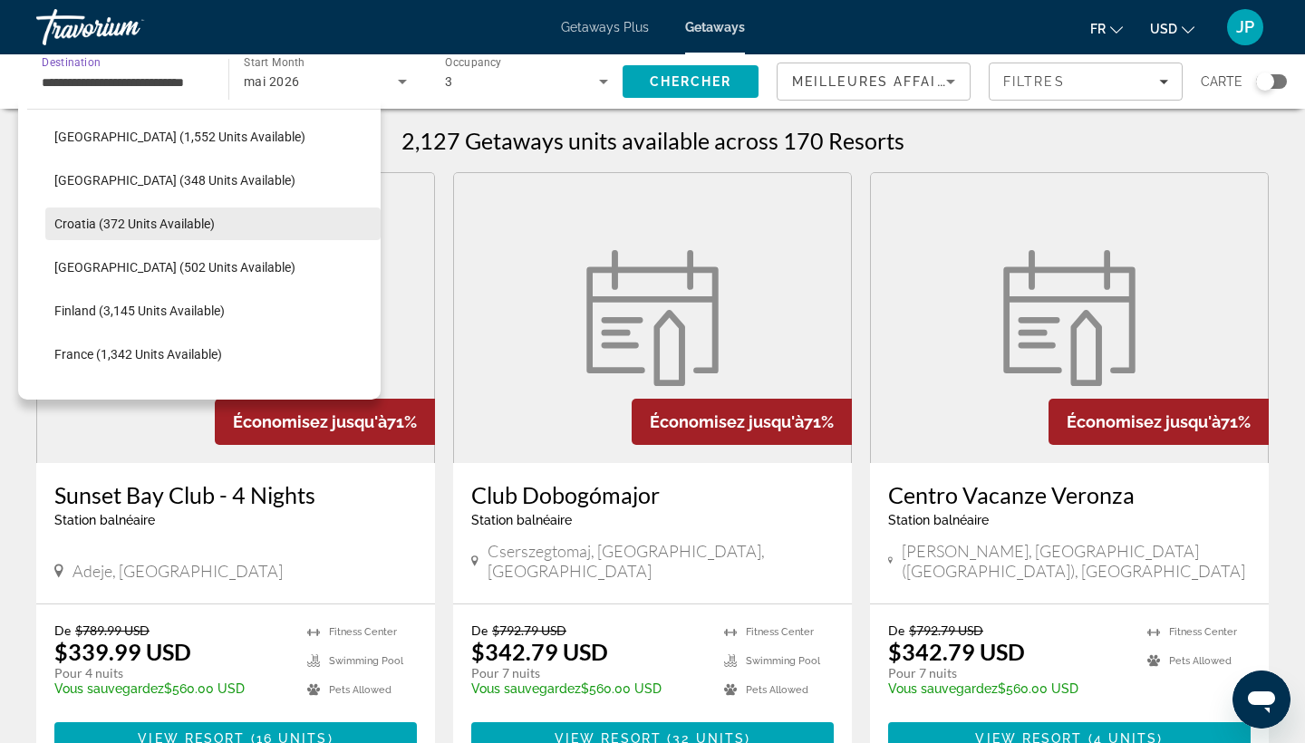
click at [161, 230] on span "Croatia (372 units available)" at bounding box center [134, 224] width 160 height 15
type input "**********"
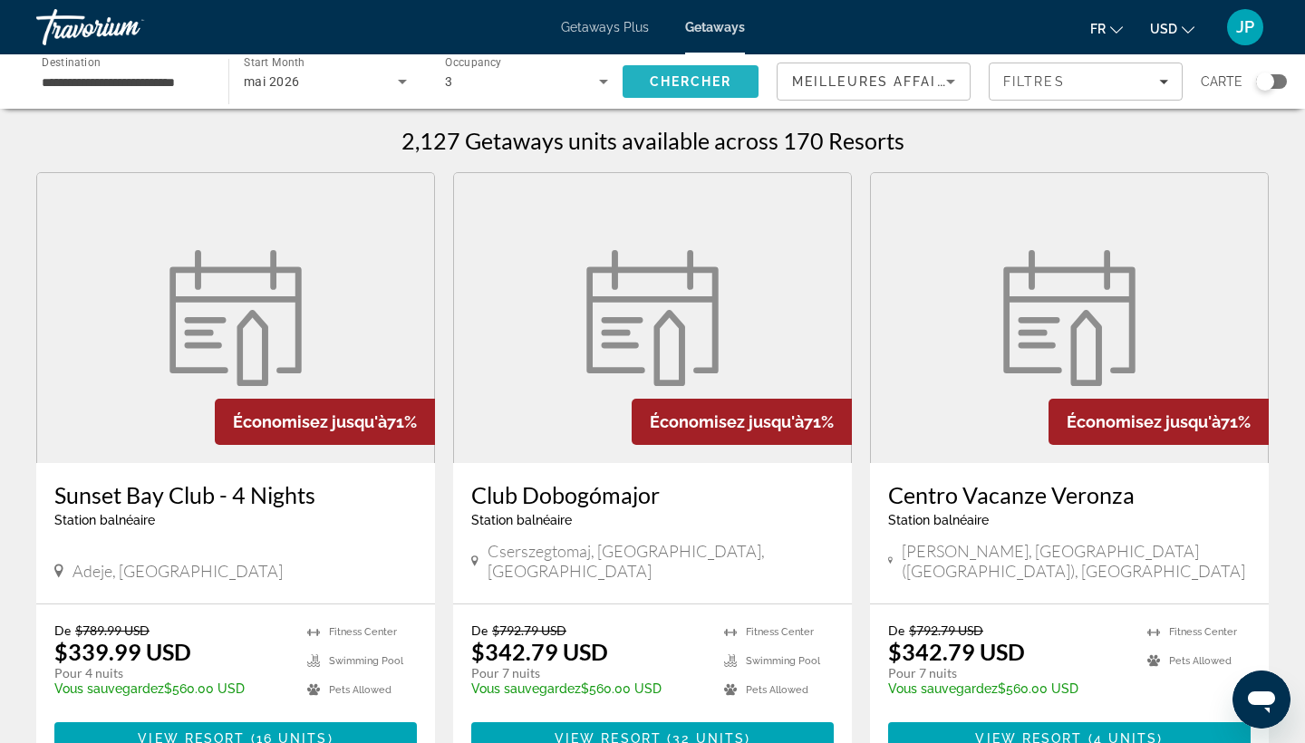
click at [653, 74] on span "Chercher" at bounding box center [691, 81] width 82 height 15
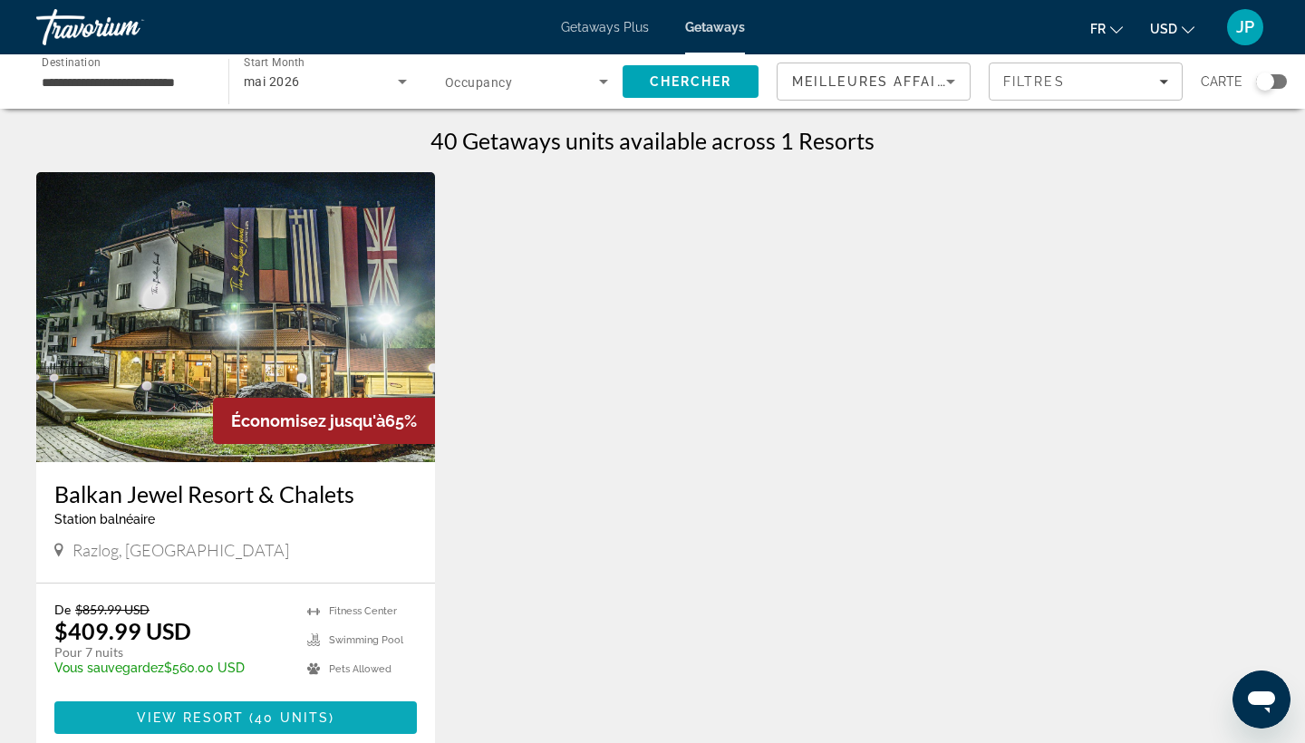
click at [253, 728] on span "Main content" at bounding box center [235, 718] width 363 height 44
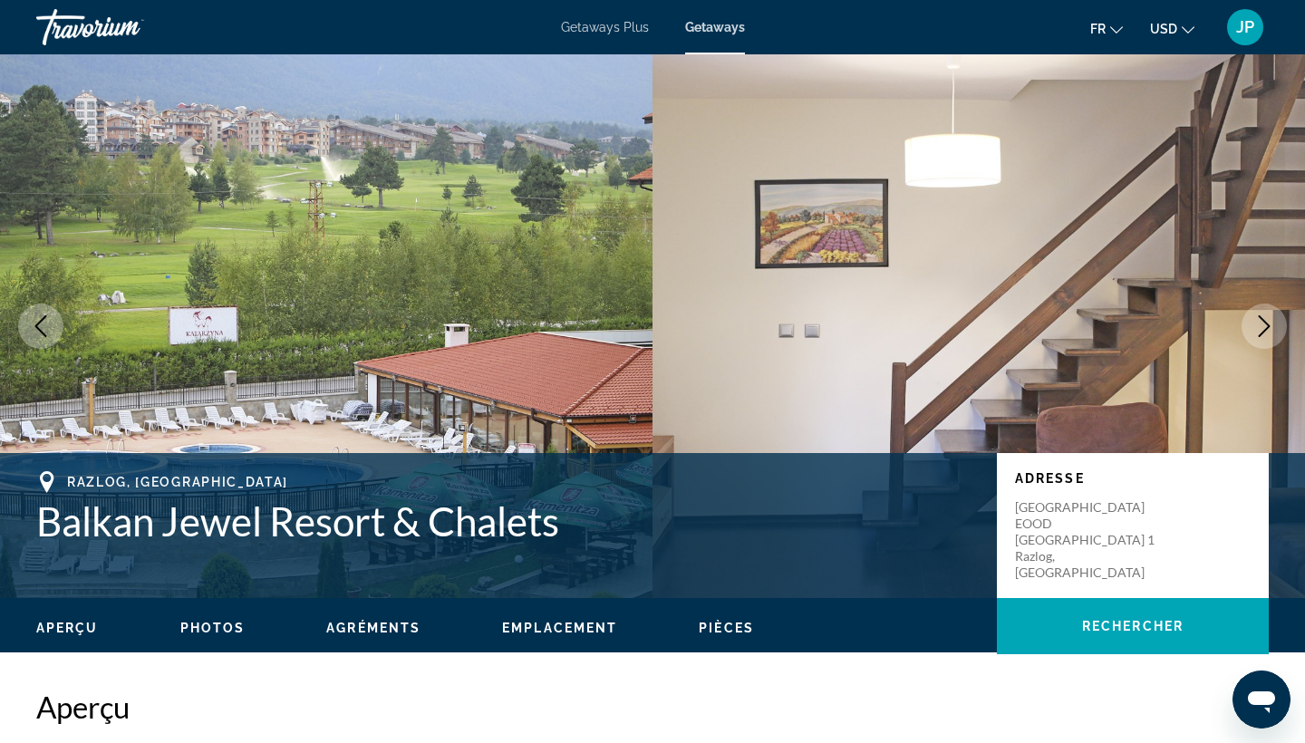
click at [1263, 333] on icon "Next image" at bounding box center [1265, 326] width 12 height 22
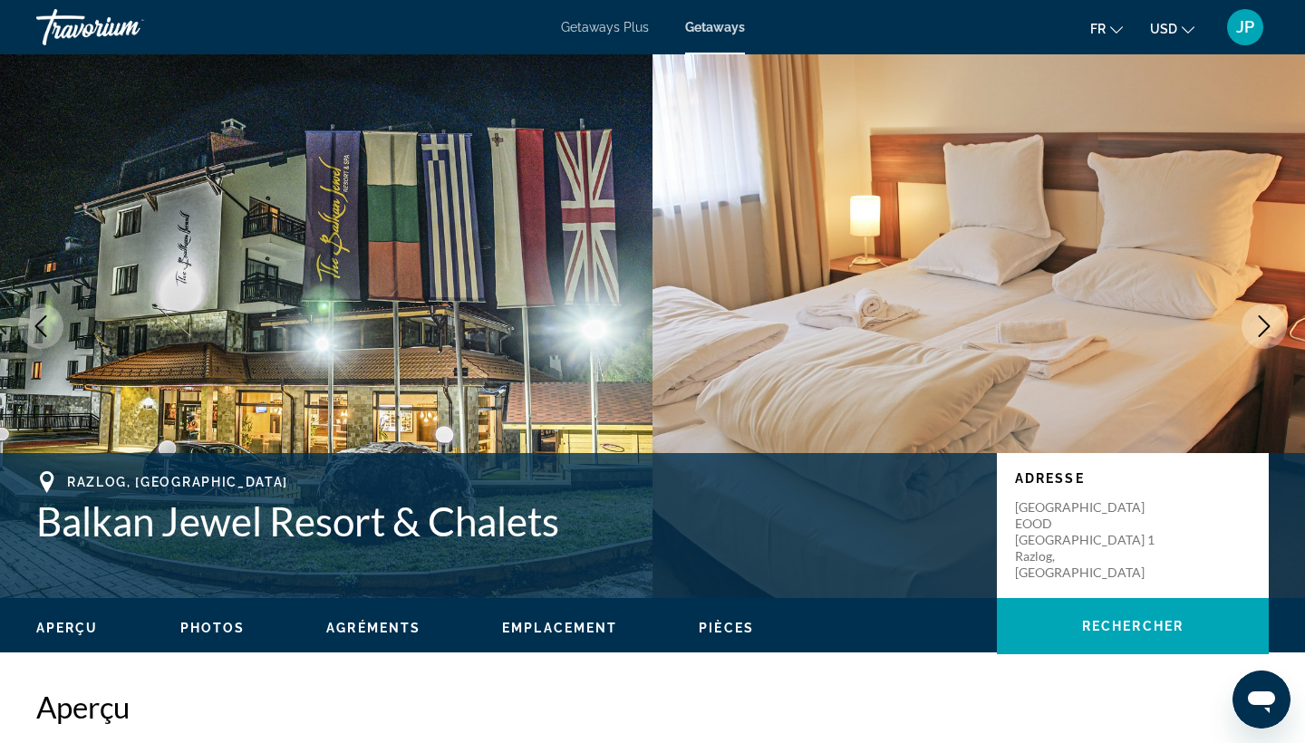
click at [1263, 333] on icon "Next image" at bounding box center [1265, 326] width 12 height 22
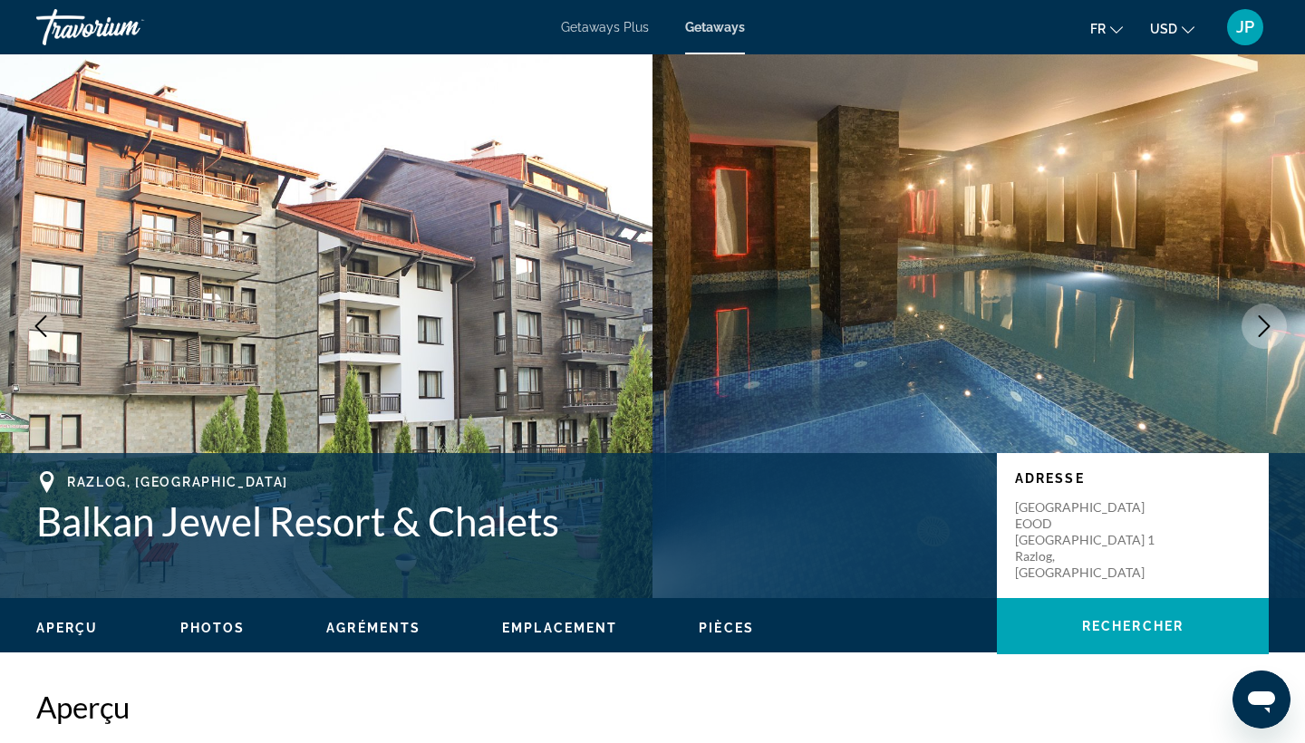
click at [1263, 333] on icon "Next image" at bounding box center [1265, 326] width 12 height 22
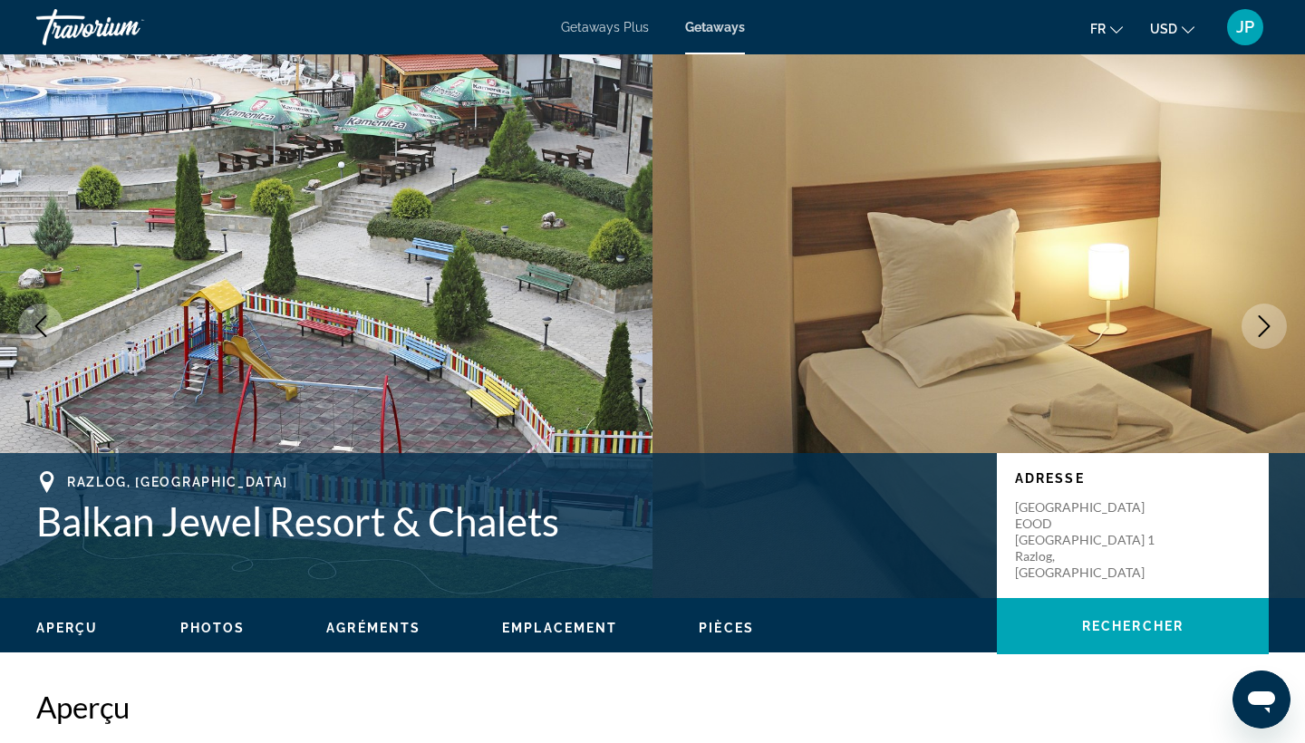
click at [1265, 333] on icon "Next image" at bounding box center [1264, 326] width 22 height 22
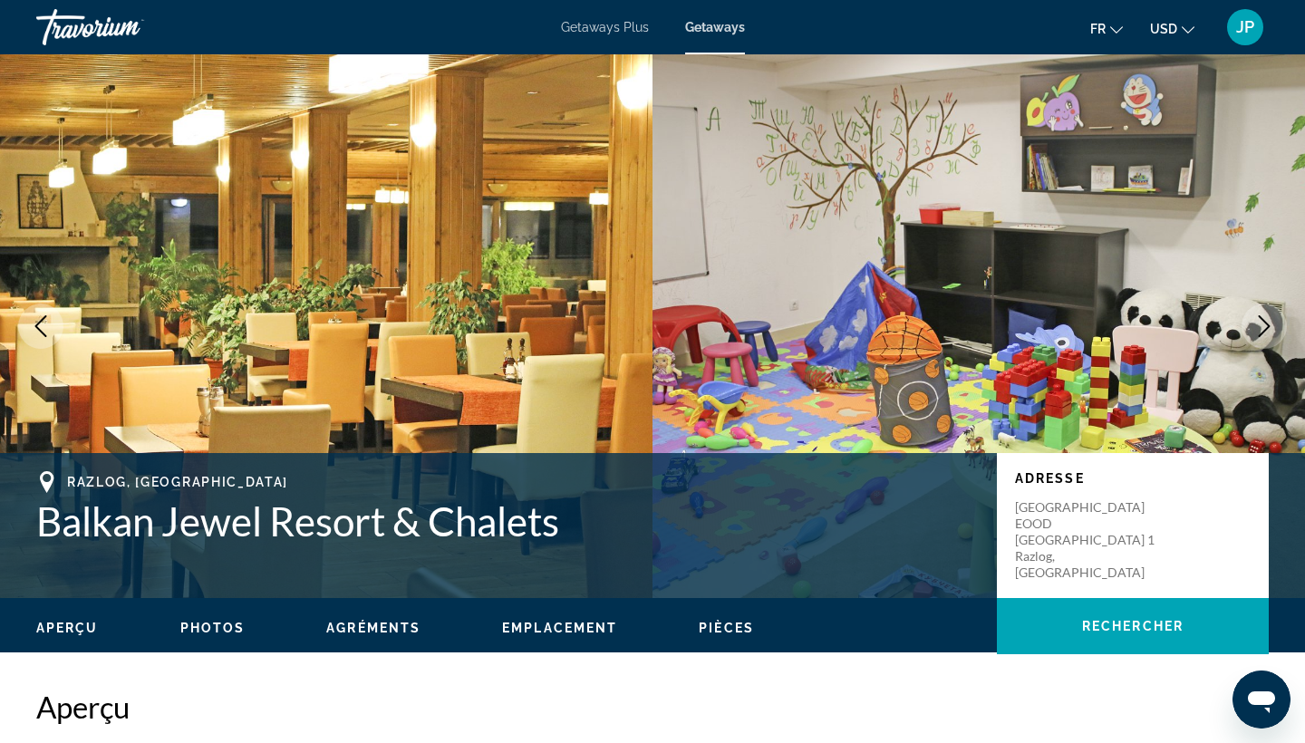
click at [1274, 319] on icon "Next image" at bounding box center [1264, 326] width 22 height 22
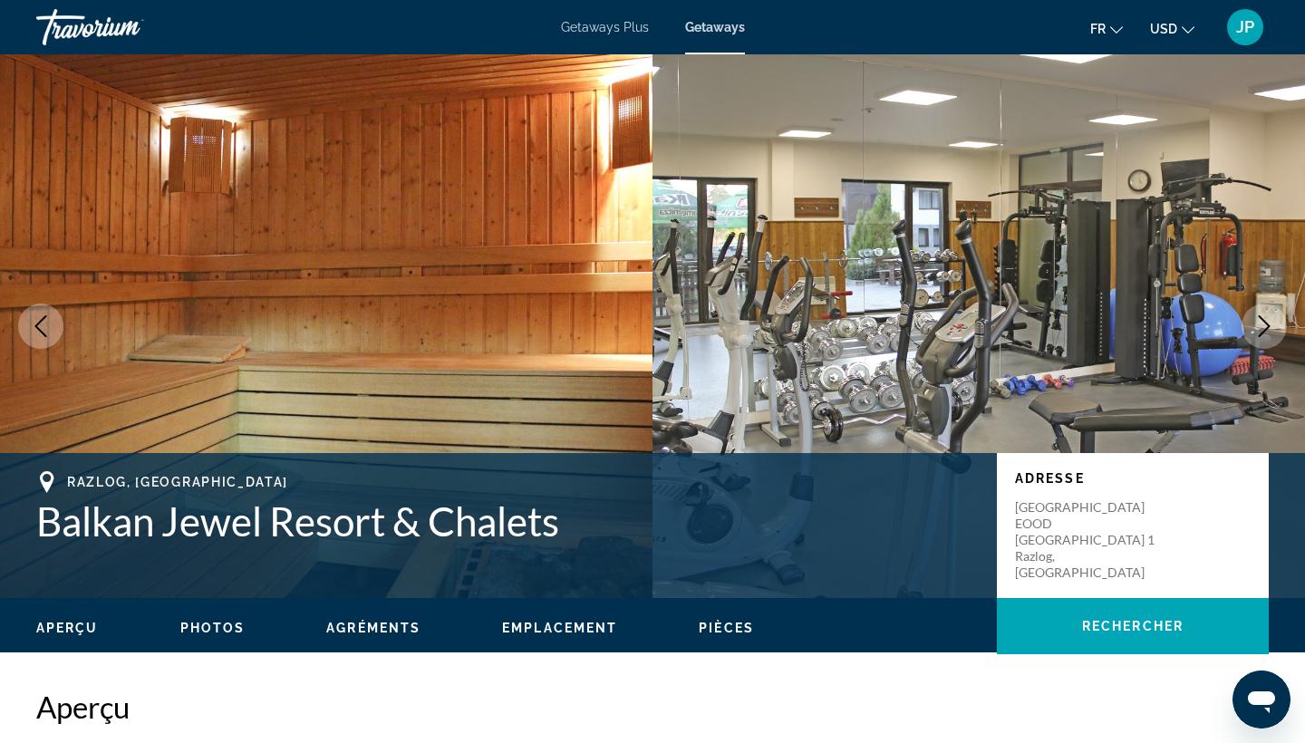
click at [1273, 319] on icon "Next image" at bounding box center [1264, 326] width 22 height 22
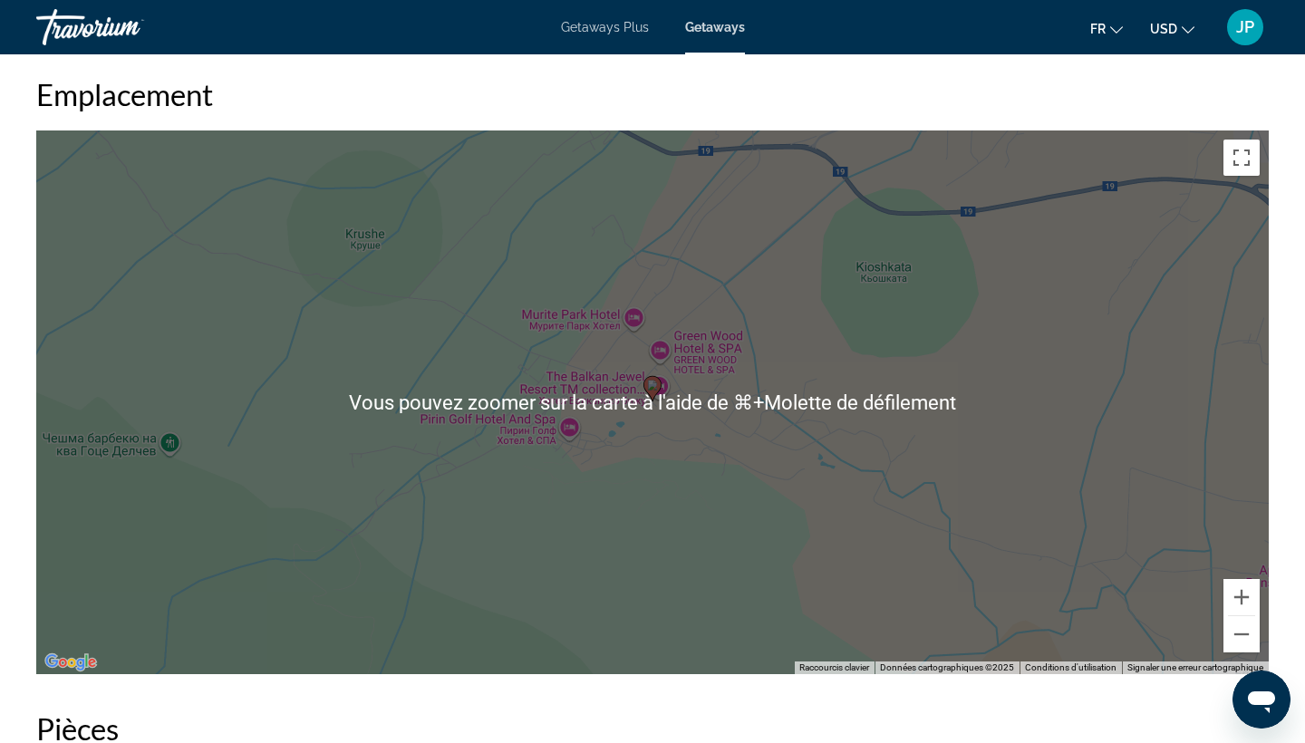
scroll to position [2107, 0]
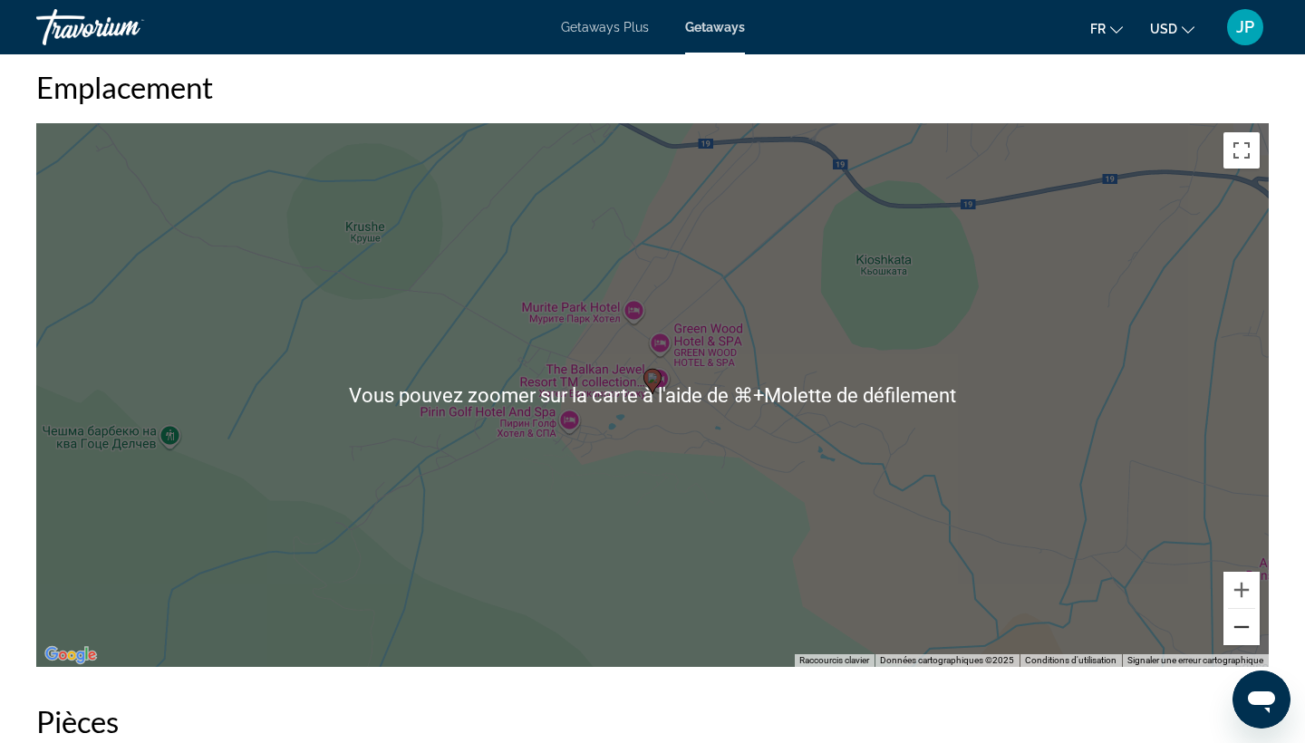
click at [1242, 632] on button "Zoom arrière" at bounding box center [1242, 627] width 36 height 36
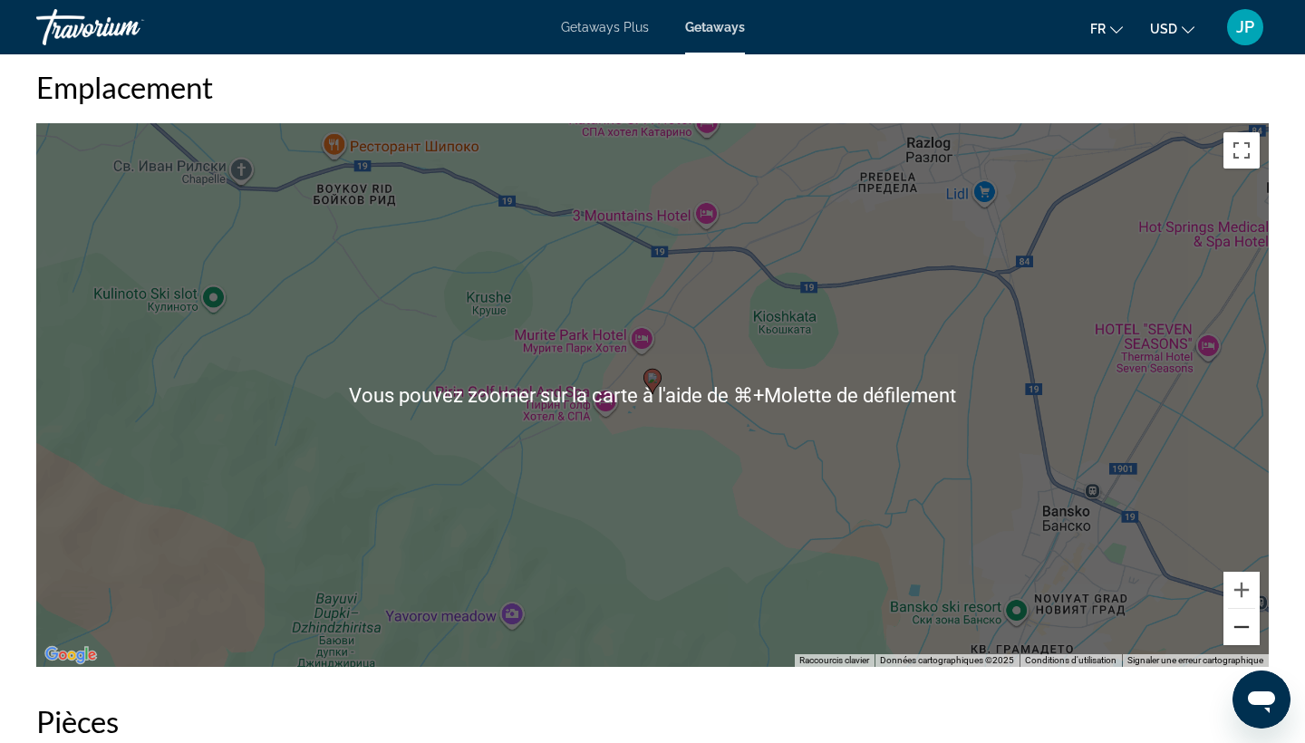
click at [1242, 632] on button "Zoom arrière" at bounding box center [1242, 627] width 36 height 36
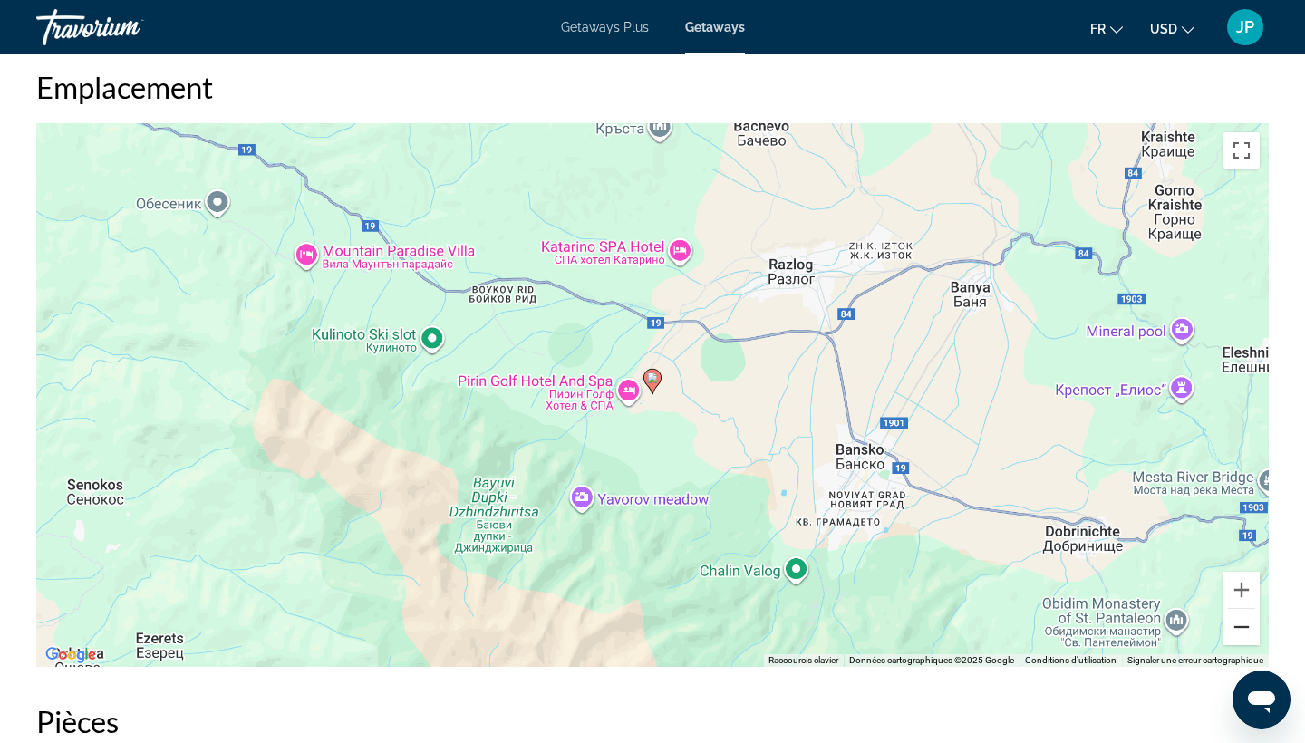
click at [1242, 632] on button "Zoom arrière" at bounding box center [1242, 627] width 36 height 36
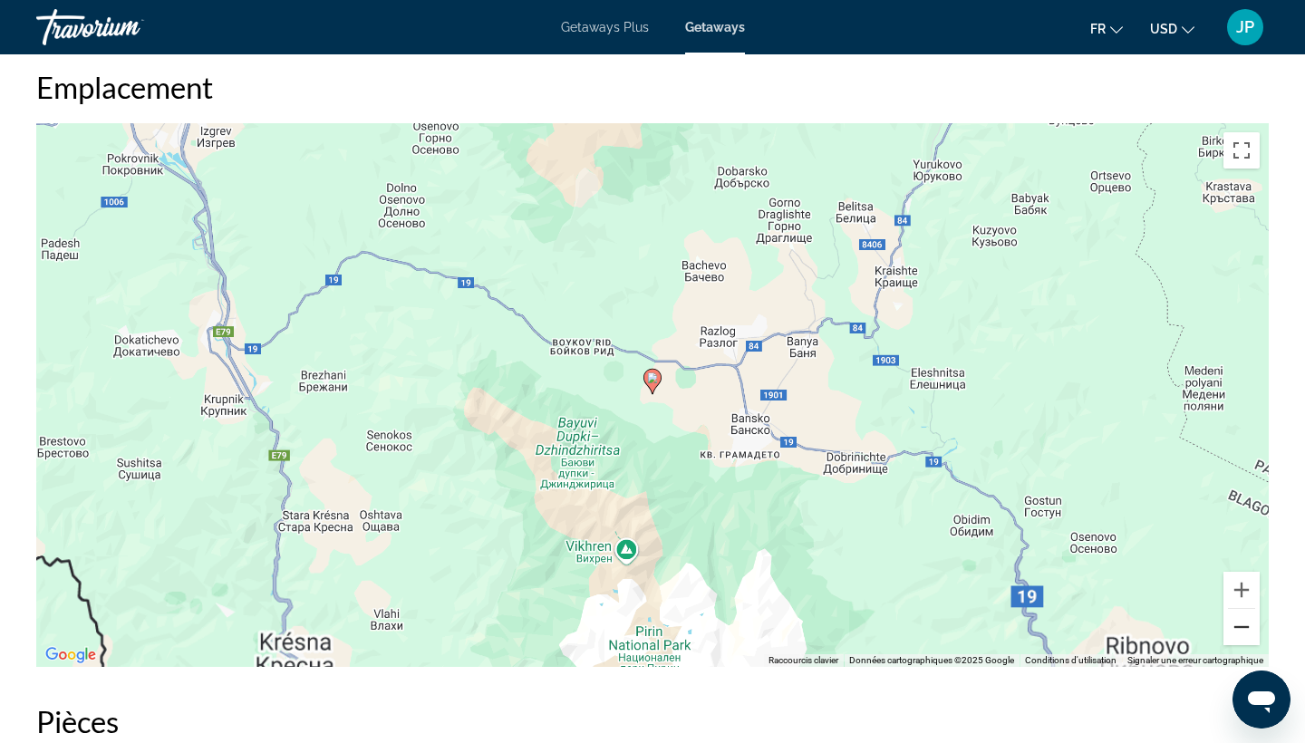
click at [1242, 632] on button "Zoom arrière" at bounding box center [1242, 627] width 36 height 36
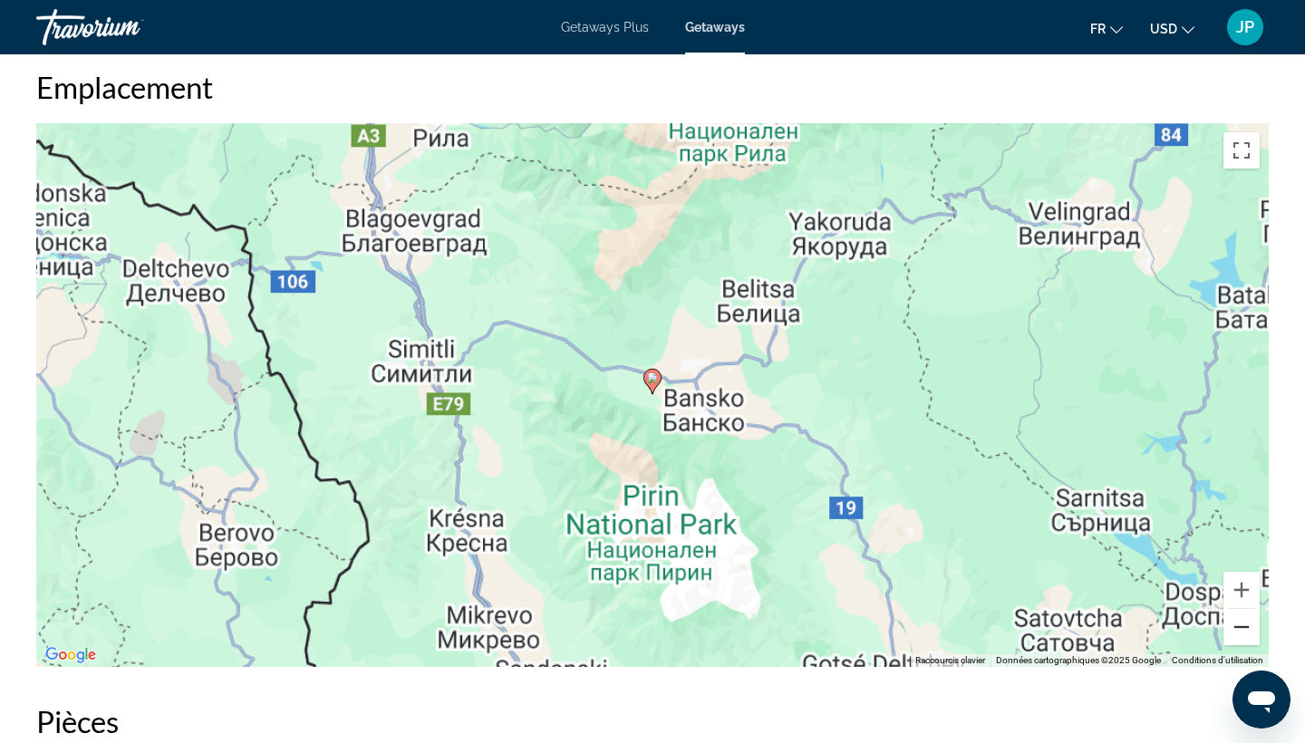
click at [1242, 632] on button "Zoom arrière" at bounding box center [1242, 627] width 36 height 36
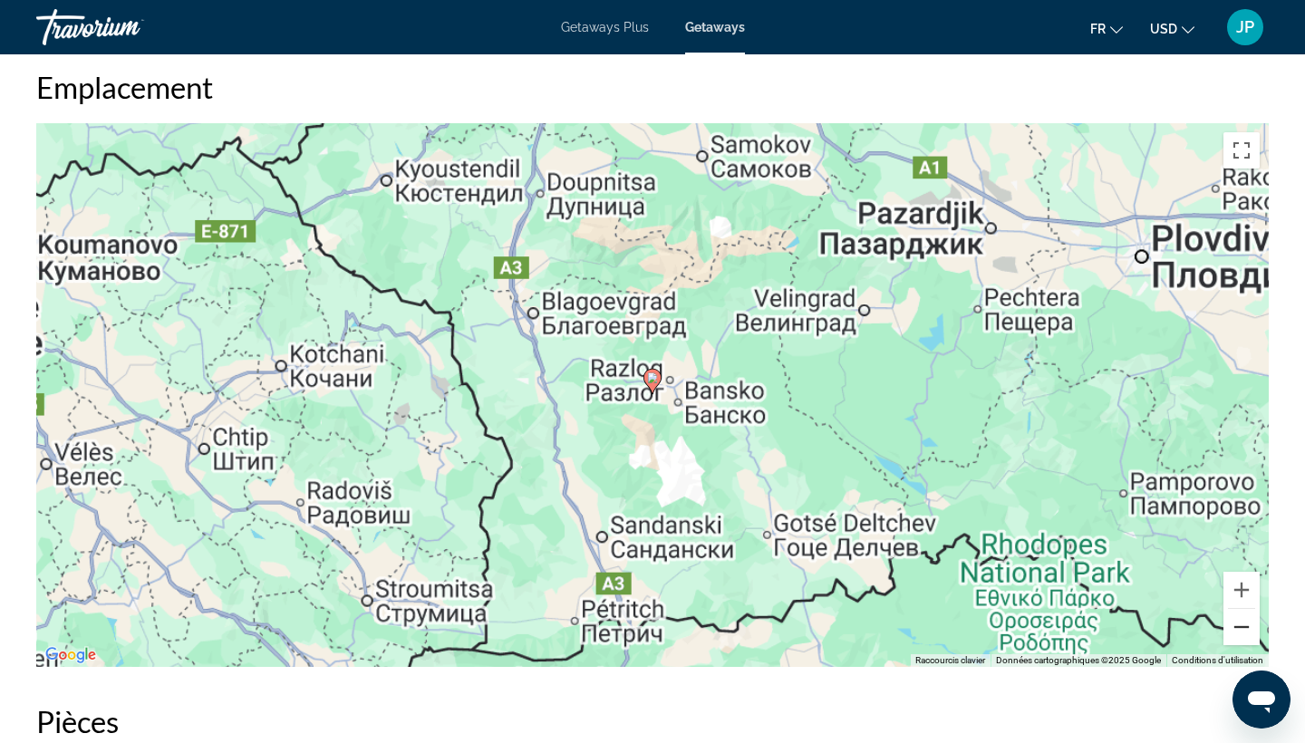
click at [1242, 632] on button "Zoom arrière" at bounding box center [1242, 627] width 36 height 36
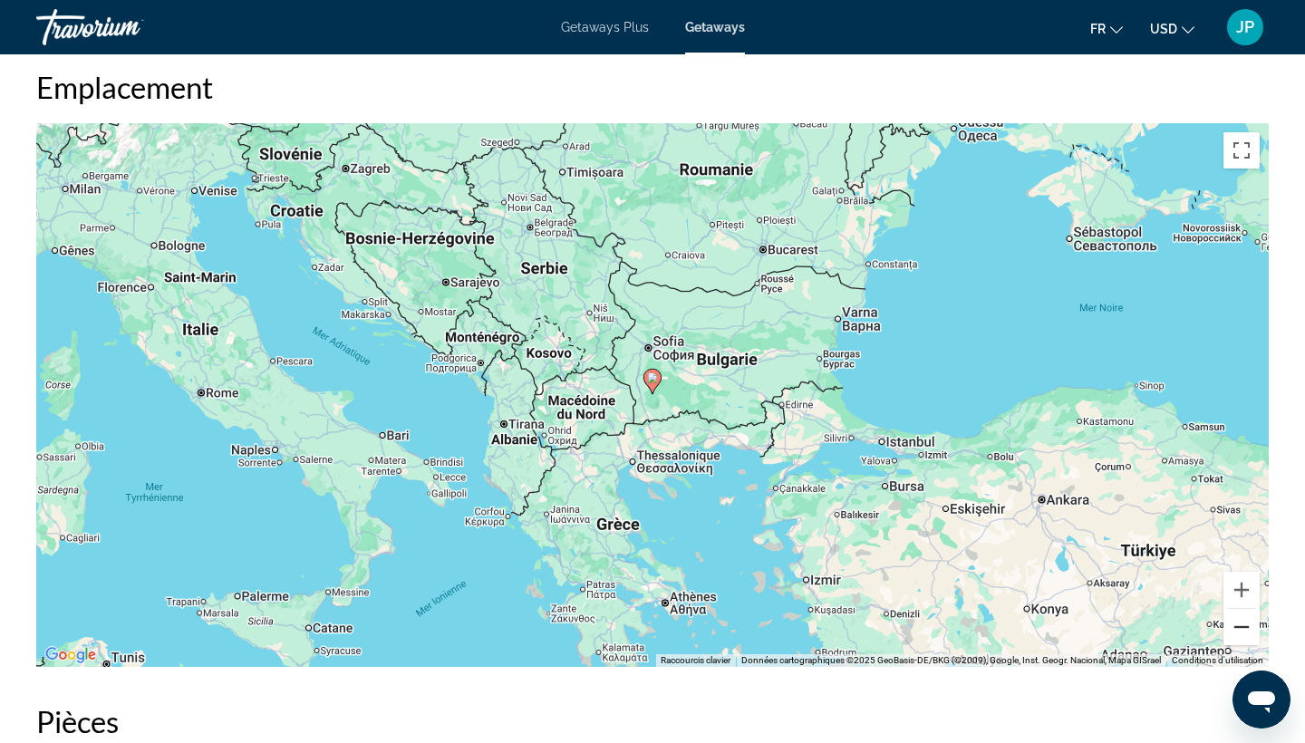
click at [1242, 632] on button "Zoom arrière" at bounding box center [1242, 627] width 36 height 36
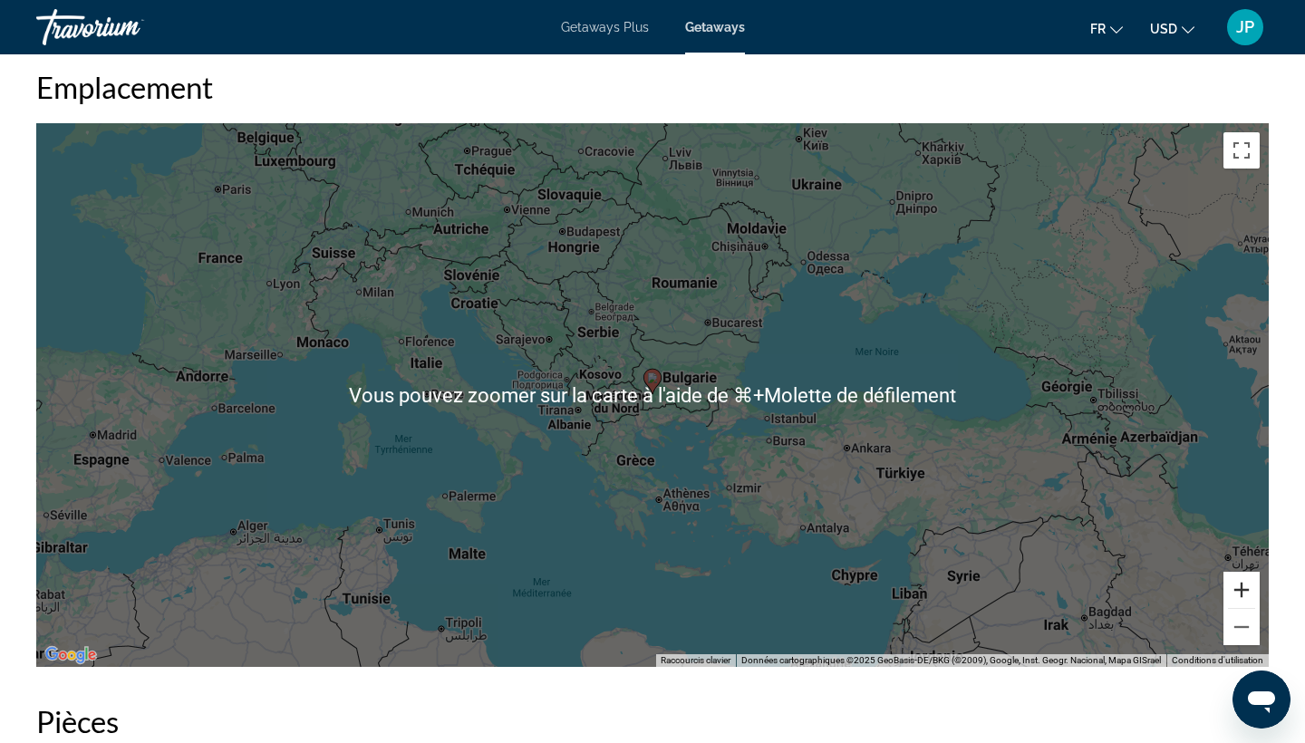
click at [1250, 595] on button "Zoom avant" at bounding box center [1242, 590] width 36 height 36
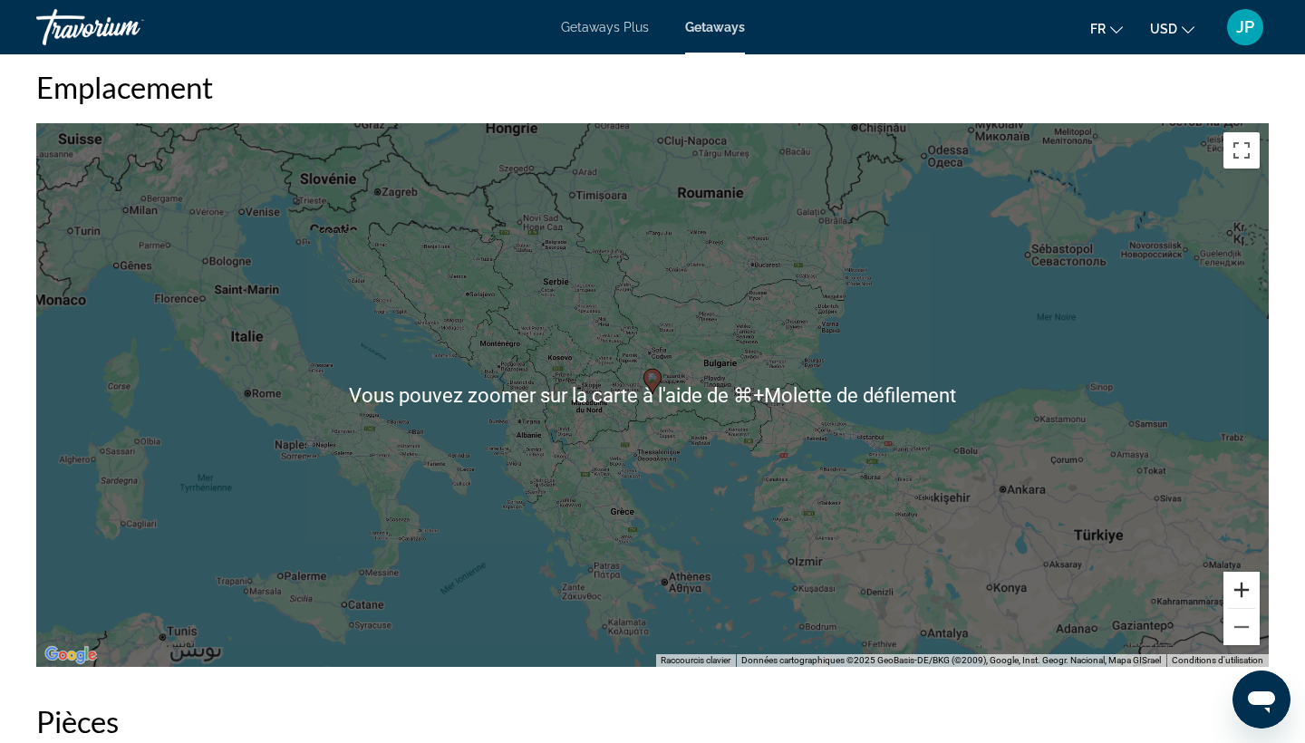
click at [1250, 595] on button "Zoom avant" at bounding box center [1242, 590] width 36 height 36
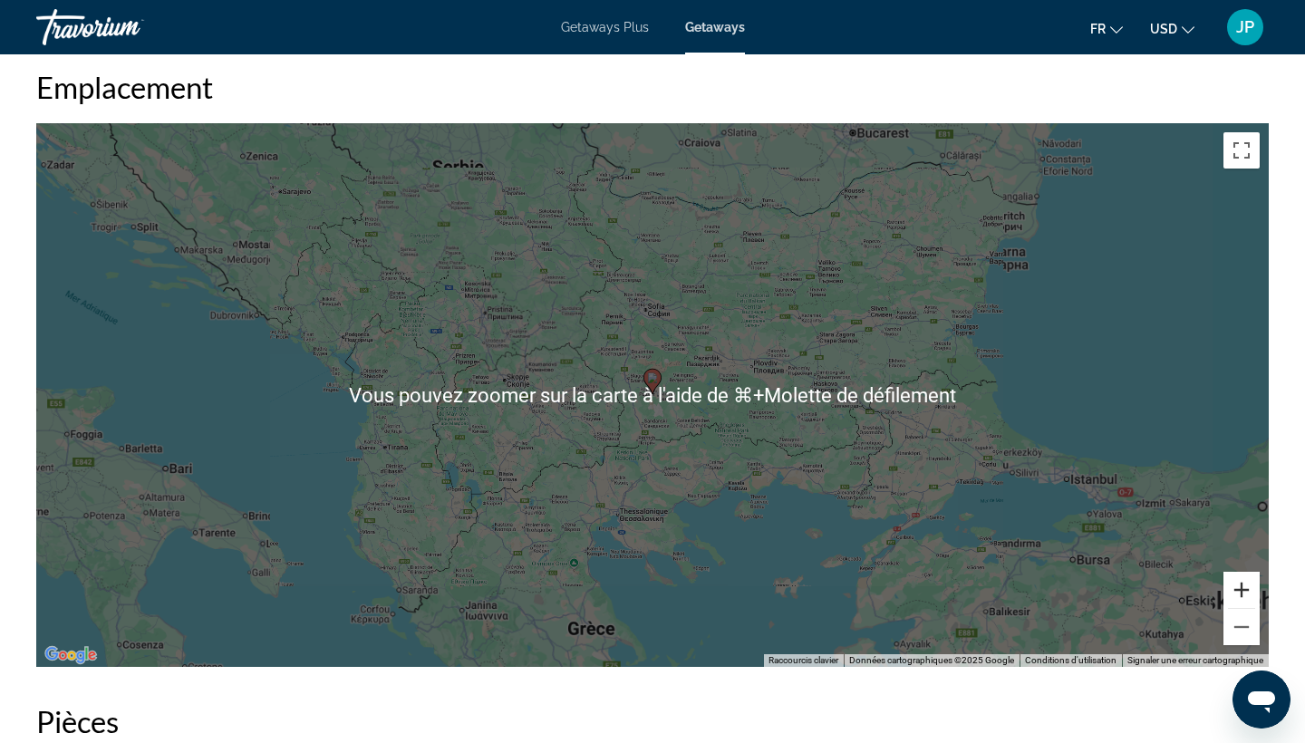
click at [1250, 595] on button "Zoom avant" at bounding box center [1242, 590] width 36 height 36
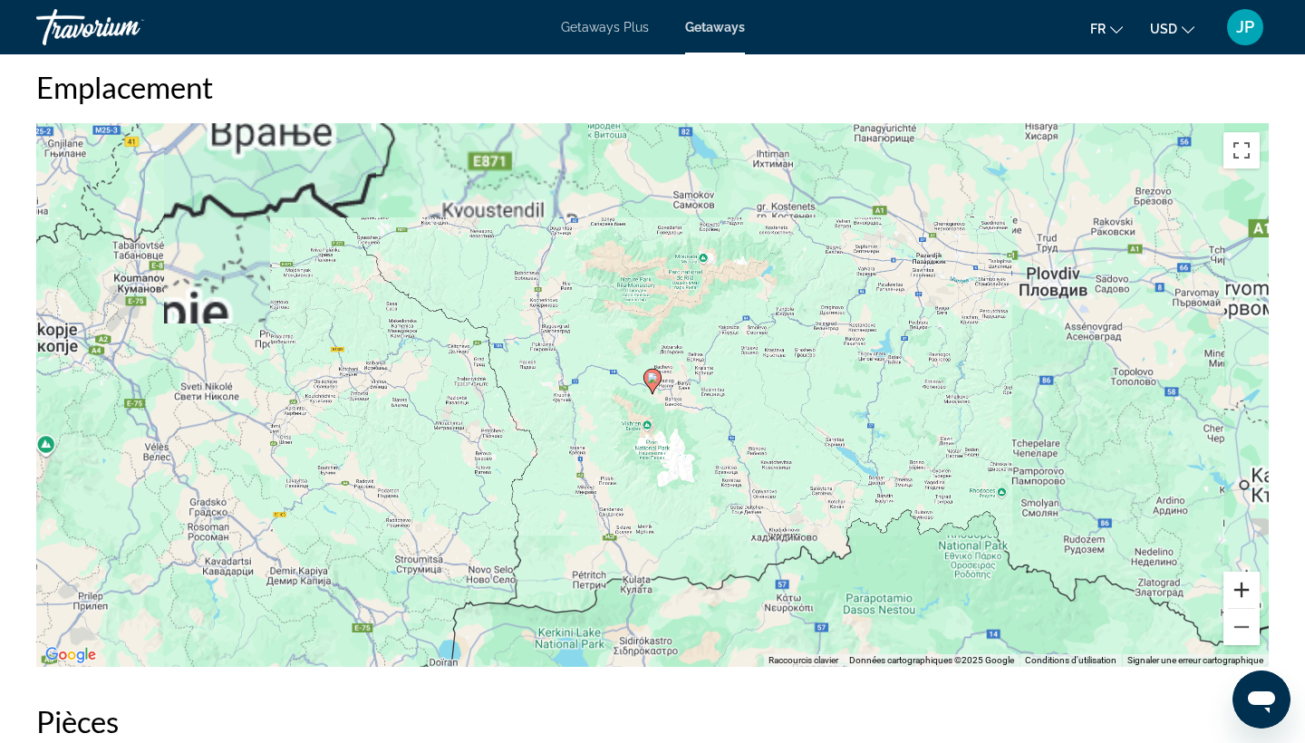
click at [1250, 595] on button "Zoom avant" at bounding box center [1242, 590] width 36 height 36
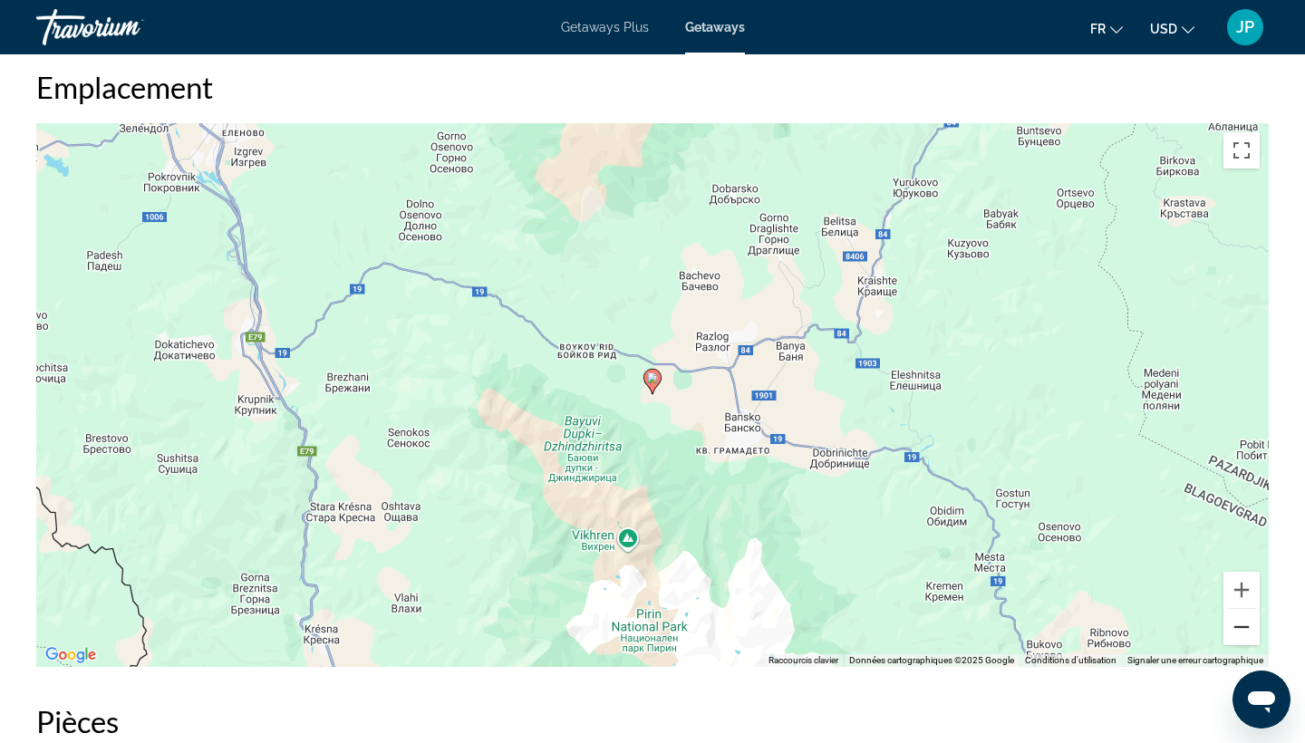
click at [1244, 634] on button "Zoom arrière" at bounding box center [1242, 627] width 36 height 36
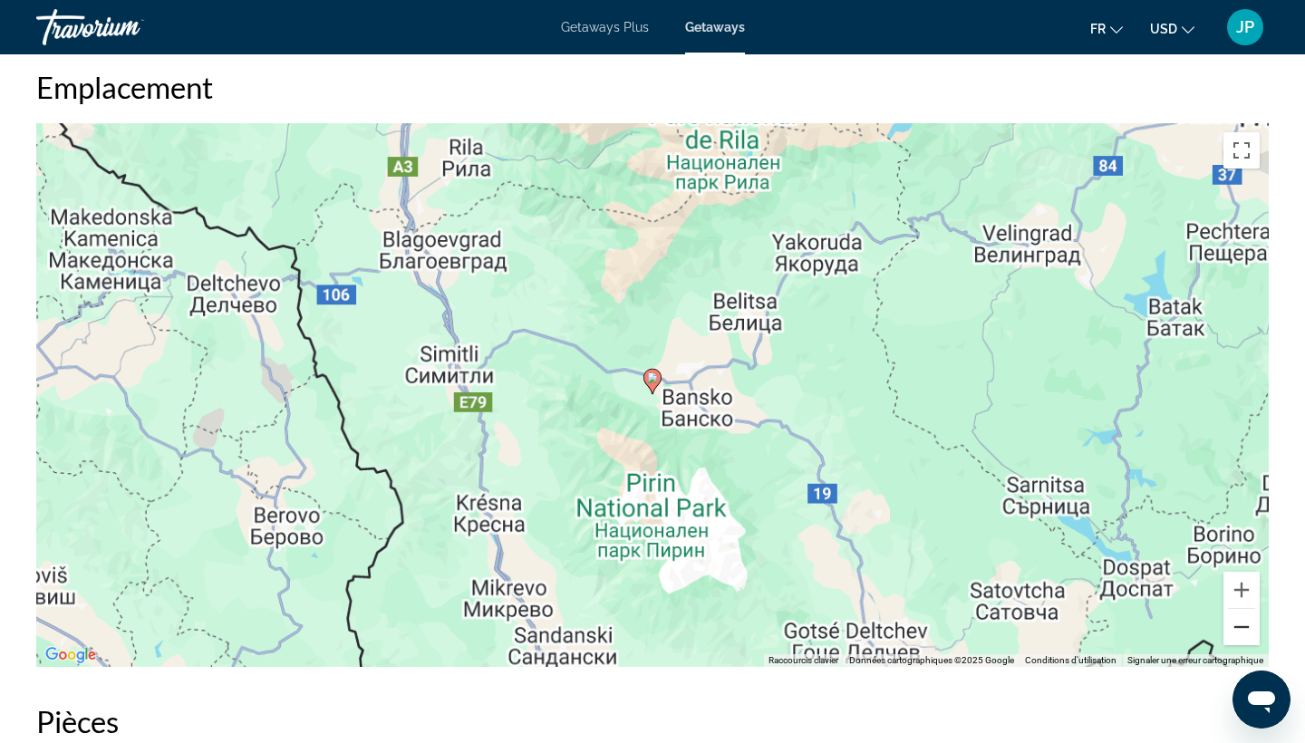
click at [1244, 634] on button "Zoom arrière" at bounding box center [1242, 627] width 36 height 36
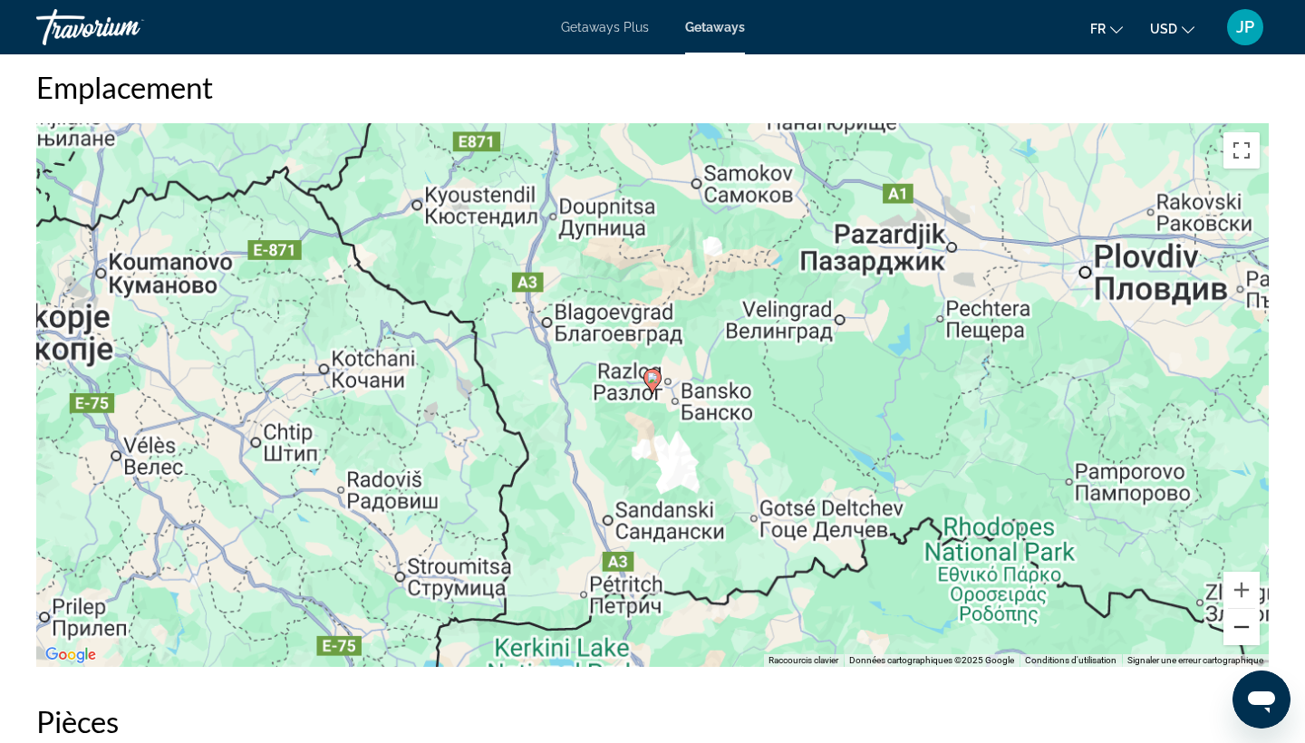
click at [1244, 634] on button "Zoom arrière" at bounding box center [1242, 627] width 36 height 36
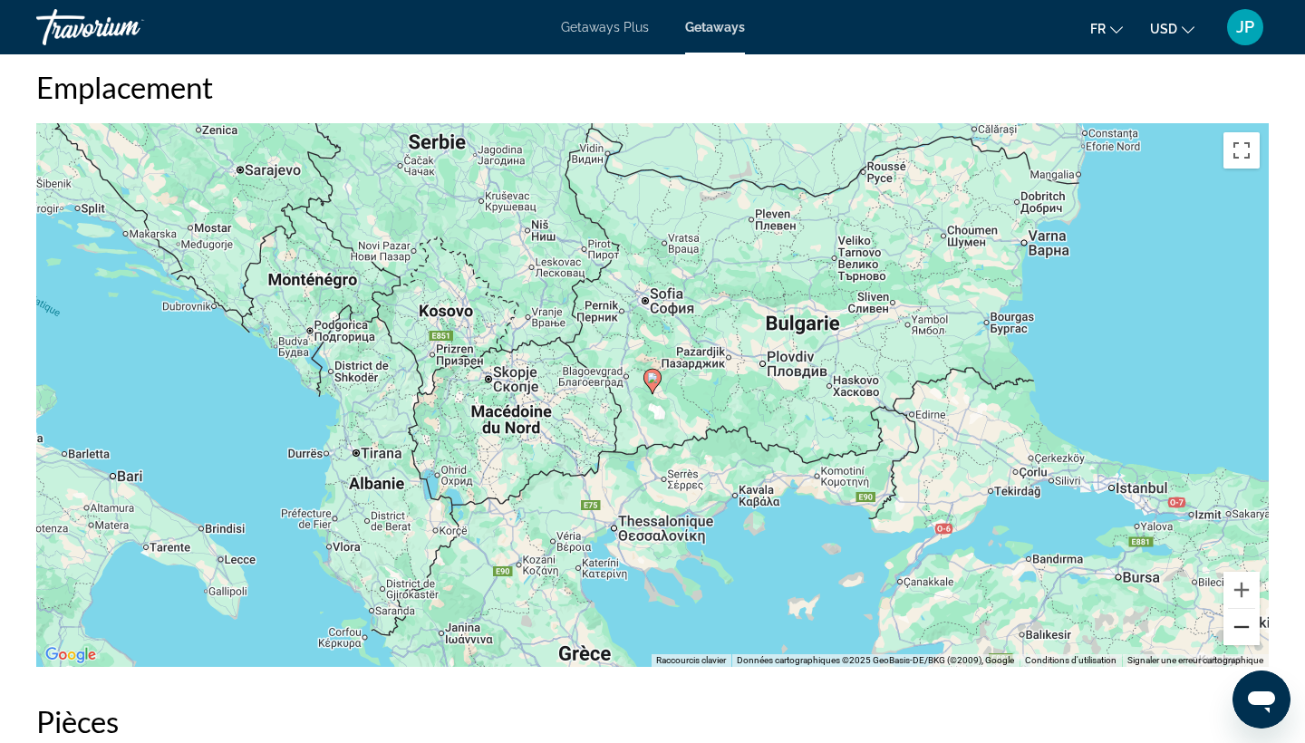
click at [1244, 634] on button "Zoom arrière" at bounding box center [1242, 627] width 36 height 36
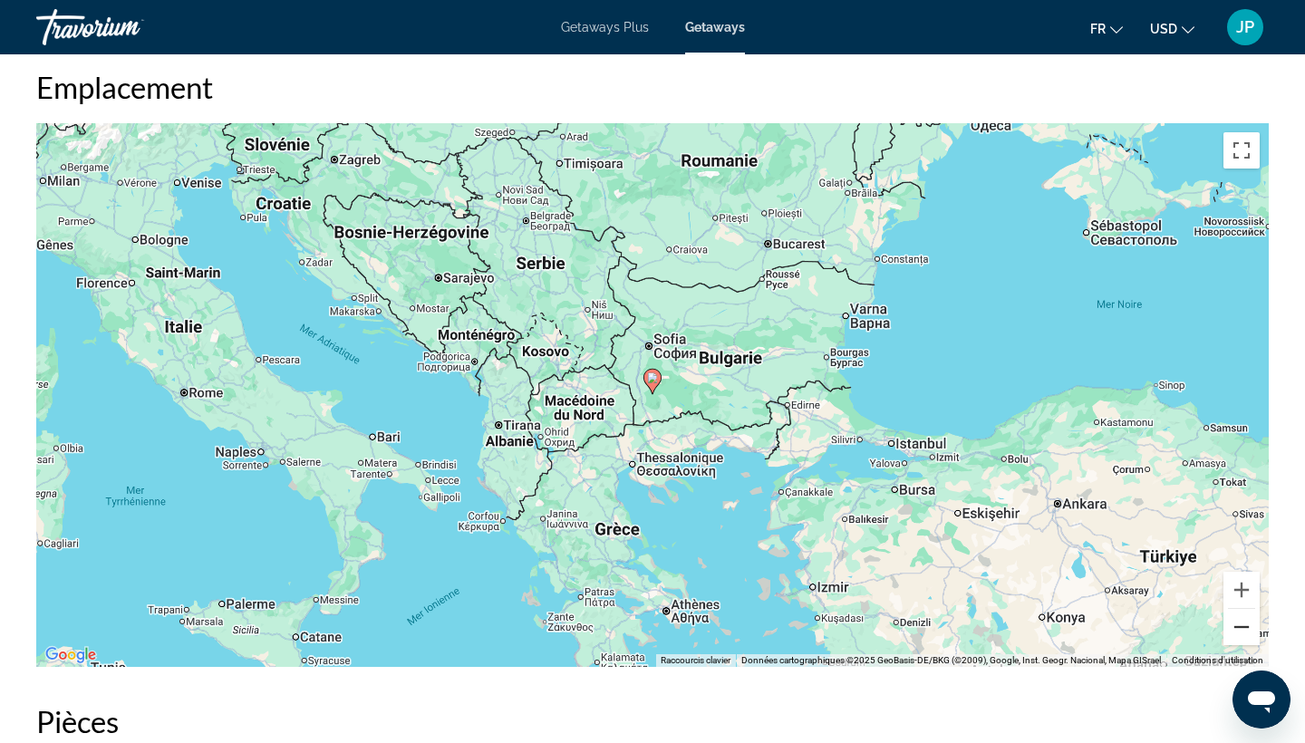
click at [1244, 634] on button "Zoom arrière" at bounding box center [1242, 627] width 36 height 36
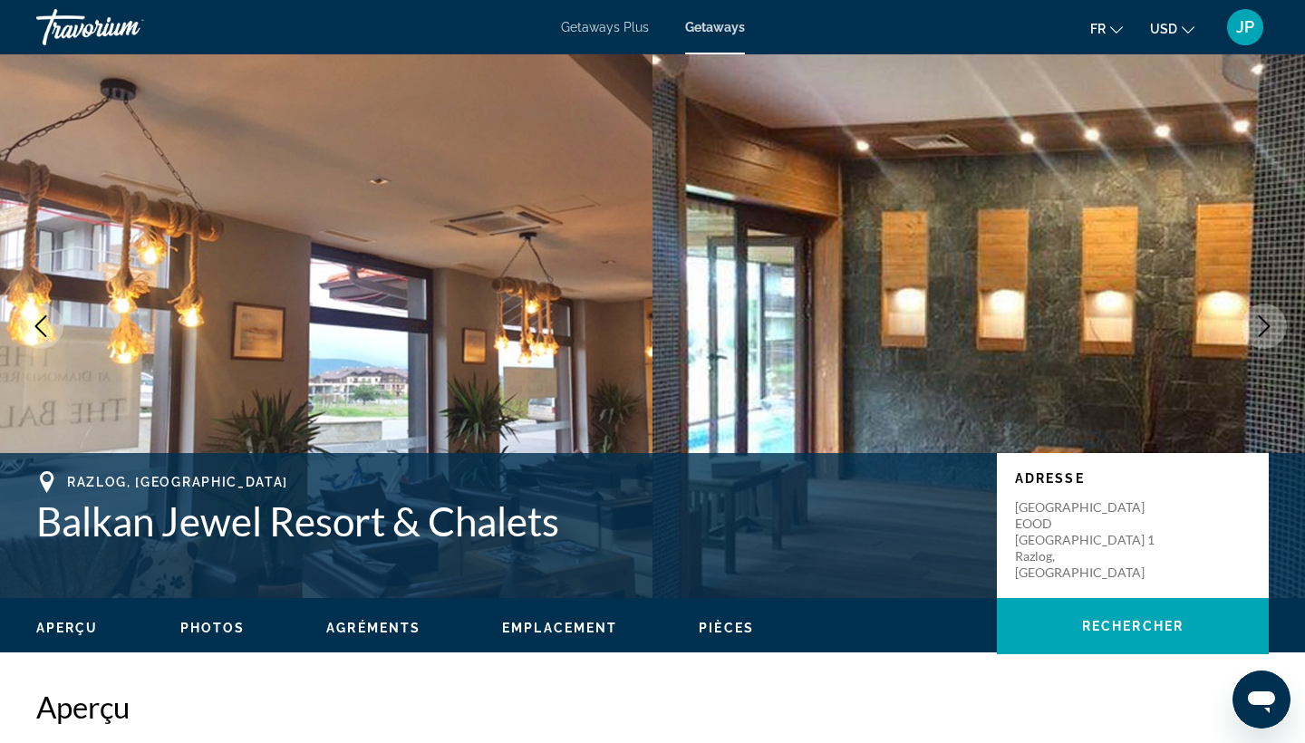
scroll to position [0, 0]
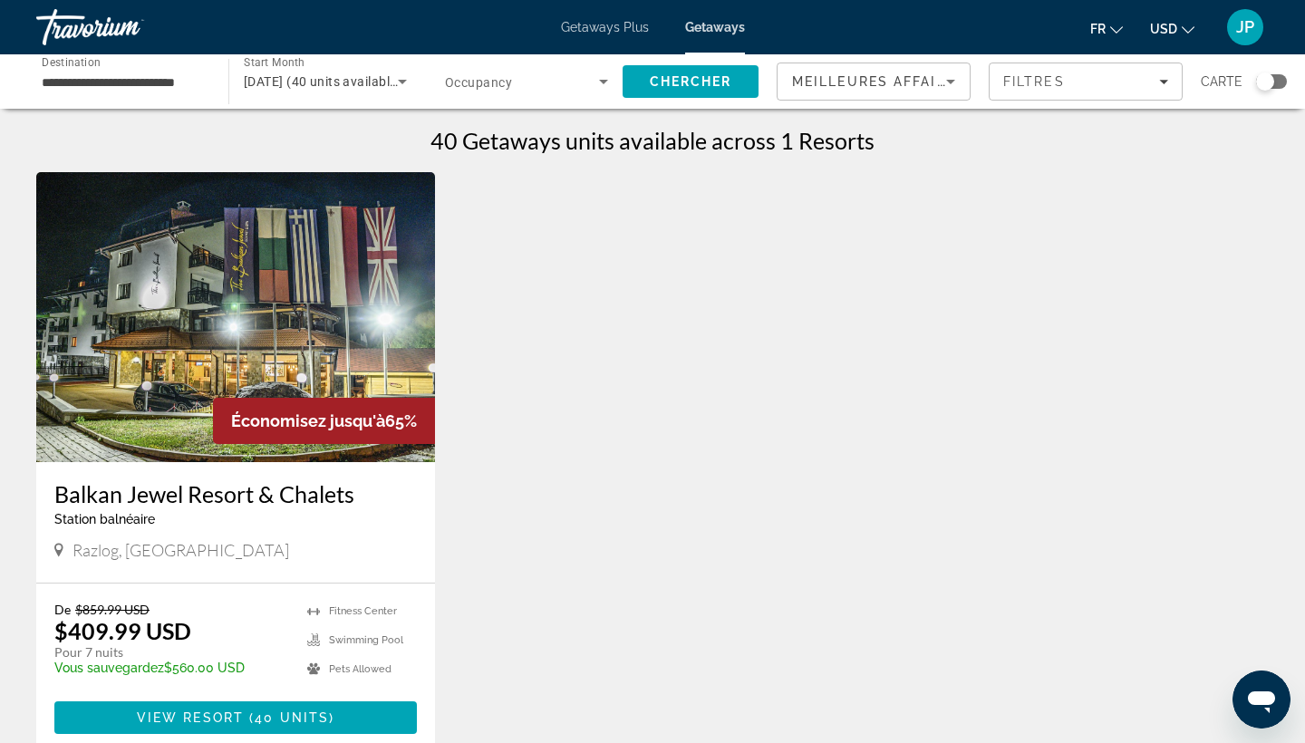
click at [152, 81] on input "**********" at bounding box center [123, 83] width 163 height 22
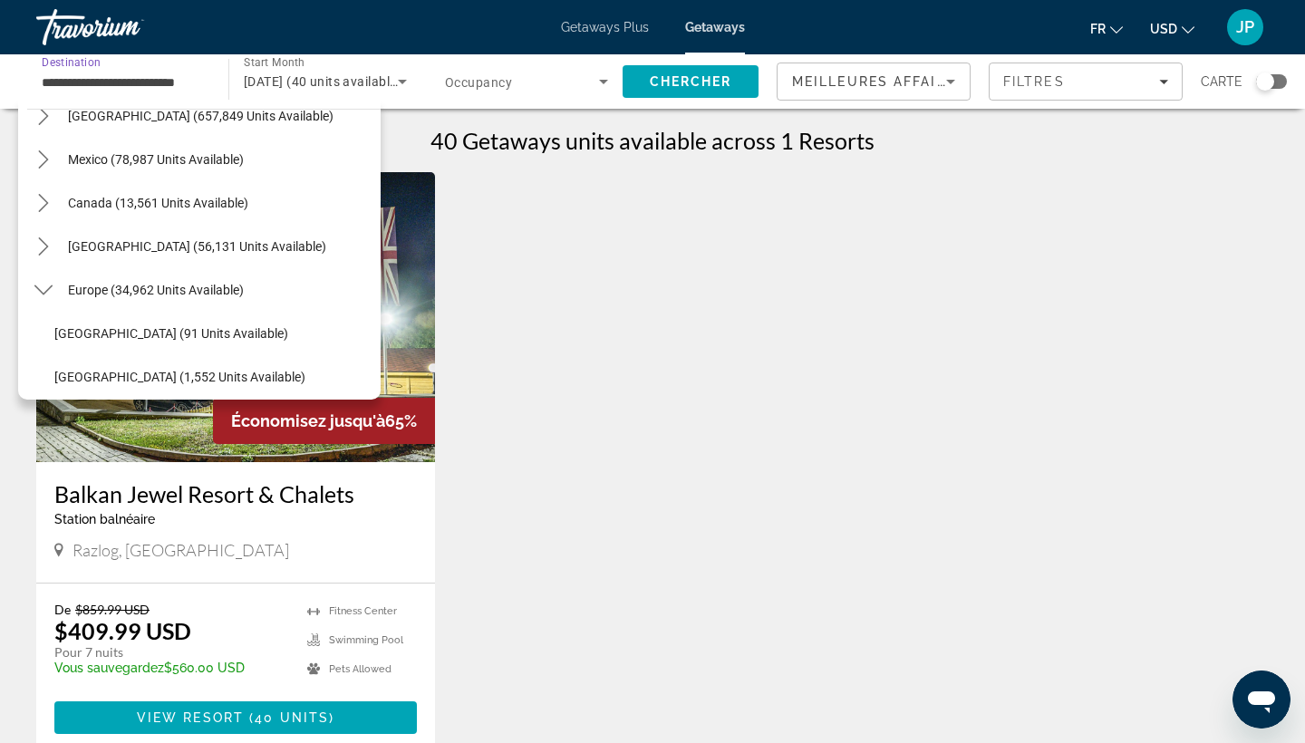
scroll to position [39, 0]
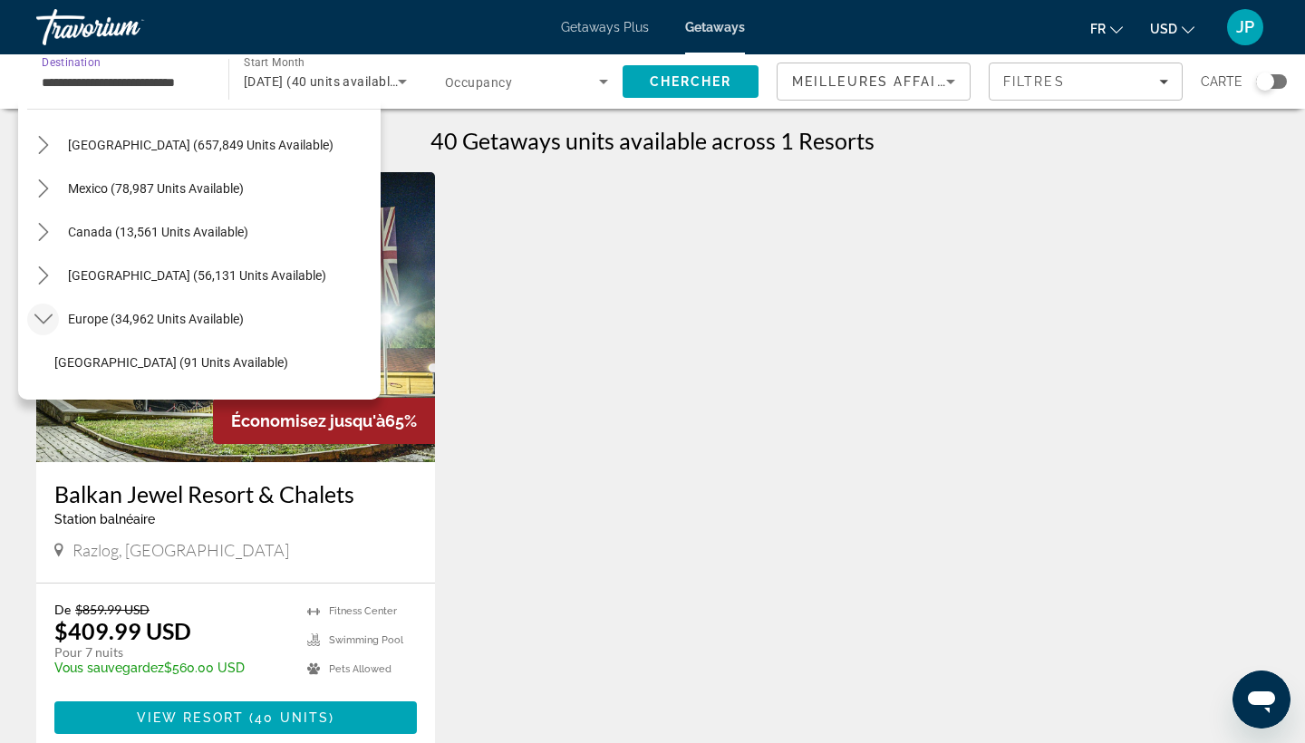
click at [45, 317] on icon "Toggle Europe (34,962 units available) submenu" at bounding box center [43, 319] width 18 height 18
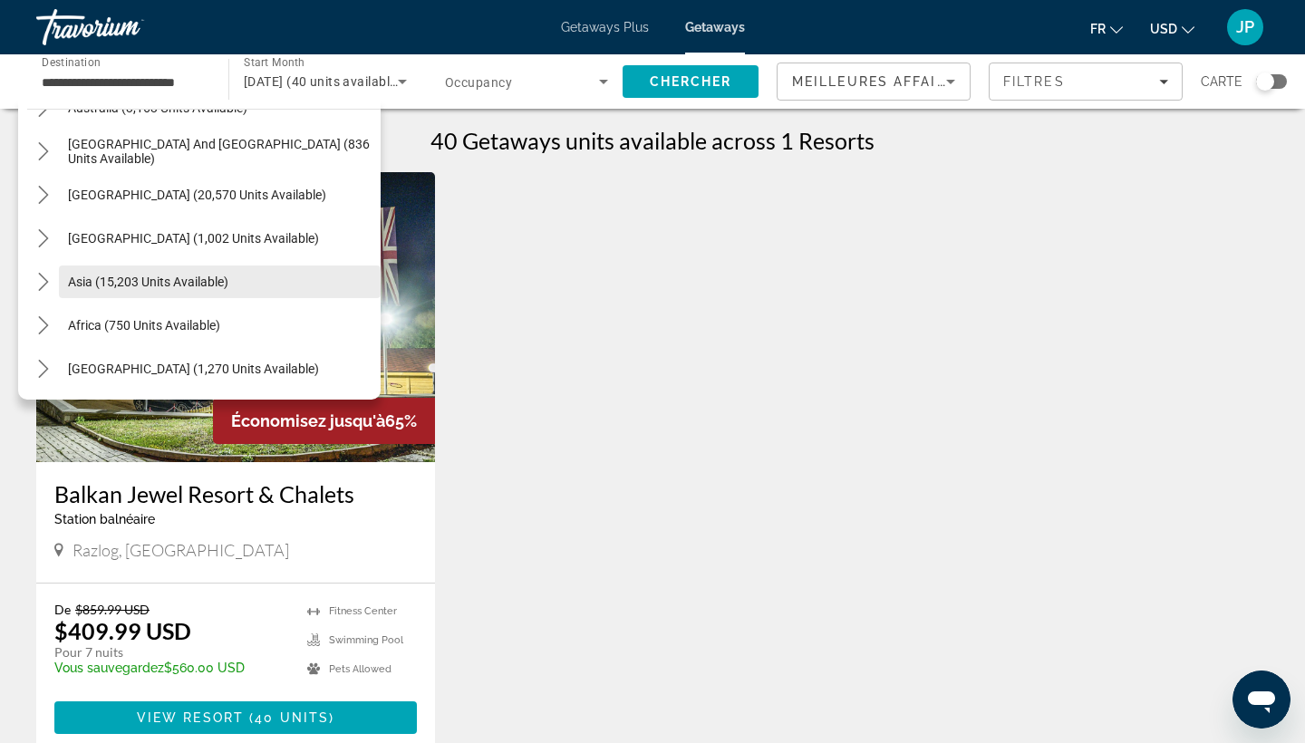
scroll to position [294, 0]
click at [51, 201] on icon "Toggle South America (20,570 units available) submenu" at bounding box center [43, 195] width 18 height 18
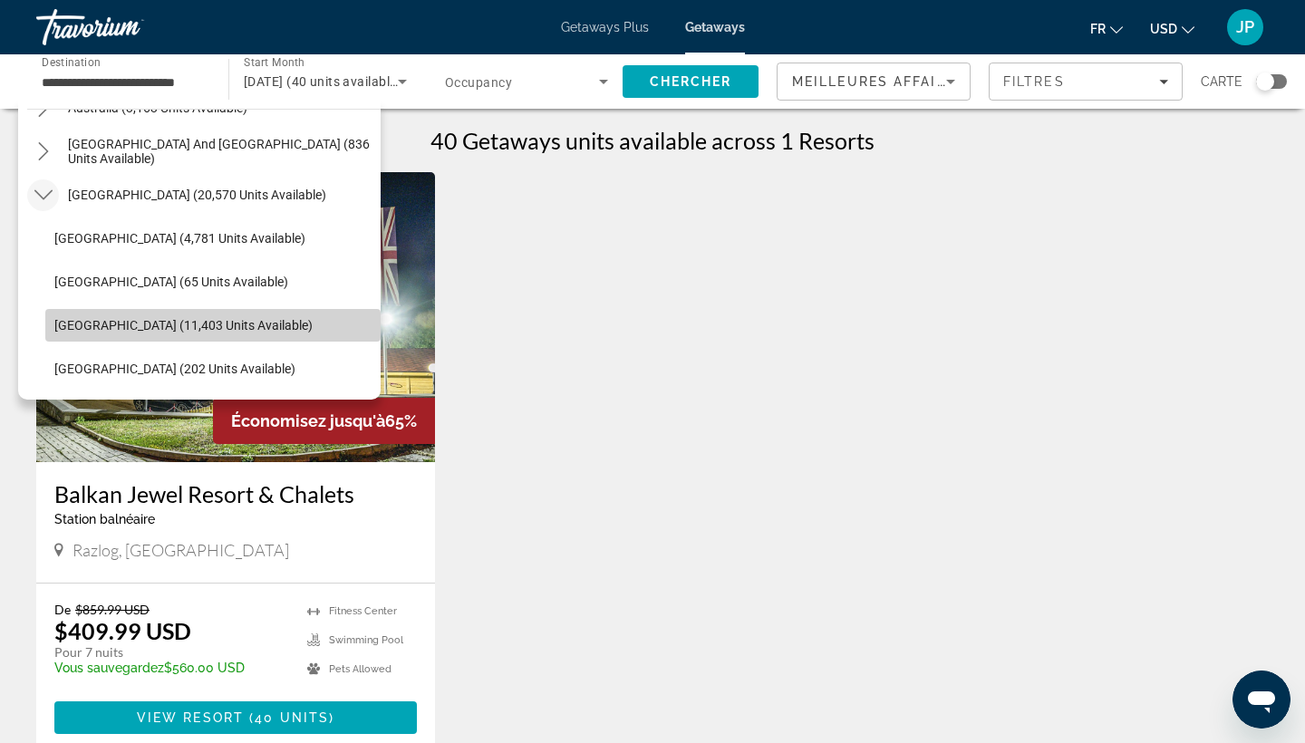
click at [110, 334] on span "Select destination: Brazil (11,403 units available)" at bounding box center [212, 326] width 335 height 44
type input "**********"
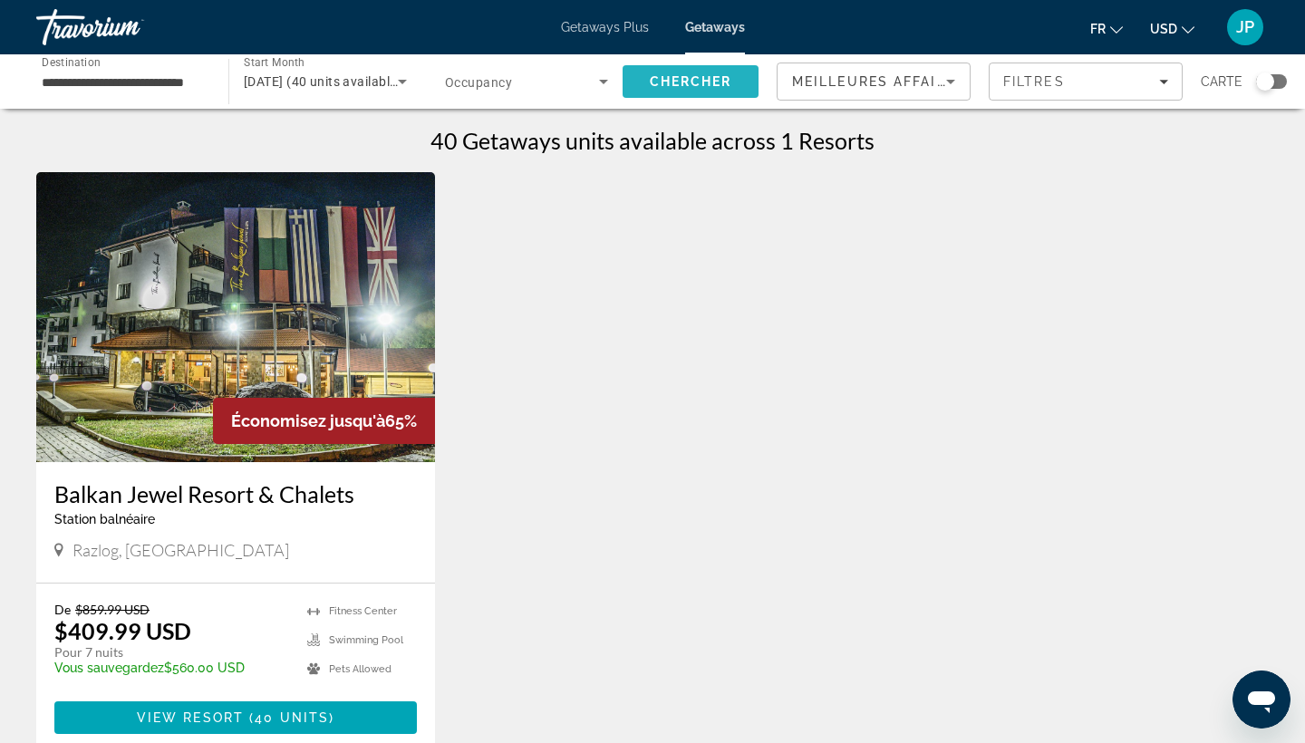
click at [675, 76] on span "Chercher" at bounding box center [691, 81] width 82 height 15
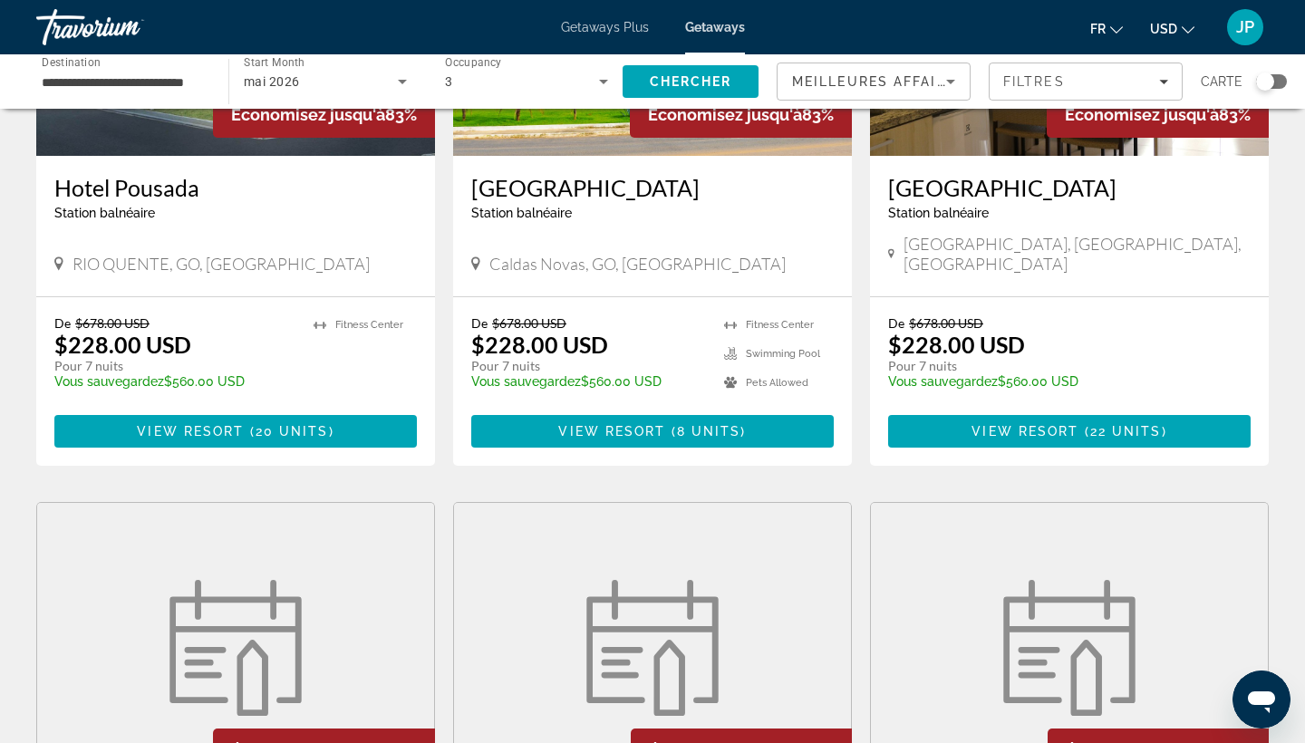
scroll to position [1602, 0]
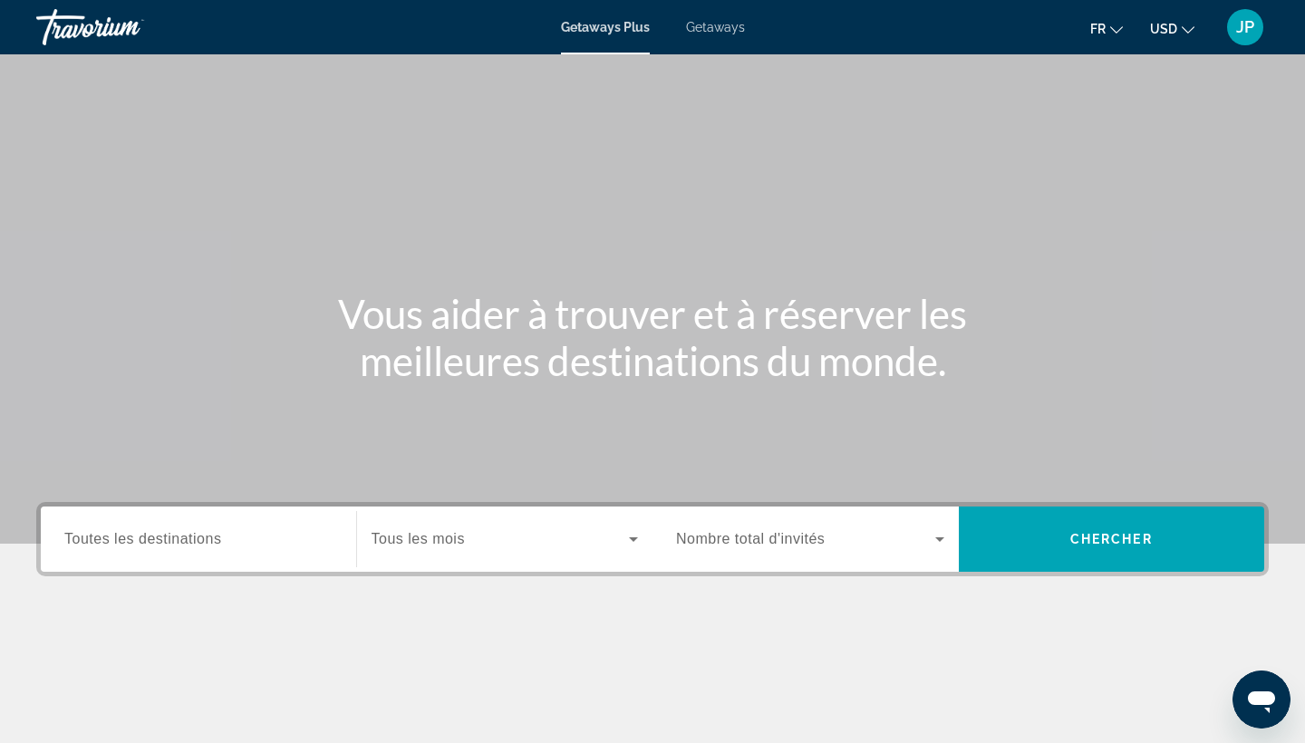
click at [206, 539] on span "Toutes les destinations" at bounding box center [142, 538] width 157 height 15
click at [206, 539] on input "Destination Toutes les destinations" at bounding box center [198, 540] width 268 height 22
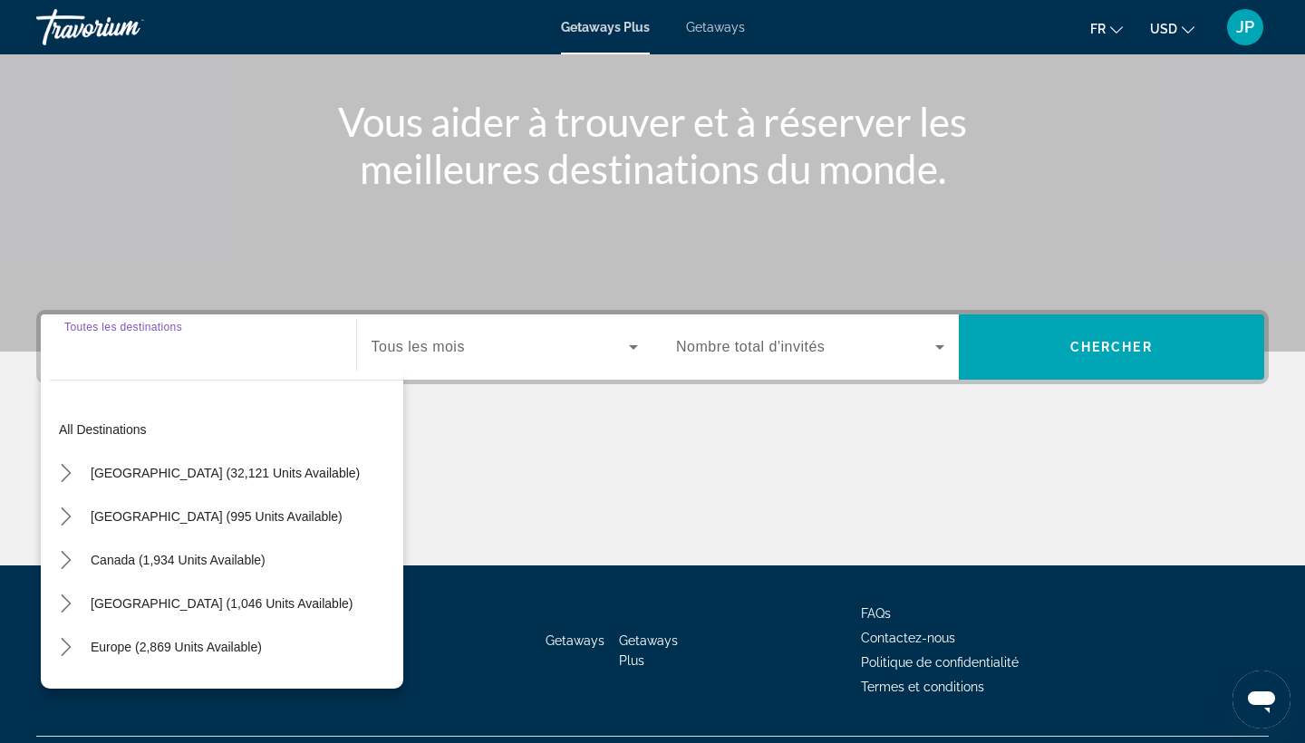
scroll to position [237, 0]
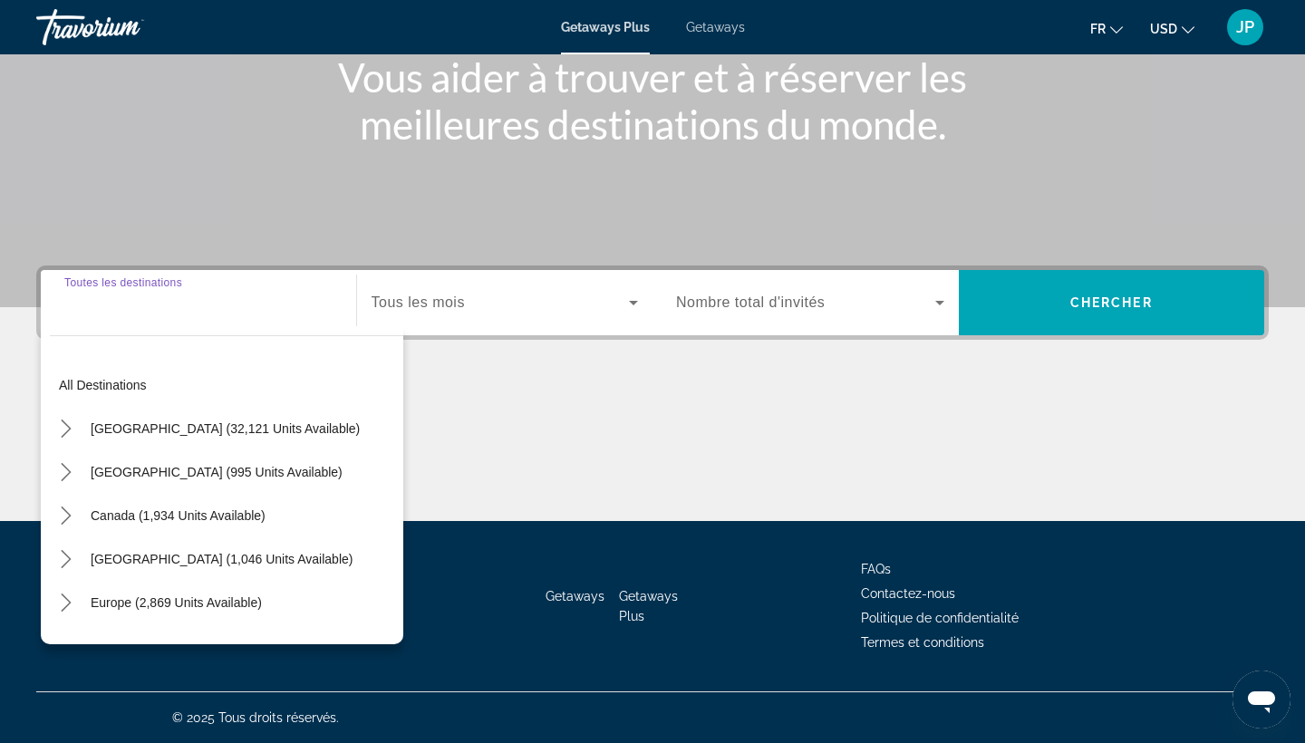
click at [112, 315] on div "Search widget" at bounding box center [198, 303] width 268 height 52
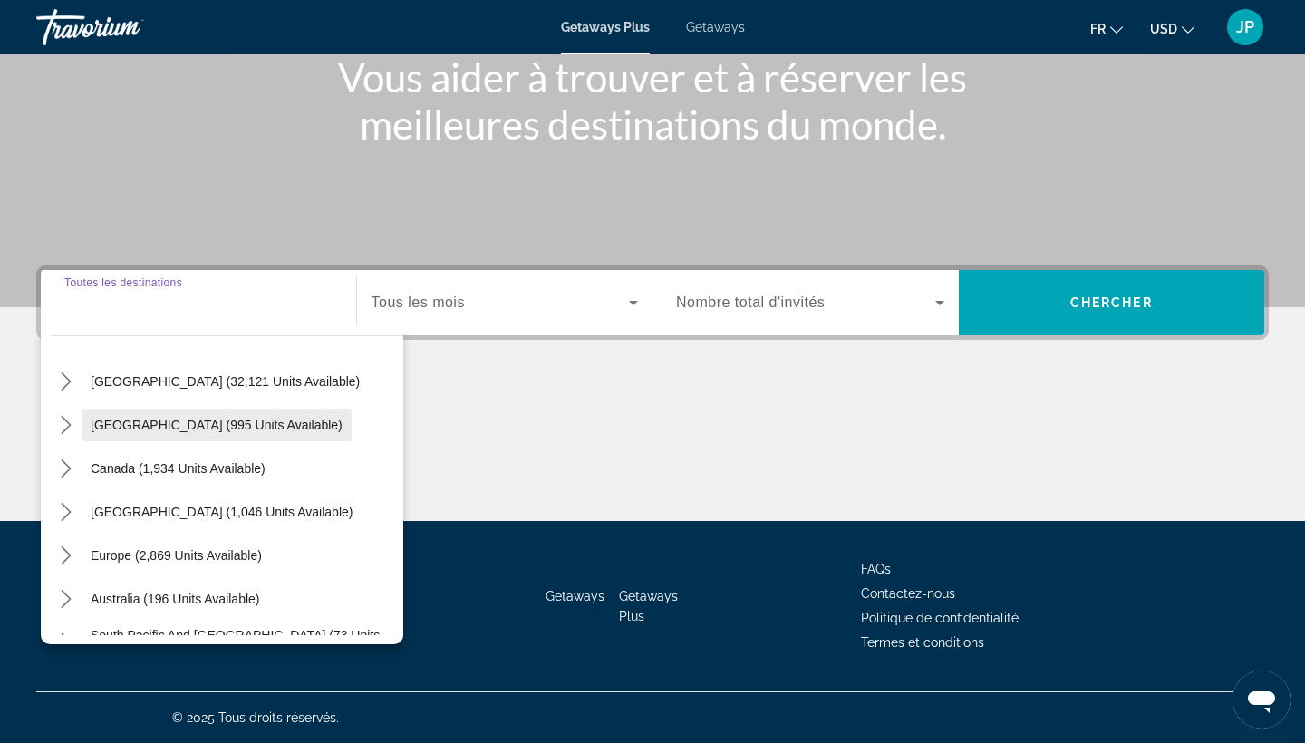
scroll to position [60, 0]
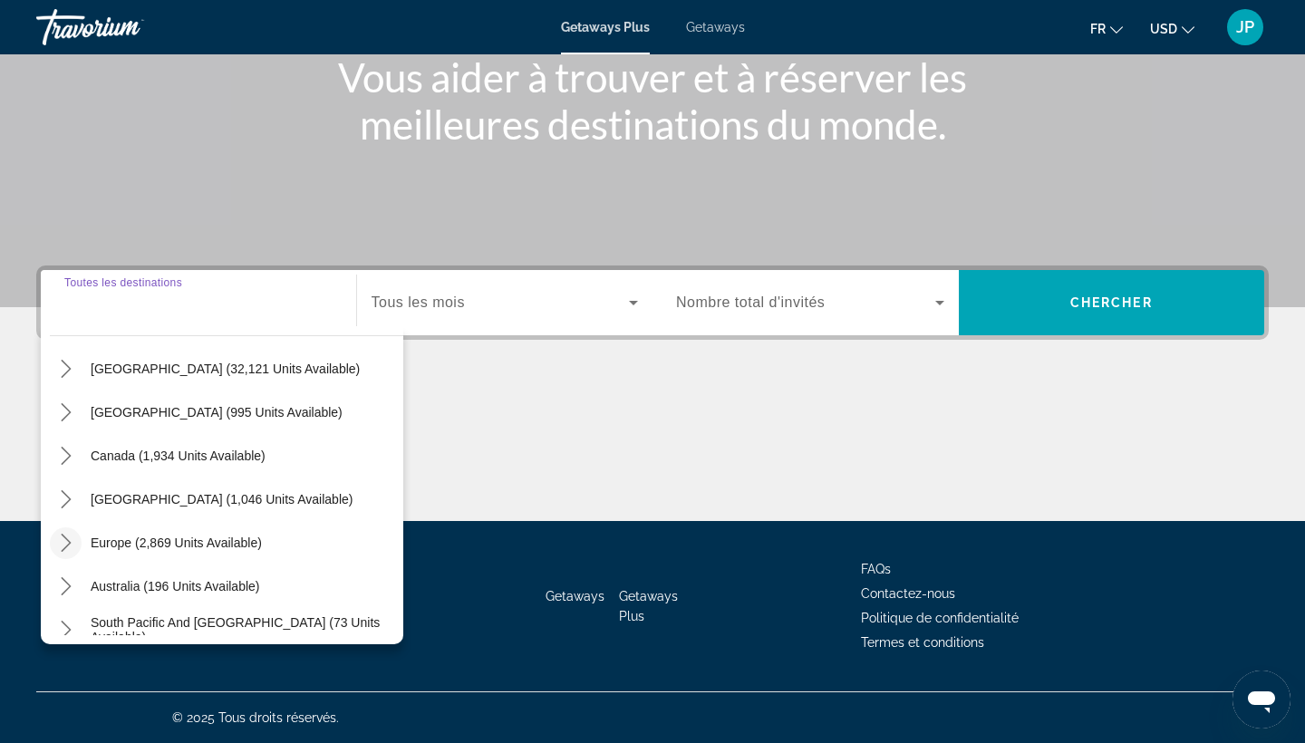
click at [63, 543] on icon "Toggle Europe (2,869 units available) submenu" at bounding box center [66, 543] width 18 height 18
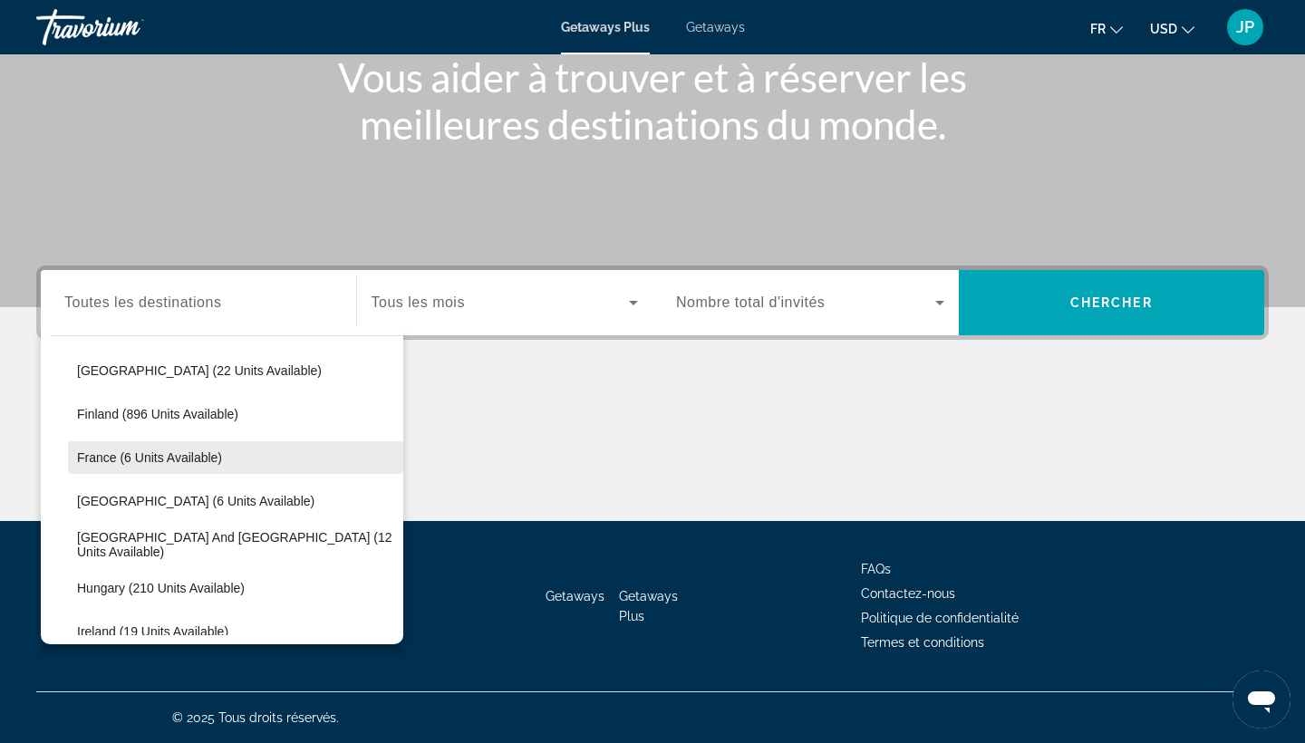
scroll to position [387, 0]
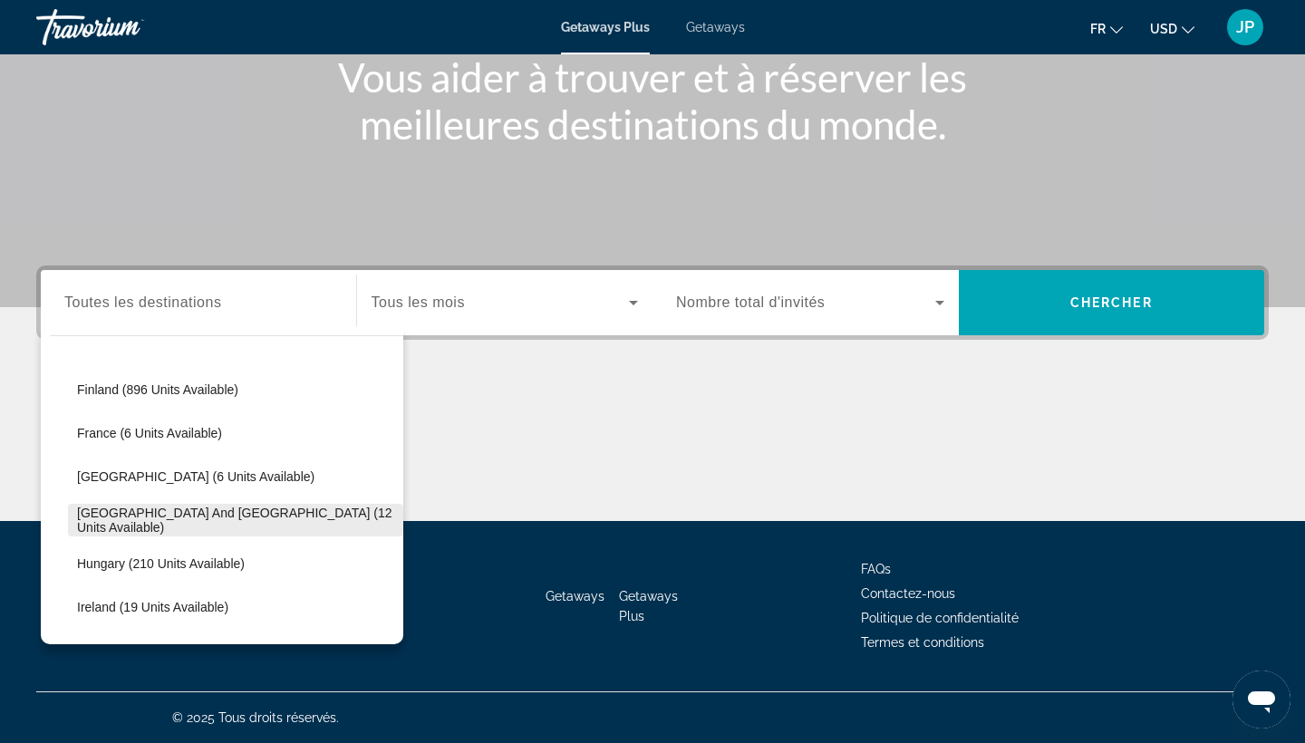
click at [171, 519] on span "Greece and Cyprus (12 units available)" at bounding box center [235, 520] width 317 height 29
type input "**********"
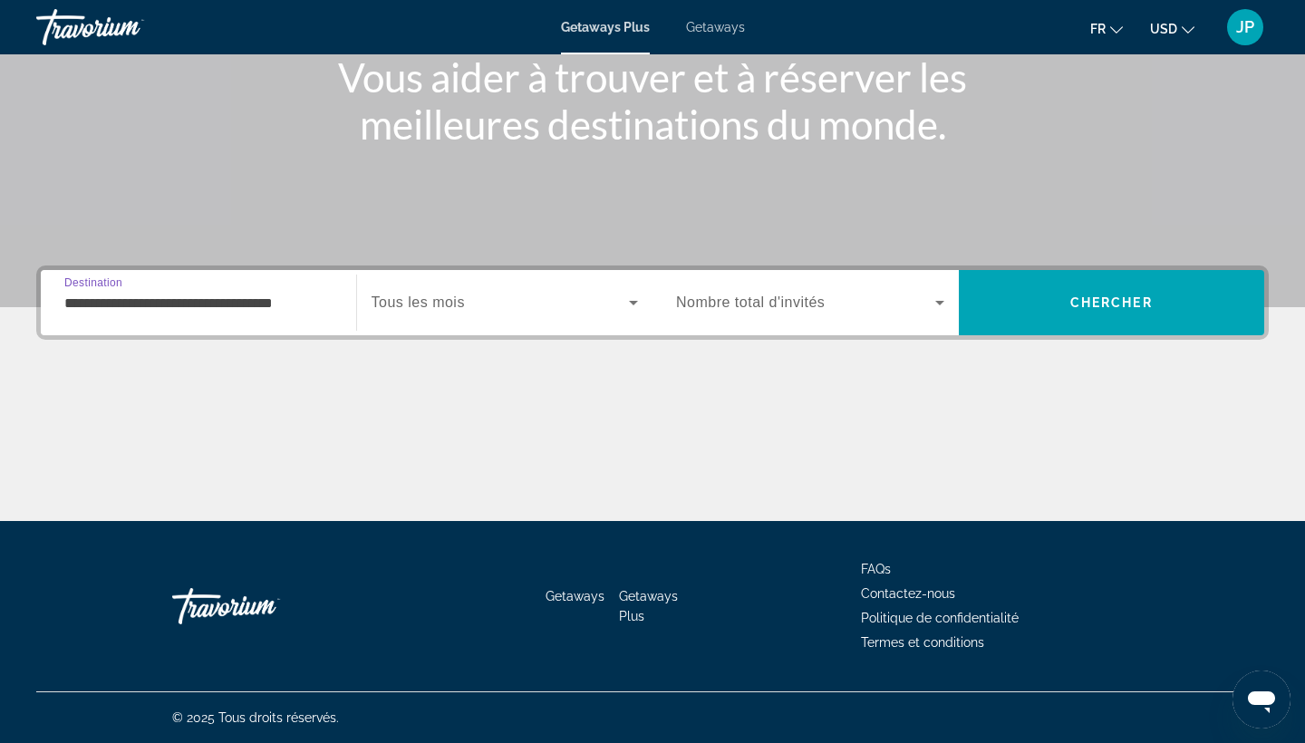
click at [496, 263] on div "Main content" at bounding box center [652, 35] width 1305 height 544
click at [490, 296] on span "Search widget" at bounding box center [501, 303] width 258 height 22
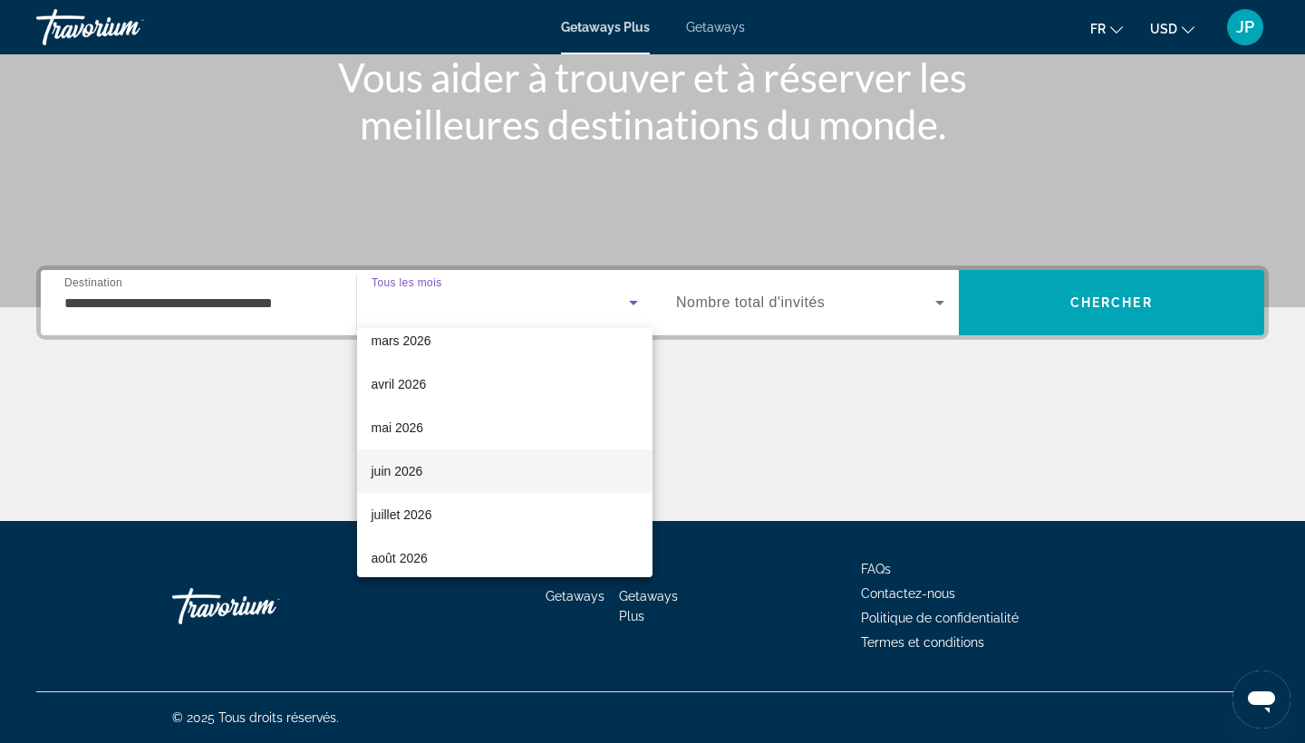
scroll to position [281, 0]
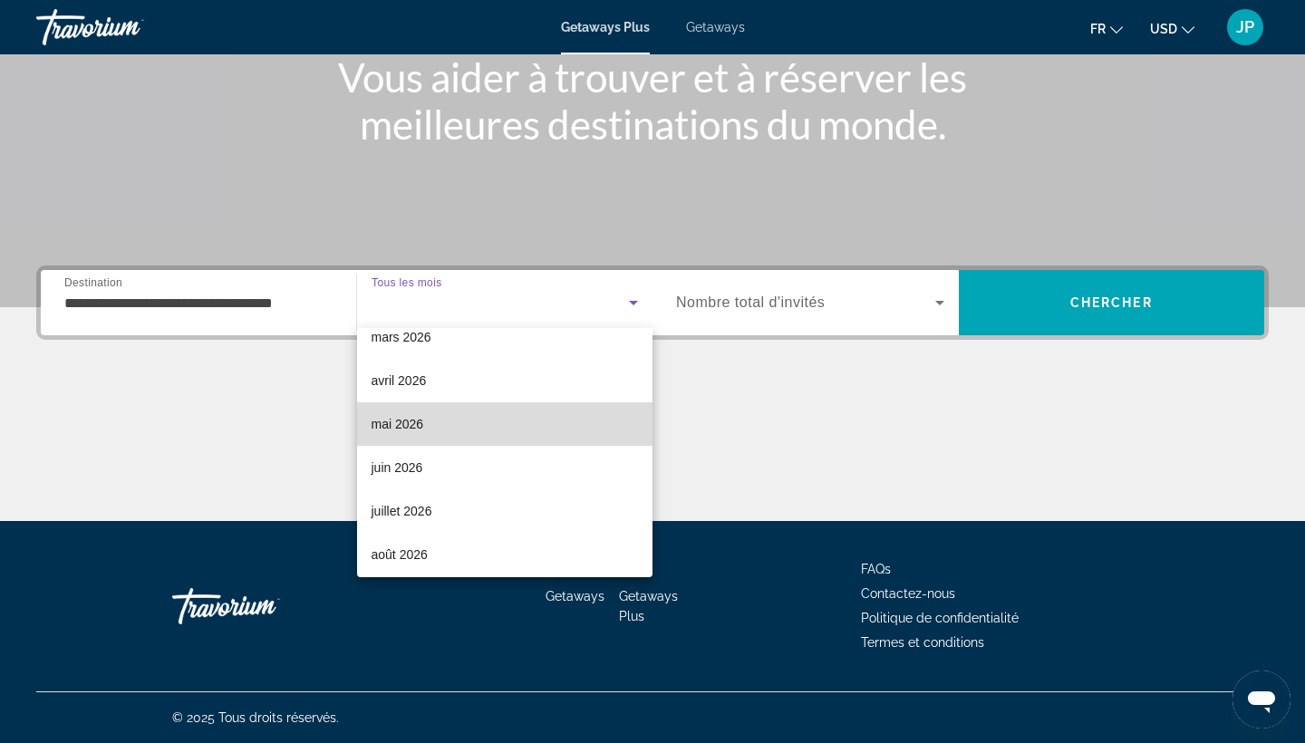
click at [444, 431] on mat-option "mai 2026" at bounding box center [505, 424] width 296 height 44
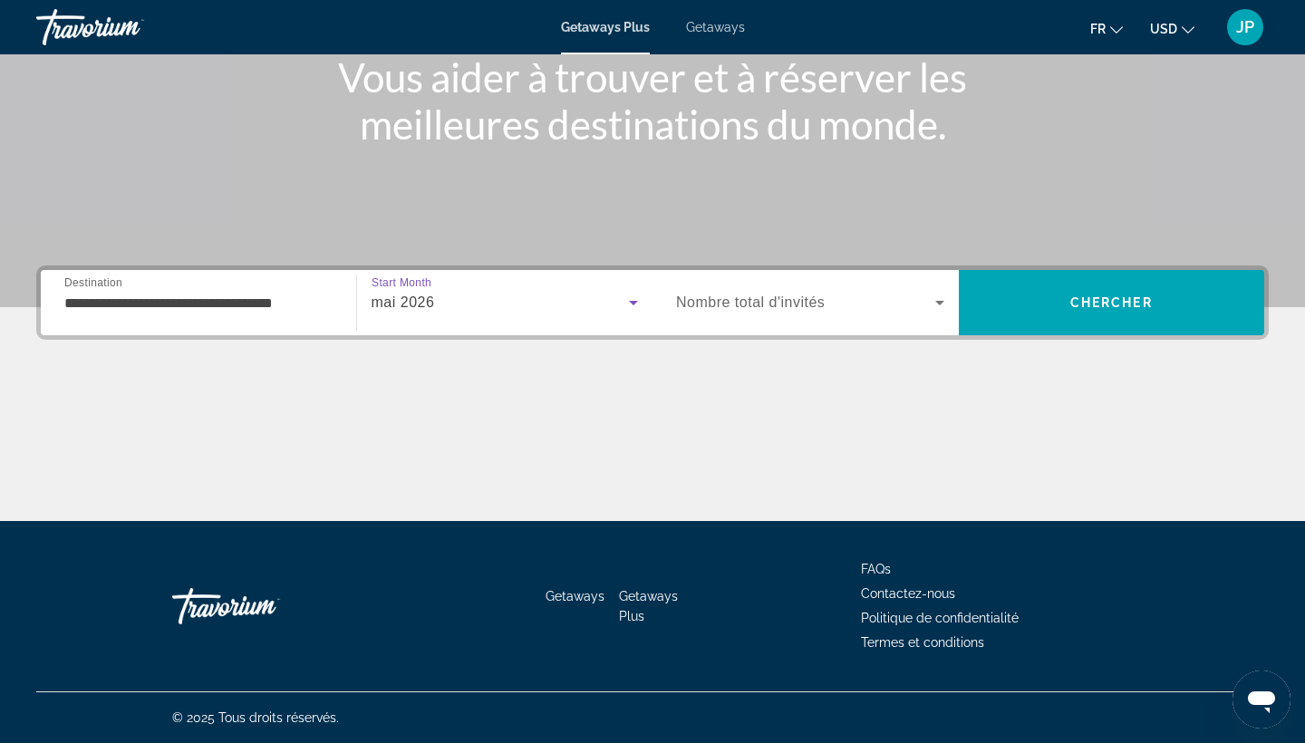
click at [833, 310] on span "Search widget" at bounding box center [805, 303] width 259 height 22
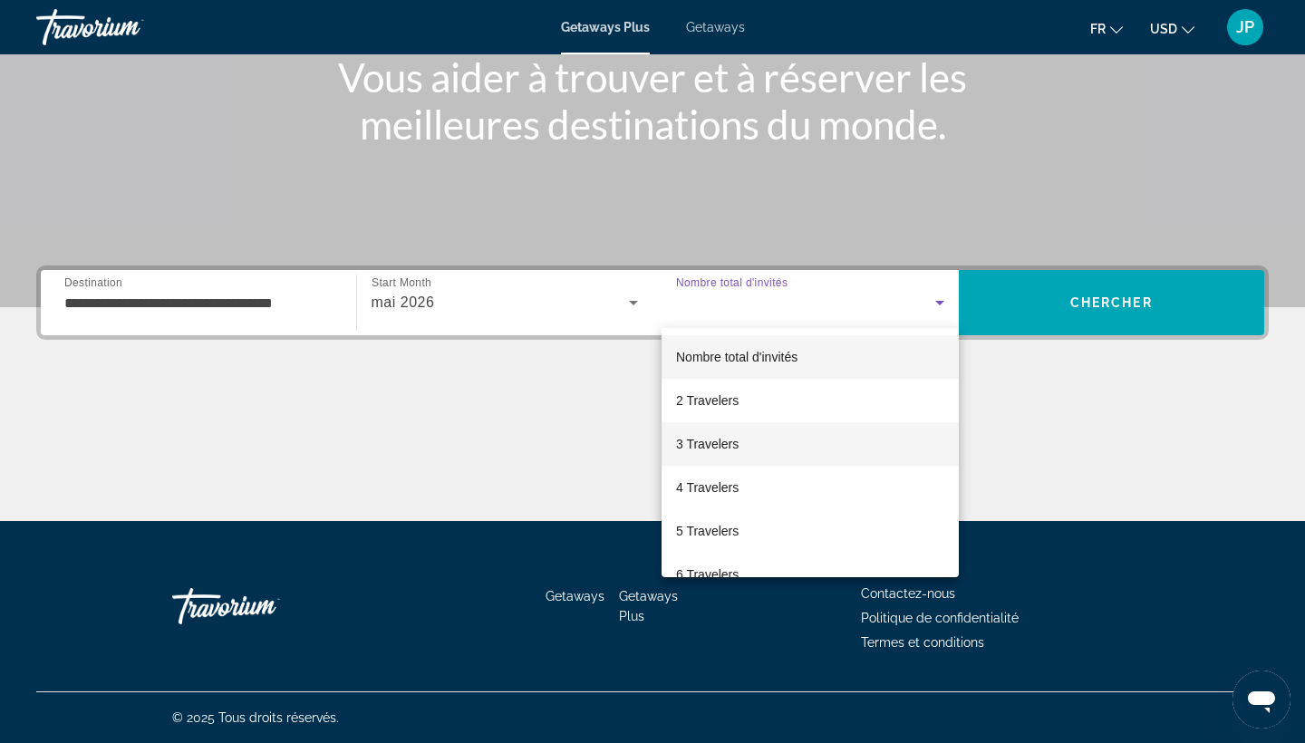
click at [773, 441] on mat-option "3 Travelers" at bounding box center [810, 444] width 297 height 44
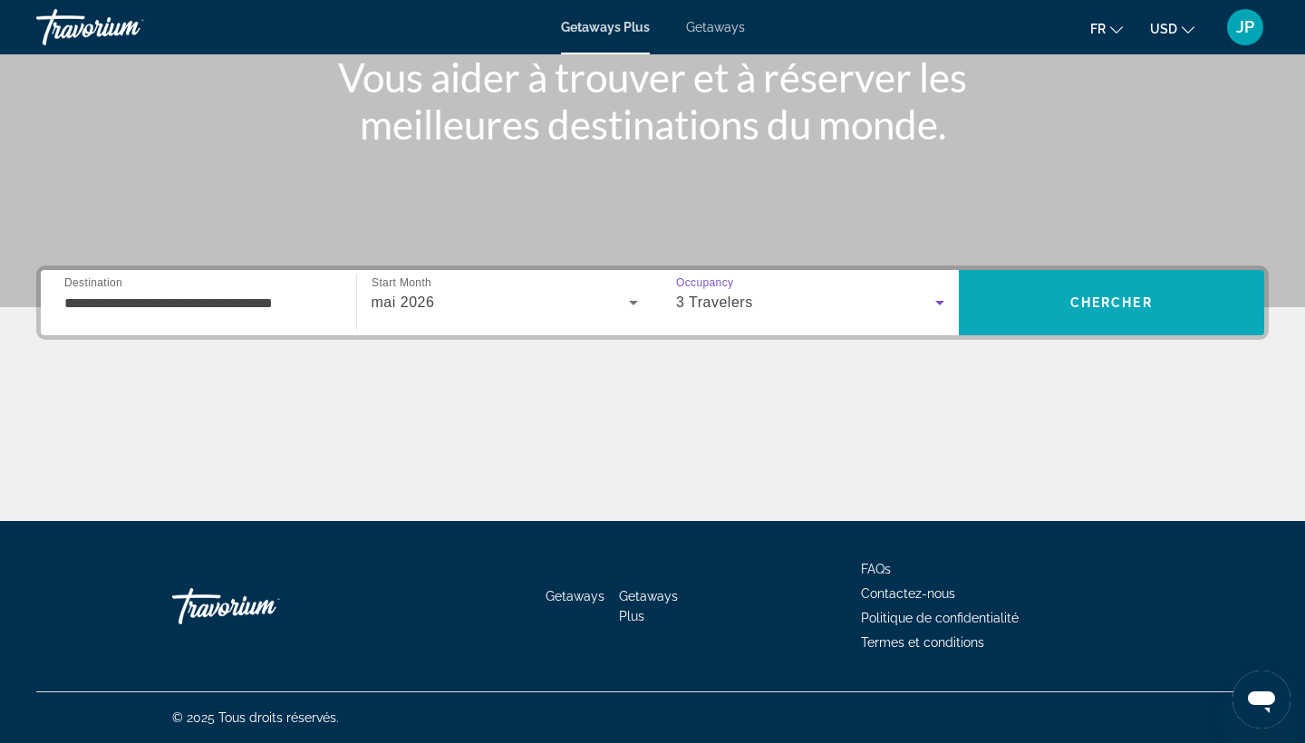
click at [1111, 303] on span "Chercher" at bounding box center [1111, 302] width 82 height 15
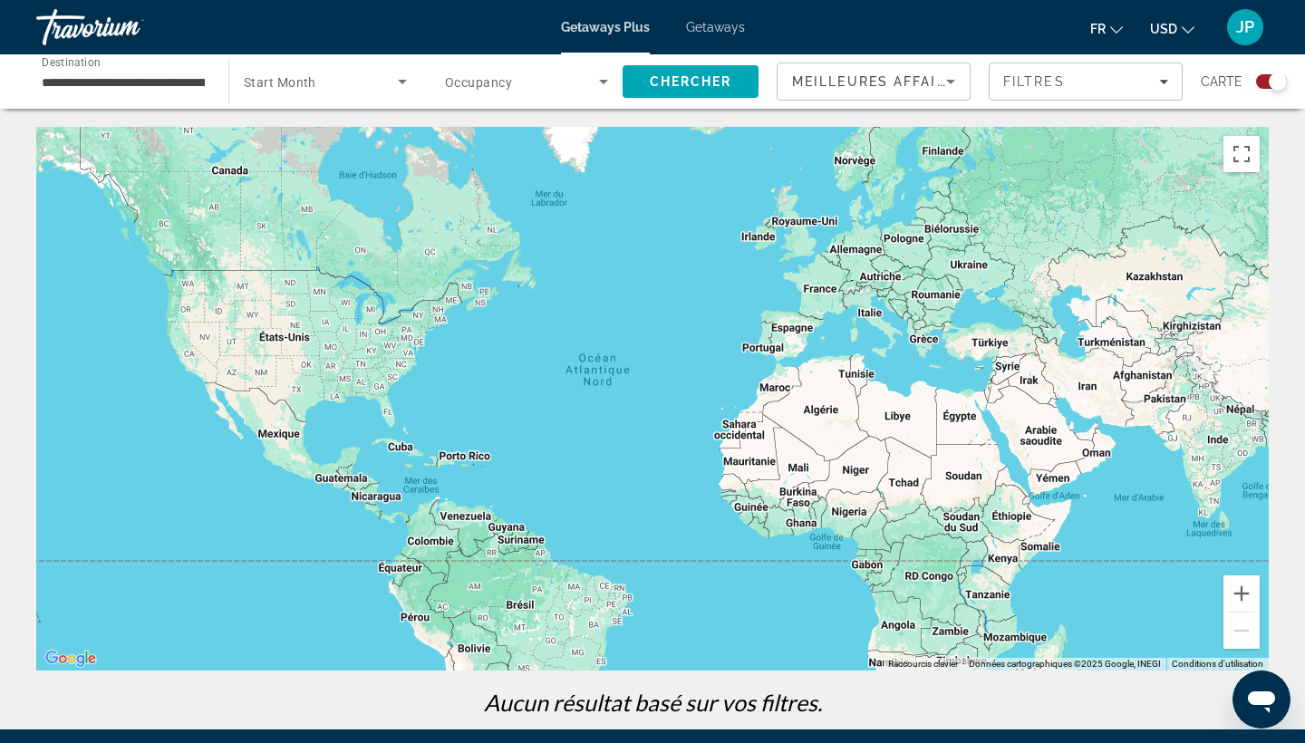
click at [169, 92] on input "**********" at bounding box center [123, 83] width 163 height 22
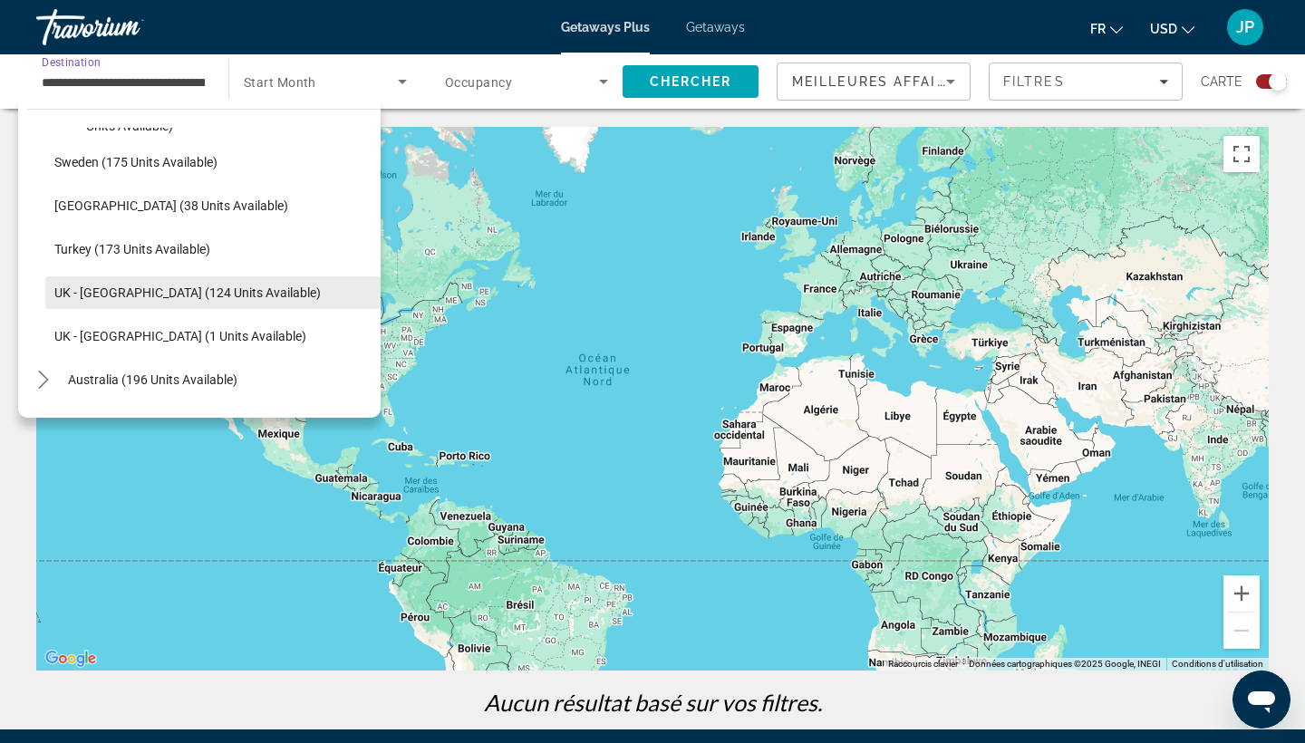
scroll to position [942, 0]
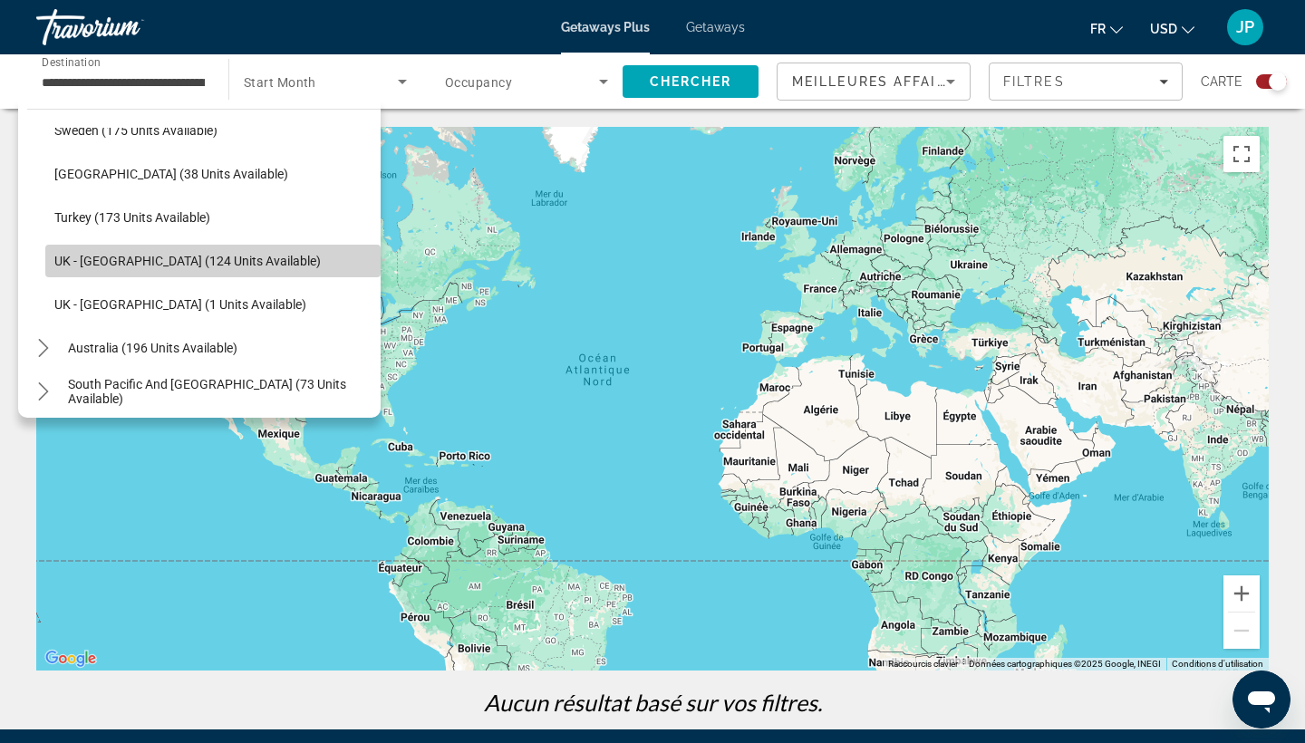
click at [182, 266] on span "UK - England (124 units available)" at bounding box center [187, 261] width 266 height 15
type input "**********"
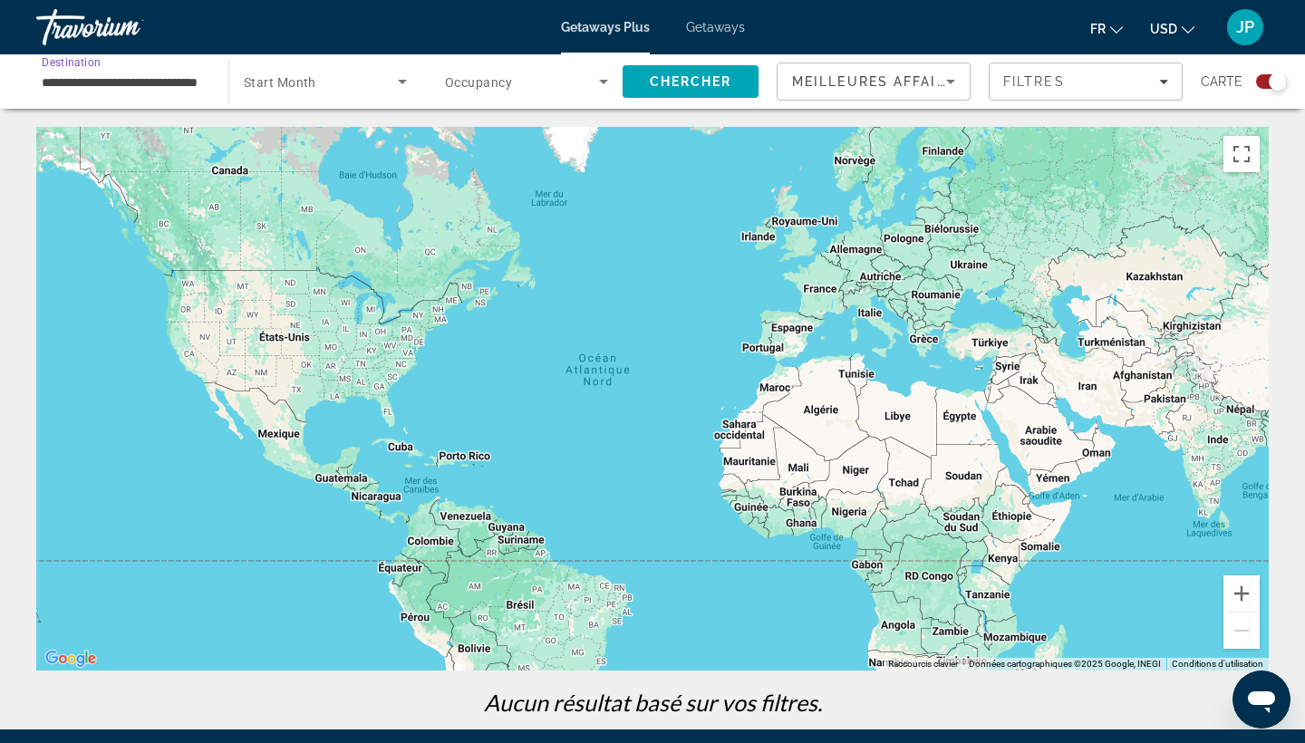
click at [375, 82] on span "Search widget" at bounding box center [321, 82] width 154 height 22
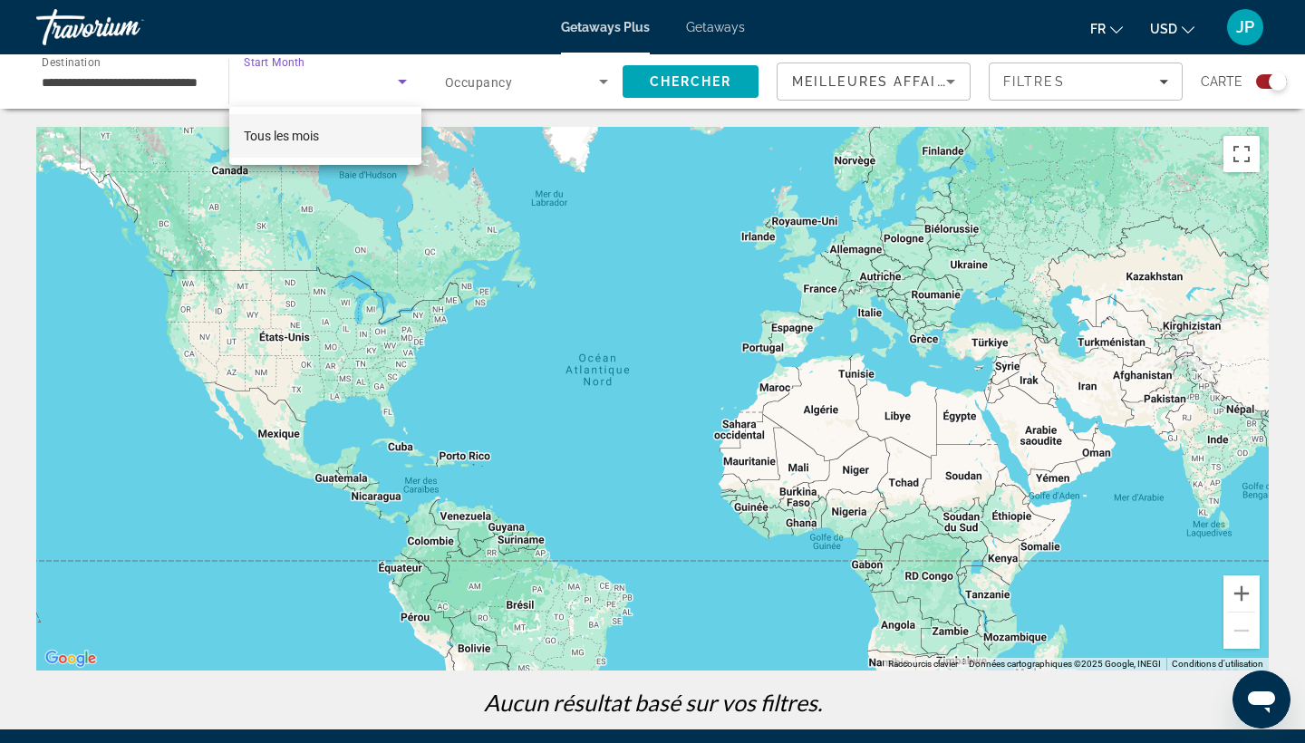
click at [540, 82] on div at bounding box center [652, 371] width 1305 height 743
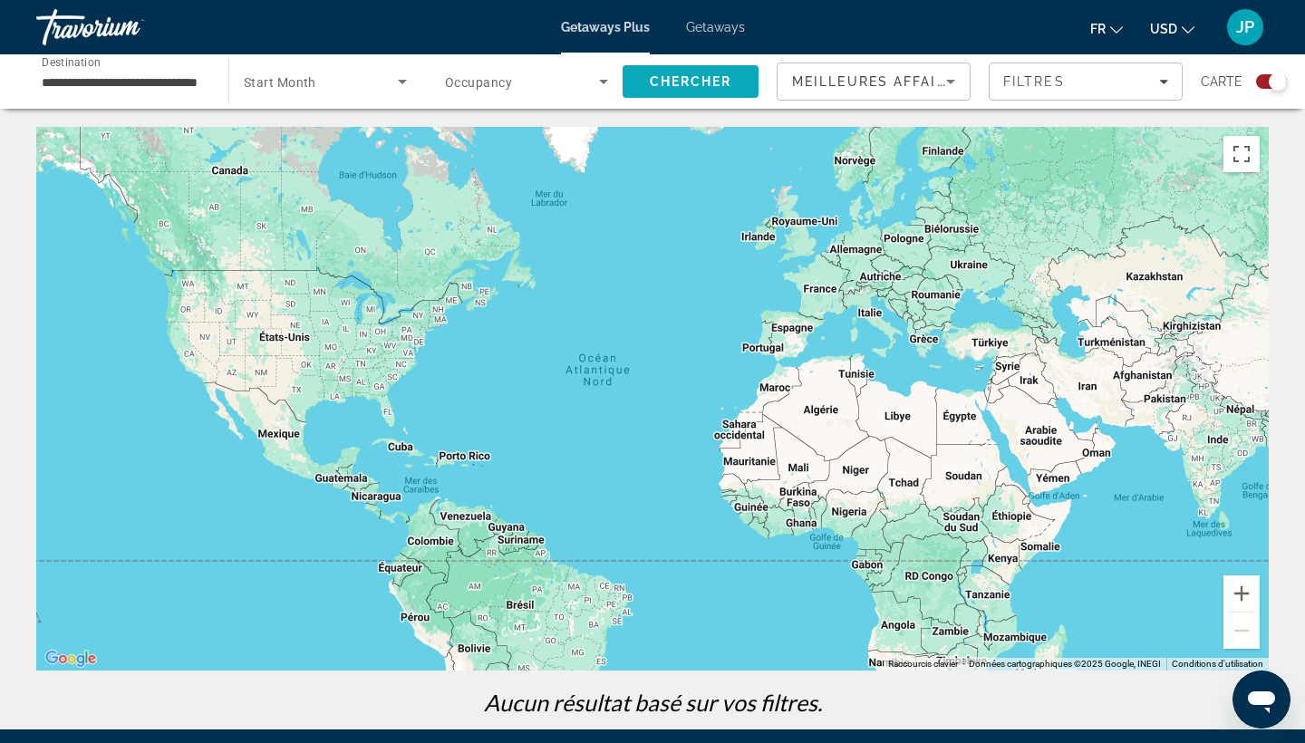
click at [712, 86] on span "Chercher" at bounding box center [691, 81] width 82 height 15
click at [715, 28] on span "Getaways" at bounding box center [715, 27] width 59 height 15
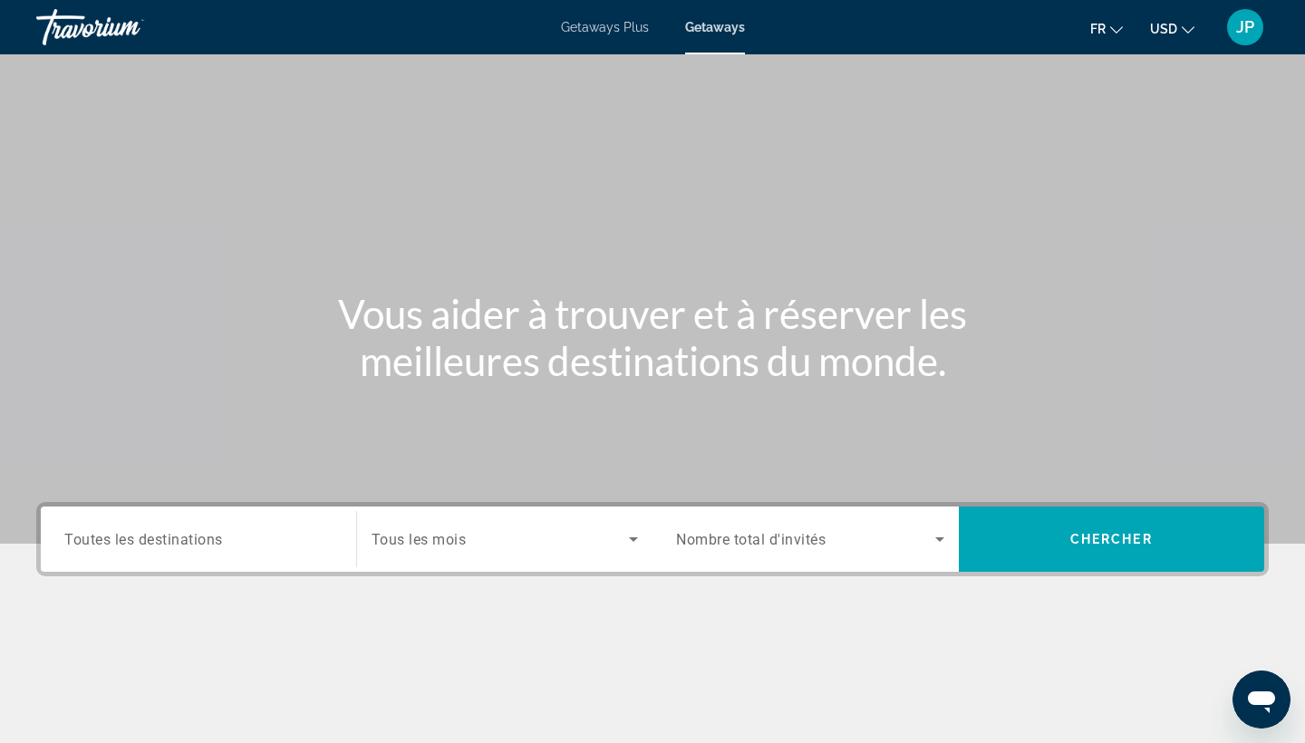
click at [257, 544] on input "Destination Toutes les destinations" at bounding box center [198, 540] width 268 height 22
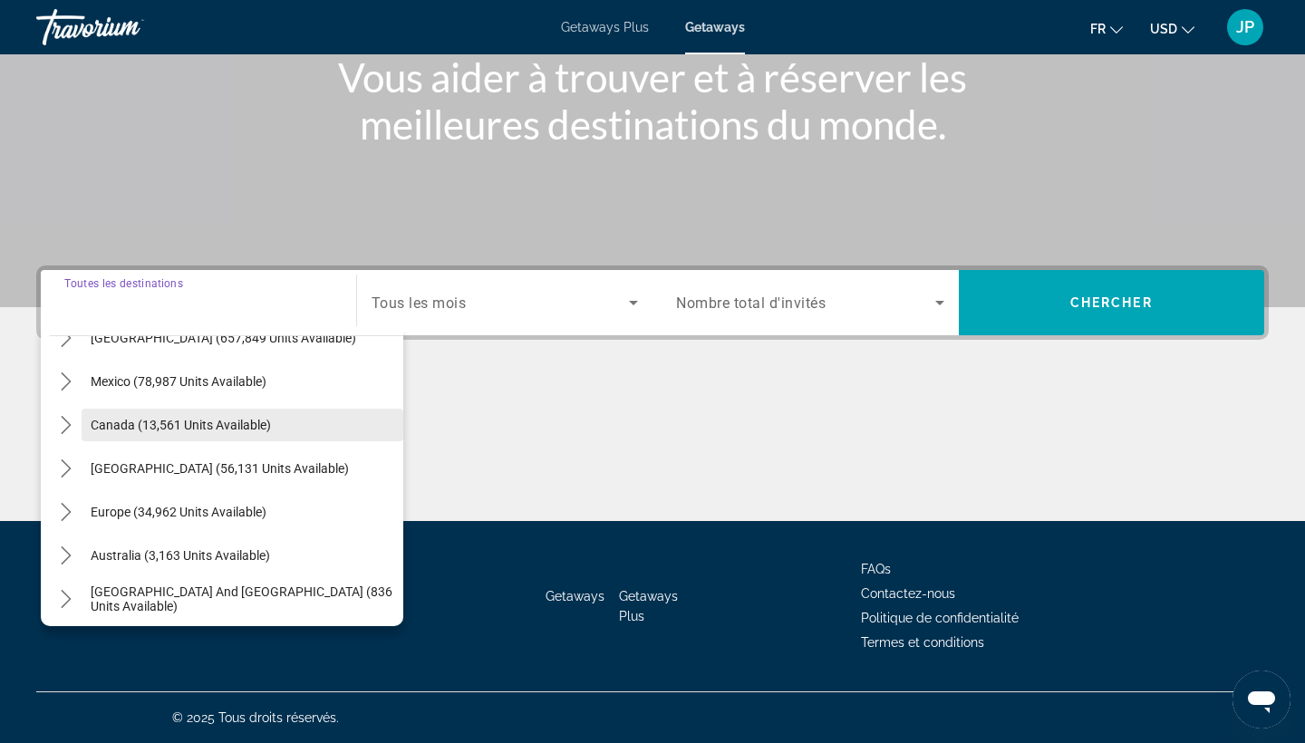
scroll to position [79, 0]
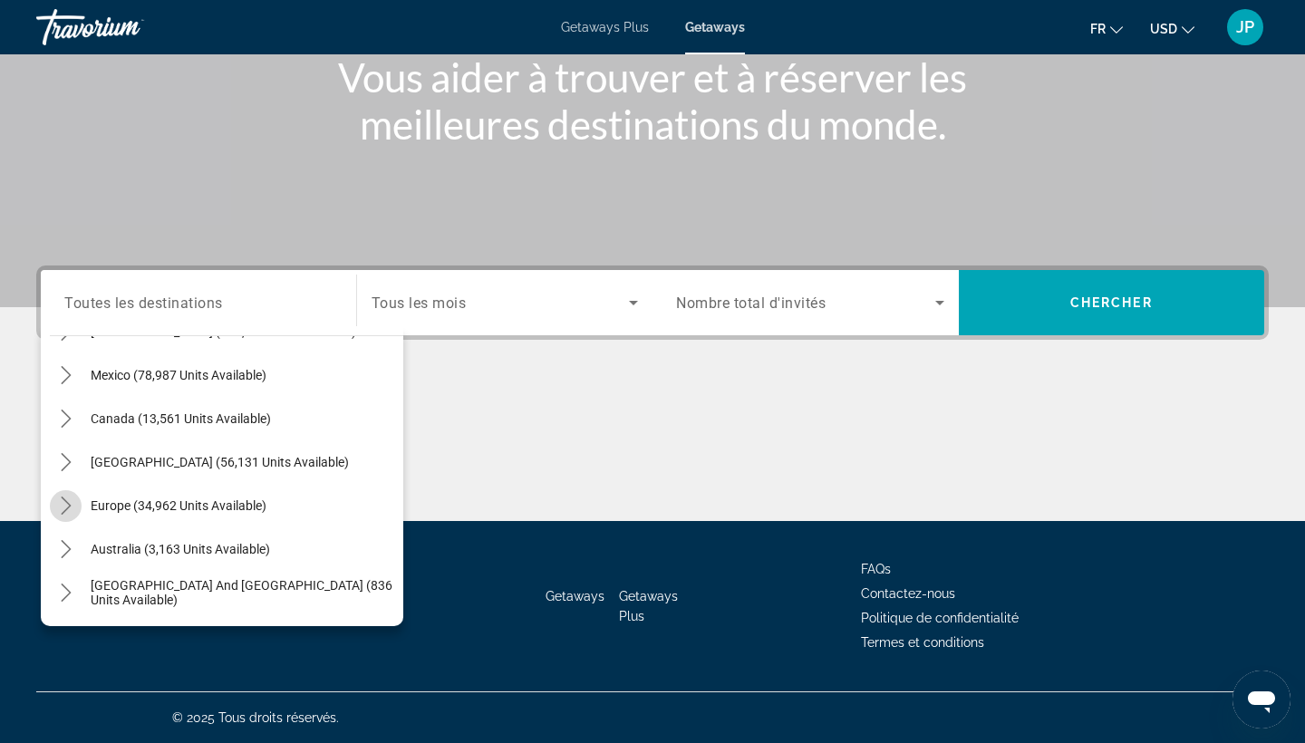
click at [68, 499] on icon "Toggle Europe (34,962 units available) submenu" at bounding box center [66, 506] width 18 height 18
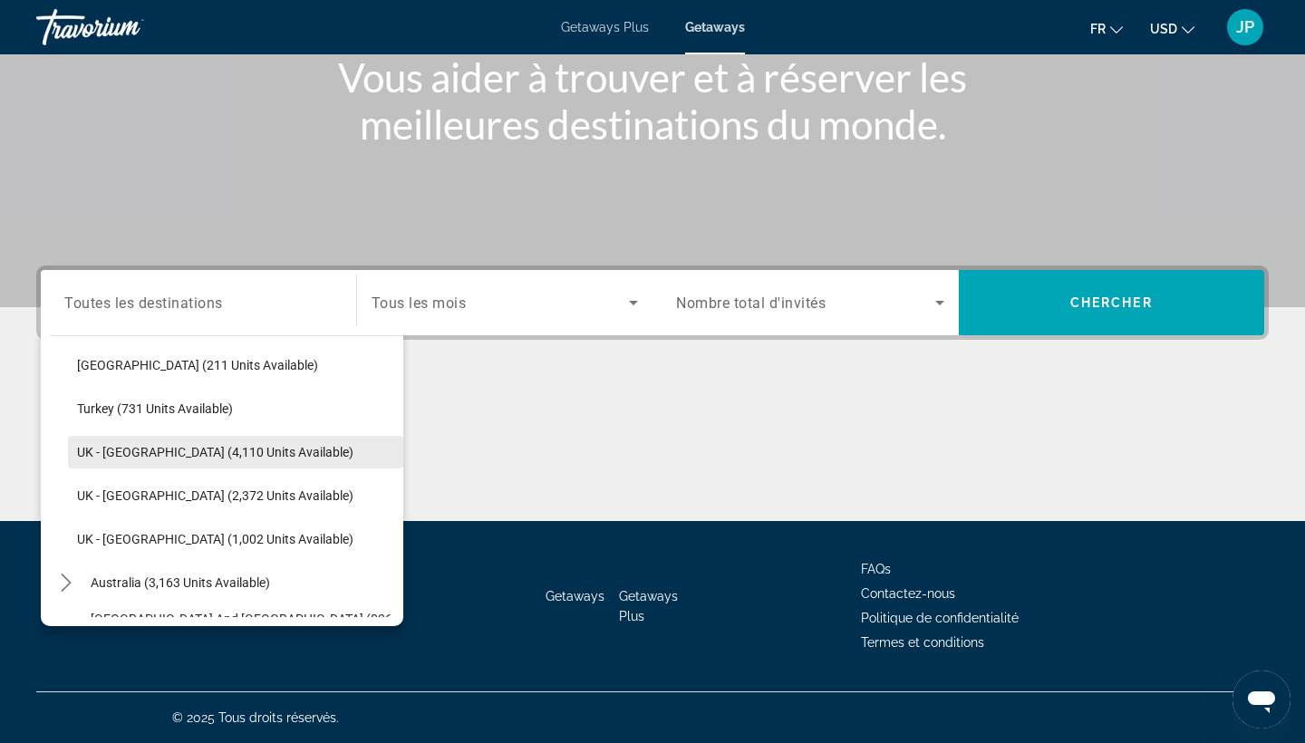
scroll to position [1091, 0]
click at [156, 444] on span "UK - [GEOGRAPHIC_DATA] (4,110 units available)" at bounding box center [215, 450] width 276 height 15
type input "**********"
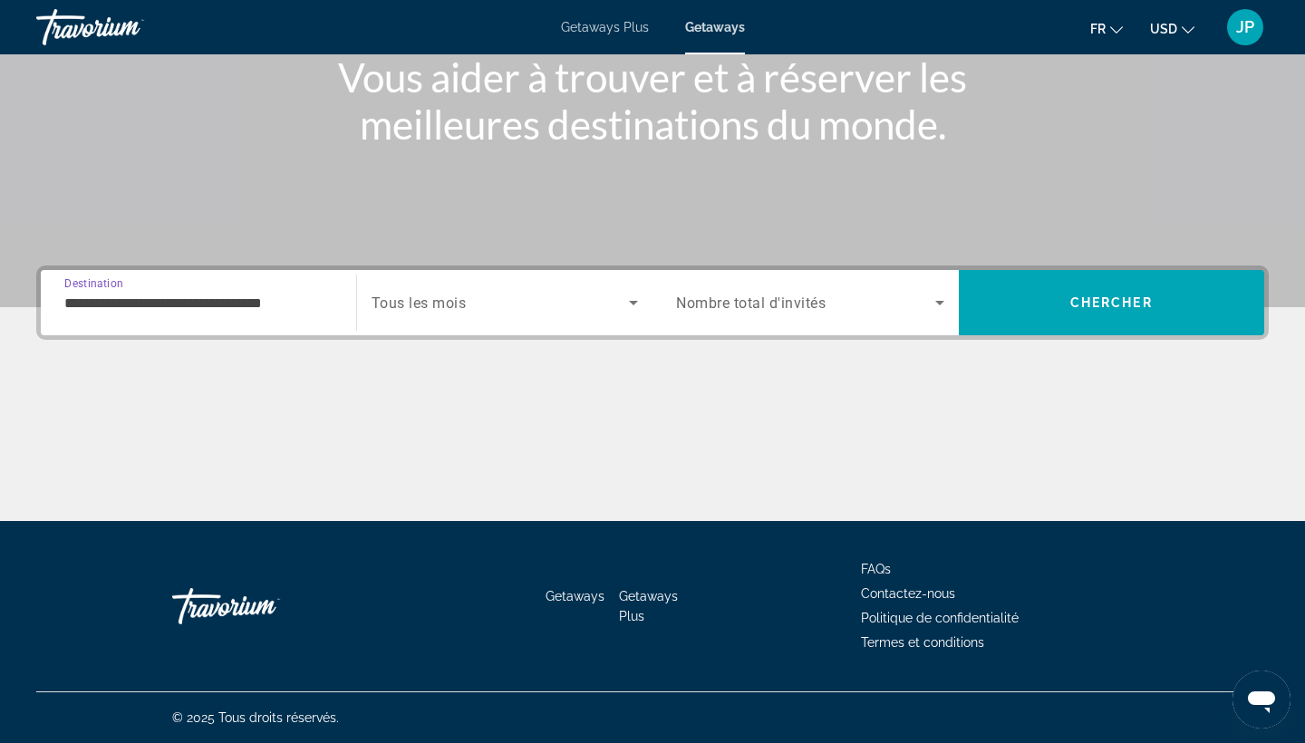
click at [564, 300] on span "Search widget" at bounding box center [501, 303] width 258 height 22
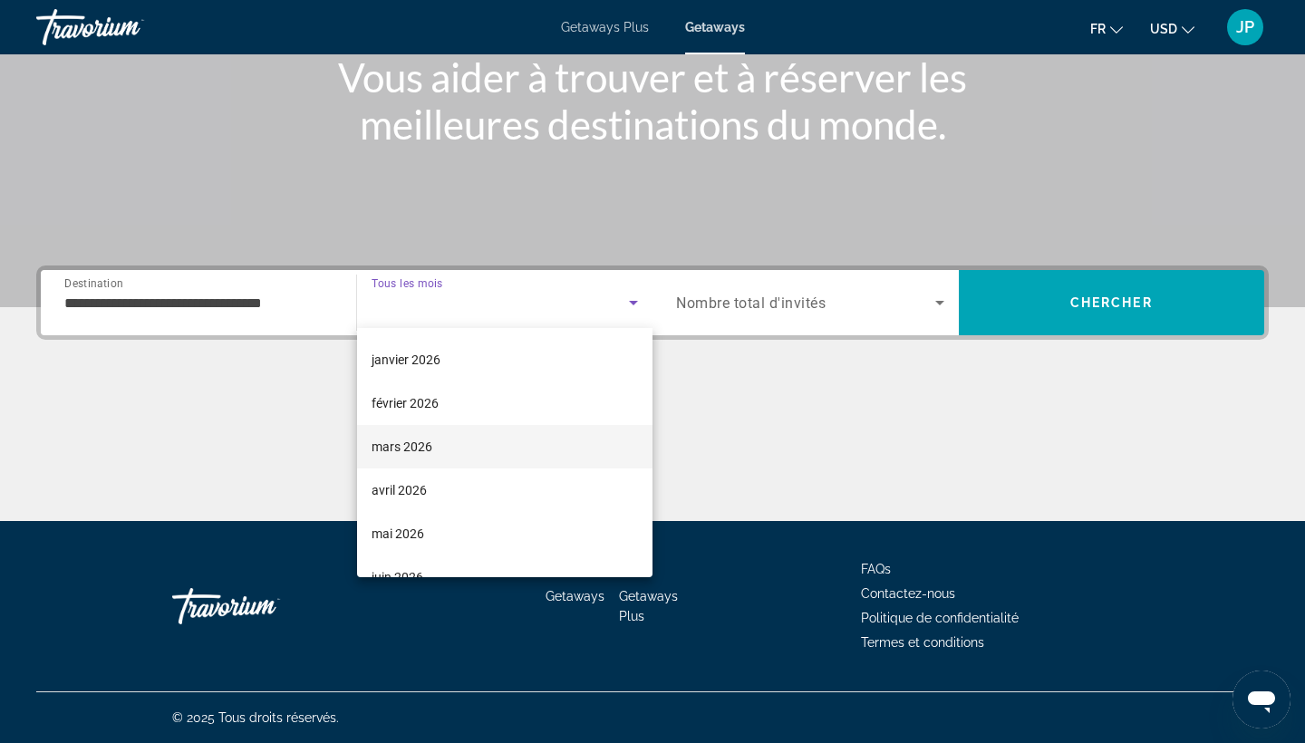
scroll to position [178, 0]
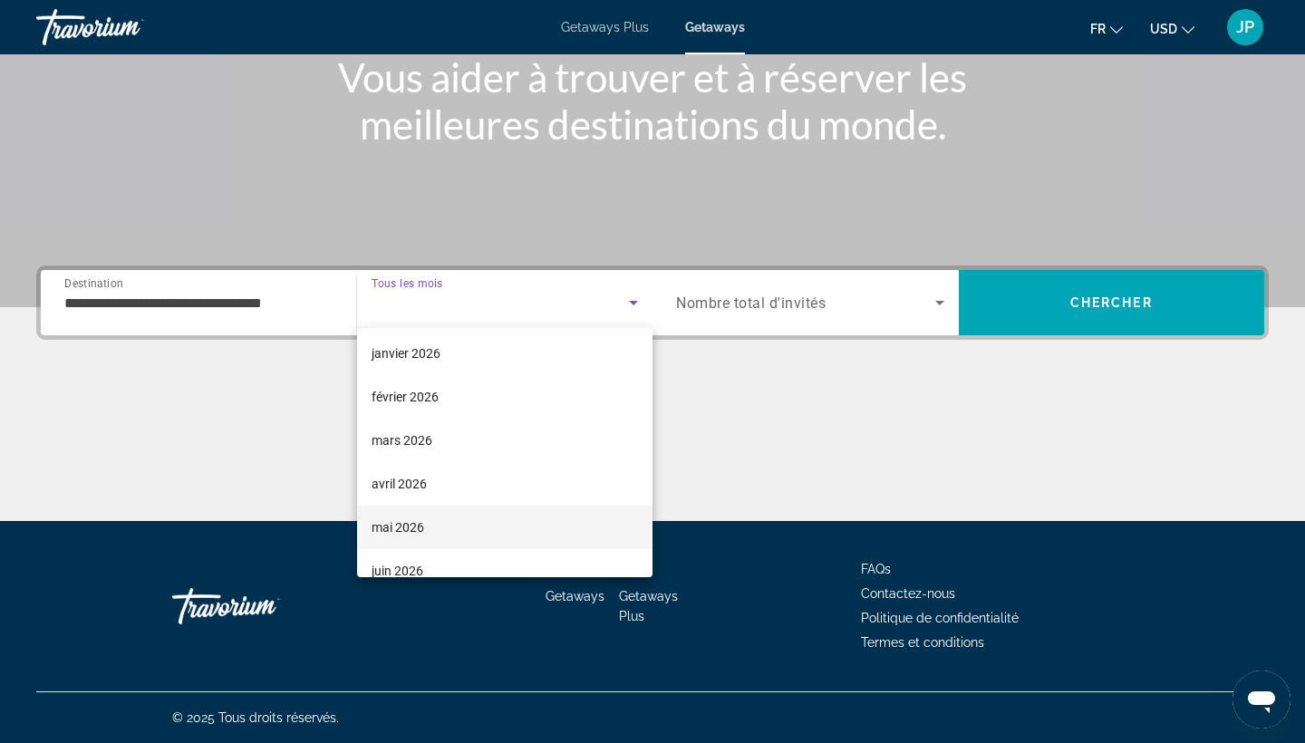
click at [432, 517] on mat-option "mai 2026" at bounding box center [505, 528] width 296 height 44
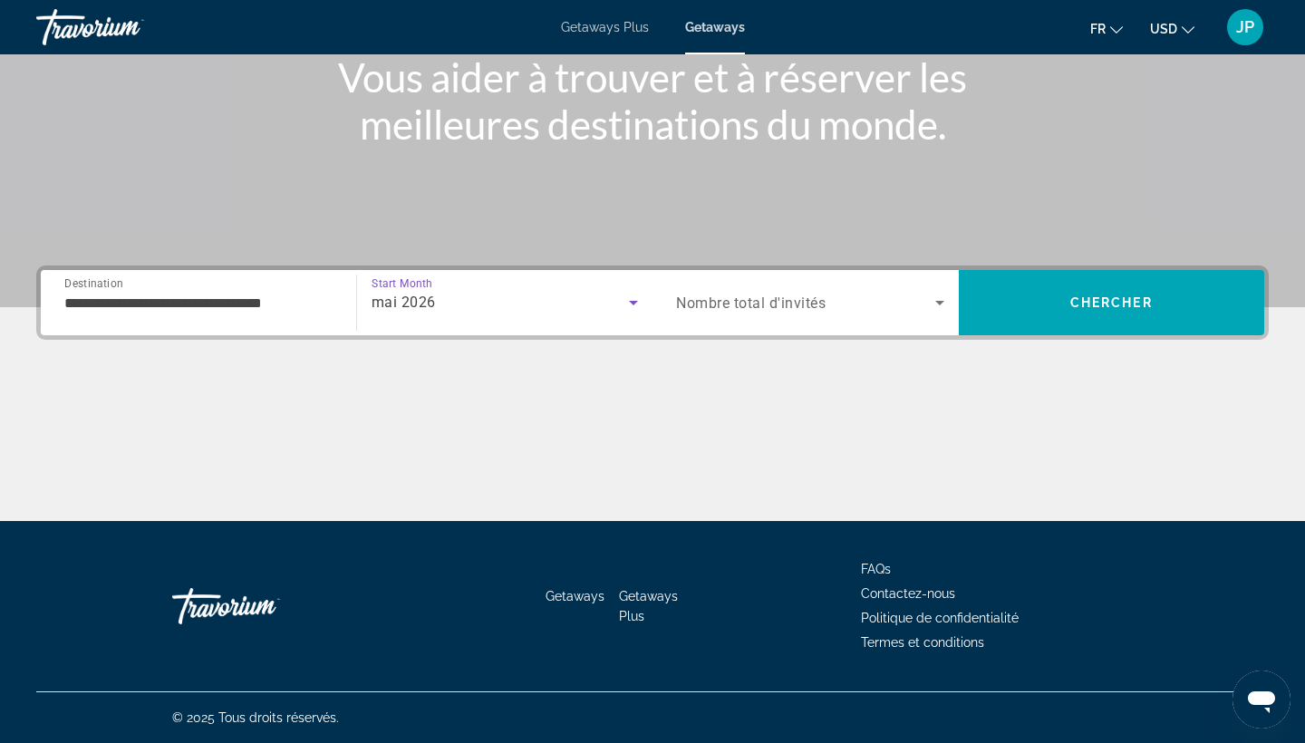
click at [830, 297] on span "Search widget" at bounding box center [805, 303] width 259 height 22
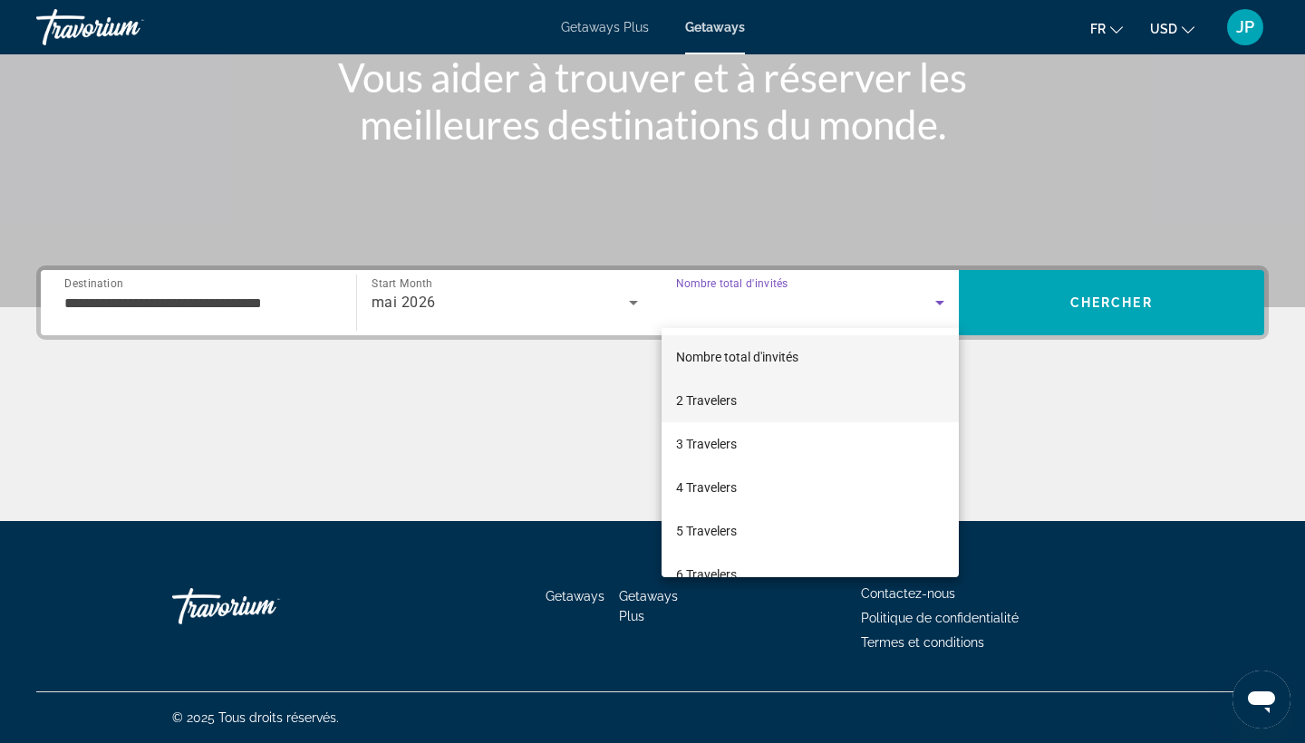
click at [775, 400] on mat-option "2 Travelers" at bounding box center [810, 401] width 297 height 44
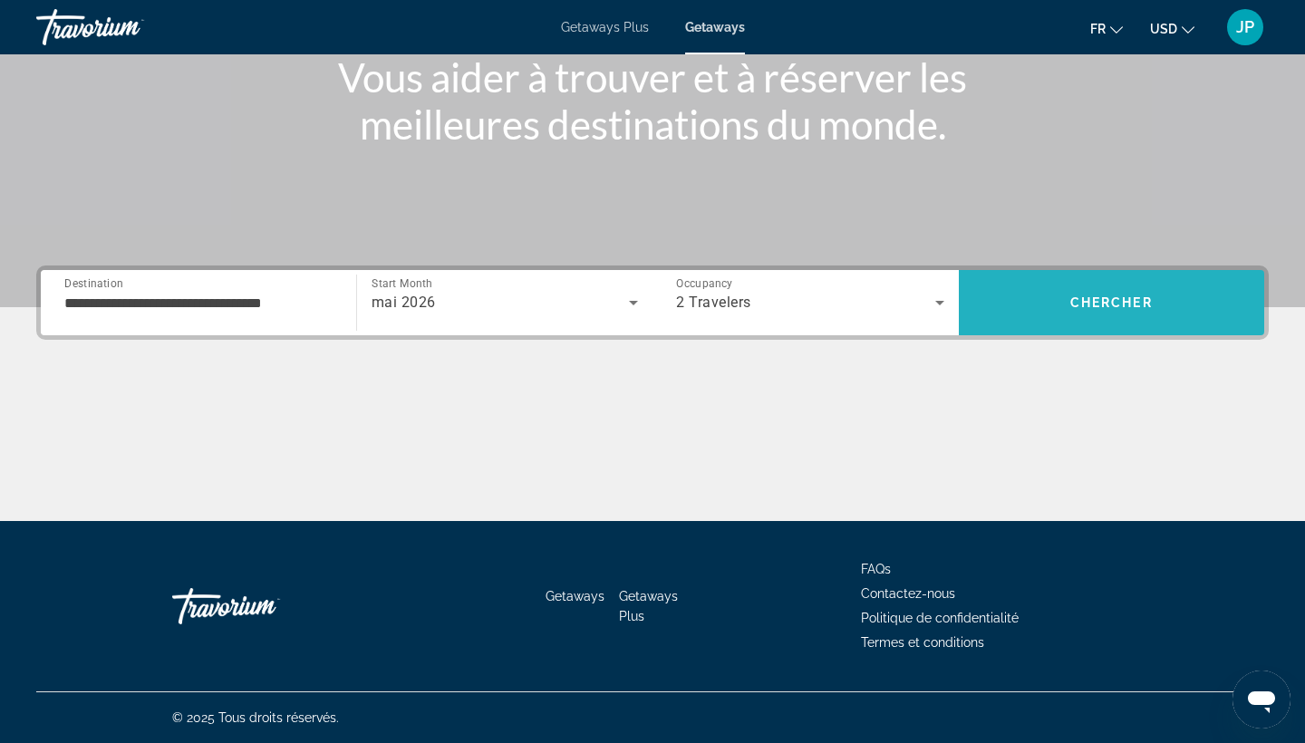
click at [1133, 299] on span "Chercher" at bounding box center [1111, 302] width 82 height 15
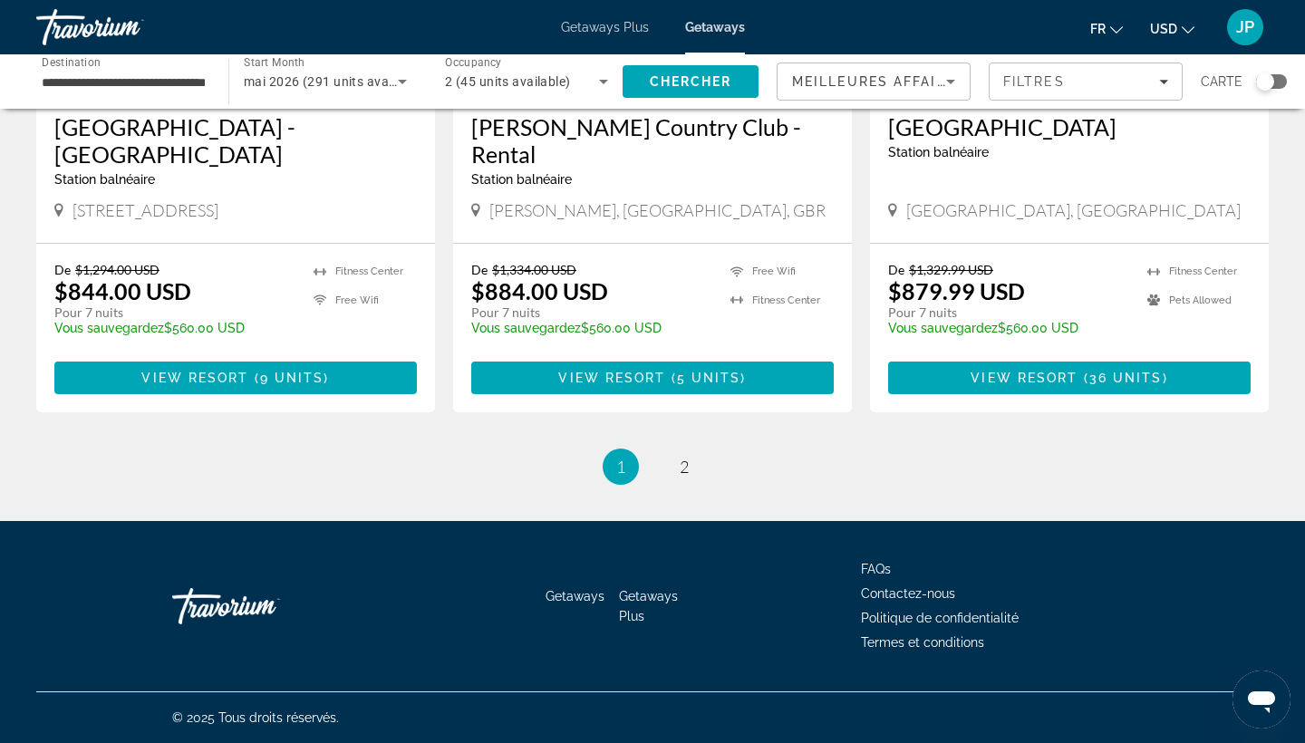
scroll to position [2271, 0]
click at [688, 469] on span "2" at bounding box center [684, 467] width 9 height 20
